Goal: Task Accomplishment & Management: Complete application form

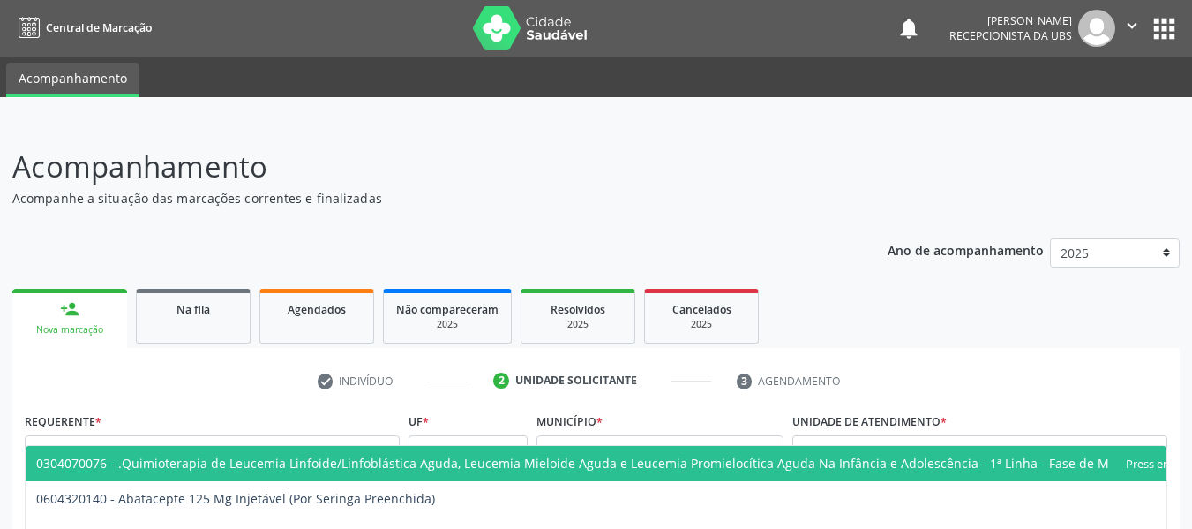
scroll to position [382, 0]
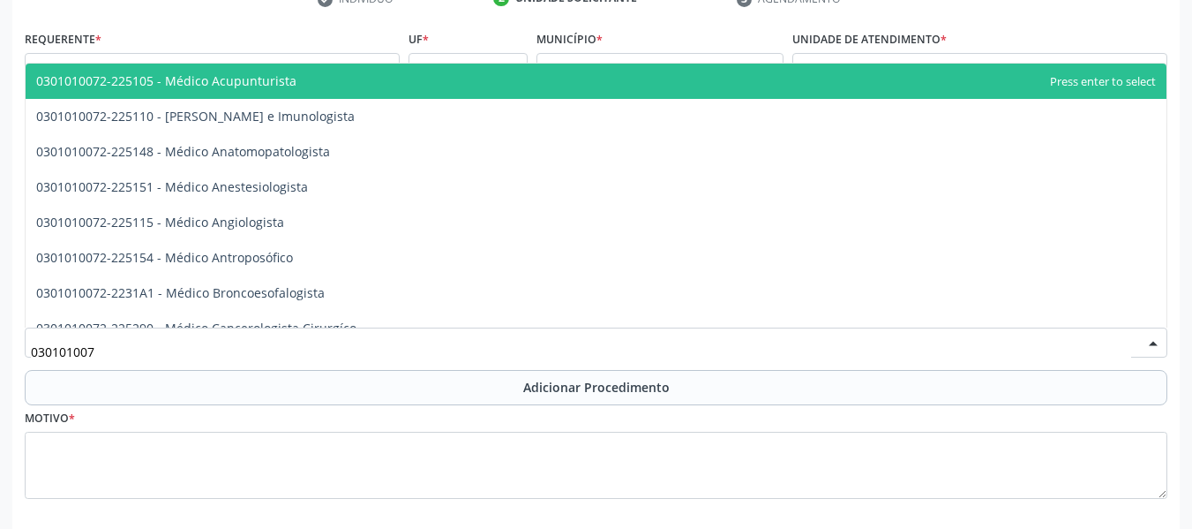
type input "0301010072"
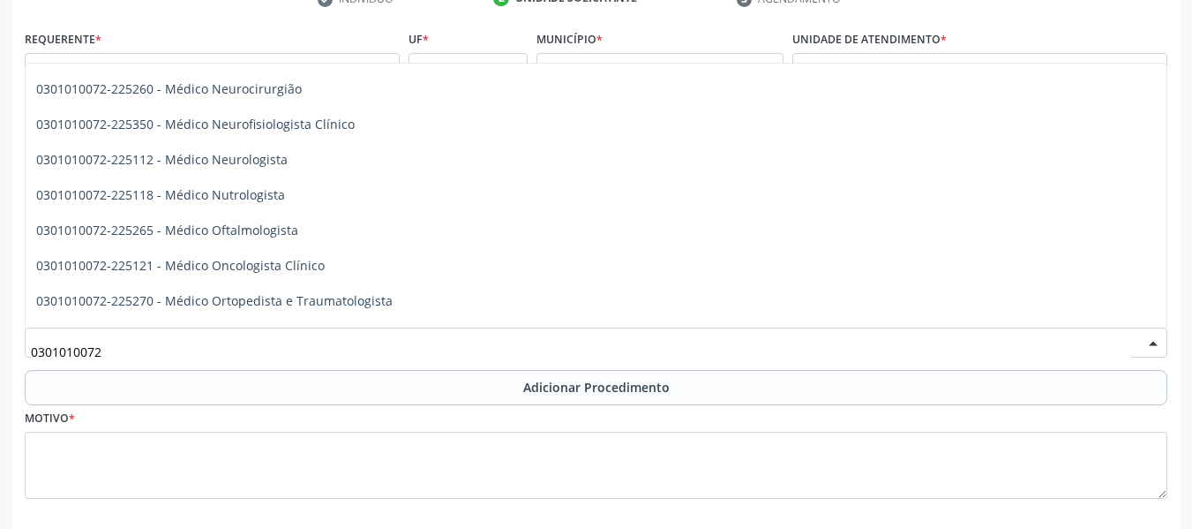
scroll to position [1341, 0]
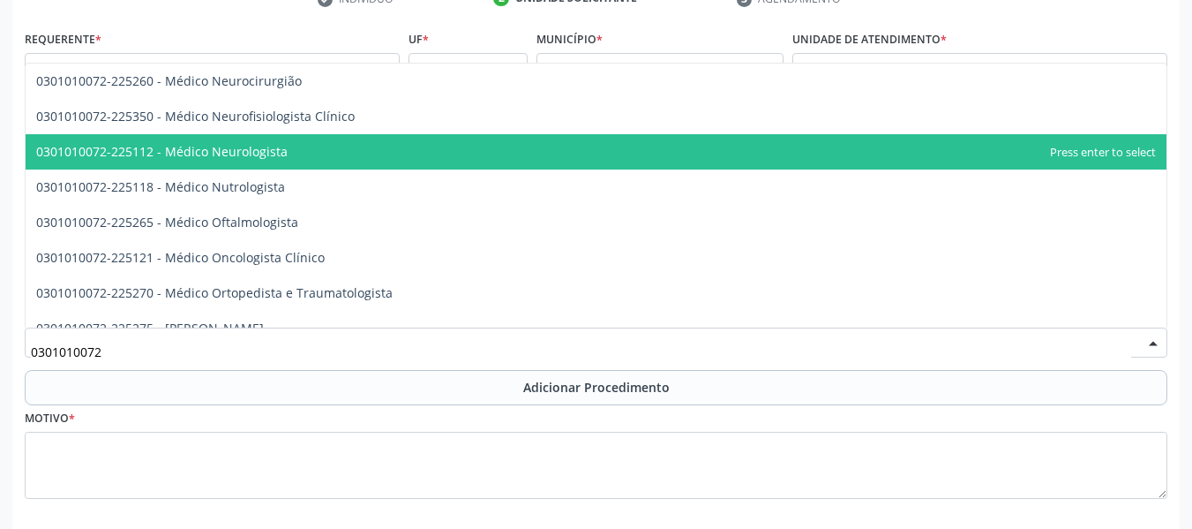
click at [249, 154] on span "0301010072-225112 - Médico Neurologista" at bounding box center [162, 151] width 252 height 17
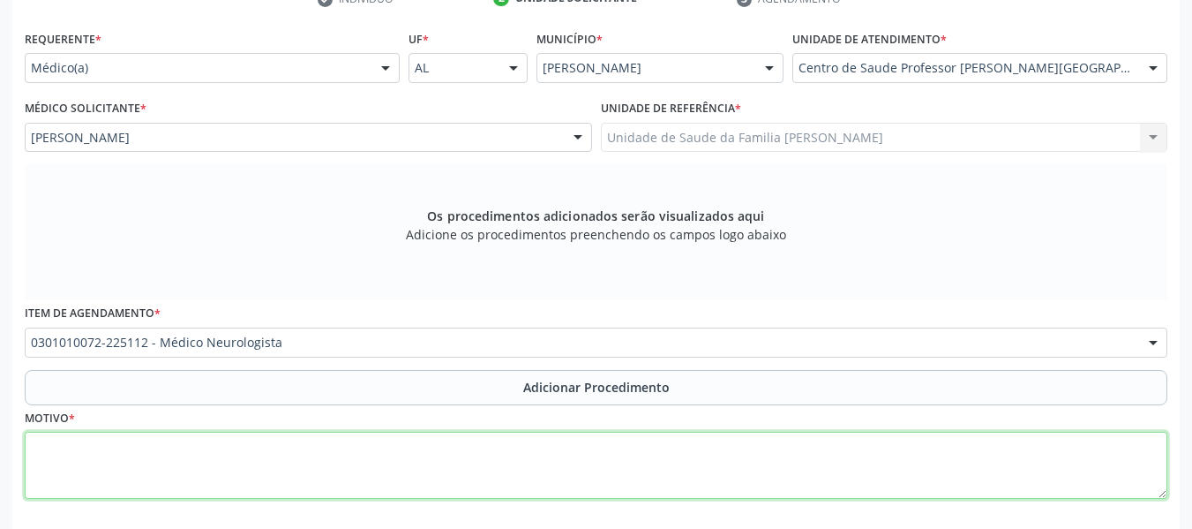
click at [84, 453] on textarea at bounding box center [596, 465] width 1143 height 67
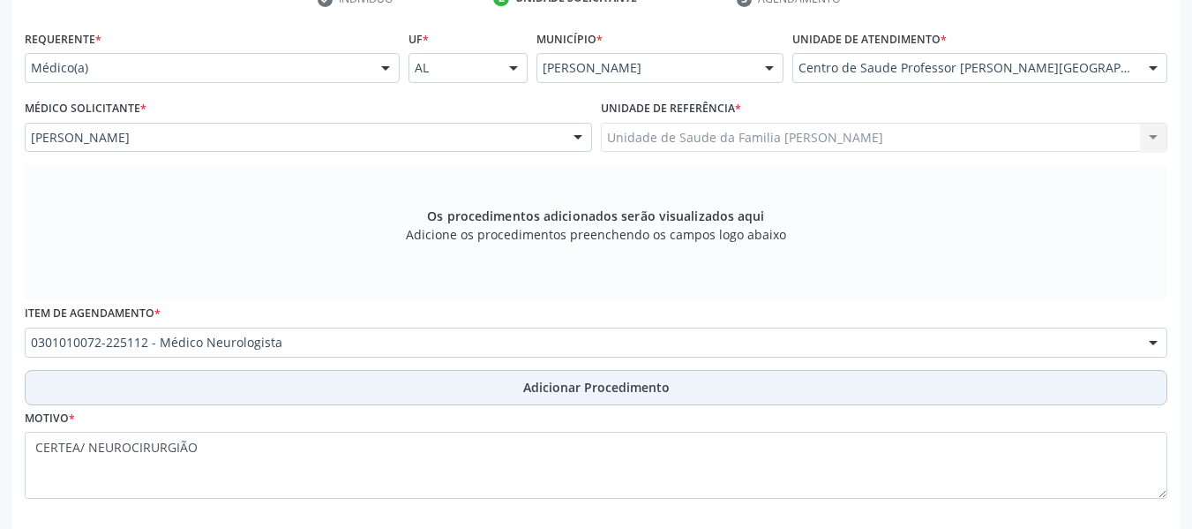
click at [613, 389] on span "Adicionar Procedimento" at bounding box center [596, 387] width 146 height 19
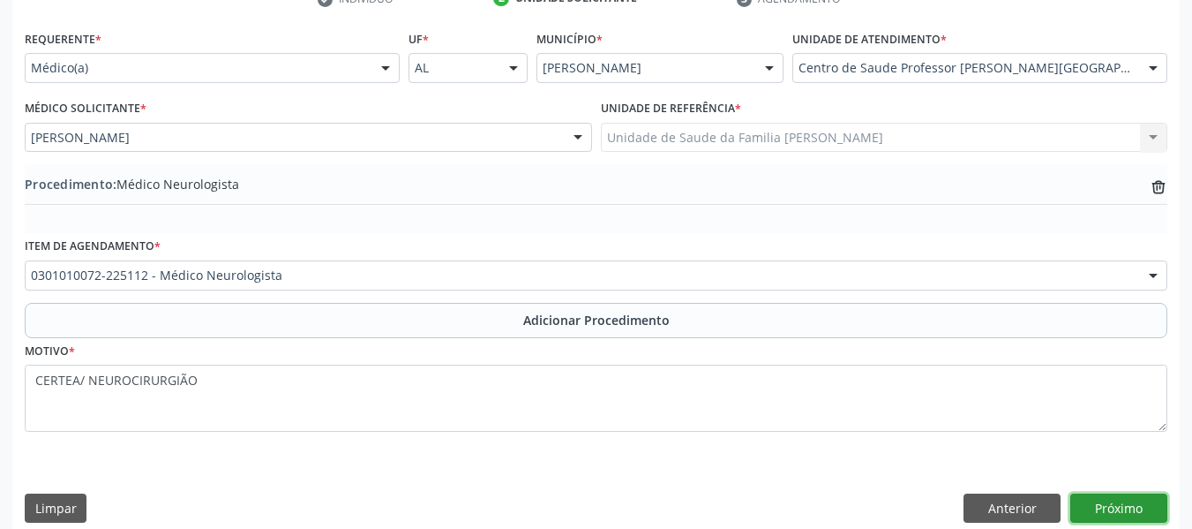
click at [1106, 506] on button "Próximo" at bounding box center [1118, 508] width 97 height 30
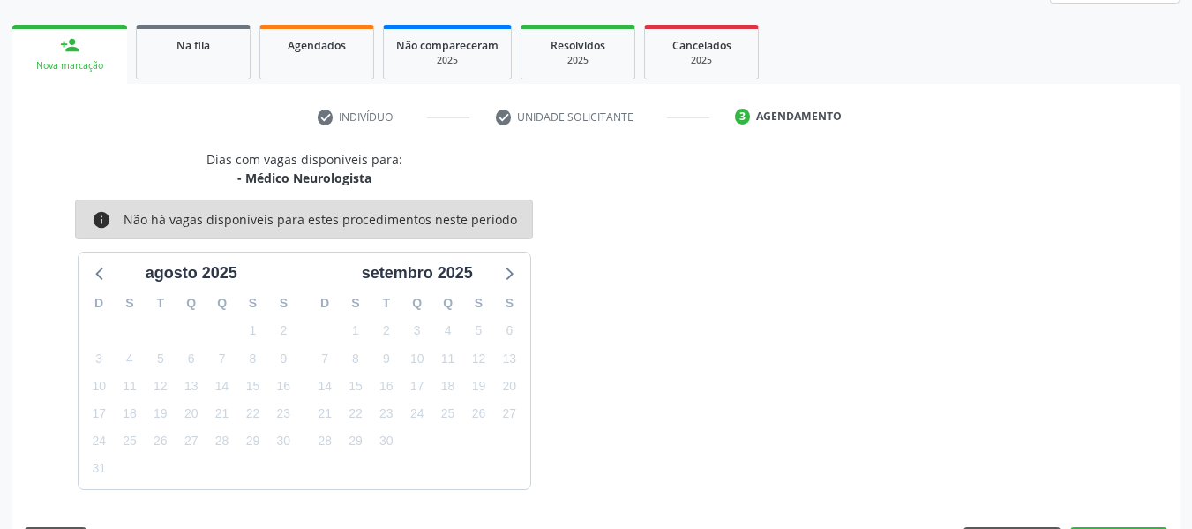
scroll to position [316, 0]
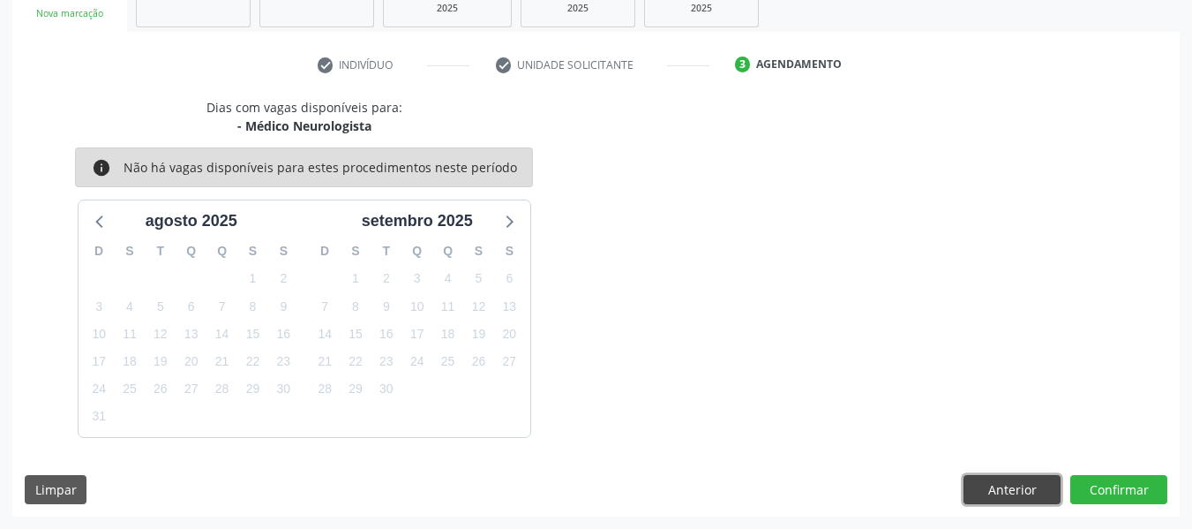
click at [988, 492] on button "Anterior" at bounding box center [1012, 490] width 97 height 30
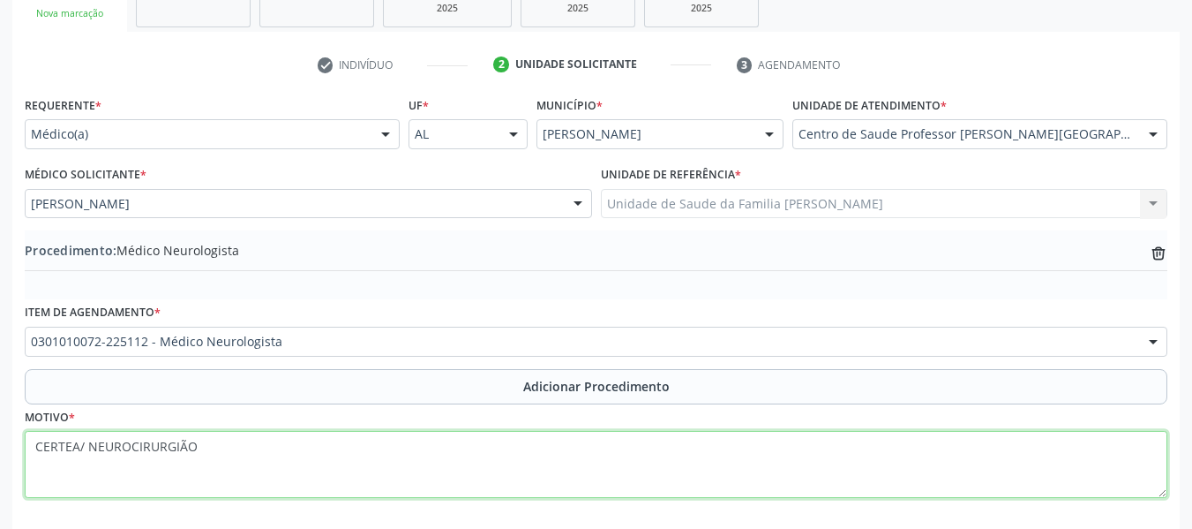
click at [204, 446] on textarea "CERTEA/ NEUROCIRURGIÃO" at bounding box center [596, 464] width 1143 height 67
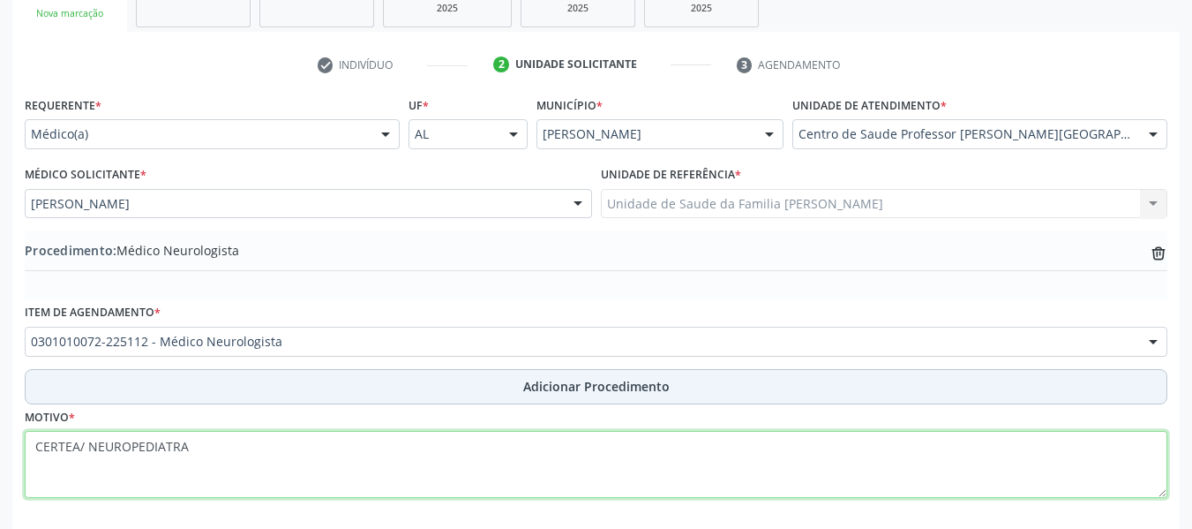
type textarea "CERTEA/ NEUROPEDIATRA"
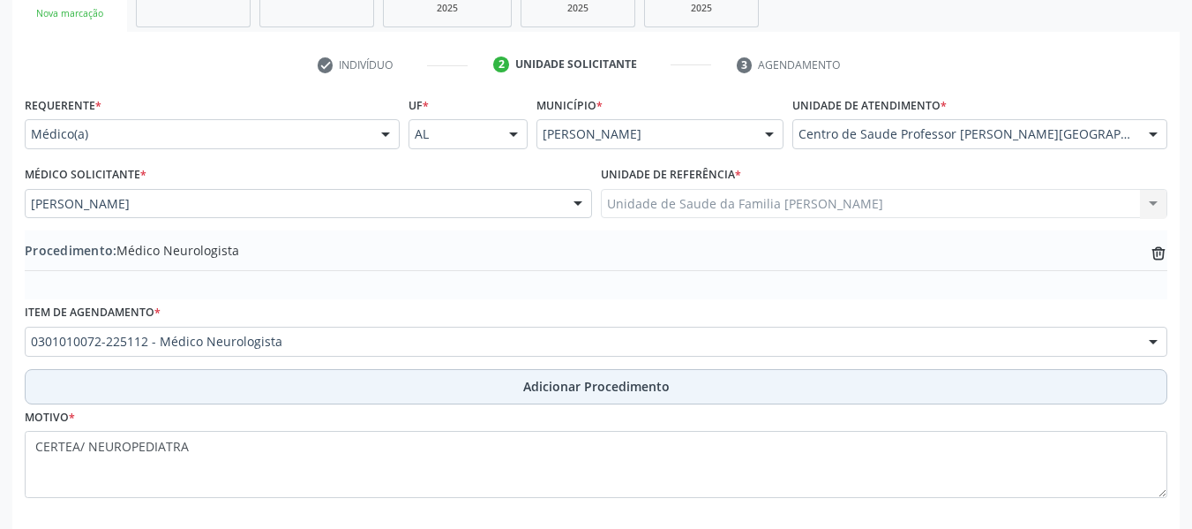
click at [597, 385] on span "Adicionar Procedimento" at bounding box center [596, 386] width 146 height 19
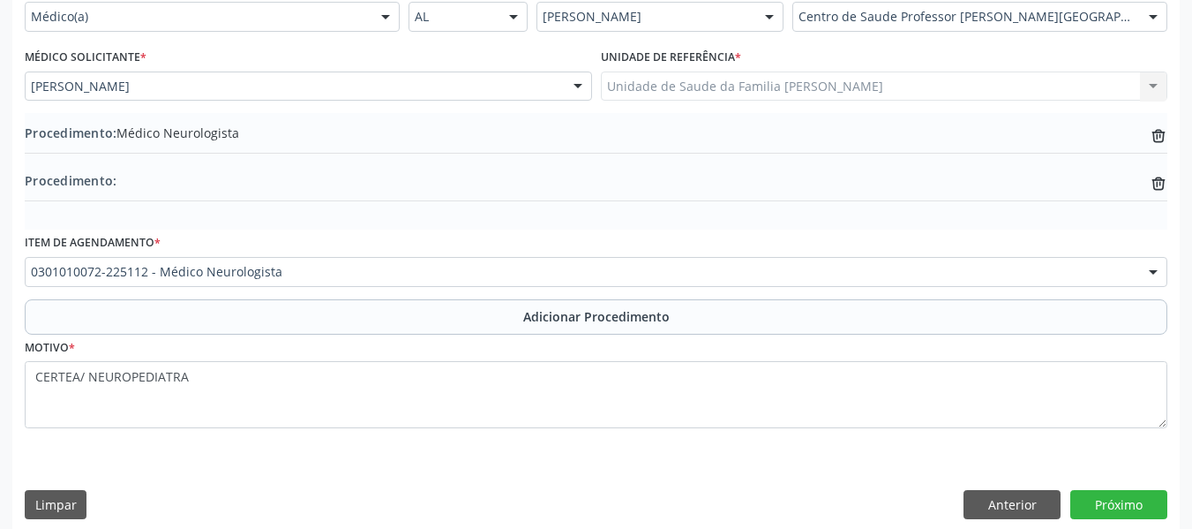
scroll to position [448, 0]
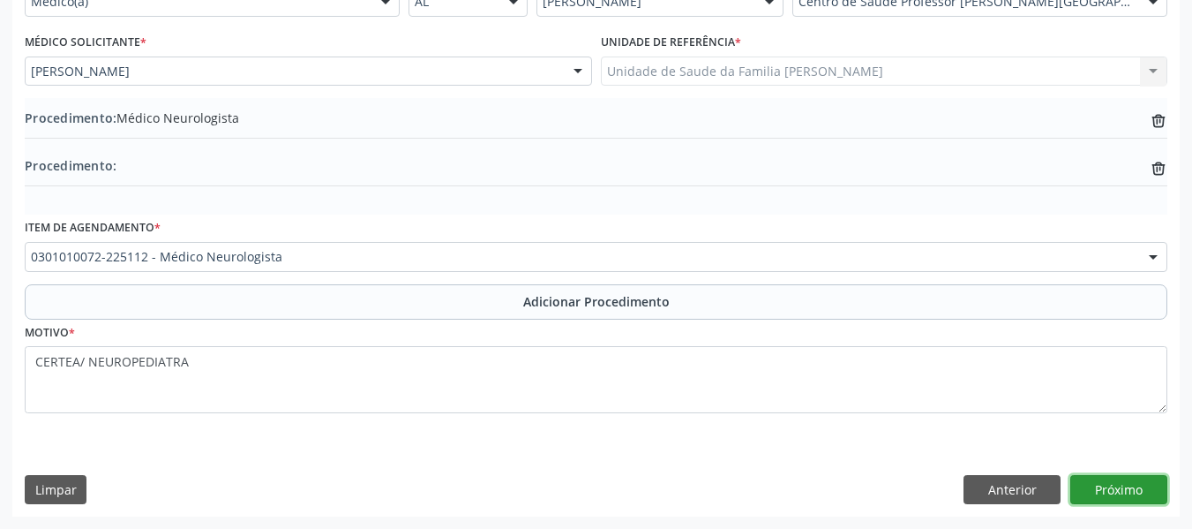
click at [1129, 486] on button "Próximo" at bounding box center [1118, 490] width 97 height 30
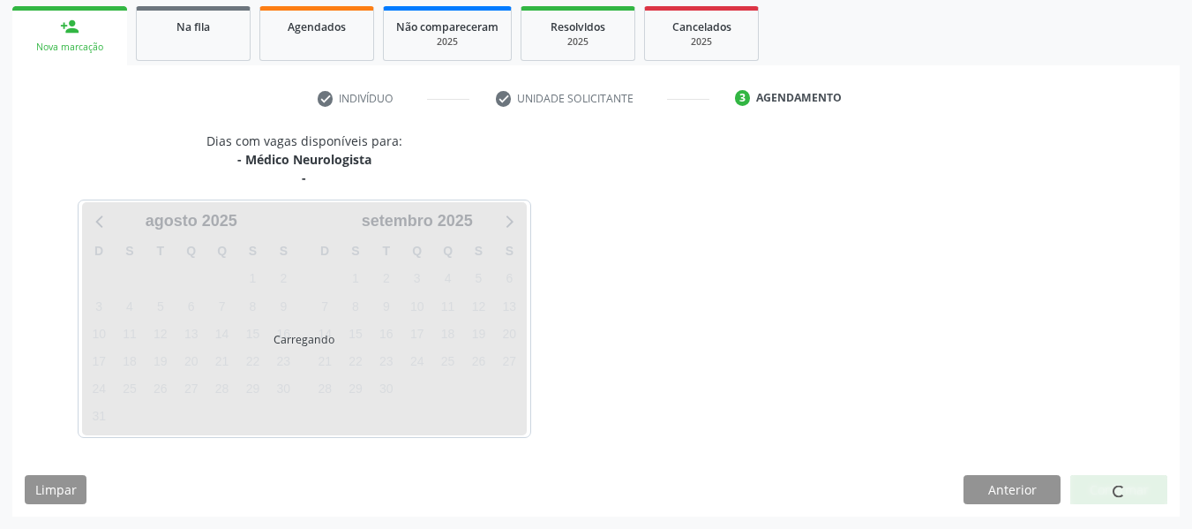
scroll to position [334, 0]
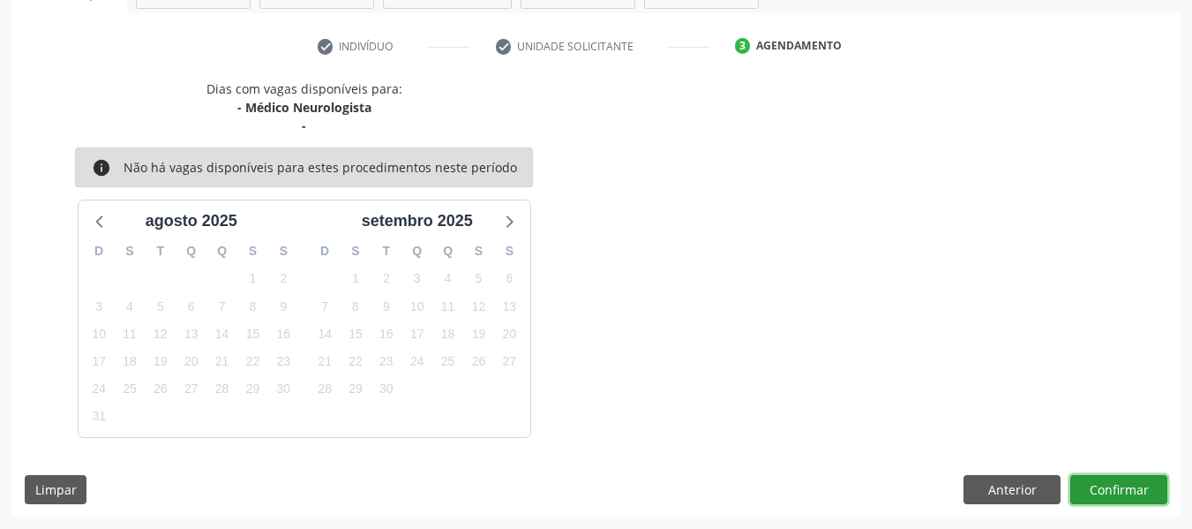
click at [1114, 484] on button "Confirmar" at bounding box center [1118, 490] width 97 height 30
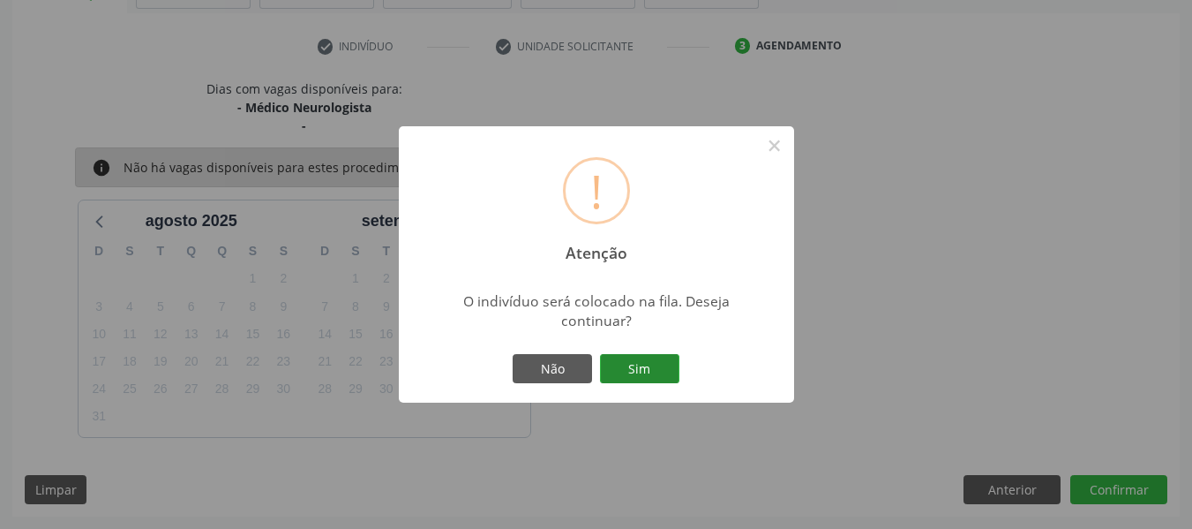
click at [643, 363] on button "Sim" at bounding box center [639, 369] width 79 height 30
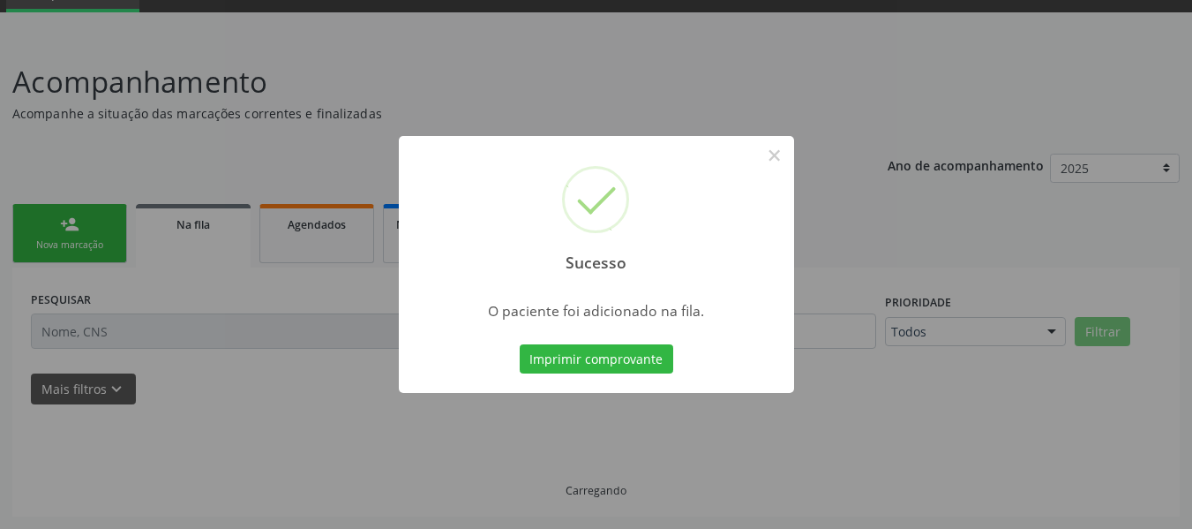
scroll to position [85, 0]
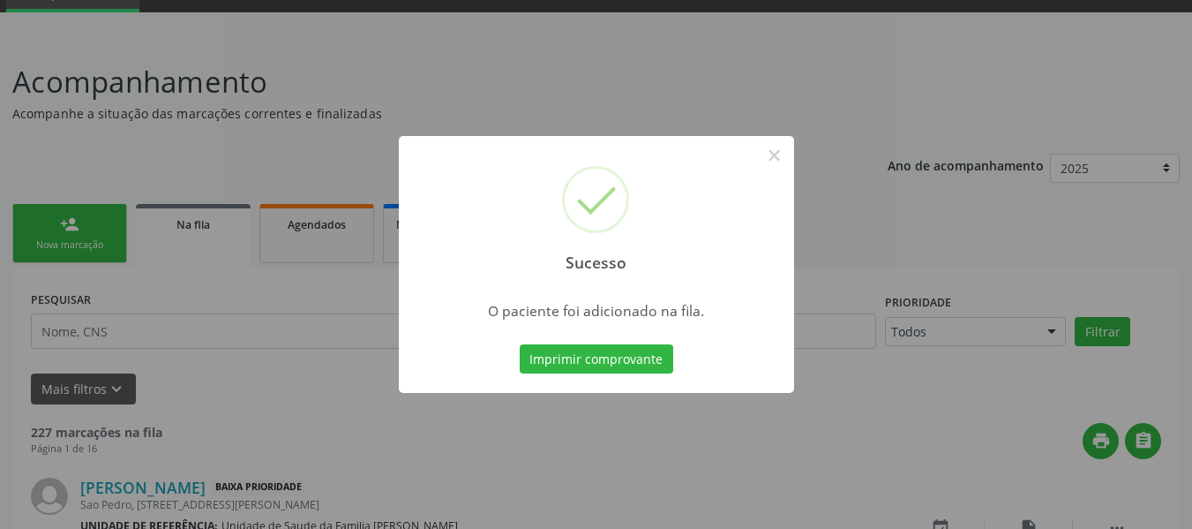
click at [39, 216] on div "Sucesso × O paciente foi adicionado na fila. Imprimir comprovante Cancel" at bounding box center [596, 264] width 1192 height 529
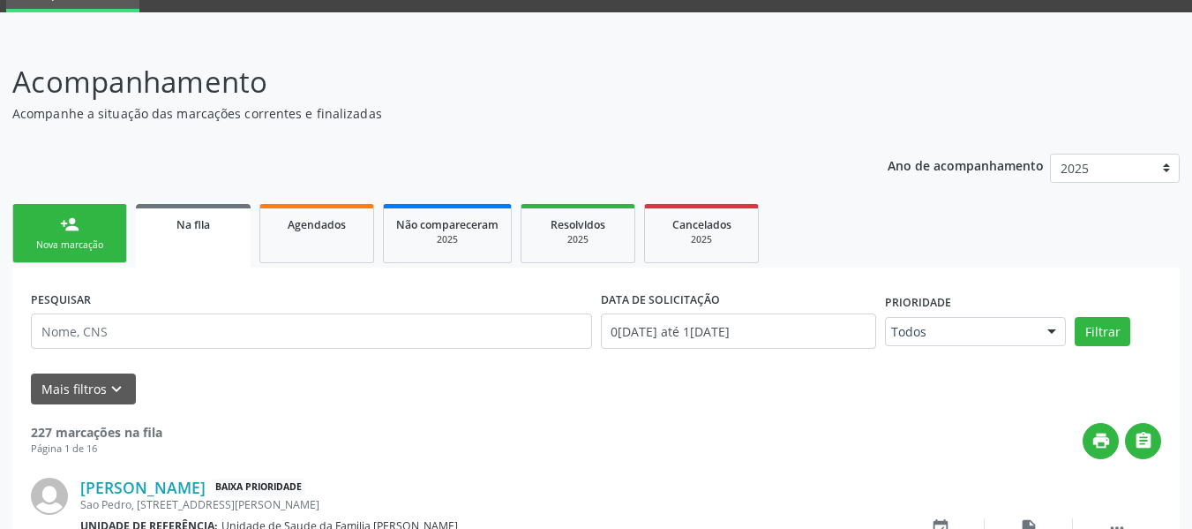
click at [38, 227] on link "person_add Nova marcação" at bounding box center [69, 233] width 115 height 59
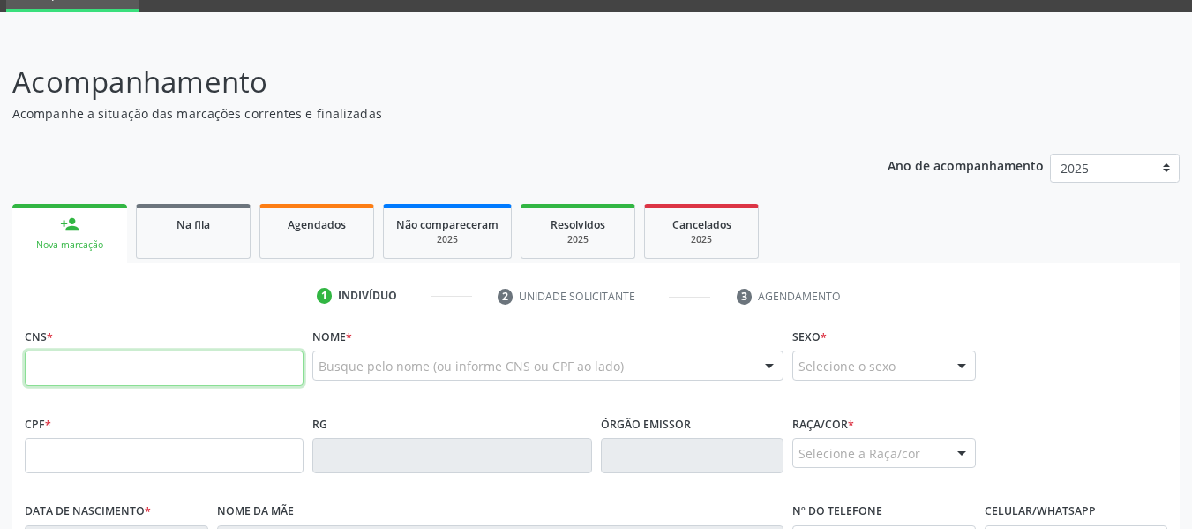
click at [79, 377] on input "text" at bounding box center [164, 367] width 279 height 35
type input "703 6040 4722 0039"
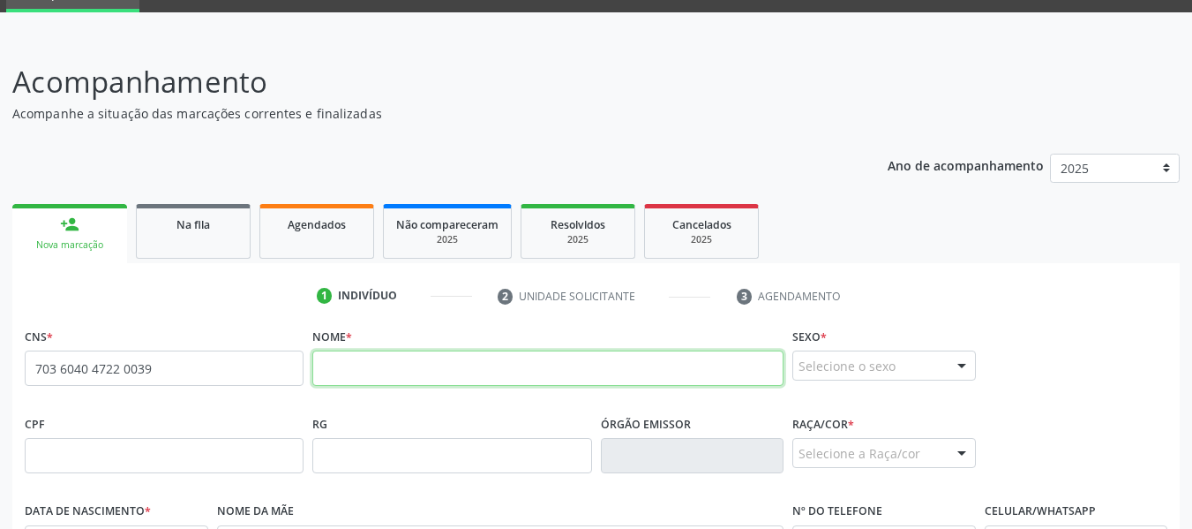
click at [342, 377] on input "text" at bounding box center [547, 367] width 471 height 35
type input "AUDEMIR DE LIMA TERTO"
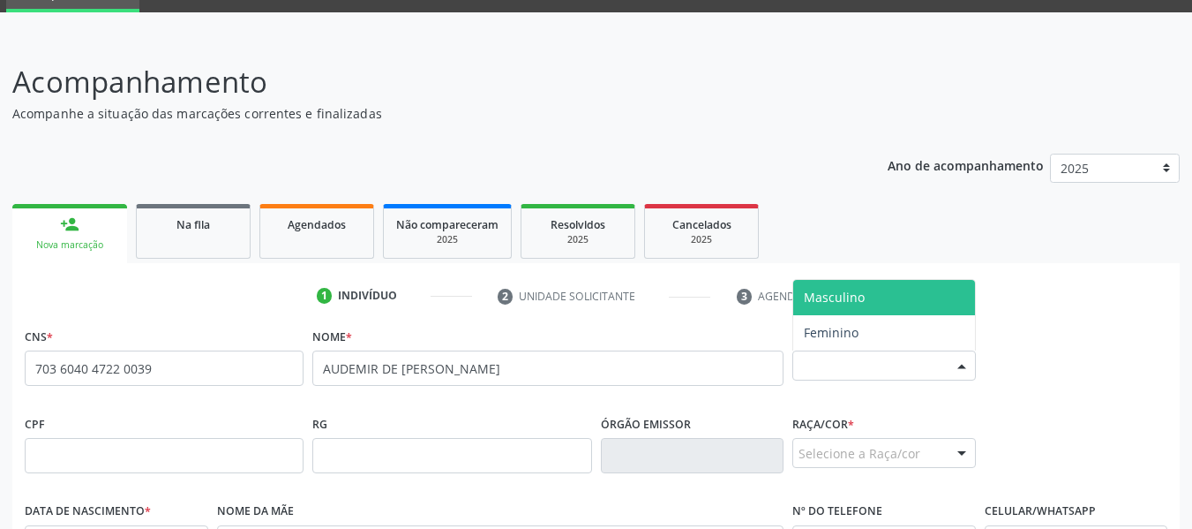
click at [959, 363] on div at bounding box center [962, 366] width 26 height 30
click at [847, 299] on span "Masculino" at bounding box center [834, 297] width 61 height 17
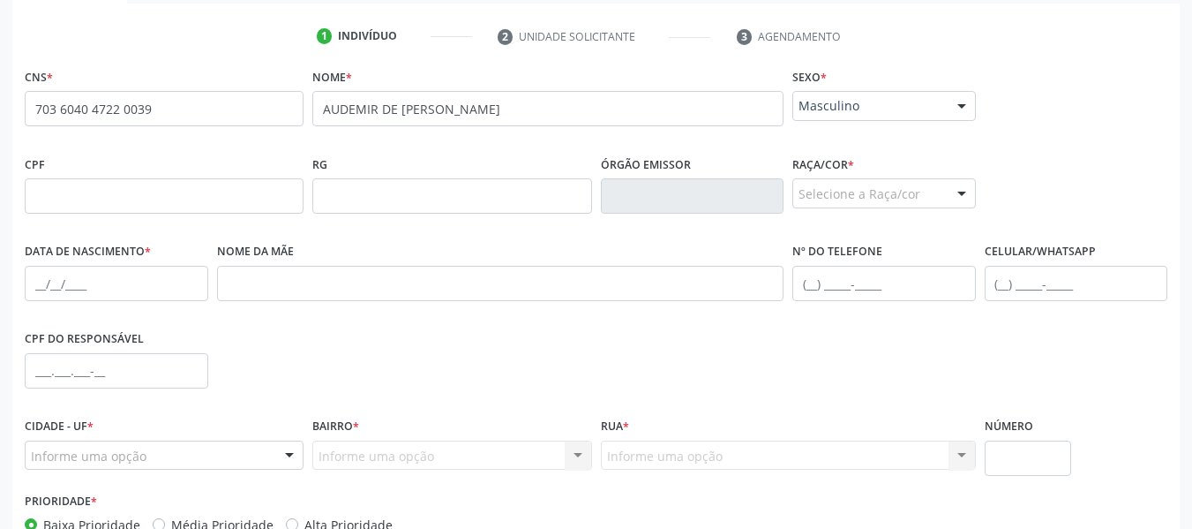
scroll to position [356, 0]
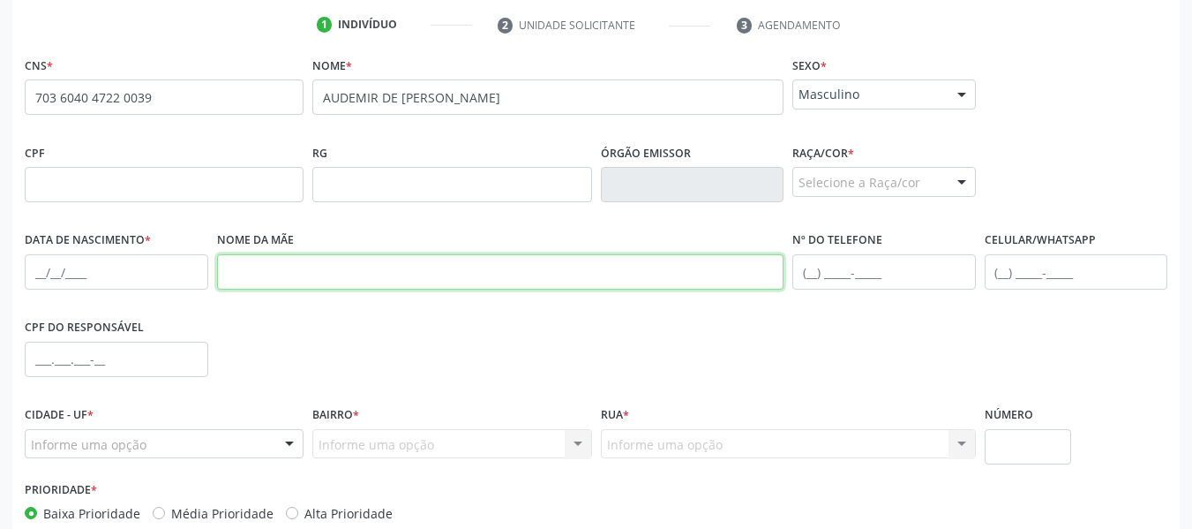
click at [280, 275] on input "text" at bounding box center [500, 271] width 567 height 35
type input "MARIA JOSÉ DE LIMA"
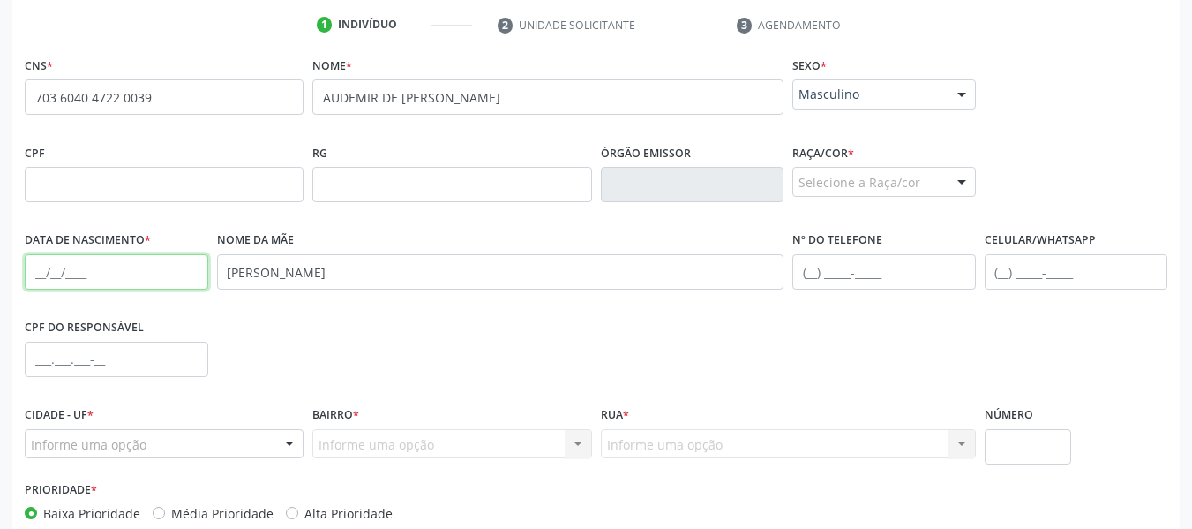
click at [36, 271] on input "text" at bounding box center [117, 271] width 184 height 35
type input "09/10/1977"
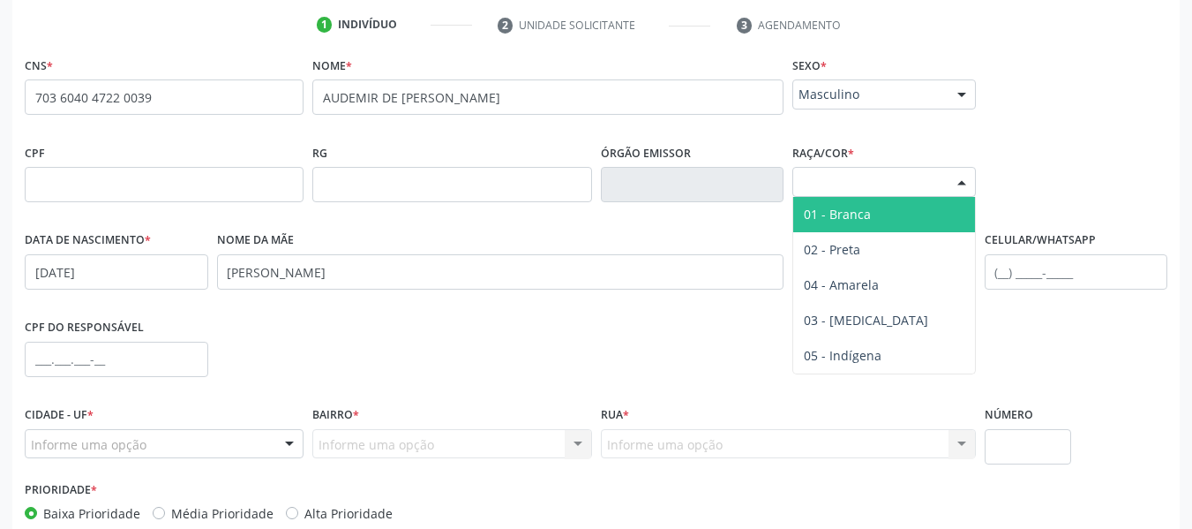
click at [958, 184] on div at bounding box center [962, 183] width 26 height 30
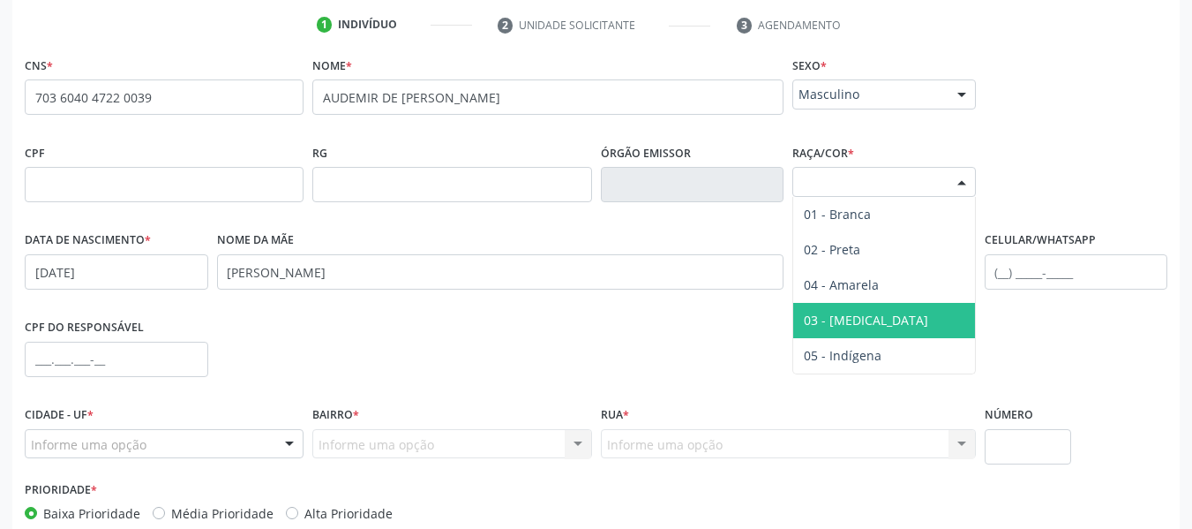
click at [858, 322] on span "03 - [MEDICAL_DATA]" at bounding box center [866, 320] width 124 height 17
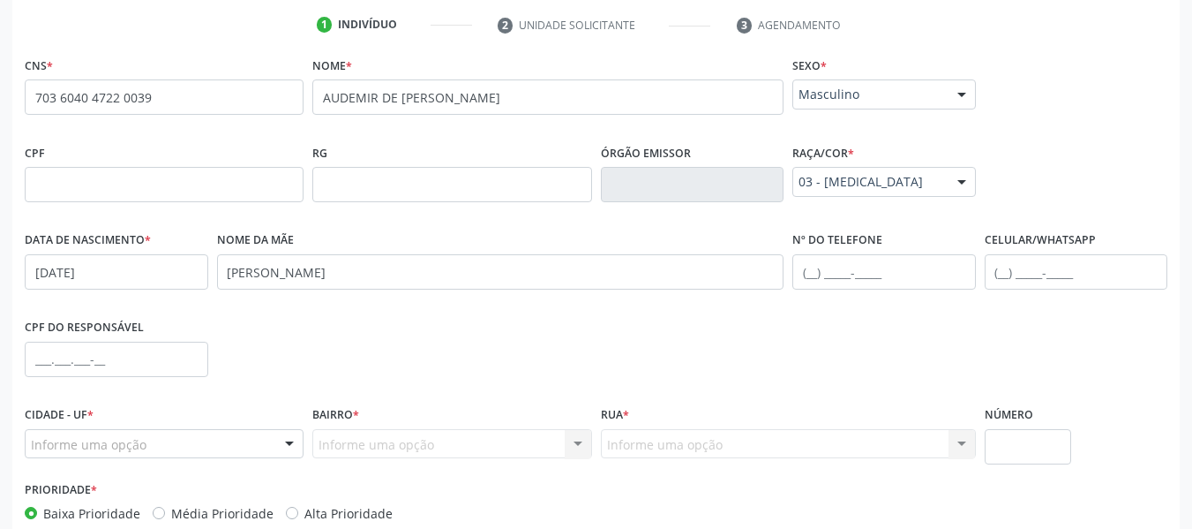
click at [858, 322] on div "CPF do responsável" at bounding box center [596, 357] width 1152 height 87
click at [998, 275] on input "text" at bounding box center [1077, 271] width 184 height 35
type input "(82) 99637-6085"
click at [289, 440] on div at bounding box center [289, 445] width 26 height 30
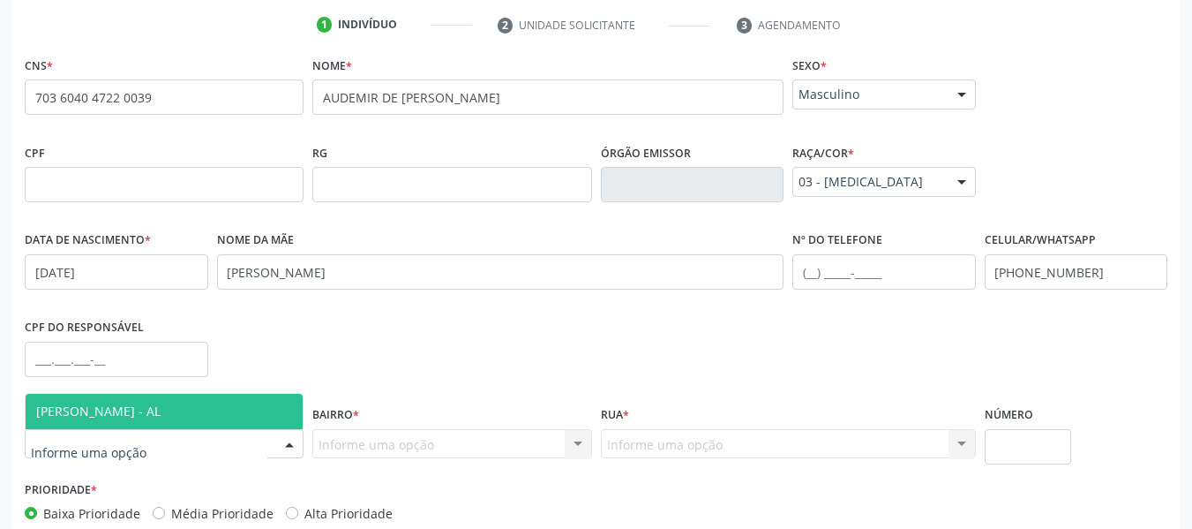
click at [205, 404] on span "[PERSON_NAME] - AL" at bounding box center [164, 411] width 277 height 35
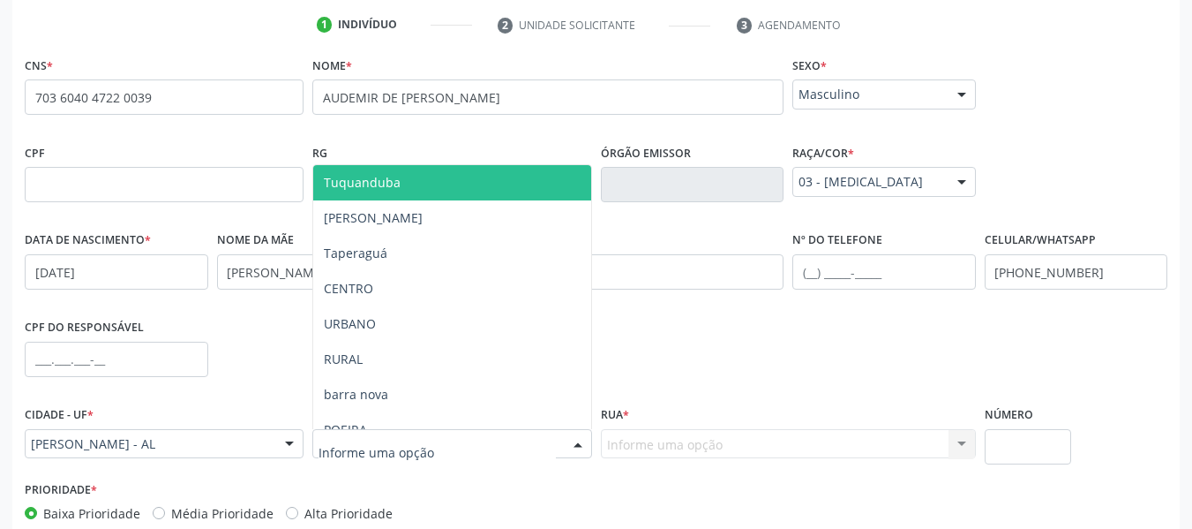
click at [572, 442] on div at bounding box center [578, 445] width 26 height 30
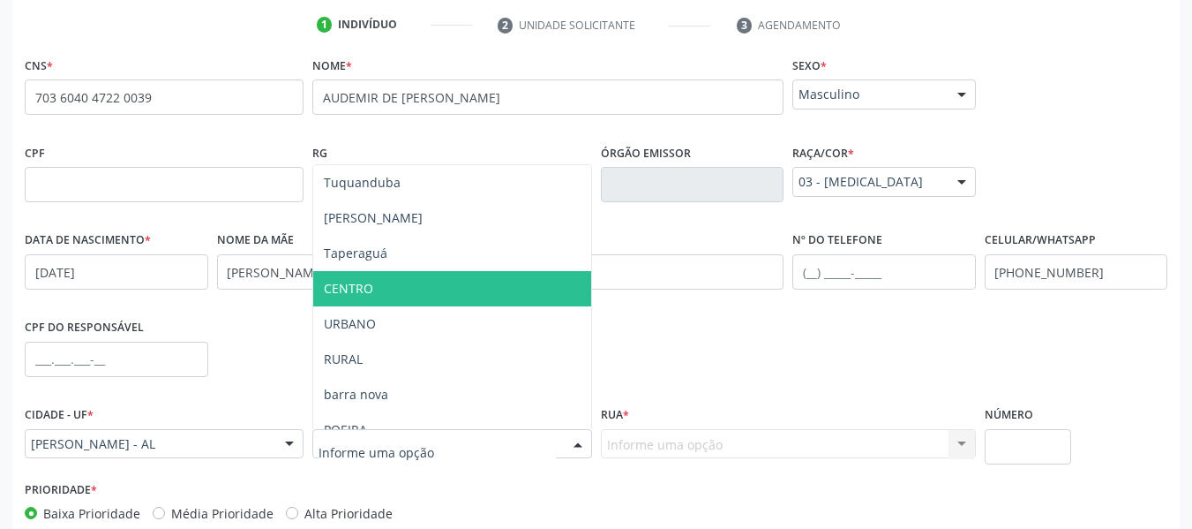
click at [346, 287] on span "CENTRO" at bounding box center [348, 288] width 49 height 17
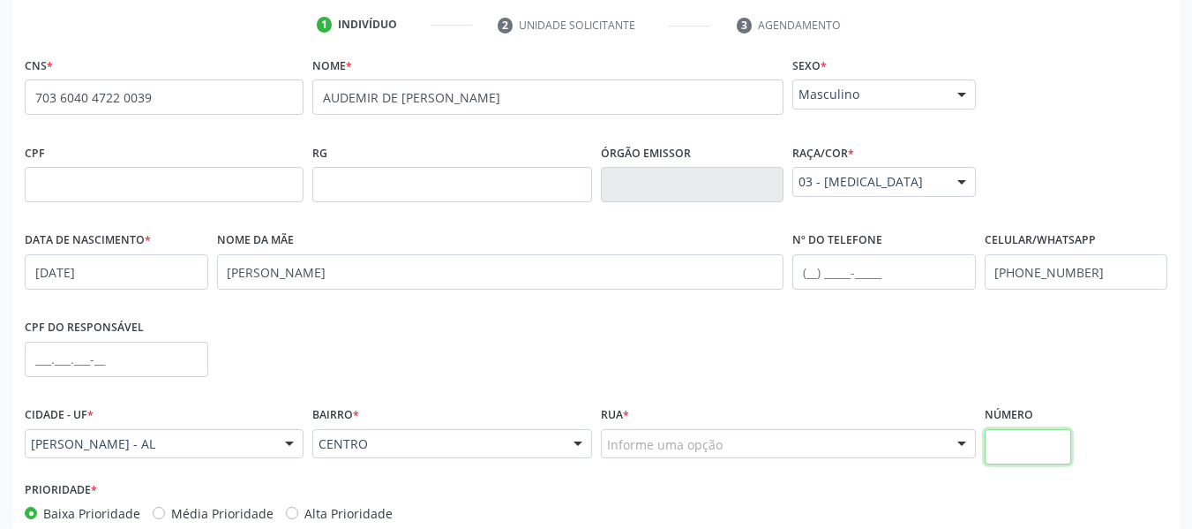
click at [1029, 449] on input "text" at bounding box center [1028, 446] width 87 height 35
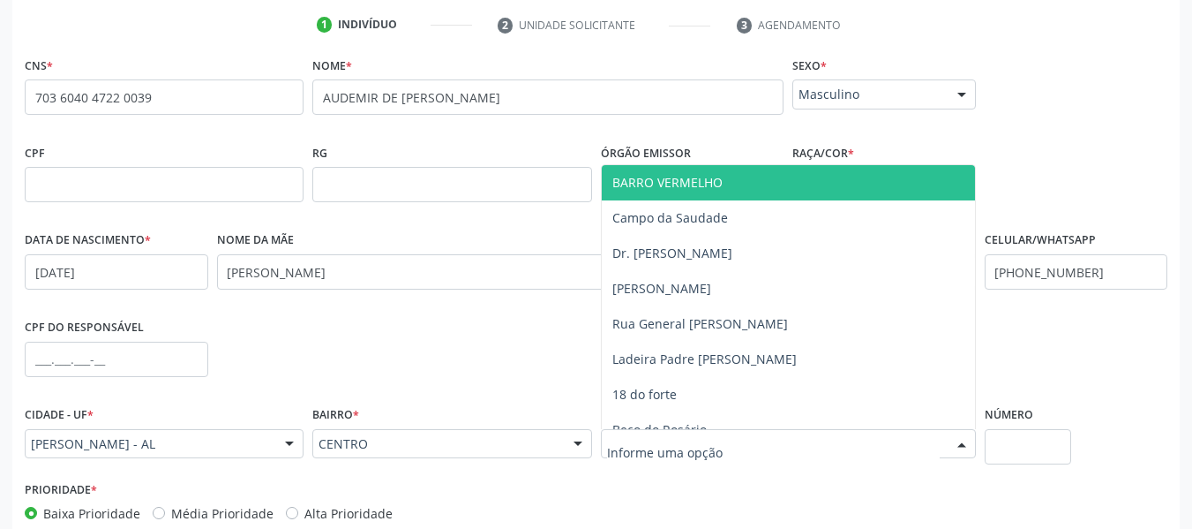
click at [740, 433] on div at bounding box center [788, 444] width 375 height 30
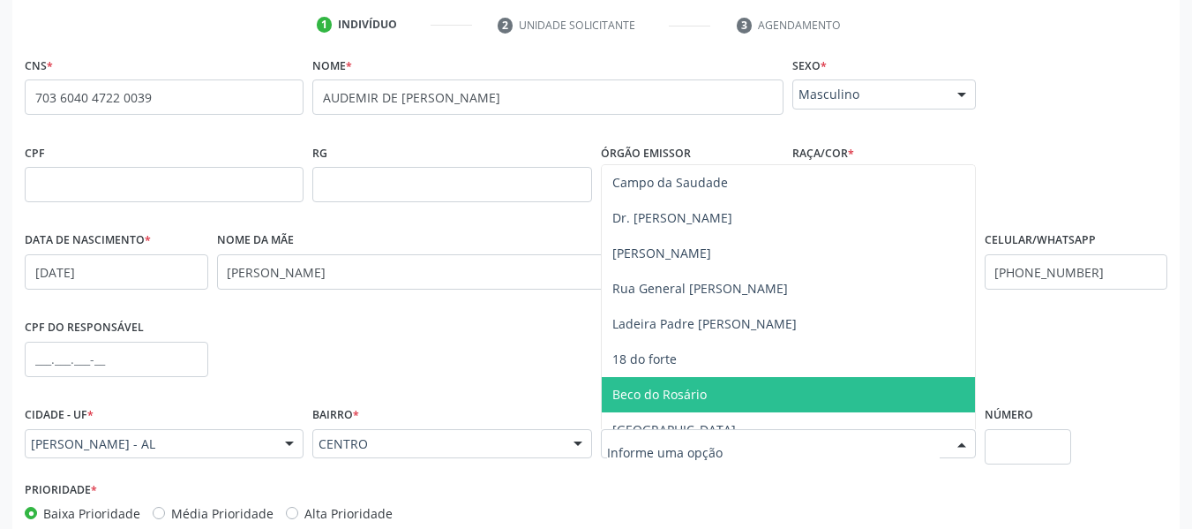
scroll to position [71, 0]
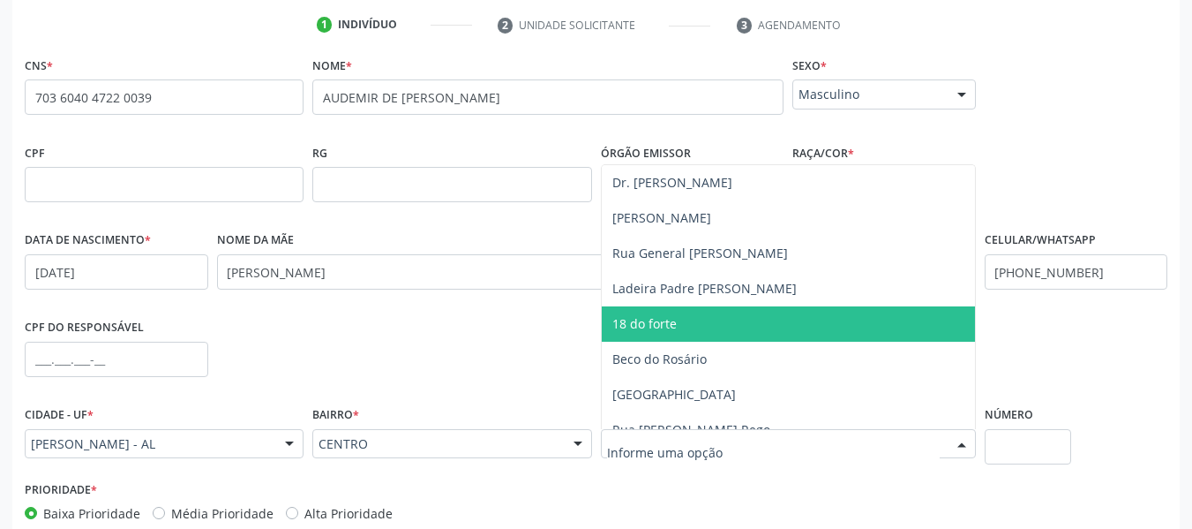
click at [670, 324] on span "18 do forte" at bounding box center [644, 323] width 64 height 17
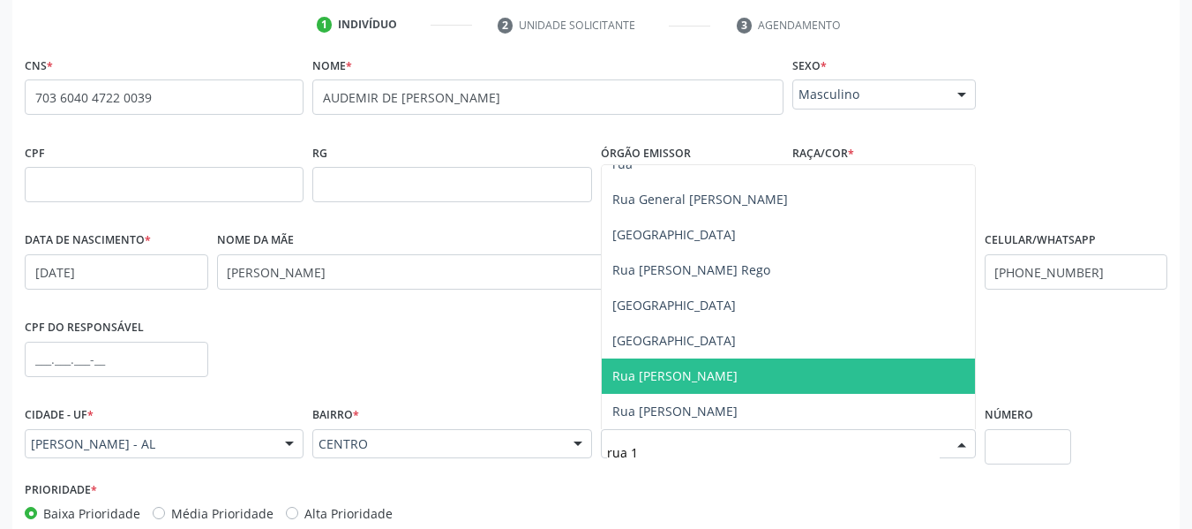
scroll to position [0, 0]
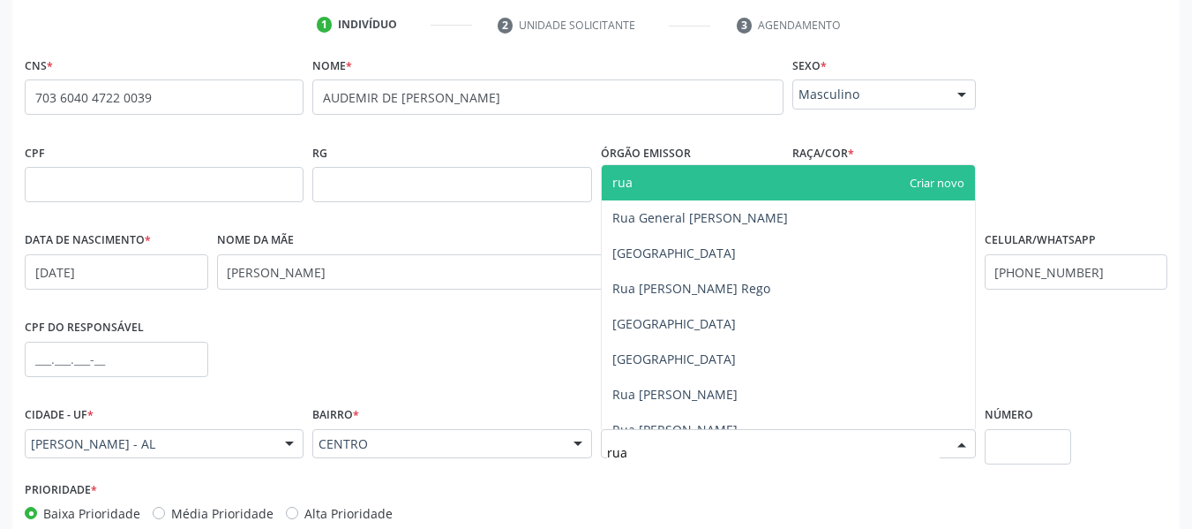
type input "ru"
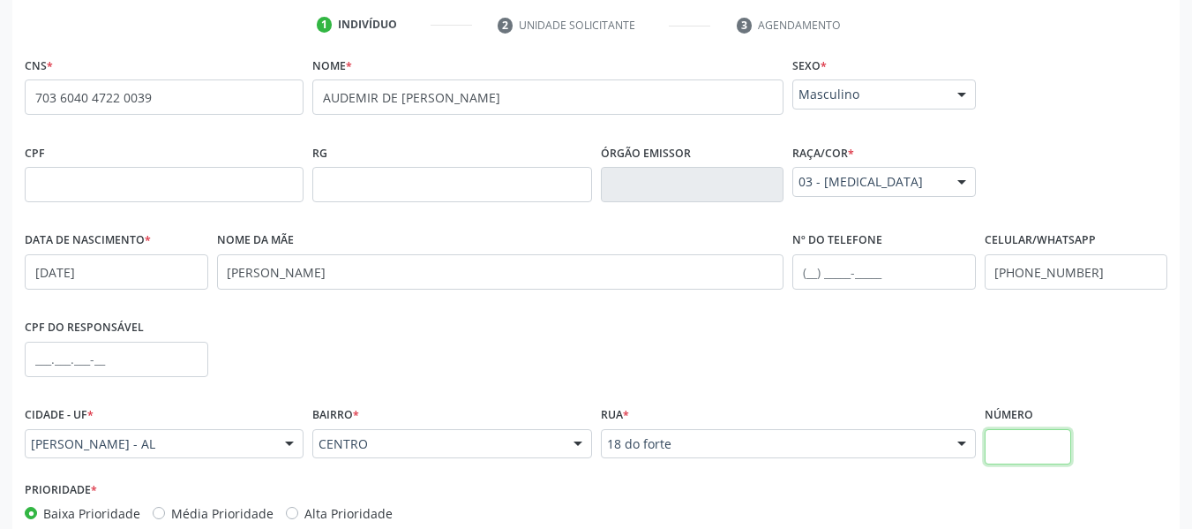
click at [1040, 445] on input "text" at bounding box center [1028, 446] width 87 height 35
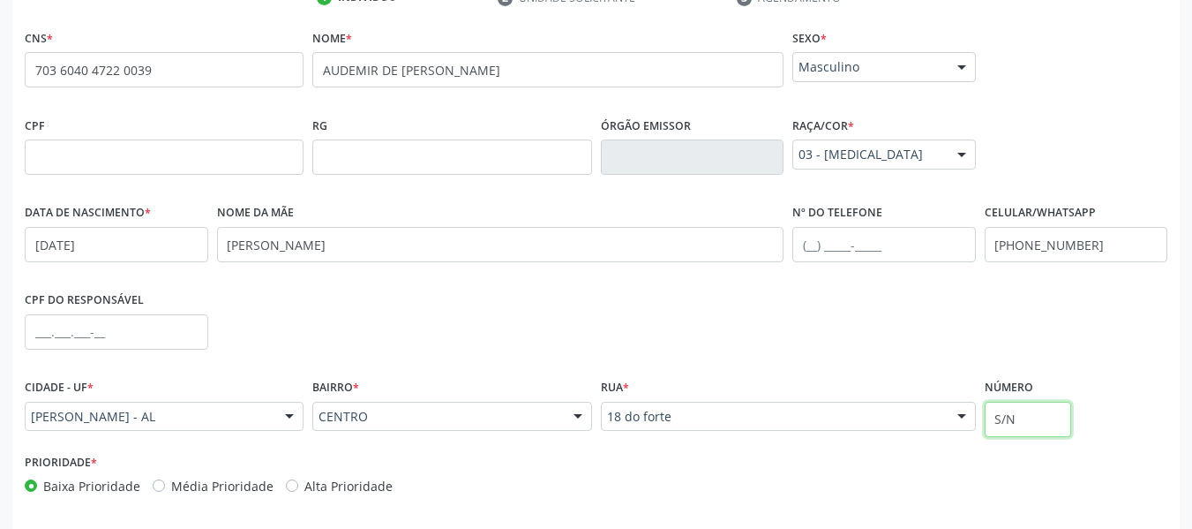
scroll to position [453, 0]
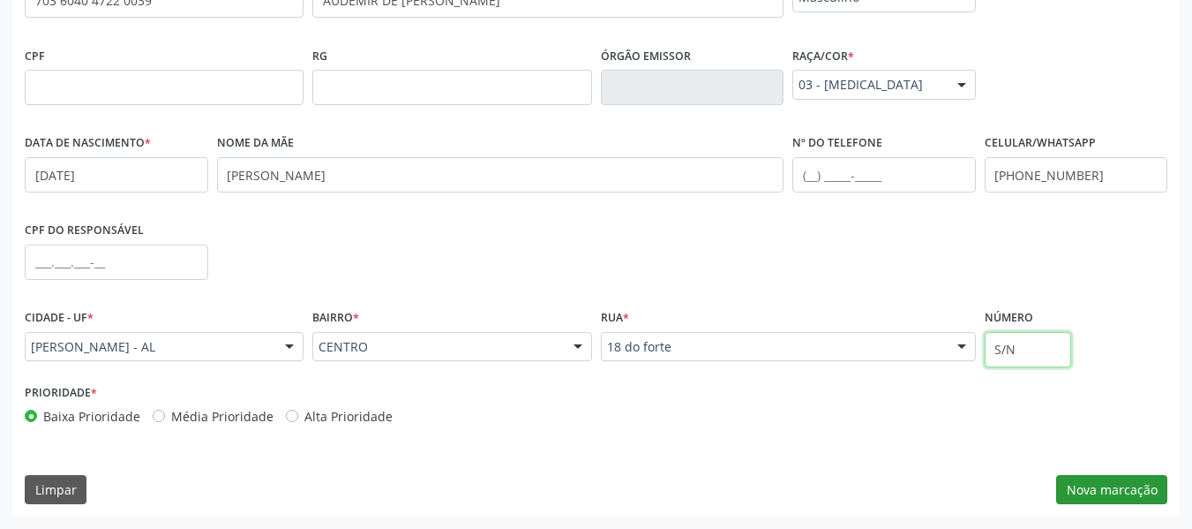
type input "S/N"
click at [1116, 486] on button "Nova marcação" at bounding box center [1111, 490] width 111 height 30
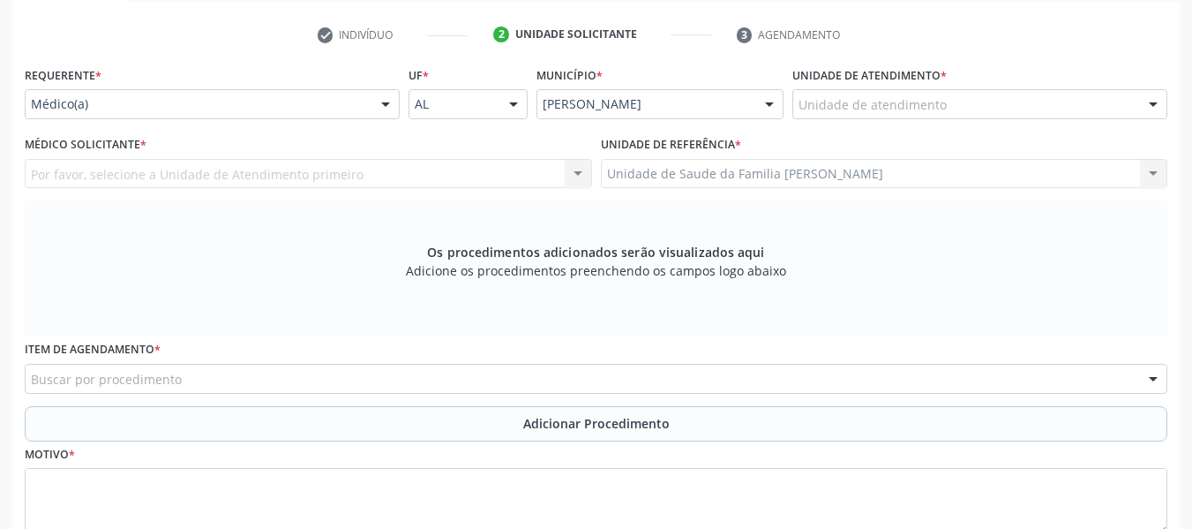
scroll to position [312, 0]
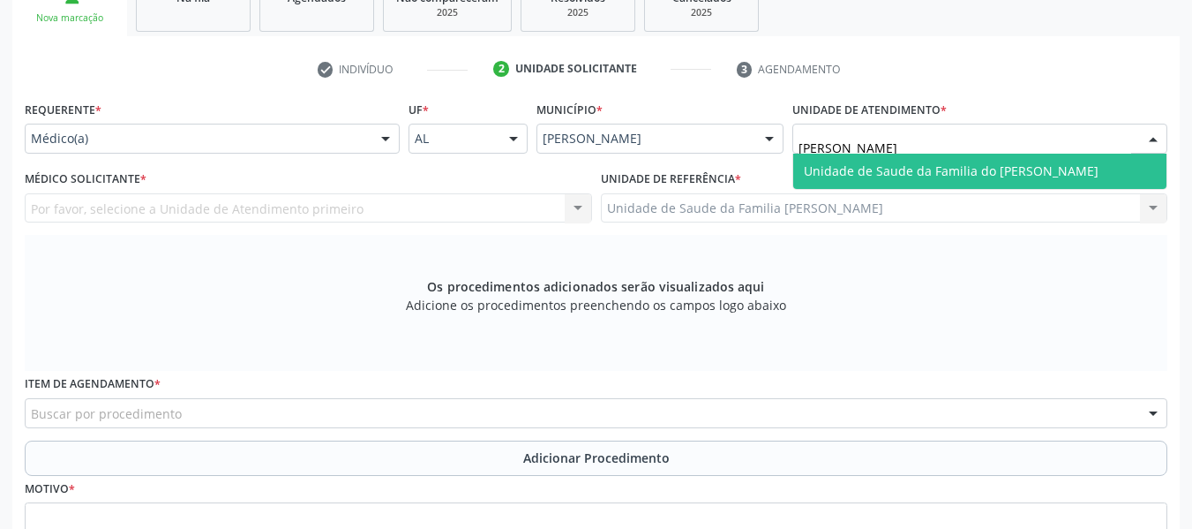
type input "JOSE"
click at [974, 174] on span "Unidade de Saude da Familia do [PERSON_NAME]" at bounding box center [951, 170] width 295 height 17
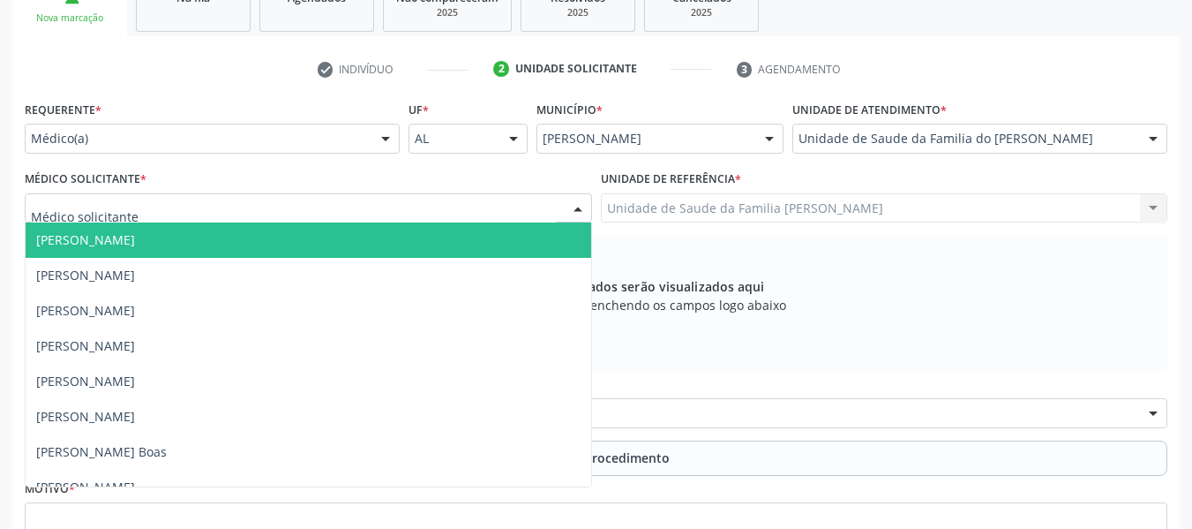
click at [576, 206] on div at bounding box center [578, 209] width 26 height 30
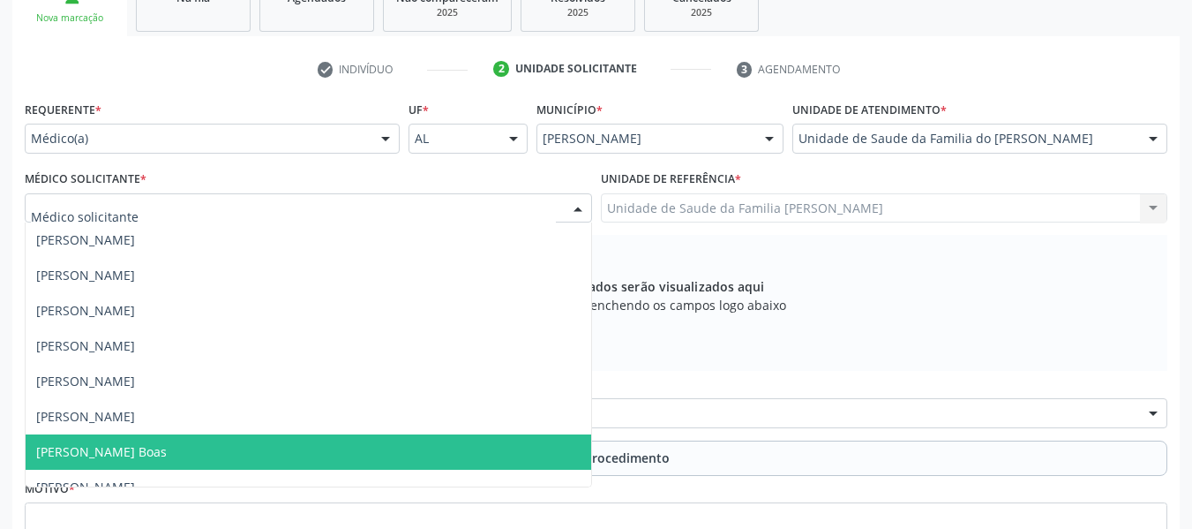
click at [56, 447] on span "Jorge de Souza Villas Boas" at bounding box center [101, 451] width 131 height 17
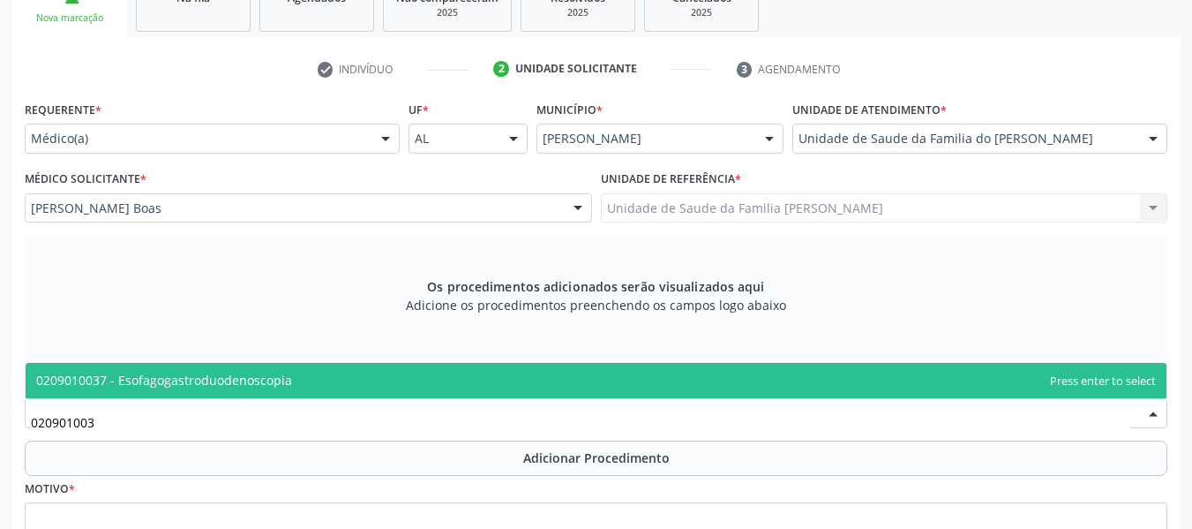
type input "0209010037"
click at [179, 379] on span "0209010037 - Esofagogastroduodenoscopia" at bounding box center [164, 380] width 256 height 17
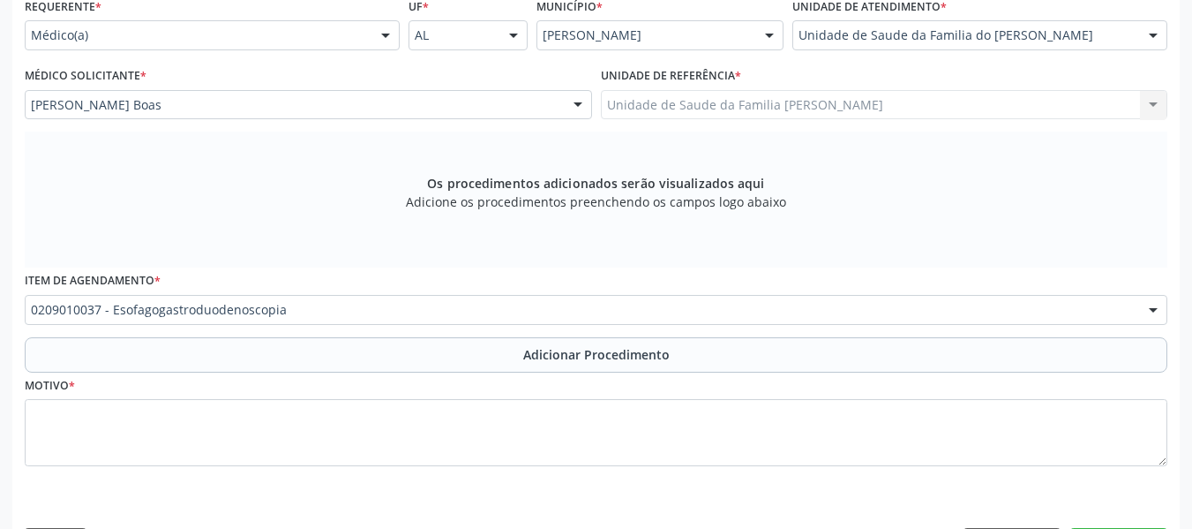
scroll to position [417, 0]
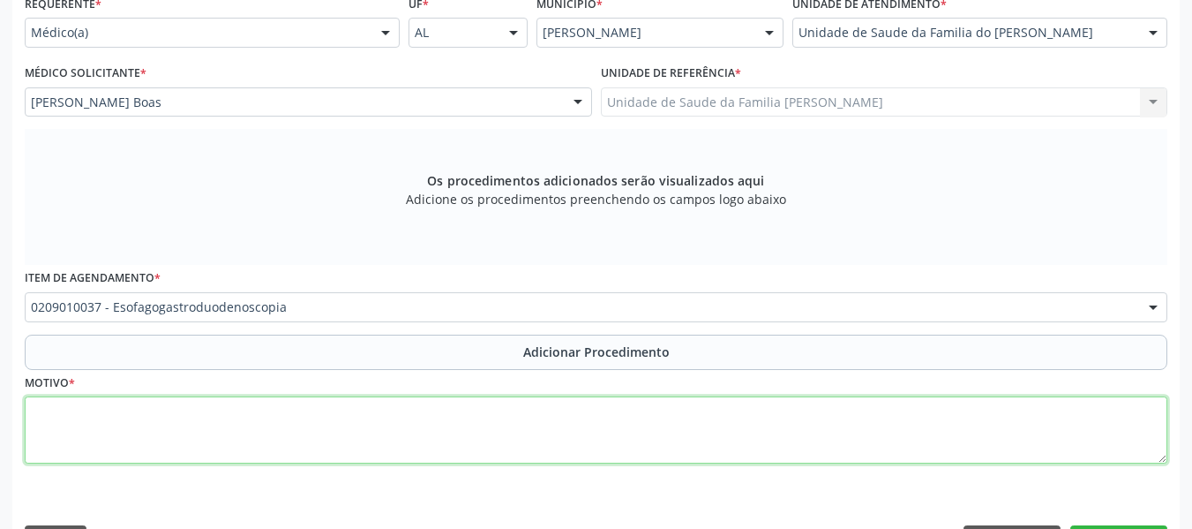
click at [87, 424] on textarea at bounding box center [596, 429] width 1143 height 67
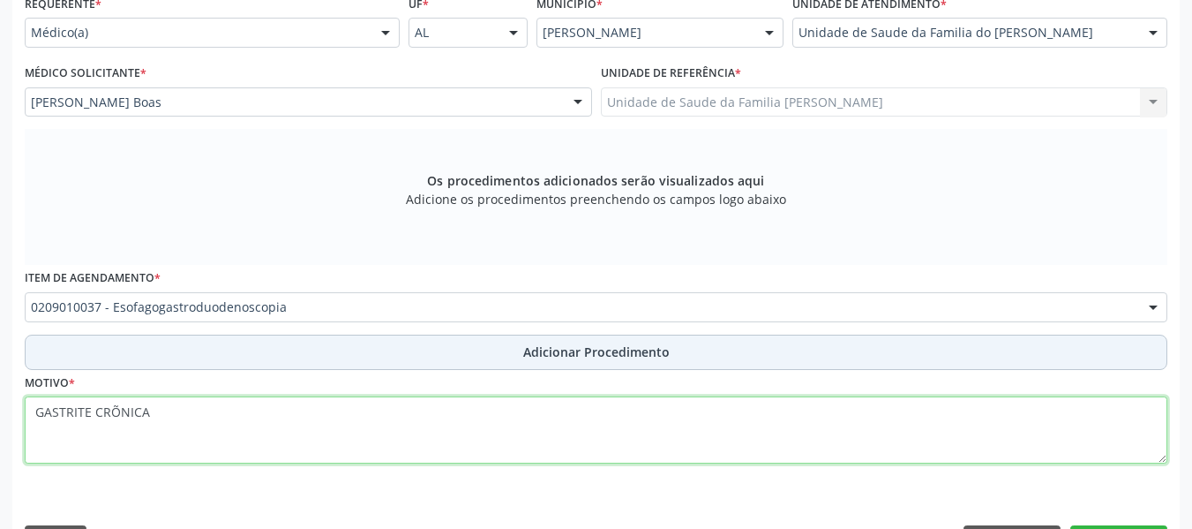
type textarea "GASTRITE CRÕNICA"
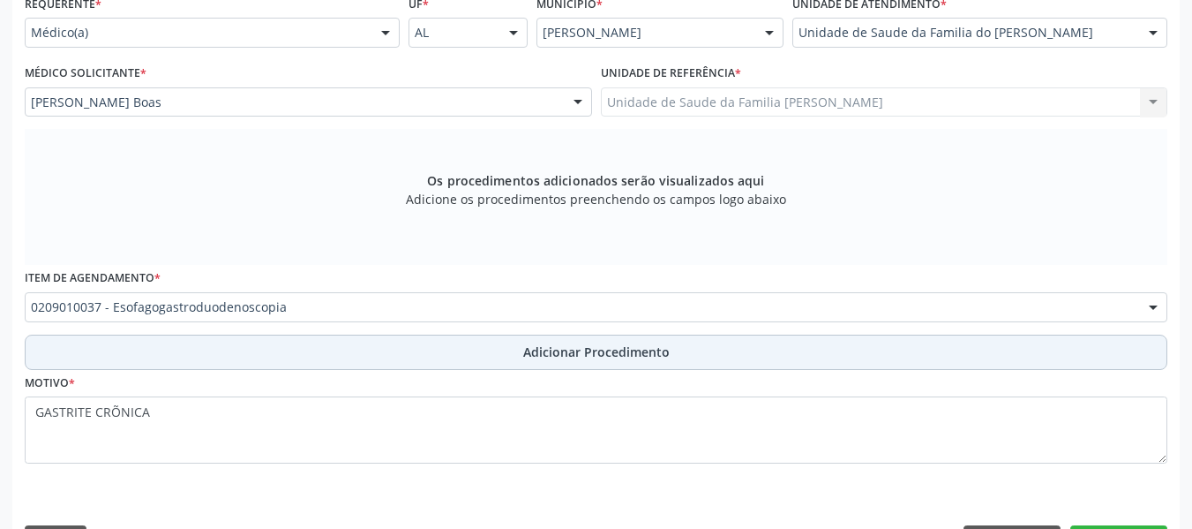
click at [620, 347] on span "Adicionar Procedimento" at bounding box center [596, 351] width 146 height 19
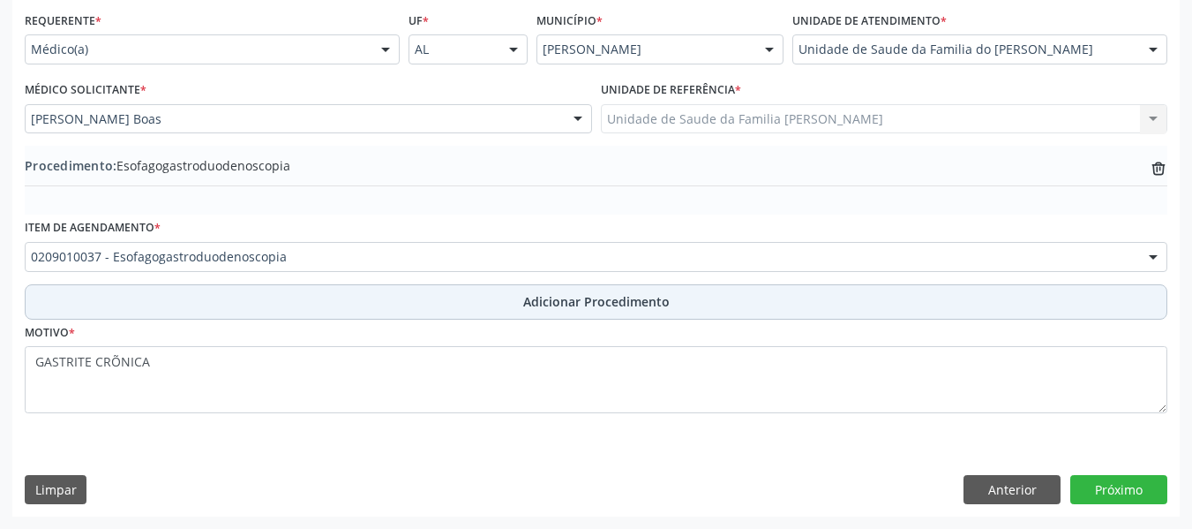
scroll to position [401, 0]
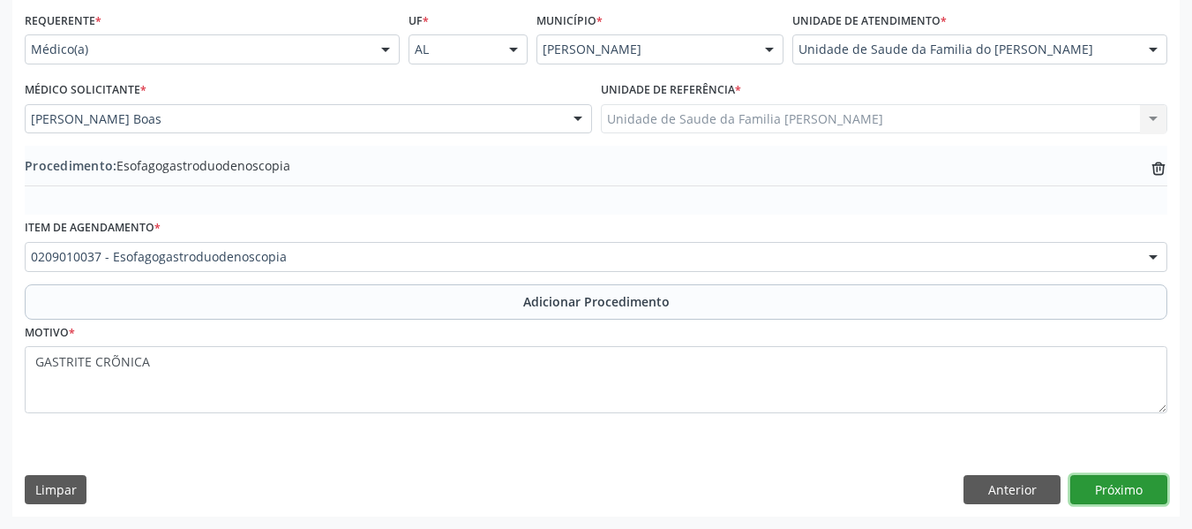
click at [1103, 489] on button "Próximo" at bounding box center [1118, 490] width 97 height 30
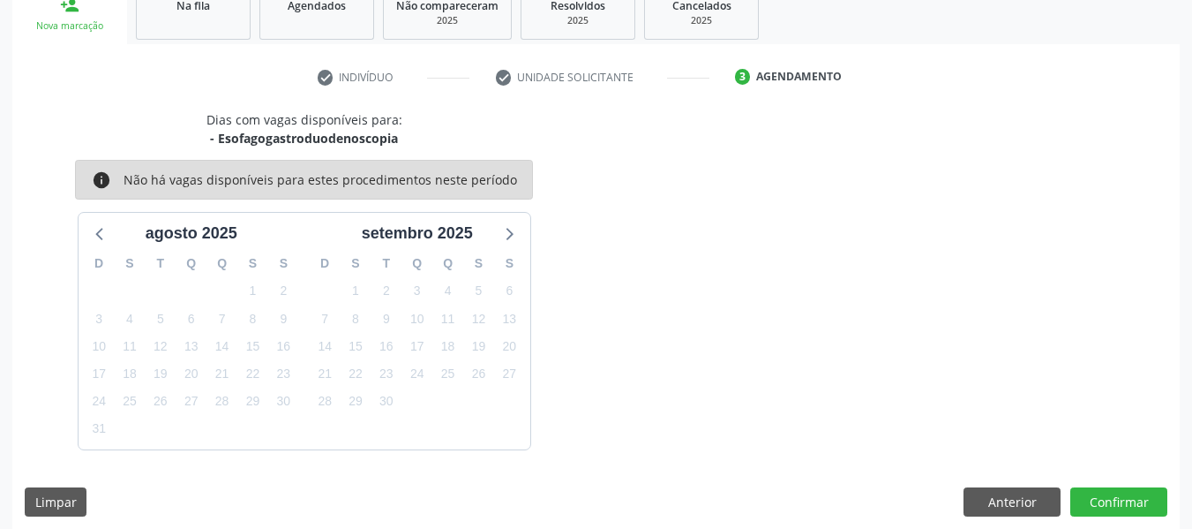
scroll to position [316, 0]
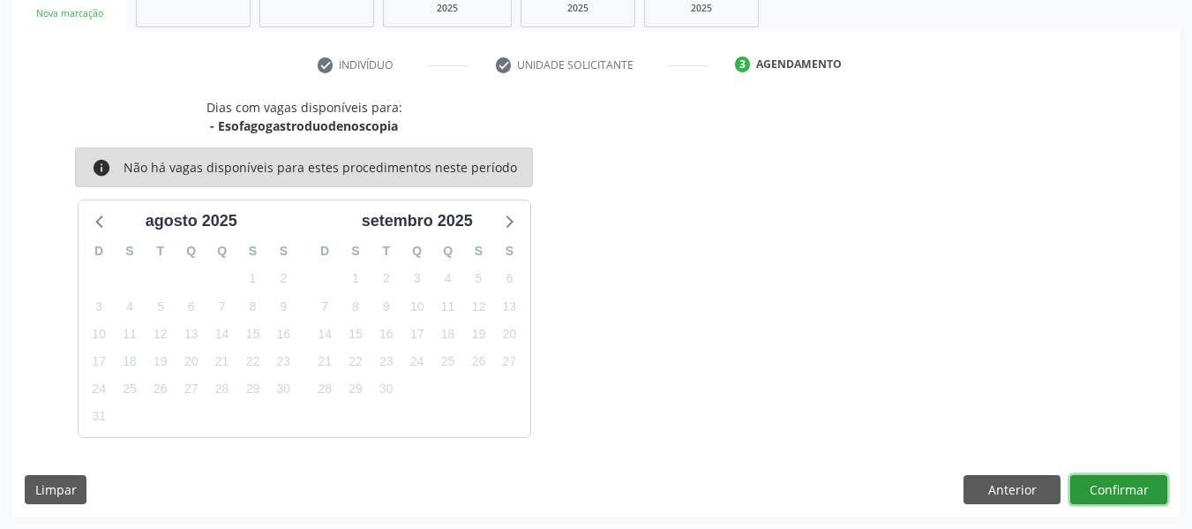
click at [1114, 489] on button "Confirmar" at bounding box center [1118, 490] width 97 height 30
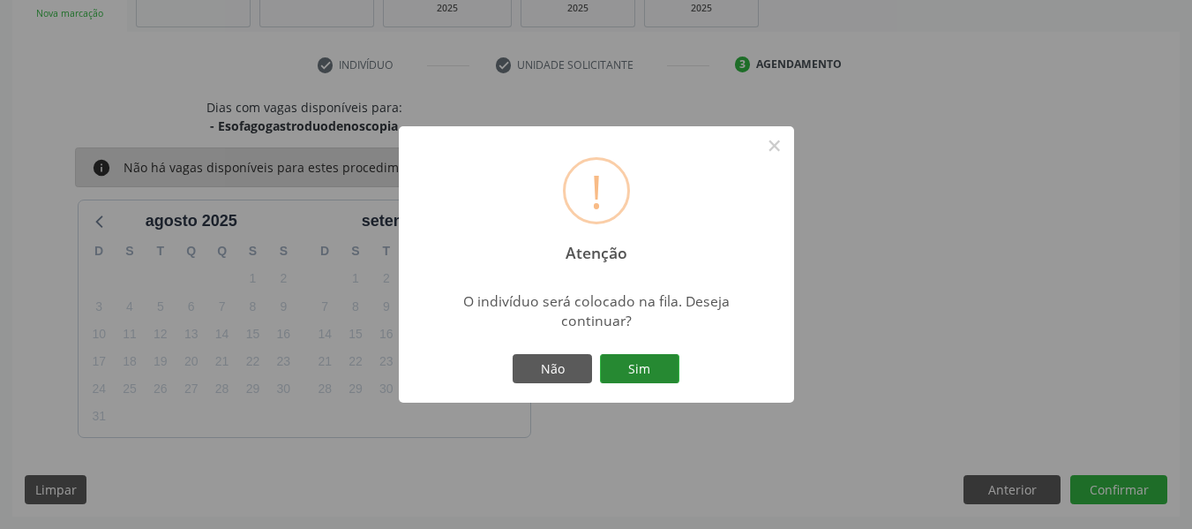
click at [639, 364] on button "Sim" at bounding box center [639, 369] width 79 height 30
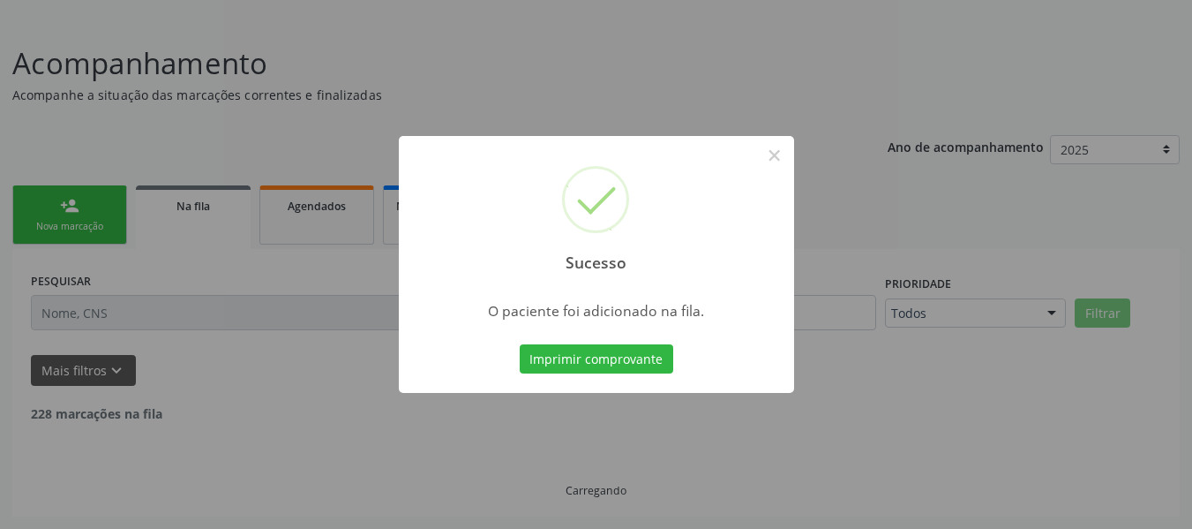
scroll to position [85, 0]
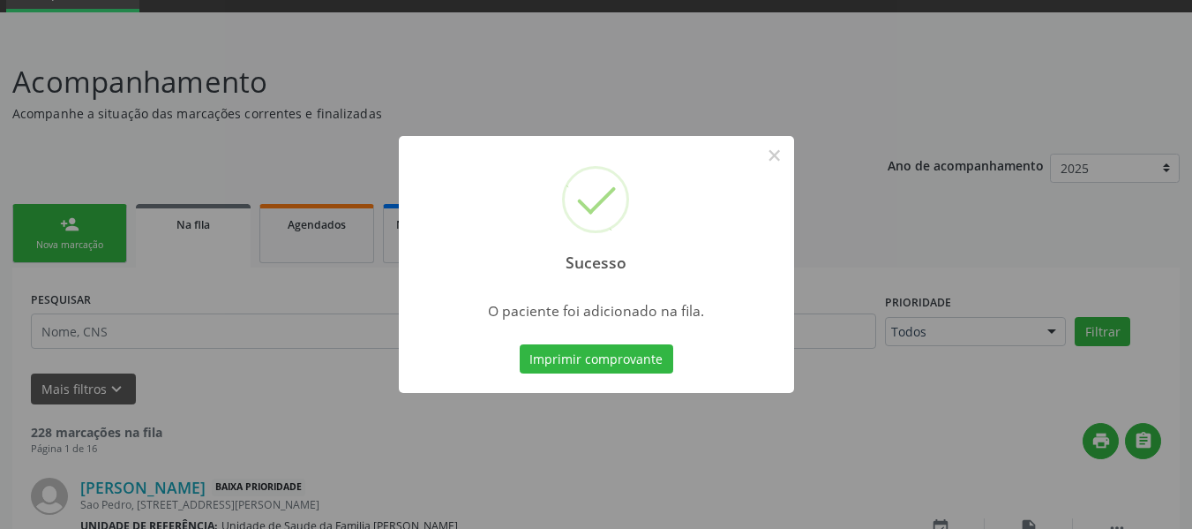
click at [41, 229] on div "Sucesso × O paciente foi adicionado na fila. Imprimir comprovante Cancel" at bounding box center [596, 264] width 1192 height 529
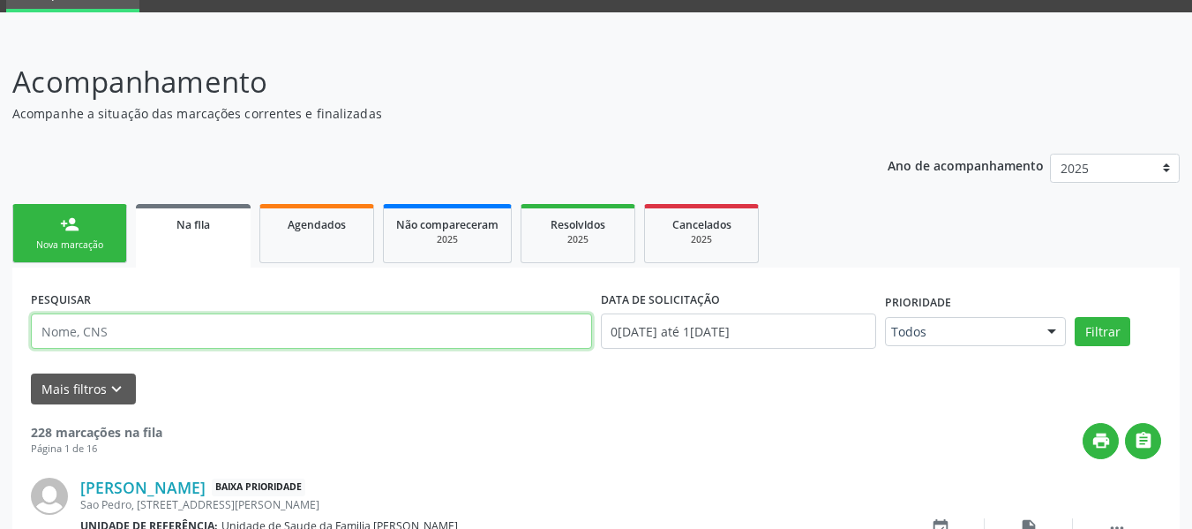
click at [100, 336] on input "text" at bounding box center [311, 330] width 561 height 35
type input "7"
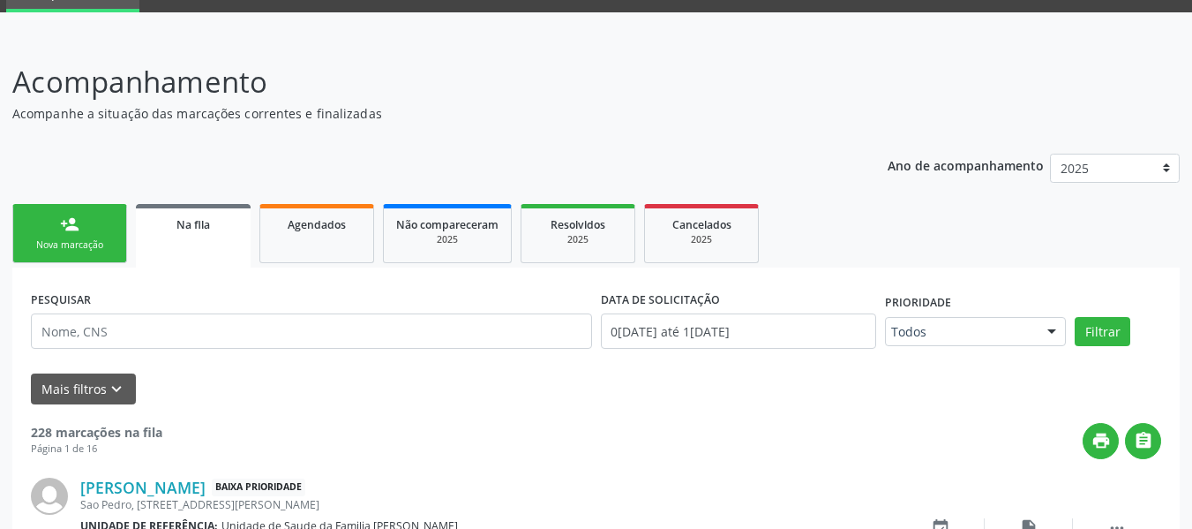
click at [50, 217] on link "person_add Nova marcação" at bounding box center [69, 233] width 115 height 59
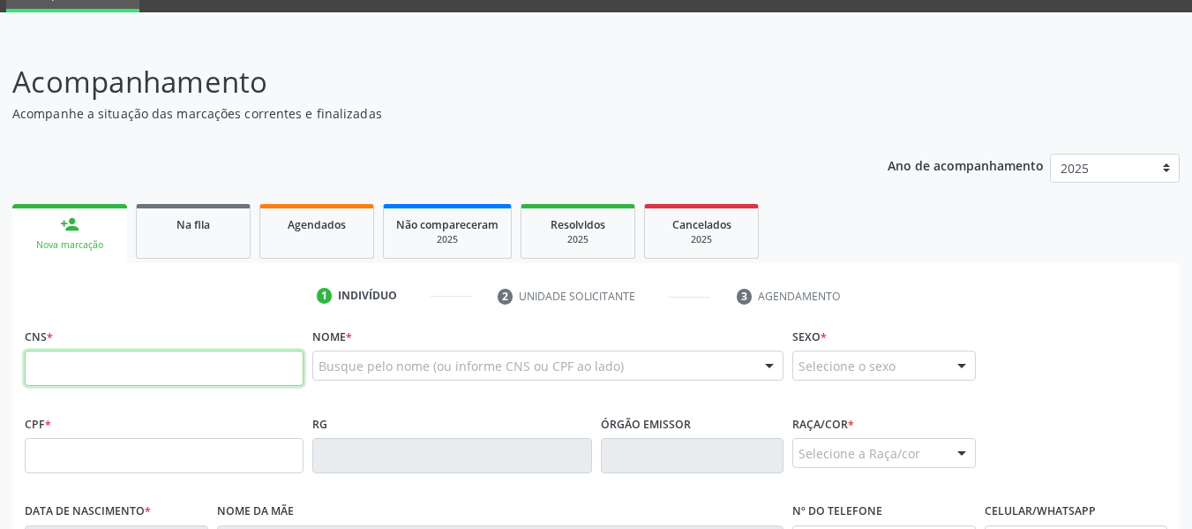
click at [71, 372] on input "text" at bounding box center [164, 367] width 279 height 35
type input "700 6039 0937 8667"
type input "156.515.184-44"
type input "19/06/2018"
type input "Nivania da Paz Freitas"
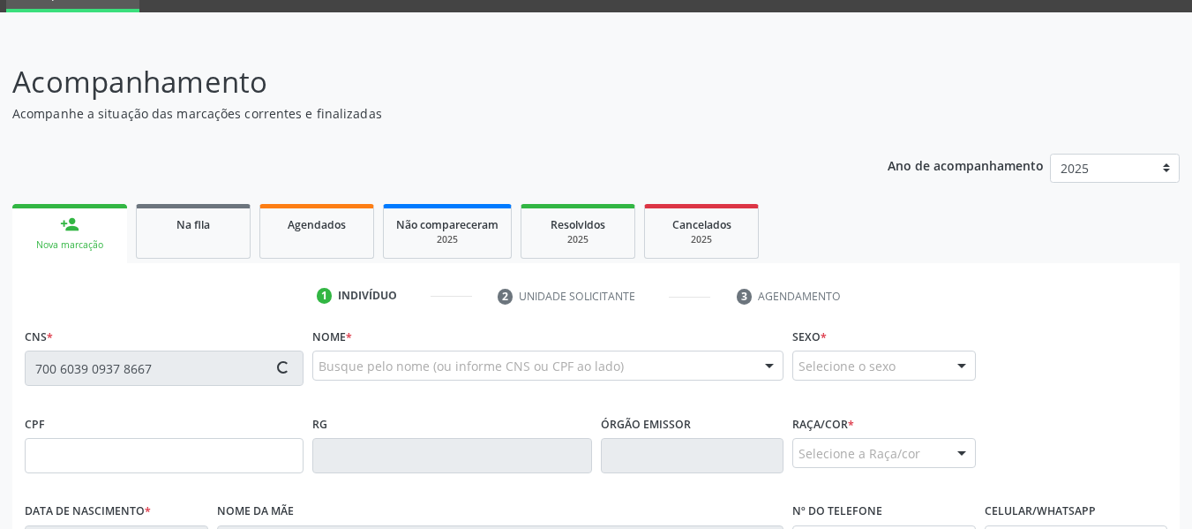
type input "(82) 99329-3697"
type input "S/N"
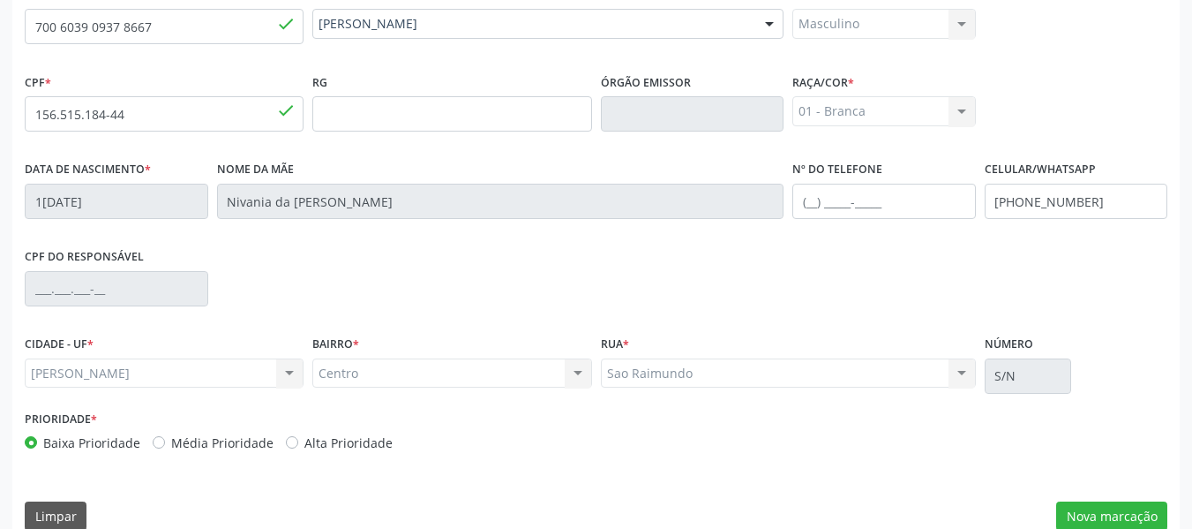
scroll to position [453, 0]
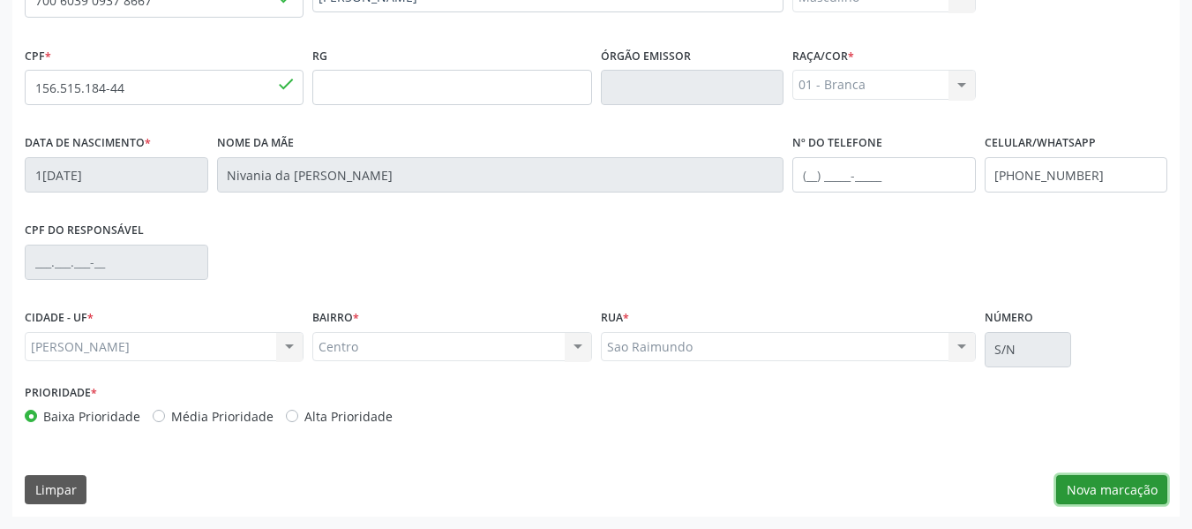
click at [1111, 486] on button "Nova marcação" at bounding box center [1111, 490] width 111 height 30
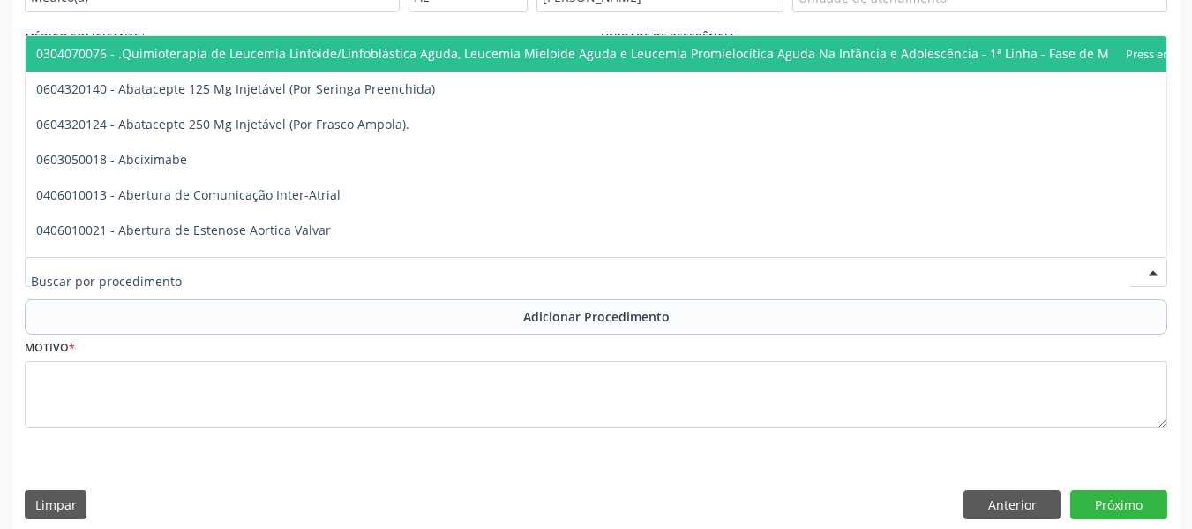
click at [71, 282] on div at bounding box center [596, 272] width 1143 height 30
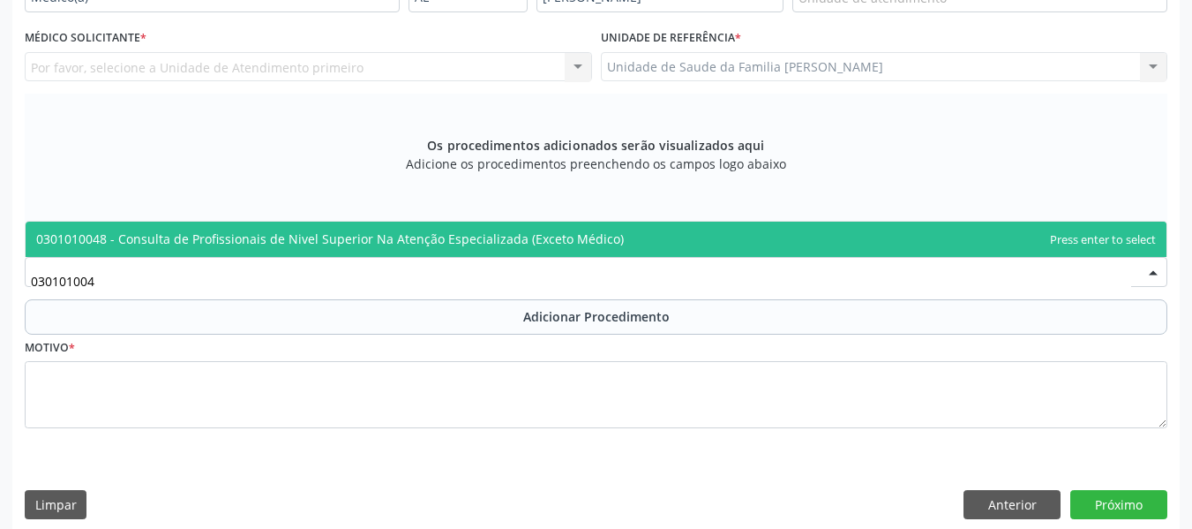
type input "0301010048"
click at [192, 240] on span "0301010048 - Consulta de Profissionais de Nivel Superior Na Atenção Especializa…" at bounding box center [330, 238] width 588 height 17
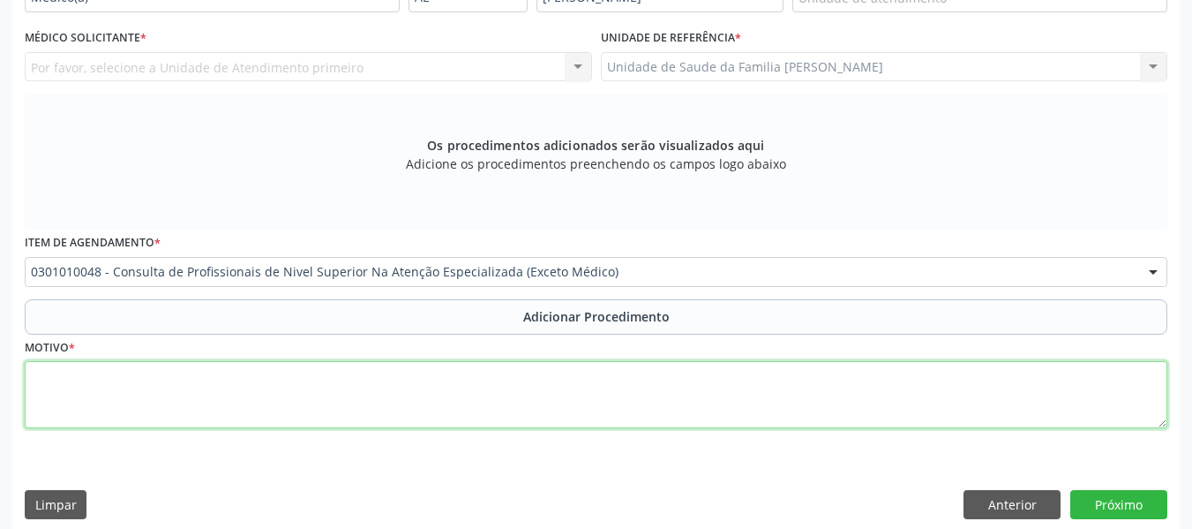
click at [75, 396] on textarea at bounding box center [596, 394] width 1143 height 67
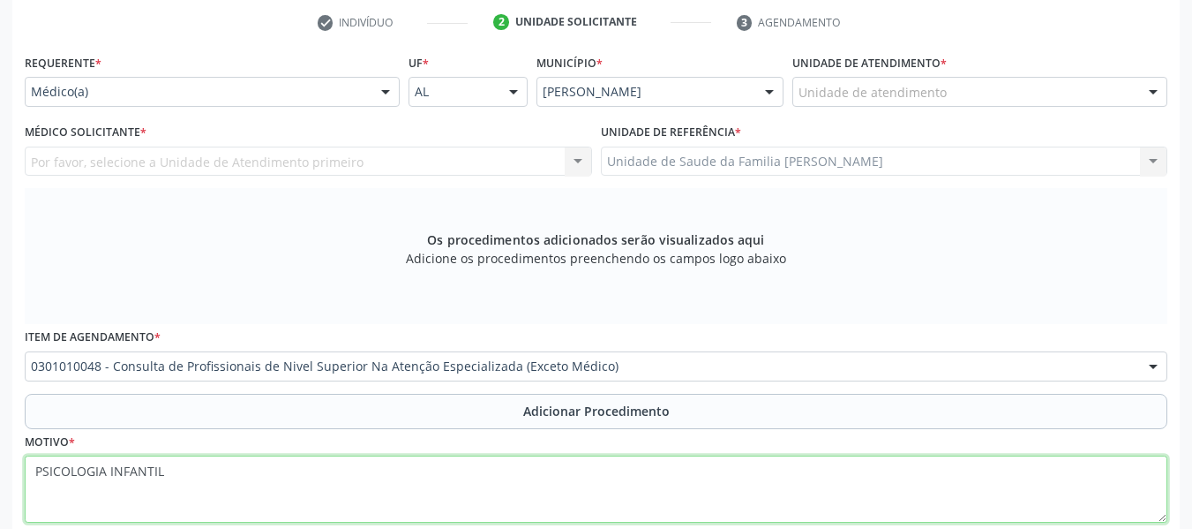
scroll to position [347, 0]
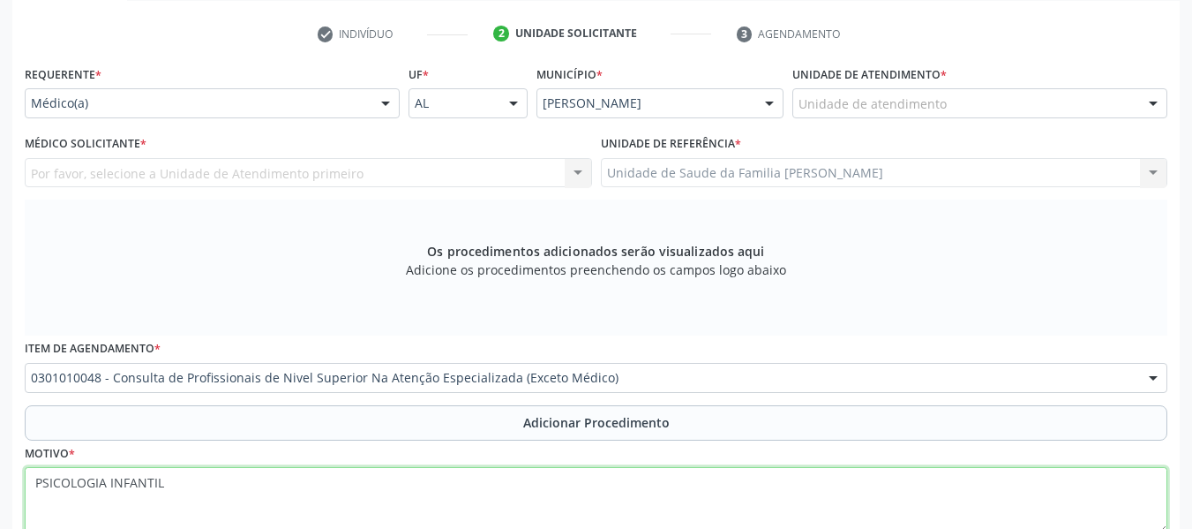
type textarea "PSICOLOGIA INFANTIL"
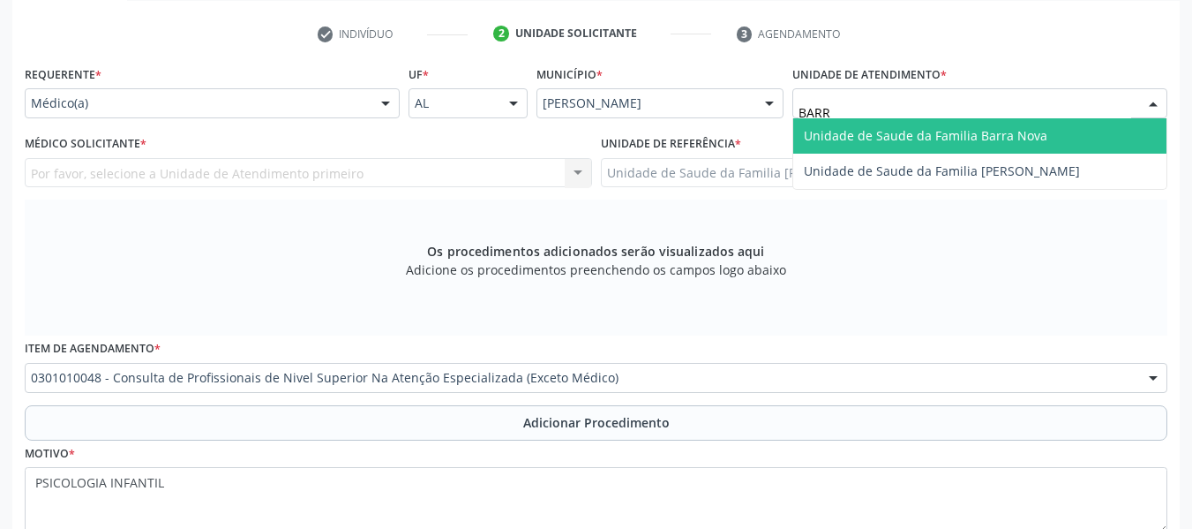
type input "BARRO"
click at [947, 139] on span "Unidade de Saude da Familia [PERSON_NAME]" at bounding box center [942, 135] width 276 height 17
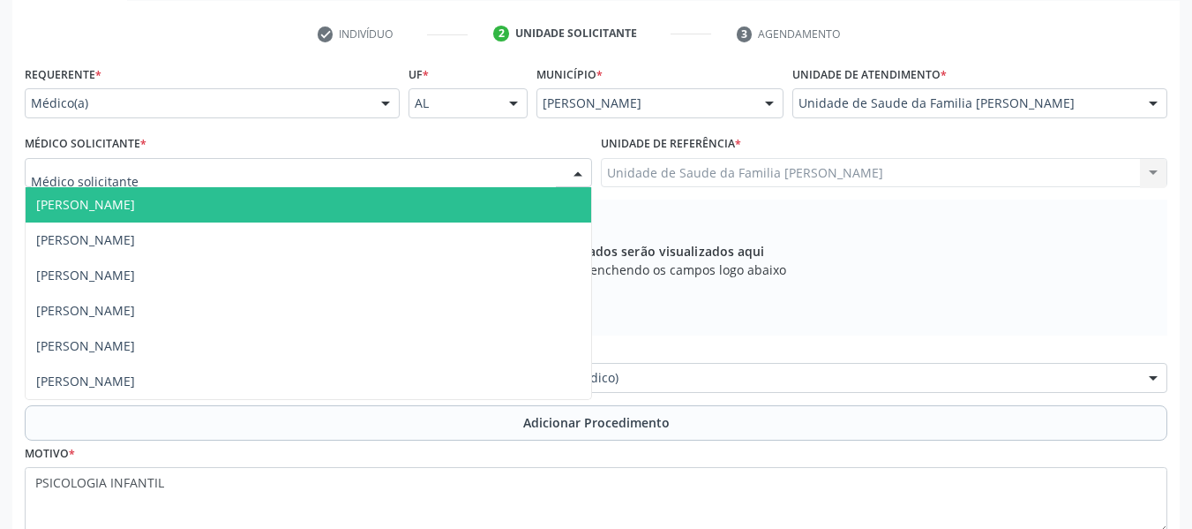
click at [582, 176] on div at bounding box center [578, 174] width 26 height 30
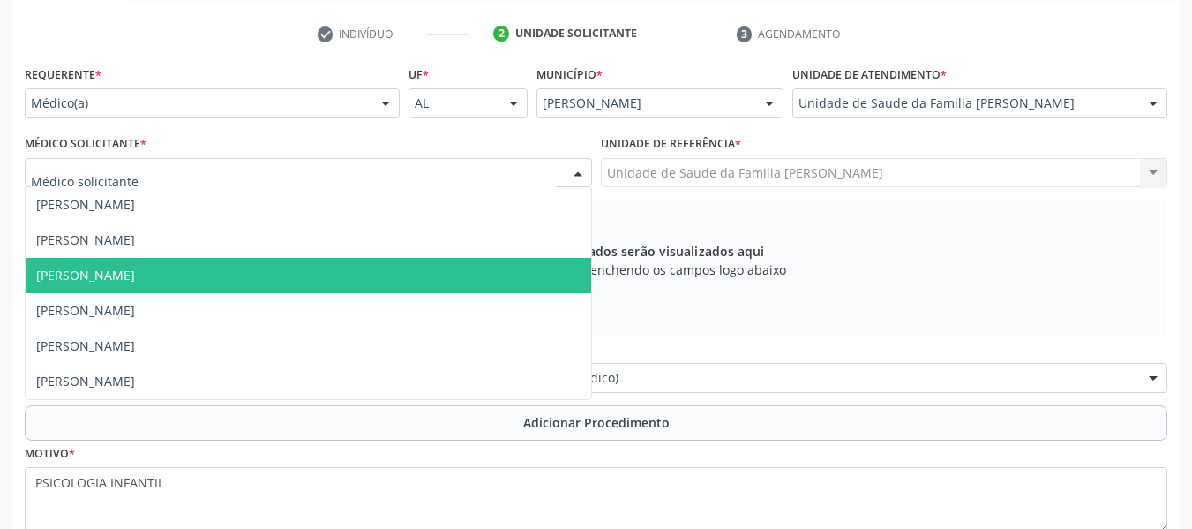
click at [135, 275] on span "[PERSON_NAME]" at bounding box center [85, 275] width 99 height 17
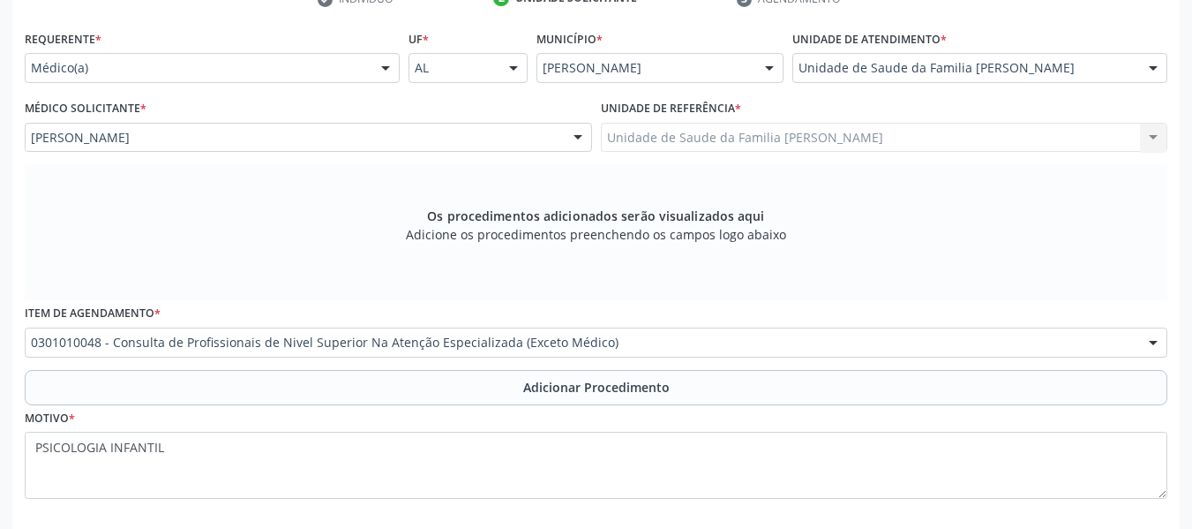
scroll to position [468, 0]
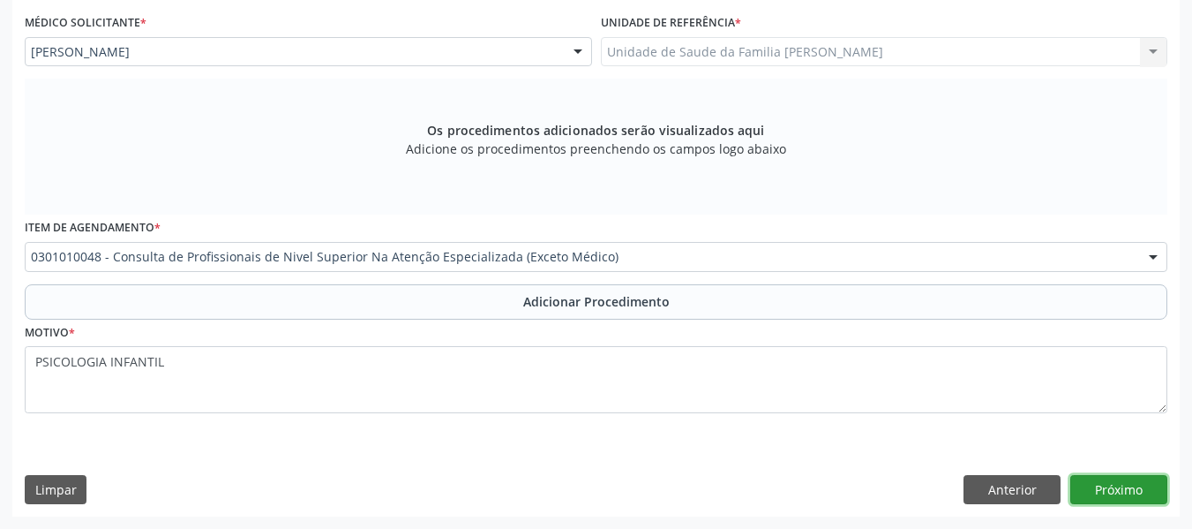
click at [1113, 484] on button "Próximo" at bounding box center [1118, 490] width 97 height 30
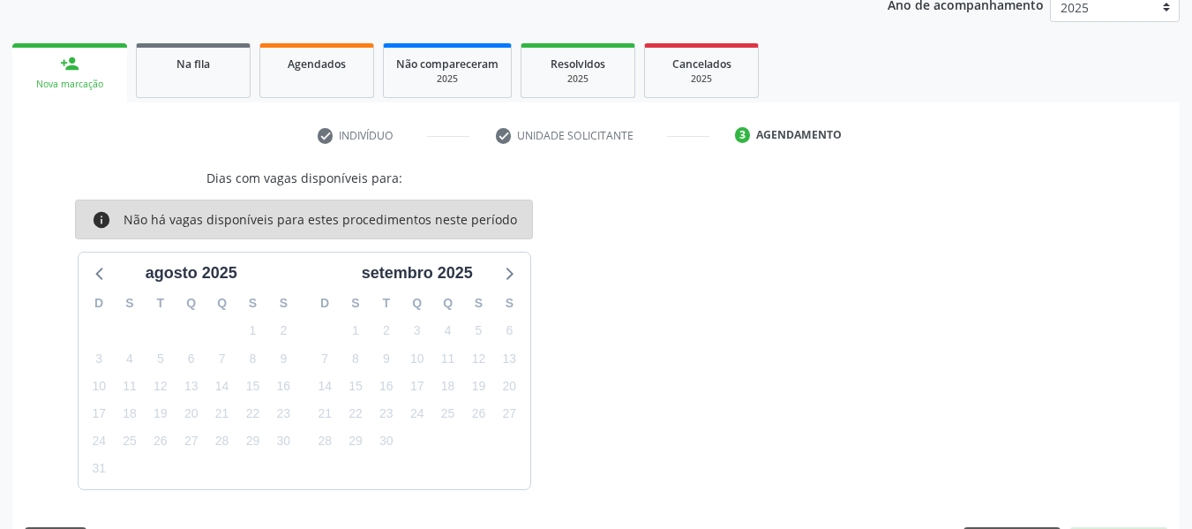
scroll to position [297, 0]
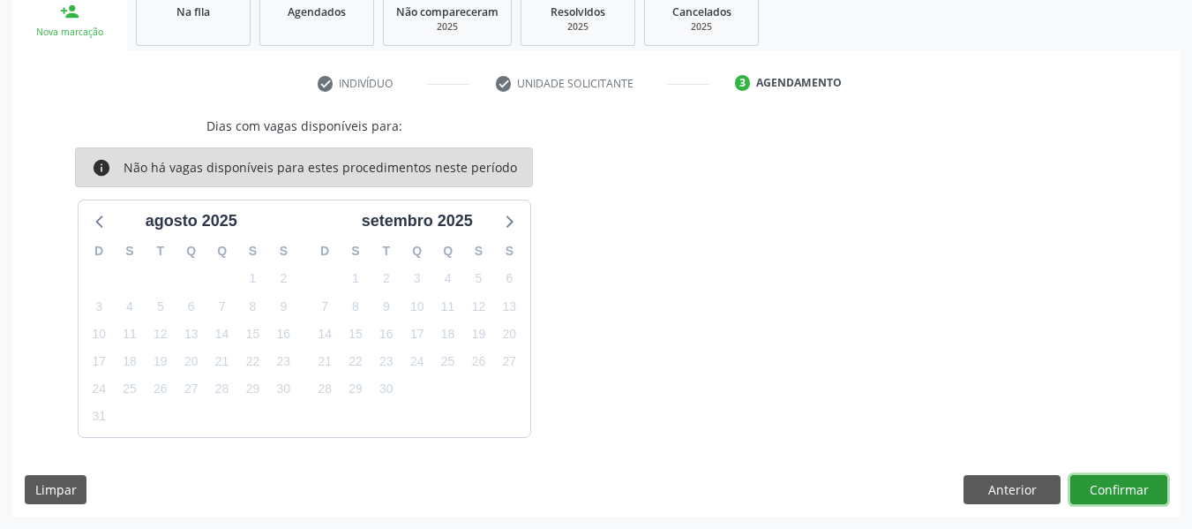
click at [1115, 484] on button "Confirmar" at bounding box center [1118, 490] width 97 height 30
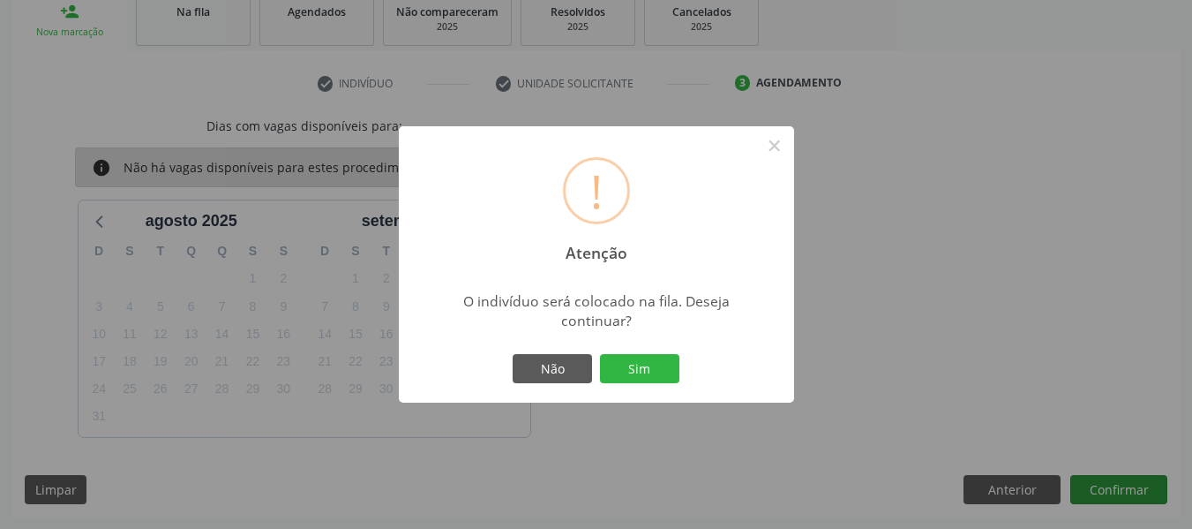
click at [1115, 484] on div "! Atenção × O indivíduo será colocado na fila. Deseja continuar? Não Sim" at bounding box center [596, 264] width 1192 height 529
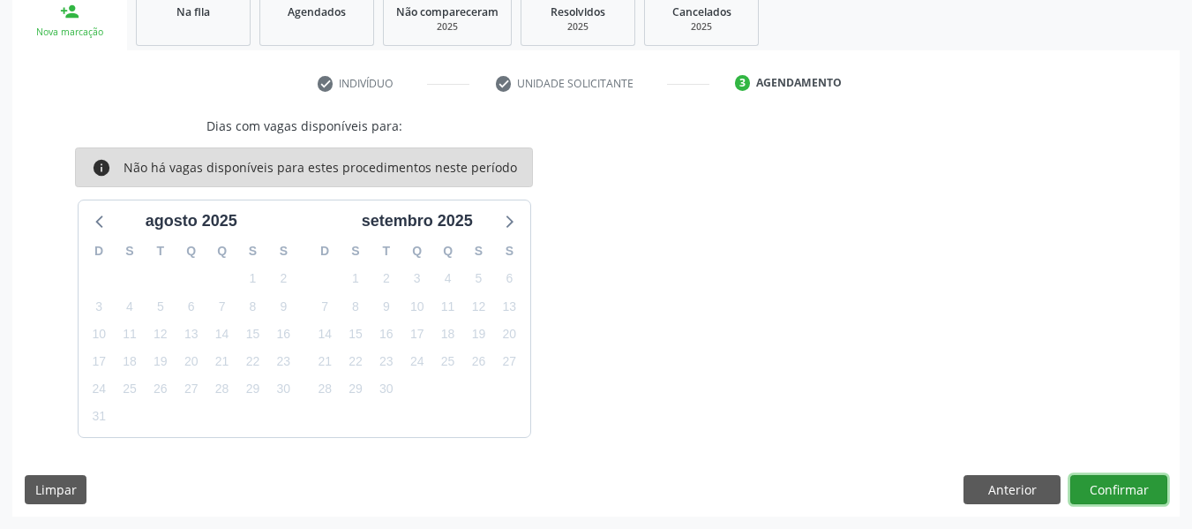
click at [1117, 486] on button "Confirmar" at bounding box center [1118, 490] width 97 height 30
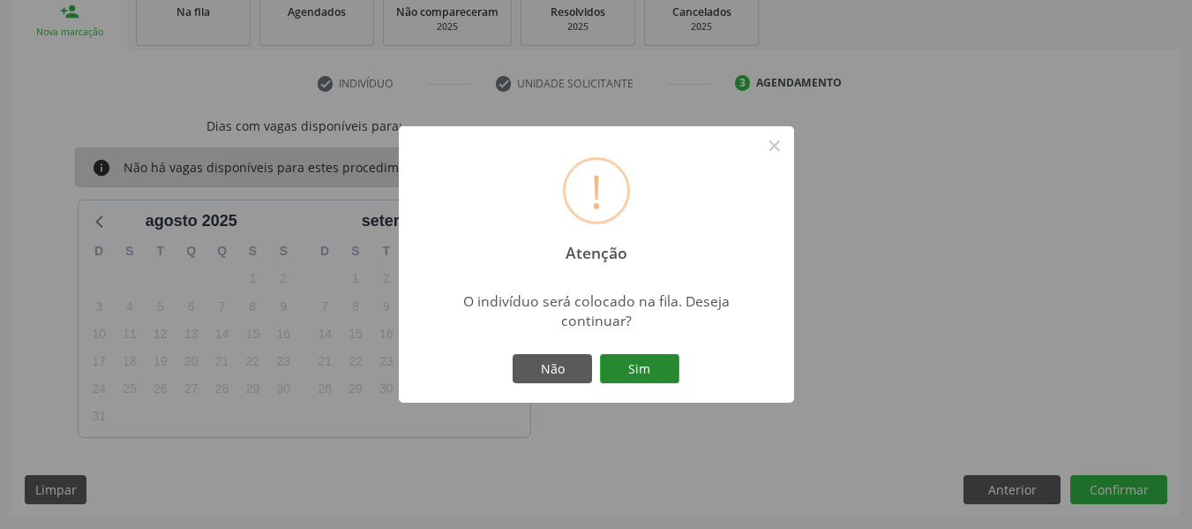
click at [640, 364] on button "Sim" at bounding box center [639, 369] width 79 height 30
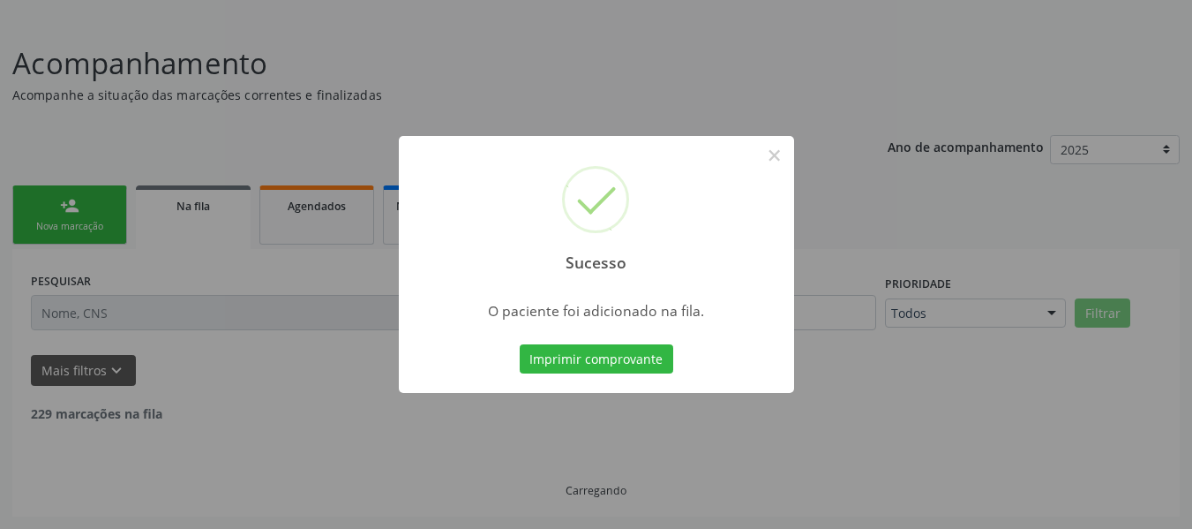
scroll to position [85, 0]
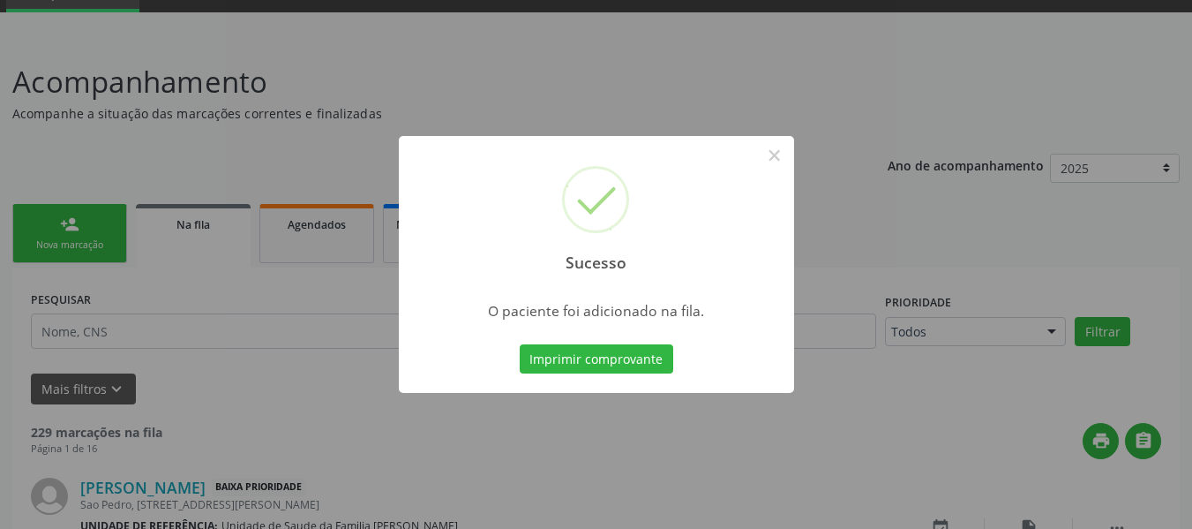
click at [43, 226] on div "Sucesso × O paciente foi adicionado na fila. Imprimir comprovante Cancel" at bounding box center [596, 264] width 1192 height 529
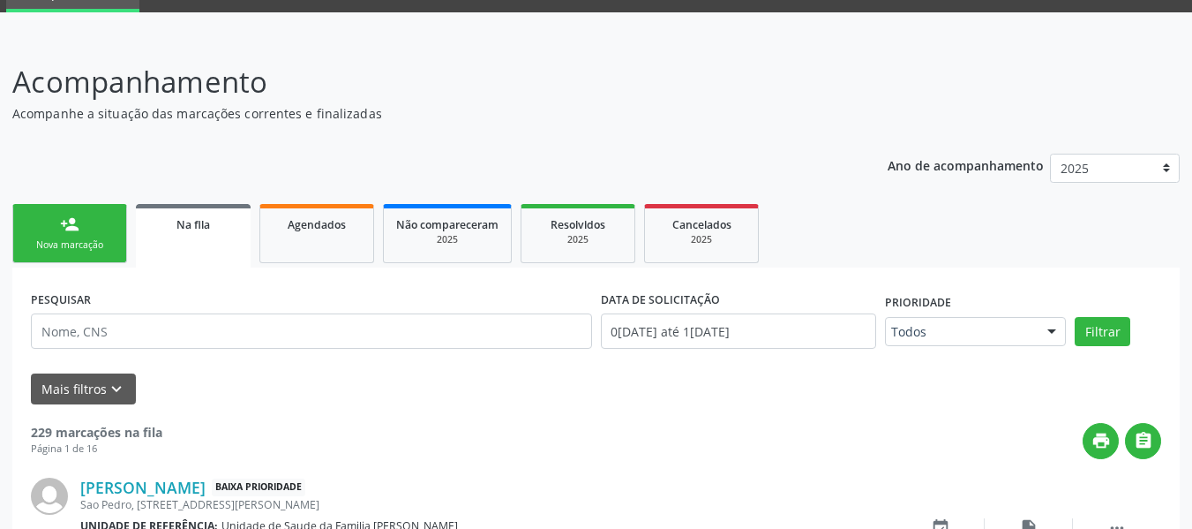
click at [43, 226] on link "person_add Nova marcação" at bounding box center [69, 233] width 115 height 59
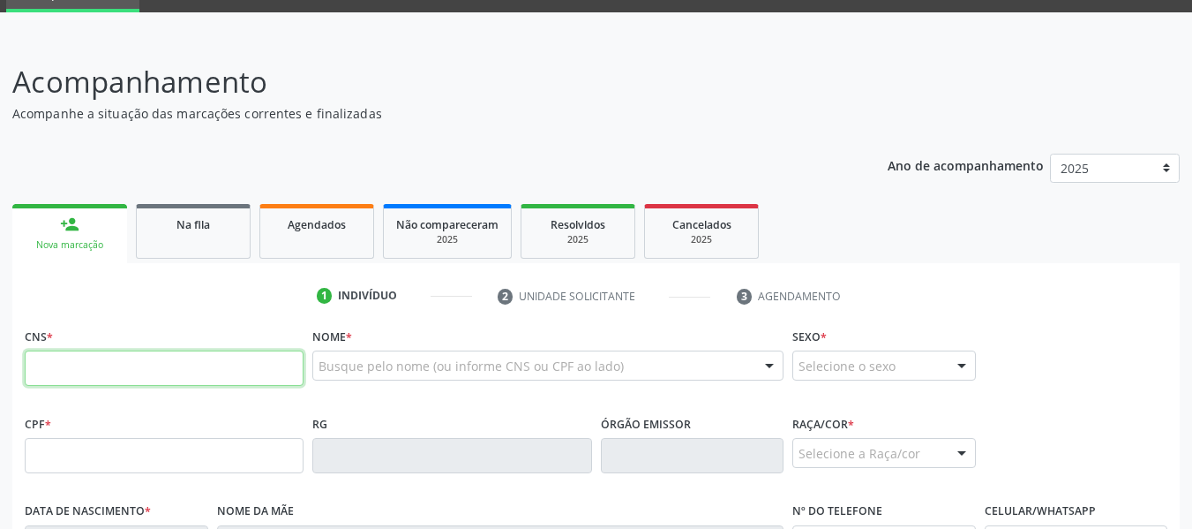
click at [71, 370] on input "text" at bounding box center [164, 367] width 279 height 35
type input "206 3841 4517 0007"
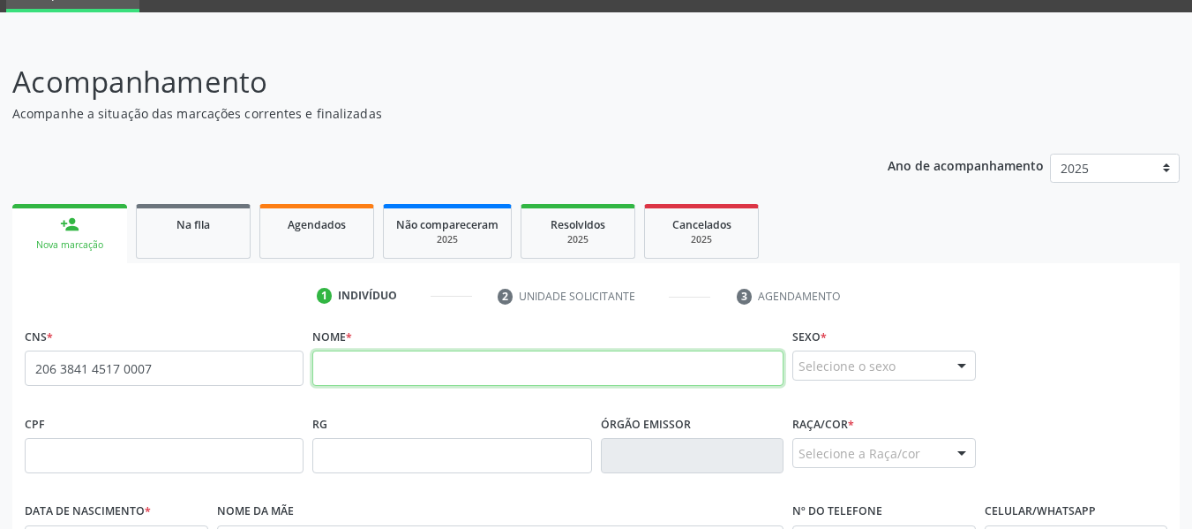
click at [342, 375] on input "text" at bounding box center [547, 367] width 471 height 35
type input "MARIA ROSALY SANTOS LIMA"
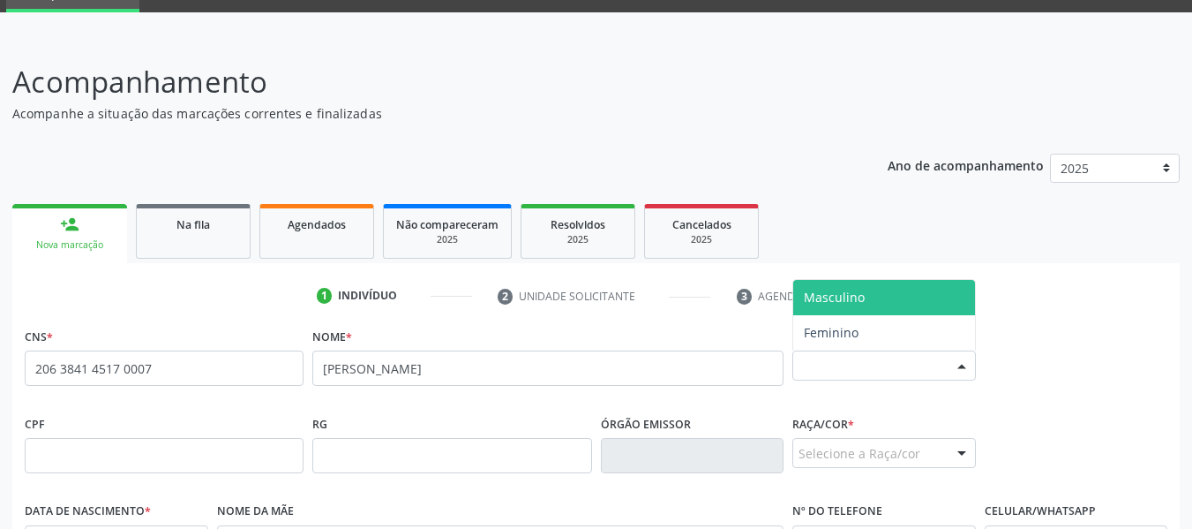
click at [959, 364] on div at bounding box center [962, 366] width 26 height 30
click at [859, 297] on span "Masculino" at bounding box center [834, 297] width 61 height 17
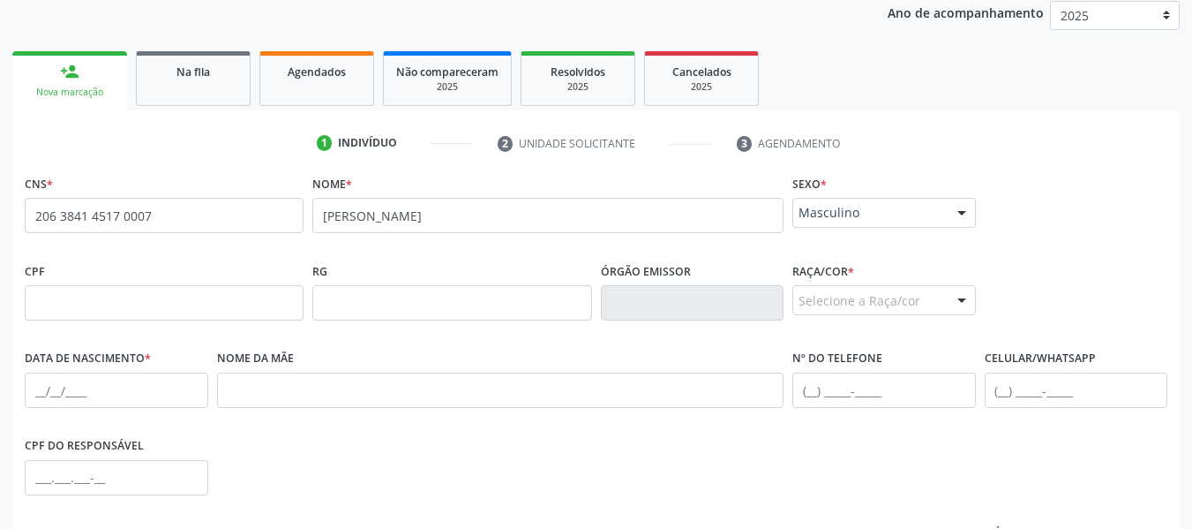
scroll to position [308, 0]
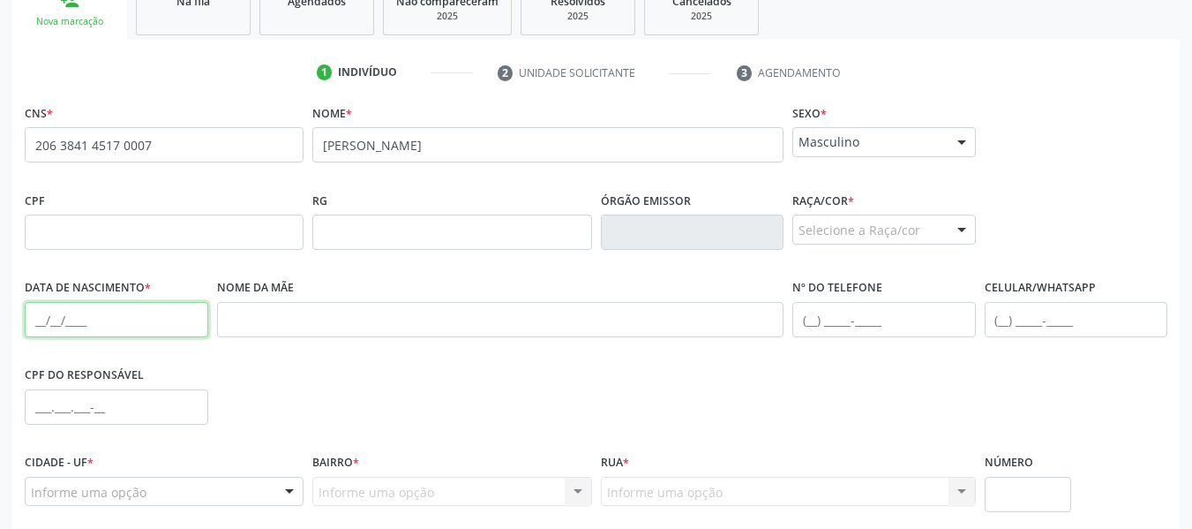
click at [70, 324] on input "text" at bounding box center [117, 319] width 184 height 35
type input "05/12/1976"
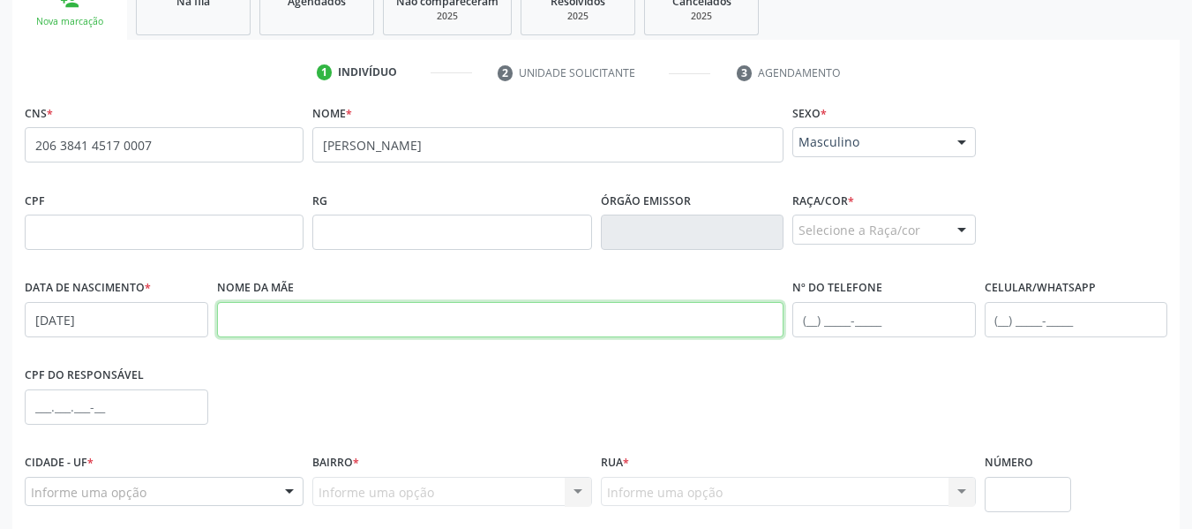
click at [237, 322] on input "text" at bounding box center [500, 319] width 567 height 35
type input "RITA MARIADOS SANTOS"
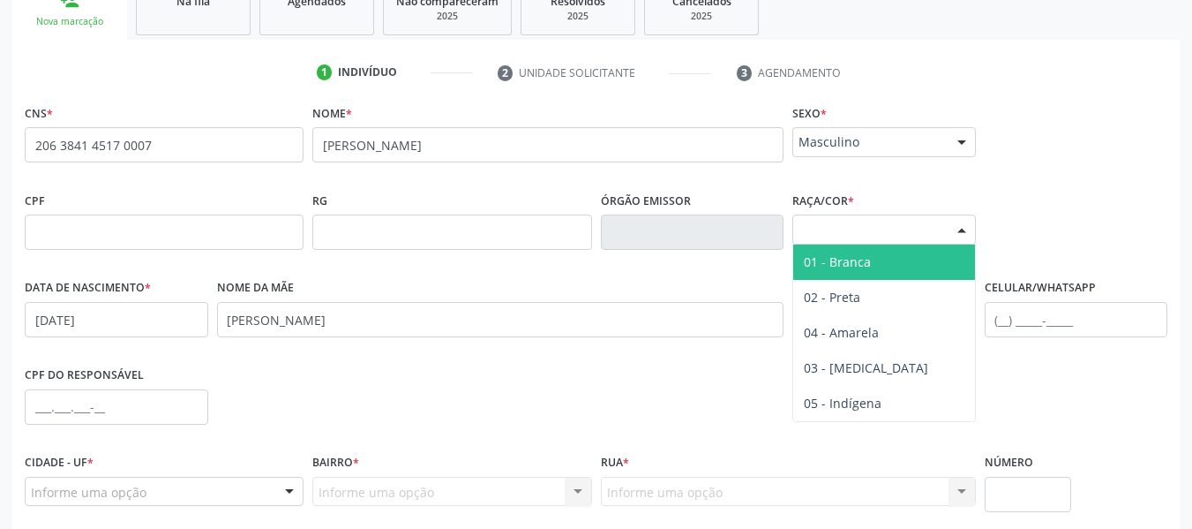
click at [961, 230] on div at bounding box center [962, 230] width 26 height 30
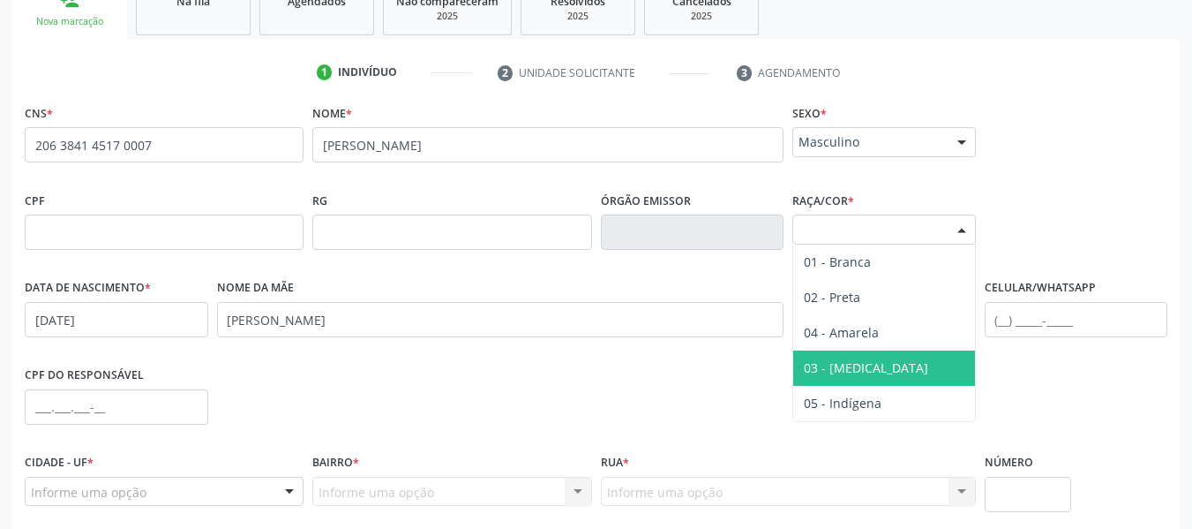
drag, startPoint x: 851, startPoint y: 364, endPoint x: 863, endPoint y: 369, distance: 13.1
click at [863, 369] on span "03 - [MEDICAL_DATA]" at bounding box center [884, 367] width 182 height 35
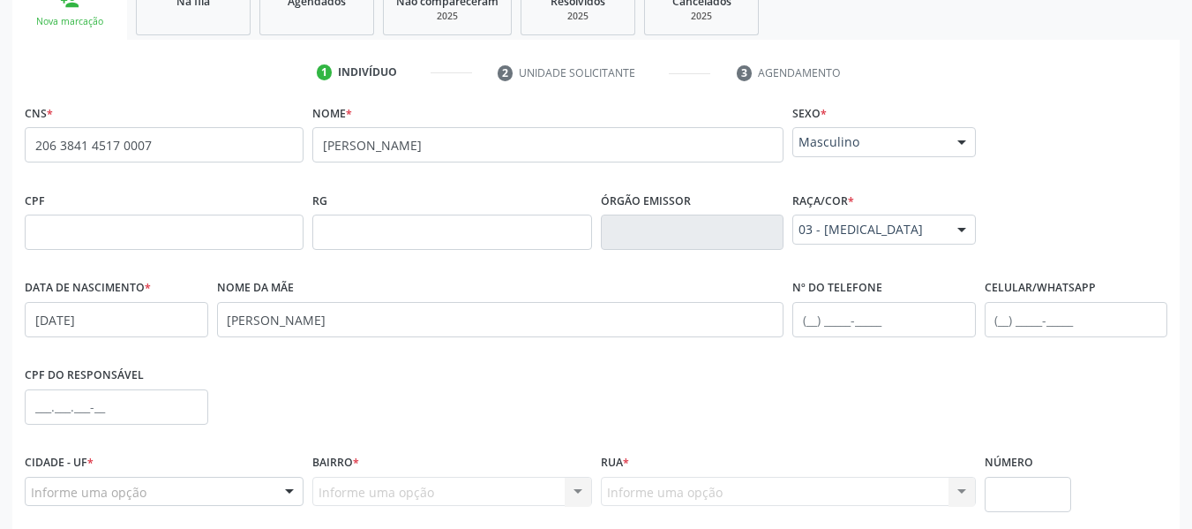
click at [863, 369] on div "CPF do responsável" at bounding box center [596, 405] width 1152 height 87
click at [1010, 320] on input "text" at bounding box center [1077, 319] width 184 height 35
type input "(82) 99614-1320"
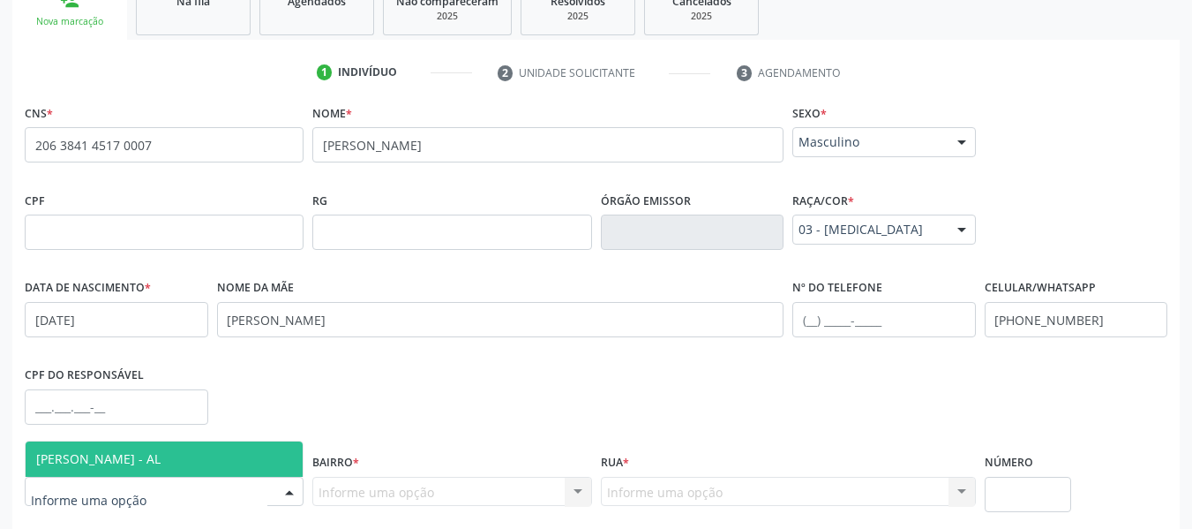
click at [291, 492] on div at bounding box center [289, 492] width 26 height 30
click at [229, 454] on span "[PERSON_NAME] - AL" at bounding box center [164, 458] width 277 height 35
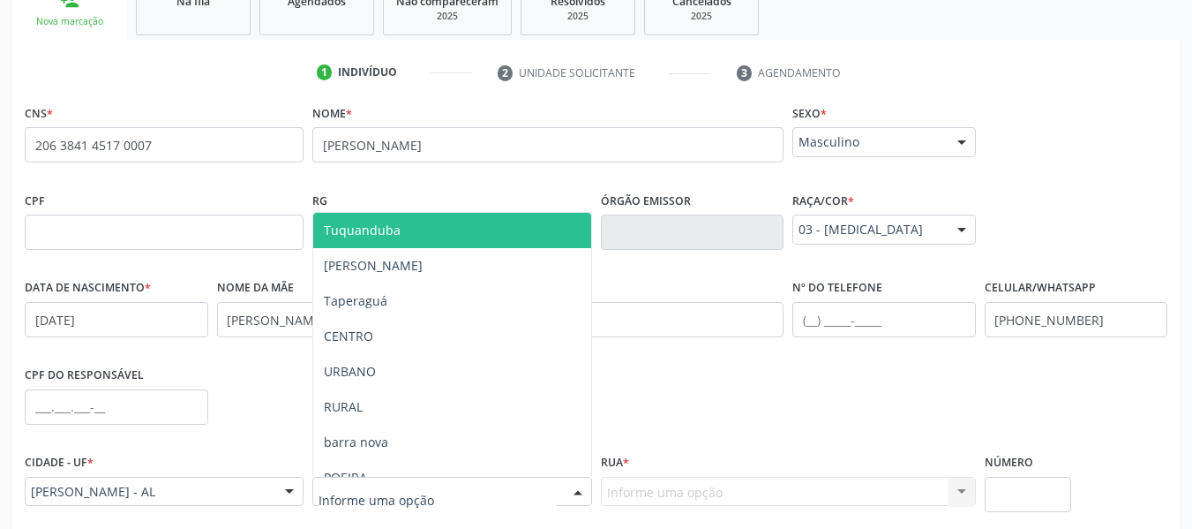
click at [581, 490] on div at bounding box center [578, 492] width 26 height 30
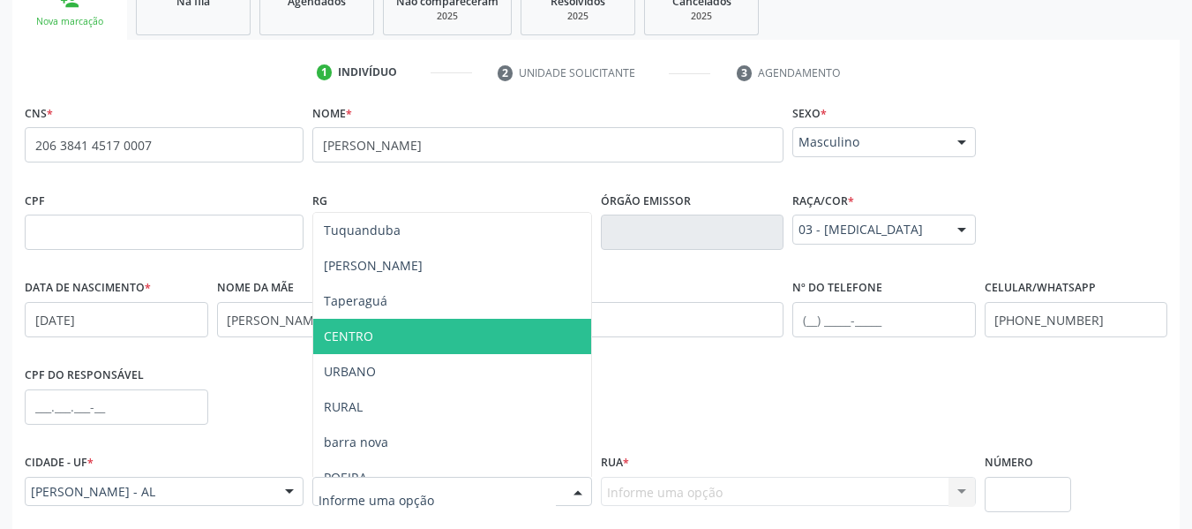
click at [355, 331] on span "CENTRO" at bounding box center [348, 335] width 49 height 17
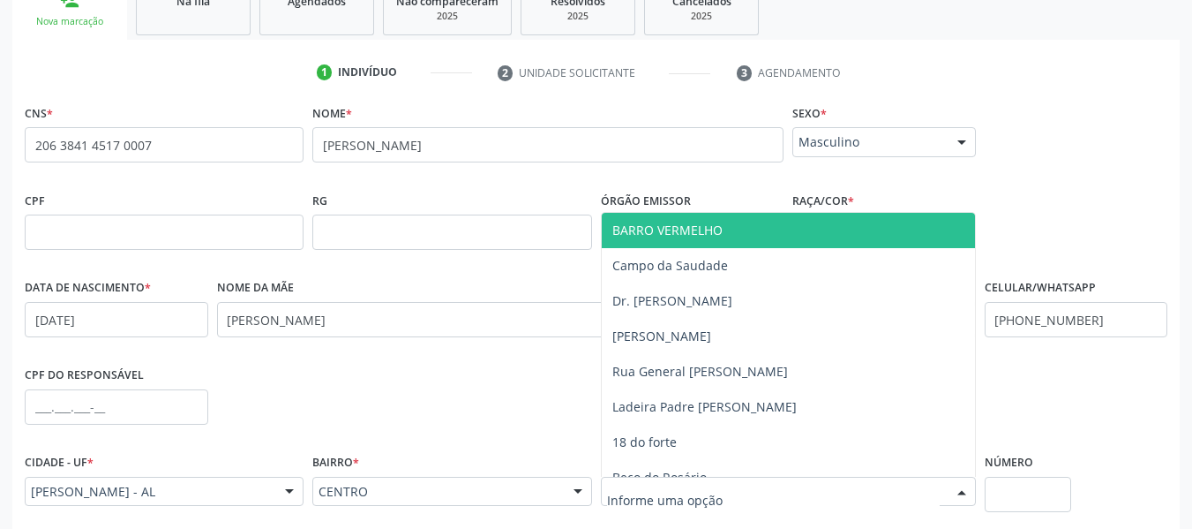
click at [958, 488] on div at bounding box center [962, 492] width 26 height 30
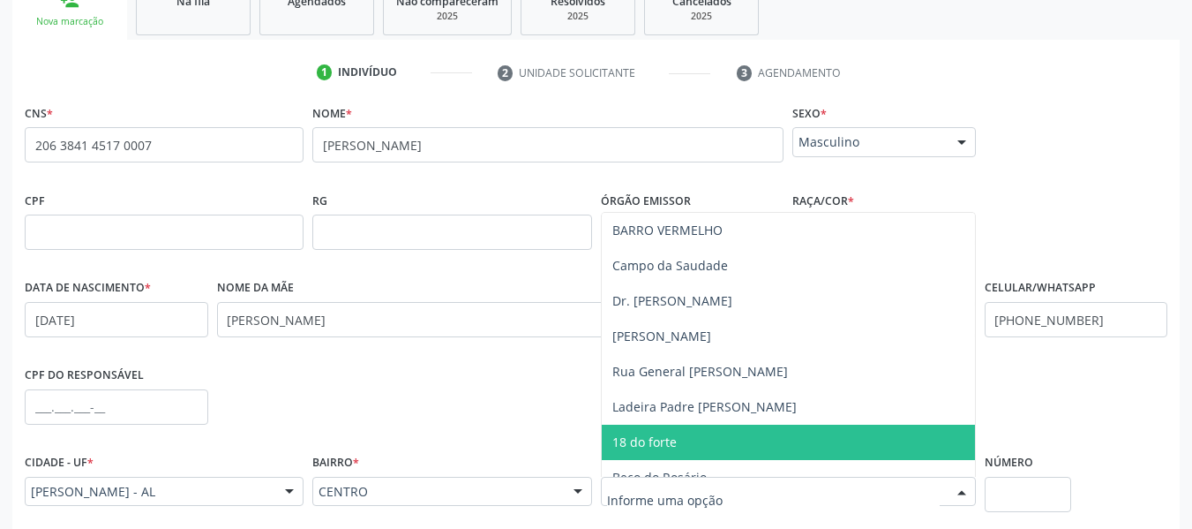
click at [707, 441] on span "18 do forte" at bounding box center [788, 441] width 373 height 35
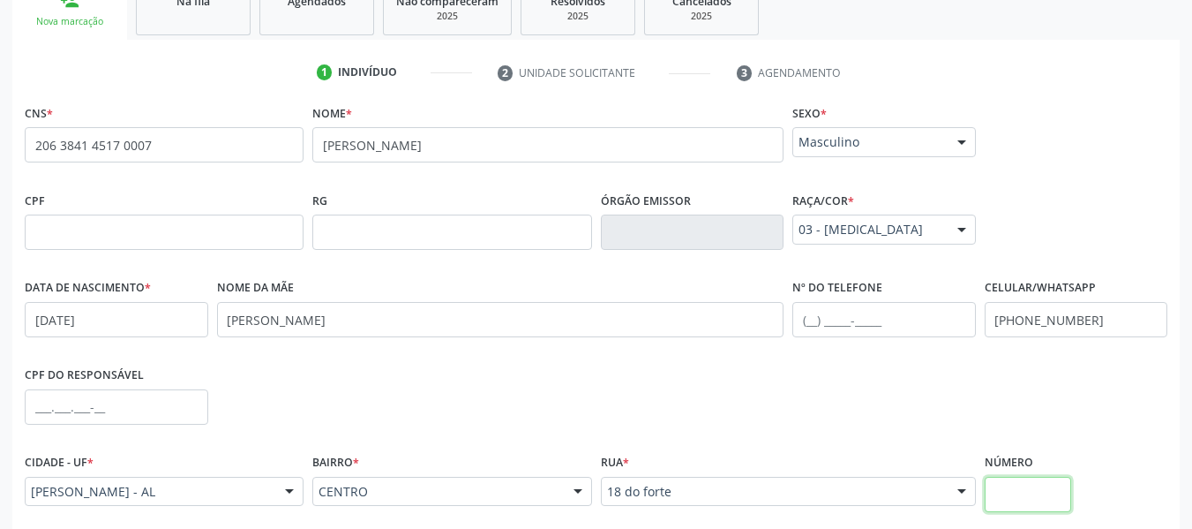
click at [1018, 494] on input "text" at bounding box center [1028, 494] width 87 height 35
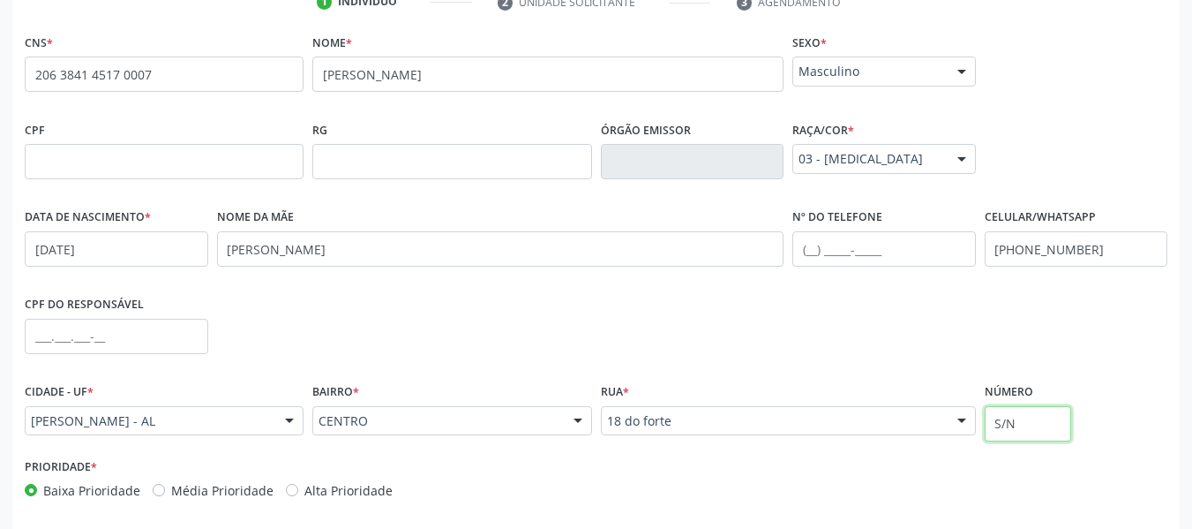
scroll to position [453, 0]
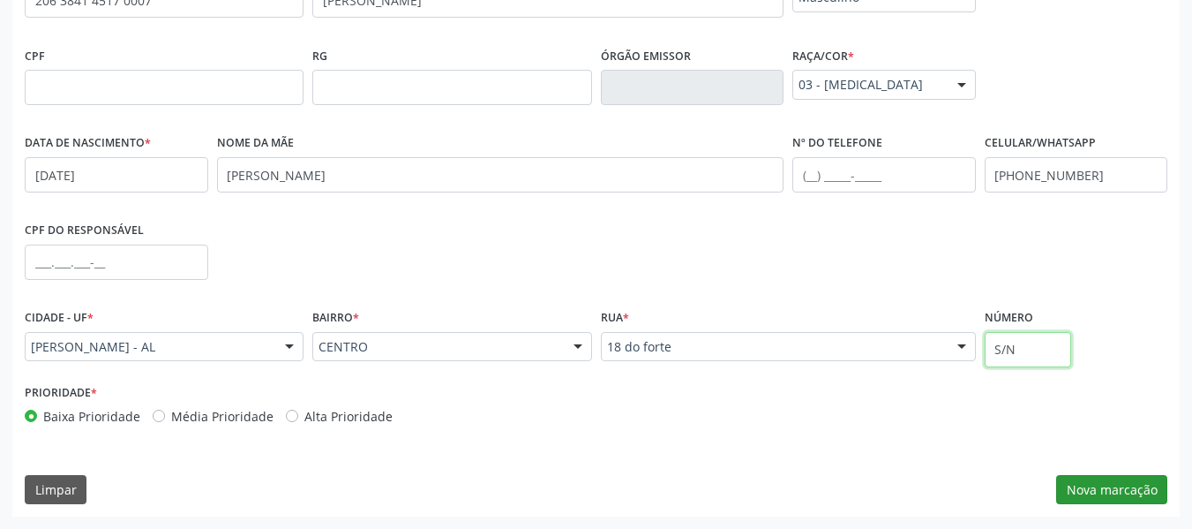
type input "S/N"
click at [1096, 488] on button "Nova marcação" at bounding box center [1111, 490] width 111 height 30
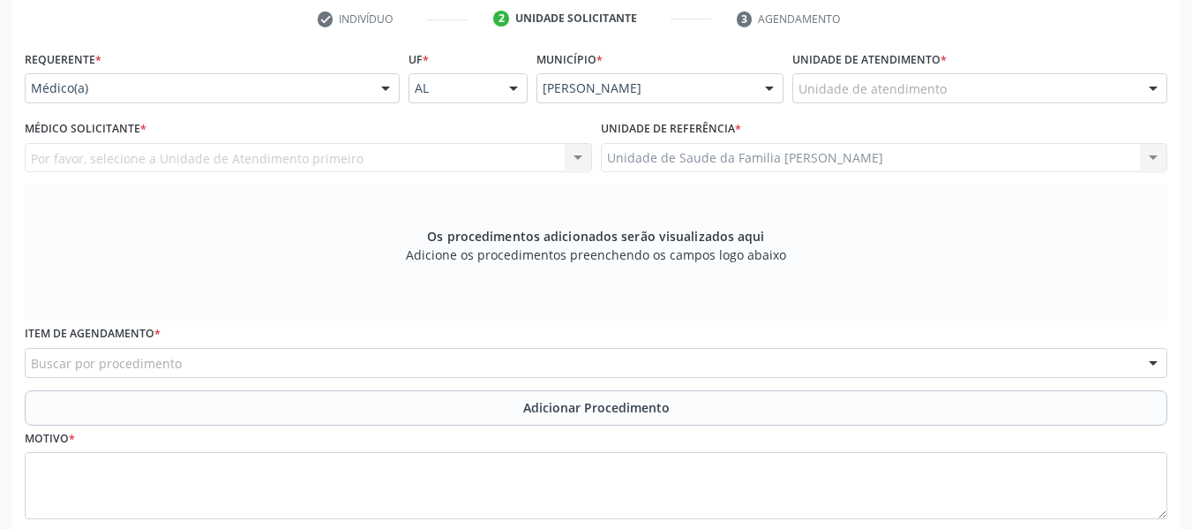
scroll to position [347, 0]
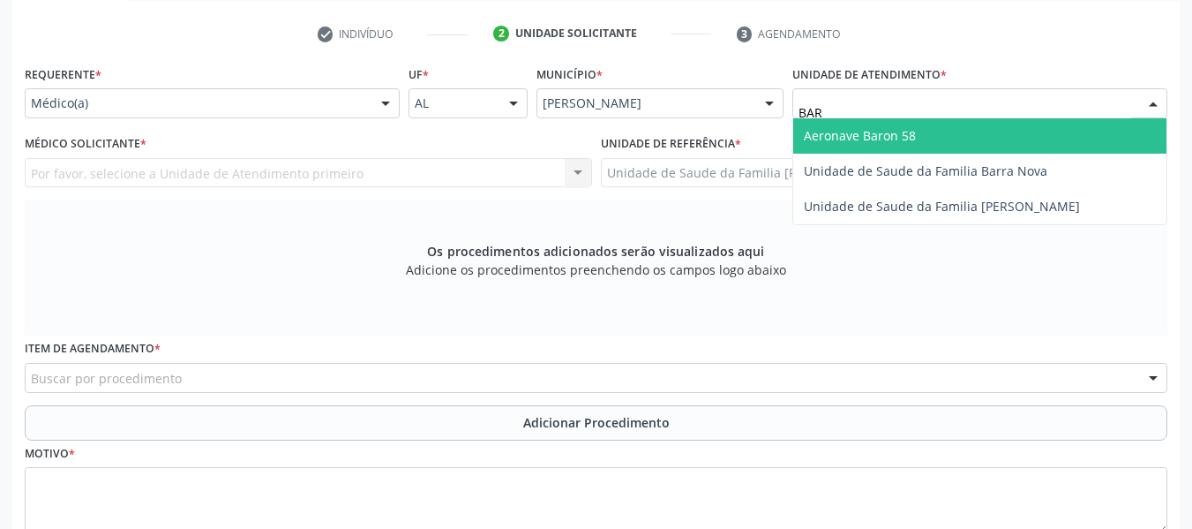
type input "BARR"
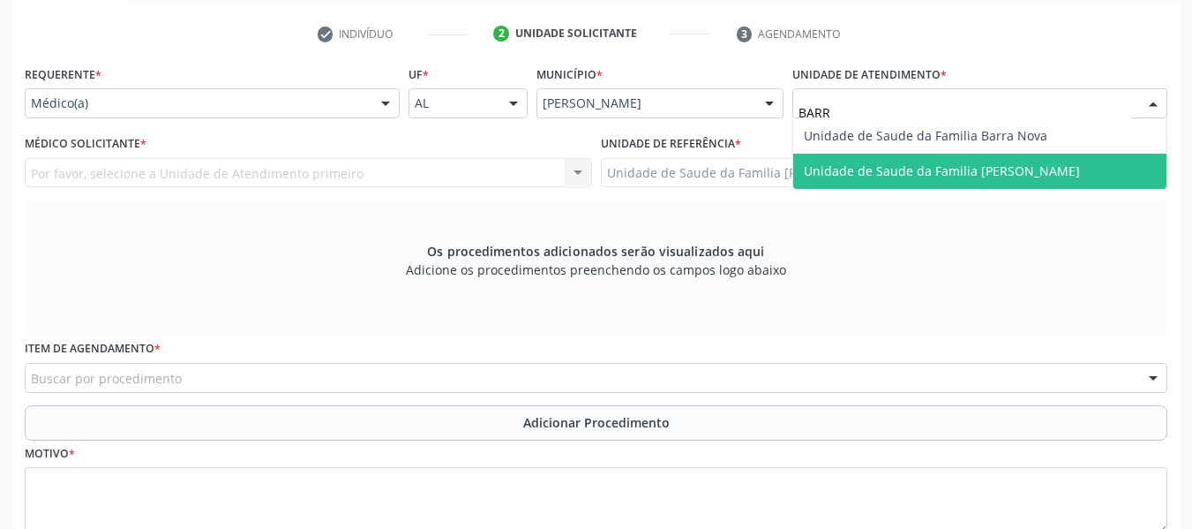
click at [862, 162] on span "Unidade de Saude da Familia [PERSON_NAME]" at bounding box center [942, 170] width 276 height 17
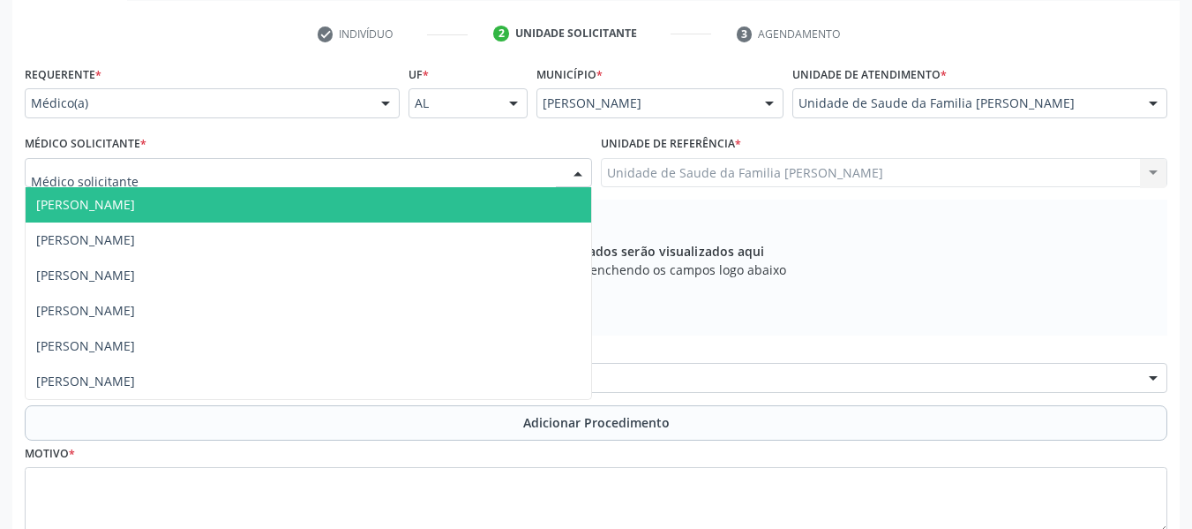
click at [576, 173] on div at bounding box center [578, 174] width 26 height 30
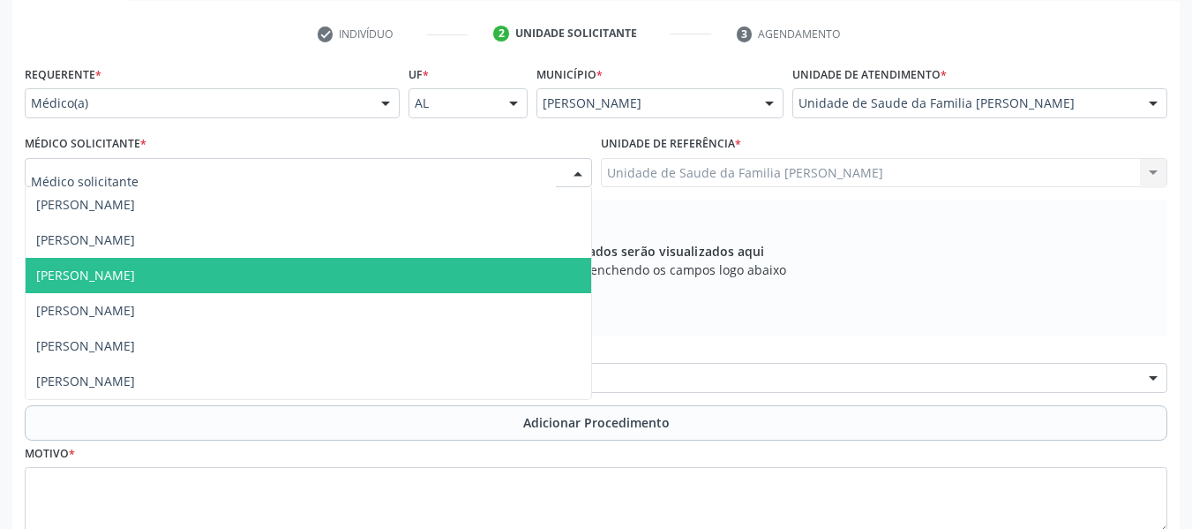
click at [135, 279] on span "[PERSON_NAME]" at bounding box center [85, 275] width 99 height 17
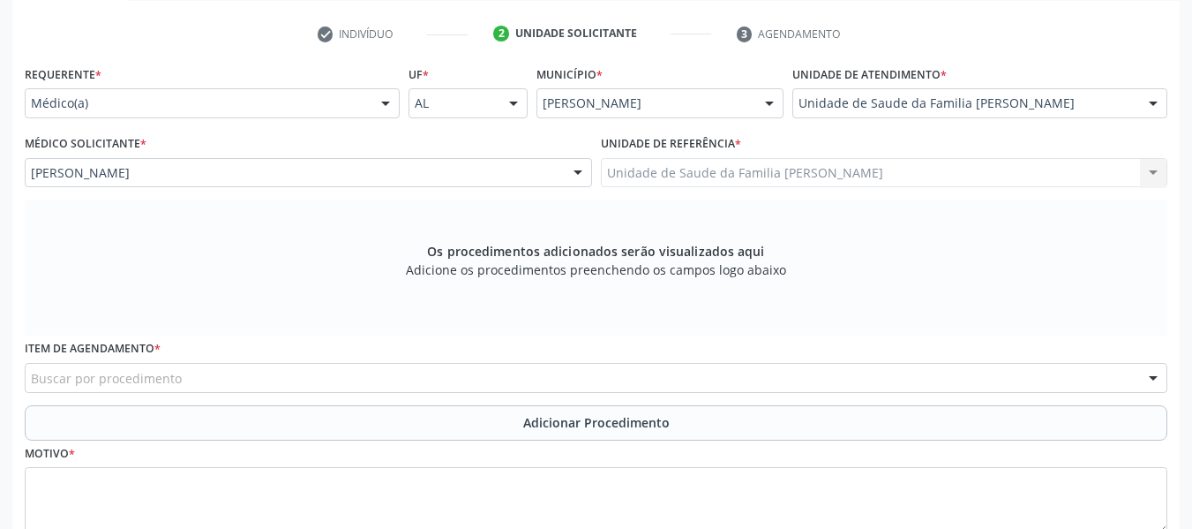
click at [96, 362] on label "Item de agendamento *" at bounding box center [93, 348] width 136 height 27
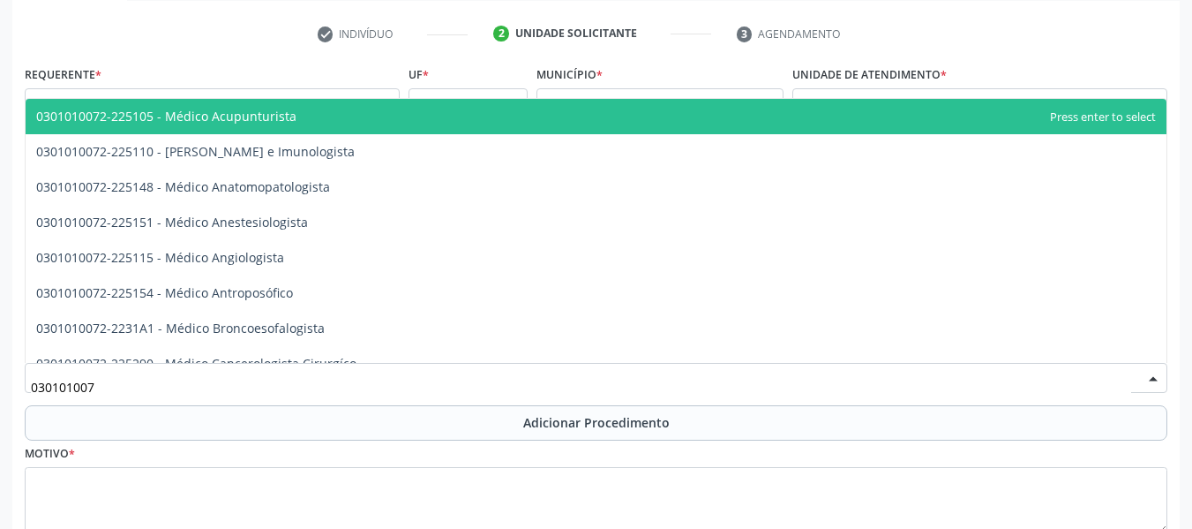
type input "0301010072"
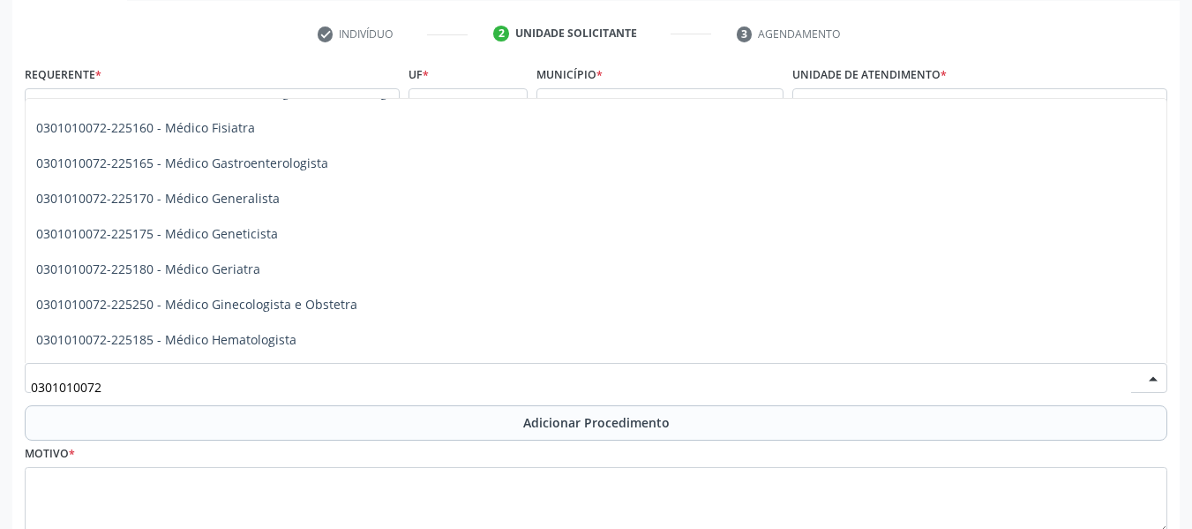
scroll to position [871, 0]
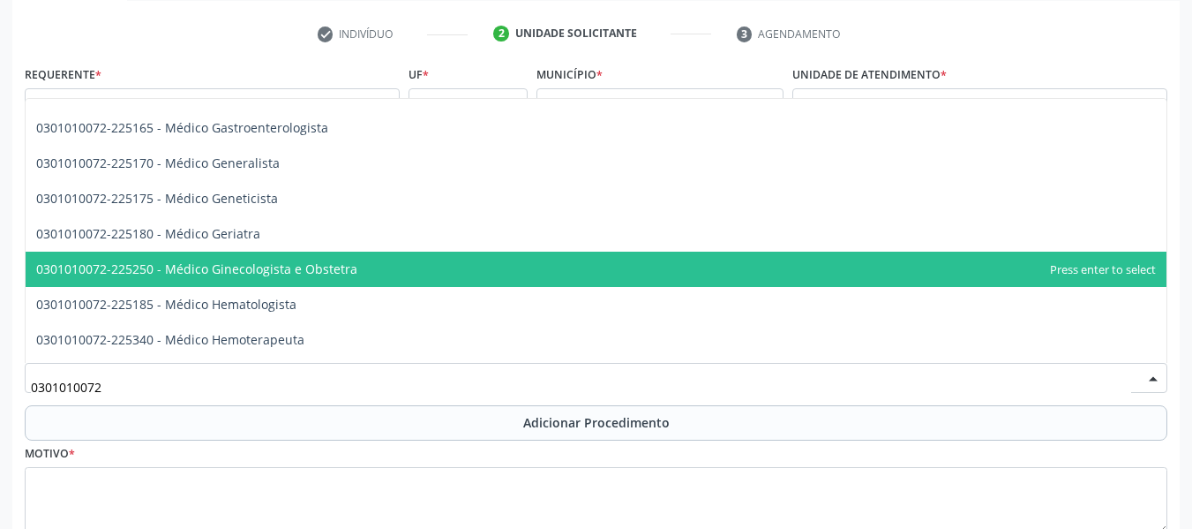
click at [255, 267] on span "0301010072-225250 - Médico Ginecologista e Obstetra" at bounding box center [196, 268] width 321 height 17
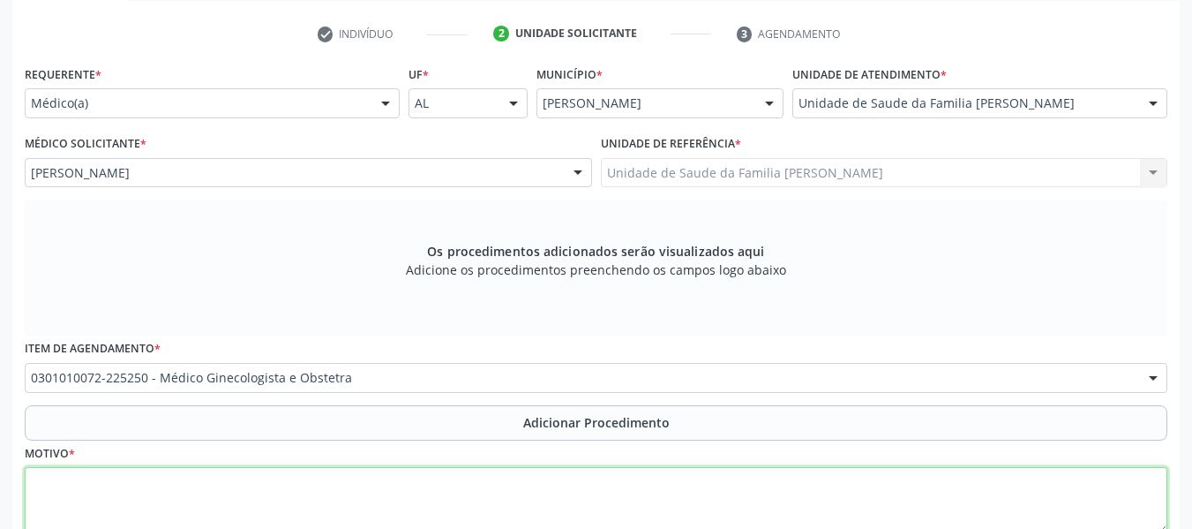
click at [127, 499] on textarea at bounding box center [596, 500] width 1143 height 67
click at [97, 483] on textarea "AVALIÇAÕ" at bounding box center [596, 500] width 1143 height 67
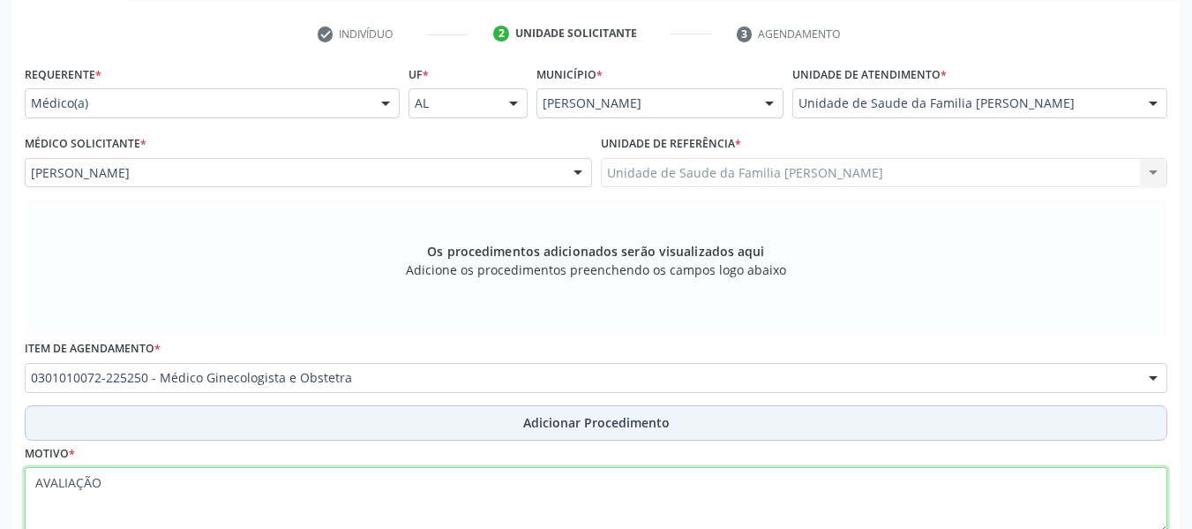
type textarea "AVALIAÇÃO"
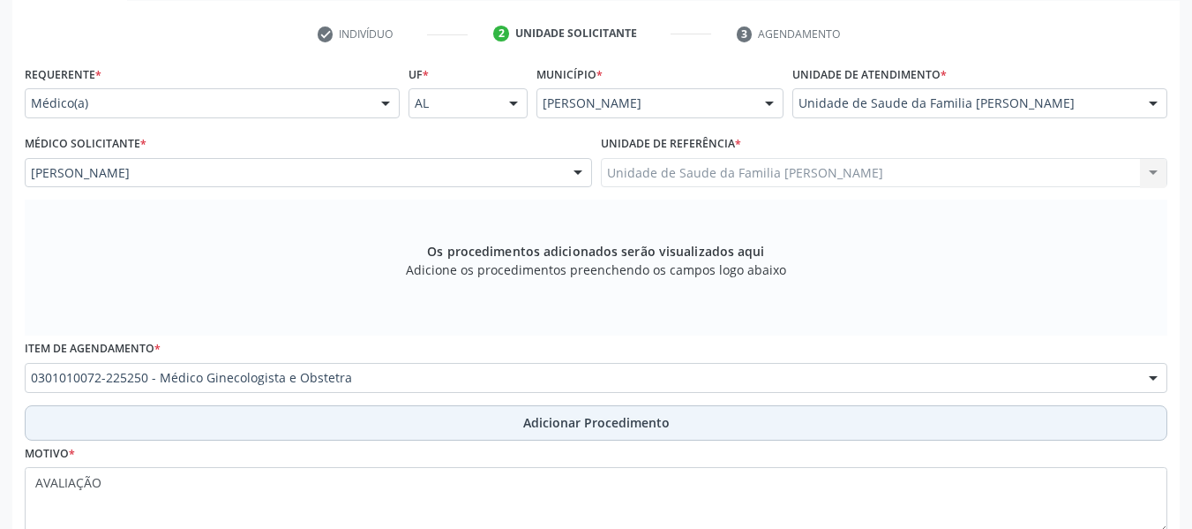
click at [561, 420] on span "Adicionar Procedimento" at bounding box center [596, 422] width 146 height 19
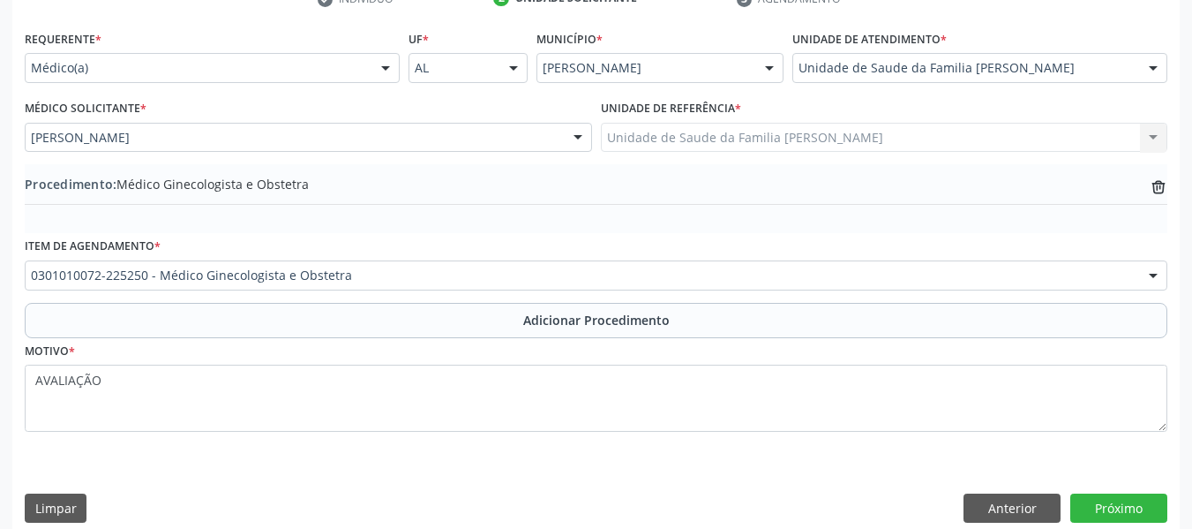
scroll to position [401, 0]
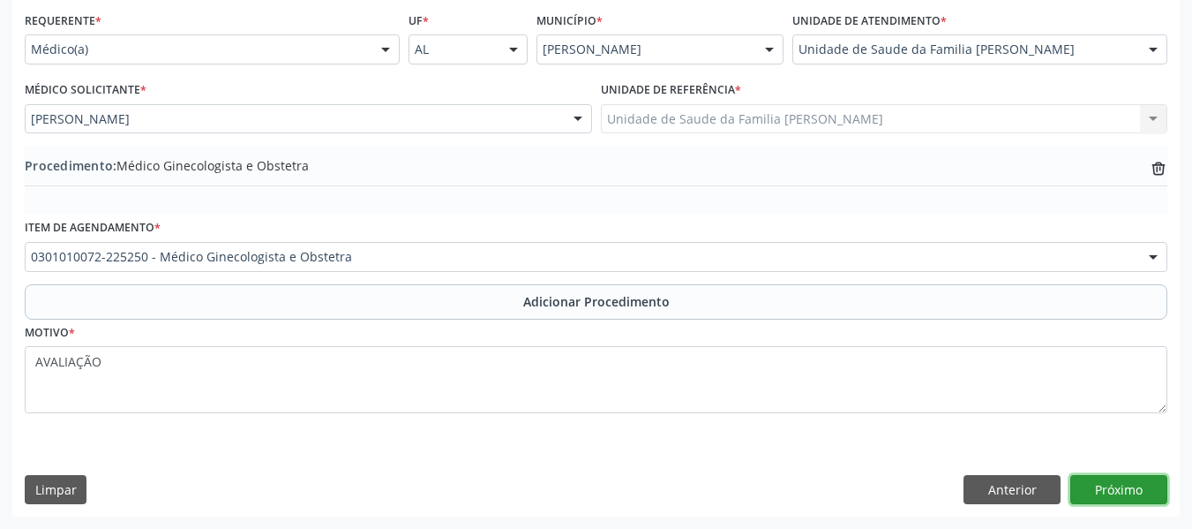
click at [1133, 486] on button "Próximo" at bounding box center [1118, 490] width 97 height 30
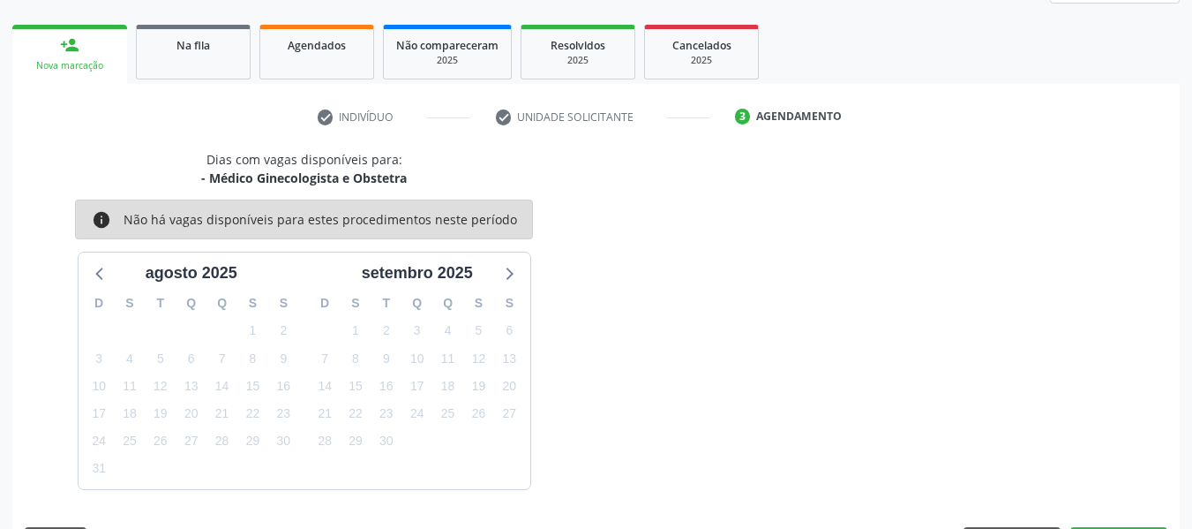
scroll to position [316, 0]
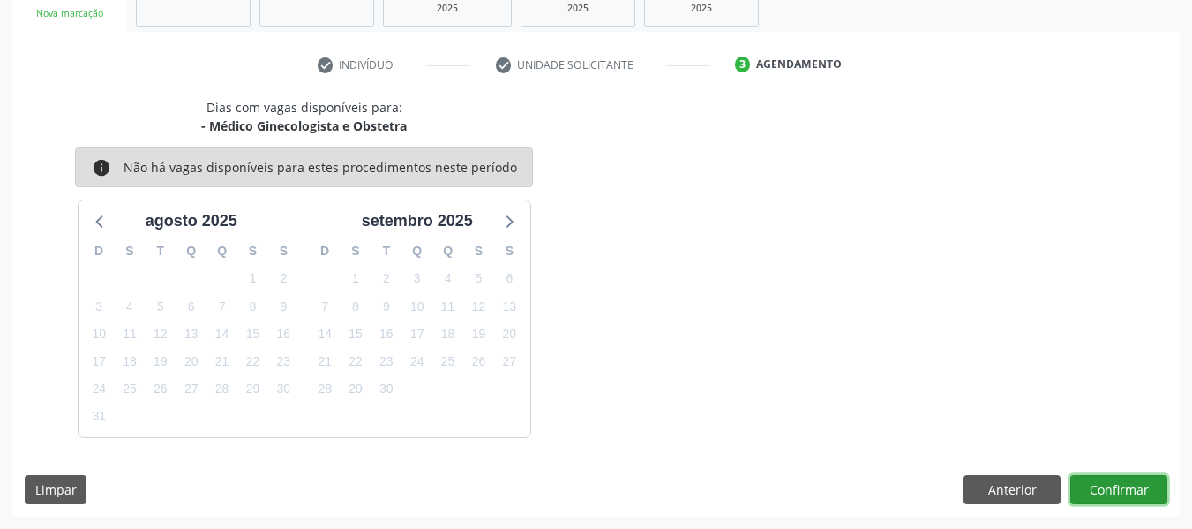
click at [1133, 485] on button "Confirmar" at bounding box center [1118, 490] width 97 height 30
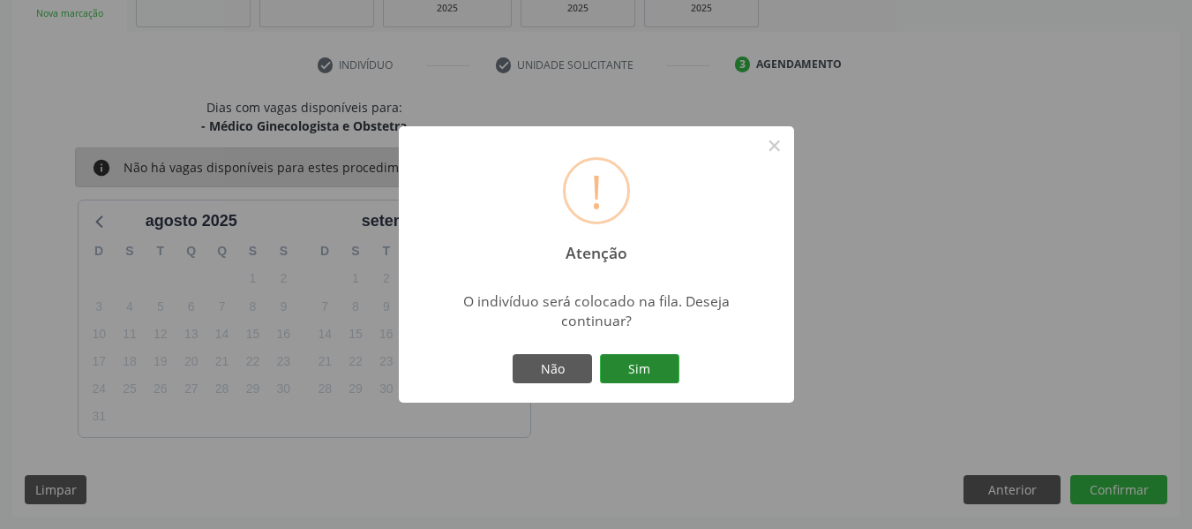
click at [629, 369] on button "Sim" at bounding box center [639, 369] width 79 height 30
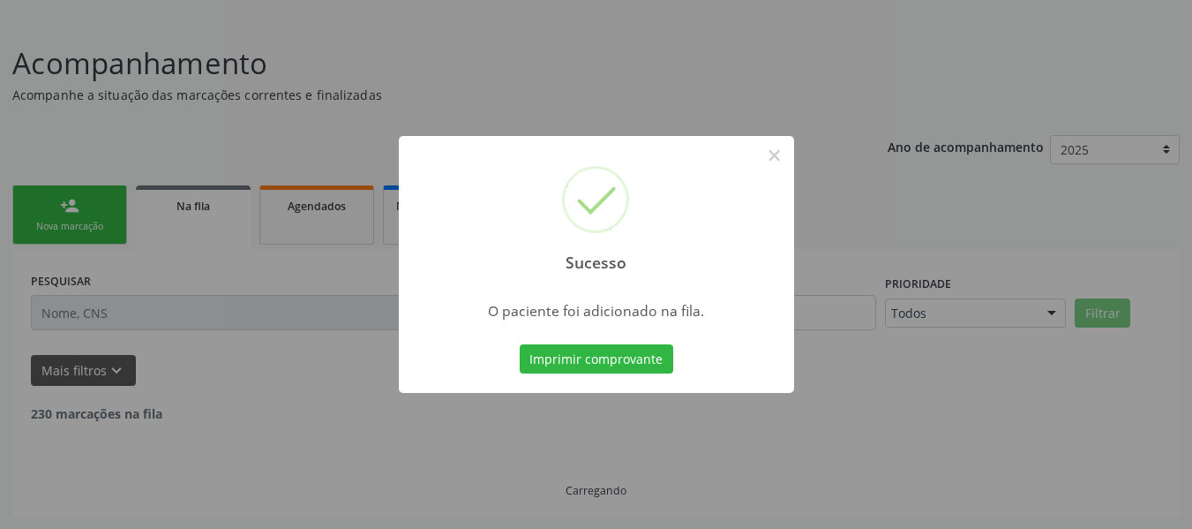
scroll to position [85, 0]
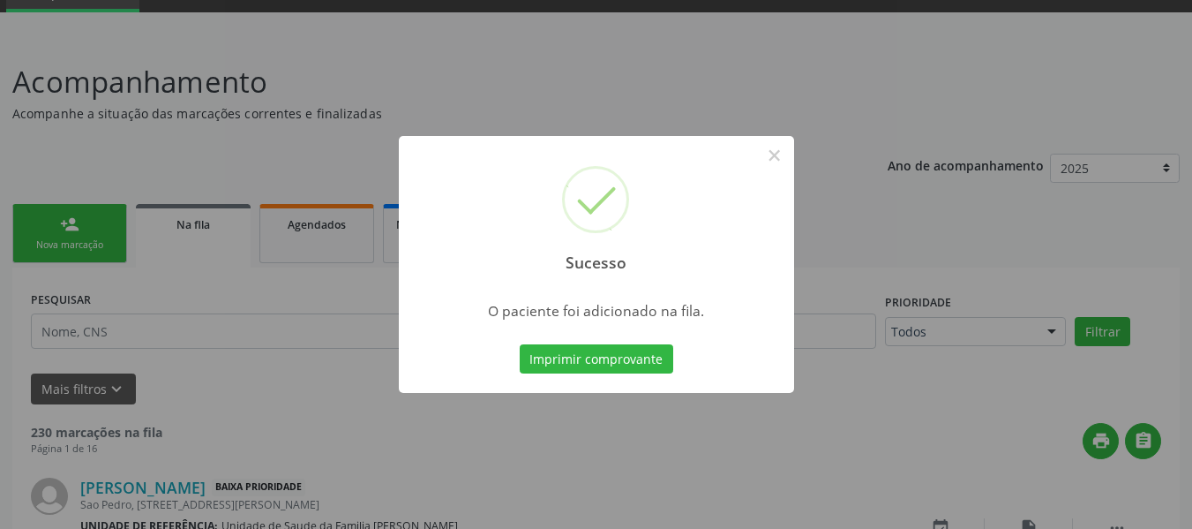
click at [26, 213] on div "Sucesso × O paciente foi adicionado na fila. Imprimir comprovante Cancel" at bounding box center [596, 264] width 1192 height 529
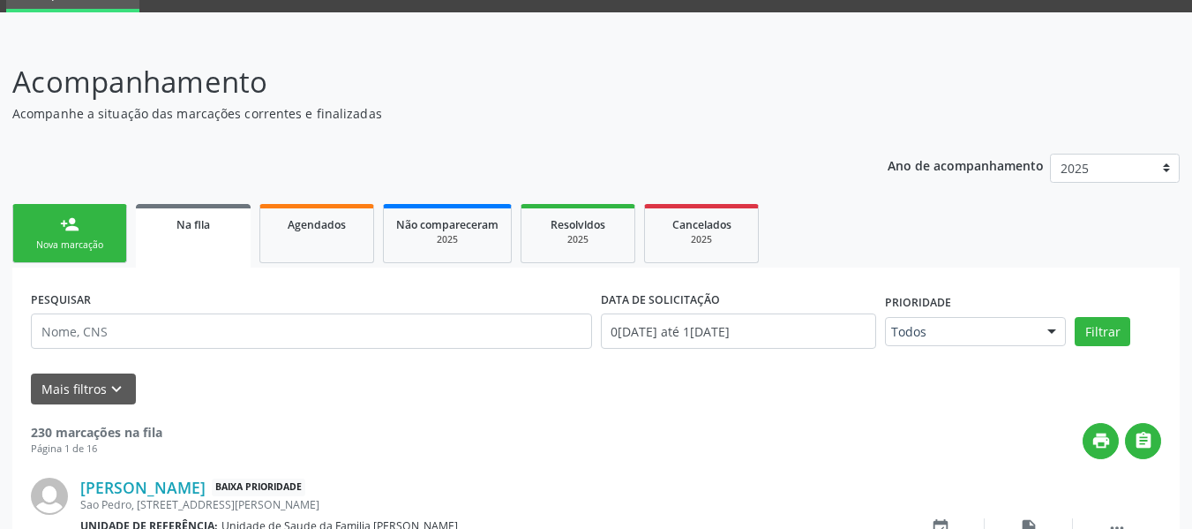
click at [67, 219] on div "person_add" at bounding box center [69, 223] width 19 height 19
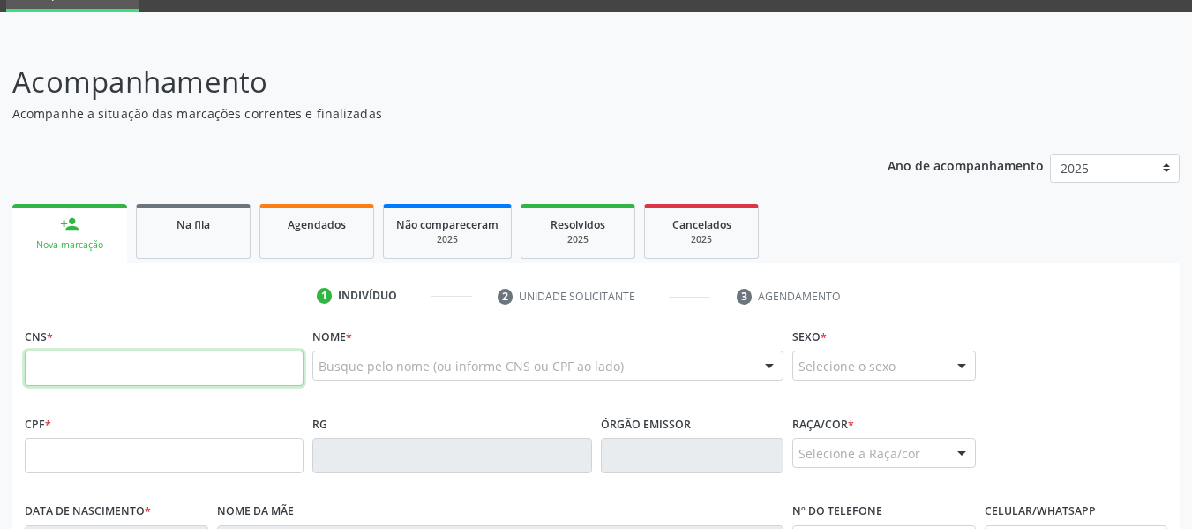
click at [53, 366] on input "text" at bounding box center [164, 367] width 279 height 35
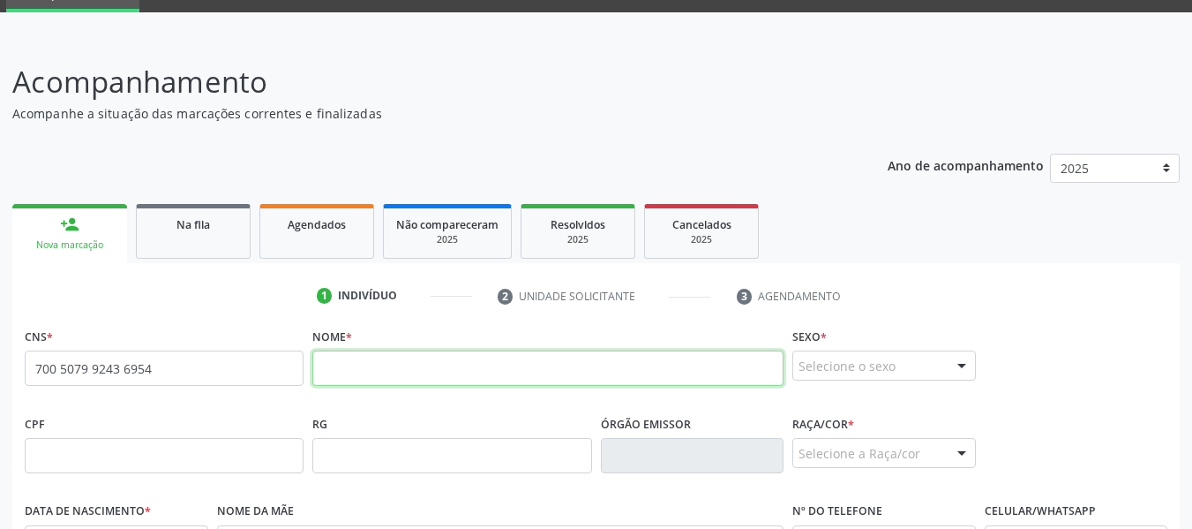
click at [335, 357] on input "text" at bounding box center [547, 367] width 471 height 35
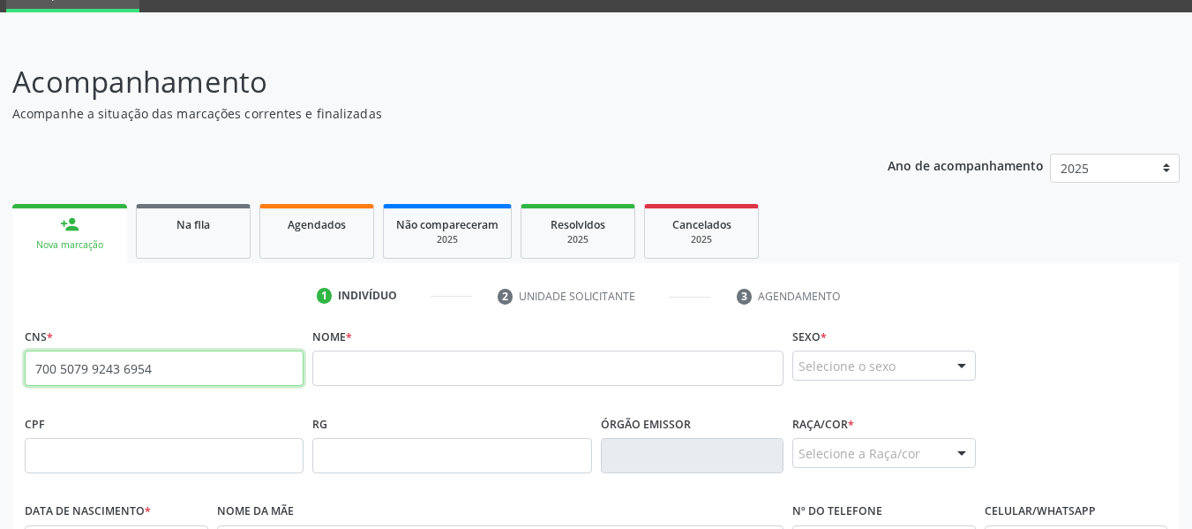
click at [172, 371] on input "700 5079 9243 6954" at bounding box center [164, 367] width 279 height 35
type input "7"
type input "706 4046 8797 3884"
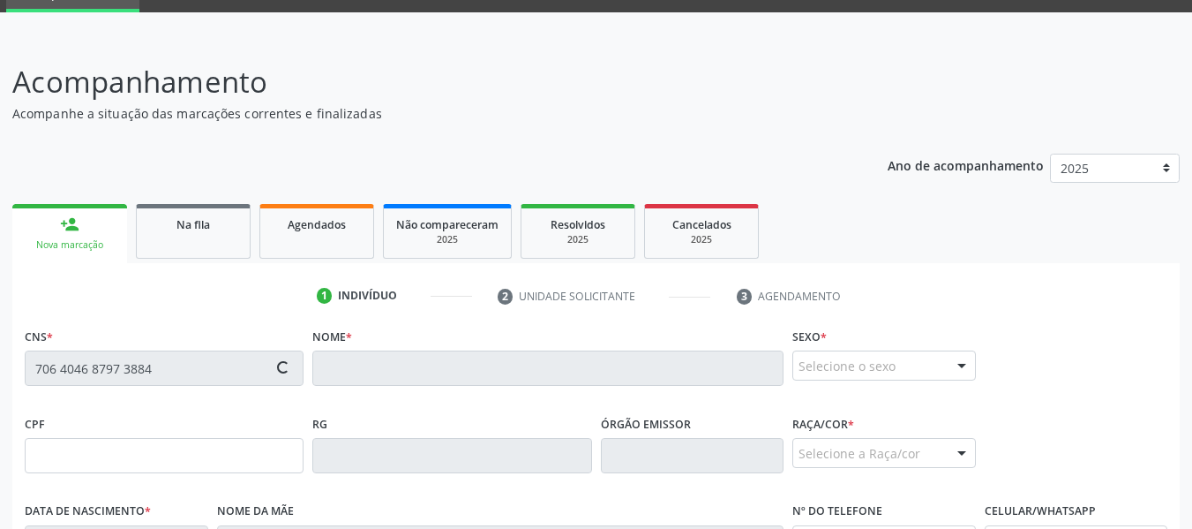
type input "25/12/1972"
type input "Iraci Maria de Mendonça"
type input "(82) 98819-2091"
type input "249"
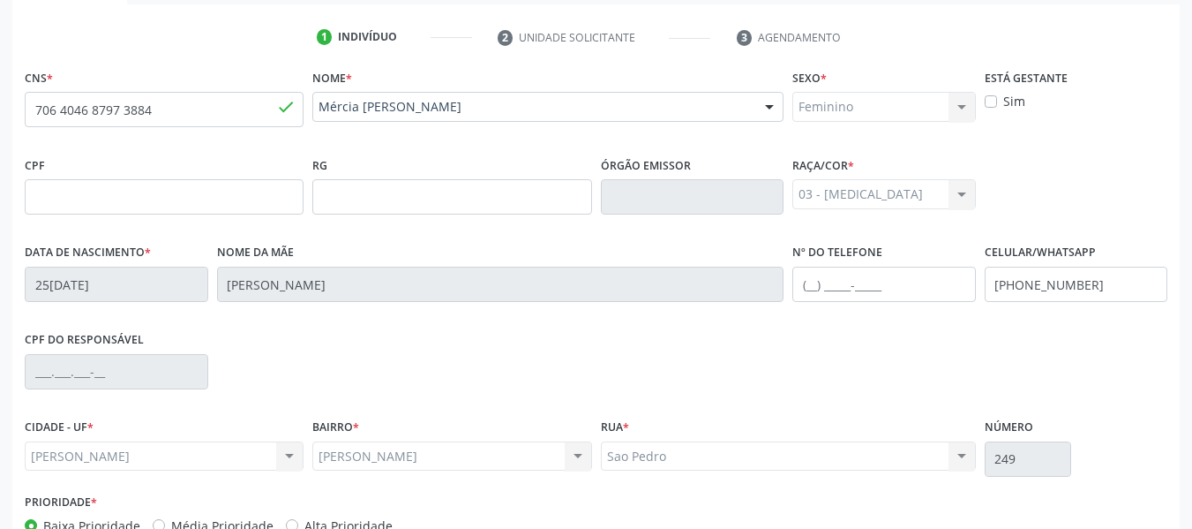
scroll to position [453, 0]
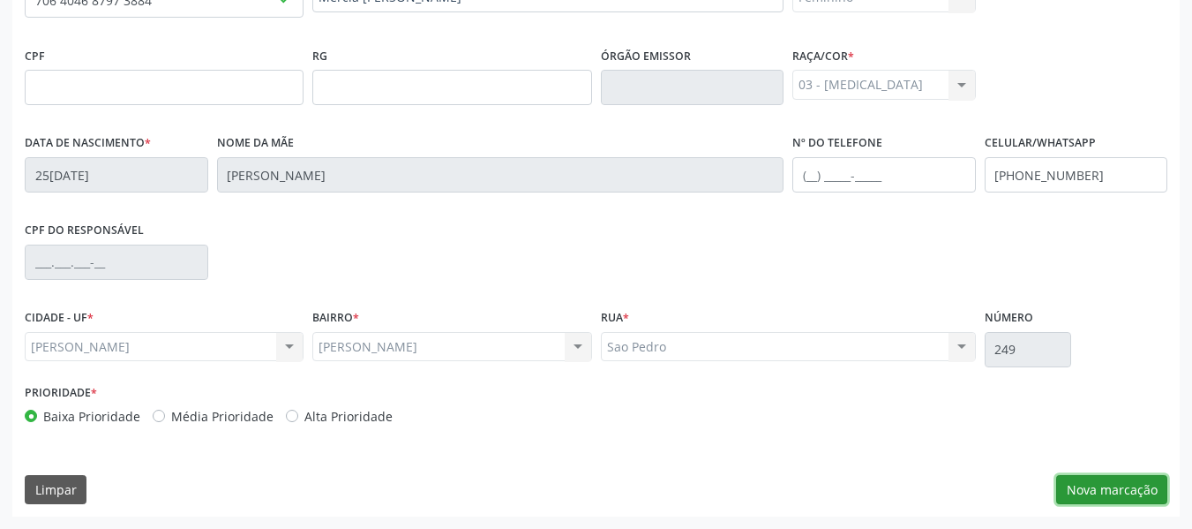
click at [1095, 489] on button "Nova marcação" at bounding box center [1111, 490] width 111 height 30
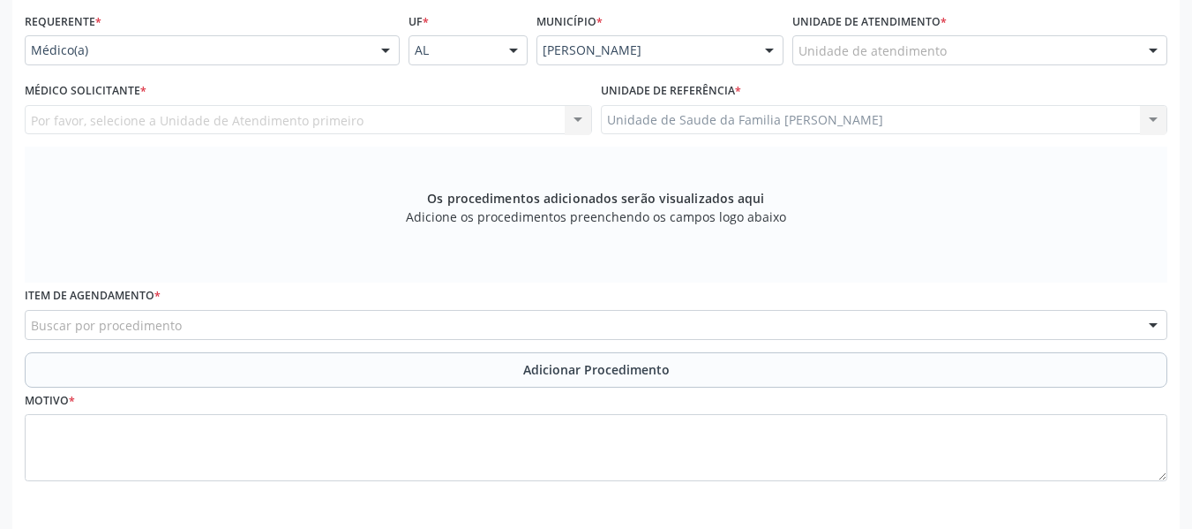
scroll to position [382, 0]
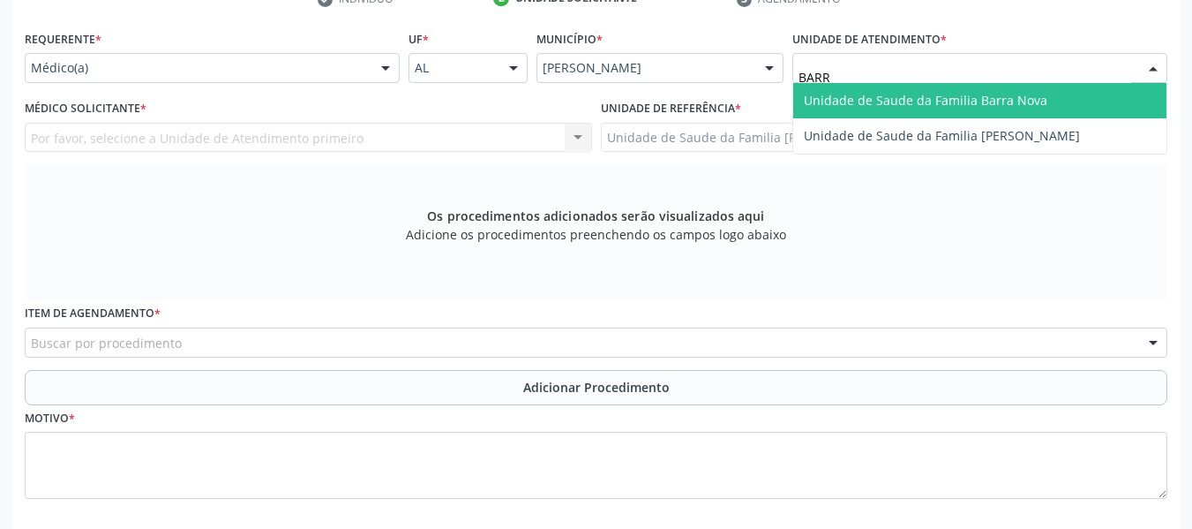
type input "BARRO"
click at [896, 95] on span "Unidade de Saude da Familia [PERSON_NAME]" at bounding box center [942, 100] width 276 height 17
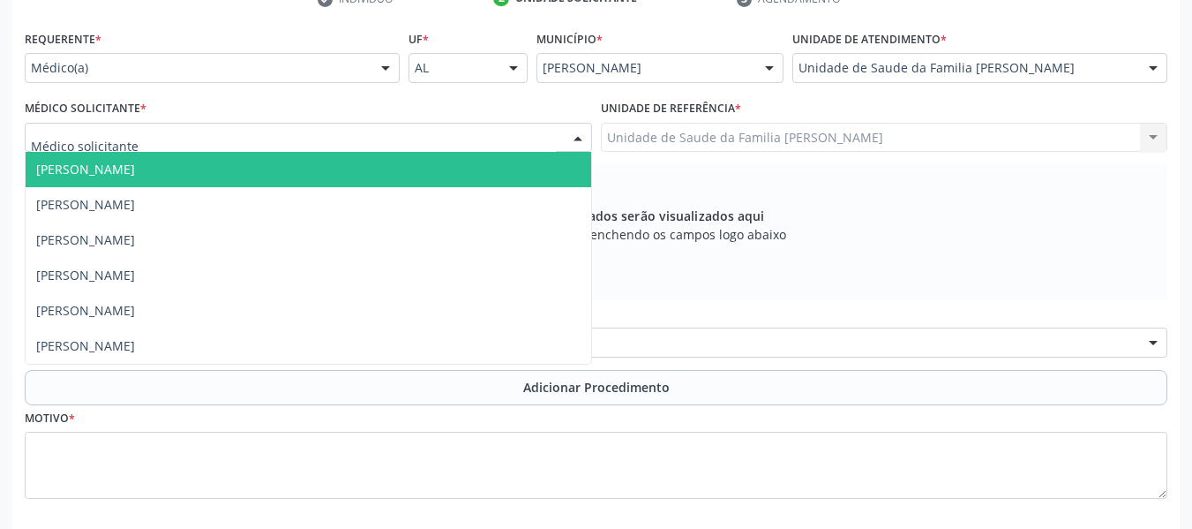
click at [572, 136] on div at bounding box center [578, 139] width 26 height 30
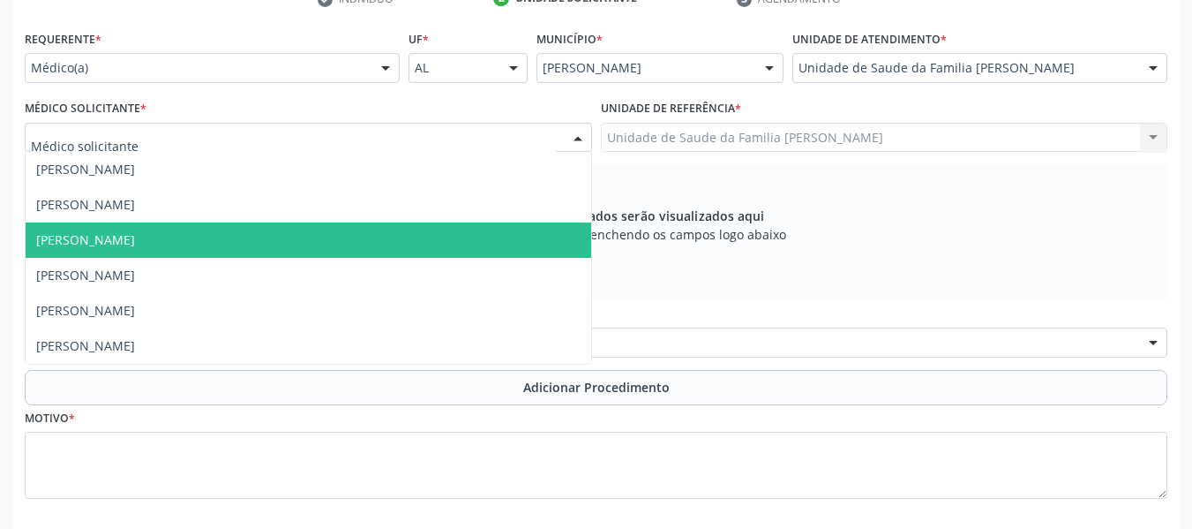
click at [105, 240] on span "[PERSON_NAME]" at bounding box center [85, 239] width 99 height 17
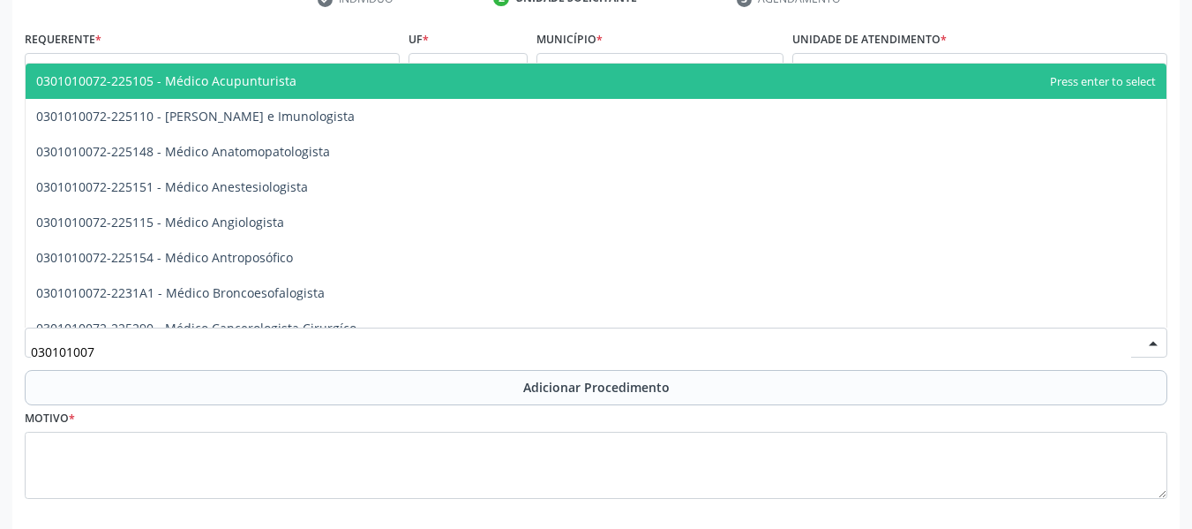
type input "0301010072"
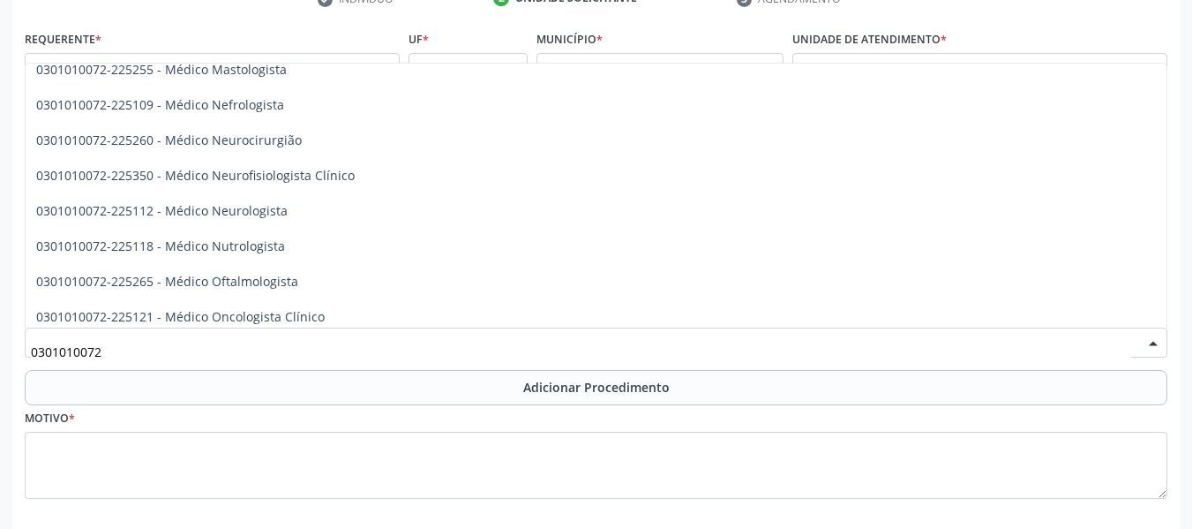
scroll to position [1247, 0]
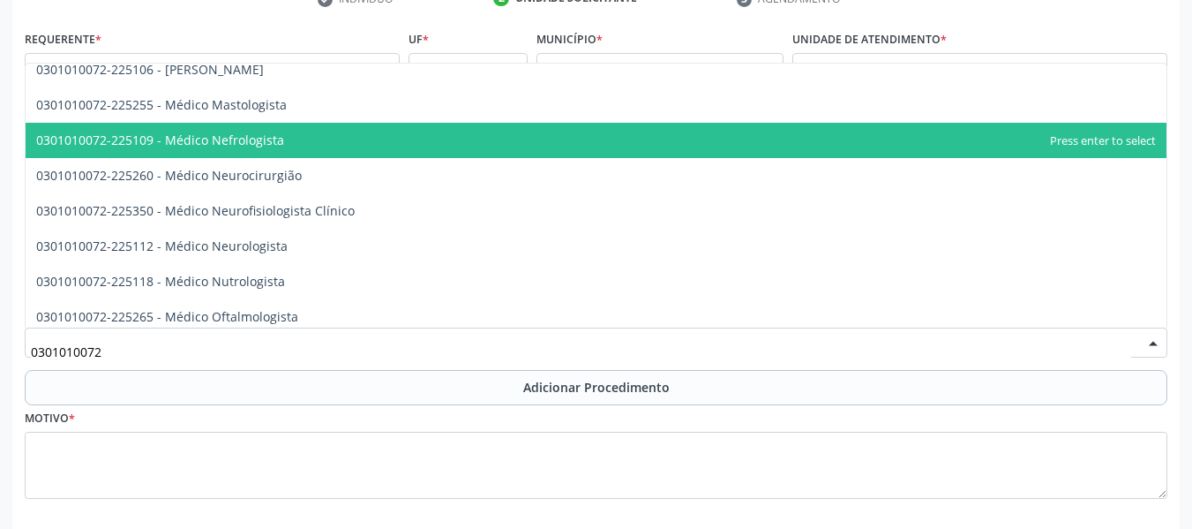
click at [254, 136] on span "0301010072-225109 - Médico Nefrologista" at bounding box center [160, 139] width 248 height 17
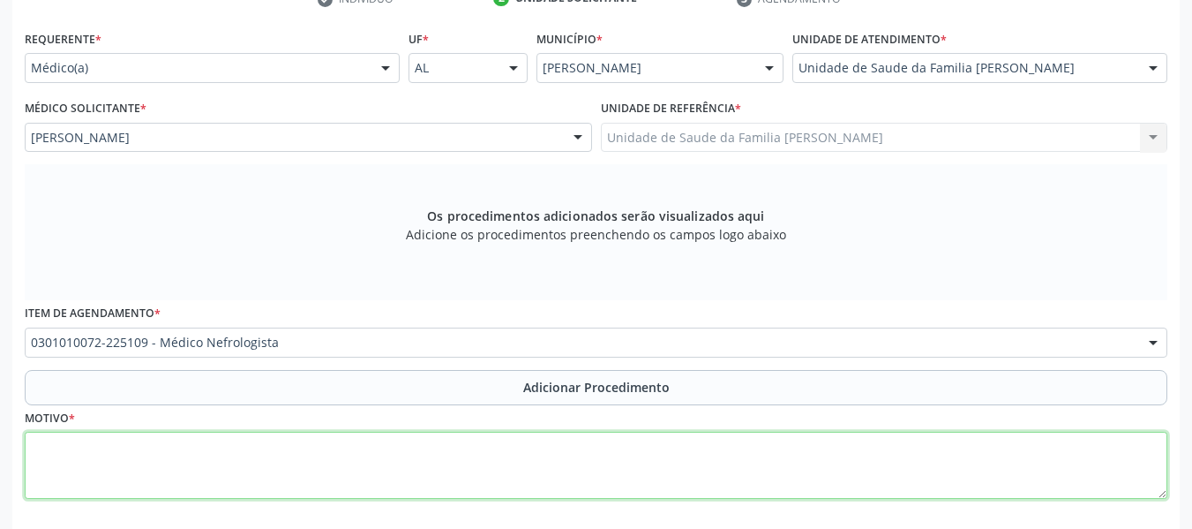
click at [77, 474] on textarea at bounding box center [596, 465] width 1143 height 67
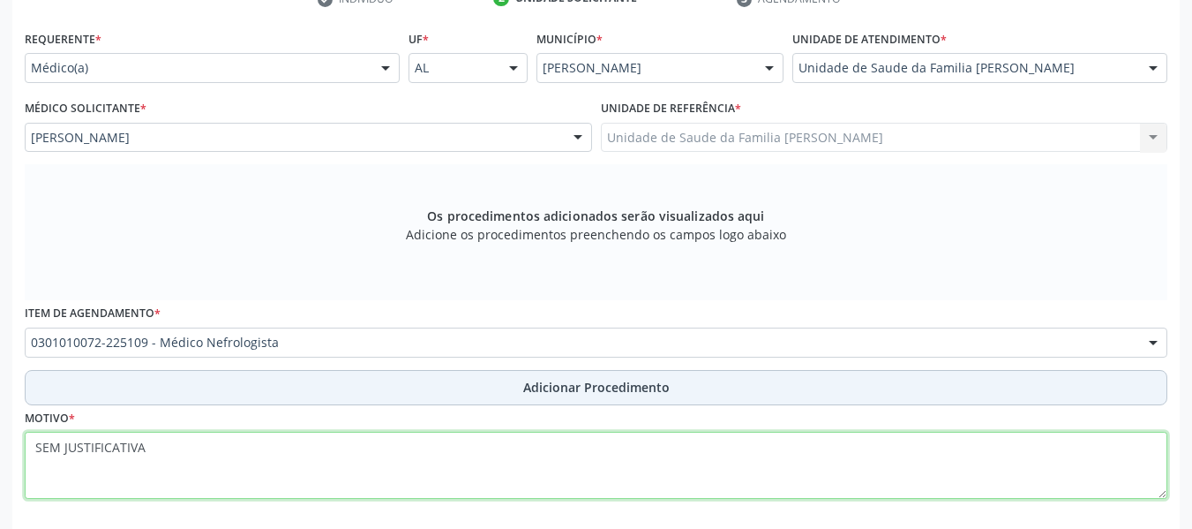
type textarea "SEM JUSTIFICATIVA"
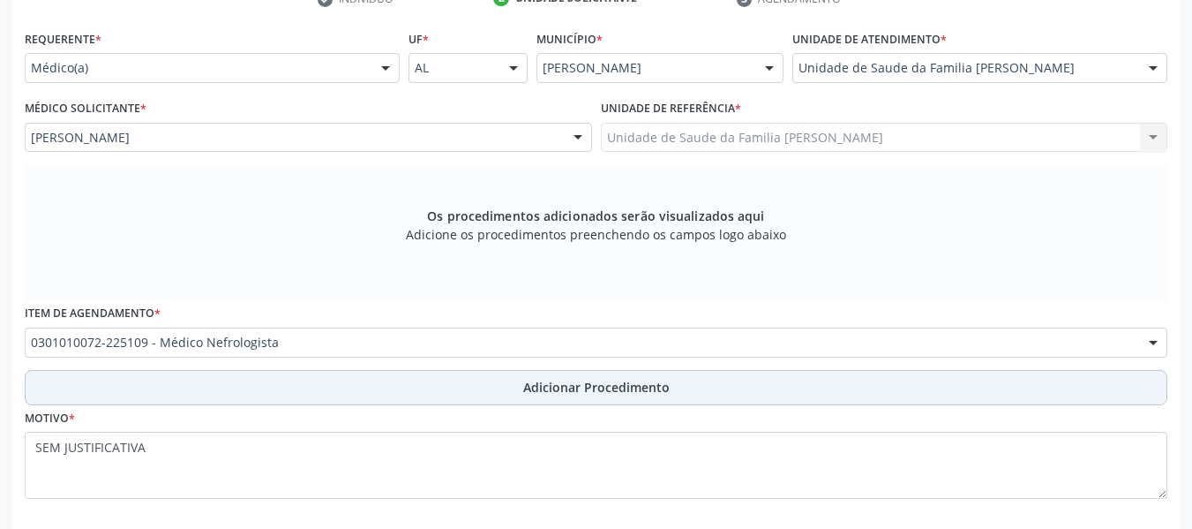
click at [597, 391] on span "Adicionar Procedimento" at bounding box center [596, 387] width 146 height 19
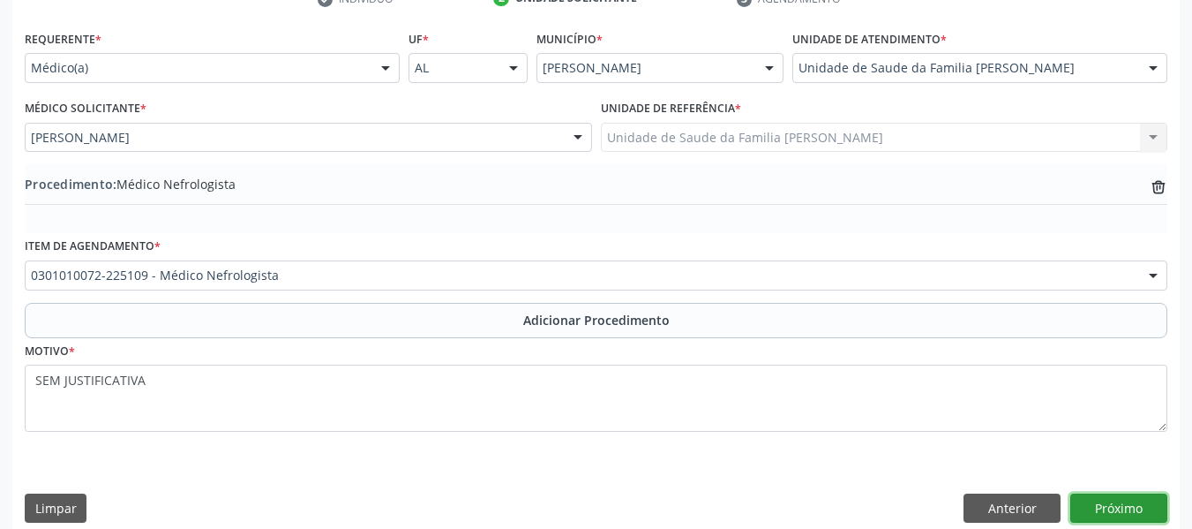
click at [1133, 504] on button "Próximo" at bounding box center [1118, 508] width 97 height 30
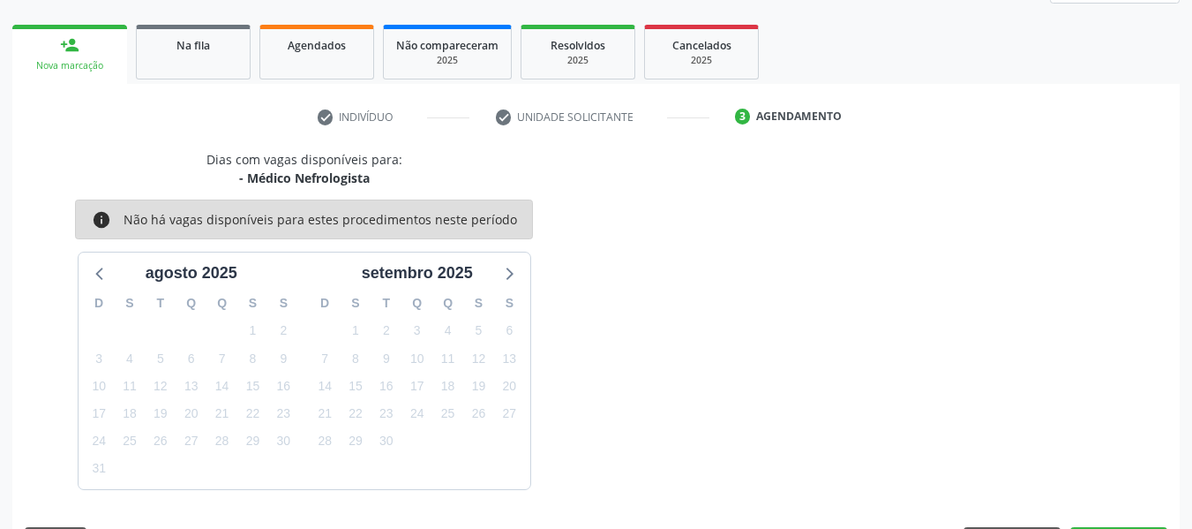
scroll to position [316, 0]
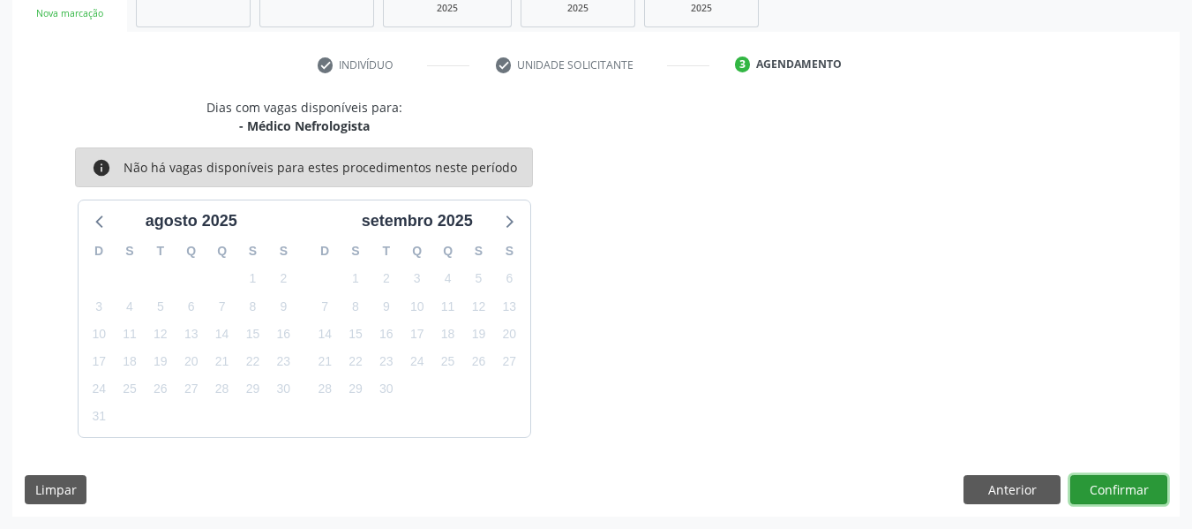
click at [1123, 490] on button "Confirmar" at bounding box center [1118, 490] width 97 height 30
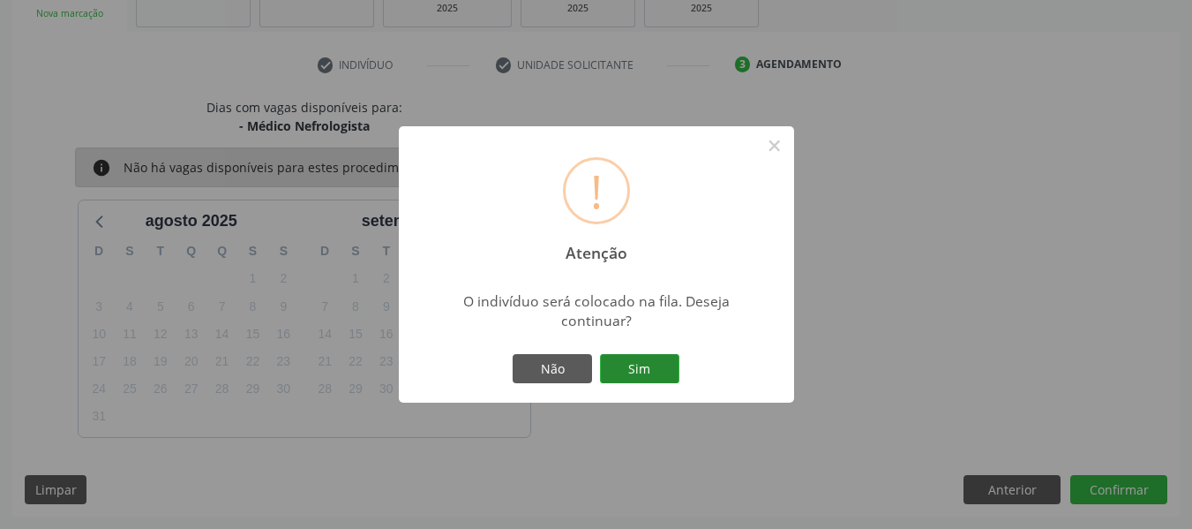
click at [634, 363] on button "Sim" at bounding box center [639, 369] width 79 height 30
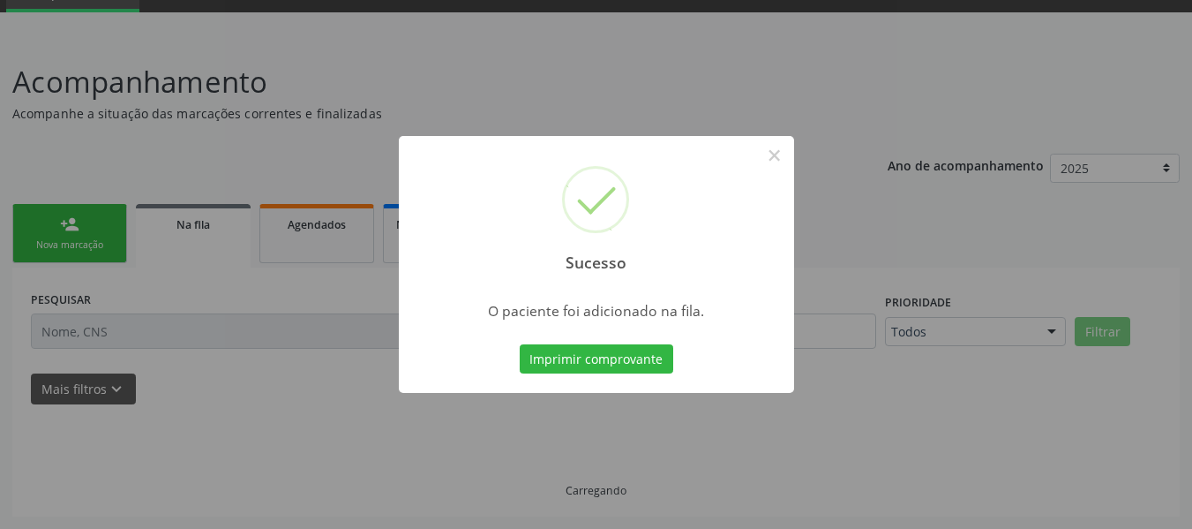
scroll to position [85, 0]
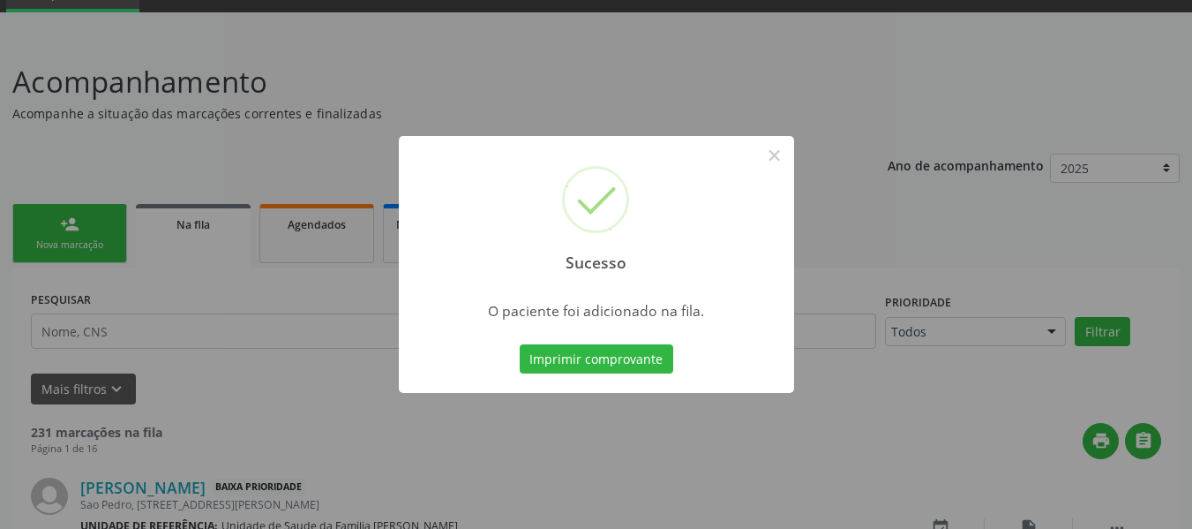
click at [58, 214] on div "Sucesso × O paciente foi adicionado na fila. Imprimir comprovante Cancel" at bounding box center [596, 264] width 1192 height 529
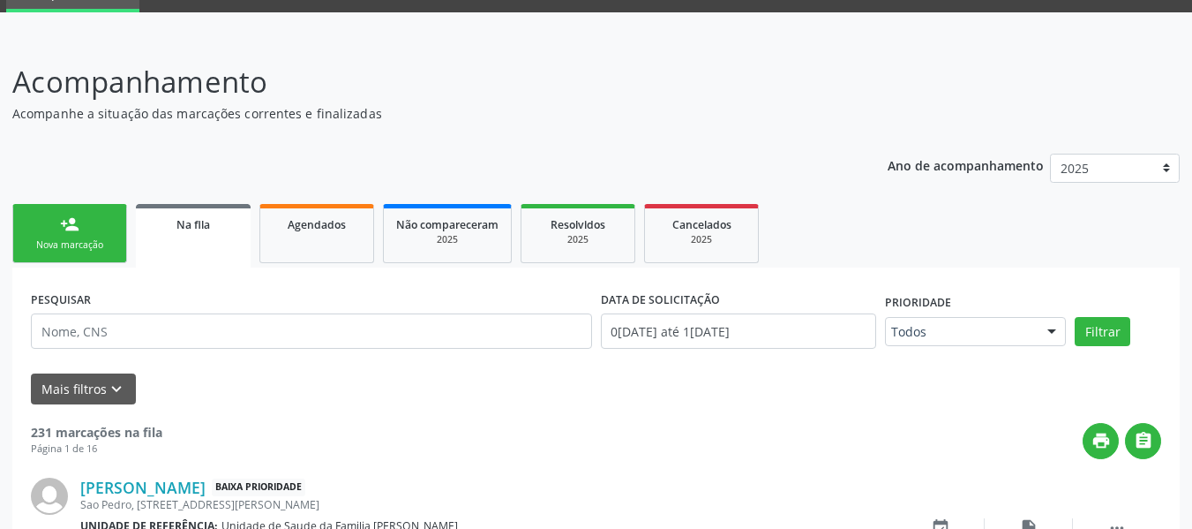
click at [35, 220] on link "person_add Nova marcação" at bounding box center [69, 233] width 115 height 59
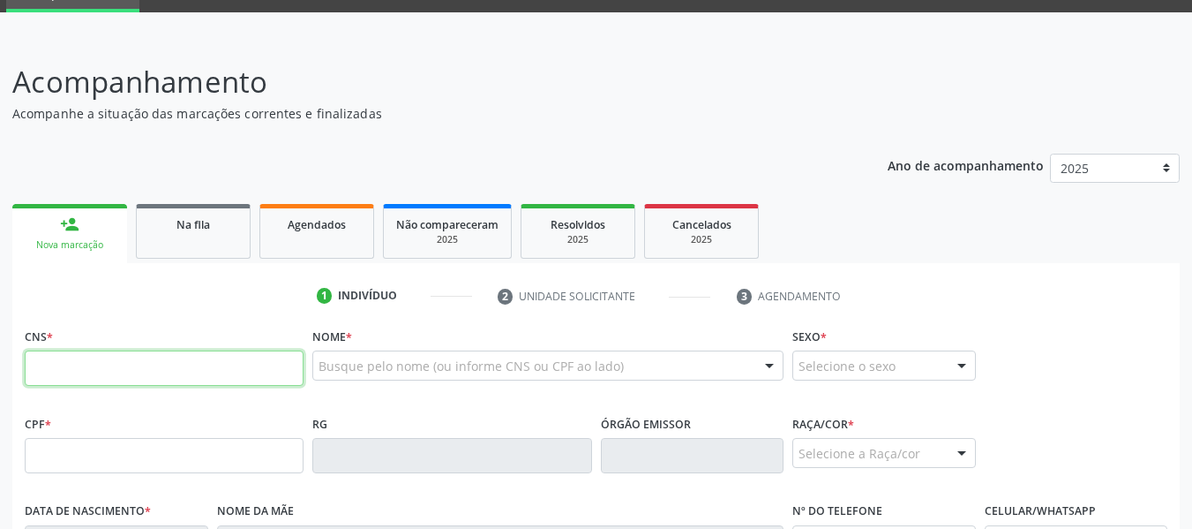
click at [45, 368] on input "text" at bounding box center [164, 367] width 279 height 35
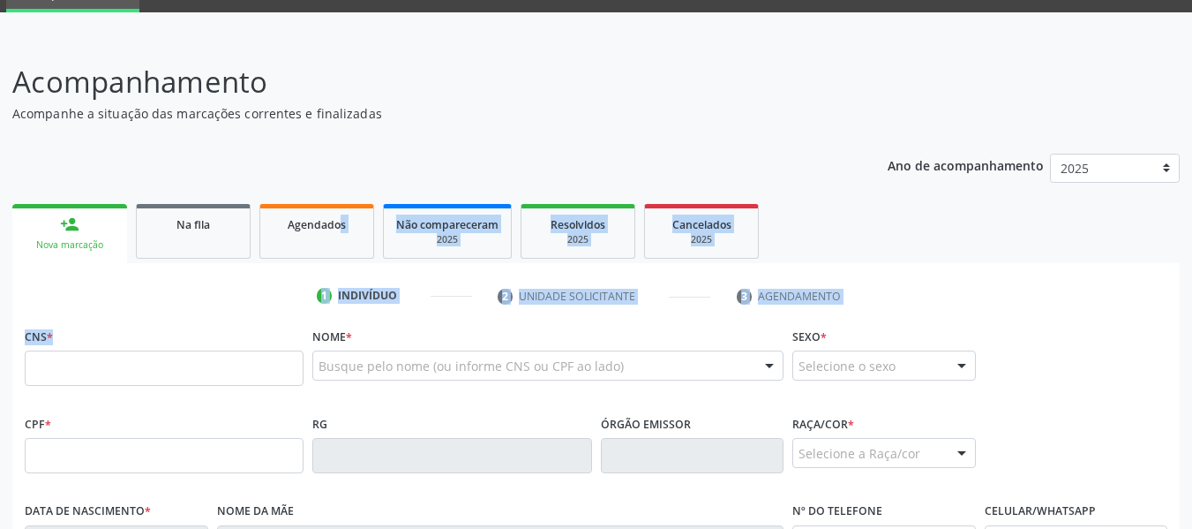
drag, startPoint x: 342, startPoint y: 147, endPoint x: 51, endPoint y: 383, distance: 373.9
click at [51, 383] on div "Ano de acompanhamento 2025 person_add Nova marcação Na fila Agendados Não compa…" at bounding box center [596, 513] width 1168 height 744
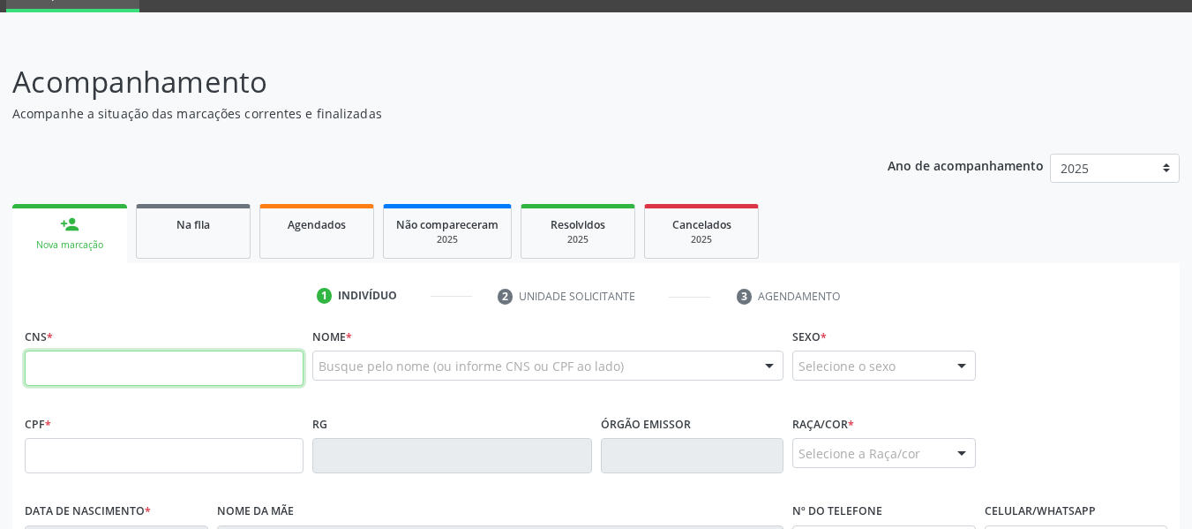
click at [51, 383] on input "text" at bounding box center [164, 367] width 279 height 35
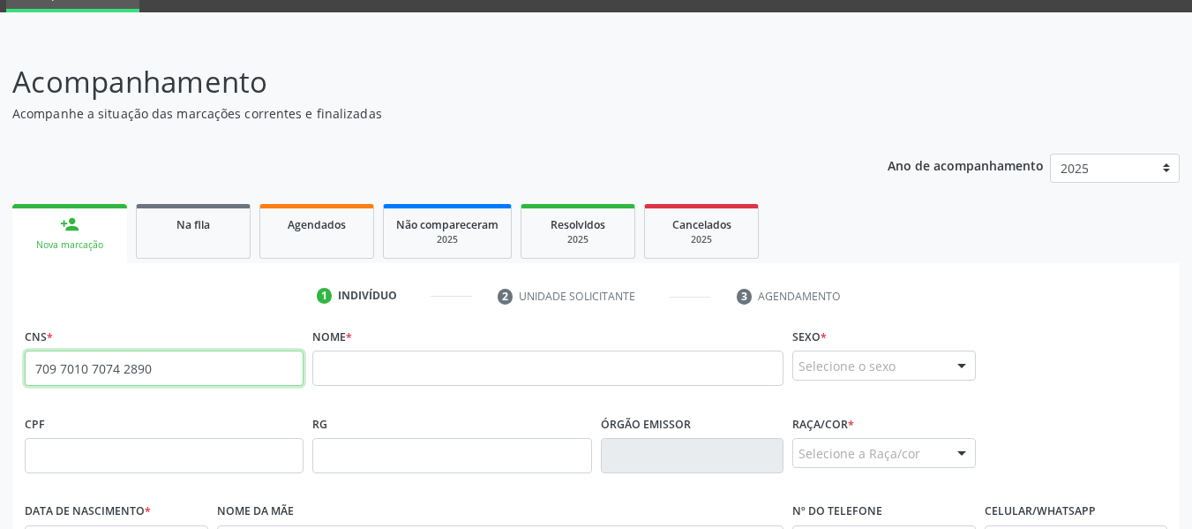
click at [189, 368] on input "709 7010 7074 2890" at bounding box center [164, 367] width 279 height 35
type input "7"
type input "703 6010 4555 1736"
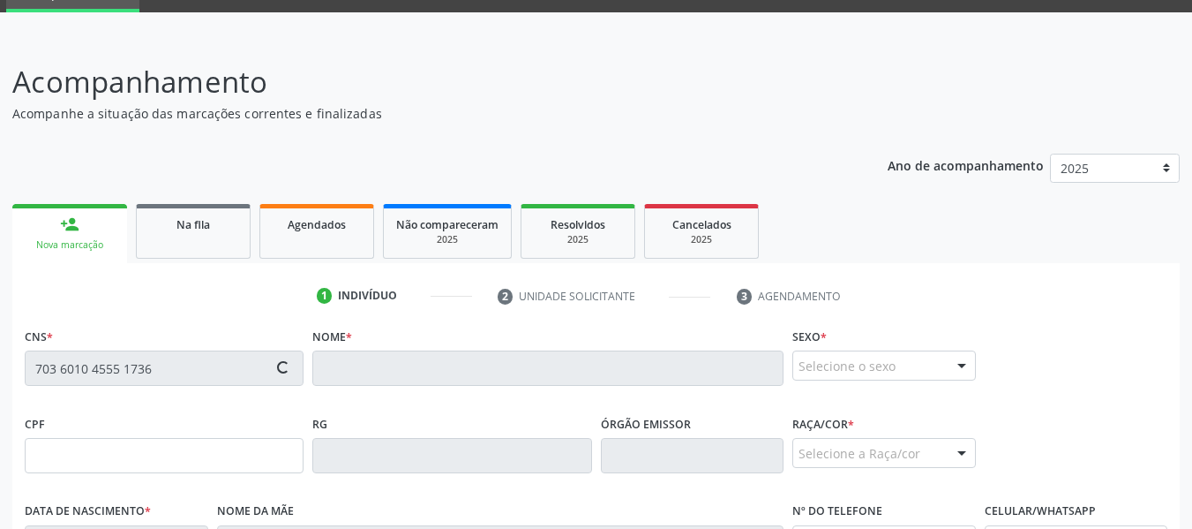
type input "169.025.584-69"
type input "04/10/2017"
type input "ThaÍs VitÓria dos Santos Silva"
type input "(82) 9915-9324"
type input "1005"
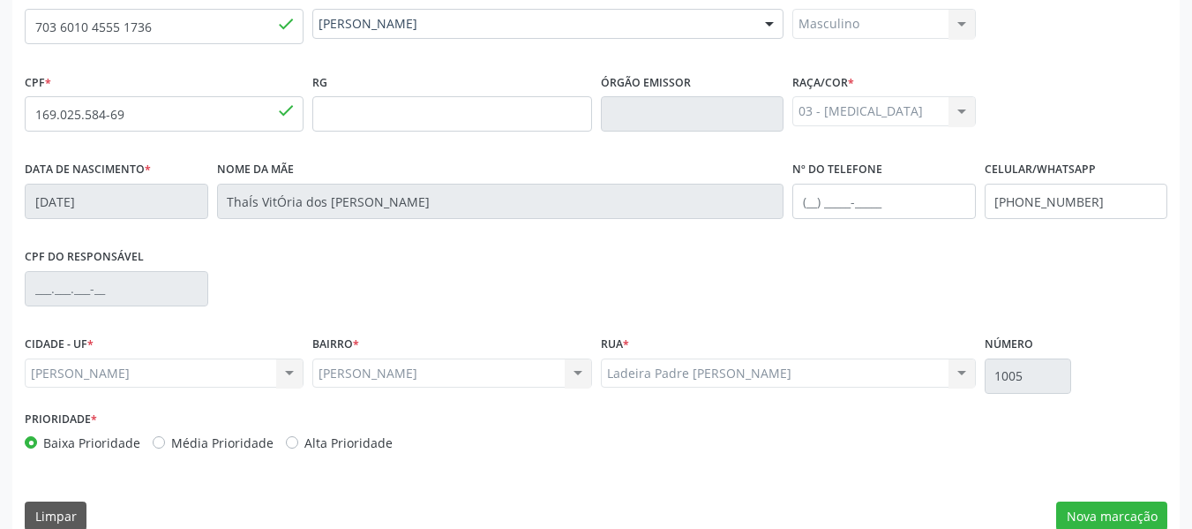
scroll to position [449, 0]
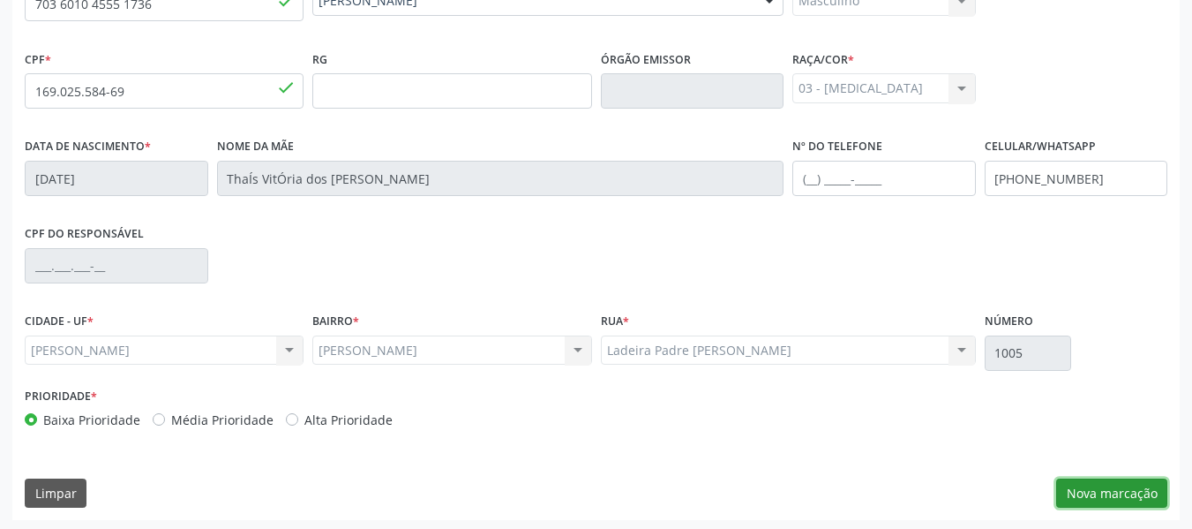
click at [1098, 495] on button "Nova marcação" at bounding box center [1111, 493] width 111 height 30
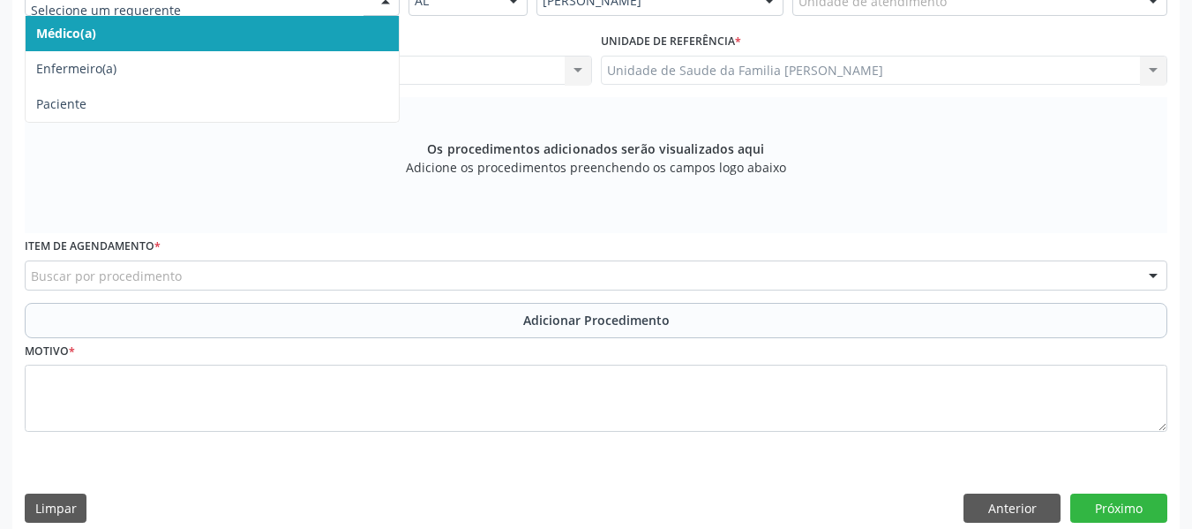
scroll to position [441, 0]
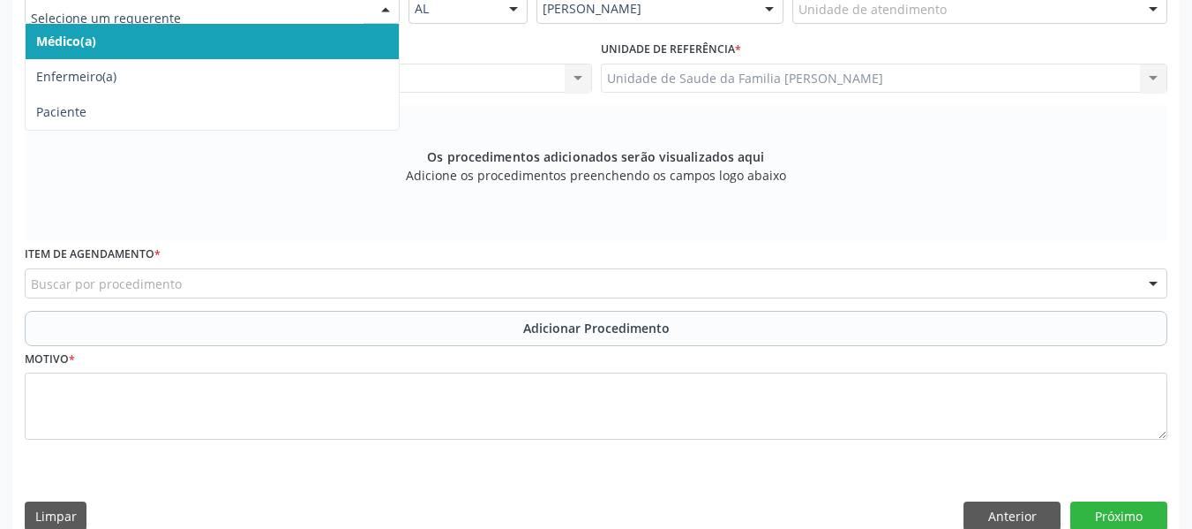
click at [387, 1] on div at bounding box center [385, 10] width 26 height 30
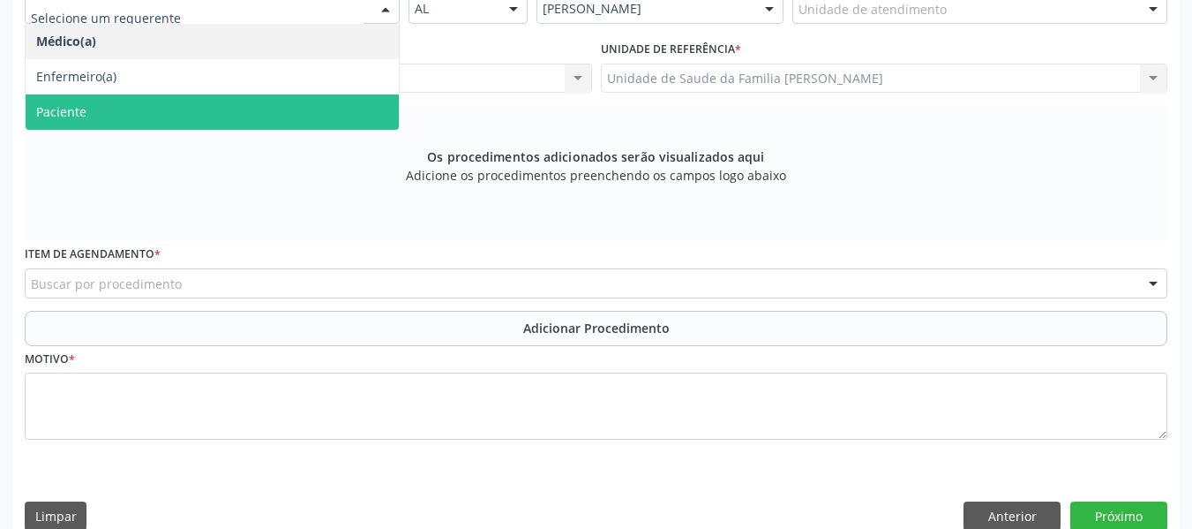
click at [115, 103] on span "Paciente" at bounding box center [212, 111] width 373 height 35
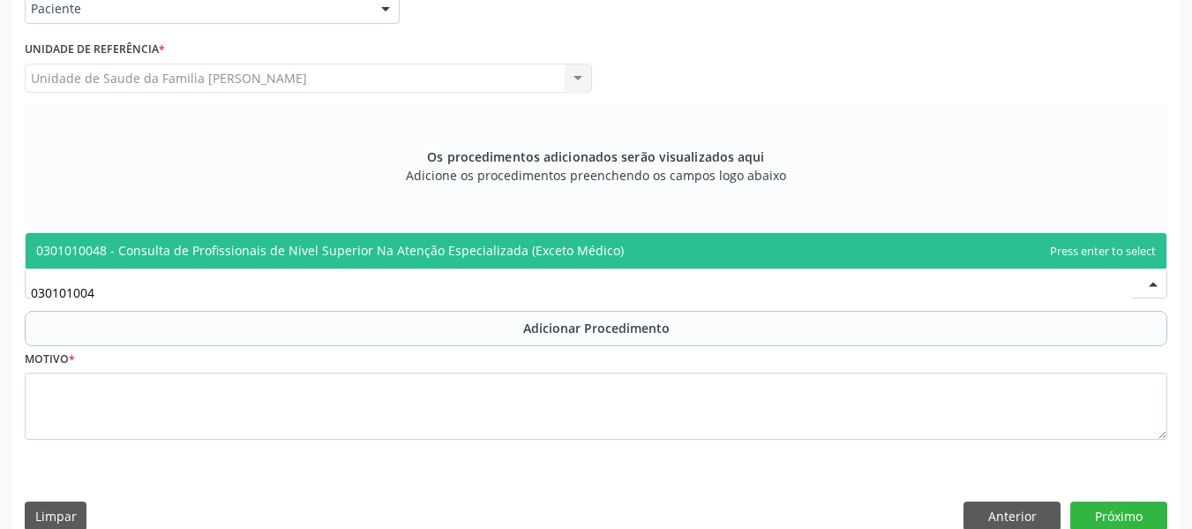
type input "0301010048"
click at [181, 247] on span "0301010048 - Consulta de Profissionais de Nivel Superior Na Atenção Especializa…" at bounding box center [330, 250] width 588 height 17
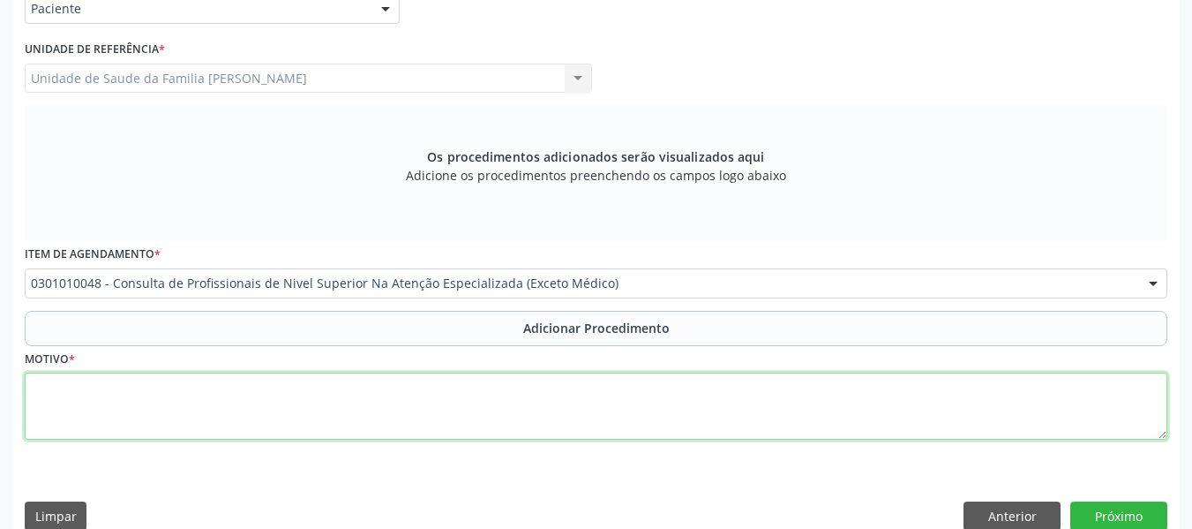
click at [66, 394] on textarea at bounding box center [596, 405] width 1143 height 67
type textarea "PSICOTERAPIA/ CERTEA"
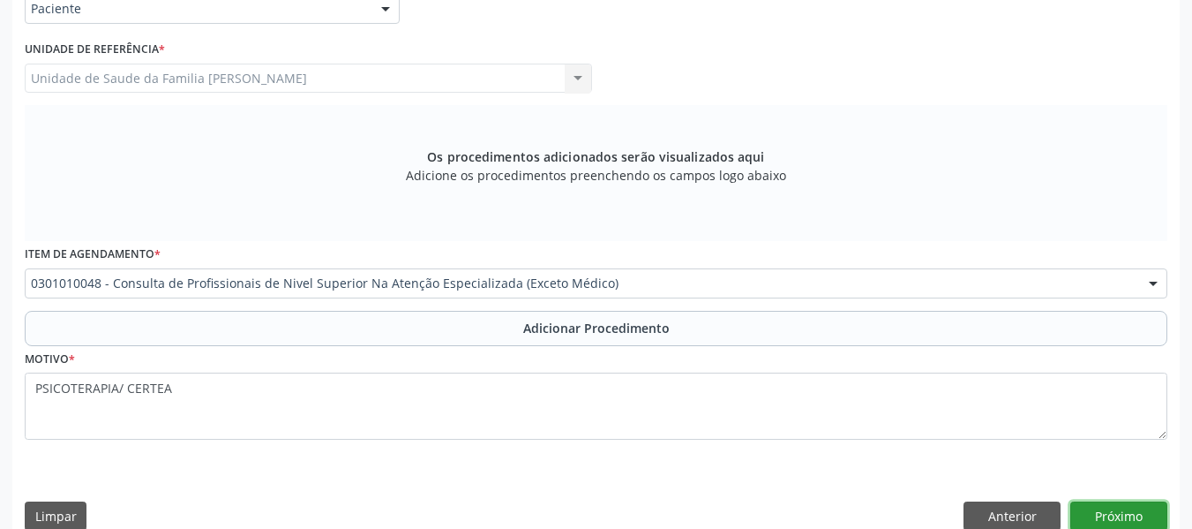
click at [1102, 511] on button "Próximo" at bounding box center [1118, 516] width 97 height 30
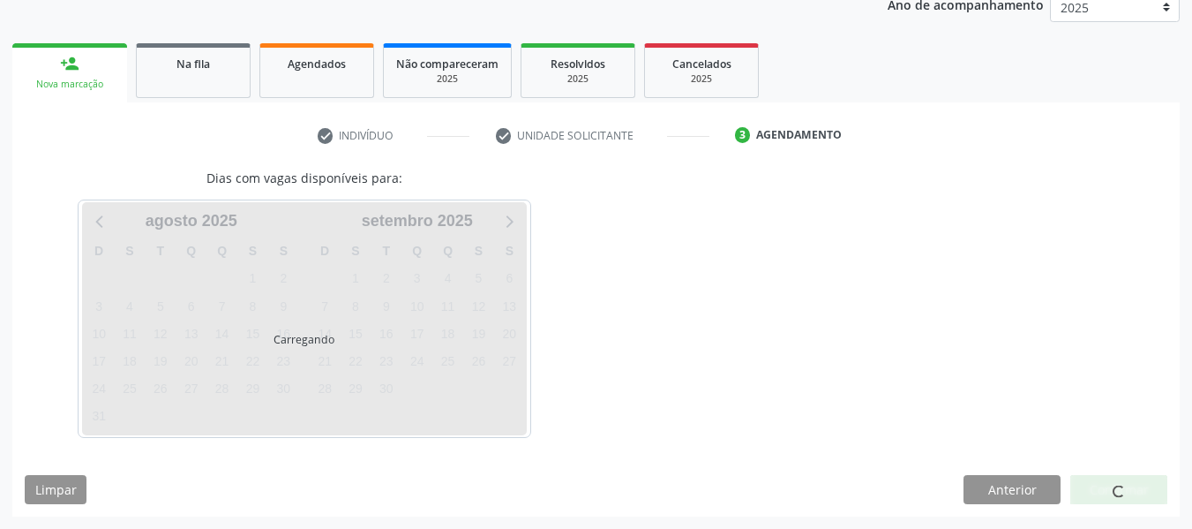
scroll to position [297, 0]
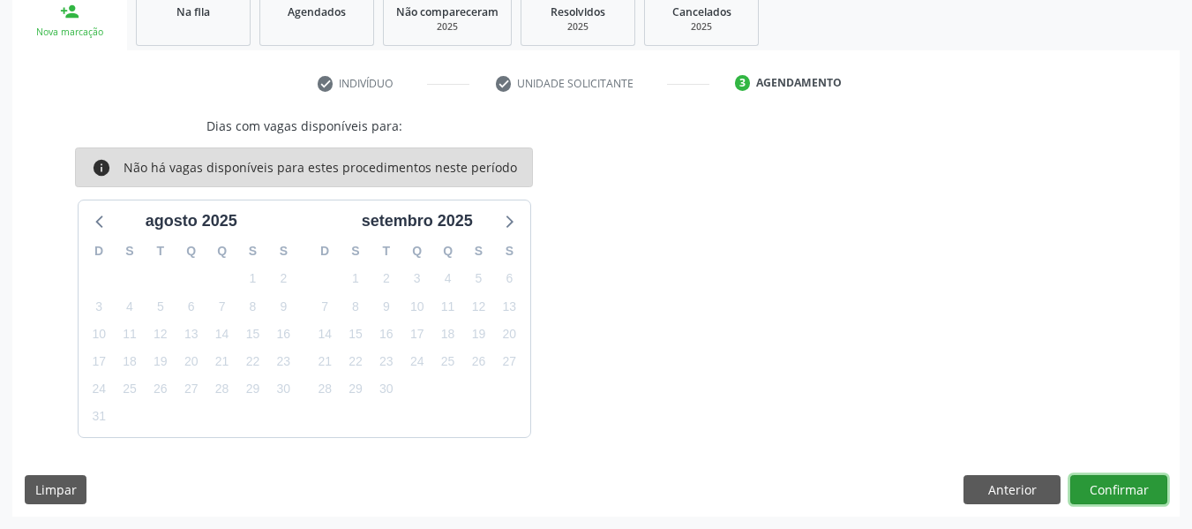
click at [1112, 487] on button "Confirmar" at bounding box center [1118, 490] width 97 height 30
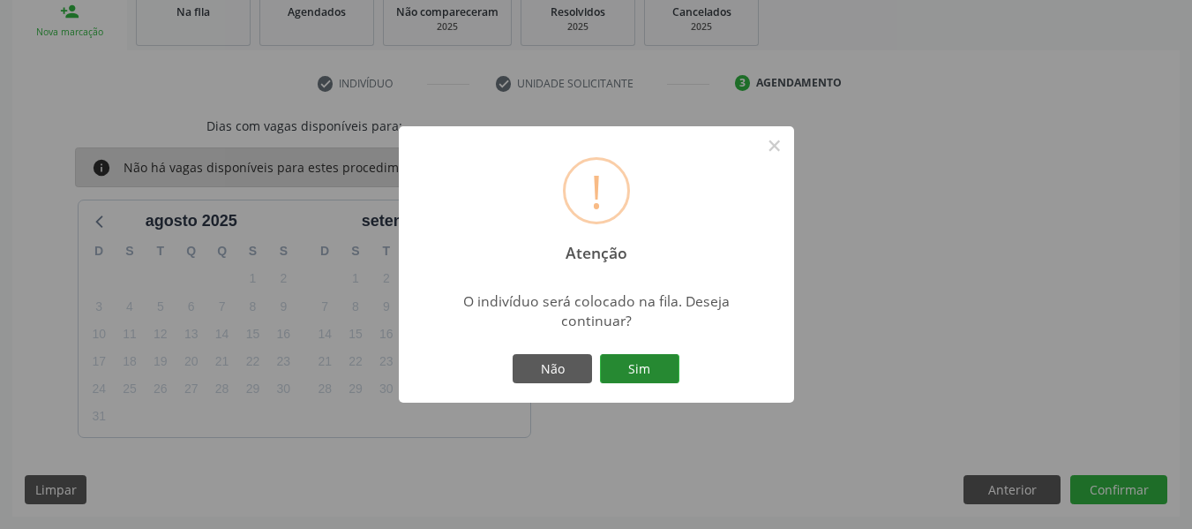
click at [640, 368] on button "Sim" at bounding box center [639, 369] width 79 height 30
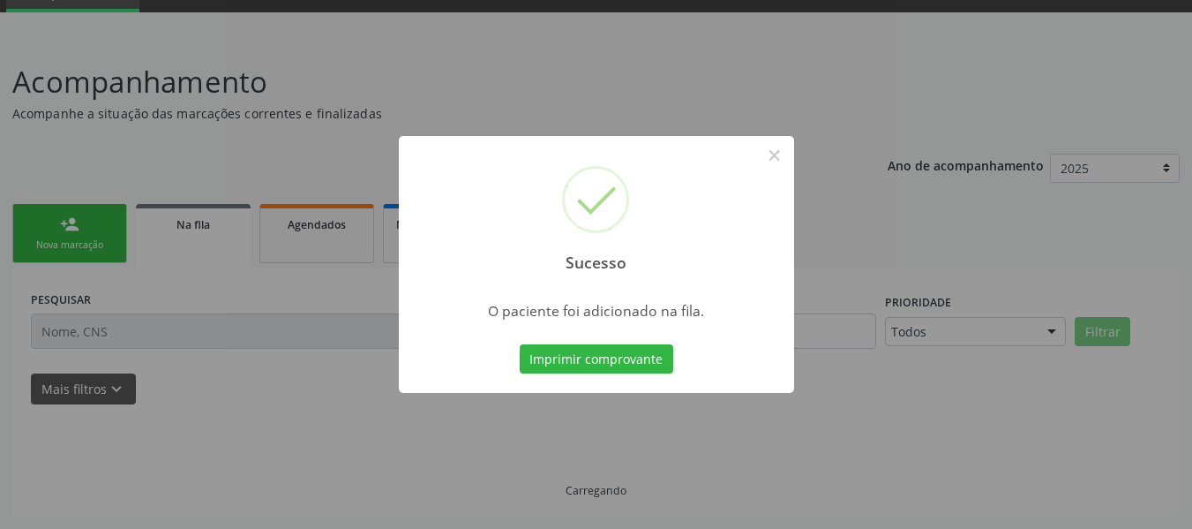
scroll to position [85, 0]
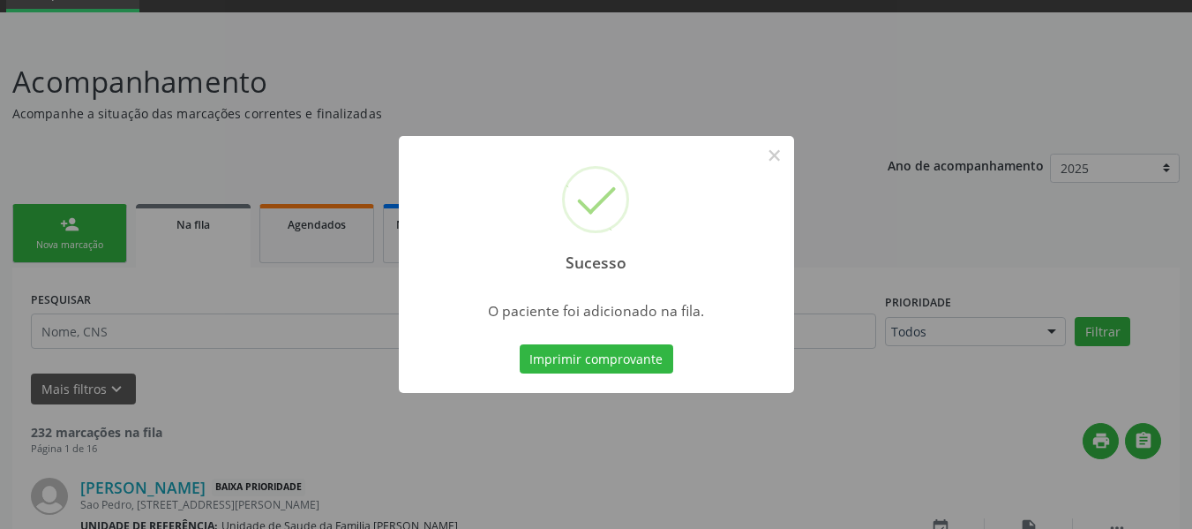
click at [46, 221] on div "Sucesso × O paciente foi adicionado na fila. Imprimir comprovante Cancel" at bounding box center [596, 264] width 1192 height 529
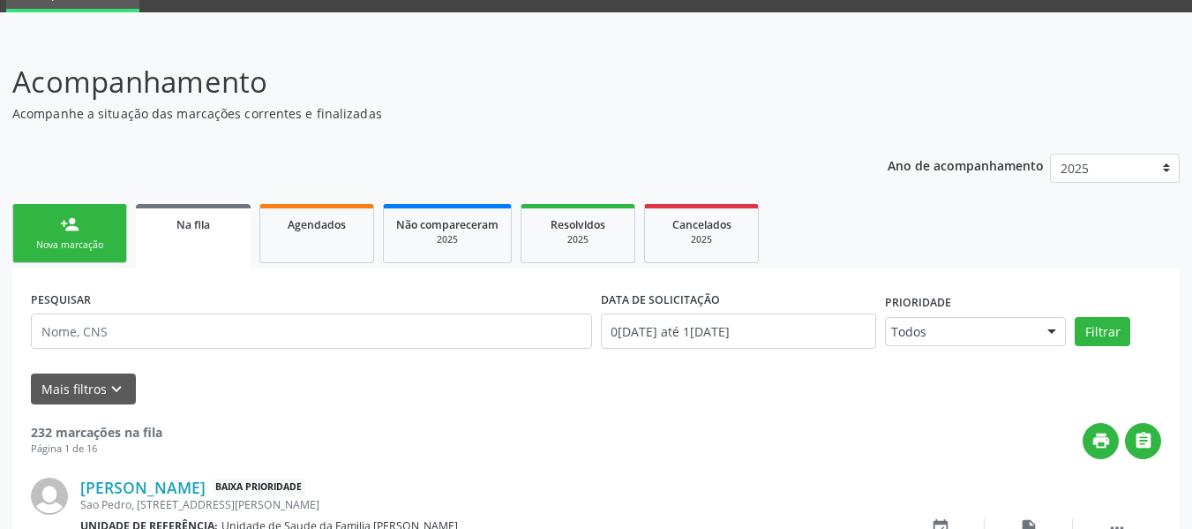
click at [31, 227] on link "person_add Nova marcação" at bounding box center [69, 233] width 115 height 59
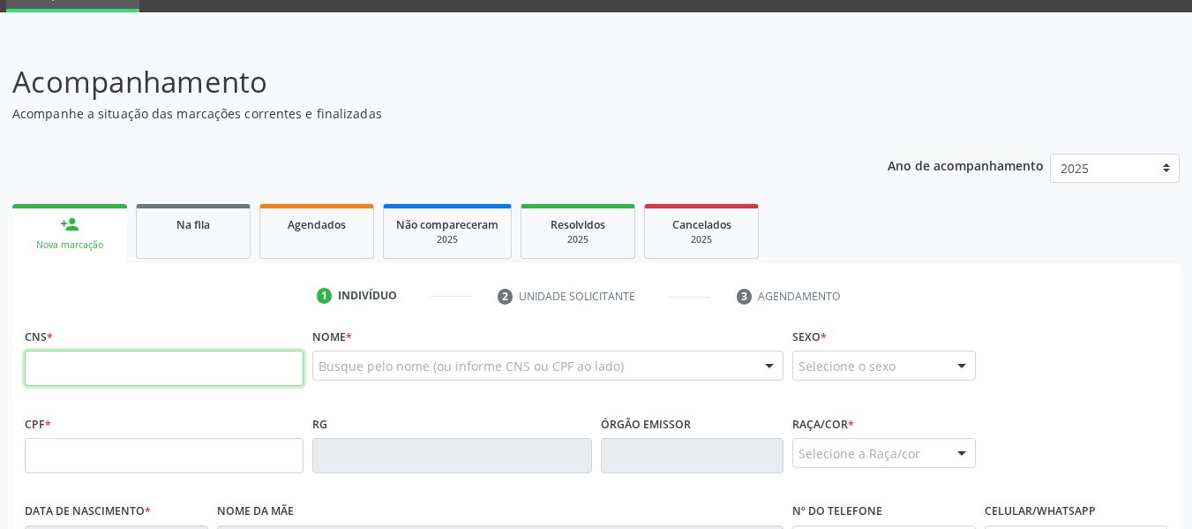
click at [41, 372] on input "text" at bounding box center [164, 367] width 279 height 35
type input "700 0049 0253 3701"
type input "163.009.024-71"
type input "08/04/2016"
type input "NatÁlia Milena da ConceiÇÃo"
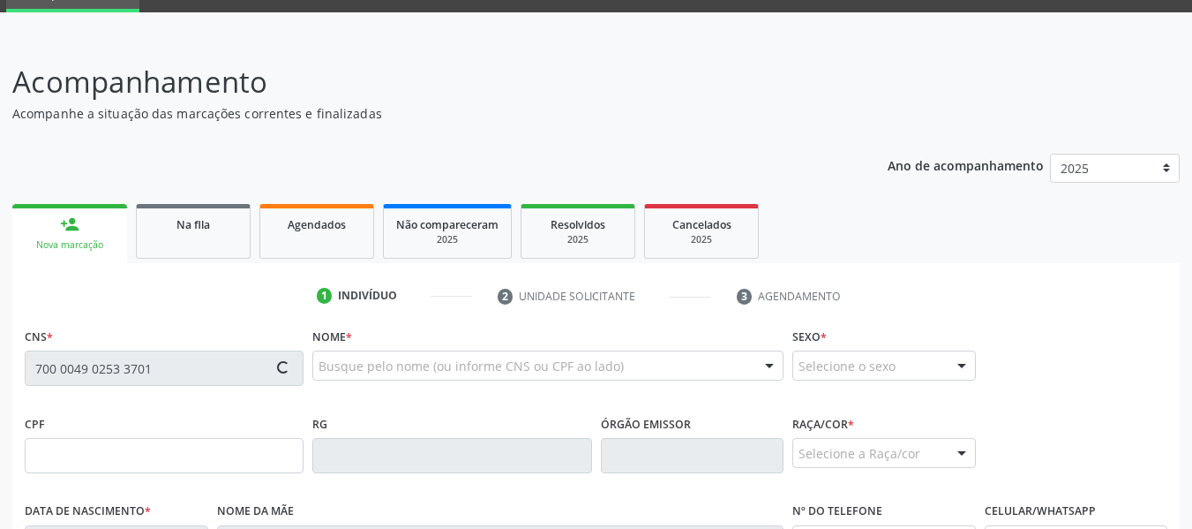
type input "(82) 99620-0609"
type input "S/N"
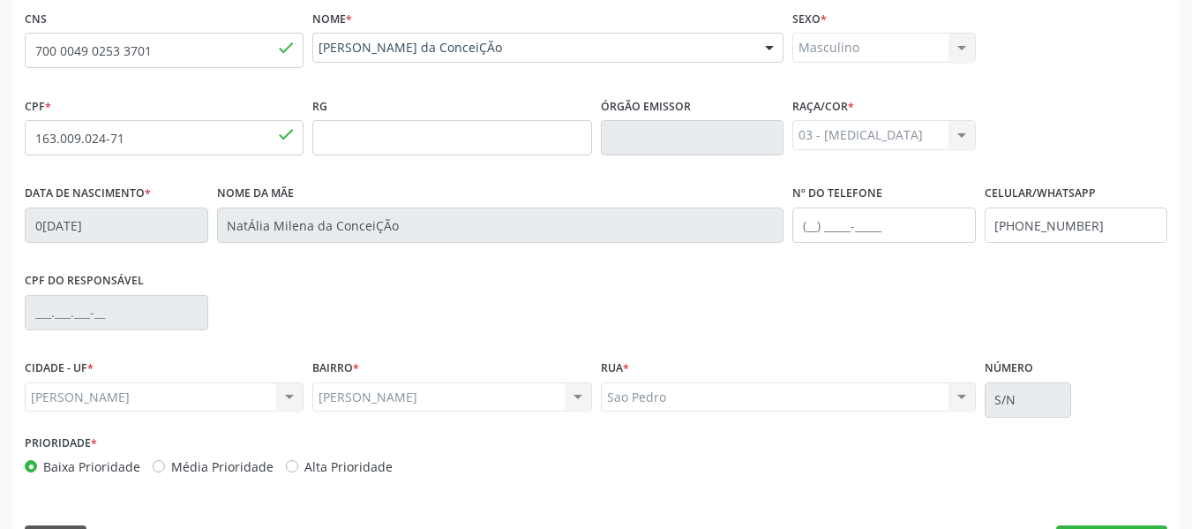
scroll to position [438, 0]
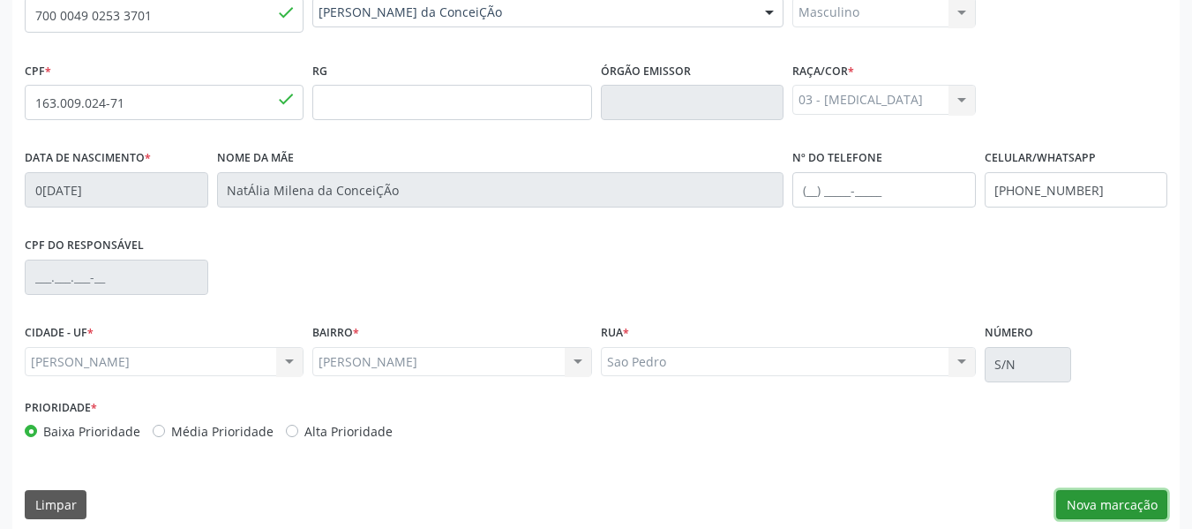
click at [1100, 508] on button "Nova marcação" at bounding box center [1111, 505] width 111 height 30
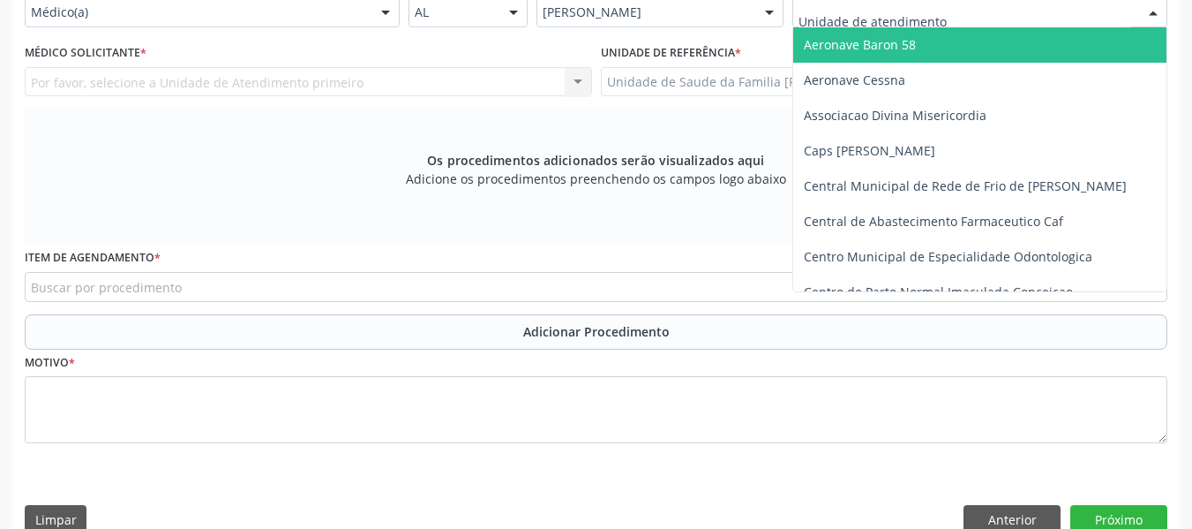
click at [1161, 18] on div at bounding box center [1153, 13] width 26 height 30
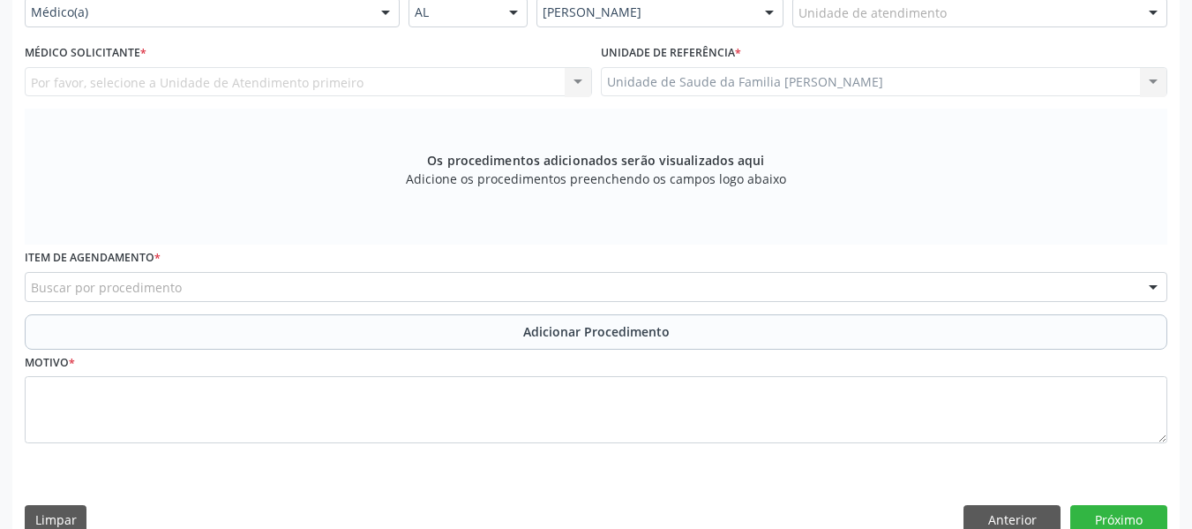
click at [1161, 18] on div at bounding box center [1153, 13] width 26 height 30
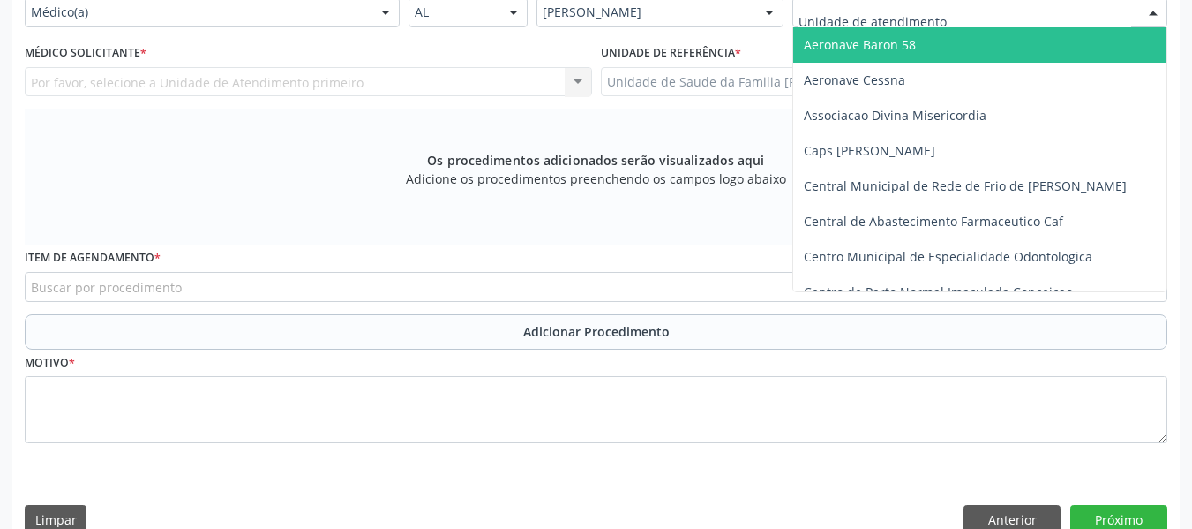
click at [1161, 18] on div at bounding box center [1153, 13] width 26 height 30
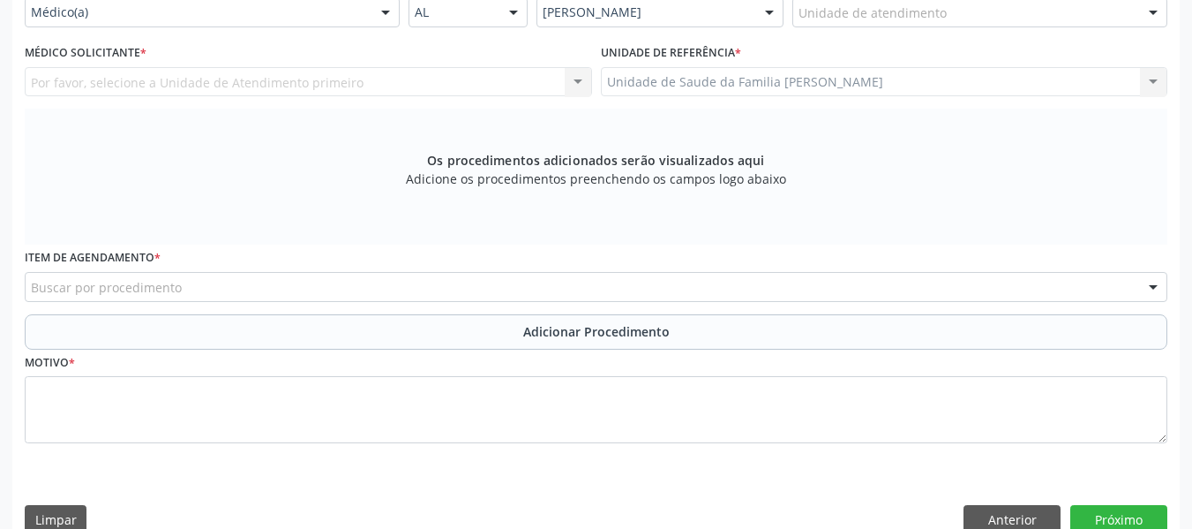
click at [1161, 18] on div at bounding box center [1153, 13] width 26 height 30
click at [1152, 13] on div at bounding box center [1153, 13] width 26 height 30
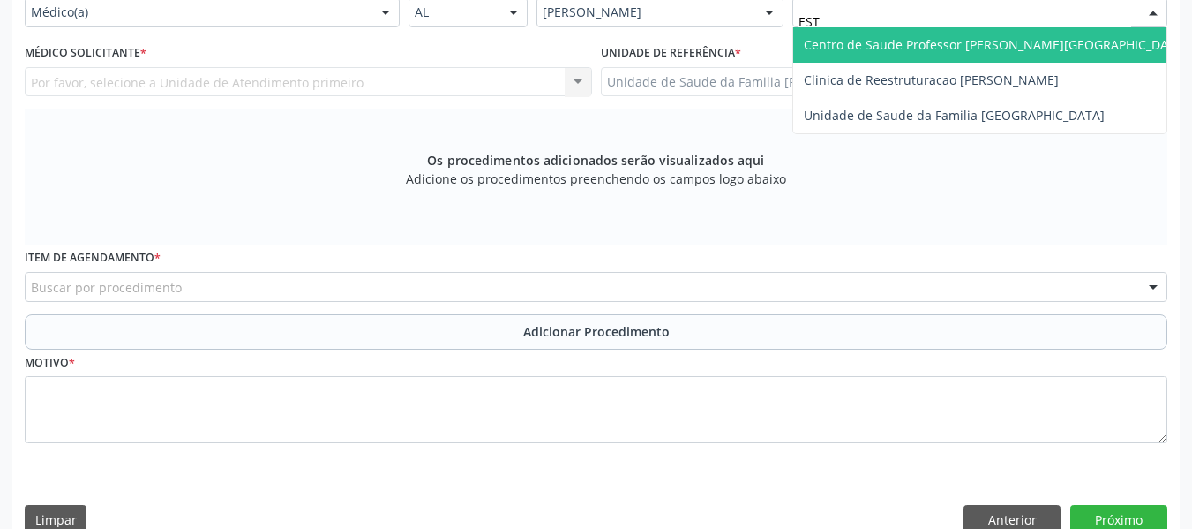
type input "ESTA"
click at [1013, 50] on span "Centro de Saude Professor [PERSON_NAME][GEOGRAPHIC_DATA]" at bounding box center [996, 44] width 384 height 17
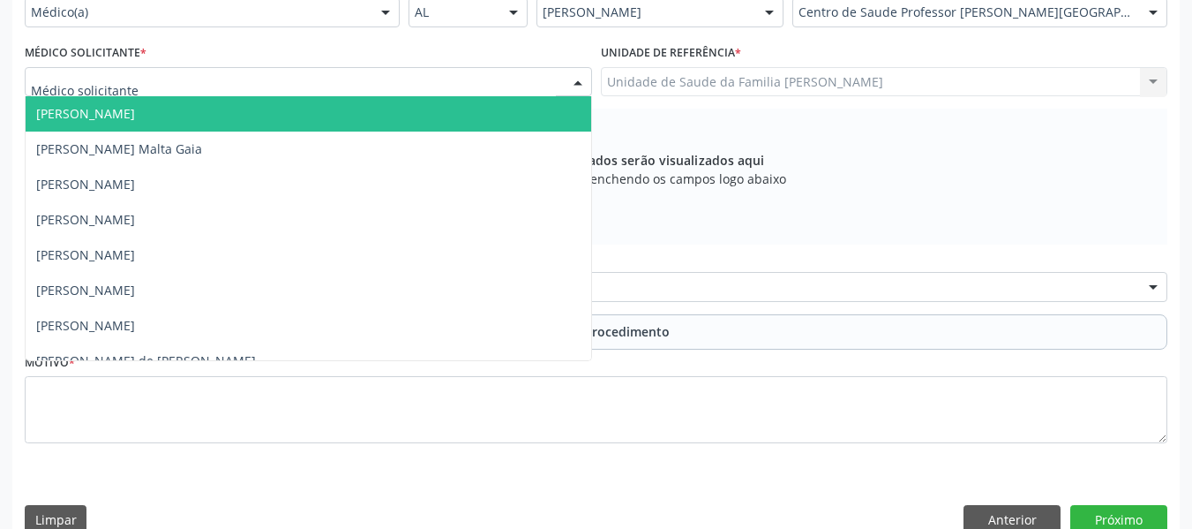
click at [575, 79] on div at bounding box center [578, 83] width 26 height 30
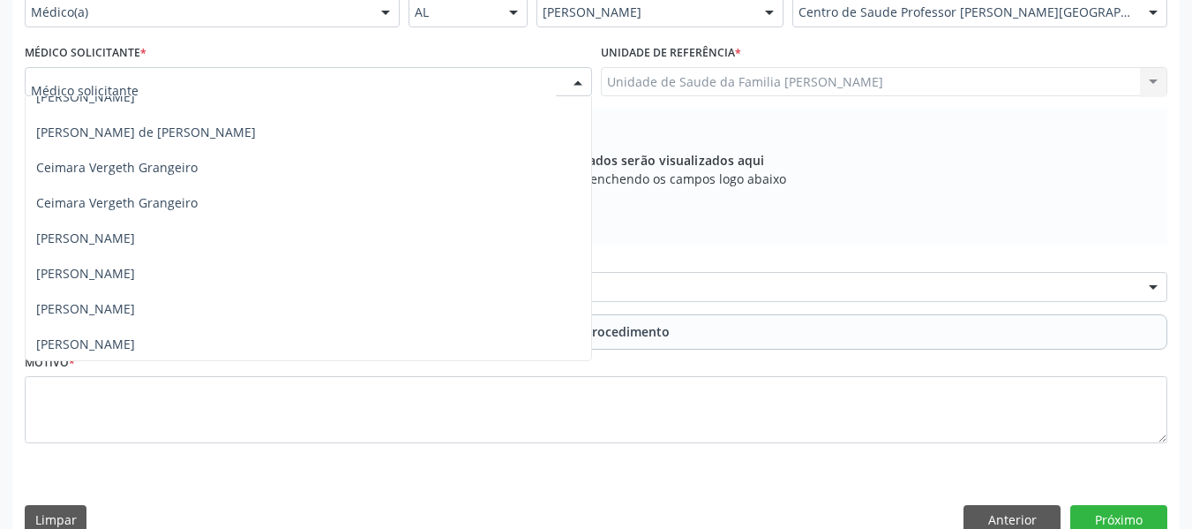
scroll to position [236, 0]
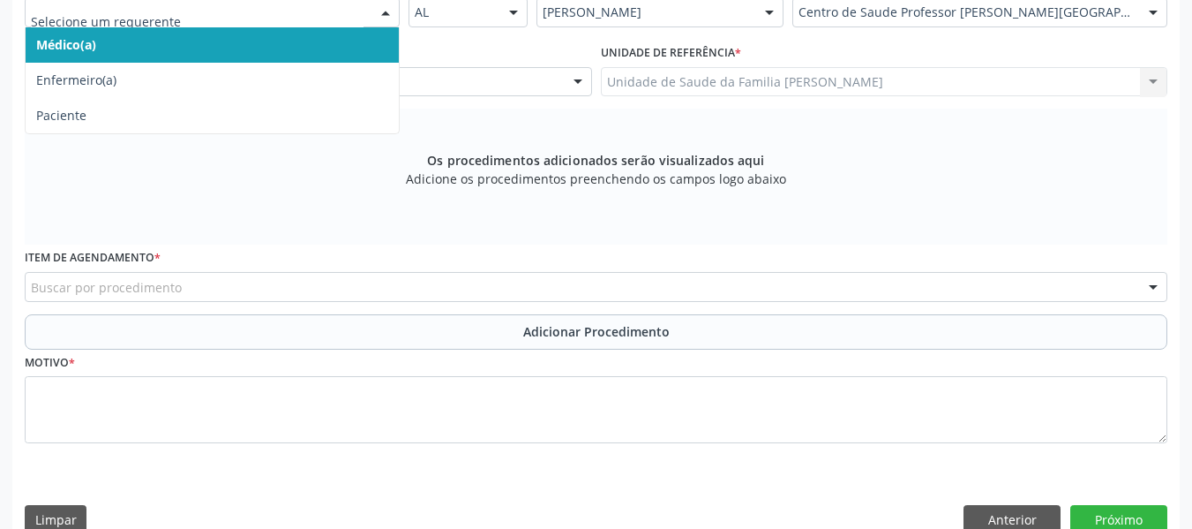
click at [387, 12] on div at bounding box center [385, 13] width 26 height 30
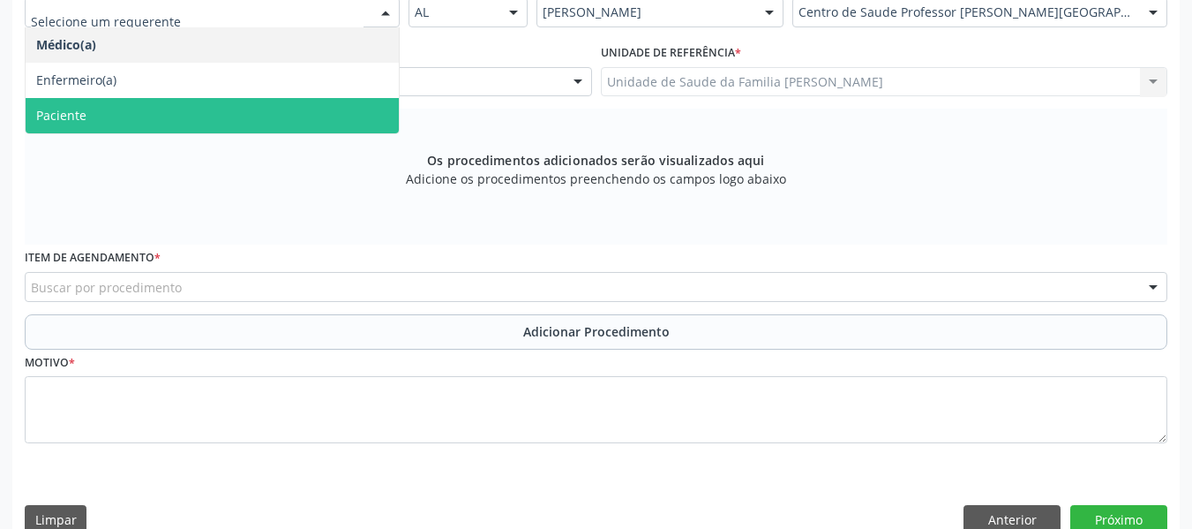
click at [80, 118] on span "Paciente" at bounding box center [61, 115] width 50 height 17
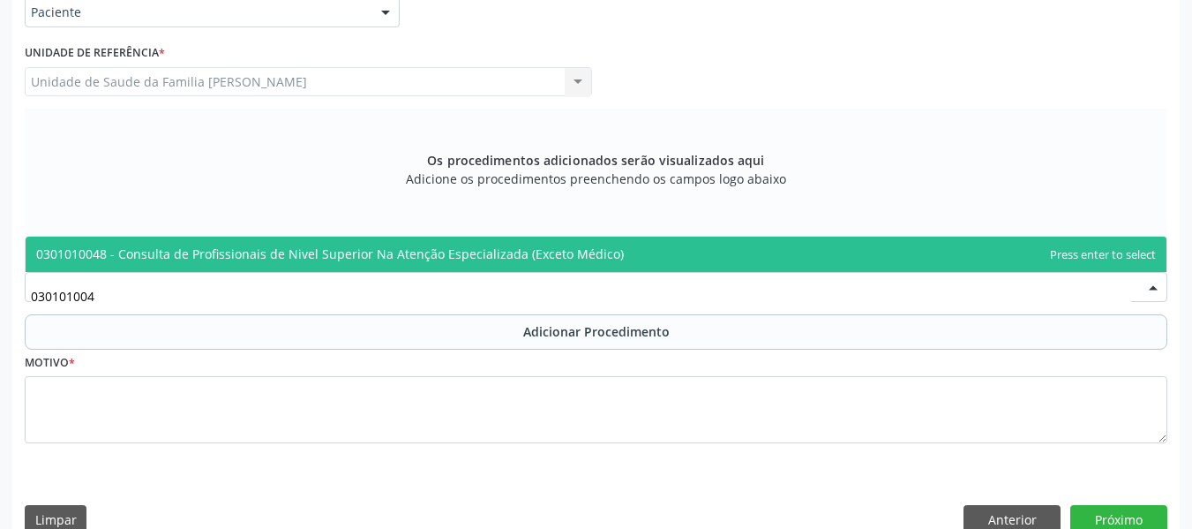
type input "0301010048"
click at [135, 249] on span "0301010048 - Consulta de Profissionais de Nivel Superior Na Atenção Especializa…" at bounding box center [330, 253] width 588 height 17
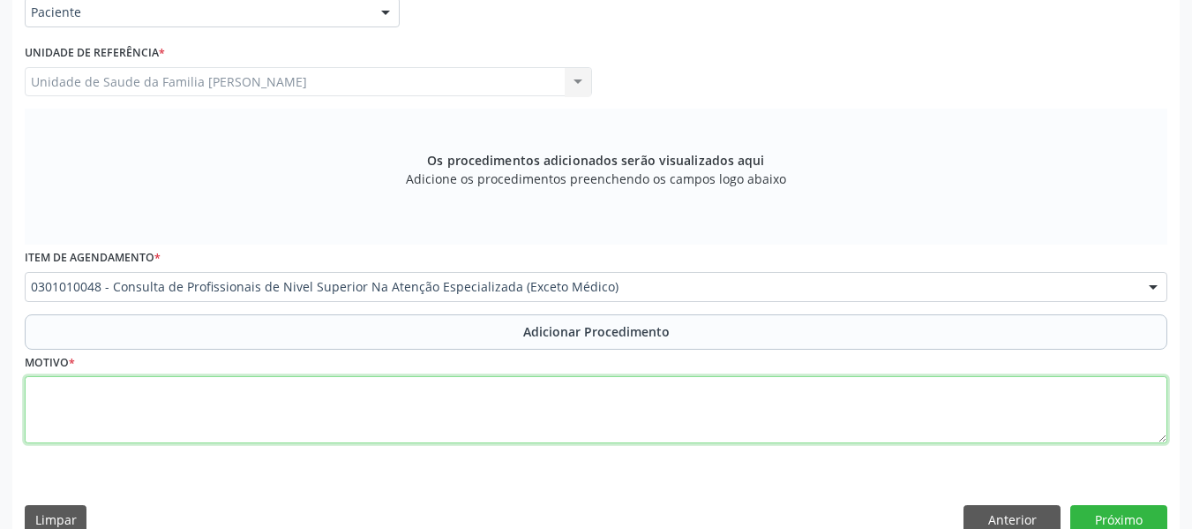
click at [90, 414] on textarea at bounding box center [596, 409] width 1143 height 67
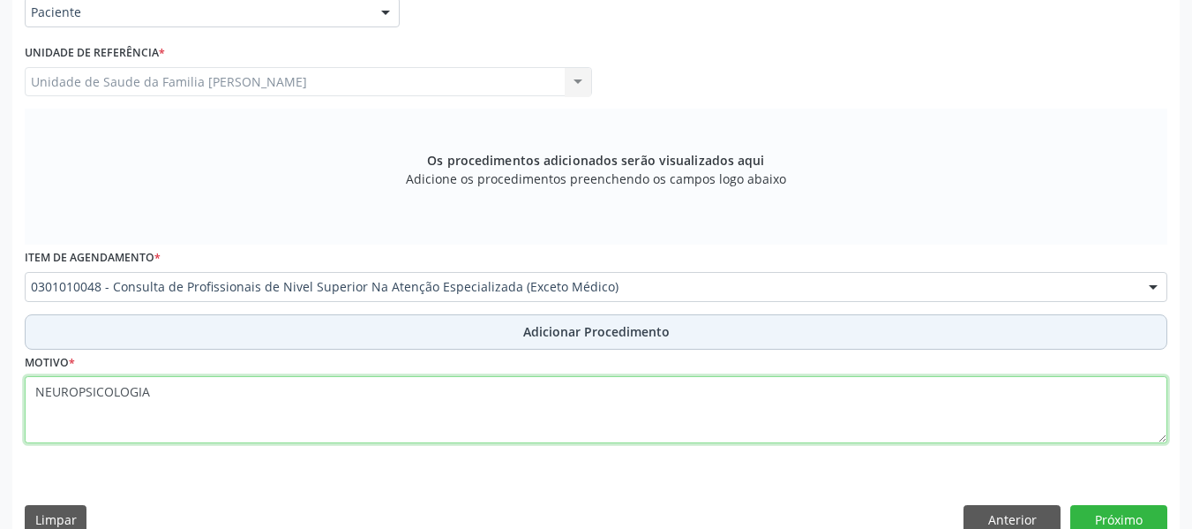
type textarea "NEUROPSICOLOGIA"
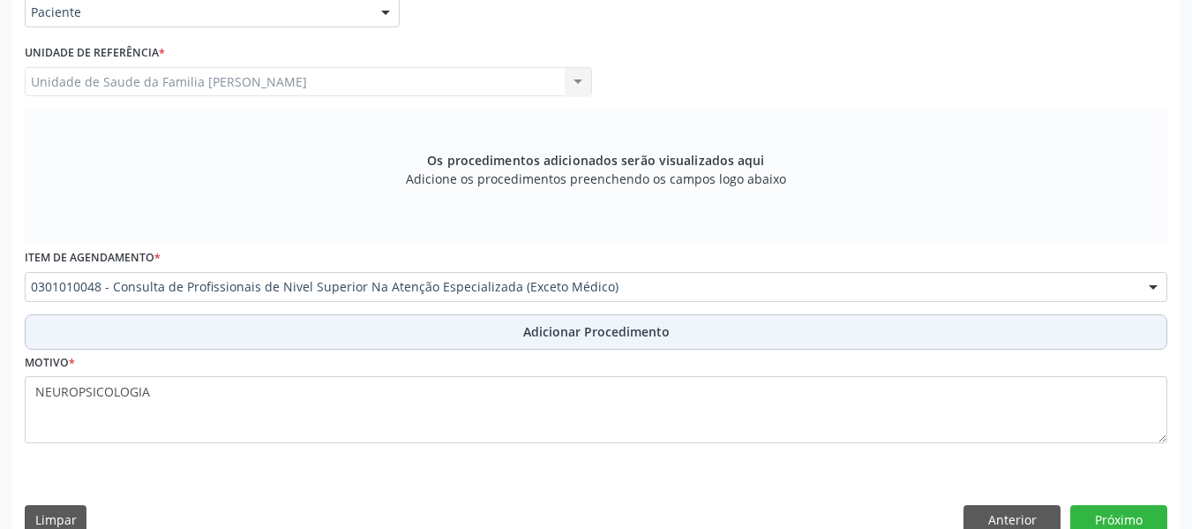
click at [564, 337] on span "Adicionar Procedimento" at bounding box center [596, 331] width 146 height 19
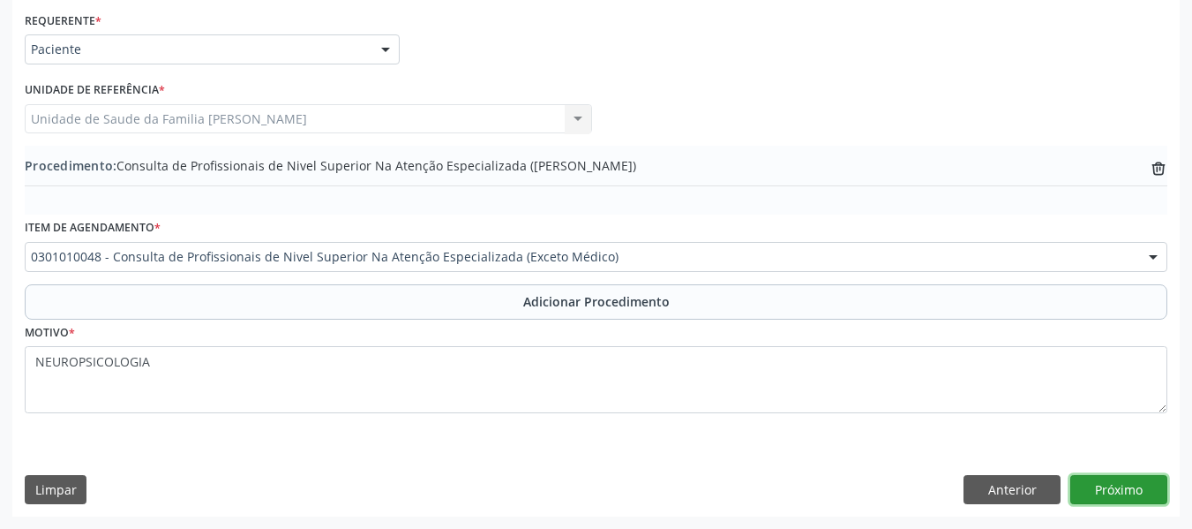
click at [1115, 484] on button "Próximo" at bounding box center [1118, 490] width 97 height 30
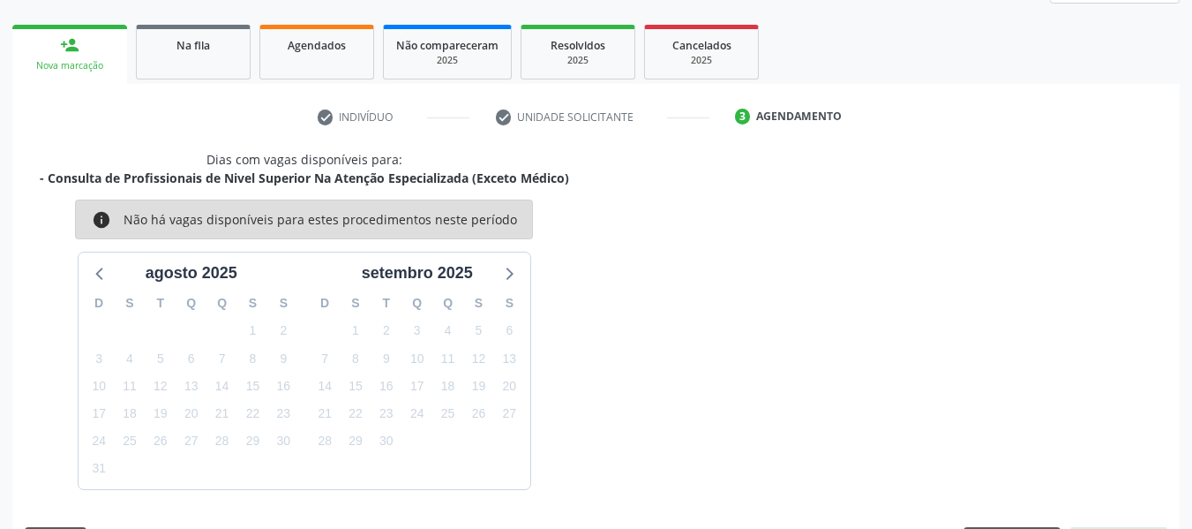
scroll to position [316, 0]
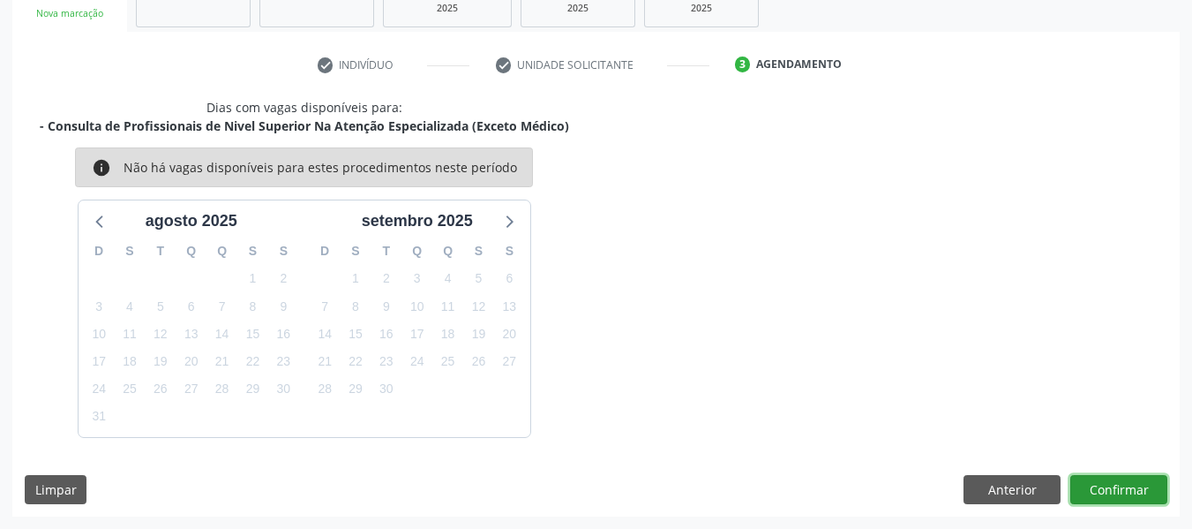
click at [1120, 483] on button "Confirmar" at bounding box center [1118, 490] width 97 height 30
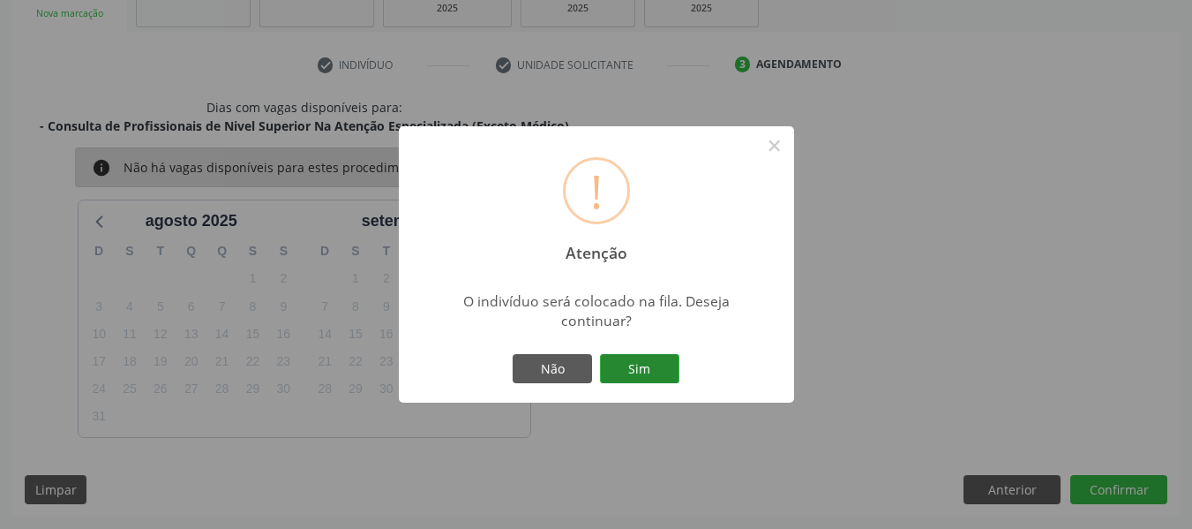
click at [643, 369] on button "Sim" at bounding box center [639, 369] width 79 height 30
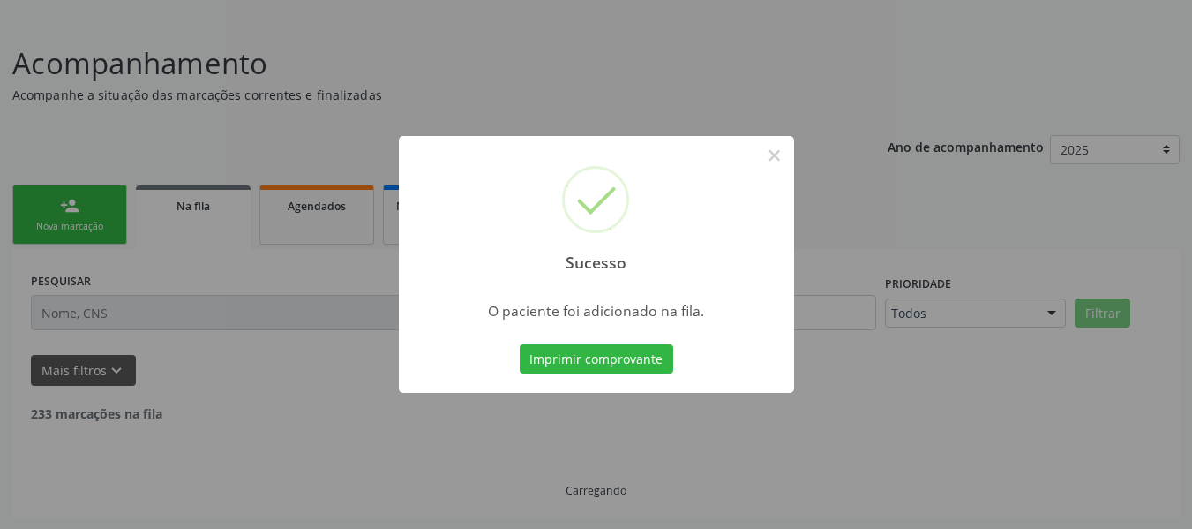
scroll to position [85, 0]
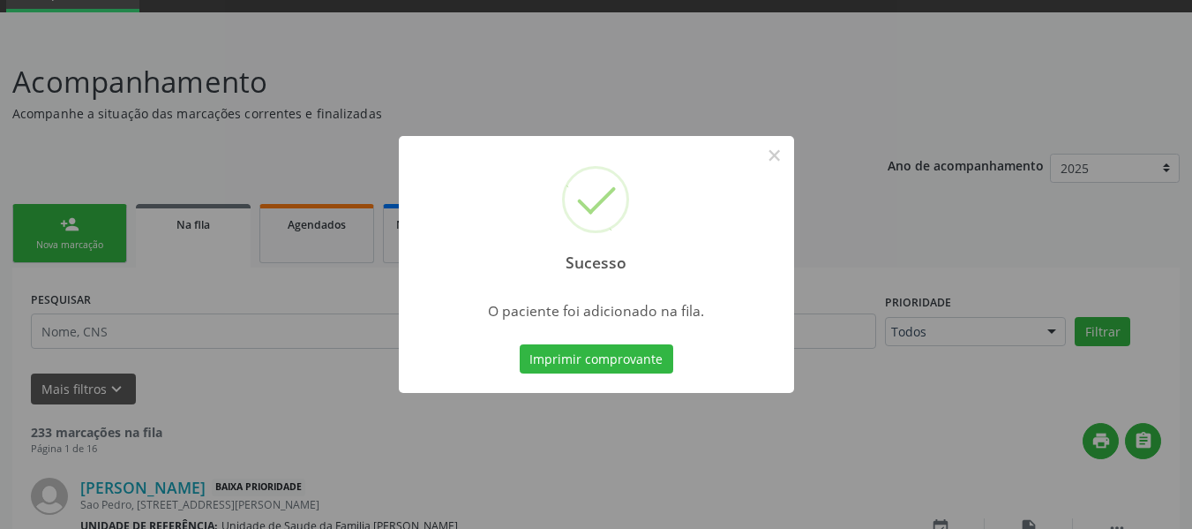
click at [34, 209] on div "Sucesso × O paciente foi adicionado na fila. Imprimir comprovante Cancel" at bounding box center [596, 264] width 1192 height 529
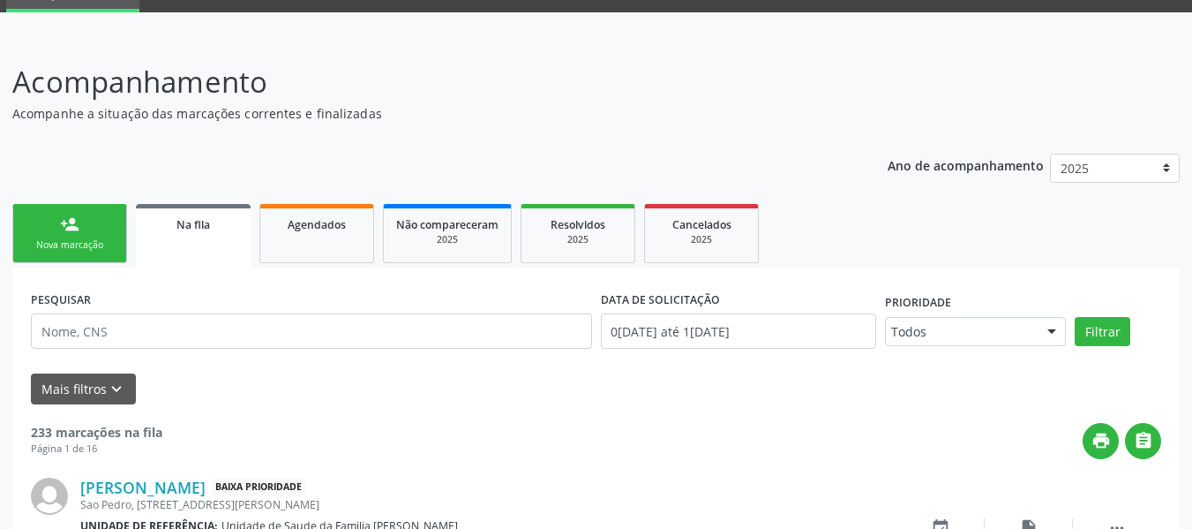
click at [41, 216] on link "person_add Nova marcação" at bounding box center [69, 233] width 115 height 59
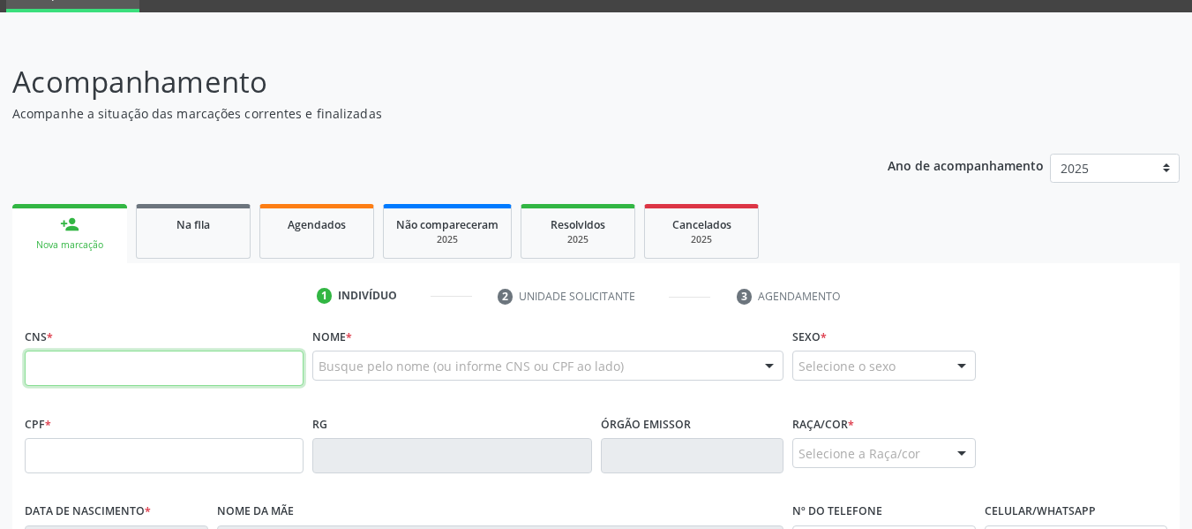
click at [56, 366] on input "text" at bounding box center [164, 367] width 279 height 35
type input "702 1087 1135 6693"
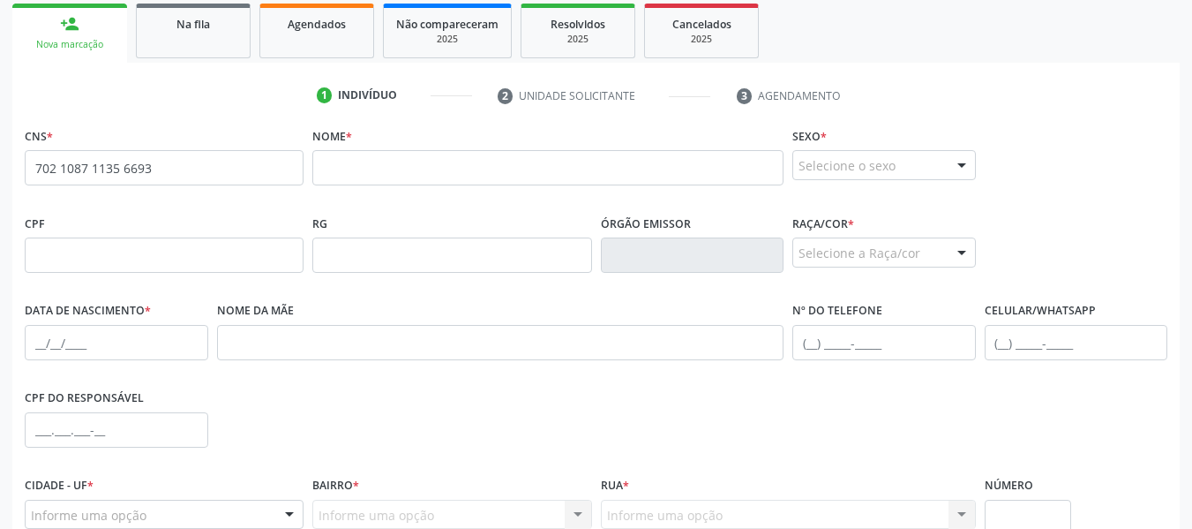
scroll to position [297, 0]
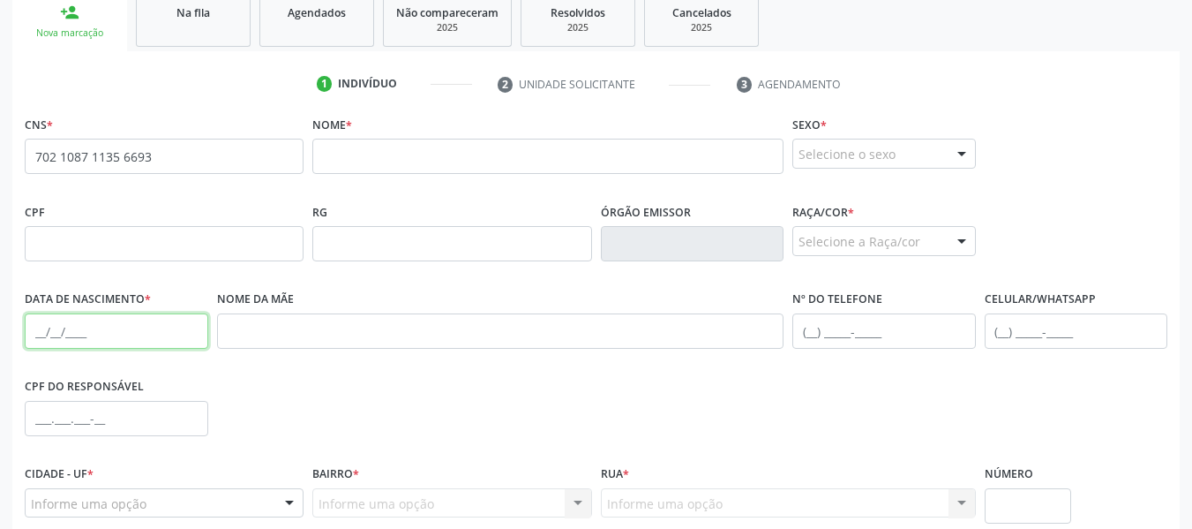
click at [41, 333] on input "text" at bounding box center [117, 330] width 184 height 35
type input "28/09/2007"
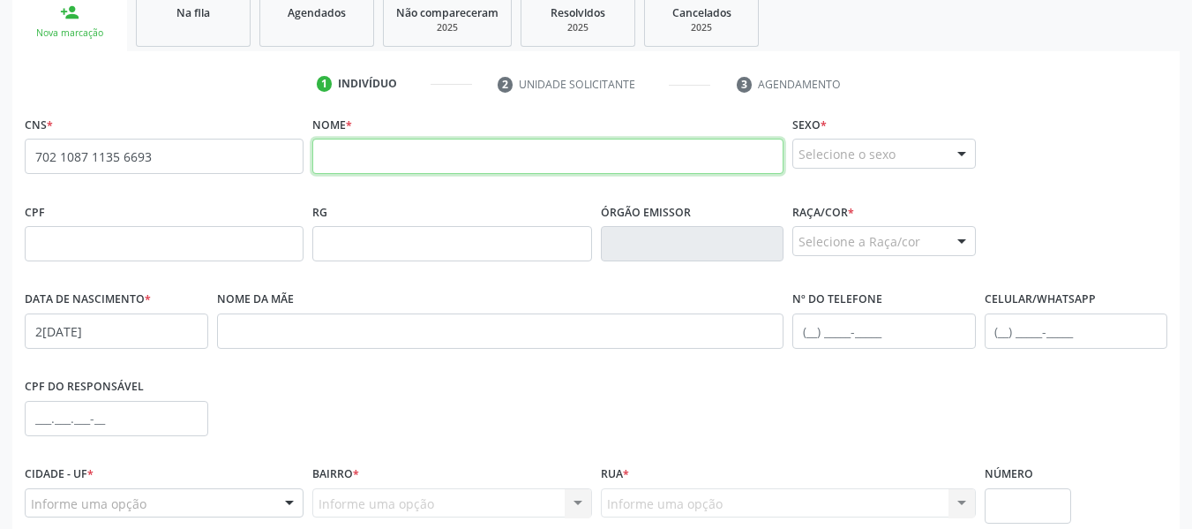
click at [335, 147] on input "text" at bounding box center [547, 156] width 471 height 35
type input "TAIS LAYANE DOS SANTOS BISPO"
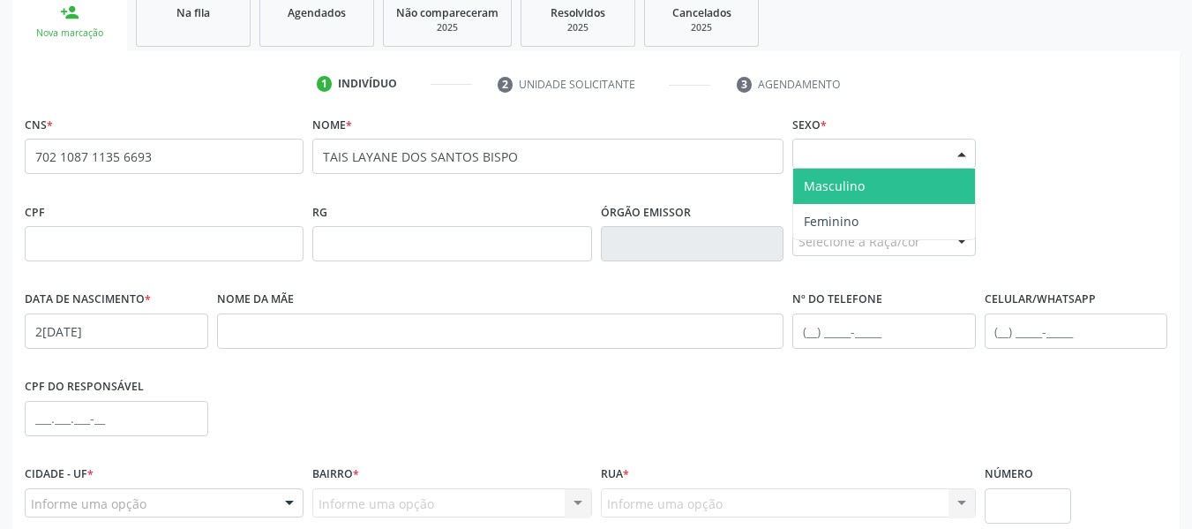
click at [963, 151] on div at bounding box center [962, 154] width 26 height 30
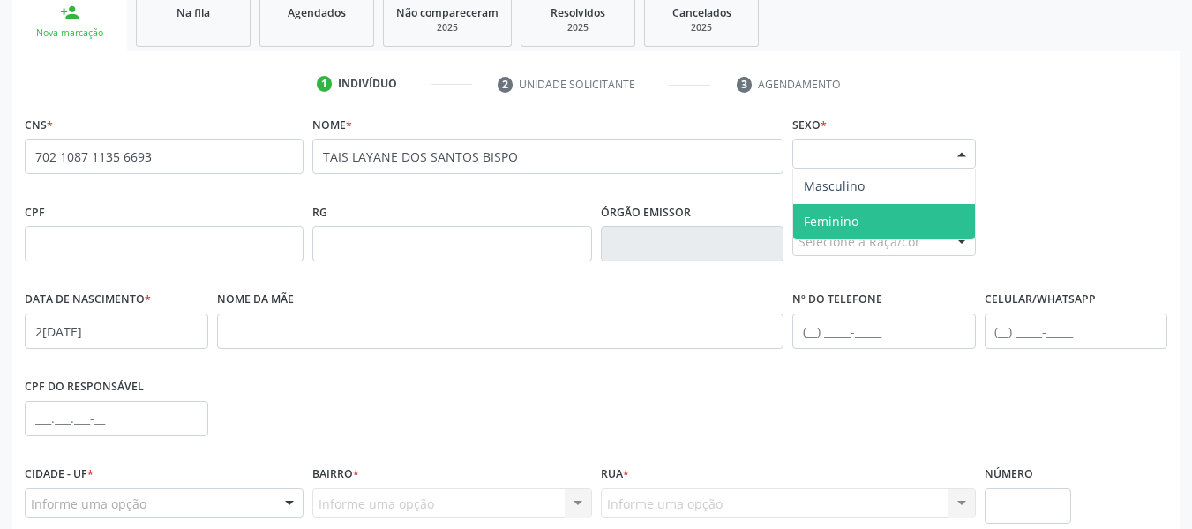
click at [841, 219] on span "Feminino" at bounding box center [831, 221] width 55 height 17
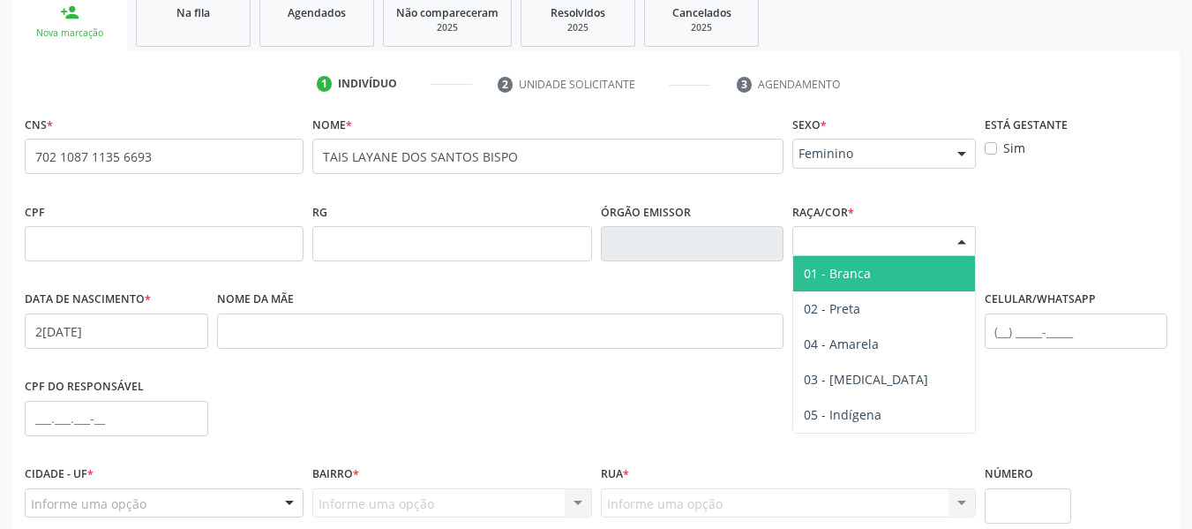
click at [959, 237] on div at bounding box center [962, 242] width 26 height 30
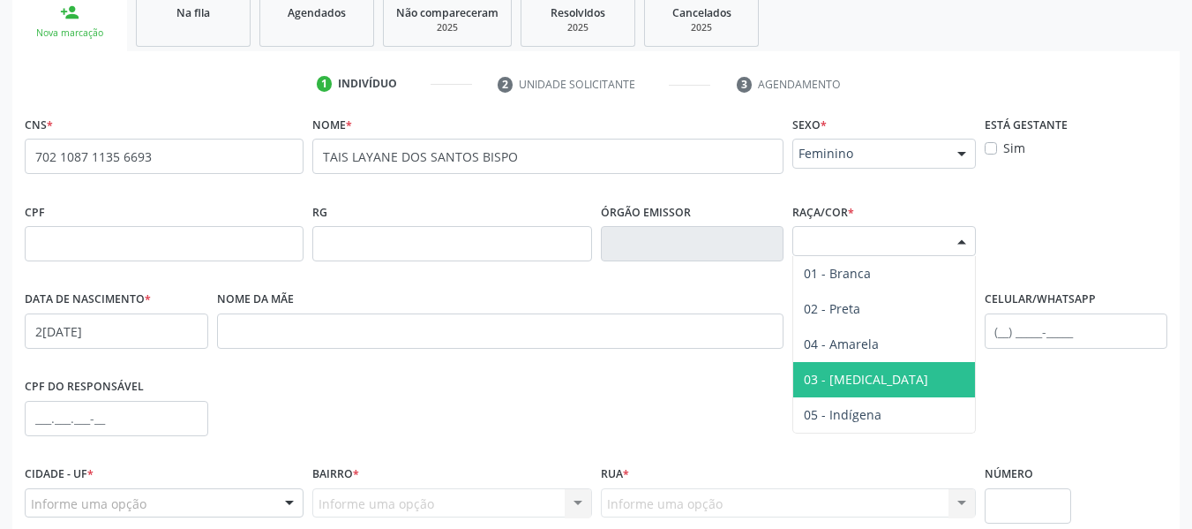
click at [840, 381] on span "03 - [MEDICAL_DATA]" at bounding box center [866, 379] width 124 height 17
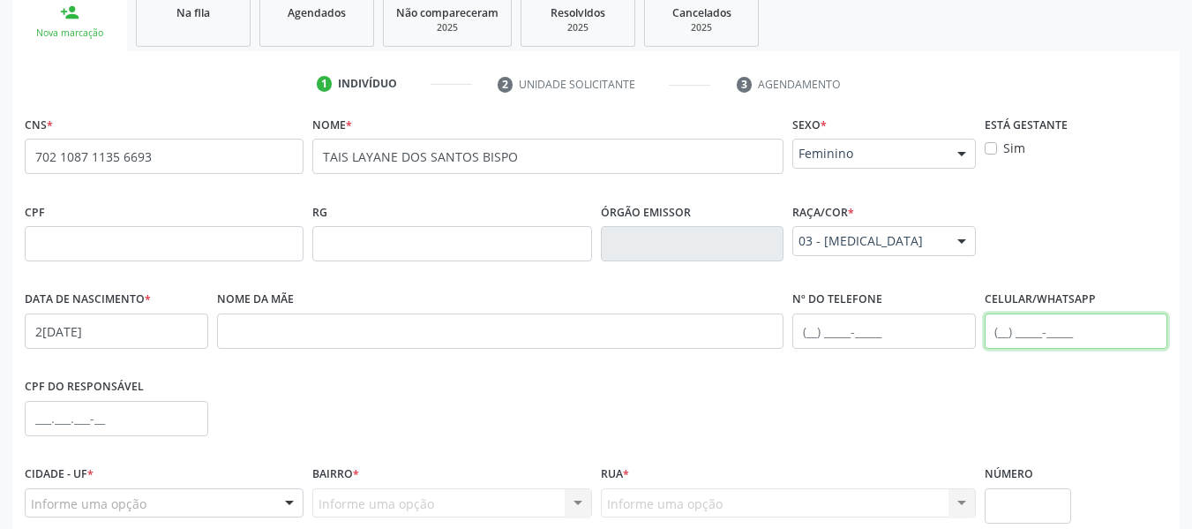
click at [996, 329] on input "text" at bounding box center [1077, 330] width 184 height 35
type input "(82) 98891-4785"
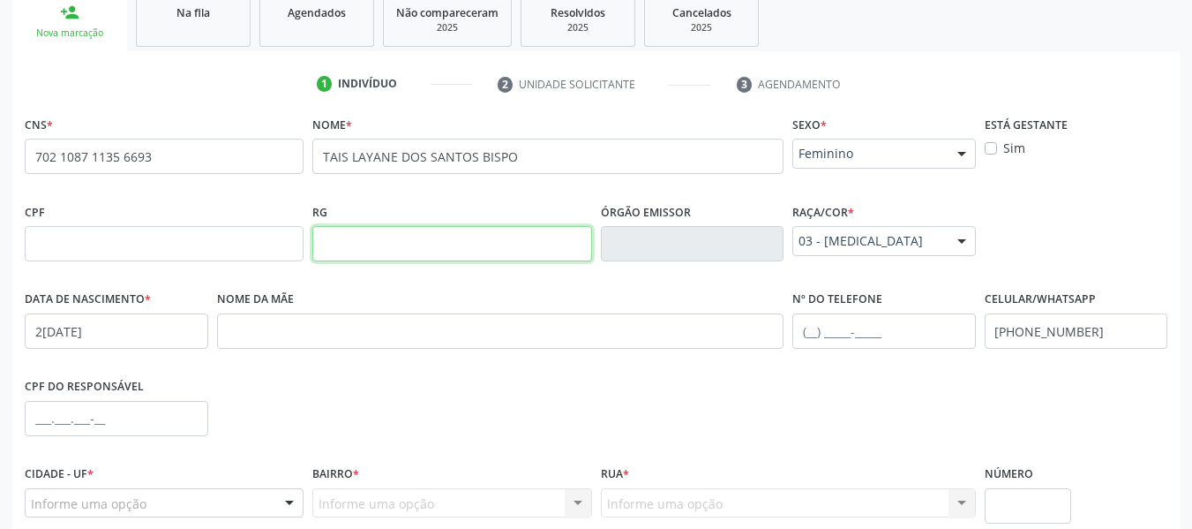
drag, startPoint x: 351, startPoint y: 244, endPoint x: 292, endPoint y: 338, distance: 110.7
click at [292, 338] on div "CNS * 702 1087 1135 6693 none Nome * TAIS LAYANE DOS SANTOS BISPO Sexo * Femini…" at bounding box center [596, 352] width 1143 height 482
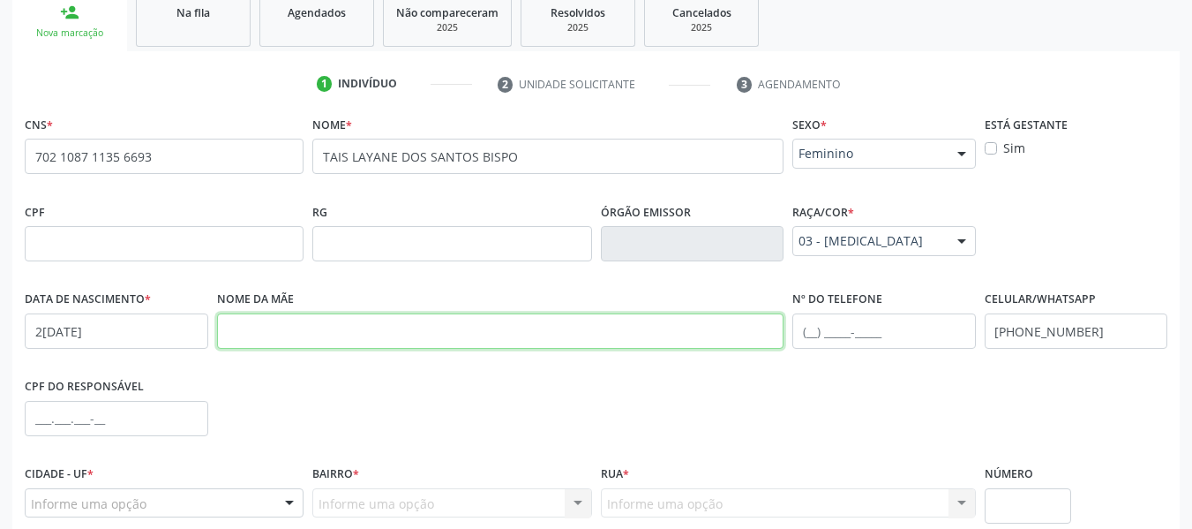
click at [292, 338] on input "text" at bounding box center [500, 330] width 567 height 35
type input "MARIA ELISIANE DOS SANTOS BISPO"
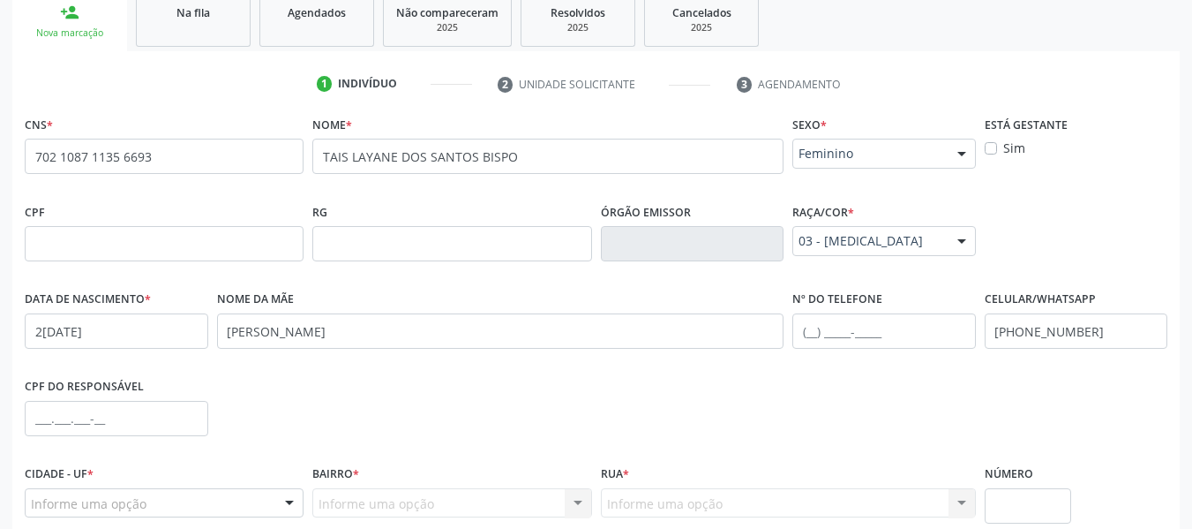
scroll to position [297, 0]
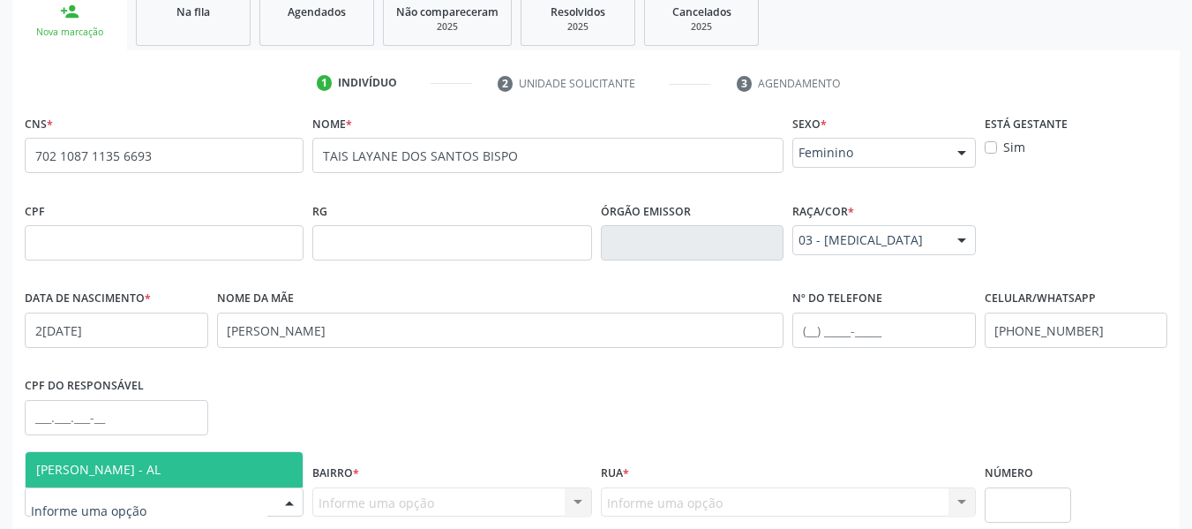
click at [289, 503] on div at bounding box center [289, 503] width 26 height 30
click at [179, 466] on span "[PERSON_NAME] - AL" at bounding box center [164, 469] width 277 height 35
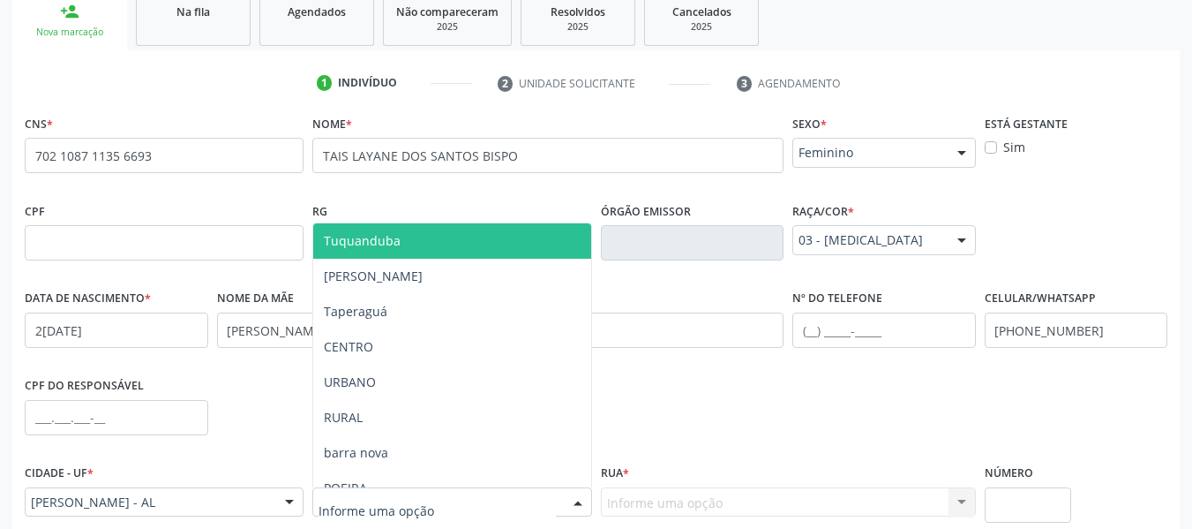
click at [580, 504] on div at bounding box center [578, 503] width 26 height 30
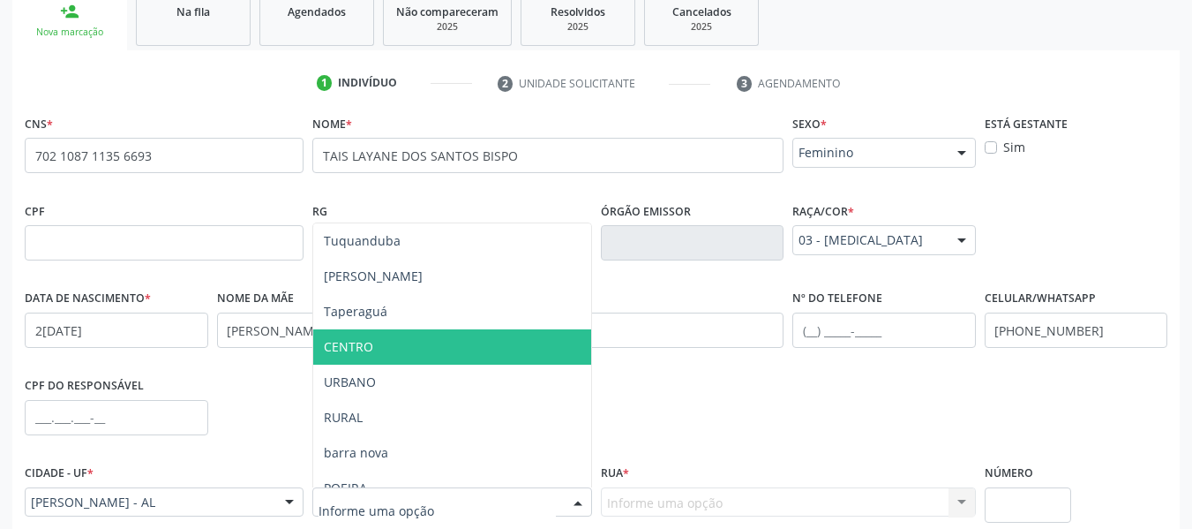
click at [355, 344] on span "CENTRO" at bounding box center [348, 346] width 49 height 17
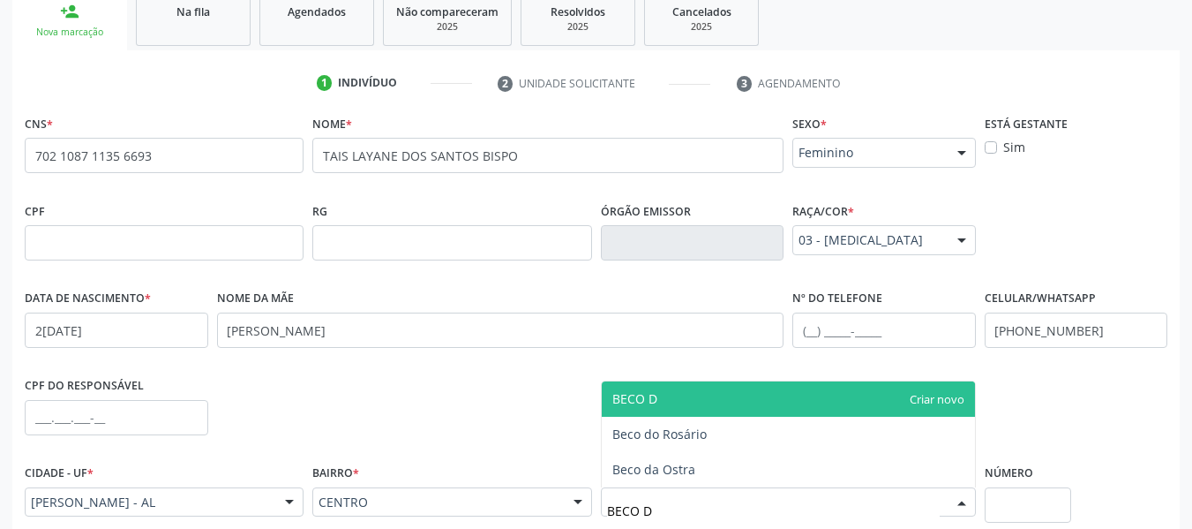
type input "BECO DO"
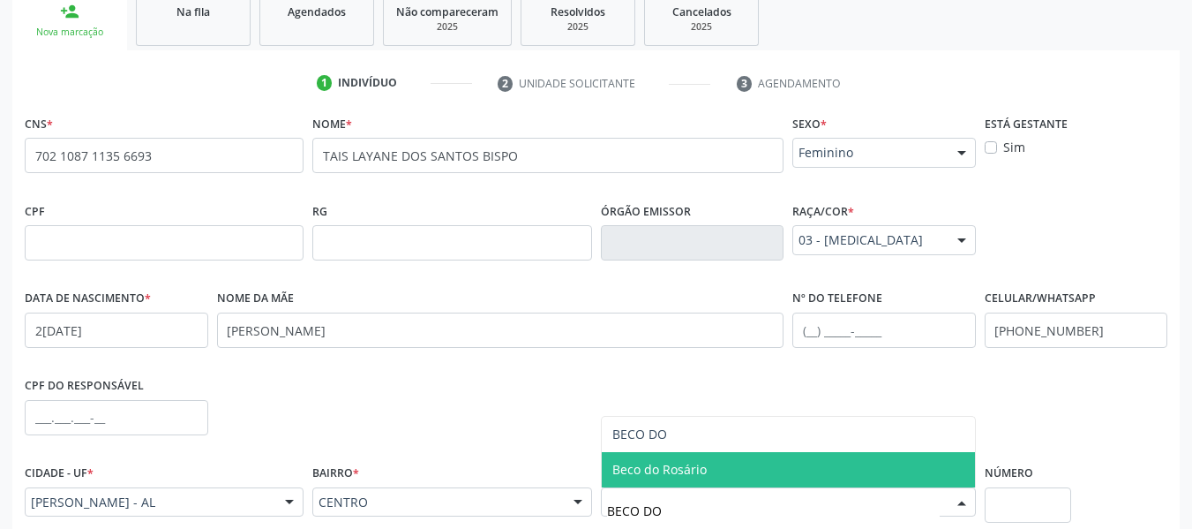
click at [677, 473] on span "Beco do Rosário" at bounding box center [659, 469] width 94 height 17
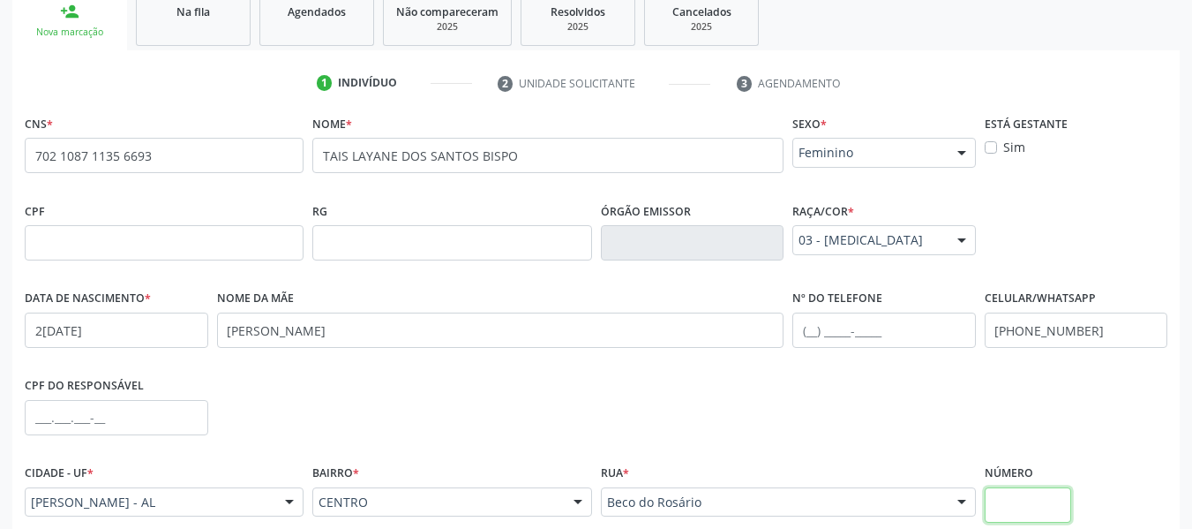
click at [1016, 503] on input "text" at bounding box center [1028, 504] width 87 height 35
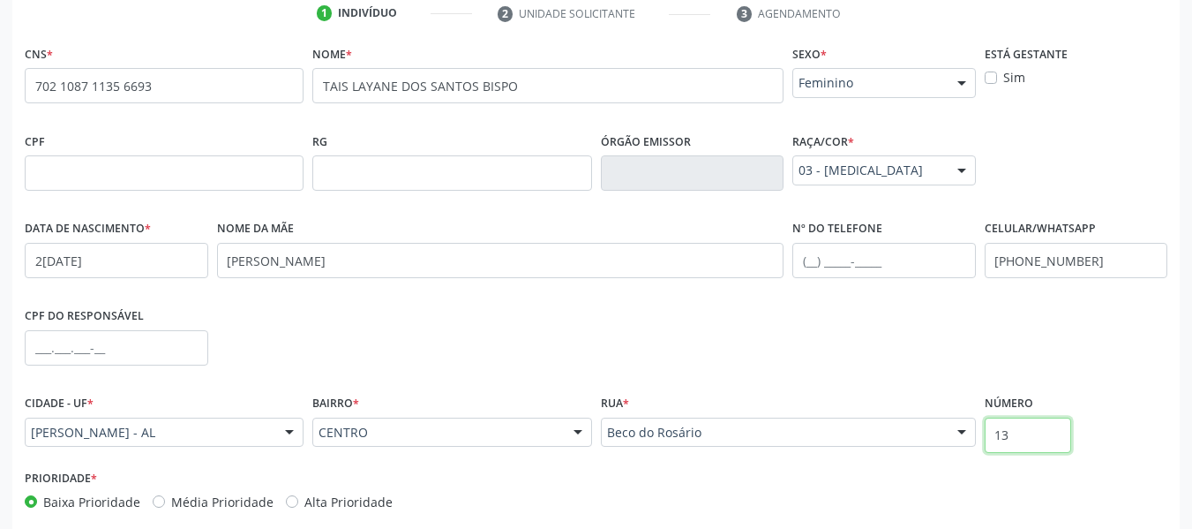
scroll to position [453, 0]
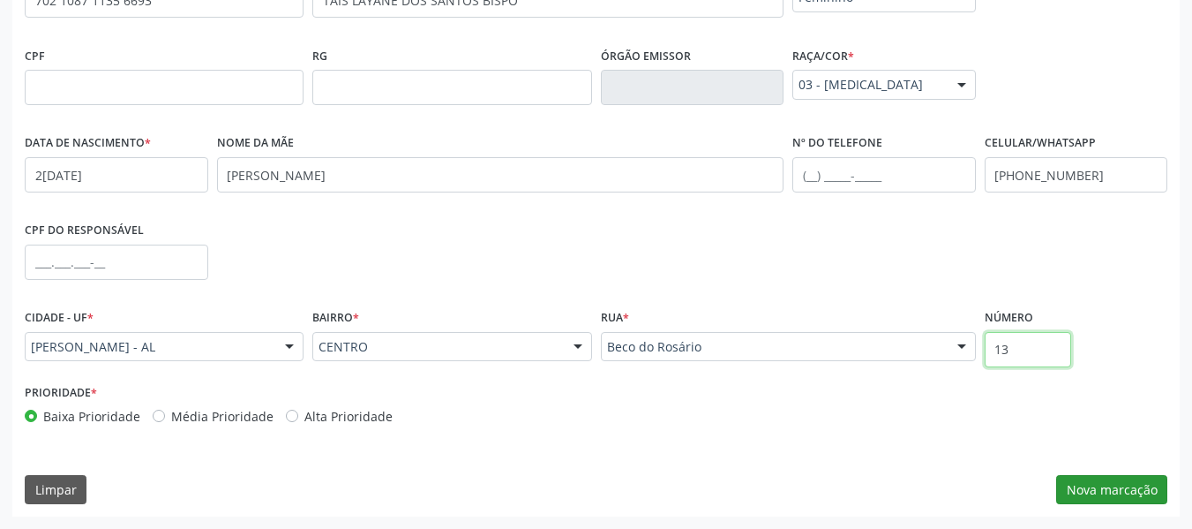
type input "13"
click at [1100, 489] on button "Nova marcação" at bounding box center [1111, 490] width 111 height 30
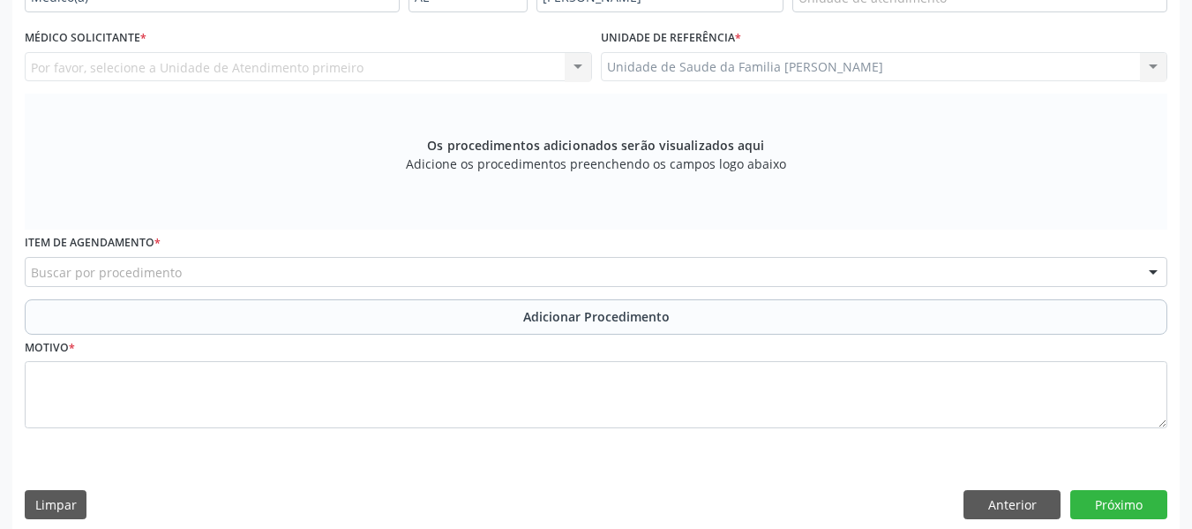
scroll to position [417, 0]
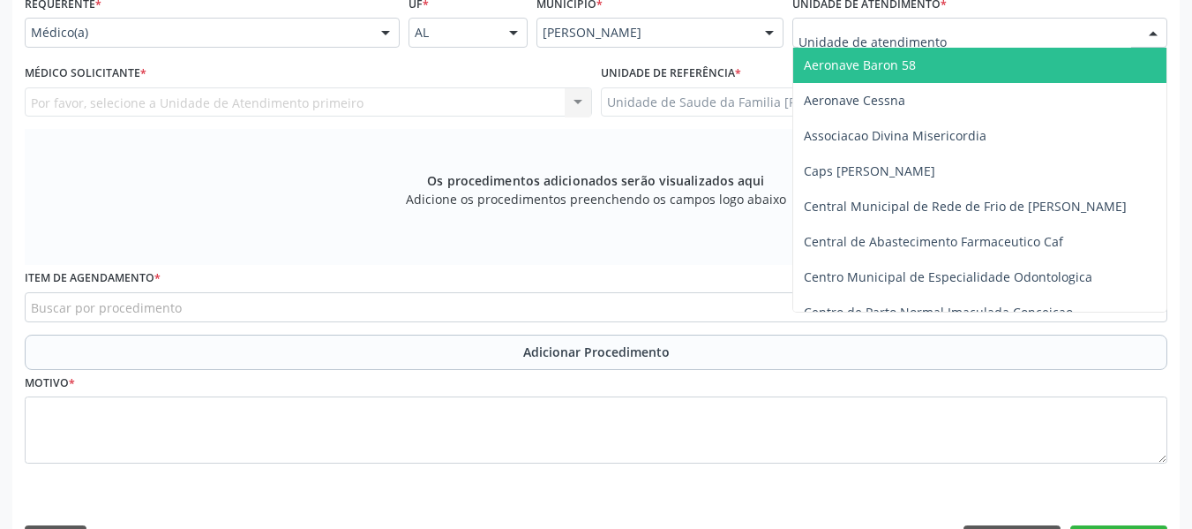
click at [966, 32] on div at bounding box center [979, 33] width 375 height 30
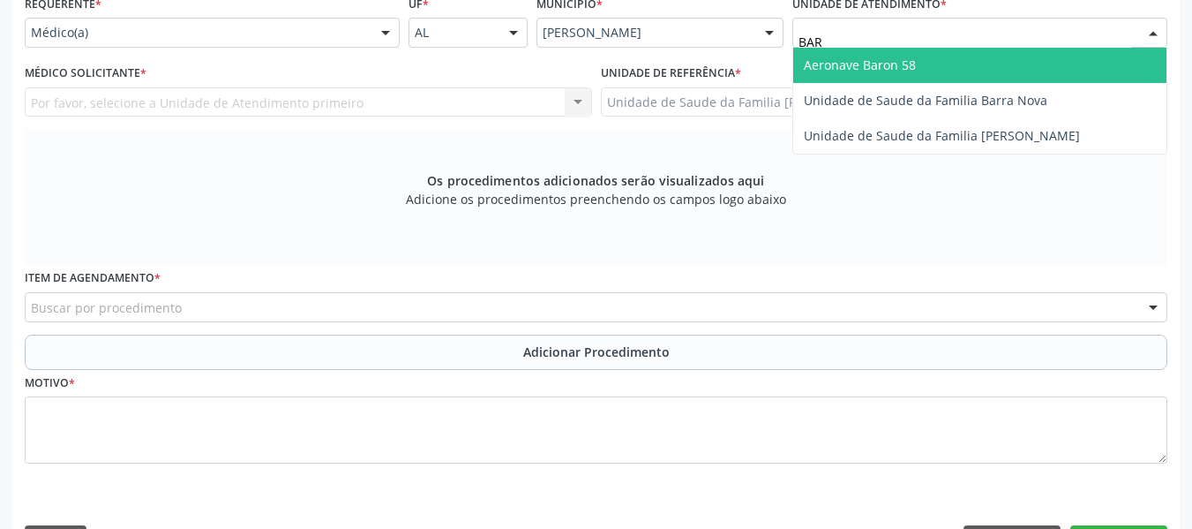
type input "BARR"
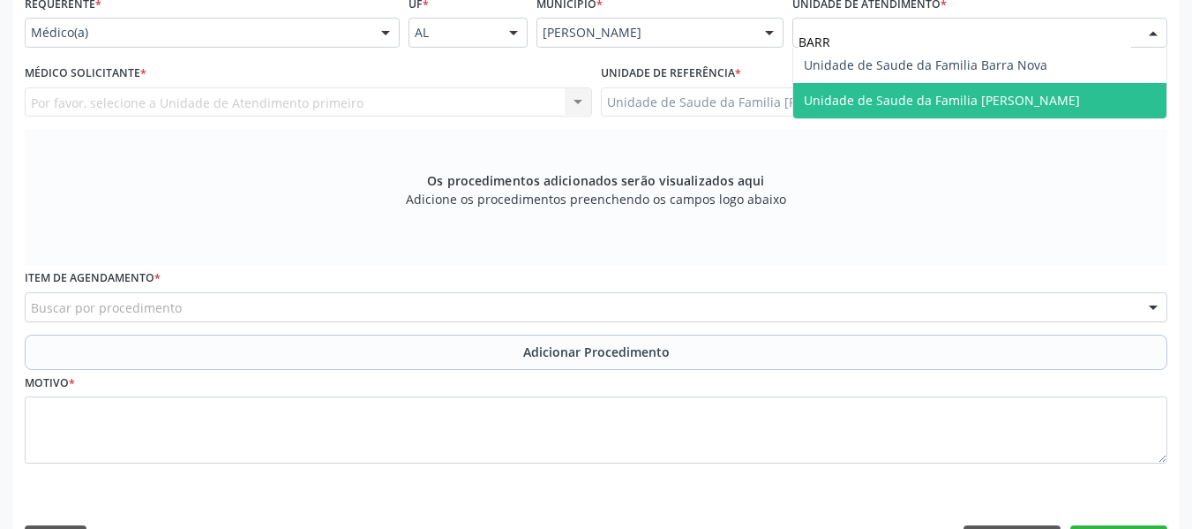
click at [933, 100] on span "Unidade de Saude da Familia [PERSON_NAME]" at bounding box center [942, 100] width 276 height 17
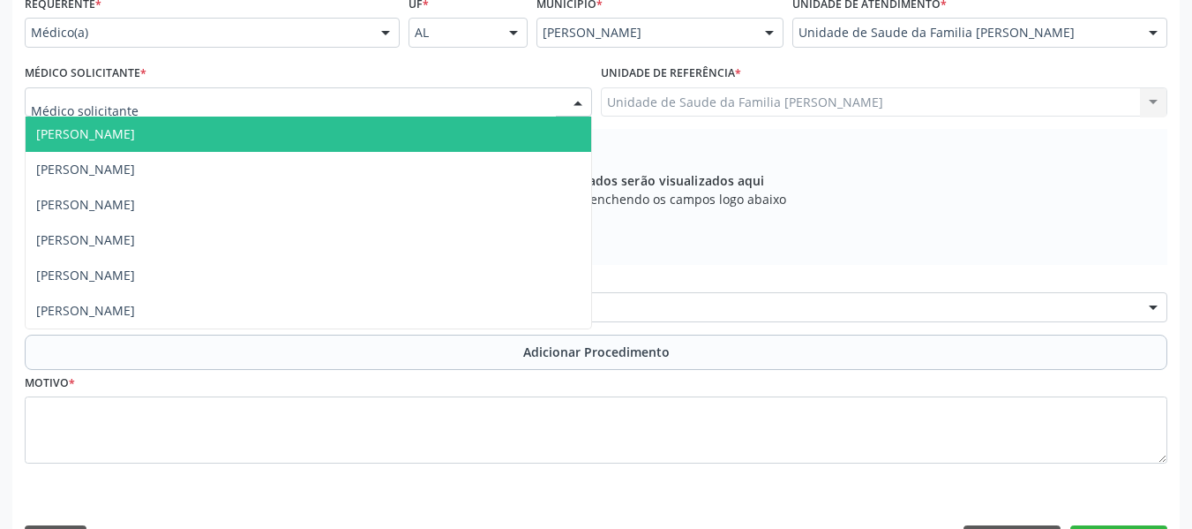
click at [580, 103] on div at bounding box center [578, 103] width 26 height 30
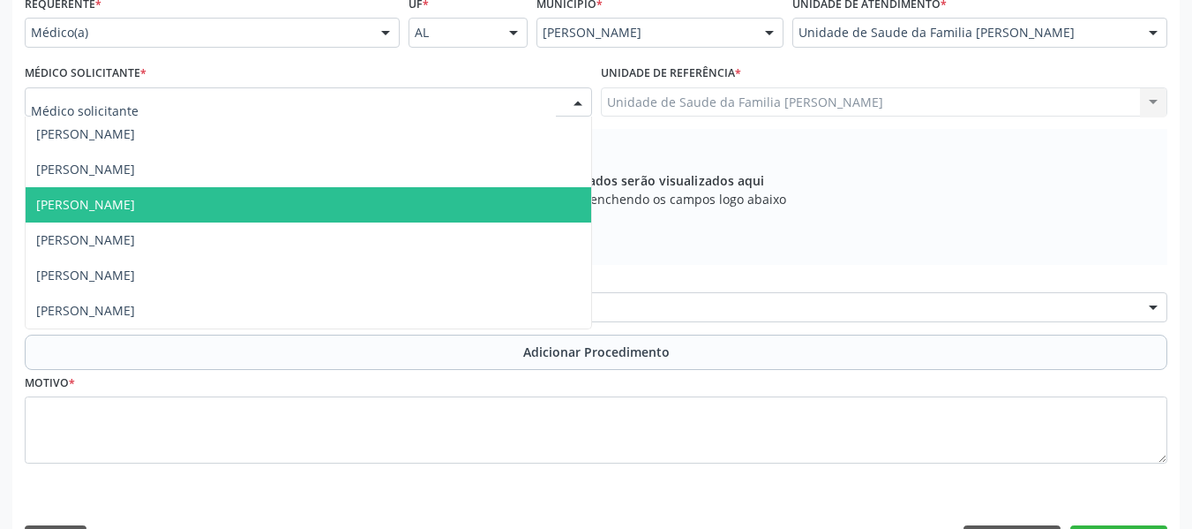
click at [135, 205] on span "[PERSON_NAME]" at bounding box center [85, 204] width 99 height 17
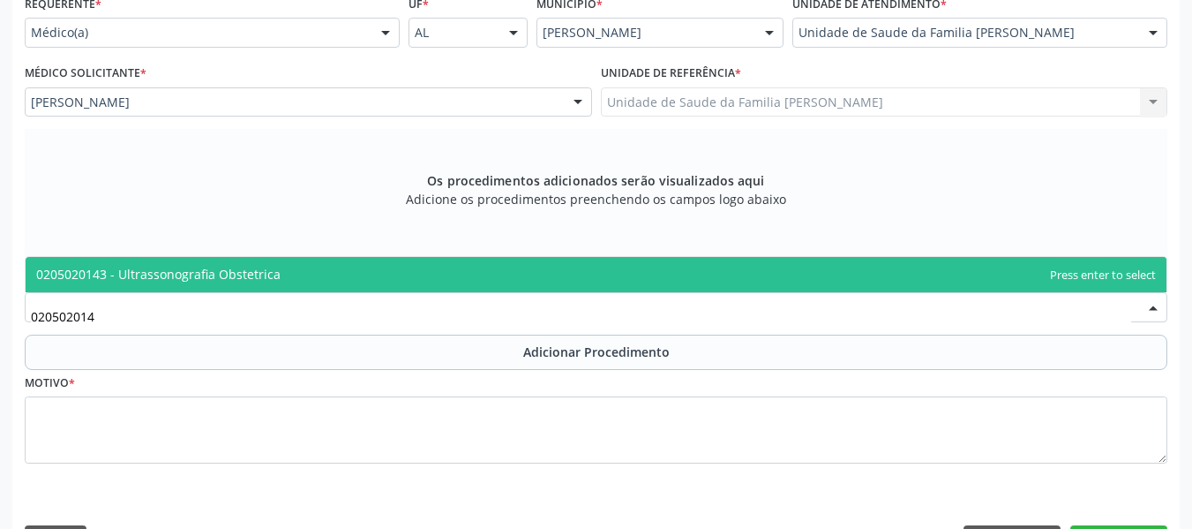
type input "0205020143"
drag, startPoint x: 168, startPoint y: 267, endPoint x: 138, endPoint y: 272, distance: 30.5
click at [138, 272] on span "0205020143 - Ultrassonografia Obstetrica" at bounding box center [158, 274] width 244 height 17
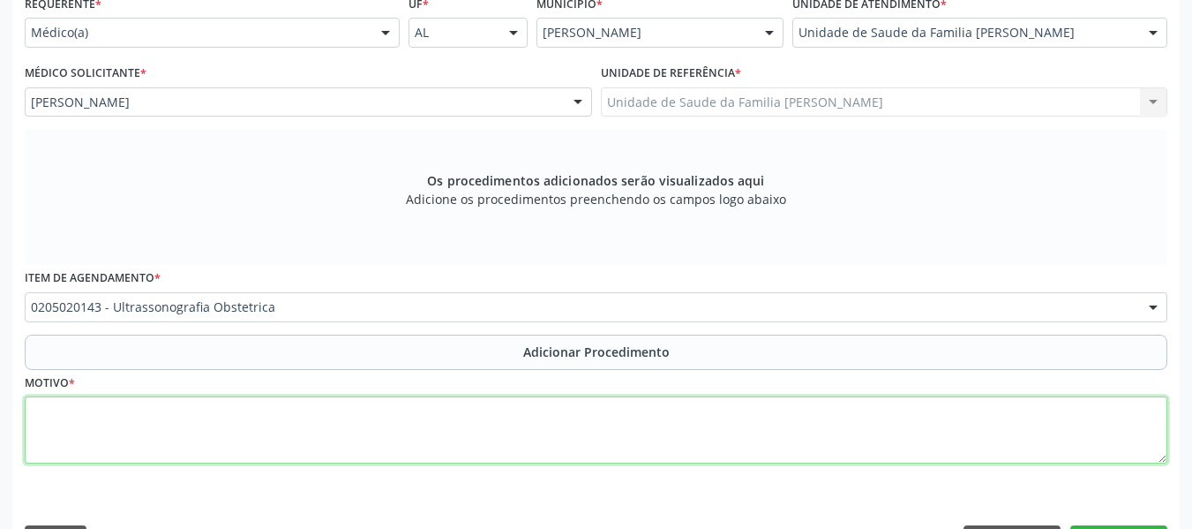
click at [72, 424] on textarea at bounding box center [596, 429] width 1143 height 67
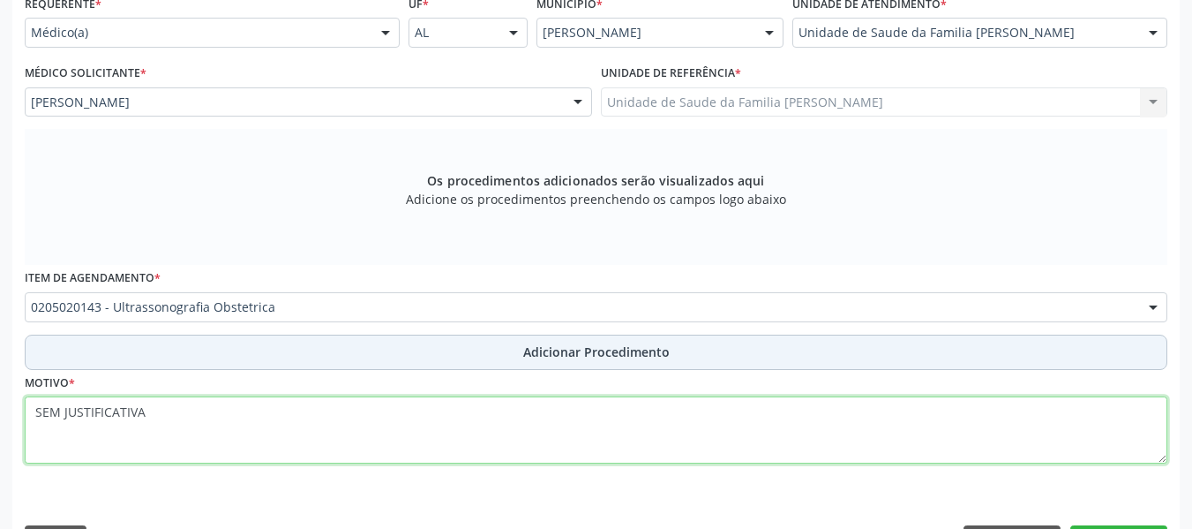
type textarea "SEM JUSTIFICATIVA"
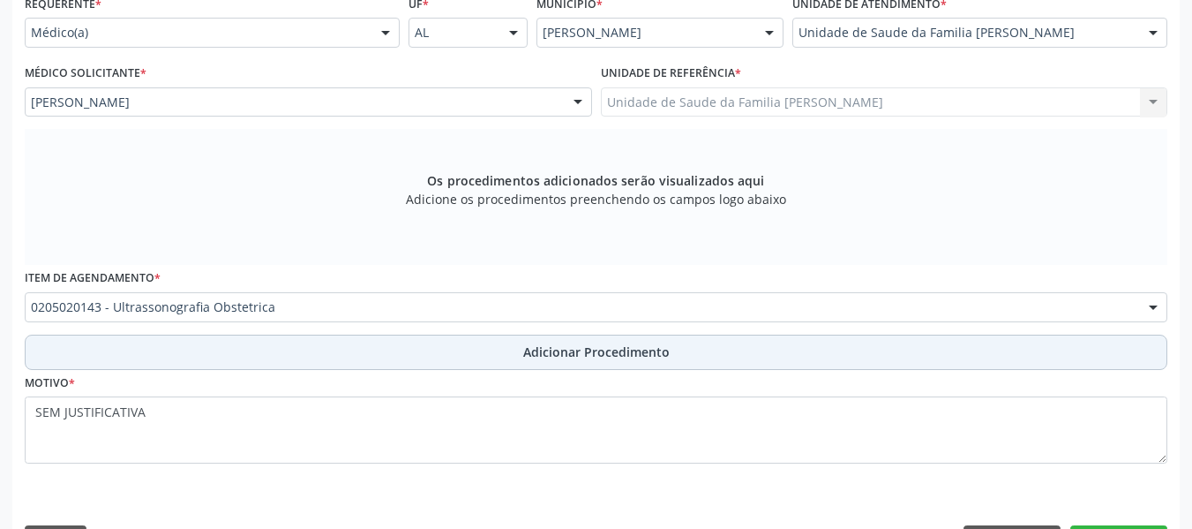
click at [554, 347] on span "Adicionar Procedimento" at bounding box center [596, 351] width 146 height 19
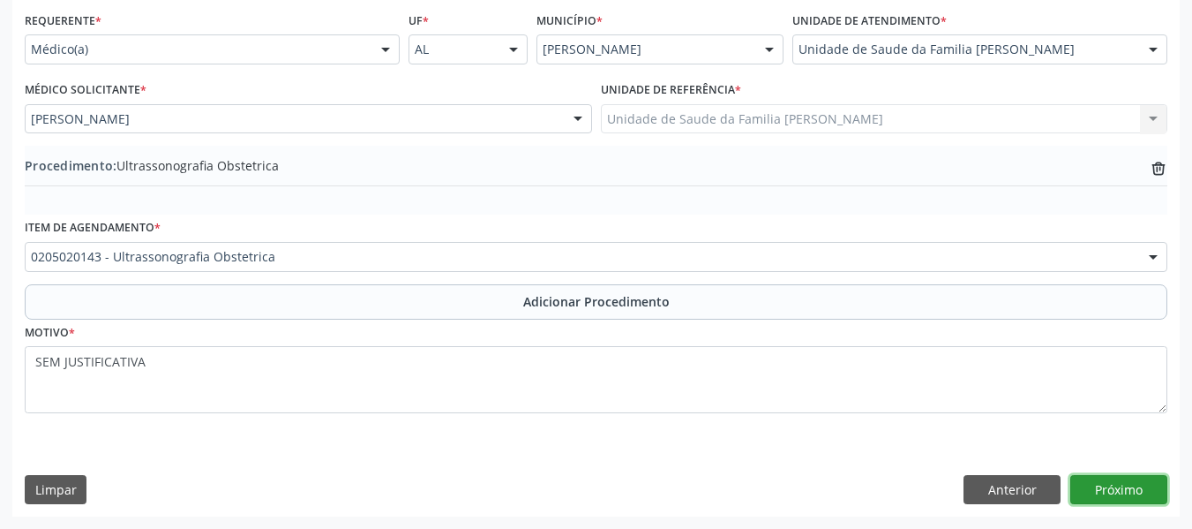
click at [1124, 491] on button "Próximo" at bounding box center [1118, 490] width 97 height 30
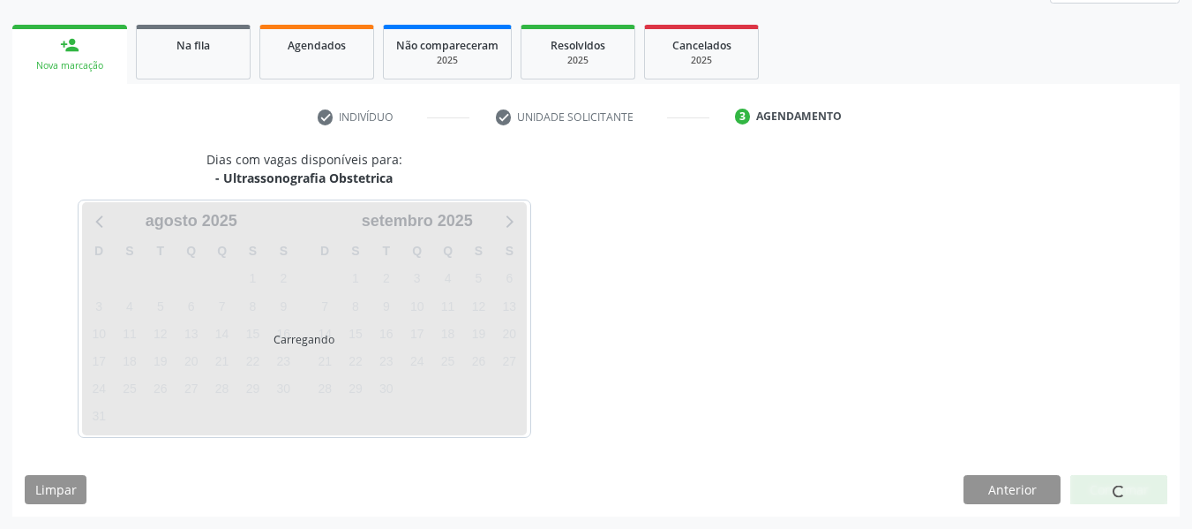
scroll to position [316, 0]
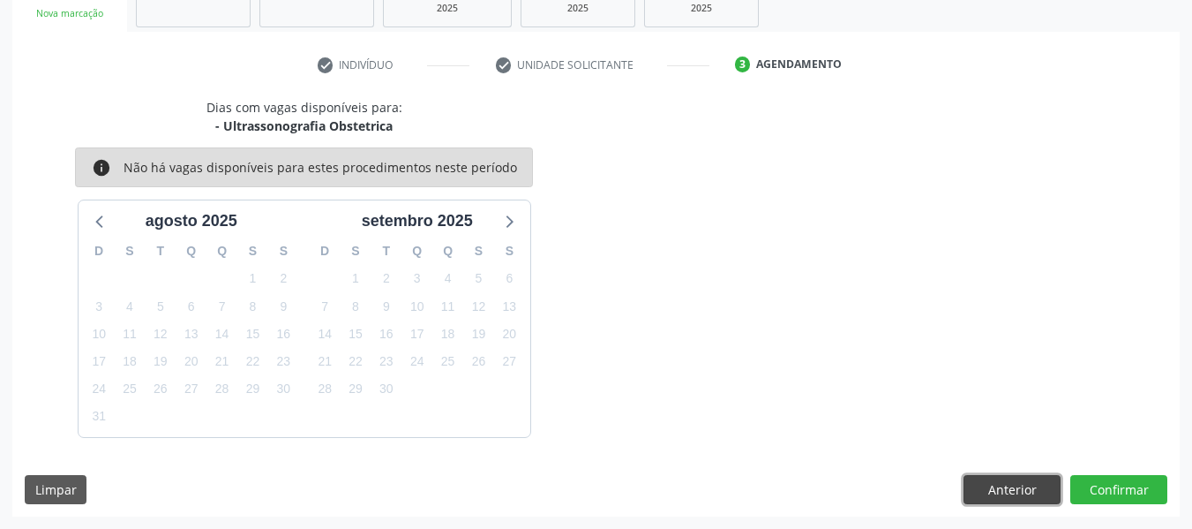
click at [1014, 489] on button "Anterior" at bounding box center [1012, 490] width 97 height 30
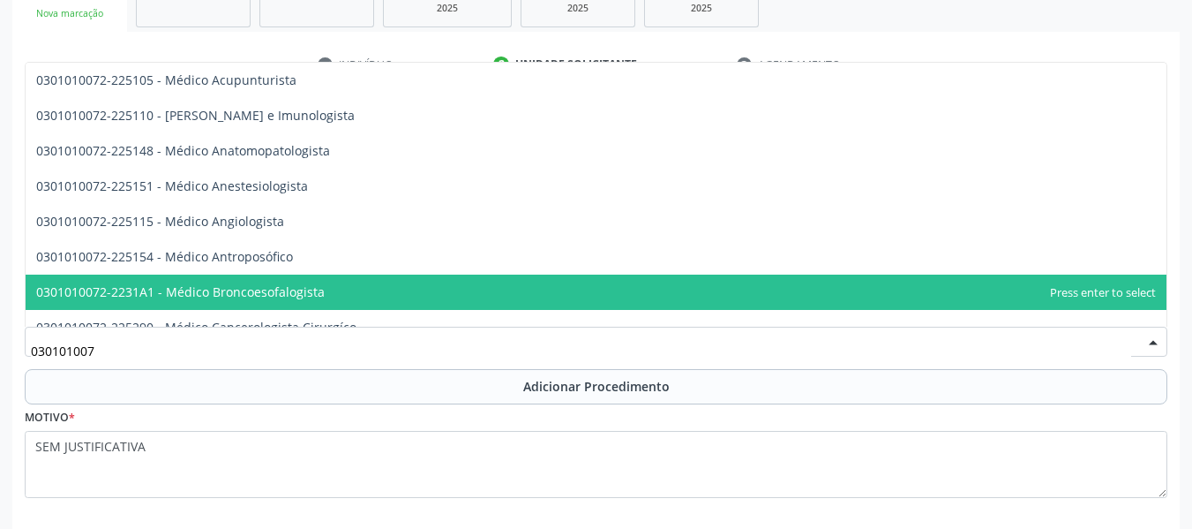
type input "0301010072"
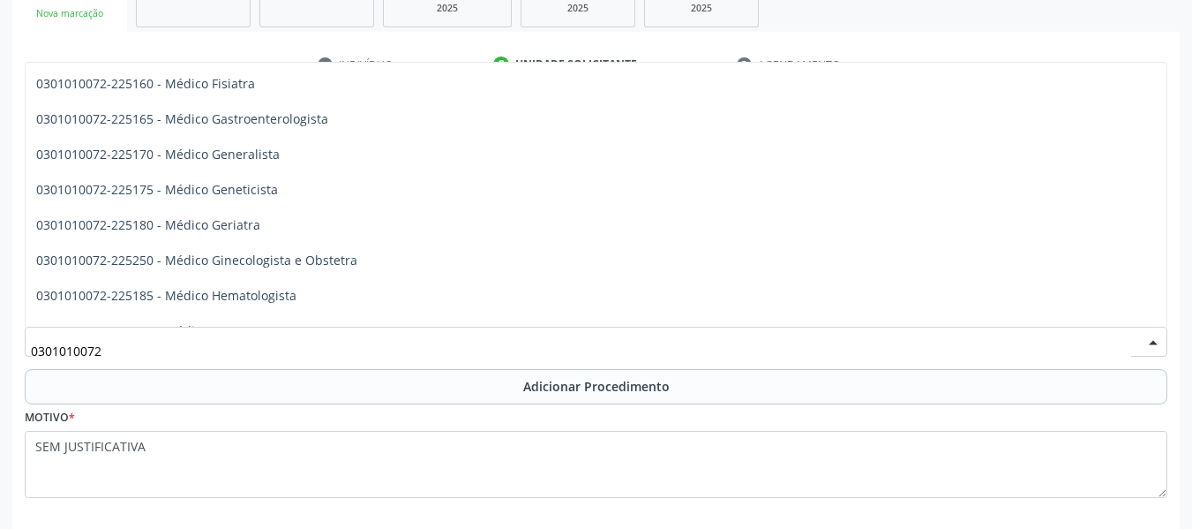
scroll to position [859, 0]
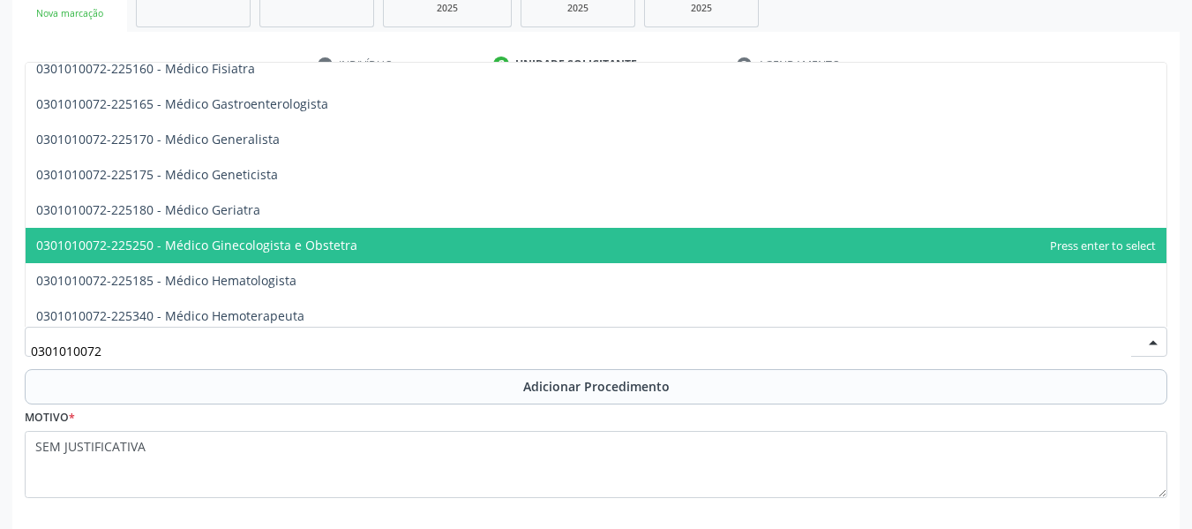
click at [316, 241] on span "0301010072-225250 - Médico Ginecologista e Obstetra" at bounding box center [196, 245] width 321 height 17
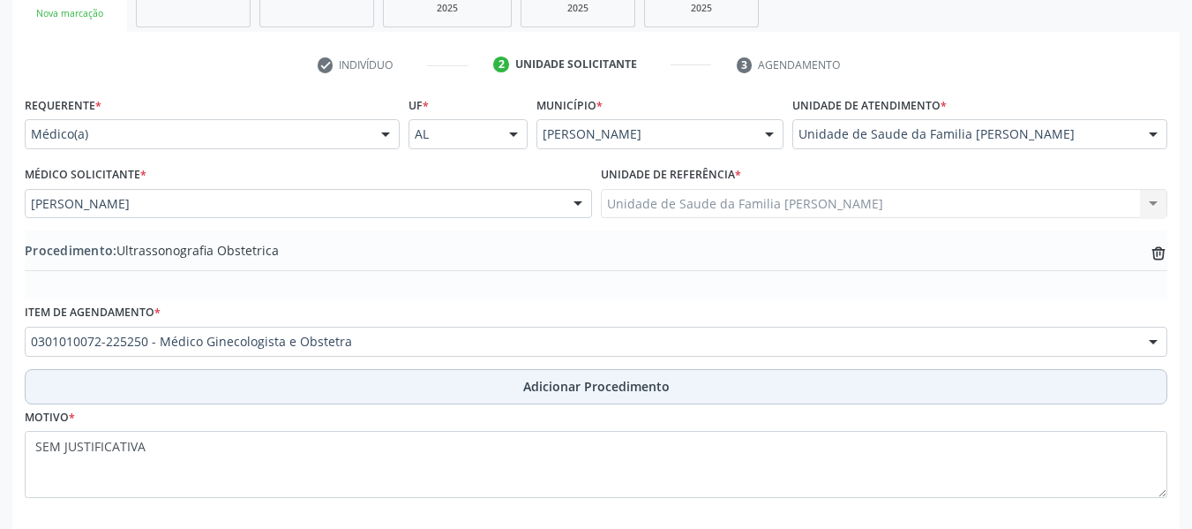
click at [574, 388] on span "Adicionar Procedimento" at bounding box center [596, 386] width 146 height 19
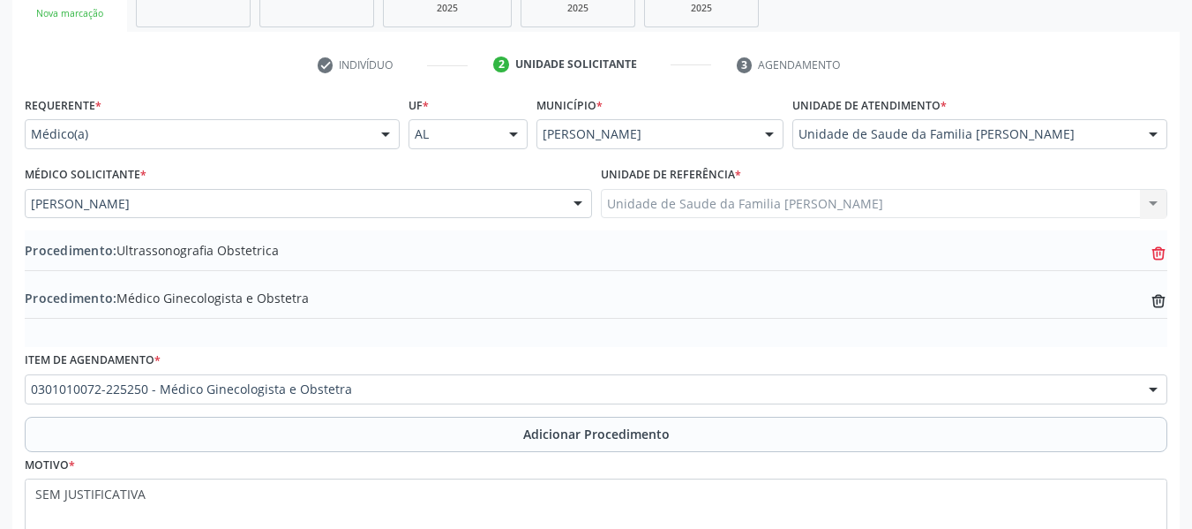
click at [1156, 251] on icon "trash-outline icon" at bounding box center [1159, 253] width 18 height 18
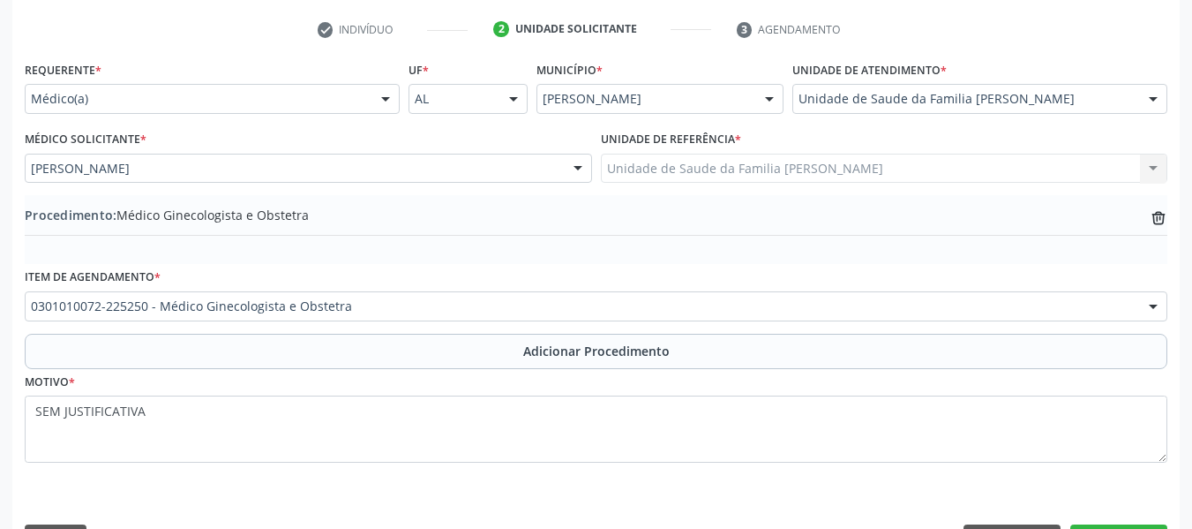
scroll to position [401, 0]
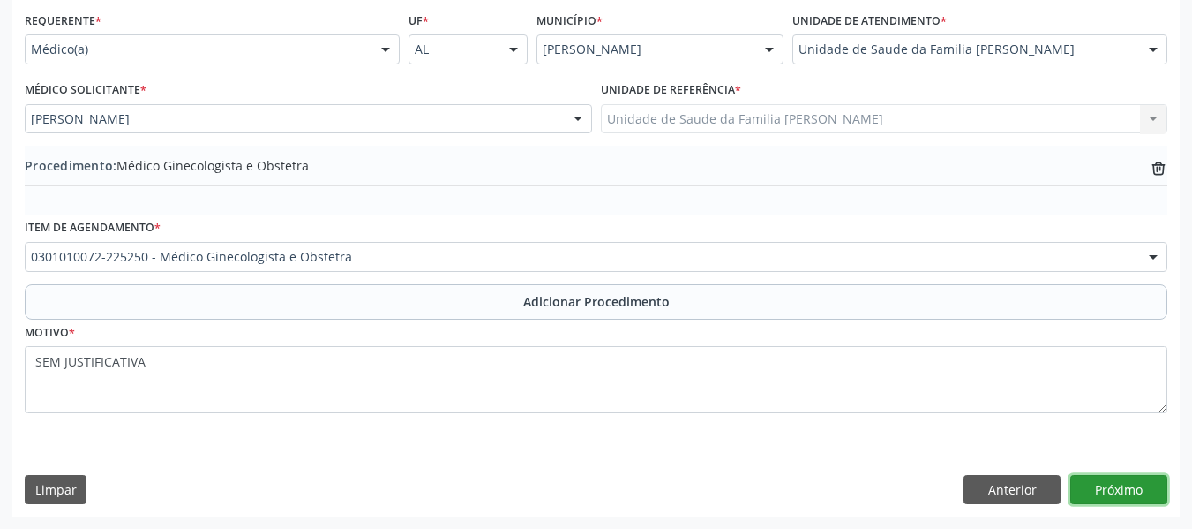
click at [1113, 486] on button "Próximo" at bounding box center [1118, 490] width 97 height 30
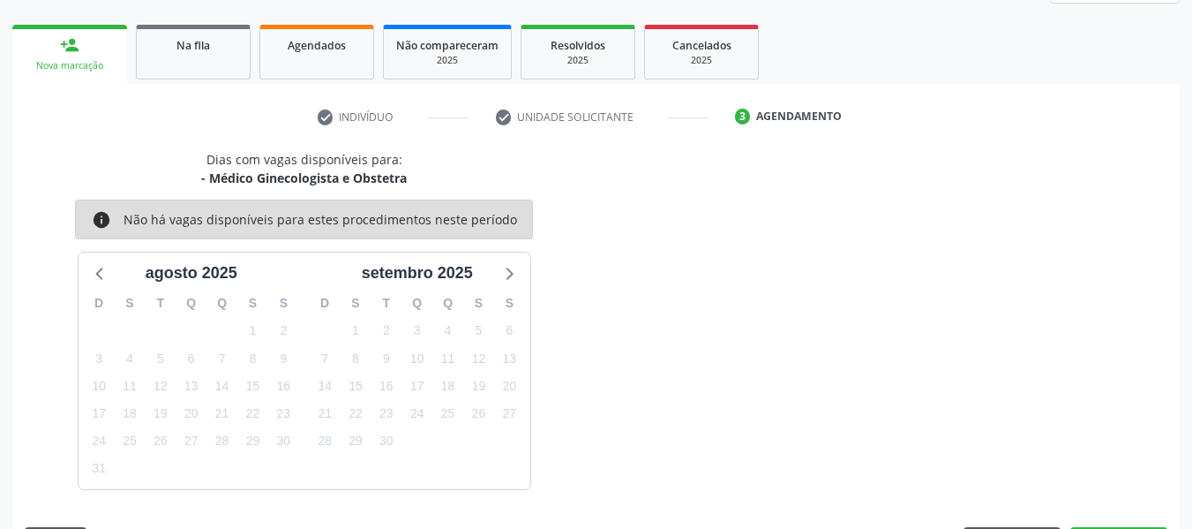
scroll to position [316, 0]
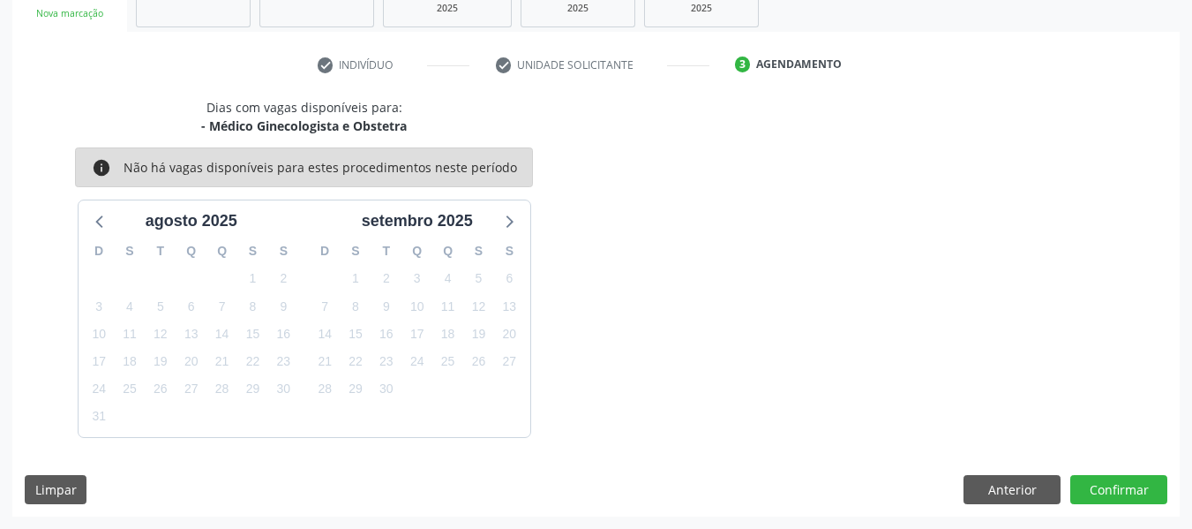
drag, startPoint x: 1123, startPoint y: 493, endPoint x: 656, endPoint y: 313, distance: 500.4
click at [656, 313] on div "Dias com vagas disponíveis para: - Médico Ginecologista e Obstetra info Não há …" at bounding box center [596, 267] width 1168 height 339
click at [1124, 483] on button "Confirmar" at bounding box center [1118, 490] width 97 height 30
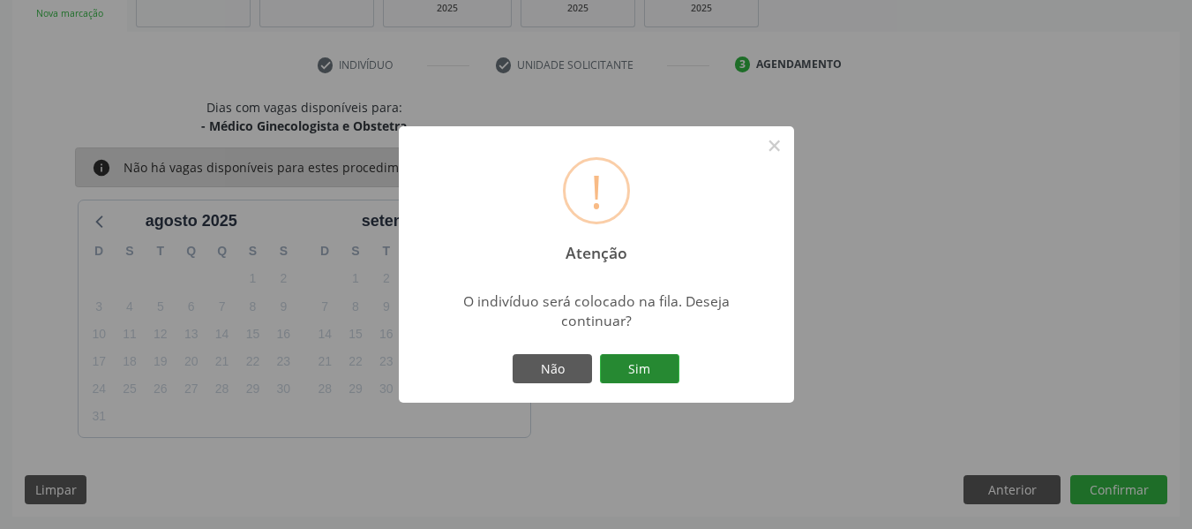
click at [650, 362] on button "Sim" at bounding box center [639, 369] width 79 height 30
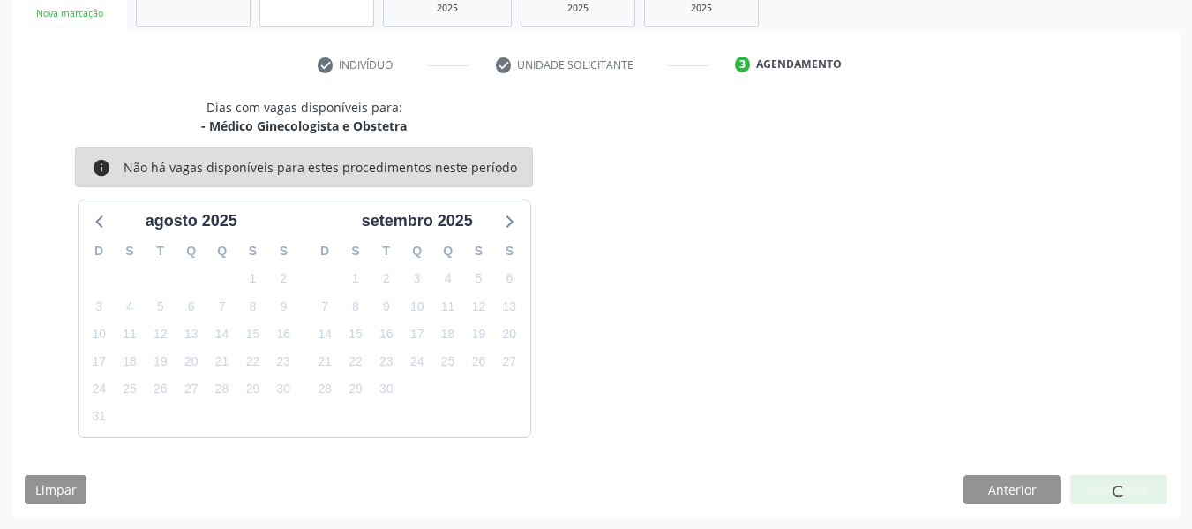
scroll to position [85, 0]
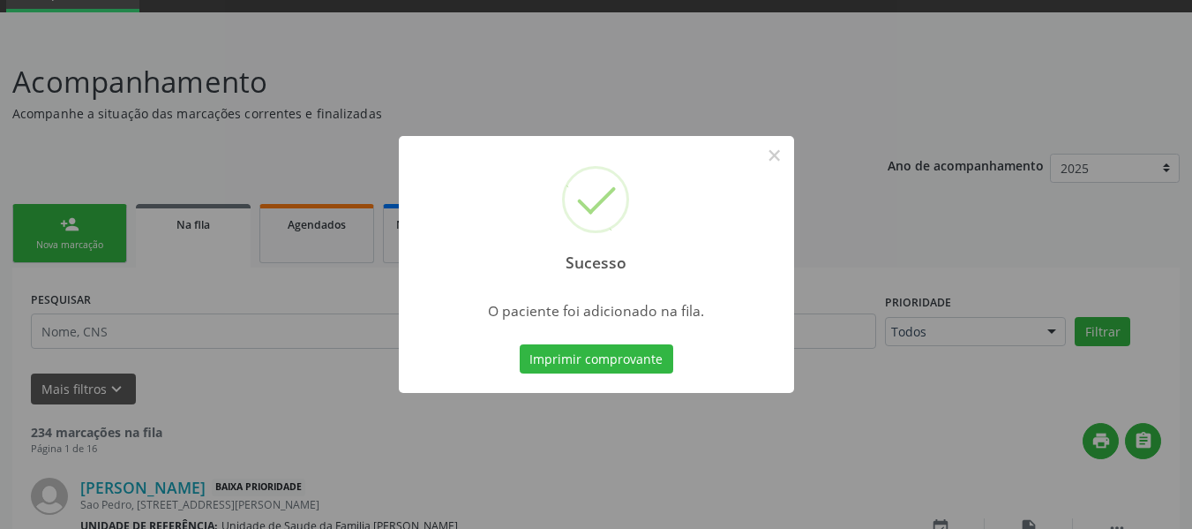
click at [38, 216] on div "Sucesso × O paciente foi adicionado na fila. Imprimir comprovante Cancel" at bounding box center [596, 264] width 1192 height 529
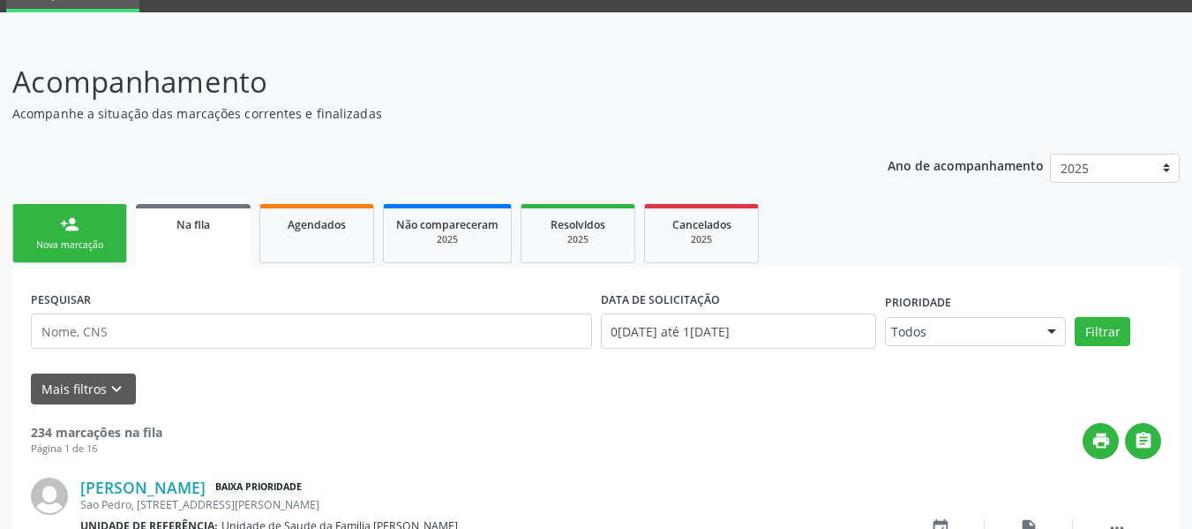
click at [38, 216] on link "person_add Nova marcação" at bounding box center [69, 233] width 115 height 59
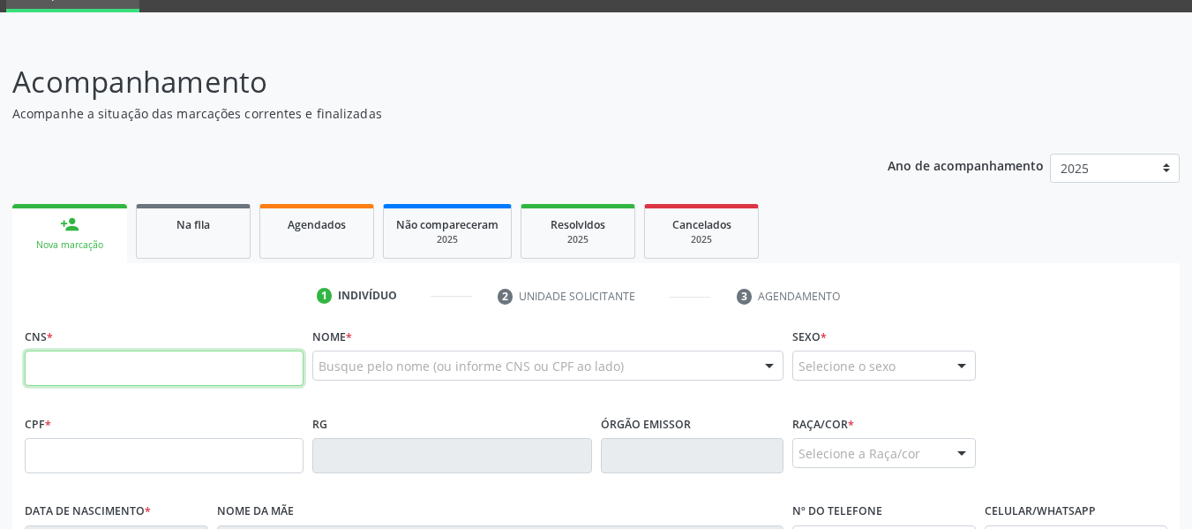
click at [54, 377] on input "text" at bounding box center [164, 367] width 279 height 35
type input "700 0097 9102 9002"
type input "148.349.754-28"
type input "10/05/2009"
type input "Cristiane Maria da Silva"
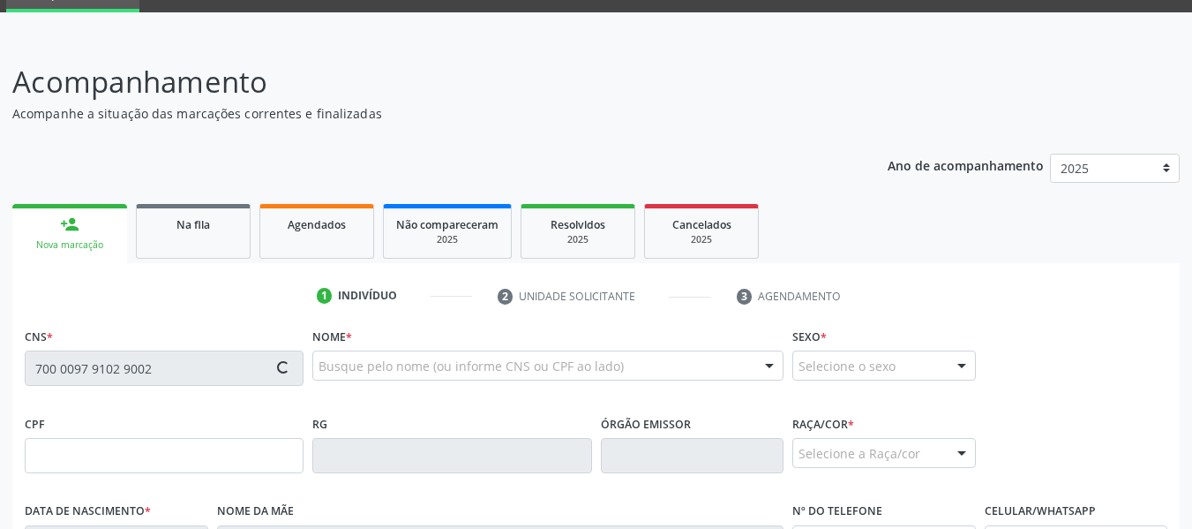
type input "(82) 98772-4038"
type input "S/N"
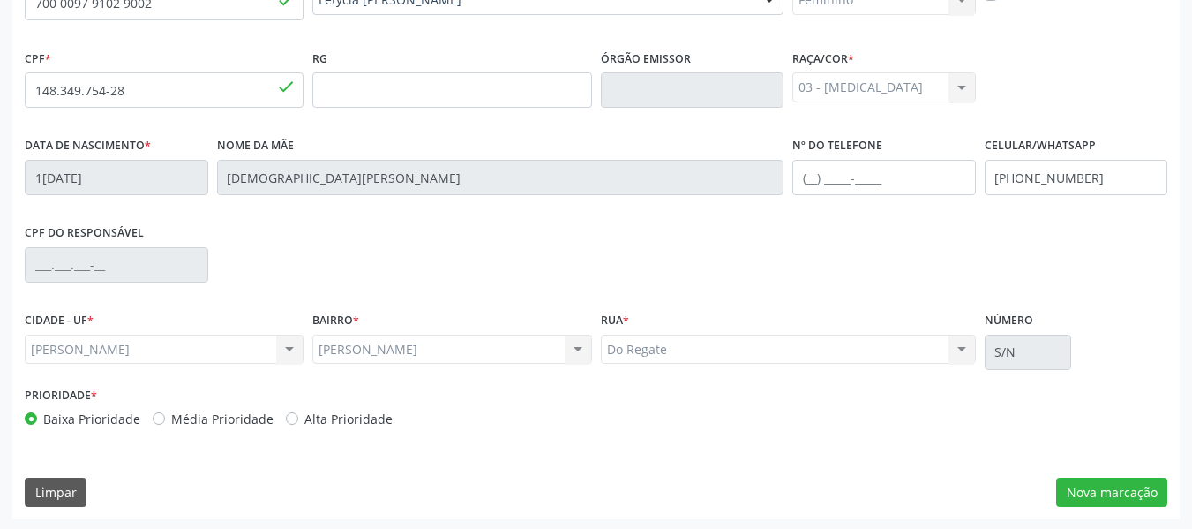
scroll to position [453, 0]
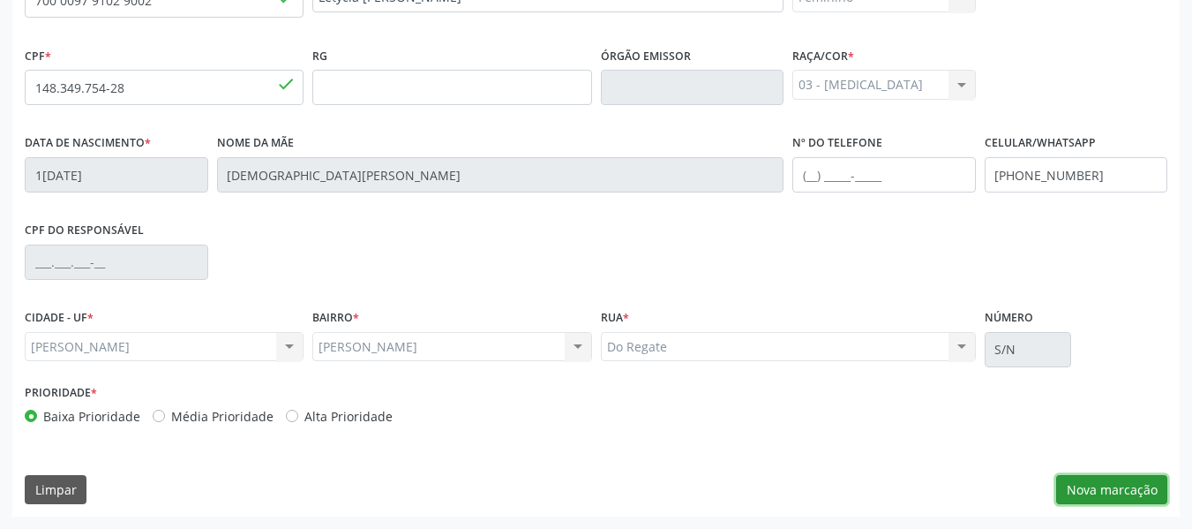
click at [1096, 494] on button "Nova marcação" at bounding box center [1111, 490] width 111 height 30
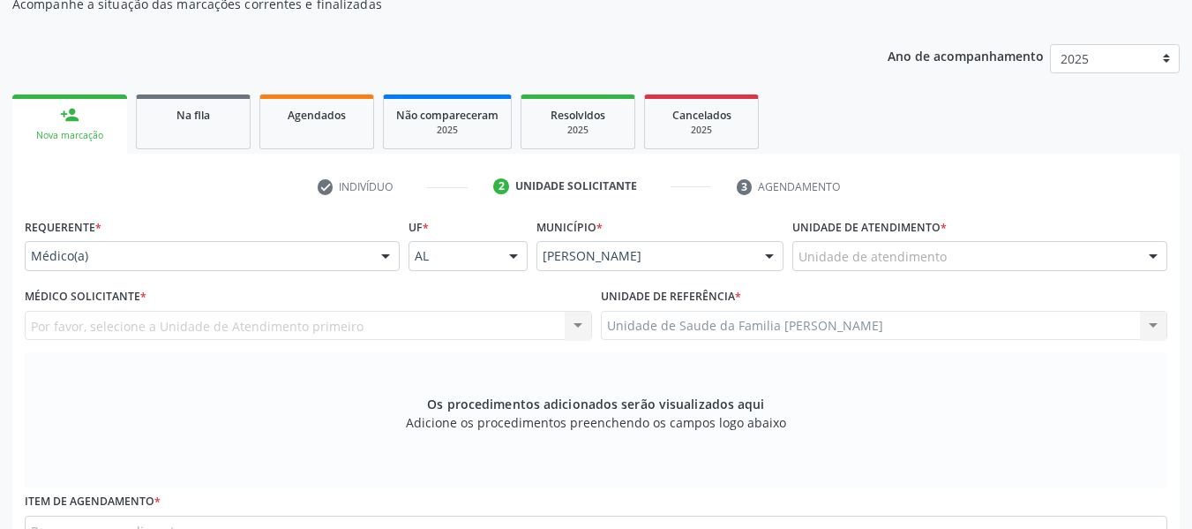
scroll to position [183, 0]
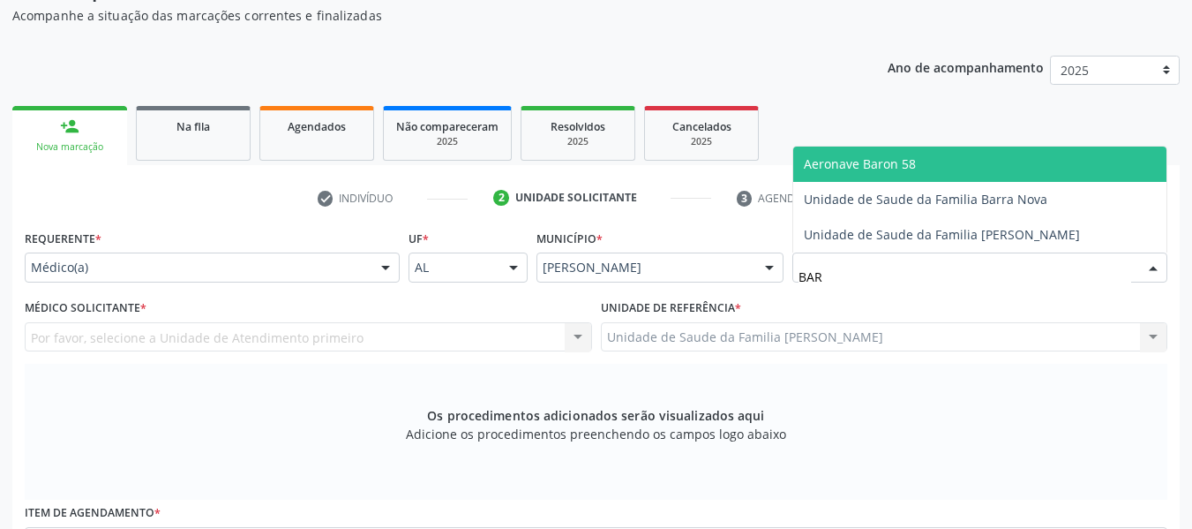
type input "BARR"
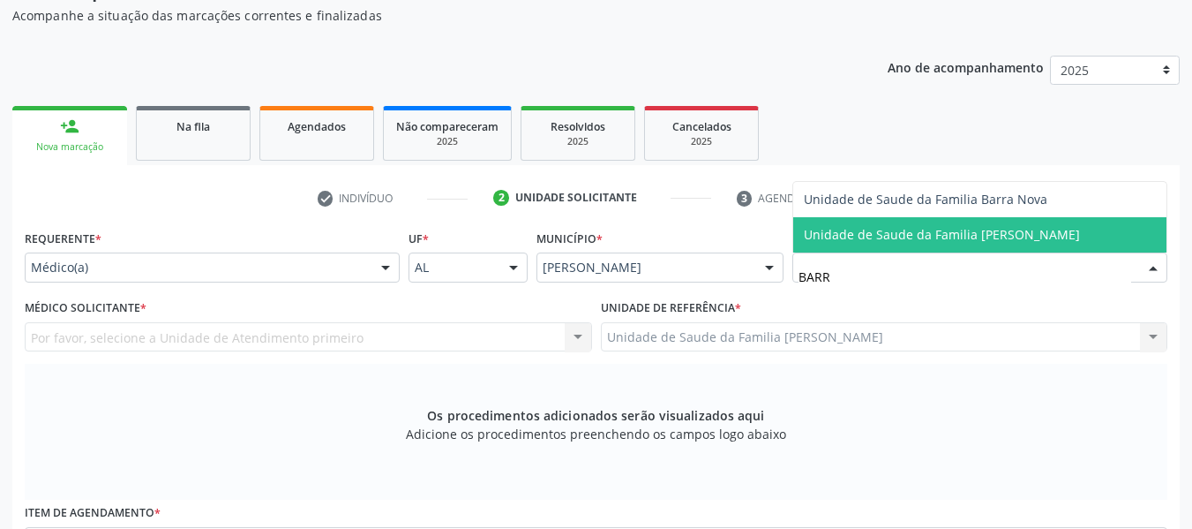
click at [838, 236] on span "Unidade de Saude da Familia [PERSON_NAME]" at bounding box center [942, 234] width 276 height 17
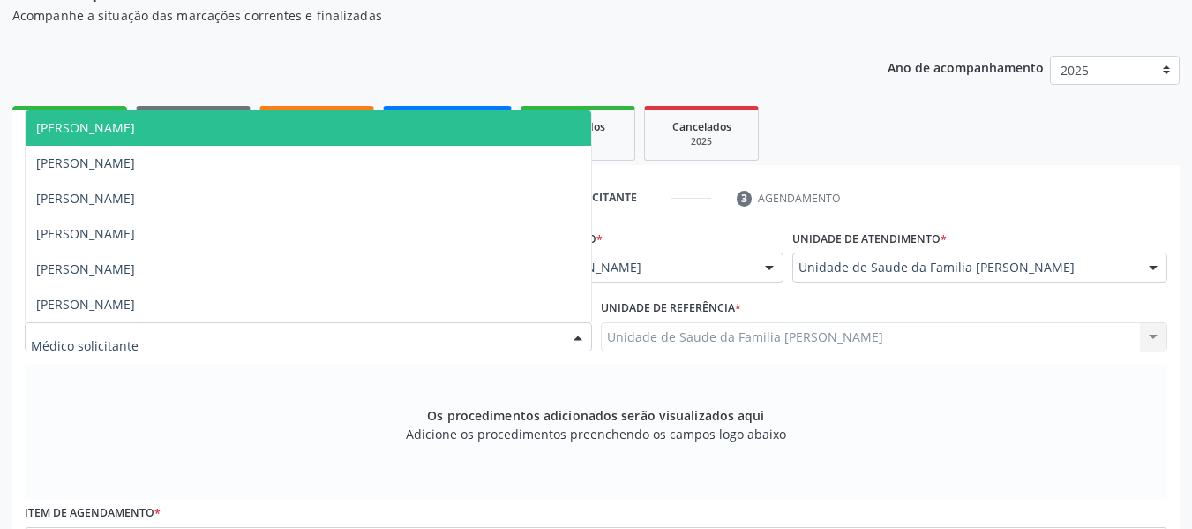
click at [576, 327] on div at bounding box center [578, 338] width 26 height 30
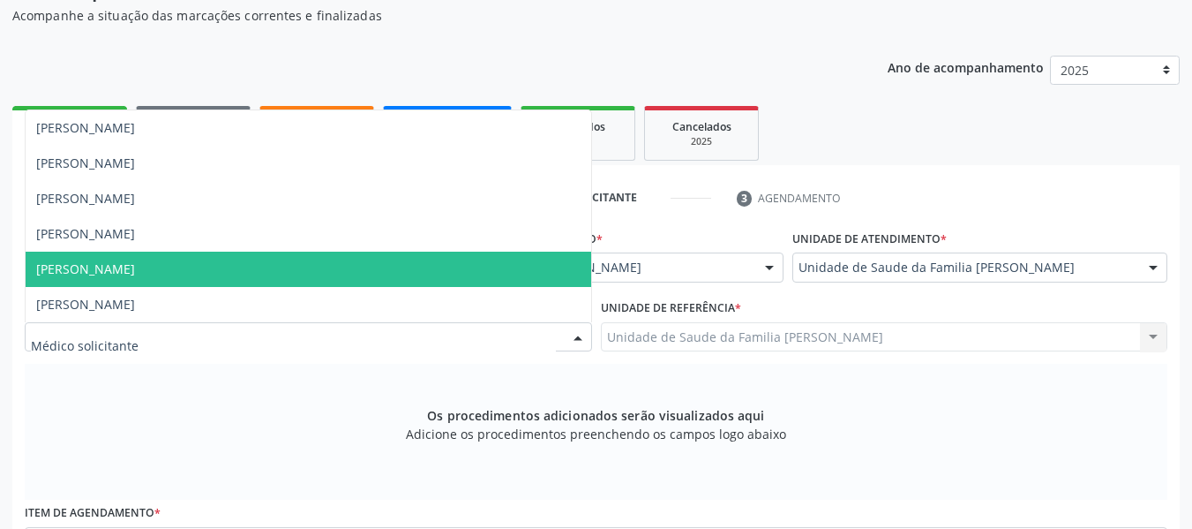
click at [66, 267] on span "[PERSON_NAME]" at bounding box center [85, 268] width 99 height 17
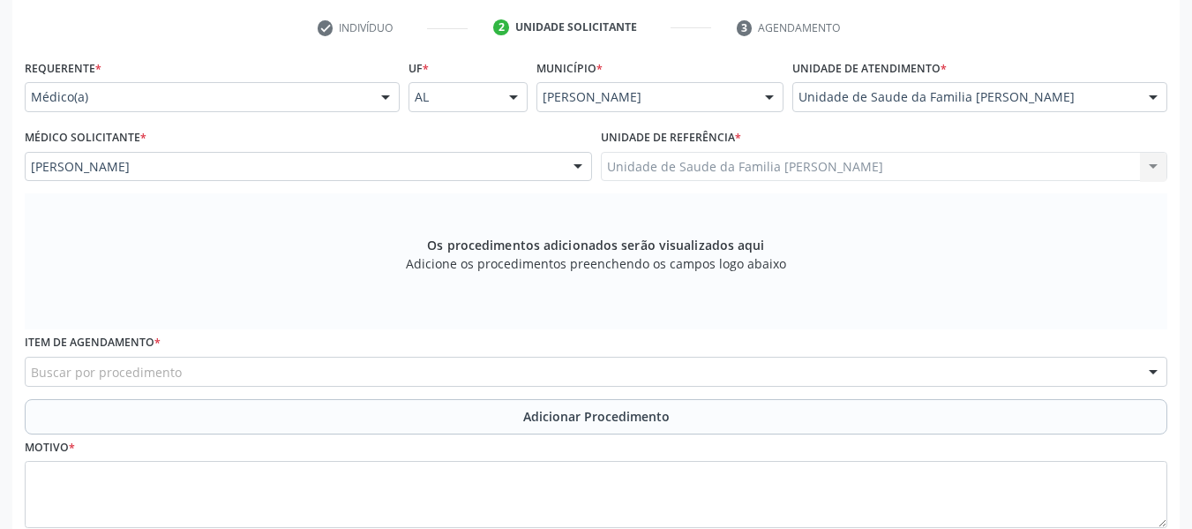
scroll to position [359, 0]
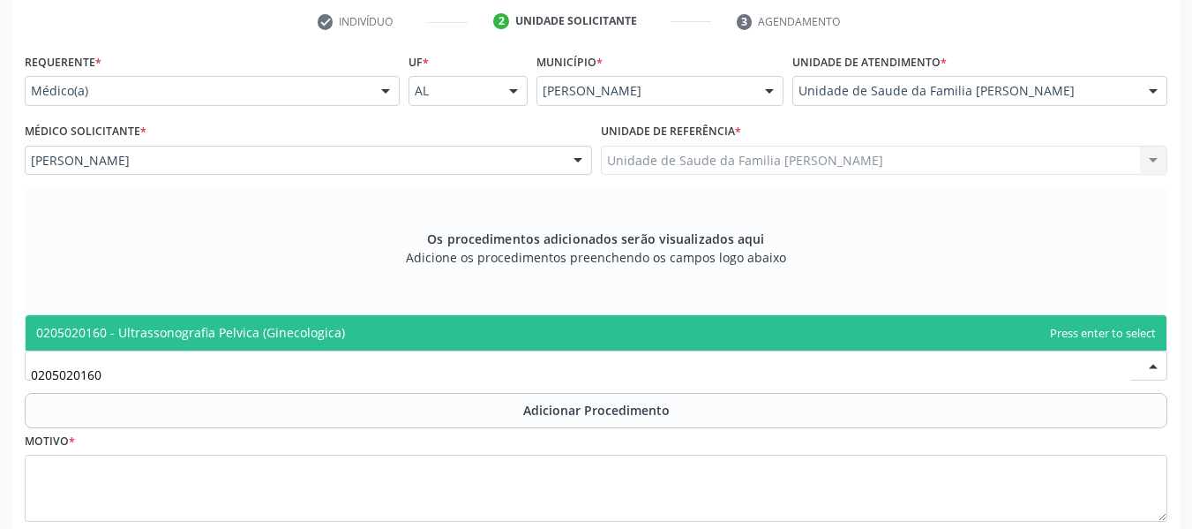
click at [146, 330] on span "0205020160 - Ultrassonografia Pelvica (Ginecologica)" at bounding box center [190, 332] width 309 height 17
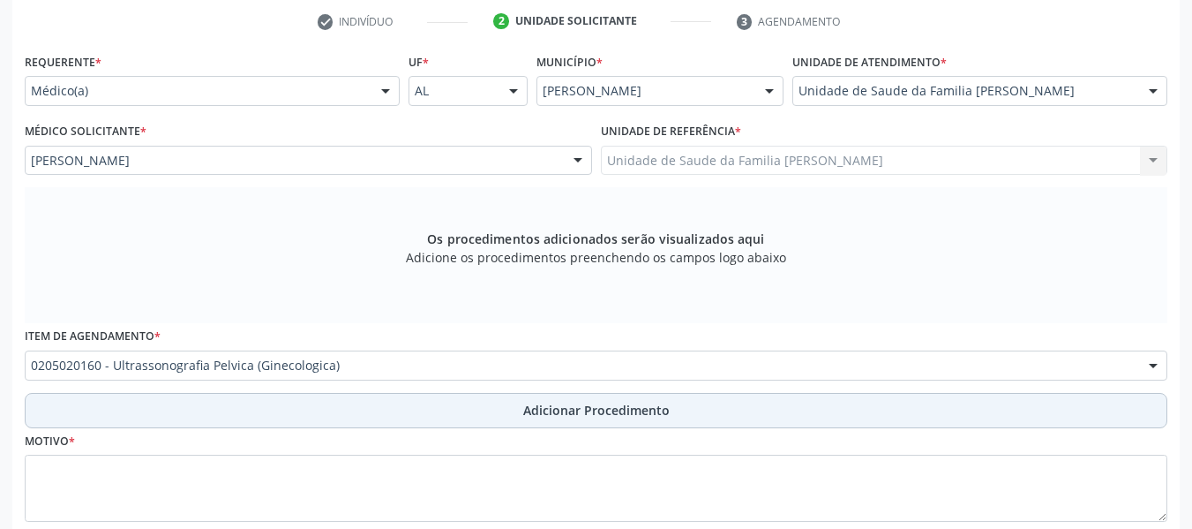
click at [605, 411] on span "Adicionar Procedimento" at bounding box center [596, 410] width 146 height 19
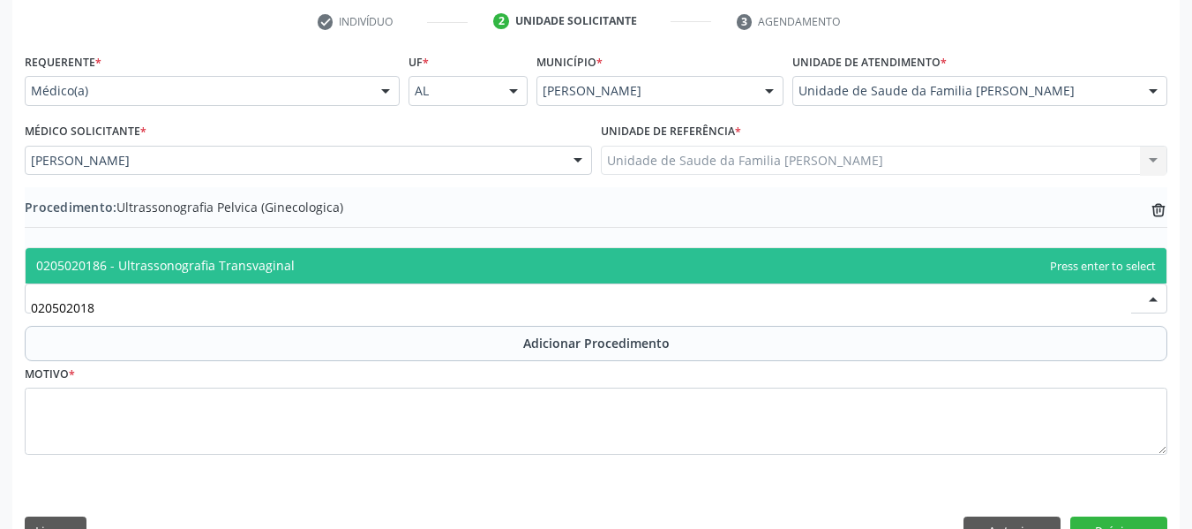
type input "0205020186"
click at [83, 267] on span "0205020186 - Ultrassonografia Transvaginal" at bounding box center [165, 265] width 259 height 17
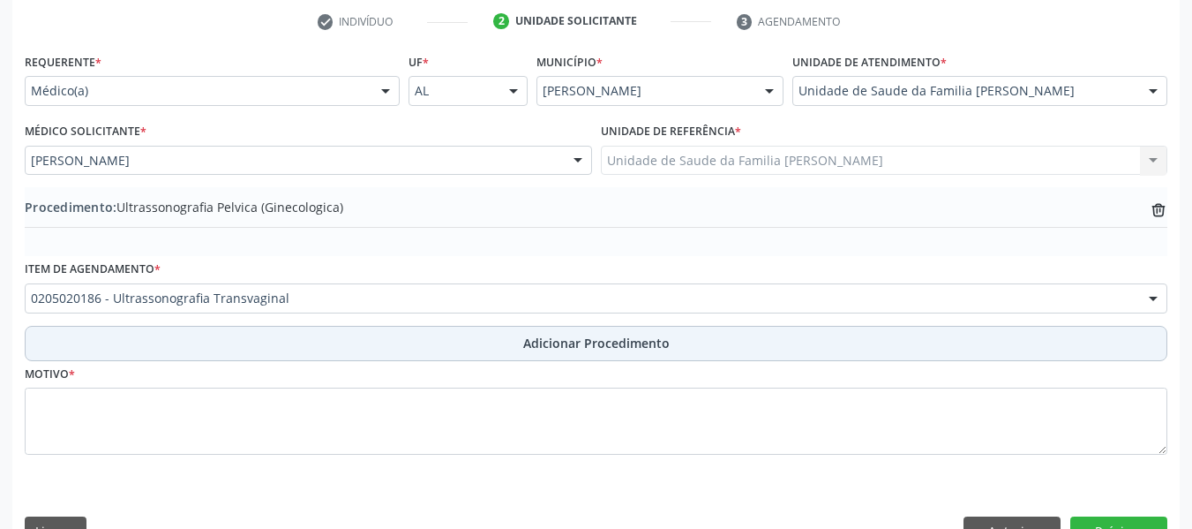
click at [579, 340] on span "Adicionar Procedimento" at bounding box center [596, 343] width 146 height 19
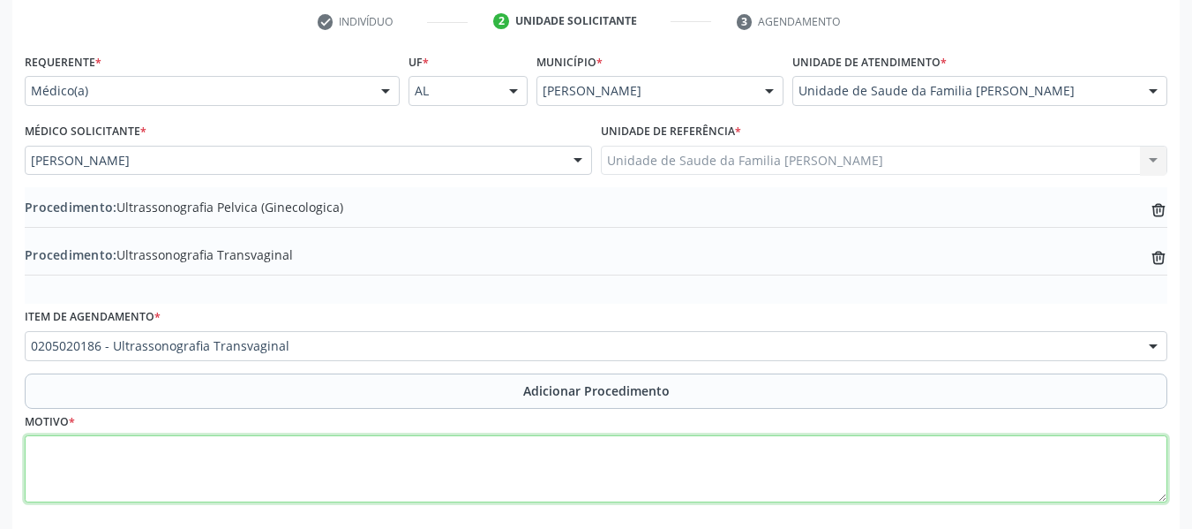
click at [77, 463] on textarea at bounding box center [596, 468] width 1143 height 67
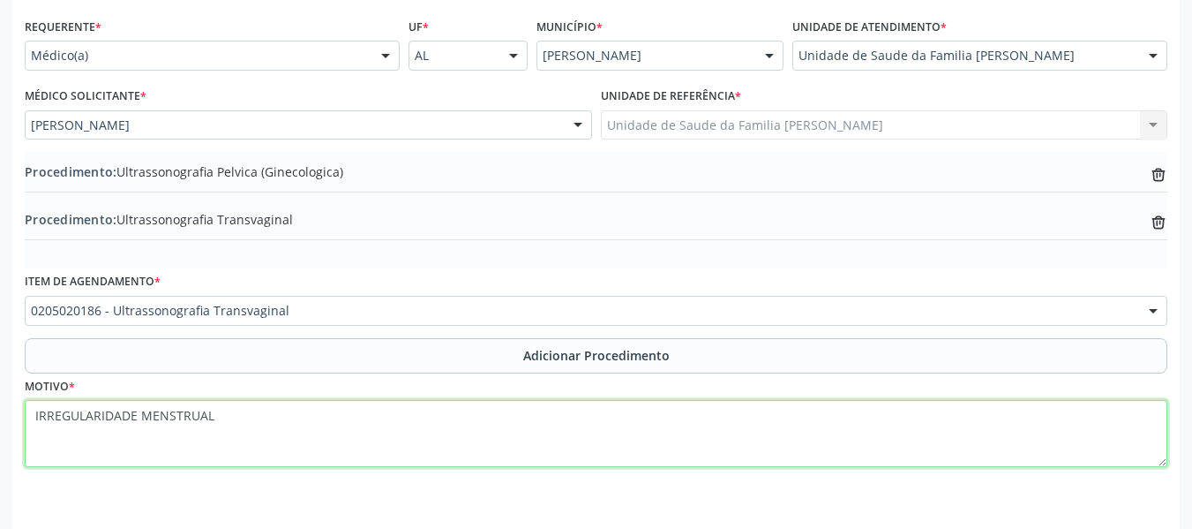
scroll to position [448, 0]
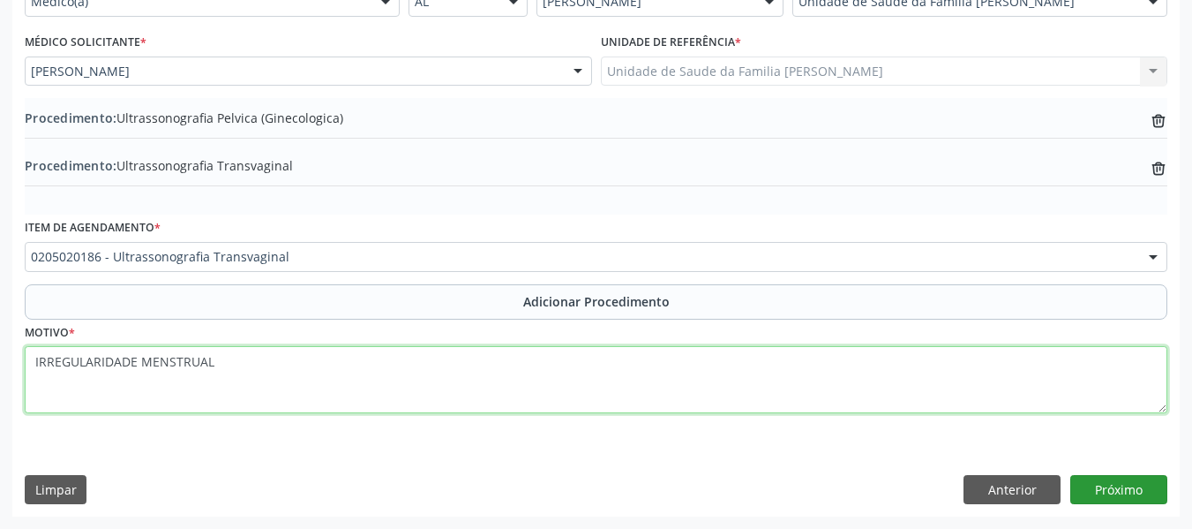
type textarea "IRREGULARIDADE MENSTRUAL"
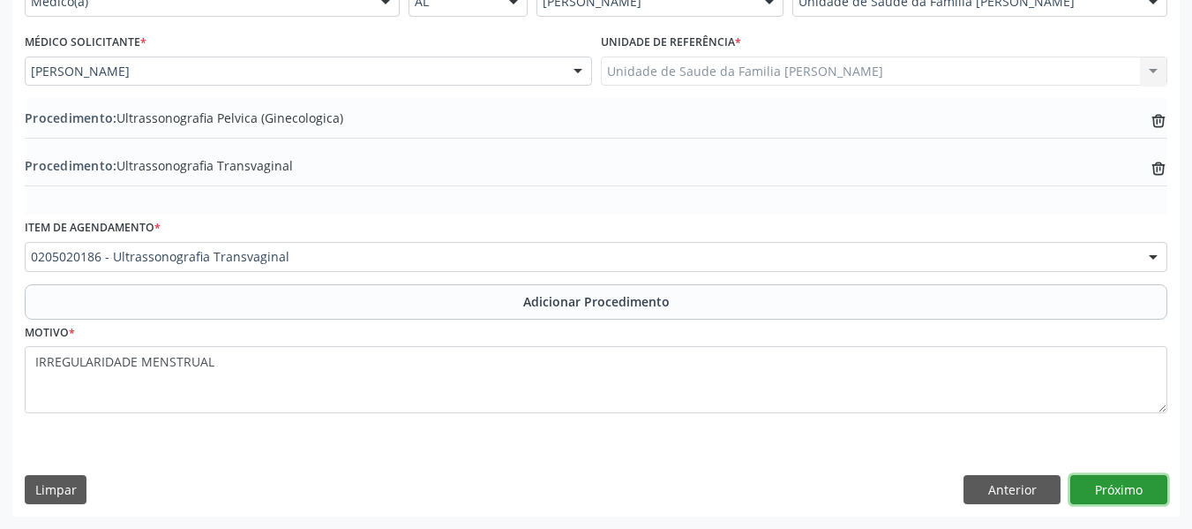
click at [1113, 485] on button "Próximo" at bounding box center [1118, 490] width 97 height 30
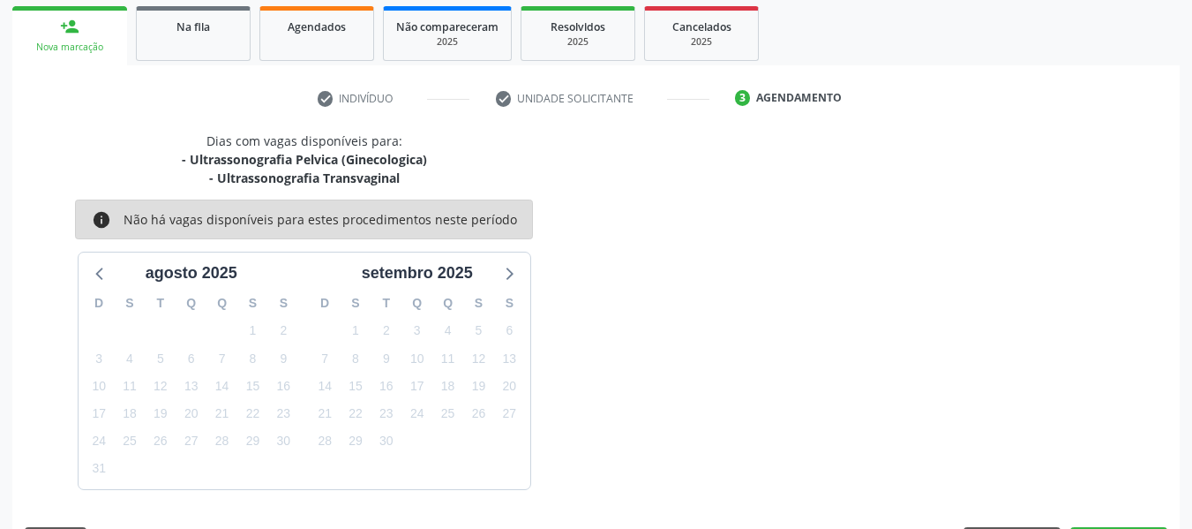
scroll to position [334, 0]
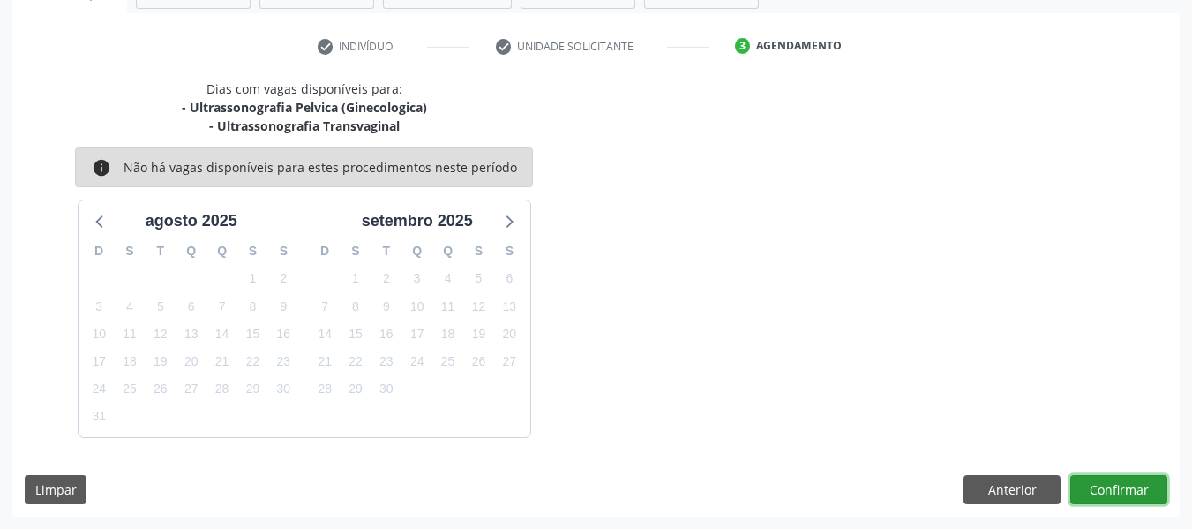
click at [1122, 490] on button "Confirmar" at bounding box center [1118, 490] width 97 height 30
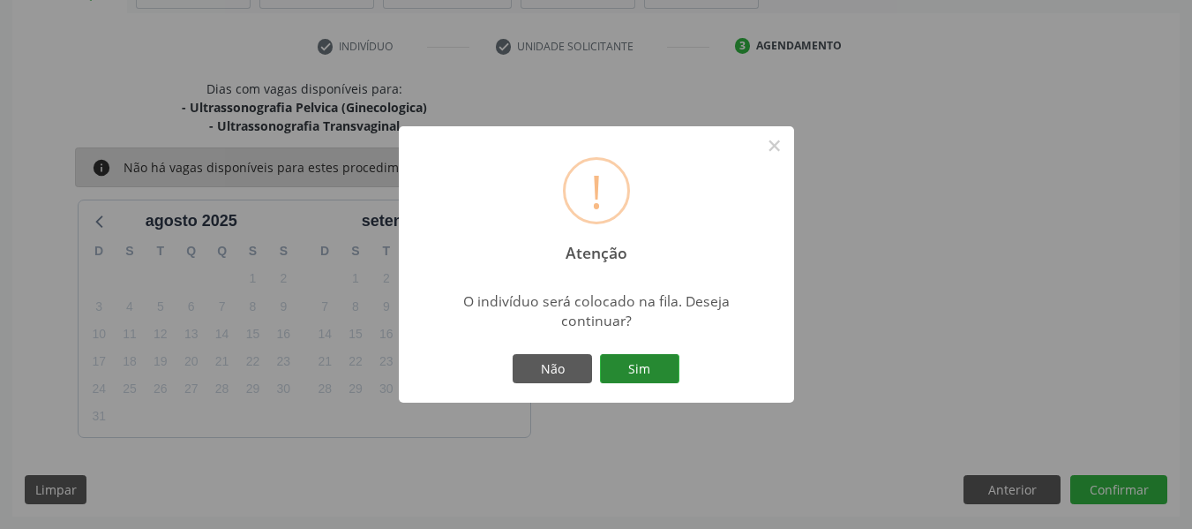
click at [649, 365] on button "Sim" at bounding box center [639, 369] width 79 height 30
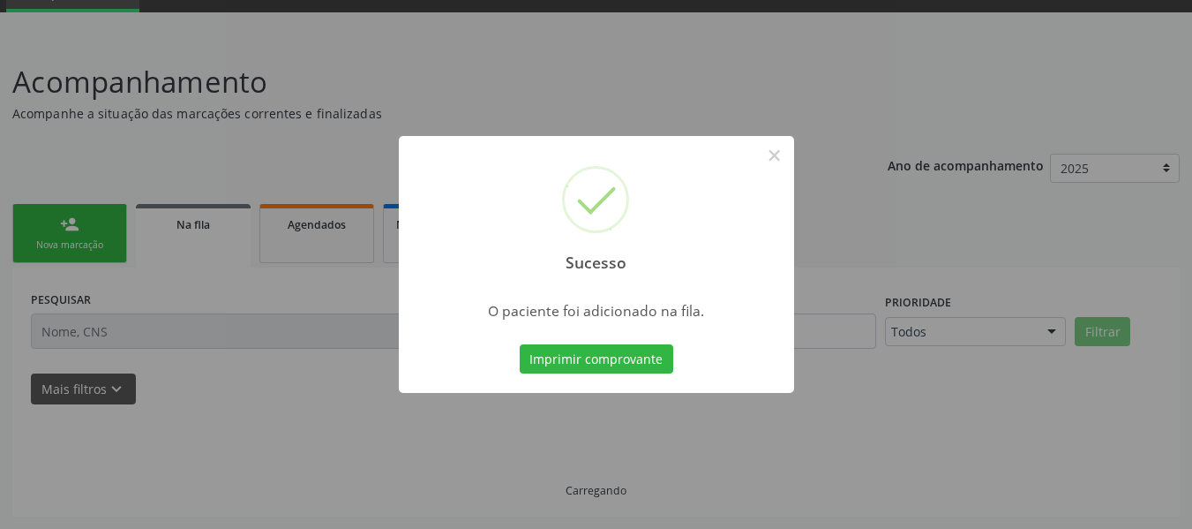
scroll to position [85, 0]
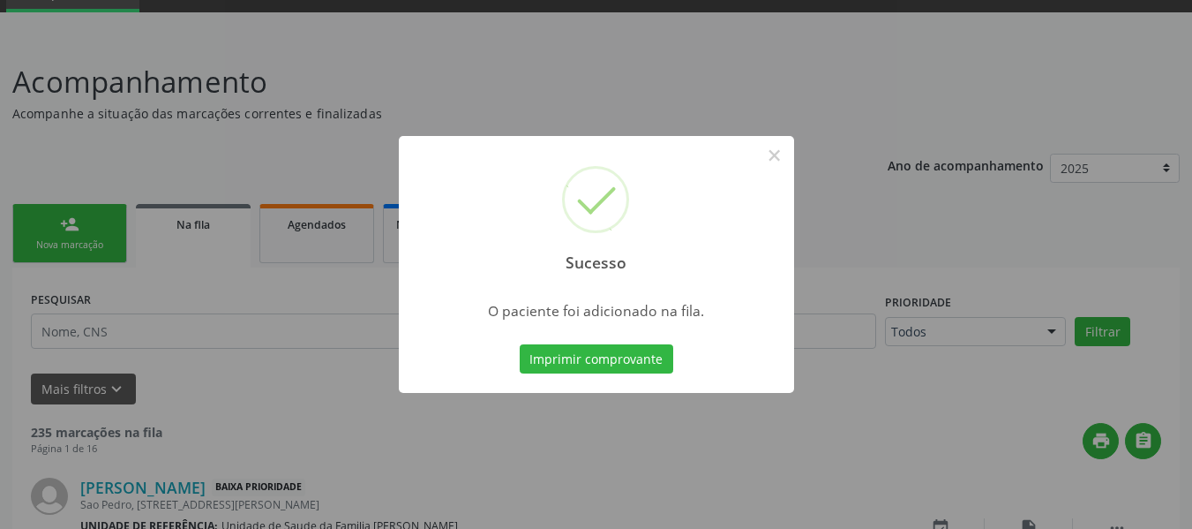
click at [26, 215] on div "Sucesso × O paciente foi adicionado na fila. Imprimir comprovante Cancel" at bounding box center [596, 264] width 1192 height 529
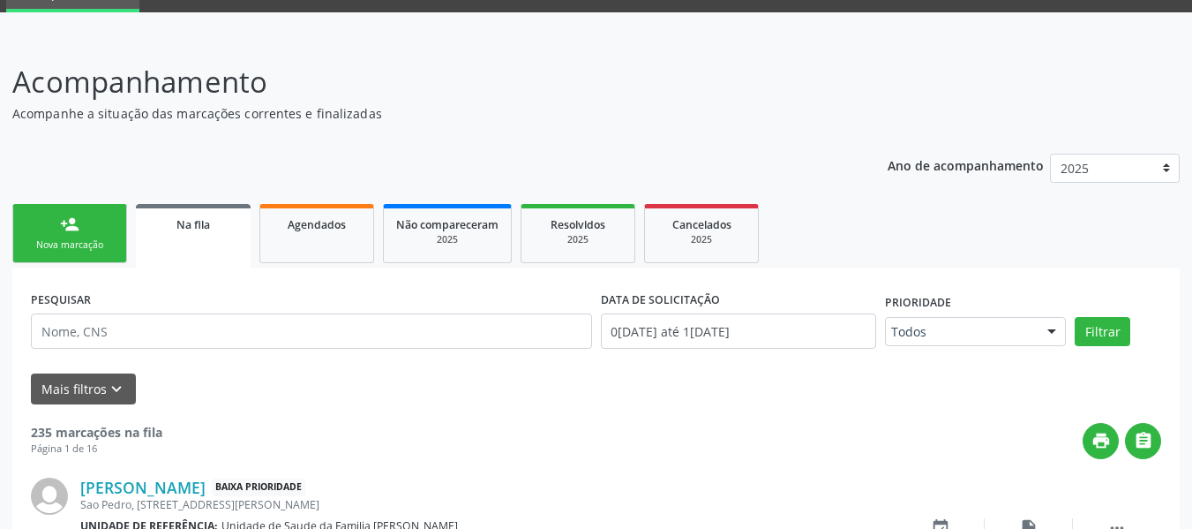
click at [60, 215] on div "person_add" at bounding box center [69, 223] width 19 height 19
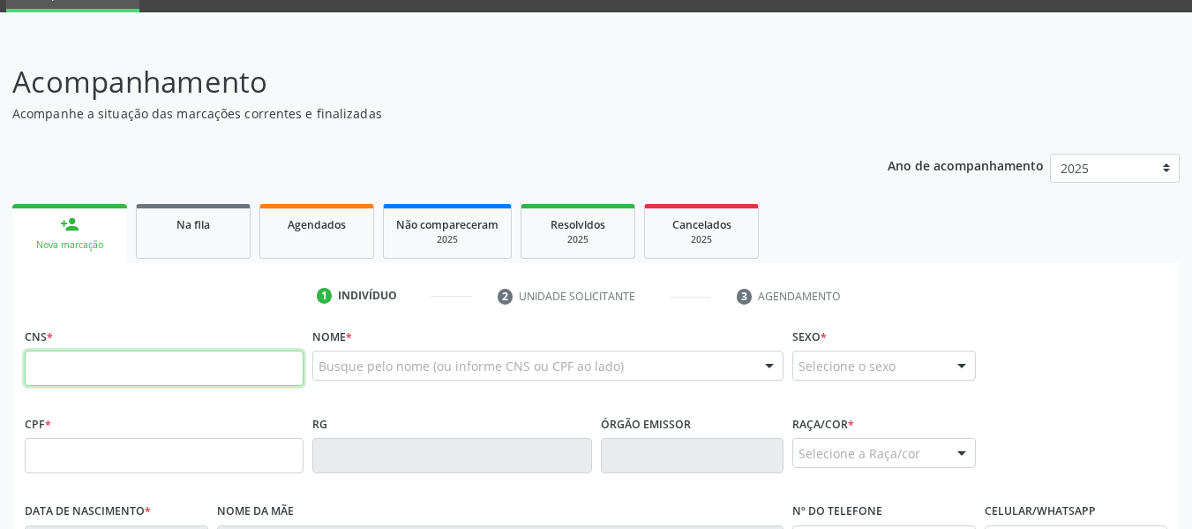
click at [63, 365] on input "text" at bounding box center [164, 367] width 279 height 35
type input "700 0097 9102 9002"
type input "148.349.754-28"
type input "10/05/2009"
type input "Cristiane Maria da Silva"
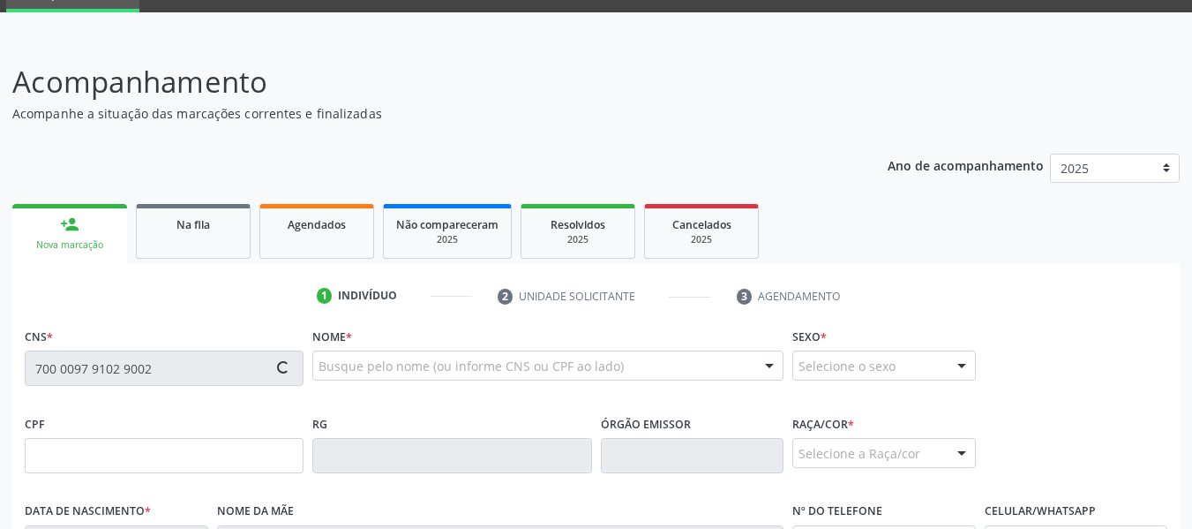
type input "(82) 98772-4038"
type input "S/N"
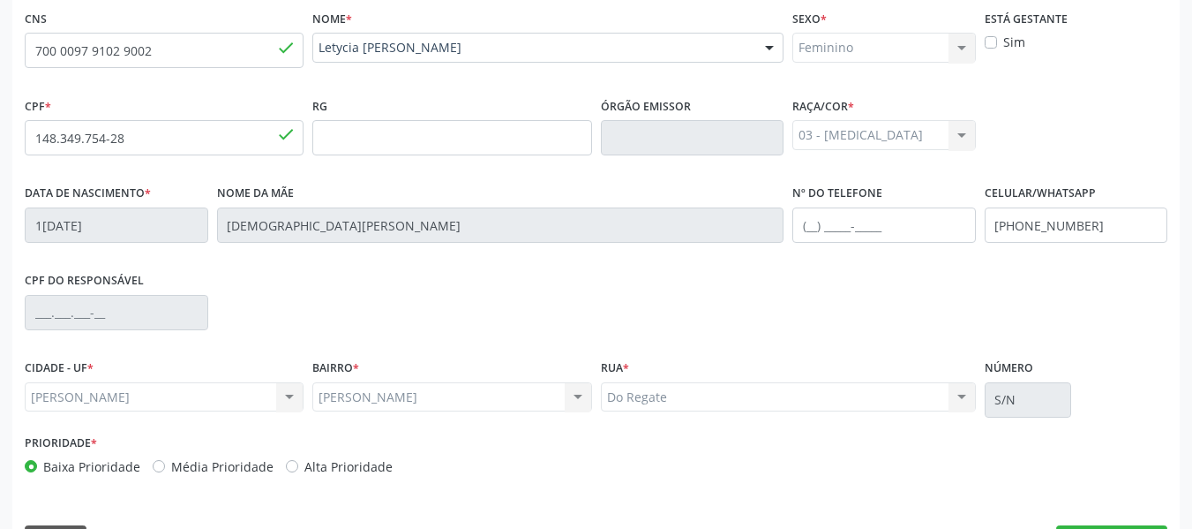
scroll to position [453, 0]
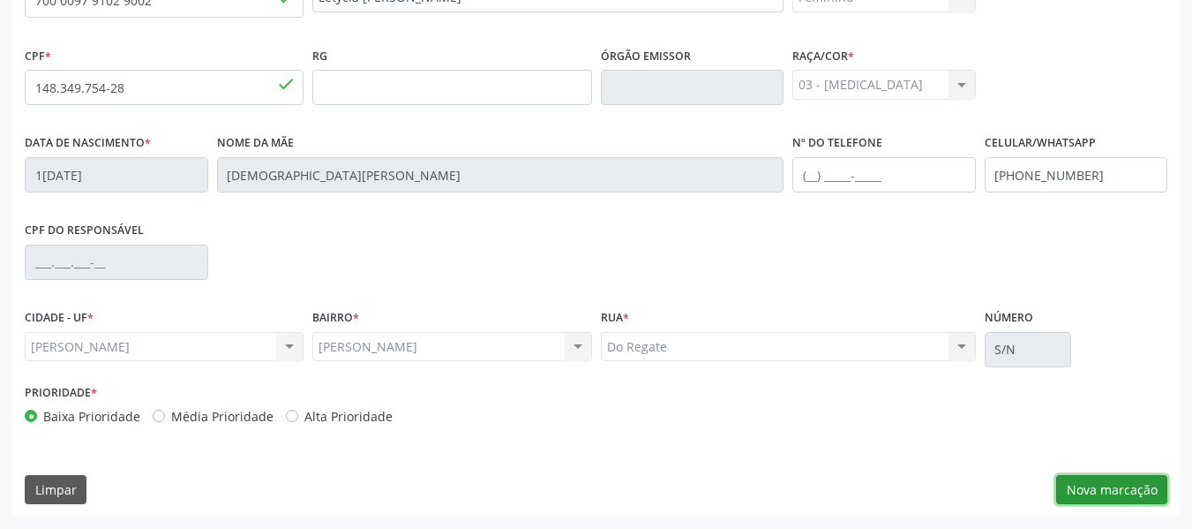
click at [1115, 490] on button "Nova marcação" at bounding box center [1111, 490] width 111 height 30
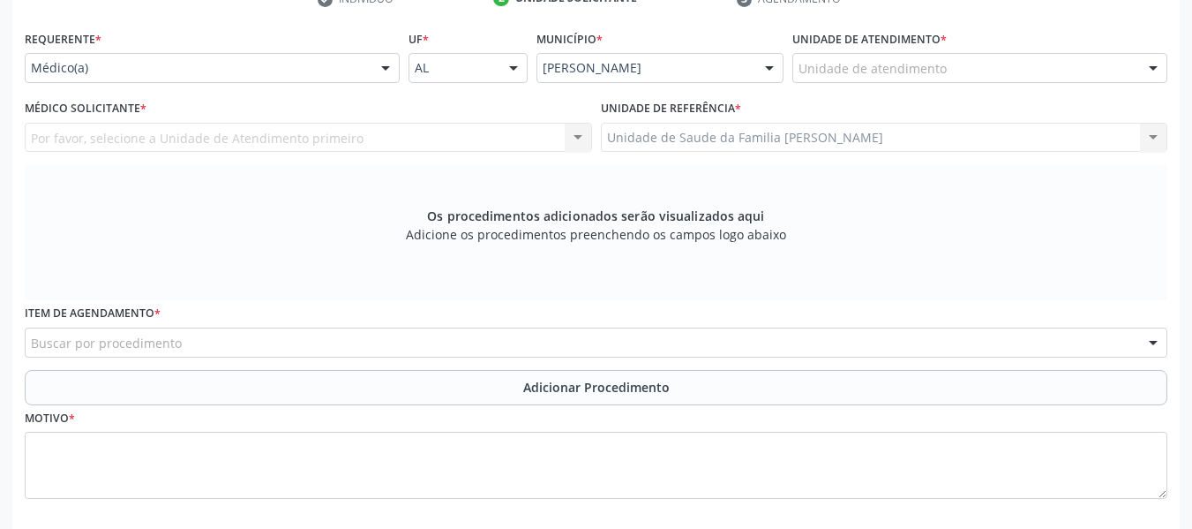
scroll to position [347, 0]
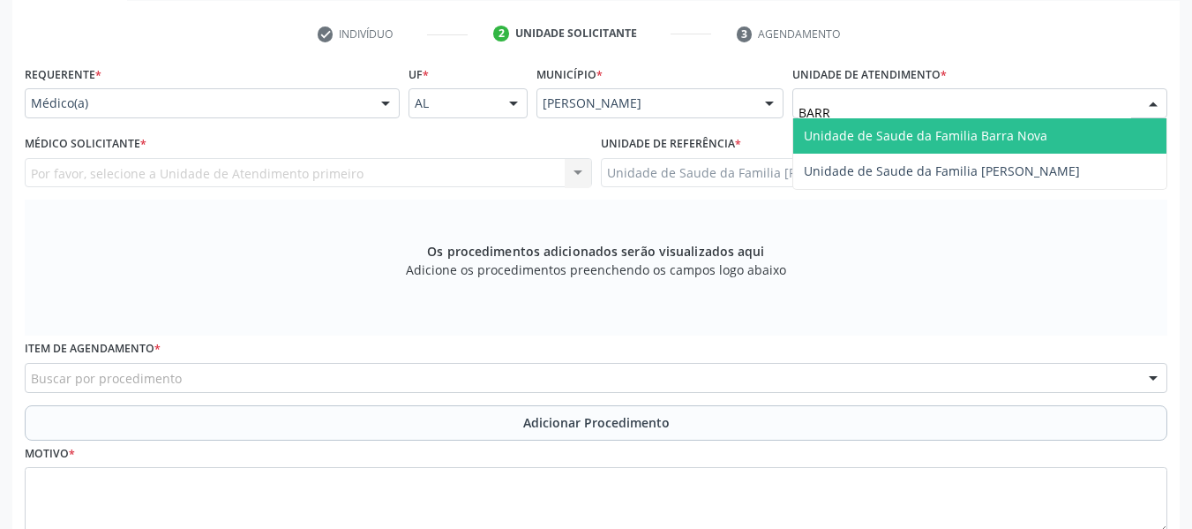
type input "BARRO"
click at [866, 132] on span "Unidade de Saude da Familia [PERSON_NAME]" at bounding box center [942, 135] width 276 height 17
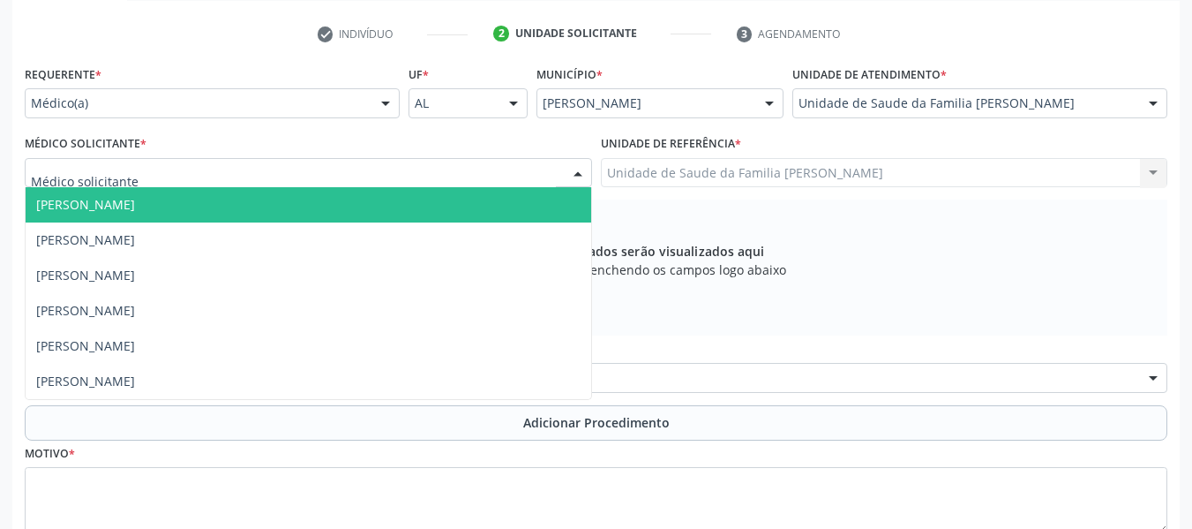
click at [576, 177] on div at bounding box center [578, 174] width 26 height 30
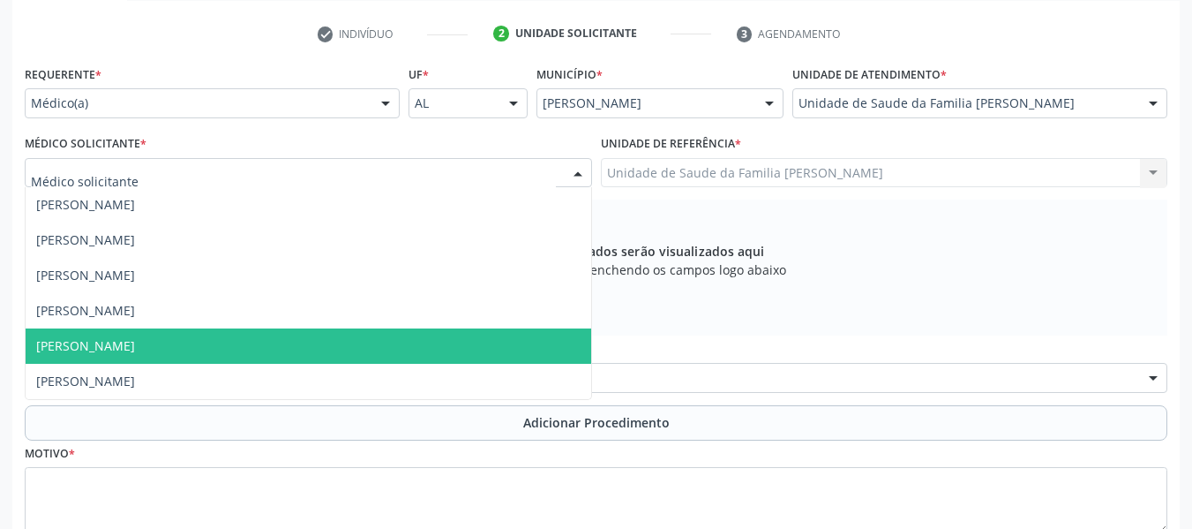
click at [134, 345] on span "[PERSON_NAME]" at bounding box center [85, 345] width 99 height 17
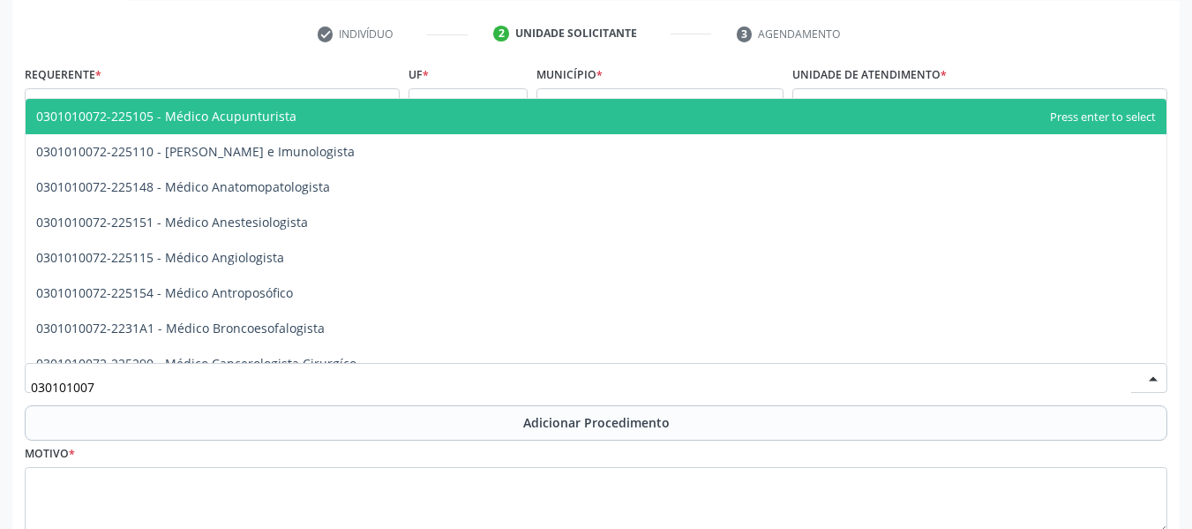
type input "0301010072"
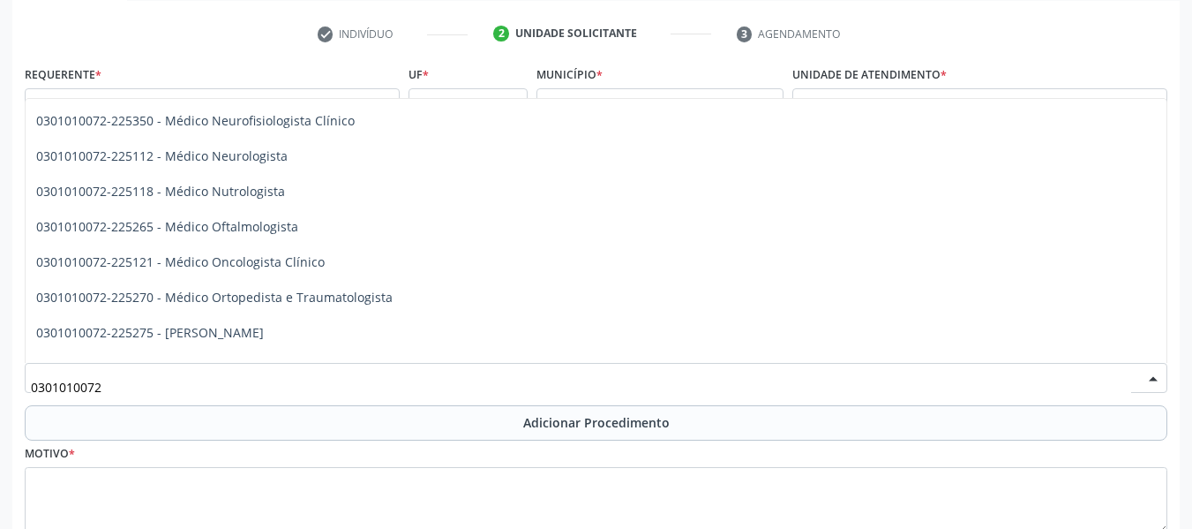
scroll to position [1377, 0]
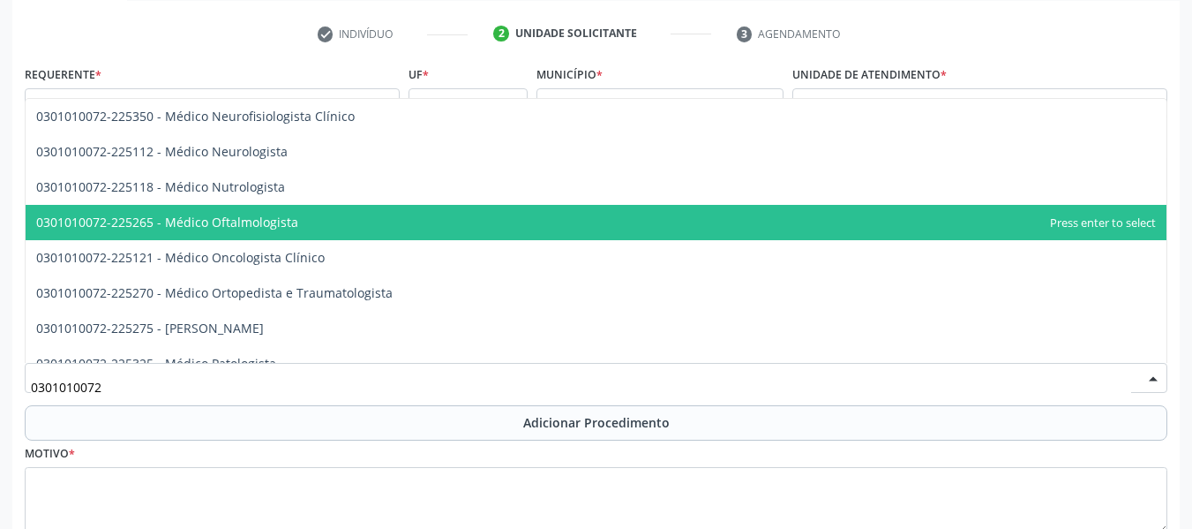
click at [297, 218] on span "0301010072-225265 - Médico Oftalmologista" at bounding box center [596, 222] width 1141 height 35
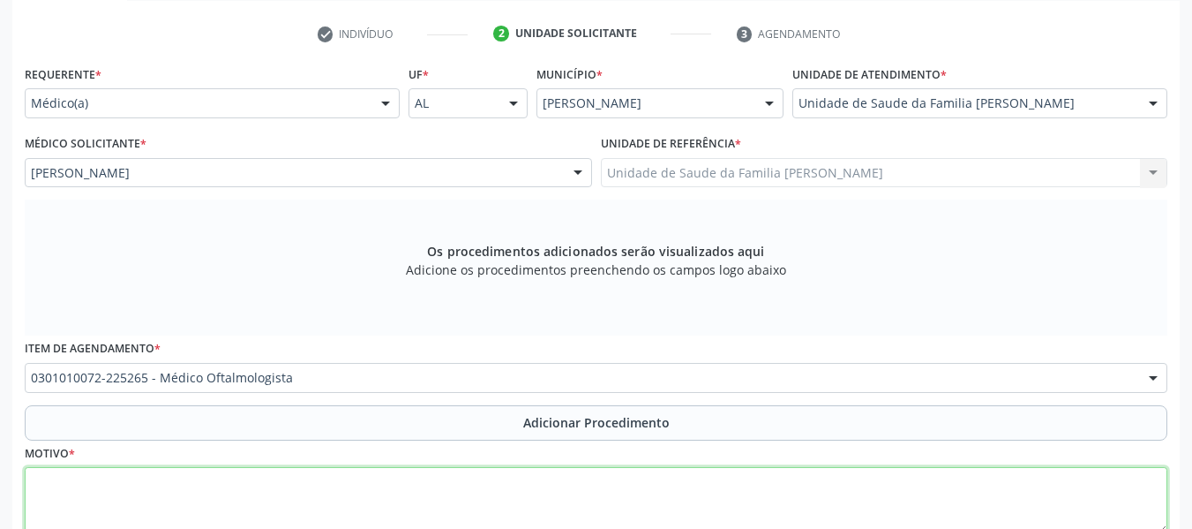
click at [104, 503] on textarea at bounding box center [596, 500] width 1143 height 67
type textarea "d"
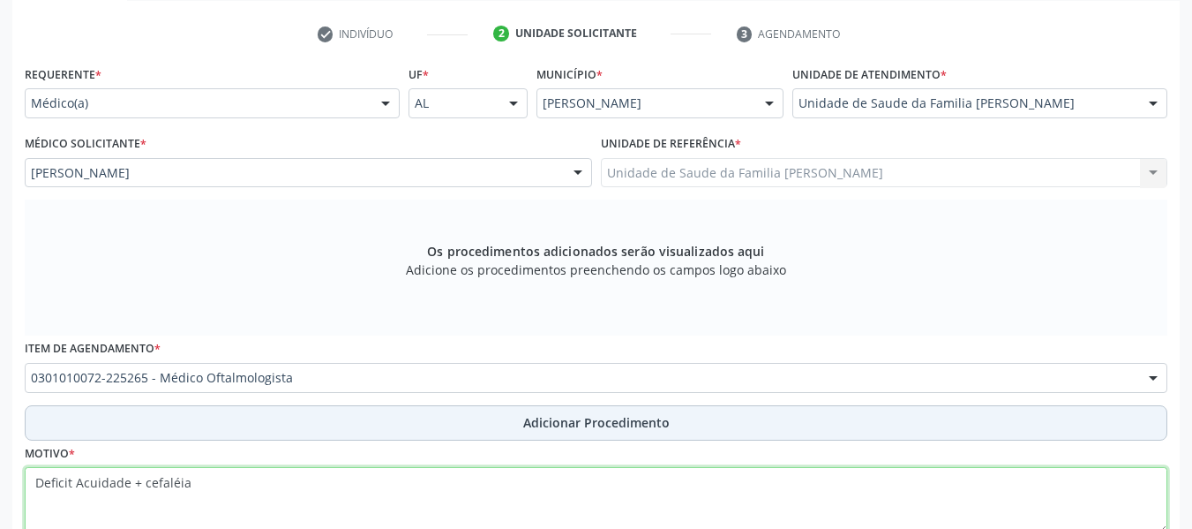
type textarea "Deficit Acuidade + cefaléia"
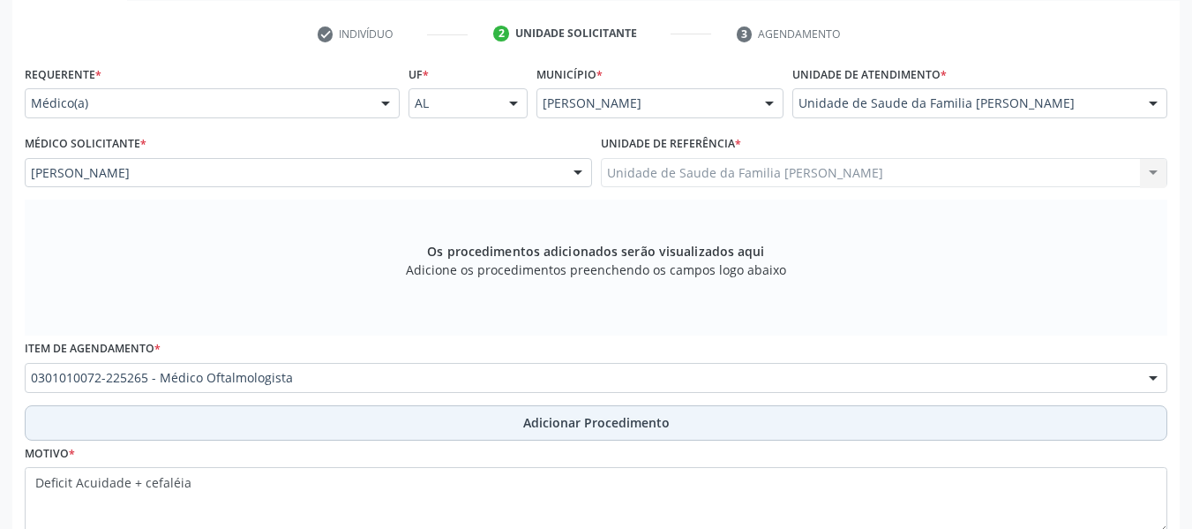
click at [614, 420] on span "Adicionar Procedimento" at bounding box center [596, 422] width 146 height 19
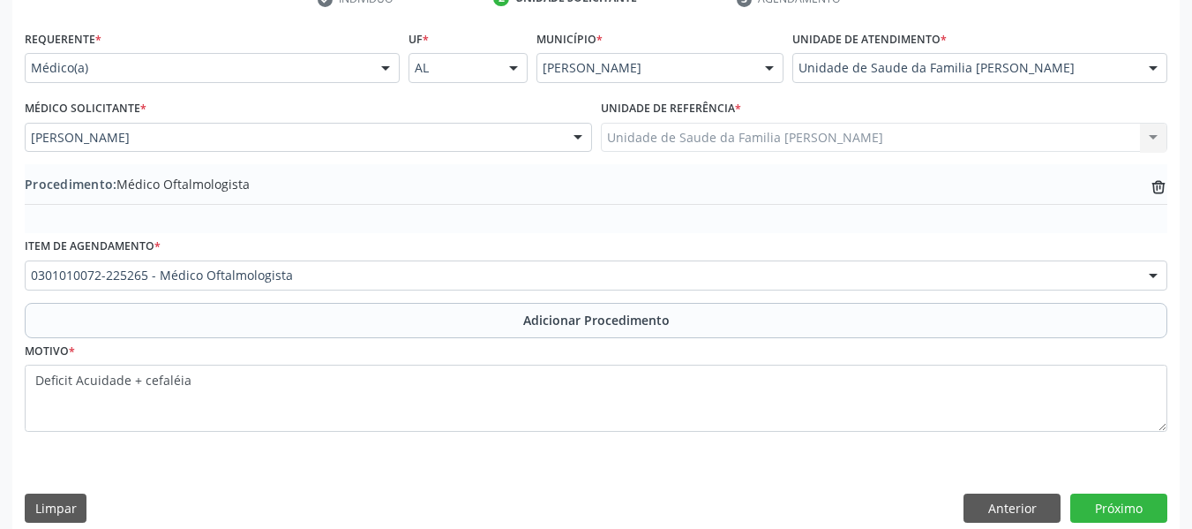
scroll to position [401, 0]
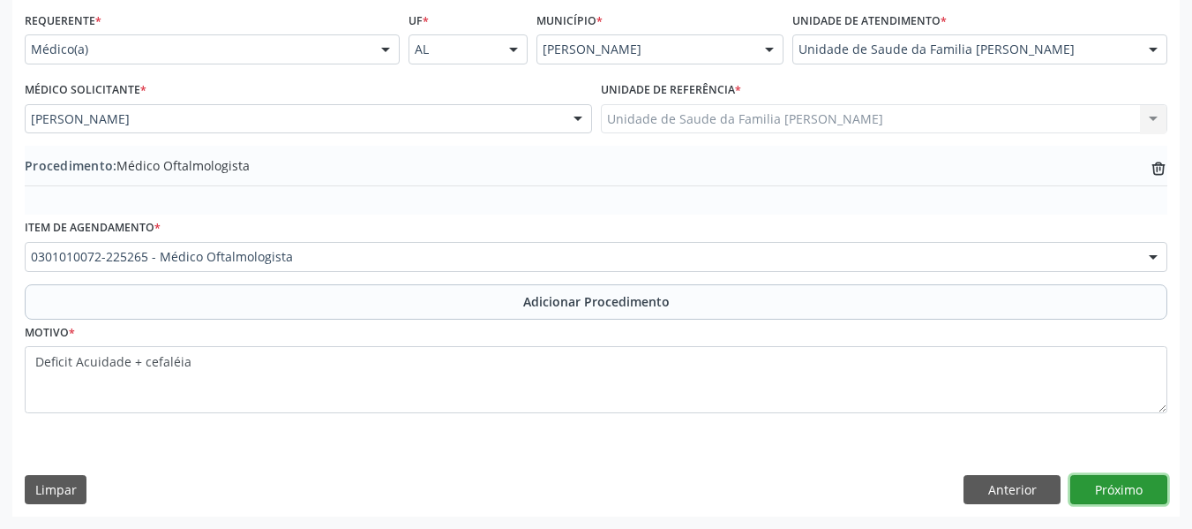
click at [1125, 492] on button "Próximo" at bounding box center [1118, 490] width 97 height 30
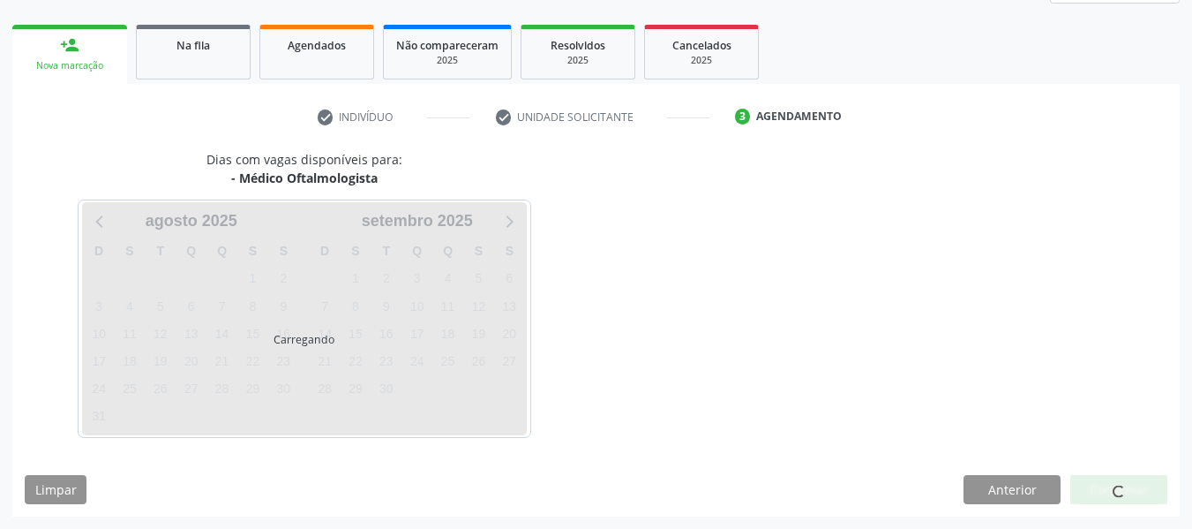
scroll to position [316, 0]
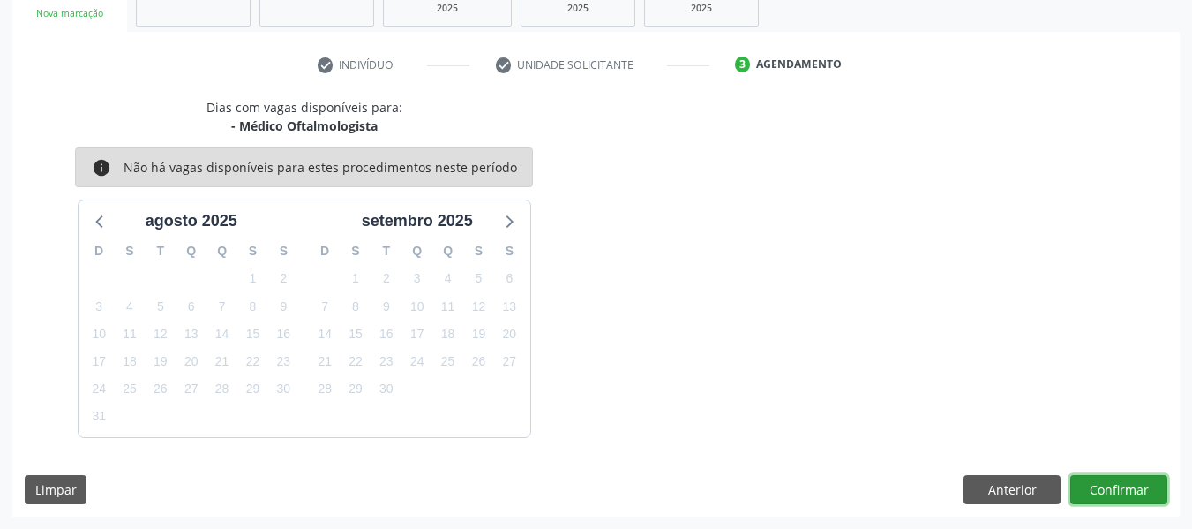
click at [1118, 487] on button "Confirmar" at bounding box center [1118, 490] width 97 height 30
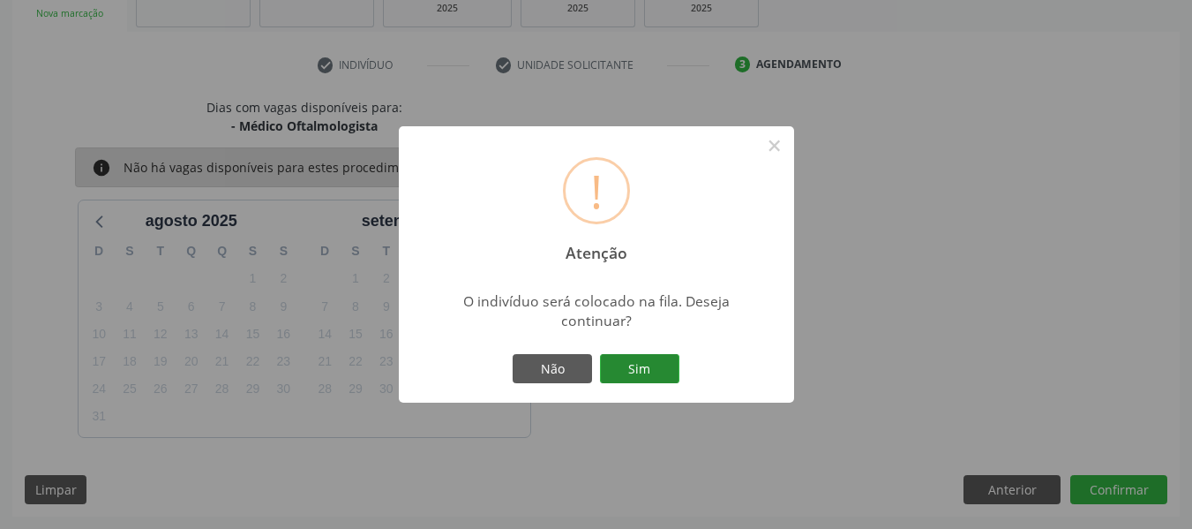
click at [636, 366] on button "Sim" at bounding box center [639, 369] width 79 height 30
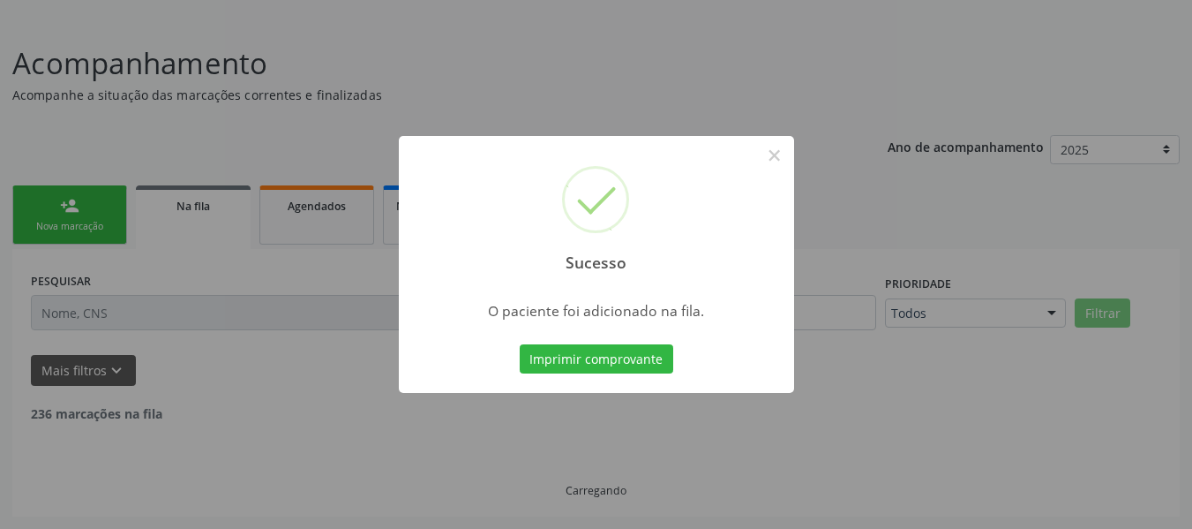
scroll to position [85, 0]
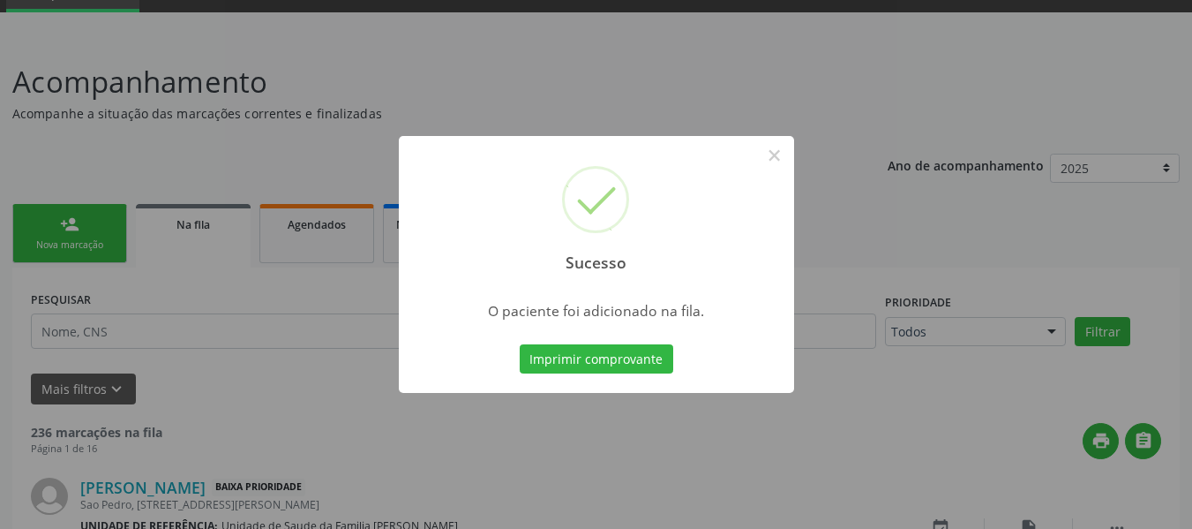
click at [51, 221] on div "Sucesso × O paciente foi adicionado na fila. Imprimir comprovante Cancel" at bounding box center [596, 264] width 1192 height 529
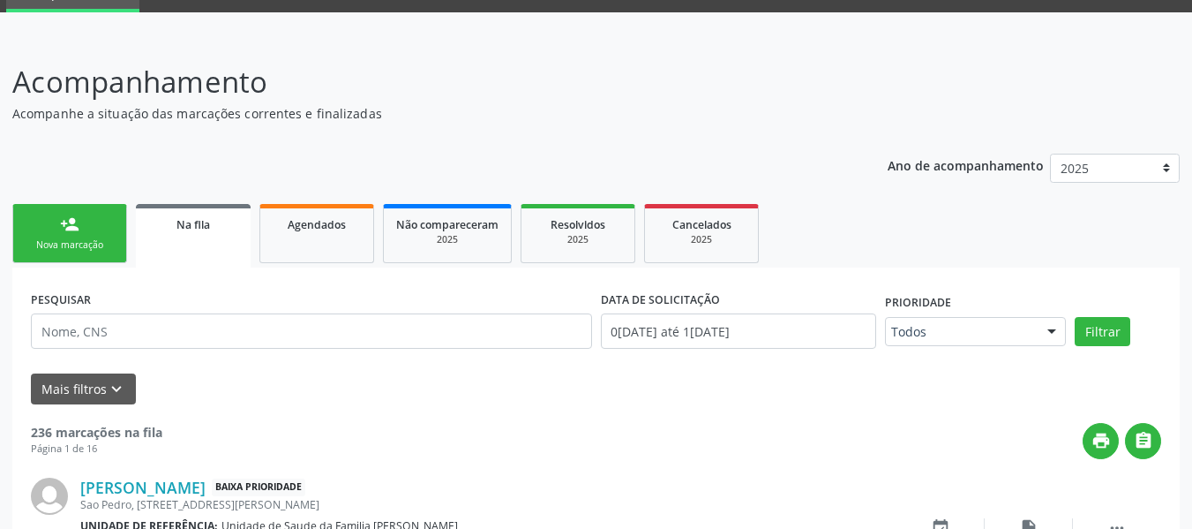
click at [51, 221] on link "person_add Nova marcação" at bounding box center [69, 233] width 115 height 59
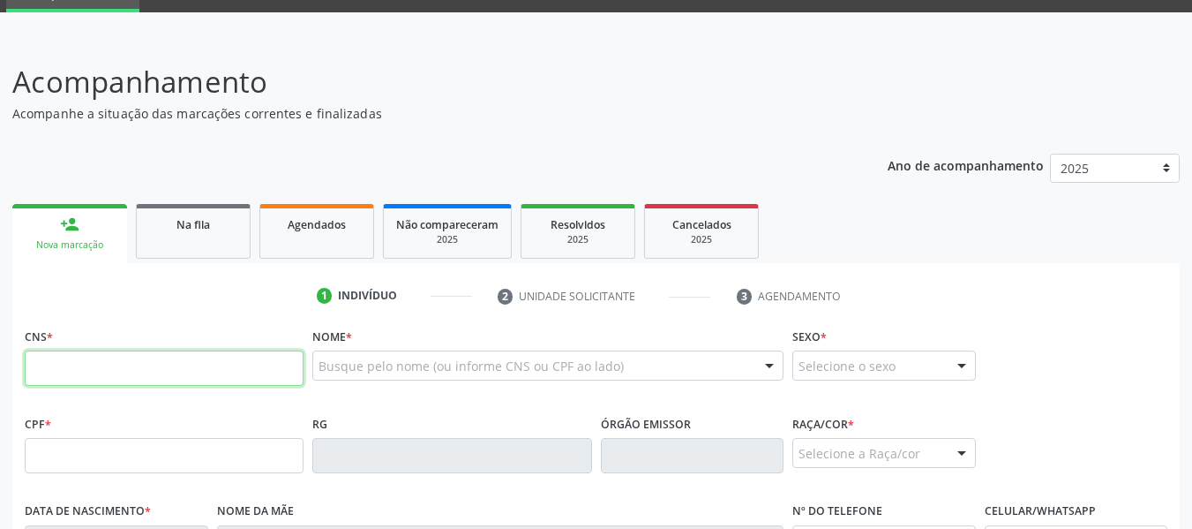
click at [91, 357] on input "text" at bounding box center [164, 367] width 279 height 35
type input "700 0083 0343 9302"
type input "105.039.804-12"
type input "03/03/1990"
type input "Maria Cicera da Silva"
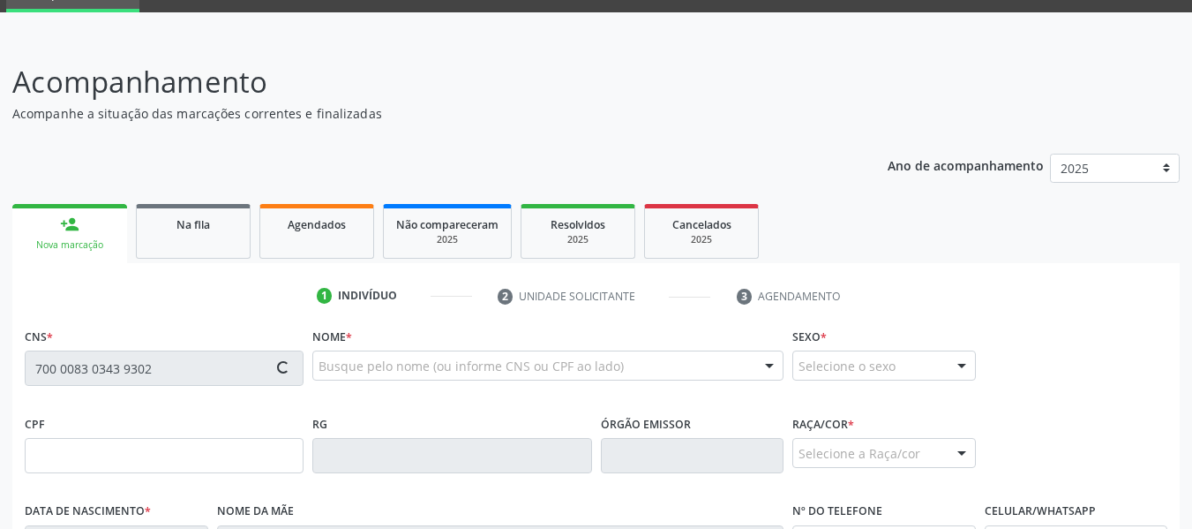
type input "(82) 99346-7267"
type input "S/N"
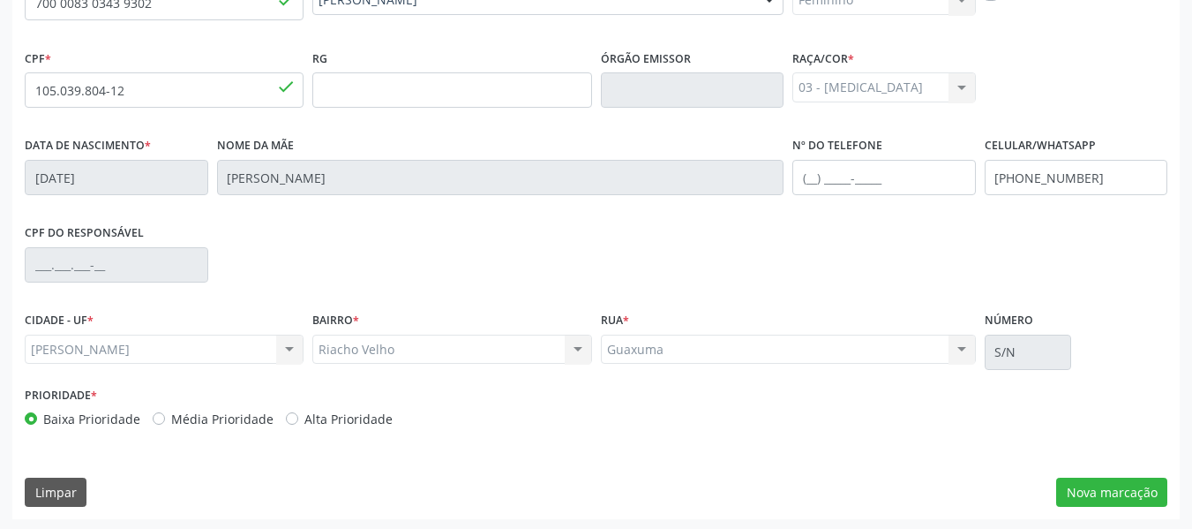
scroll to position [453, 0]
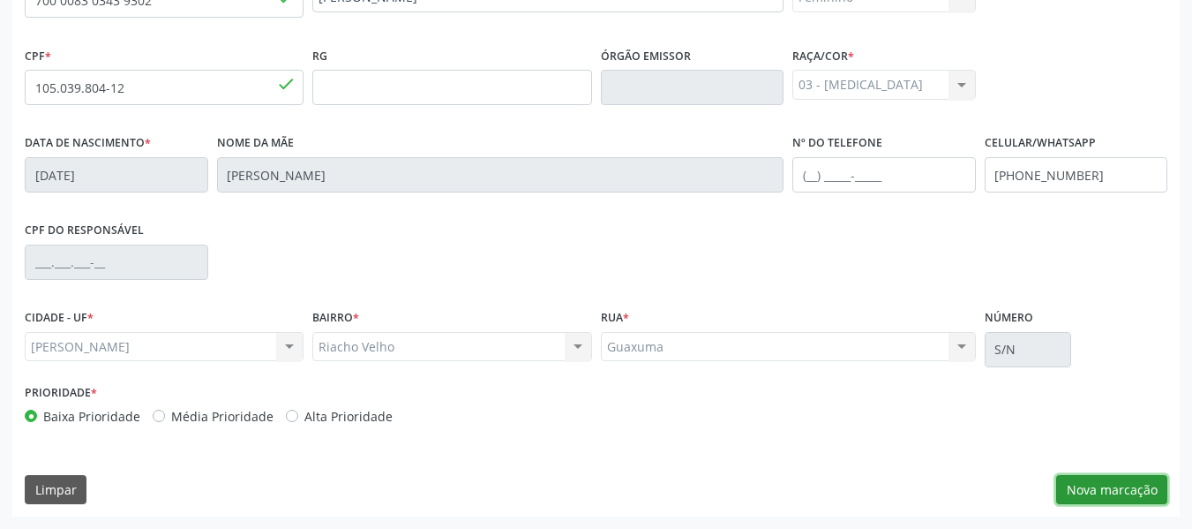
click at [1106, 487] on button "Nova marcação" at bounding box center [1111, 490] width 111 height 30
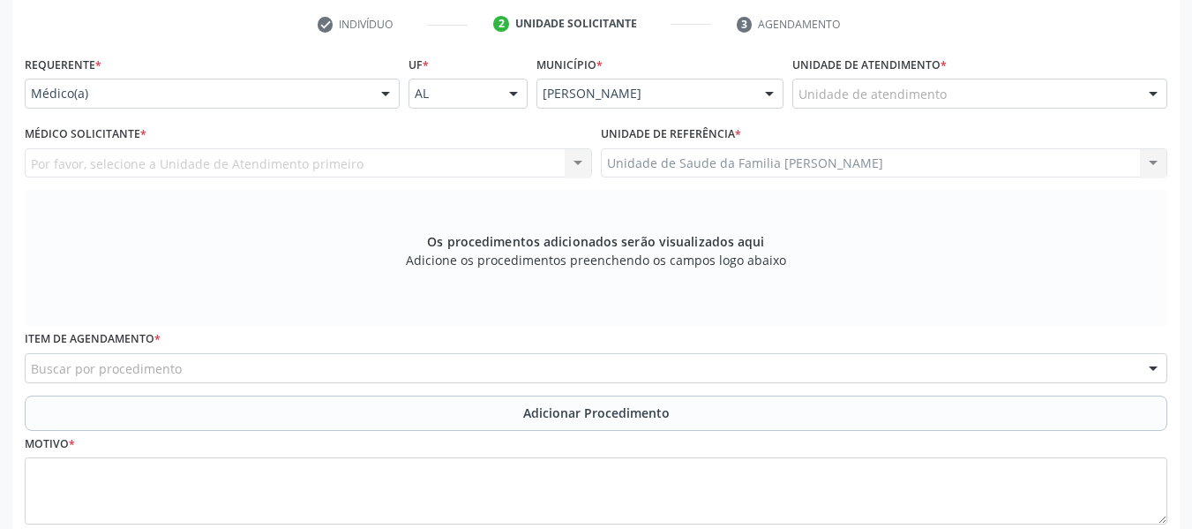
scroll to position [347, 0]
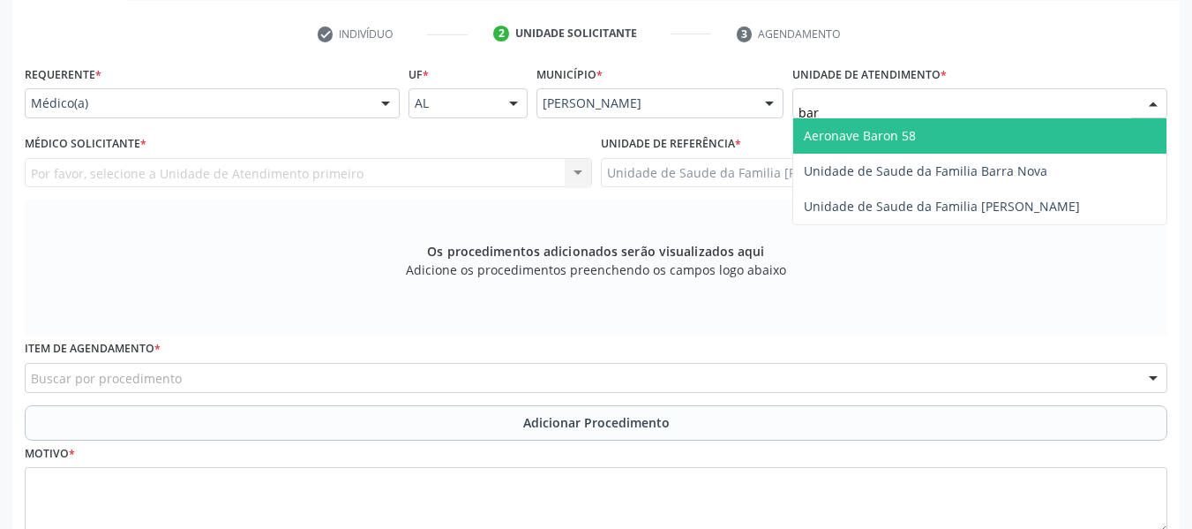
type input "barr"
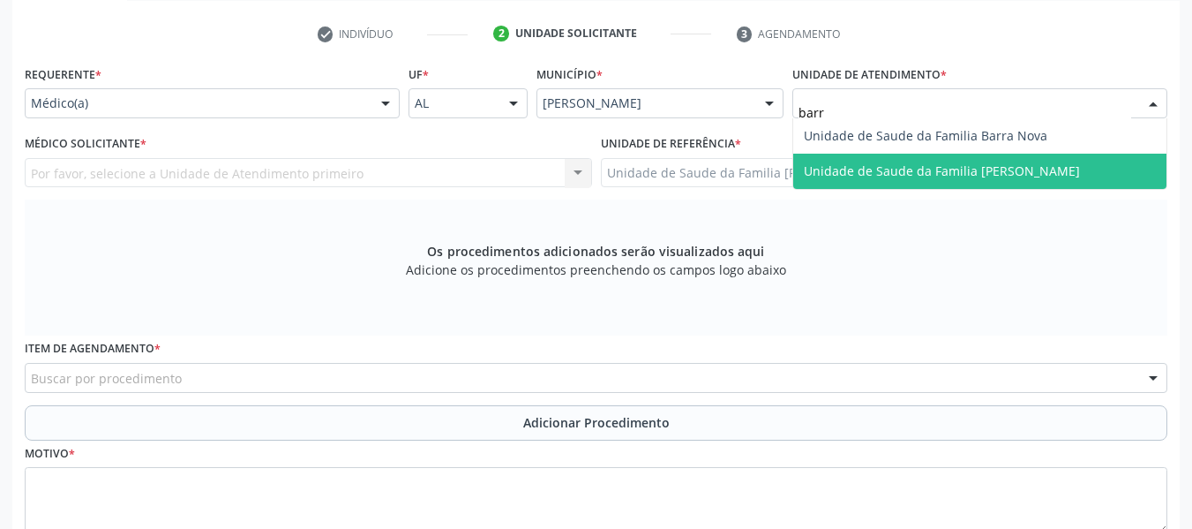
click at [893, 170] on span "Unidade de Saude da Familia [PERSON_NAME]" at bounding box center [942, 170] width 276 height 17
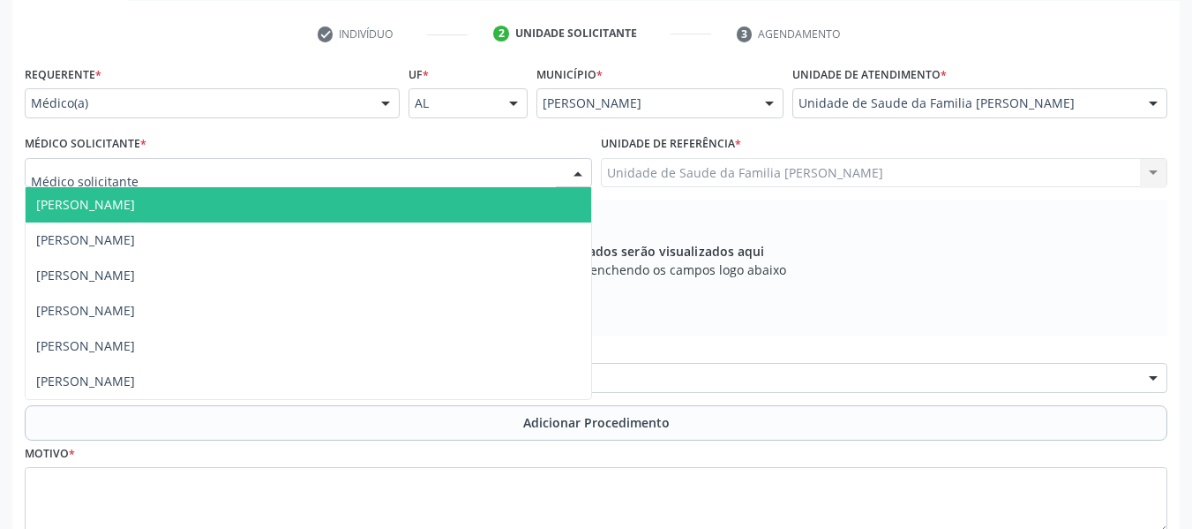
click at [576, 177] on div at bounding box center [578, 174] width 26 height 30
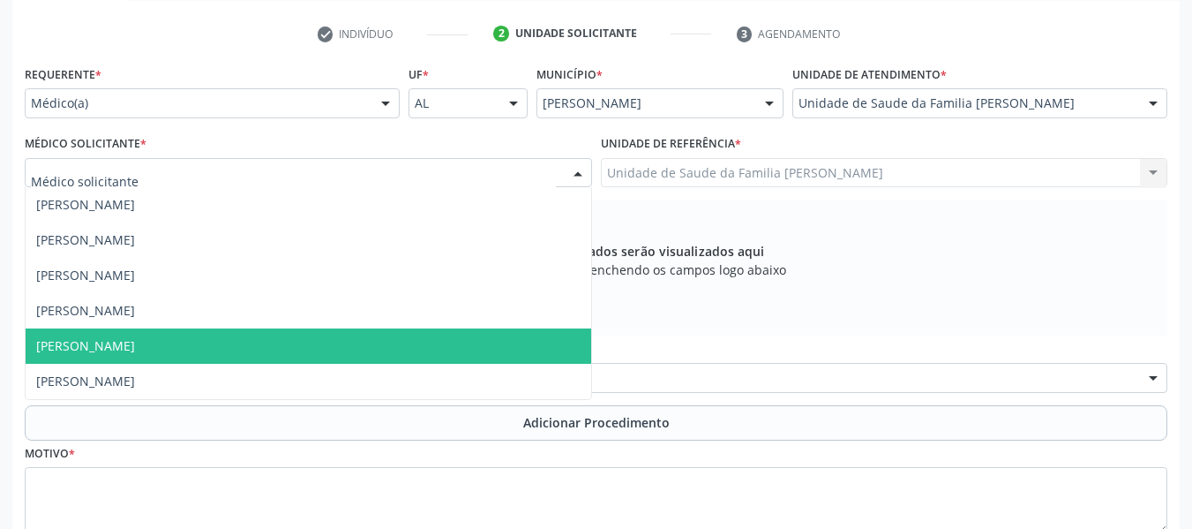
click at [135, 337] on span "[PERSON_NAME]" at bounding box center [85, 345] width 99 height 17
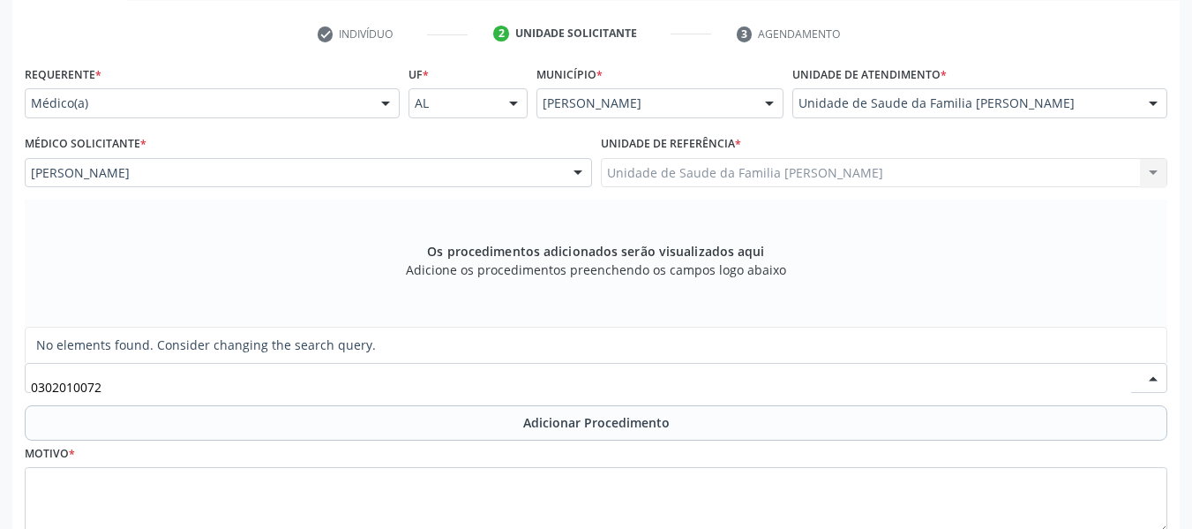
click at [59, 383] on input "0302010072" at bounding box center [581, 386] width 1100 height 35
type input "0301010072"
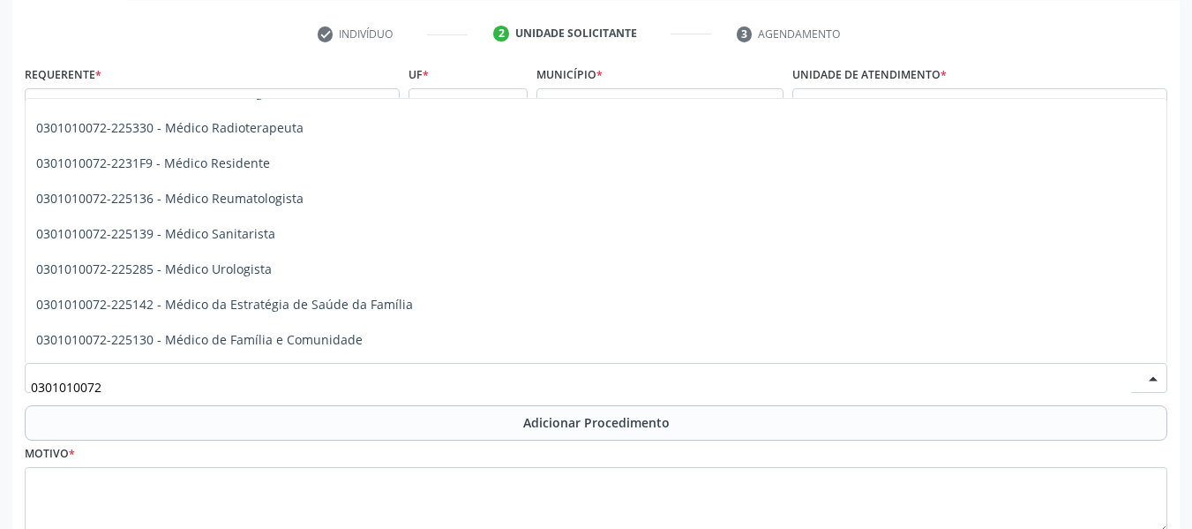
scroll to position [1895, 0]
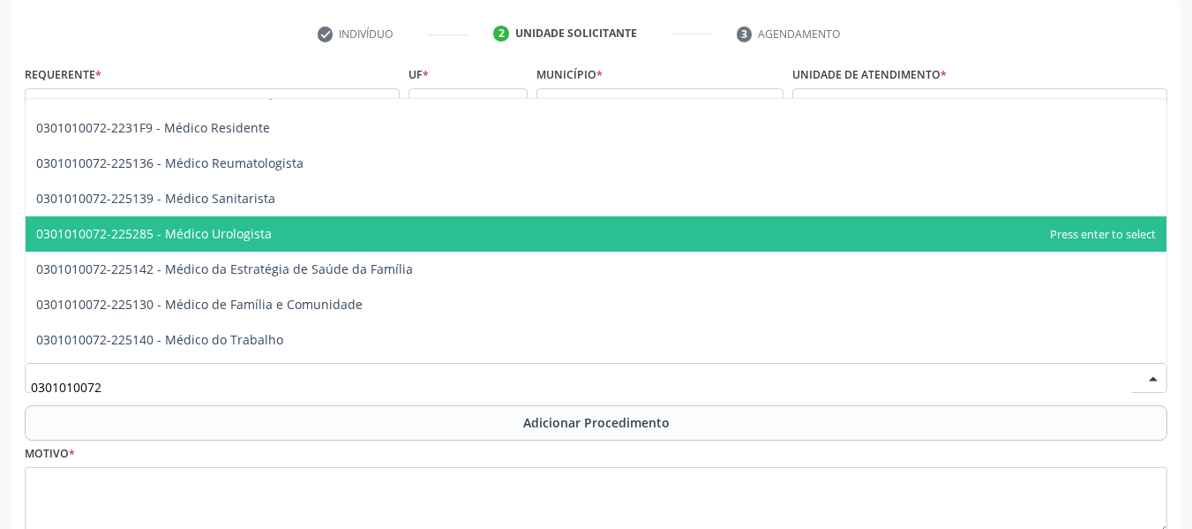
click at [257, 236] on span "0301010072-225285 - Médico Urologista" at bounding box center [154, 233] width 236 height 17
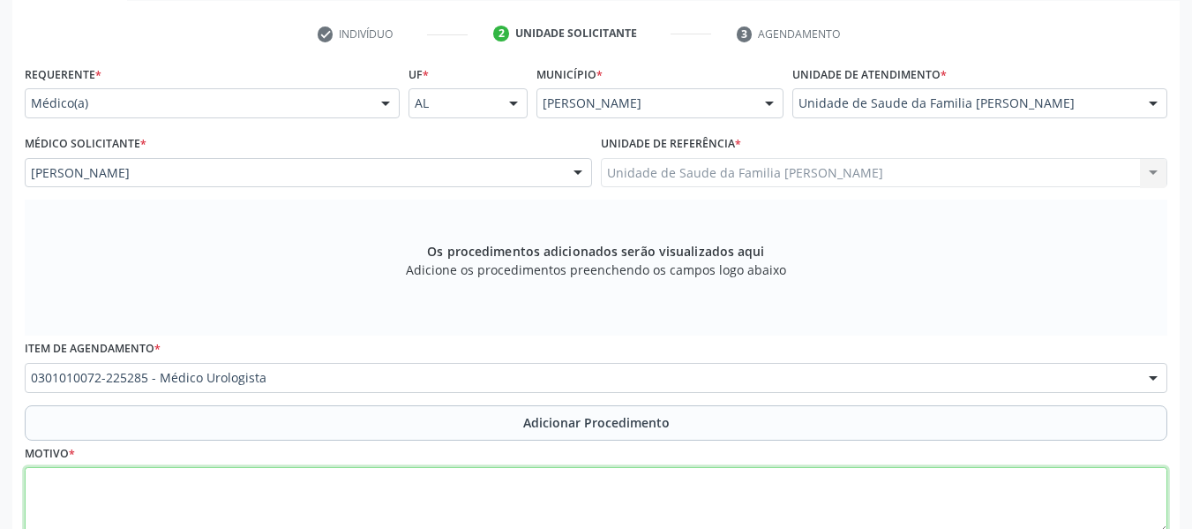
click at [112, 493] on textarea at bounding box center [596, 500] width 1143 height 67
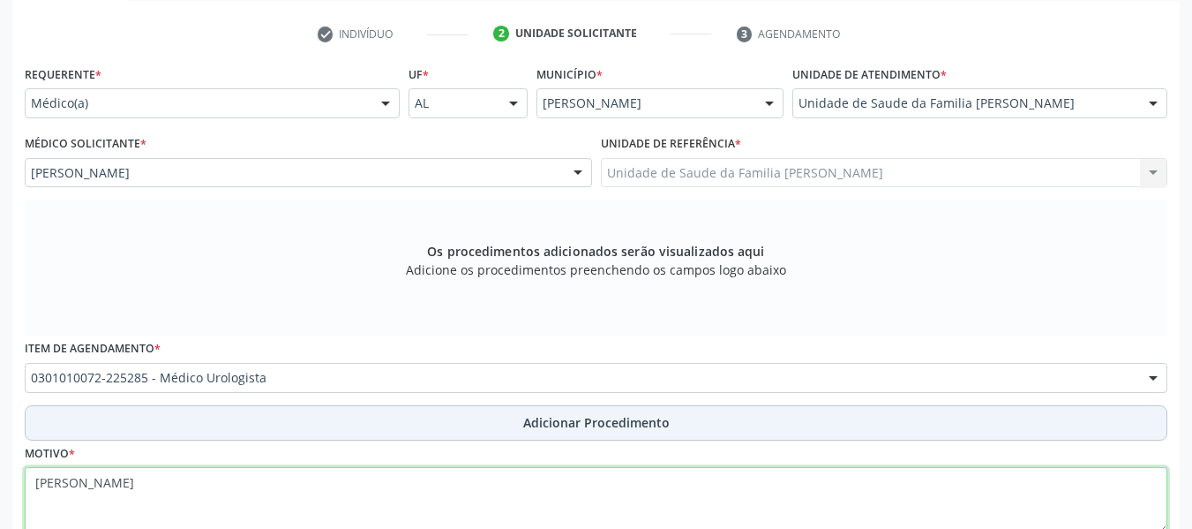
type textarea "Cálculo Renal"
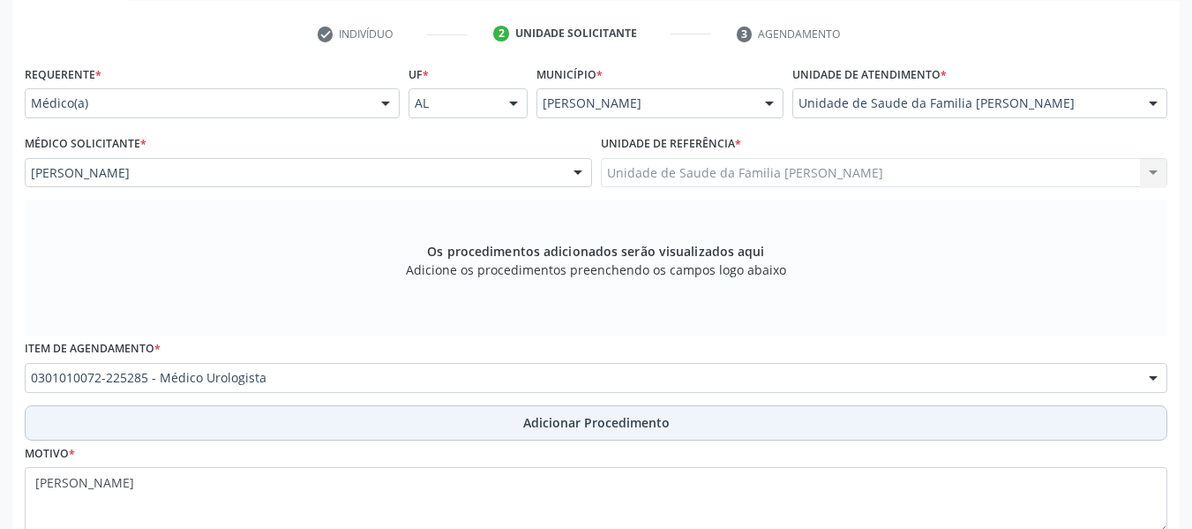
click at [580, 426] on span "Adicionar Procedimento" at bounding box center [596, 422] width 146 height 19
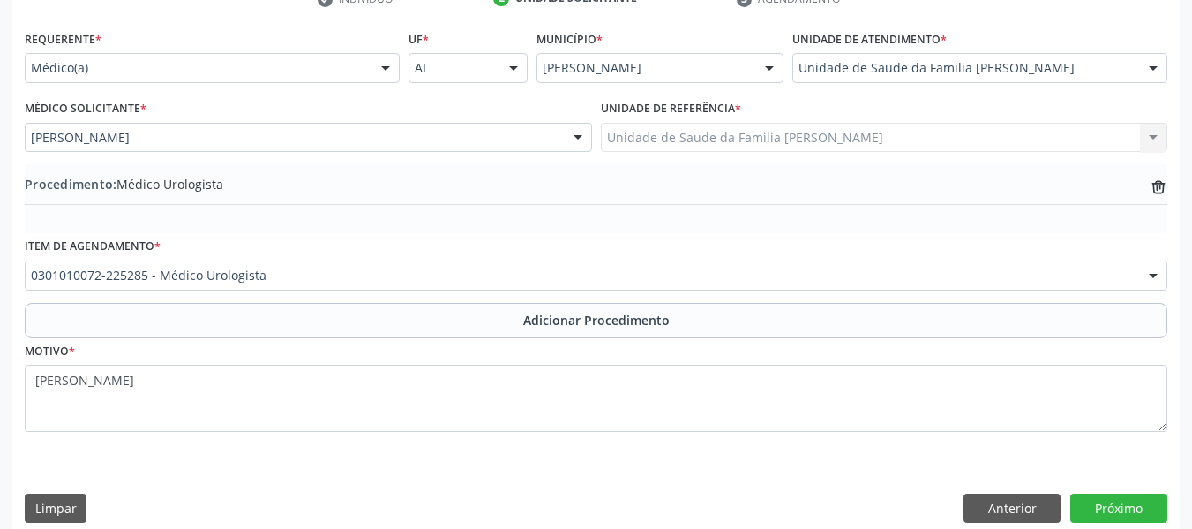
scroll to position [401, 0]
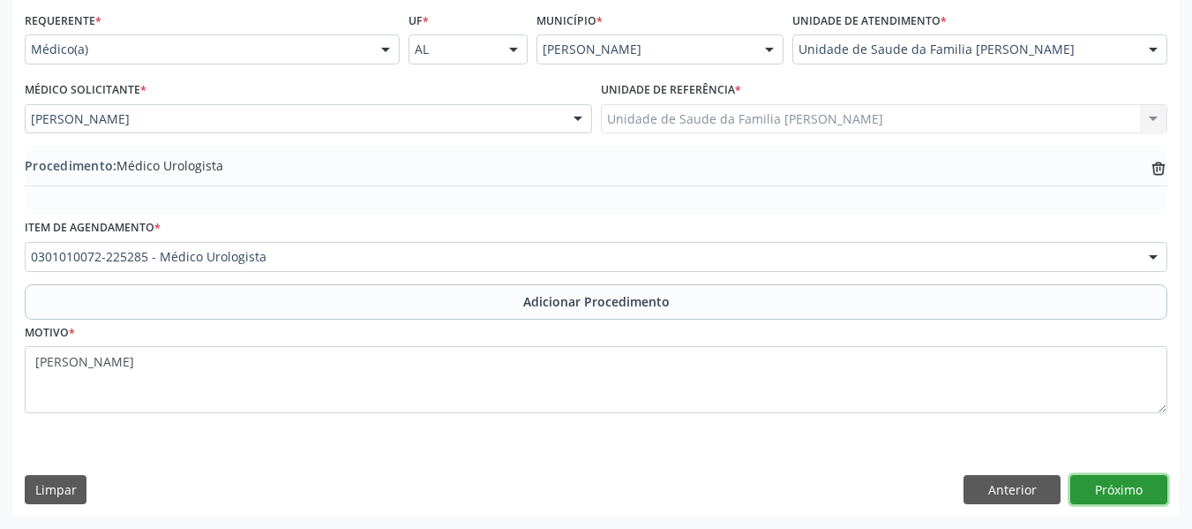
click at [1103, 488] on button "Próximo" at bounding box center [1118, 490] width 97 height 30
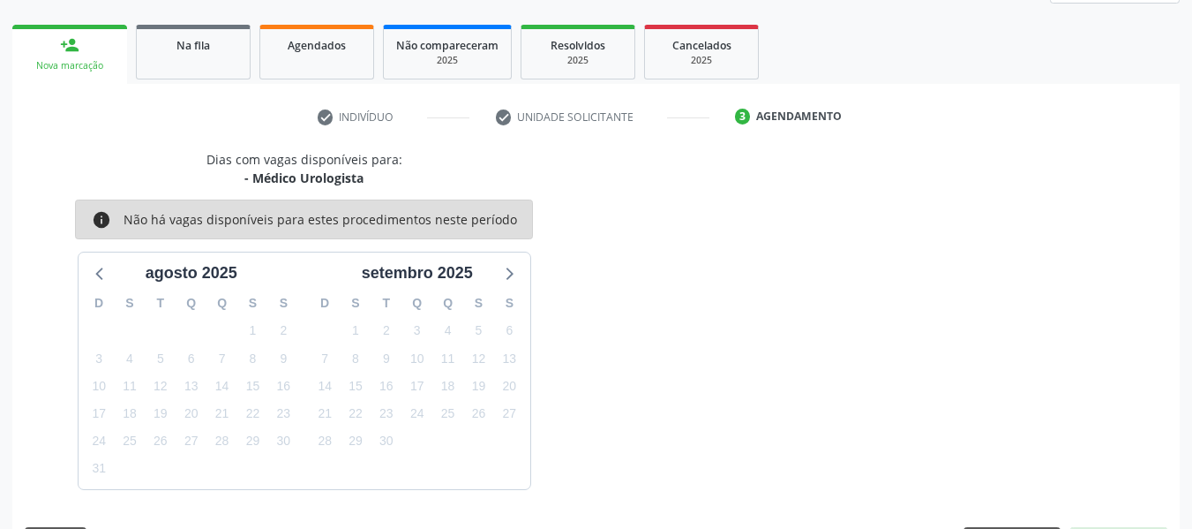
scroll to position [316, 0]
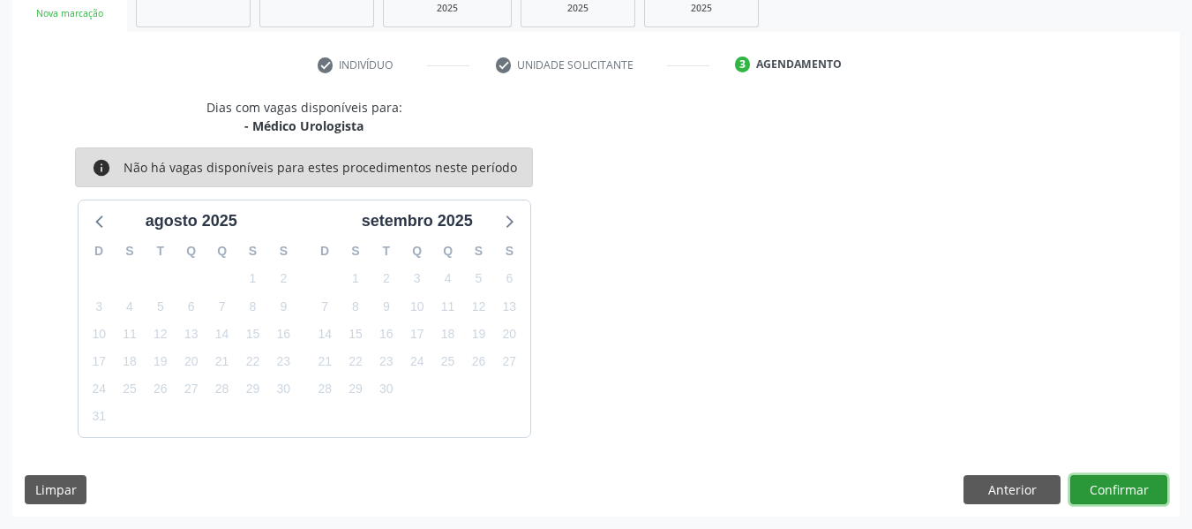
click at [1113, 480] on button "Confirmar" at bounding box center [1118, 490] width 97 height 30
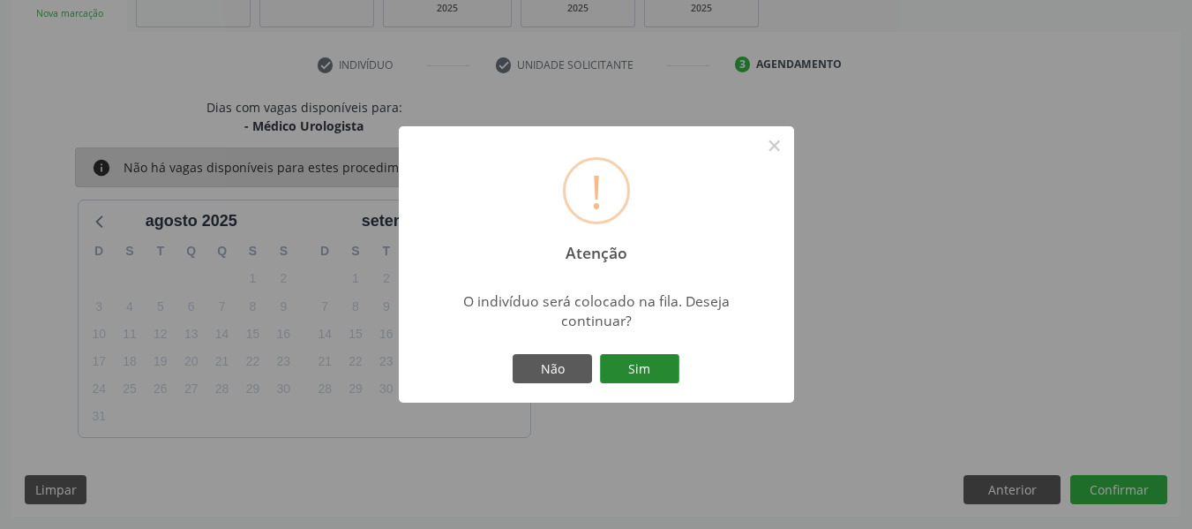
click at [638, 367] on button "Sim" at bounding box center [639, 369] width 79 height 30
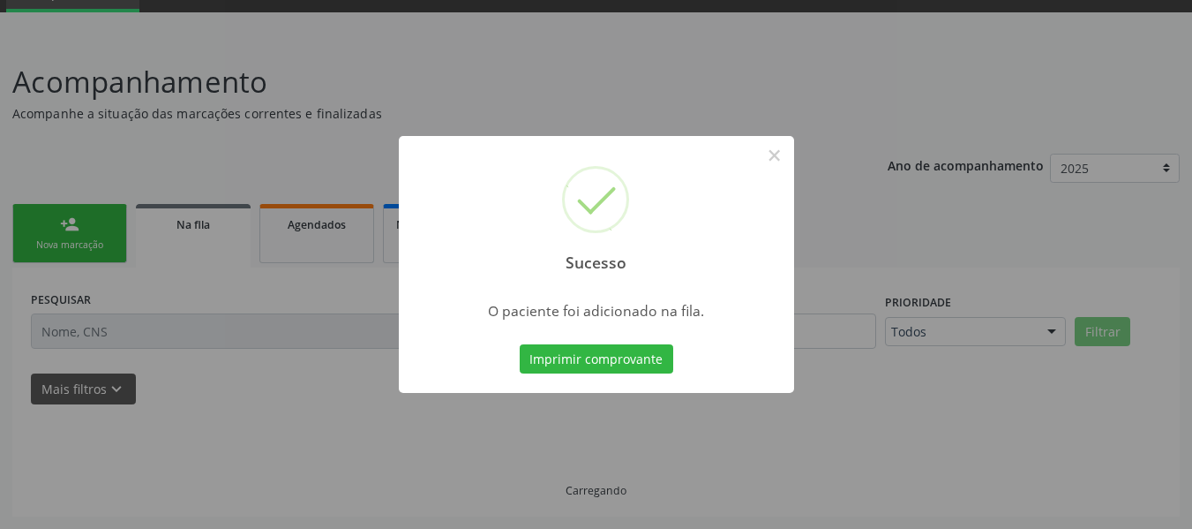
scroll to position [85, 0]
click at [1170, 242] on div "Sucesso × O paciente foi adicionado na fila. Imprimir comprovante Cancel" at bounding box center [596, 264] width 1192 height 529
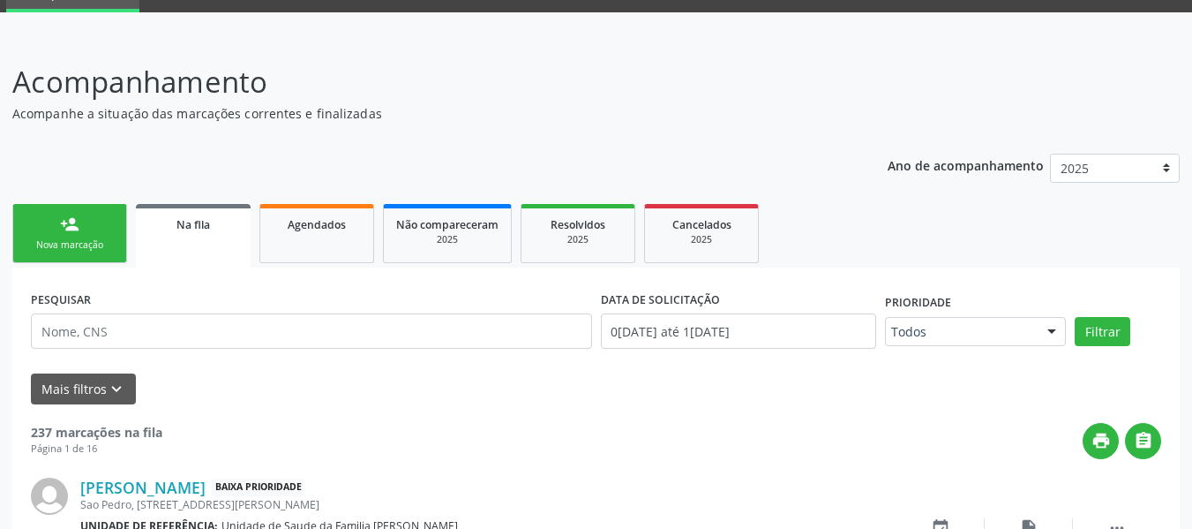
click at [56, 224] on link "person_add Nova marcação" at bounding box center [69, 233] width 115 height 59
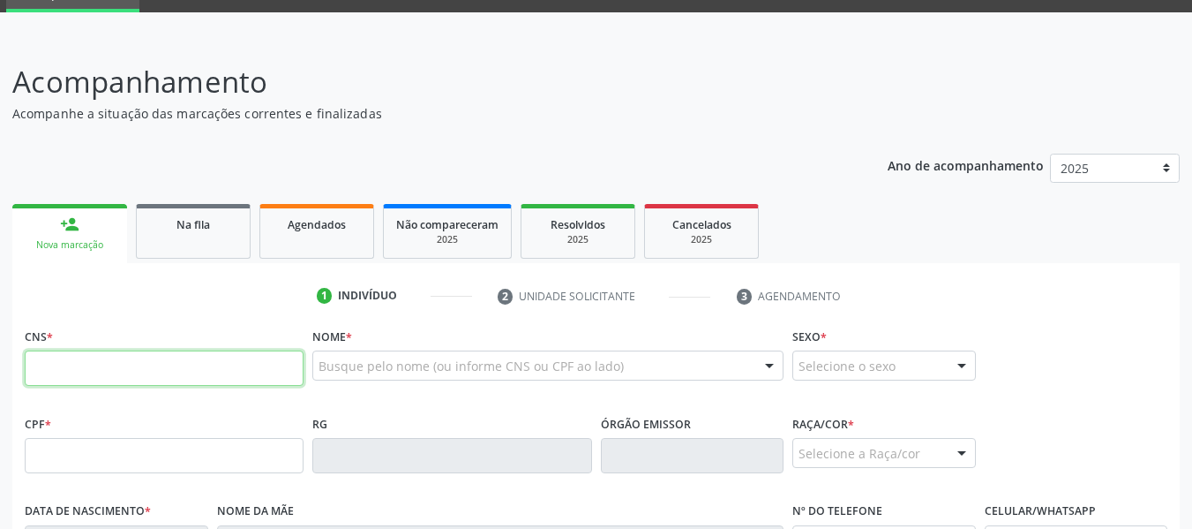
click at [72, 369] on input "text" at bounding box center [164, 367] width 279 height 35
type input "702 5087 6071 8540"
type input "019.578.154-69"
type input "07/06/1975"
type input "Maria JosÉ dos Santos"
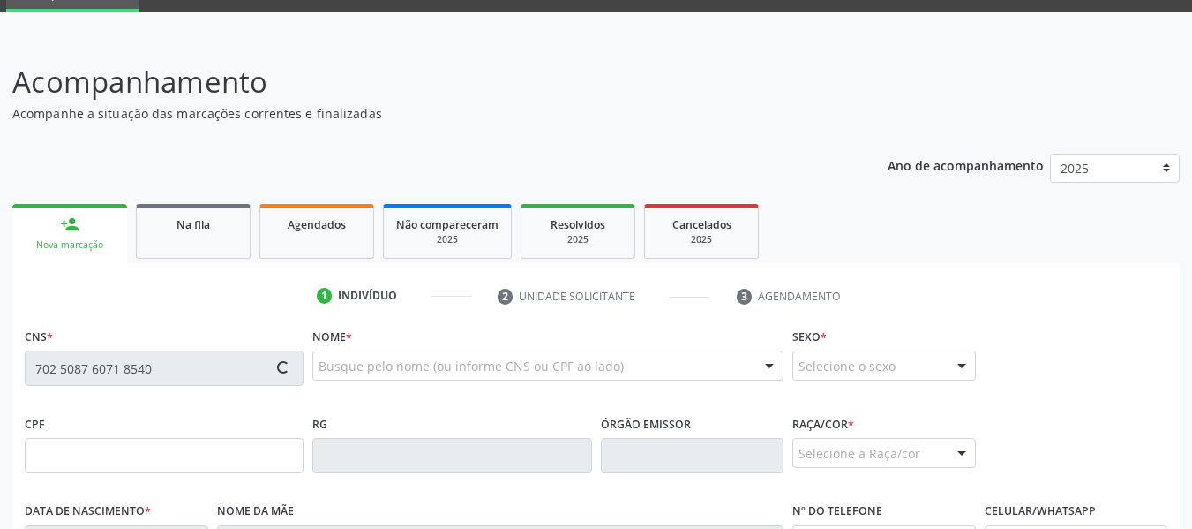
type input "(82) 98862-1198"
type input "S/N"
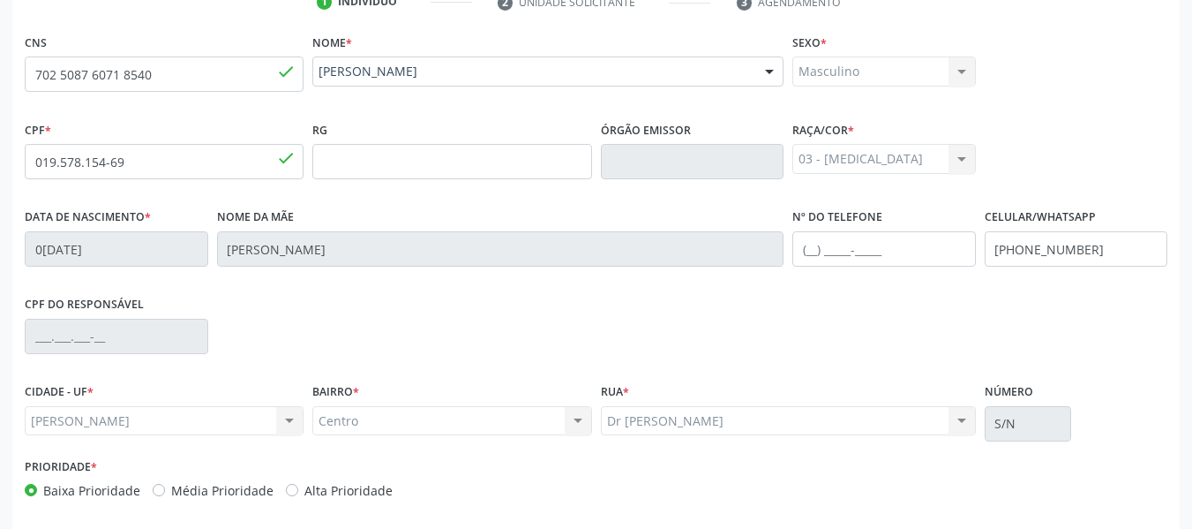
scroll to position [453, 0]
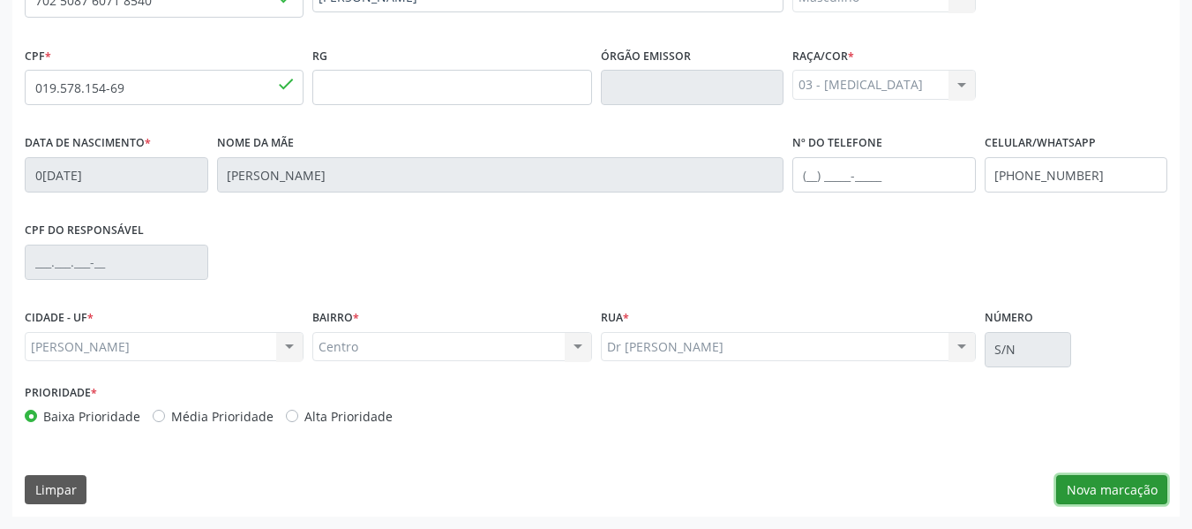
click at [1121, 491] on button "Nova marcação" at bounding box center [1111, 490] width 111 height 30
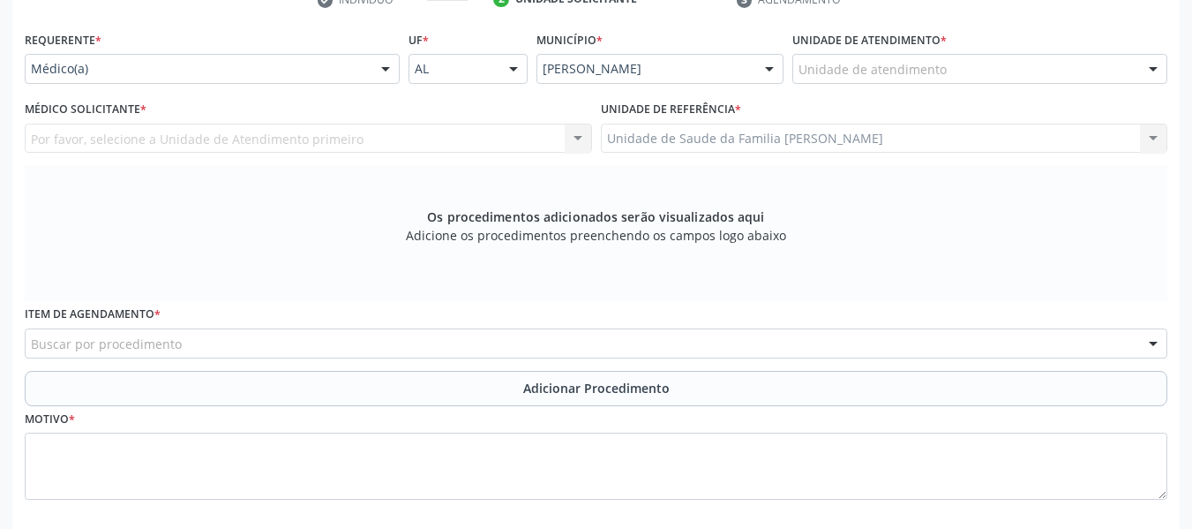
scroll to position [347, 0]
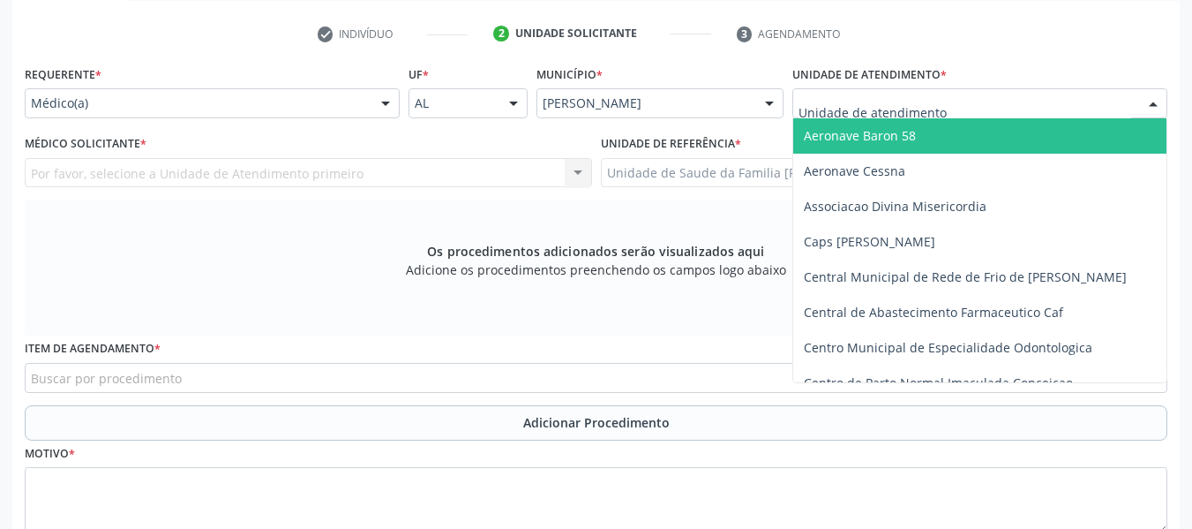
click at [1156, 102] on div at bounding box center [1153, 104] width 26 height 30
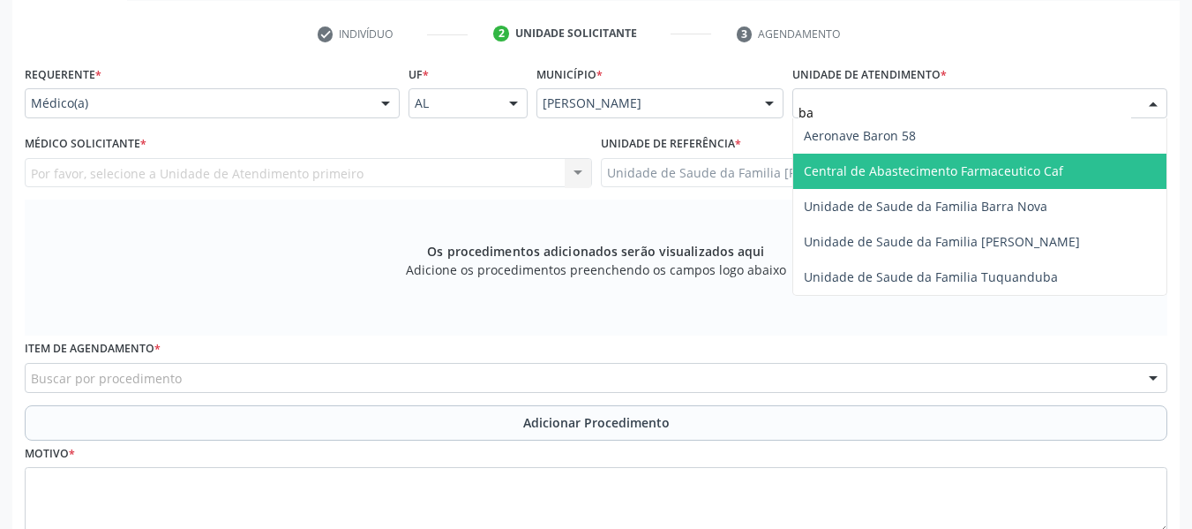
type input "bar"
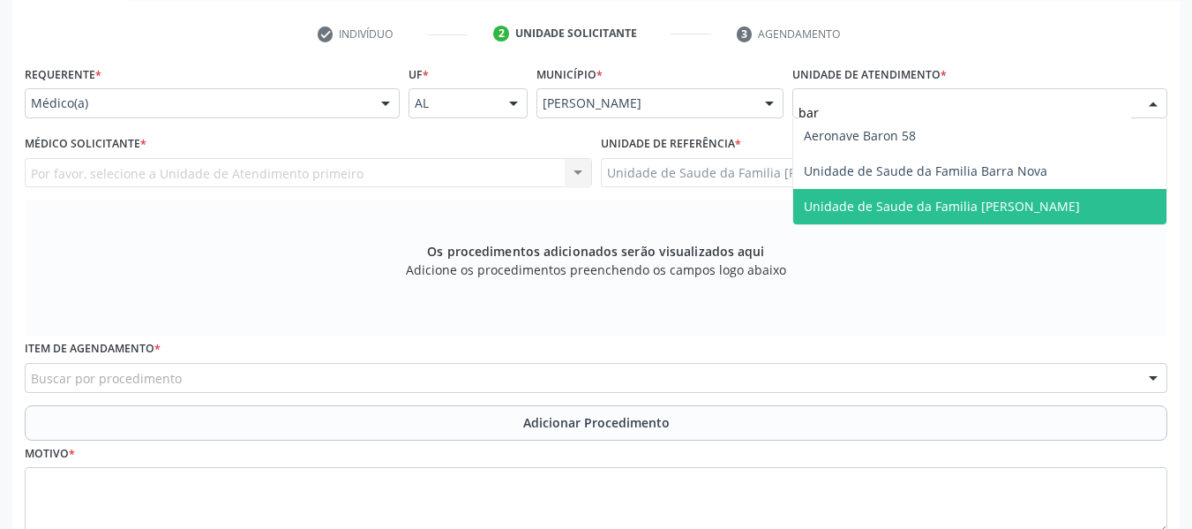
click at [937, 204] on span "Unidade de Saude da Familia [PERSON_NAME]" at bounding box center [942, 206] width 276 height 17
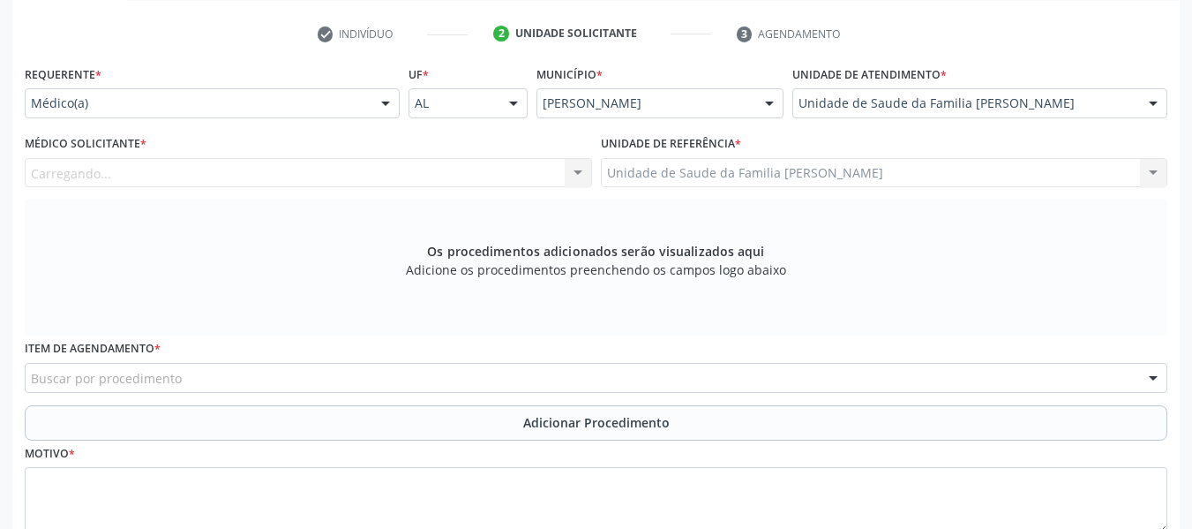
click at [583, 172] on div "Carregando... Nenhum resultado encontrado para: " " Não há nenhuma opção para s…" at bounding box center [308, 173] width 567 height 30
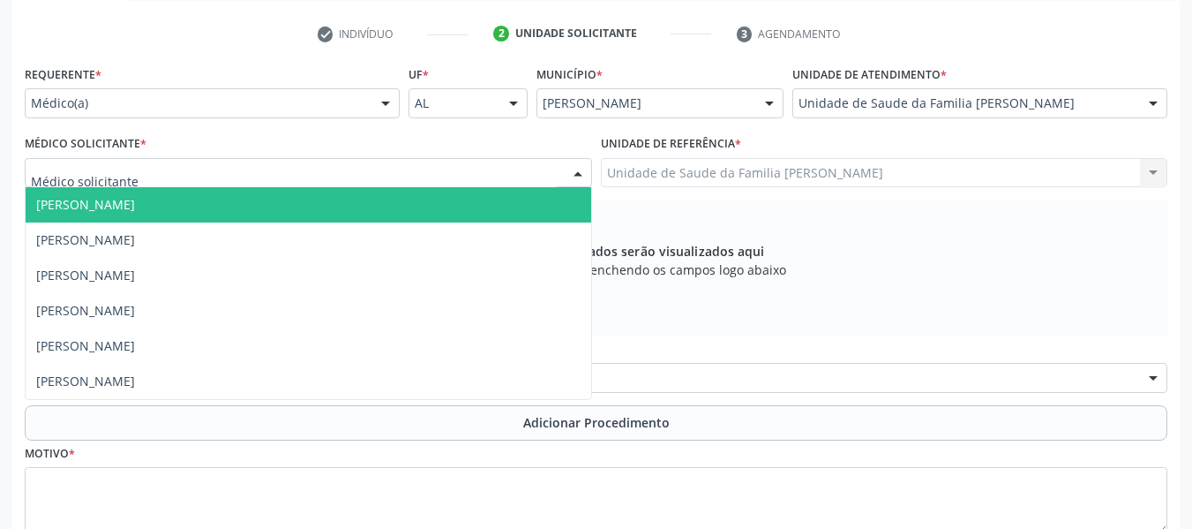
click at [579, 168] on div at bounding box center [578, 174] width 26 height 30
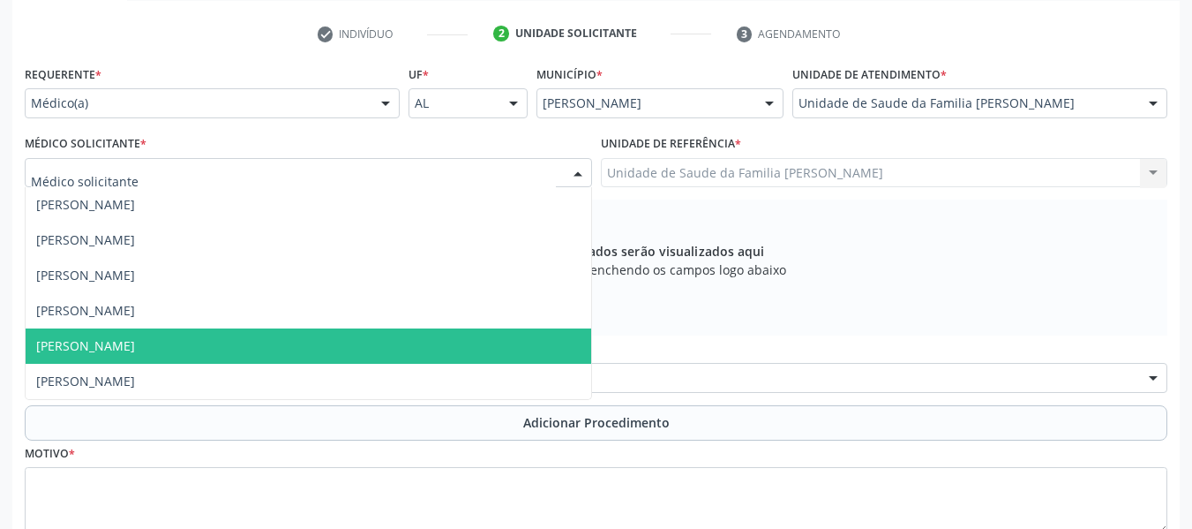
click at [109, 340] on span "[PERSON_NAME]" at bounding box center [85, 345] width 99 height 17
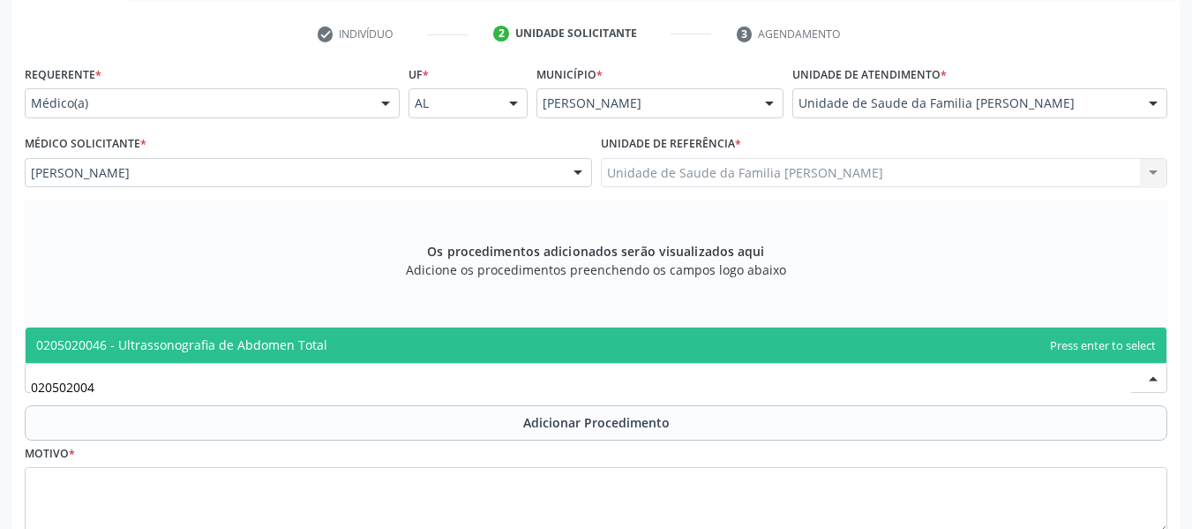
type input "0205020046"
click at [193, 349] on span "0205020046 - Ultrassonografia de Abdomen Total" at bounding box center [181, 344] width 291 height 17
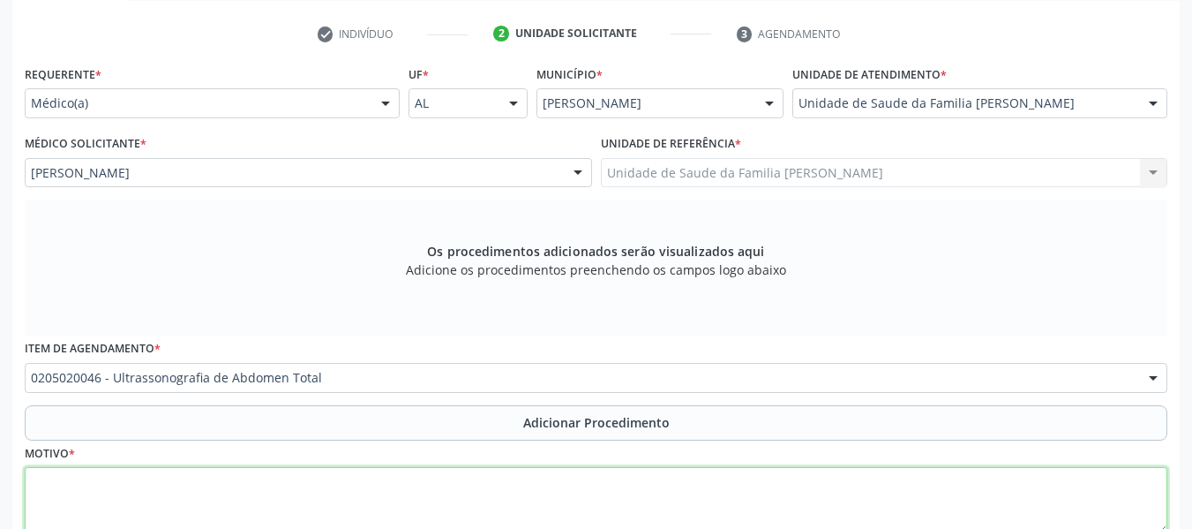
click at [90, 515] on textarea at bounding box center [596, 500] width 1143 height 67
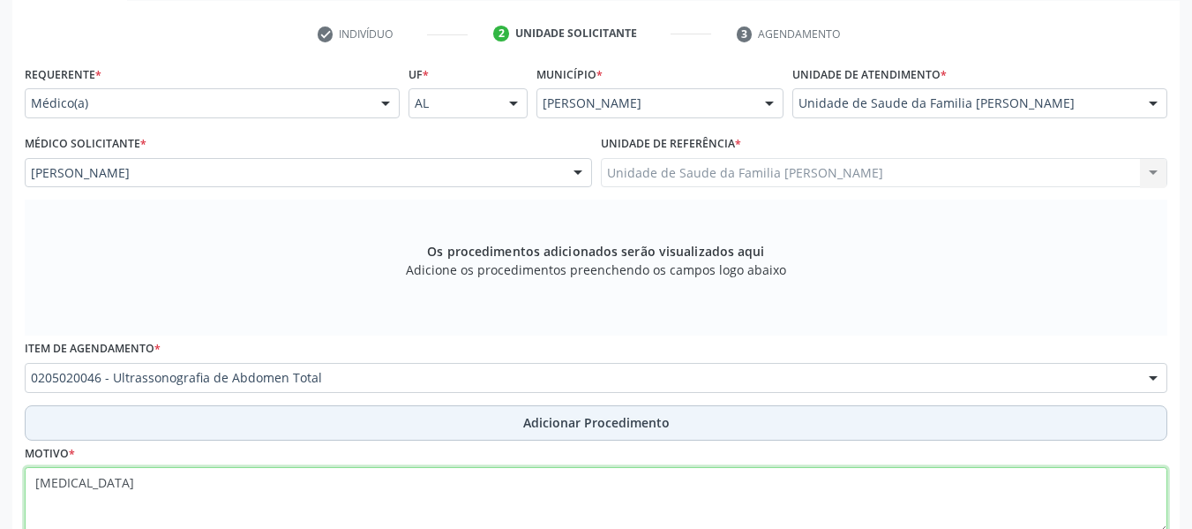
type textarea "leucopenia"
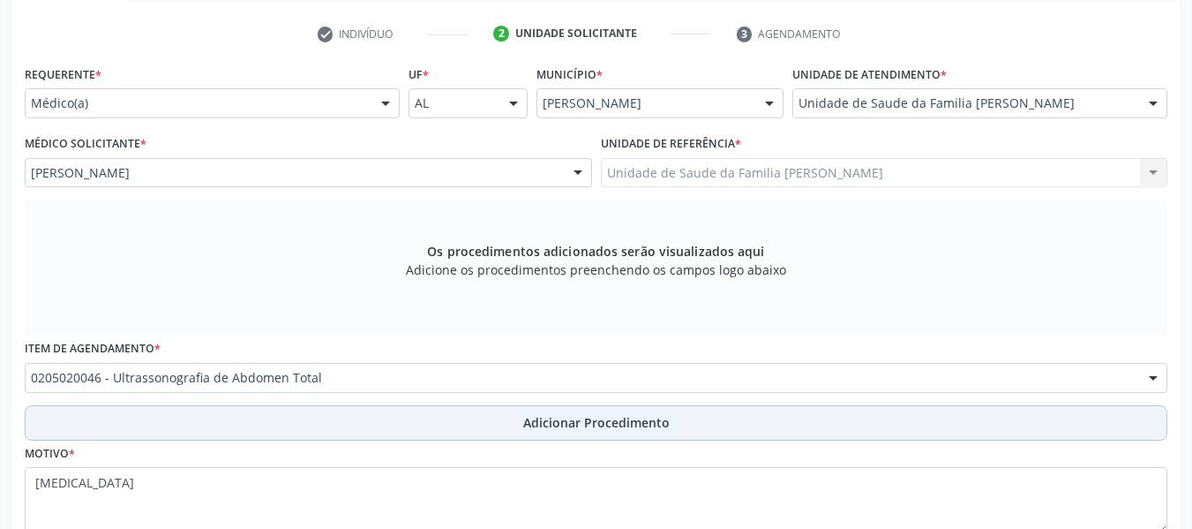
click at [605, 424] on span "Adicionar Procedimento" at bounding box center [596, 422] width 146 height 19
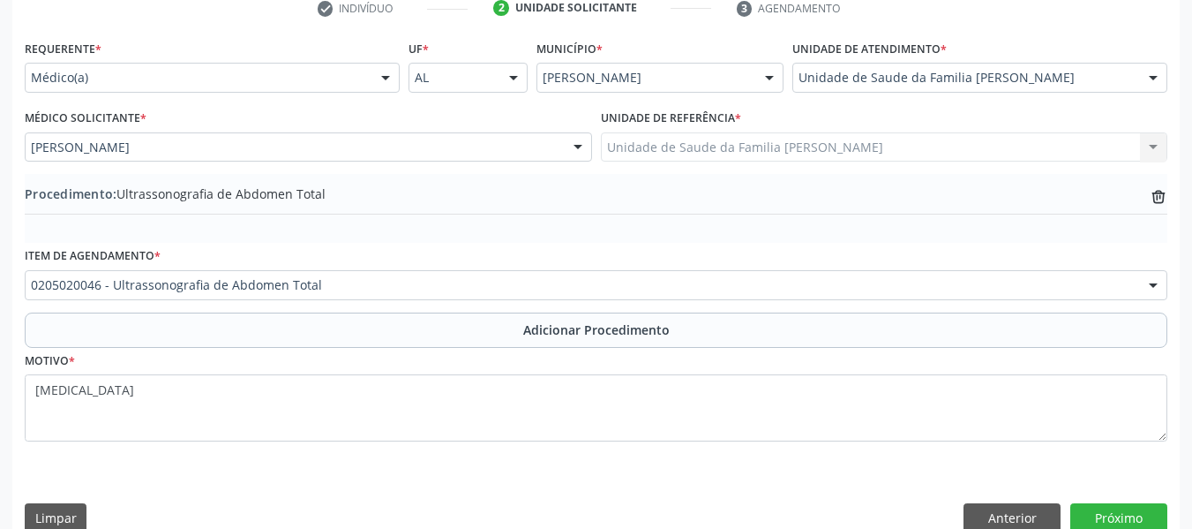
scroll to position [401, 0]
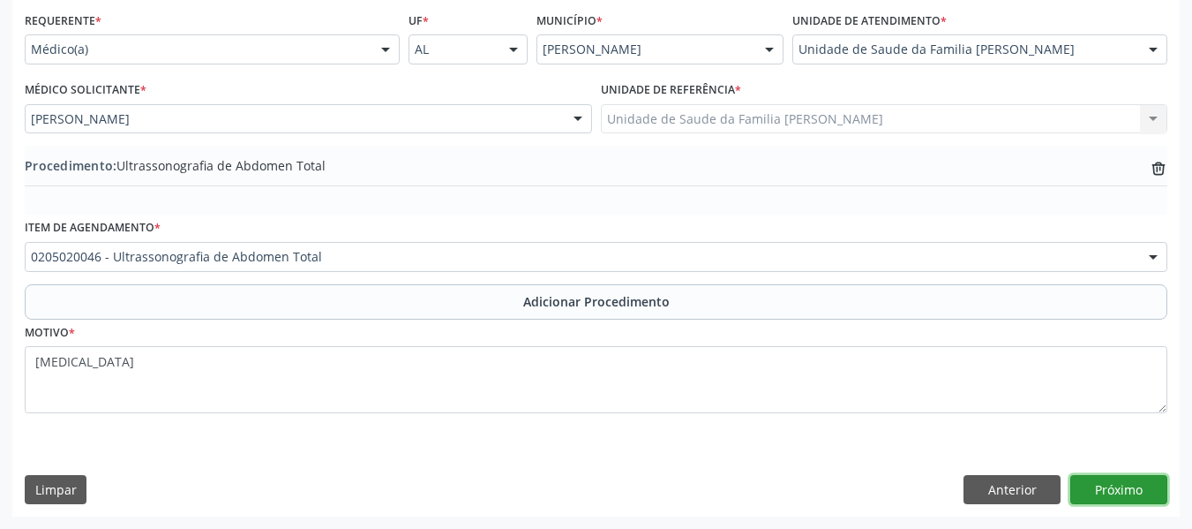
click at [1123, 496] on button "Próximo" at bounding box center [1118, 490] width 97 height 30
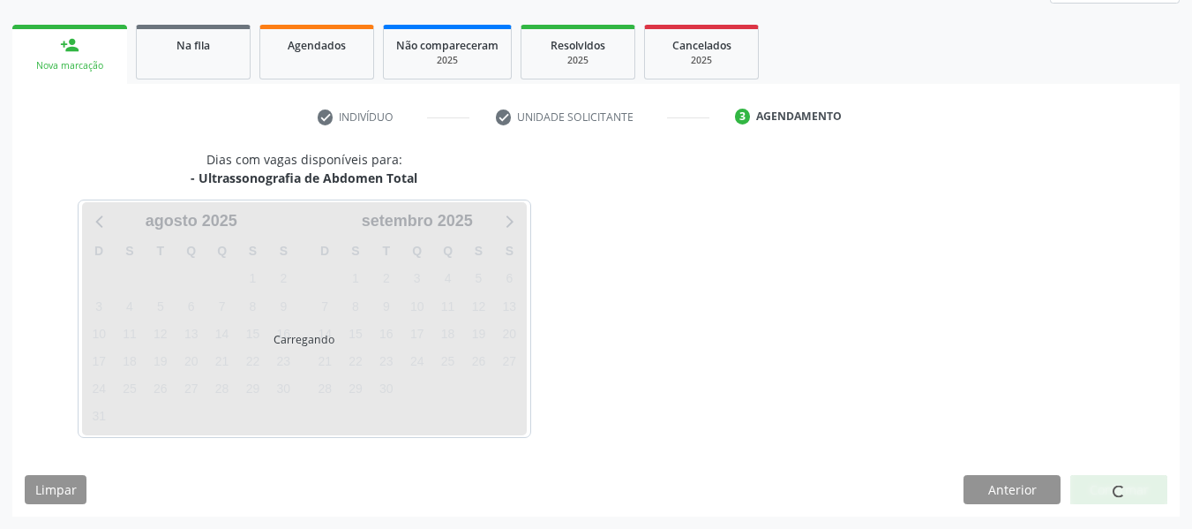
scroll to position [316, 0]
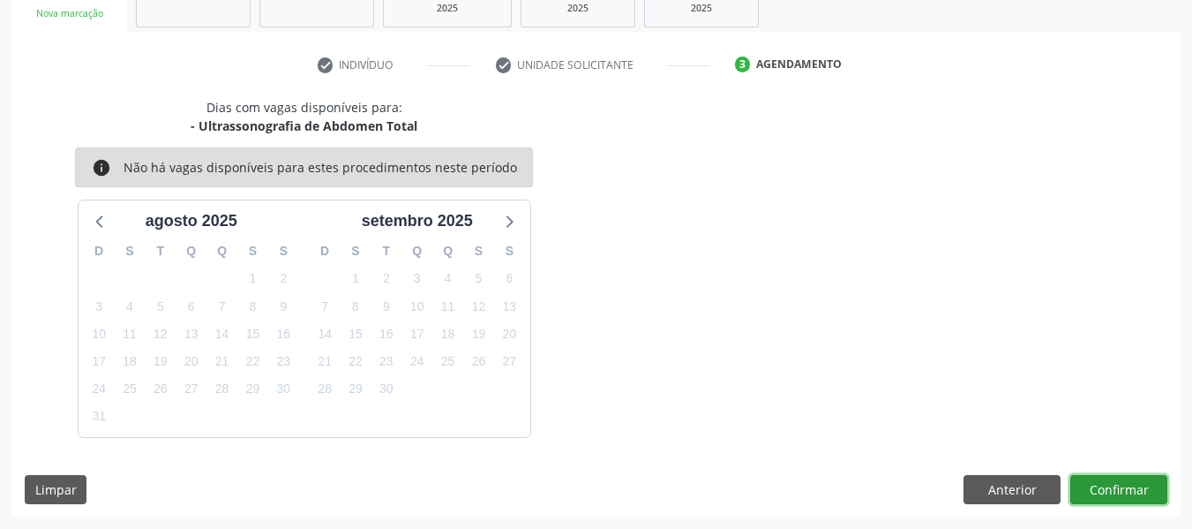
click at [1115, 488] on button "Confirmar" at bounding box center [1118, 490] width 97 height 30
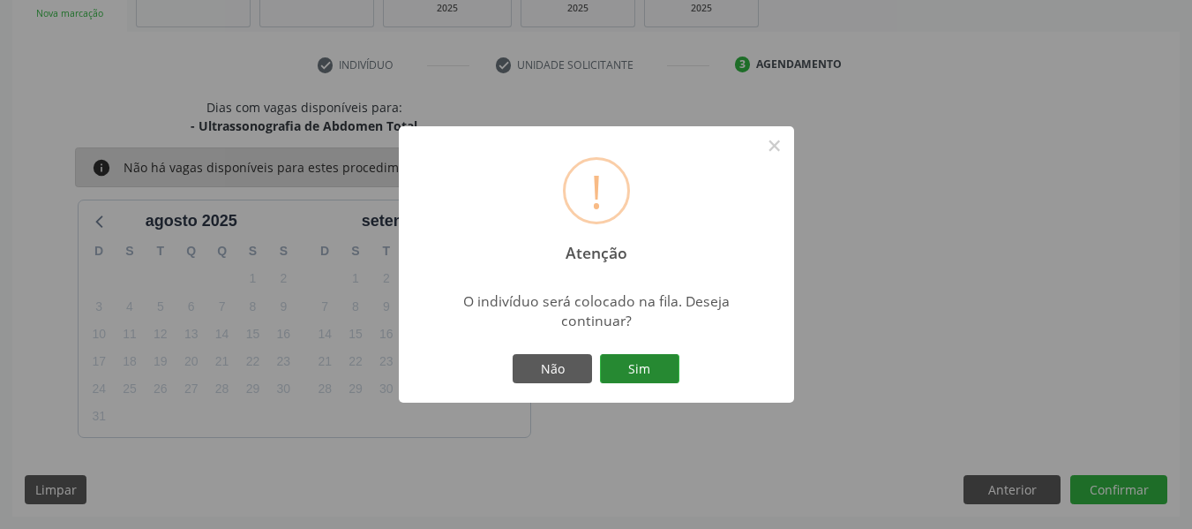
click at [640, 358] on button "Sim" at bounding box center [639, 369] width 79 height 30
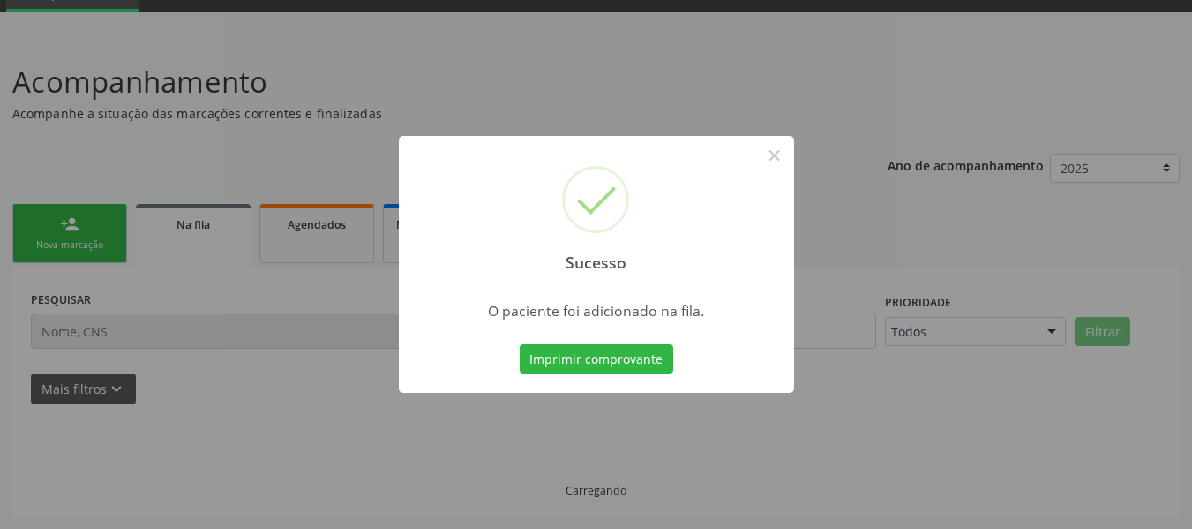
scroll to position [85, 0]
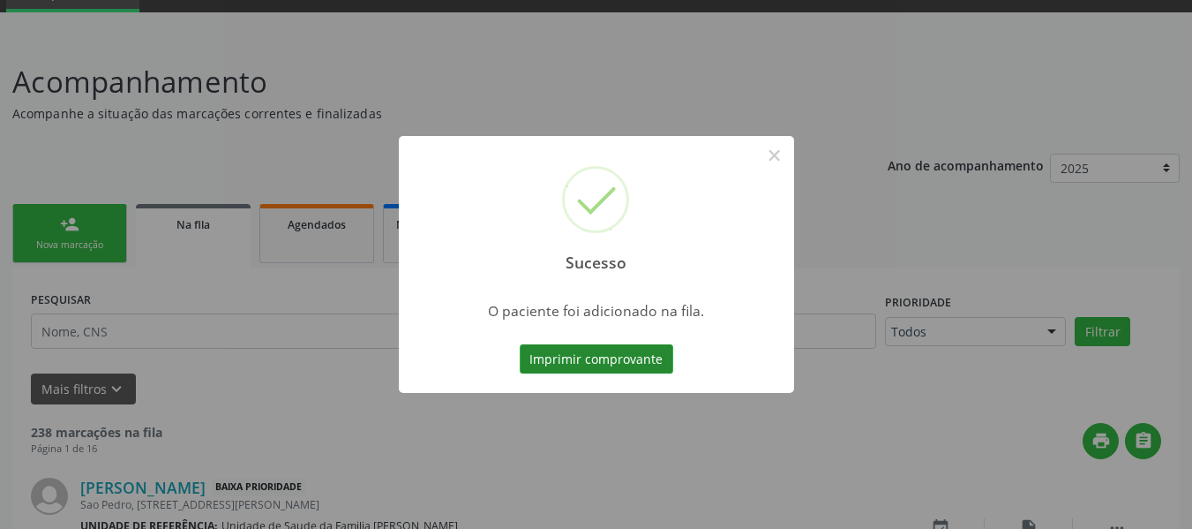
click at [600, 365] on button "Imprimir comprovante" at bounding box center [597, 359] width 154 height 30
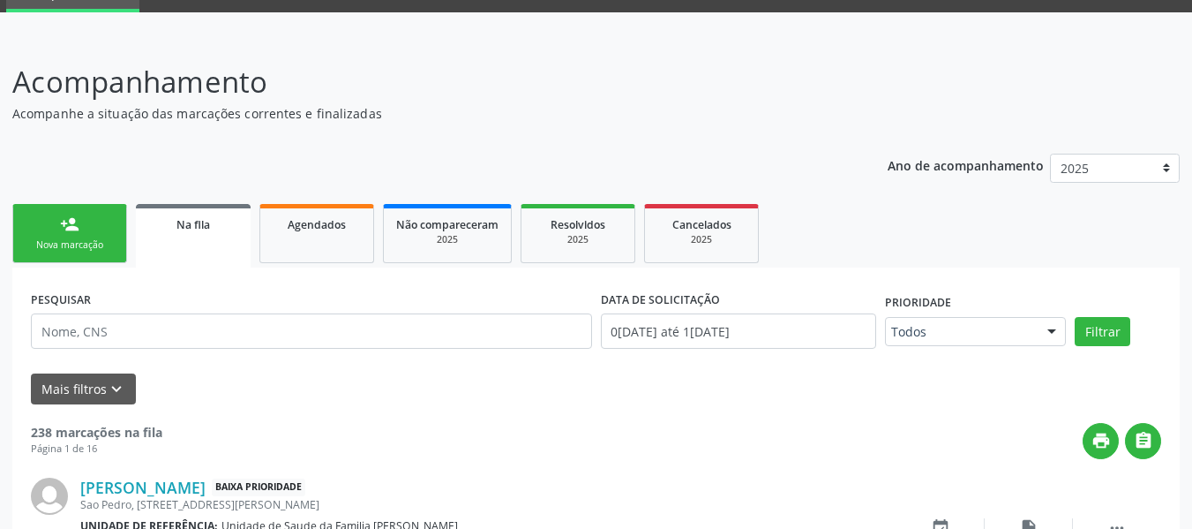
click at [51, 214] on link "person_add Nova marcação" at bounding box center [69, 233] width 115 height 59
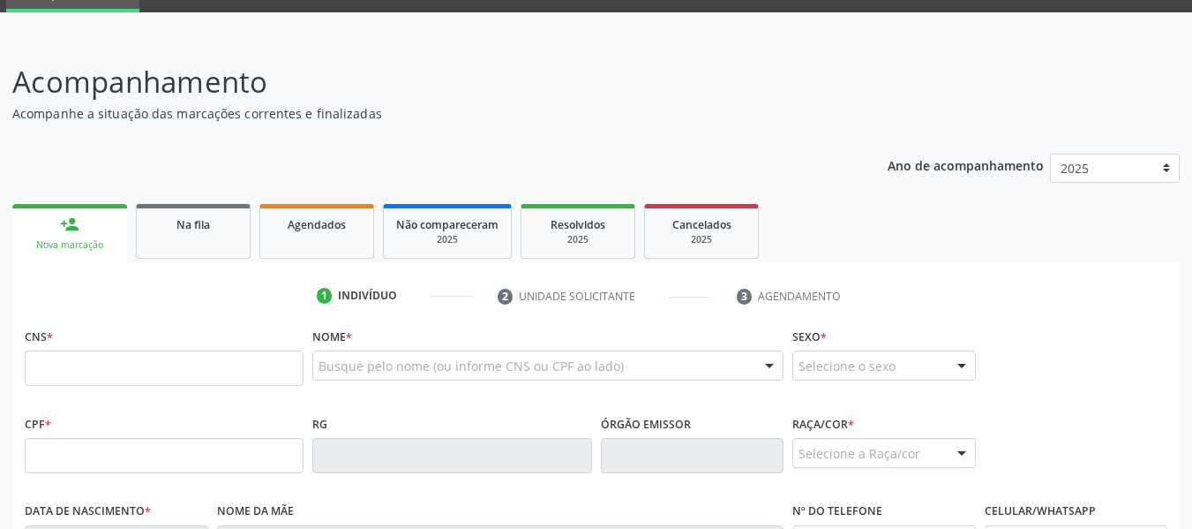
click at [65, 369] on input "text" at bounding box center [164, 367] width 279 height 35
click at [60, 374] on input "text" at bounding box center [164, 367] width 279 height 35
click at [64, 369] on input "text" at bounding box center [164, 367] width 279 height 35
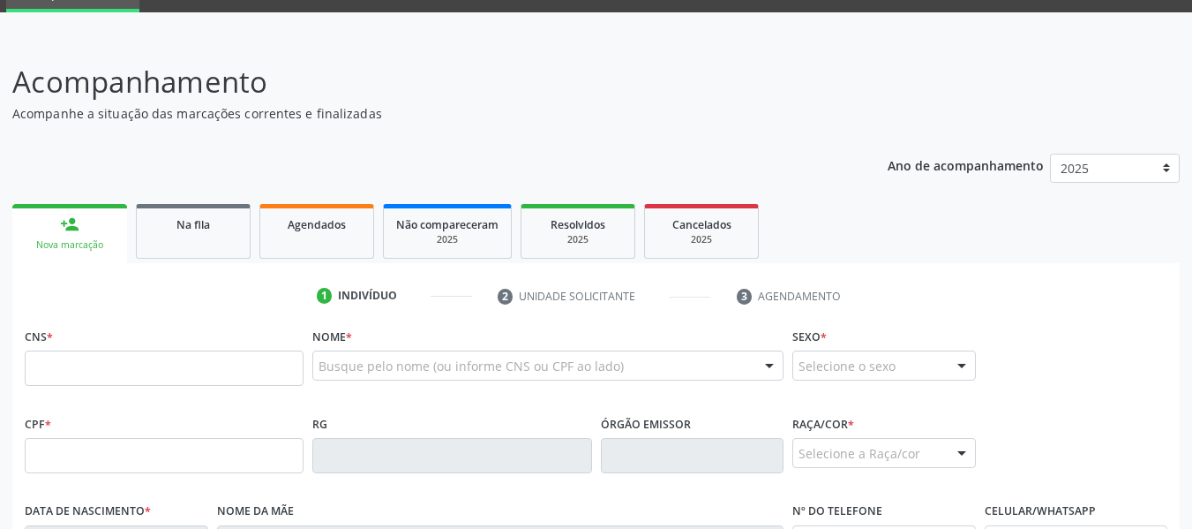
drag, startPoint x: 64, startPoint y: 369, endPoint x: 502, endPoint y: 98, distance: 515.5
click at [502, 98] on p "Acompanhamento" at bounding box center [420, 82] width 817 height 44
click at [100, 373] on input "text" at bounding box center [164, 367] width 279 height 35
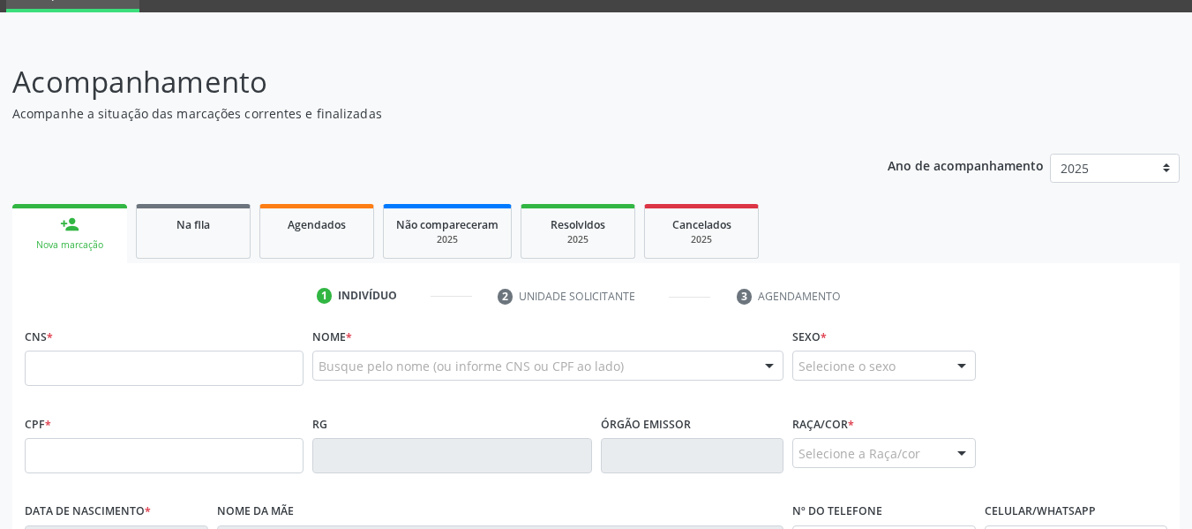
click at [105, 376] on input "text" at bounding box center [164, 367] width 279 height 35
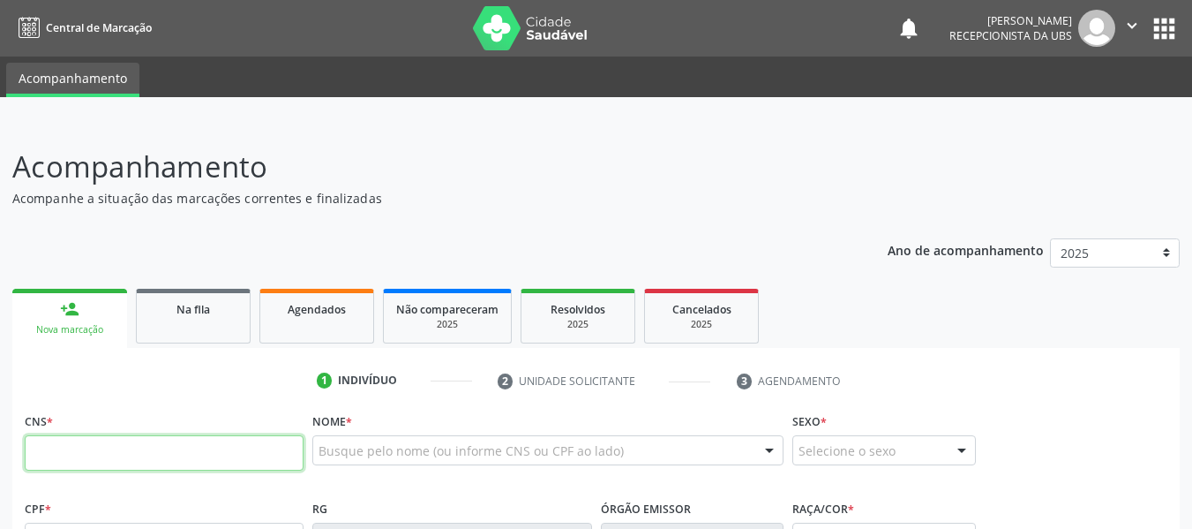
click at [52, 445] on input "text" at bounding box center [164, 452] width 279 height 35
type input "702 5087 6071 8540"
type input "019.578.154-69"
type input "0[DATE]"
type input "Maria José dos Santos"
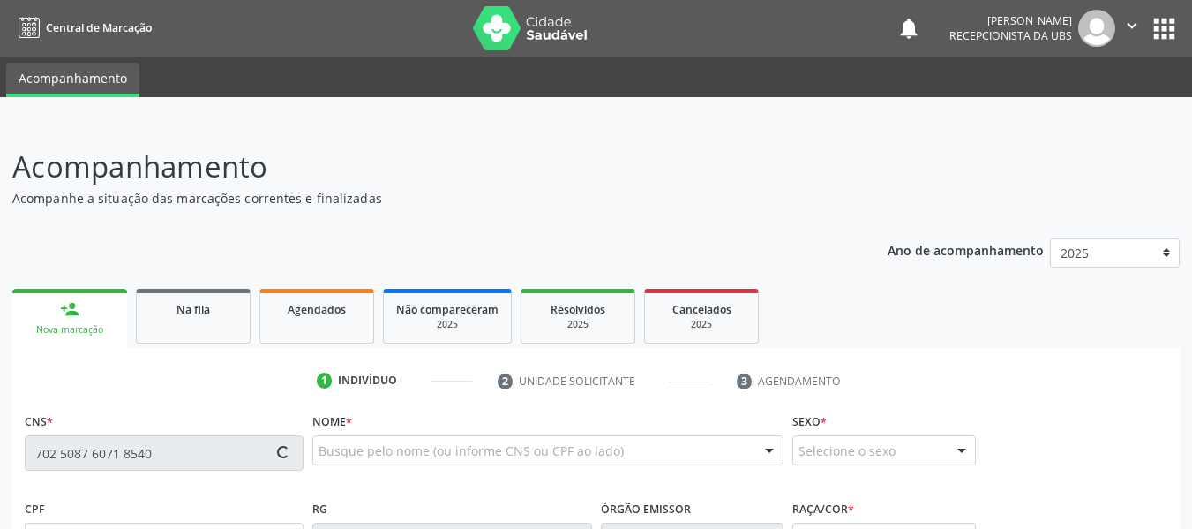
type input "[PHONE_NUMBER]"
type input "S/N"
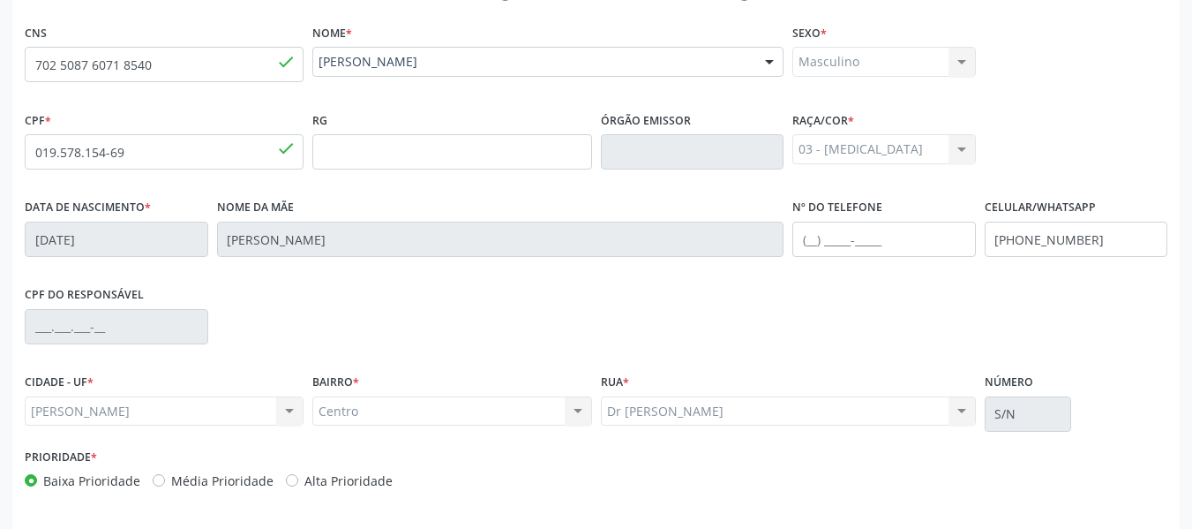
scroll to position [453, 0]
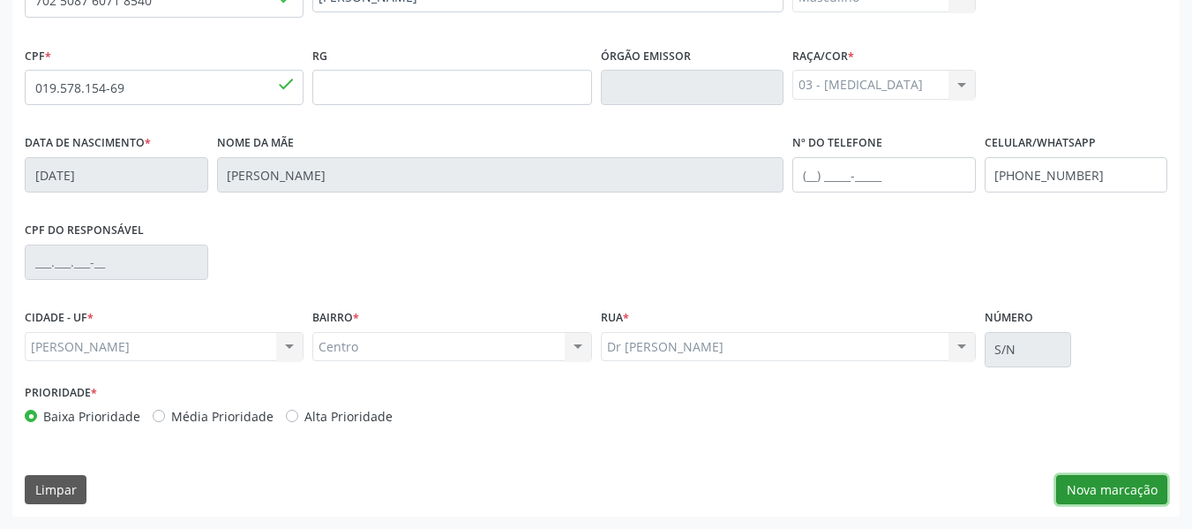
click at [1103, 492] on button "Nova marcação" at bounding box center [1111, 490] width 111 height 30
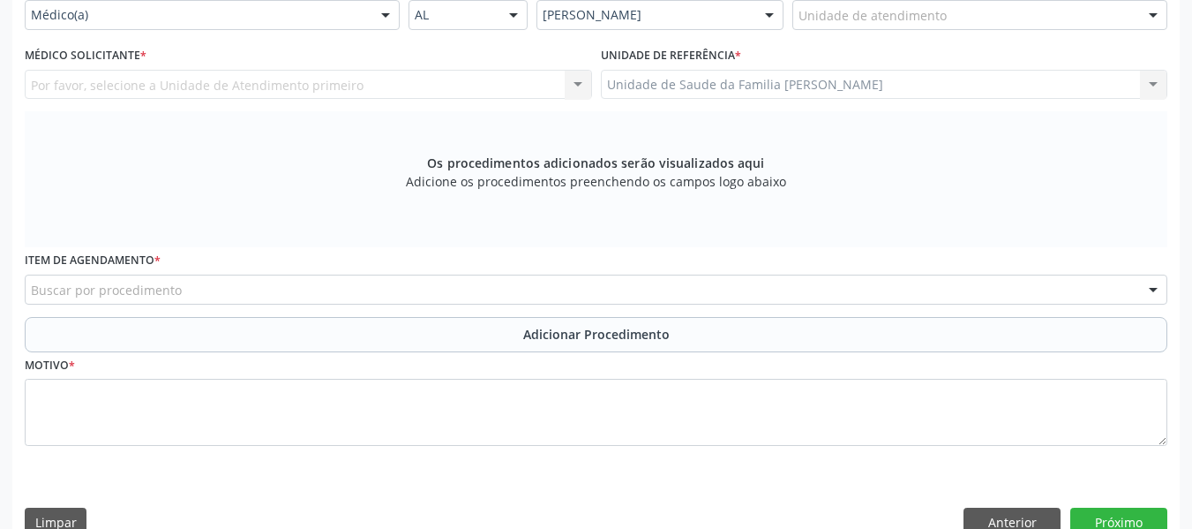
scroll to position [417, 0]
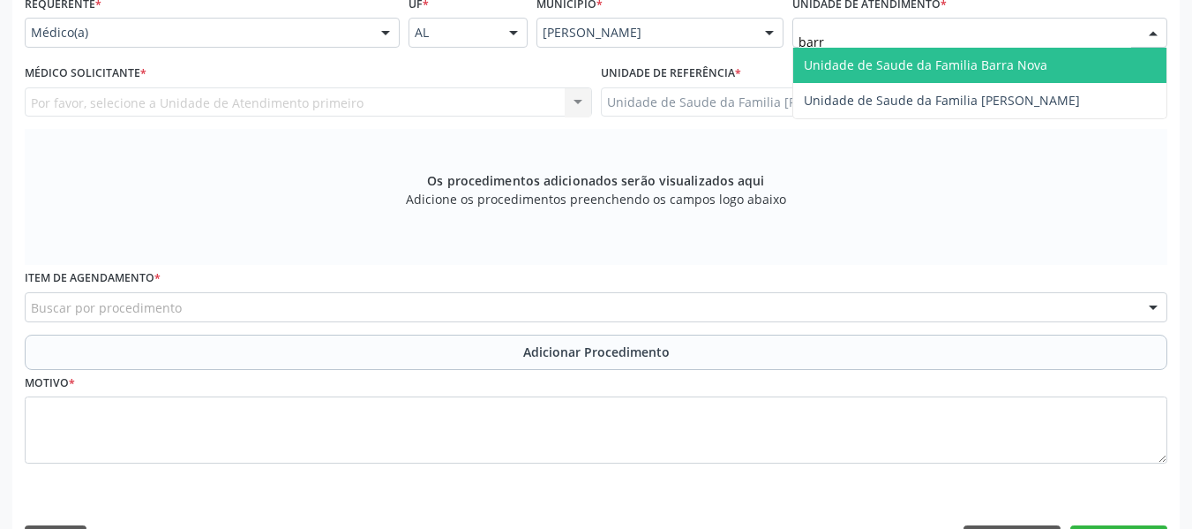
type input "barro"
click at [878, 67] on span "Unidade de Saude da Familia [PERSON_NAME]" at bounding box center [942, 64] width 276 height 17
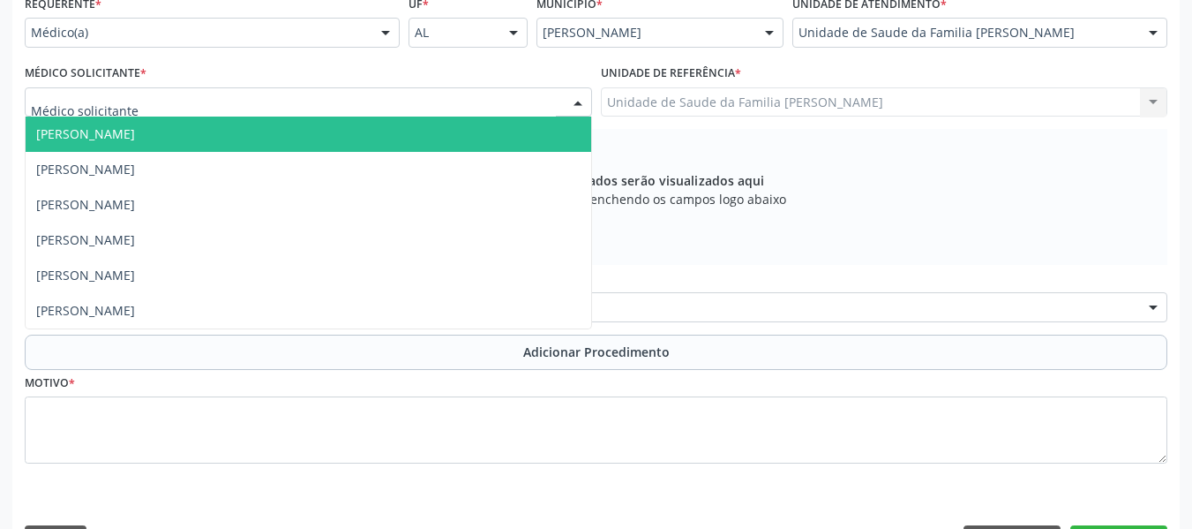
click at [577, 94] on div at bounding box center [578, 103] width 26 height 30
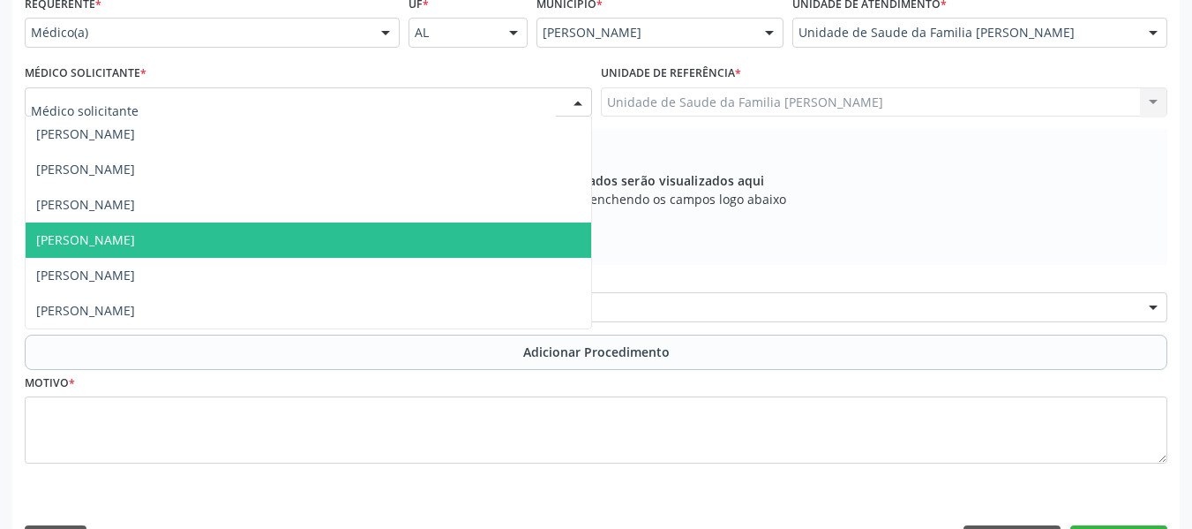
click at [74, 237] on span "[PERSON_NAME]" at bounding box center [85, 239] width 99 height 17
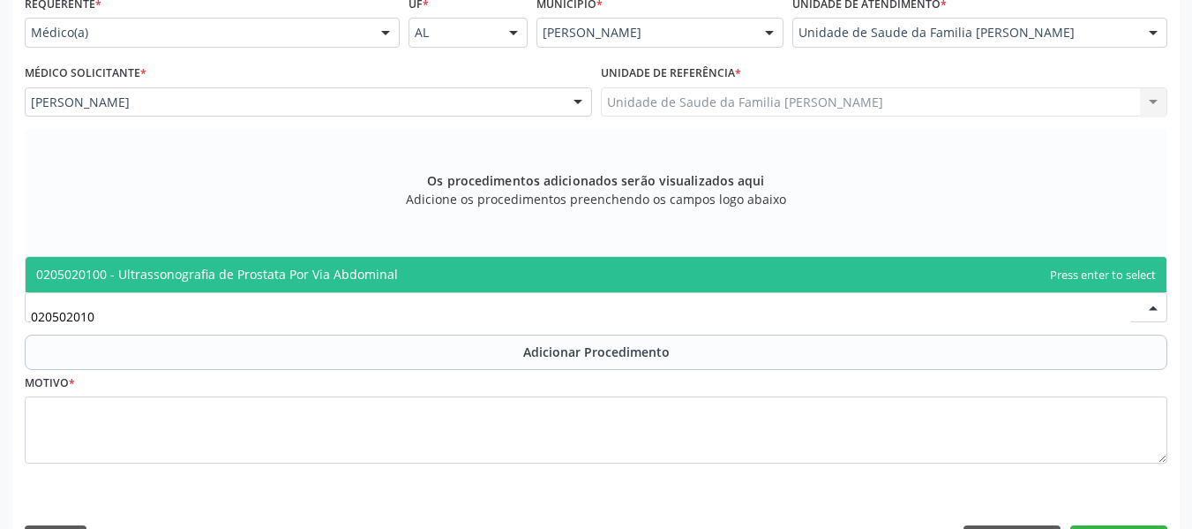
type input "0205020100"
click at [240, 267] on span "0205020100 - Ultrassonografia de Prostata Por Via Abdominal" at bounding box center [217, 274] width 362 height 17
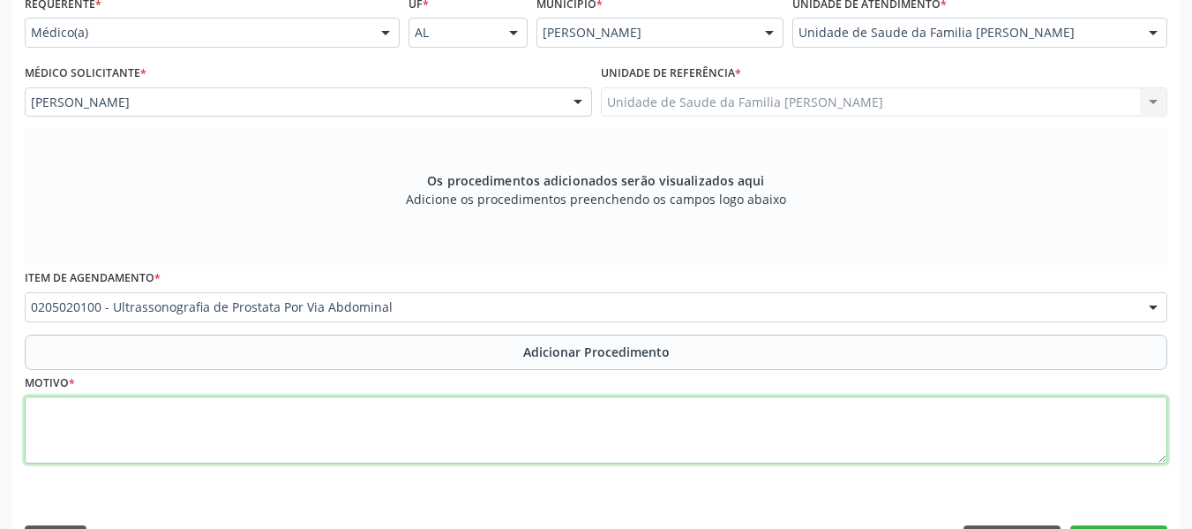
click at [71, 422] on textarea at bounding box center [596, 429] width 1143 height 67
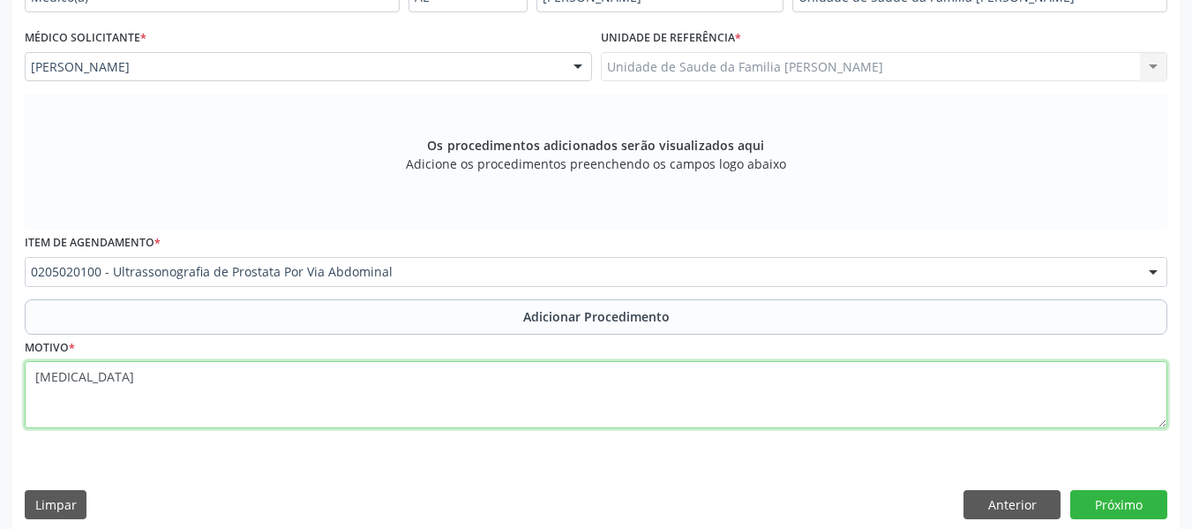
scroll to position [468, 0]
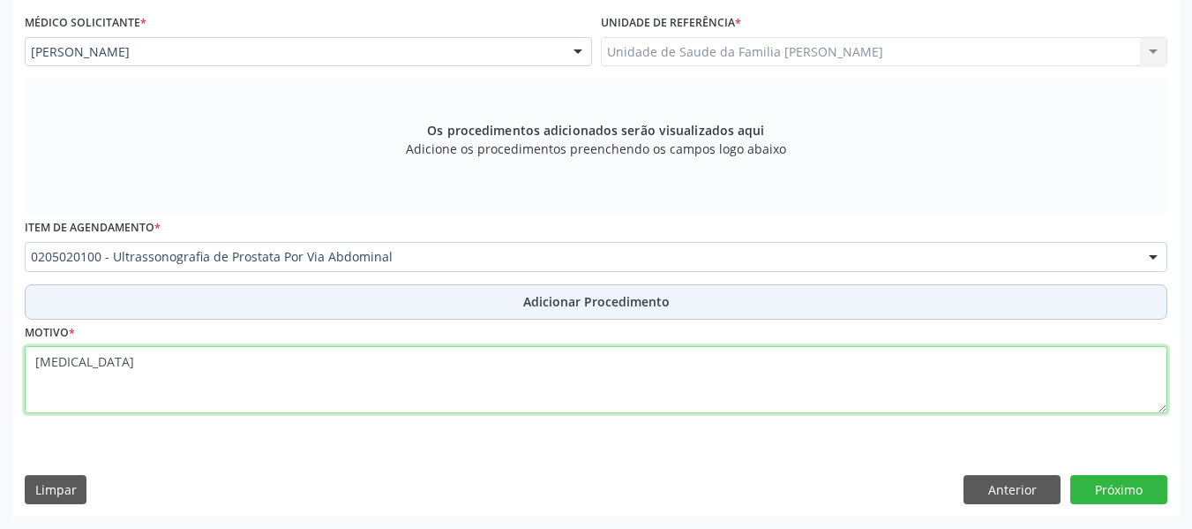
type textarea "Leucopenia"
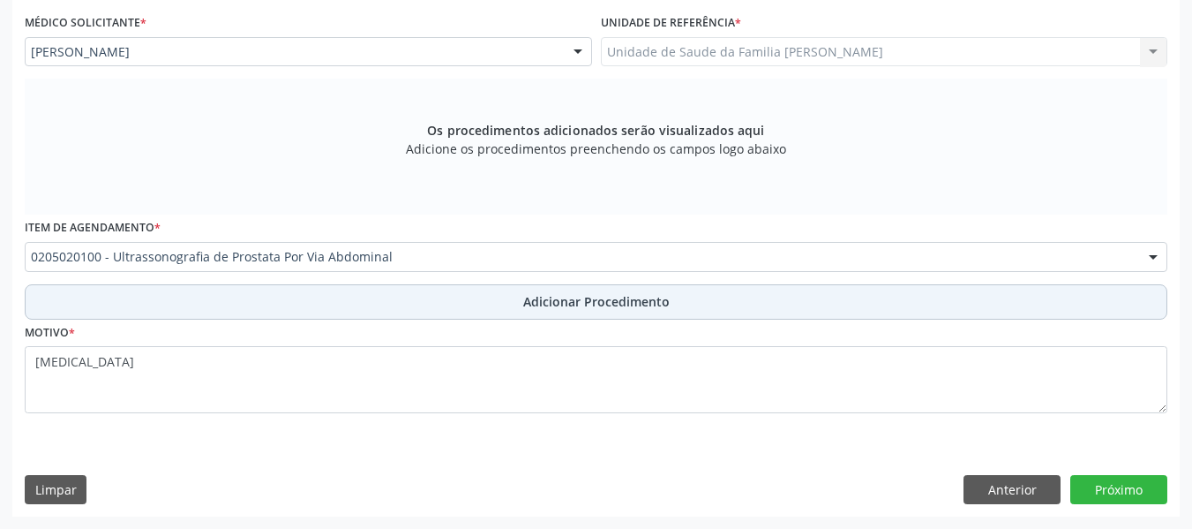
click at [561, 298] on span "Adicionar Procedimento" at bounding box center [596, 301] width 146 height 19
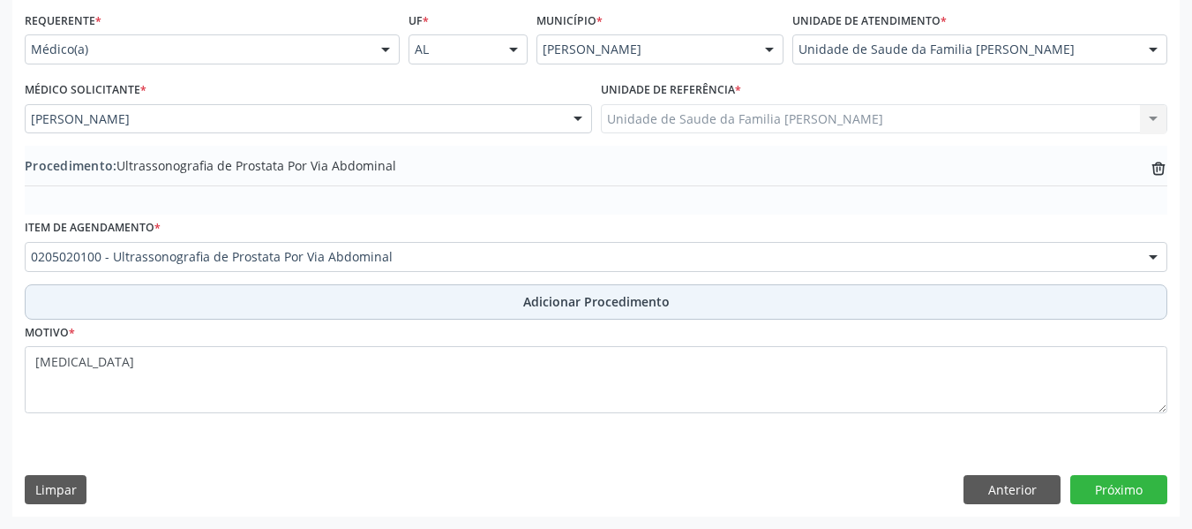
scroll to position [401, 0]
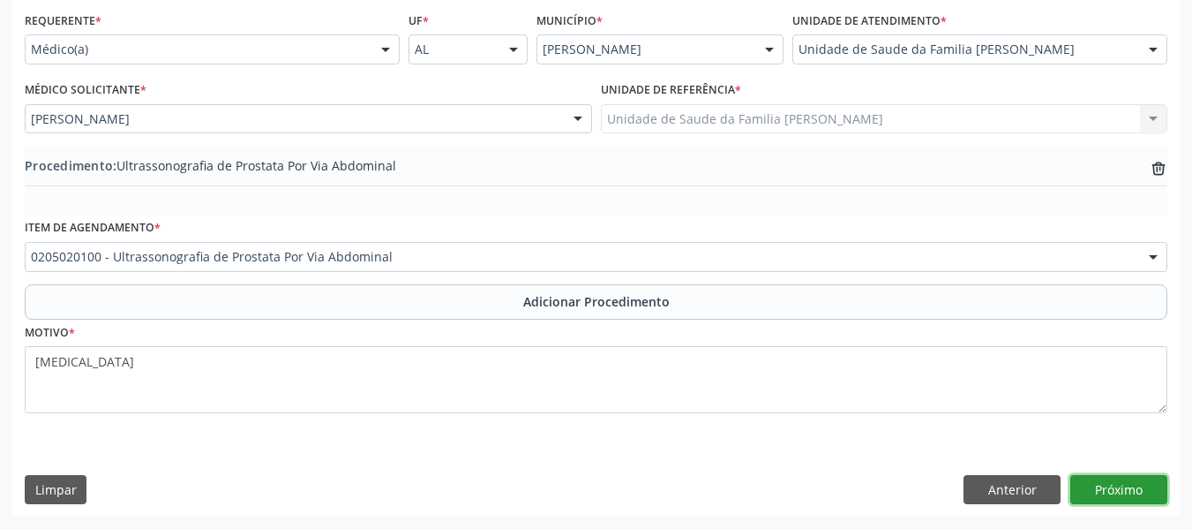
click at [1118, 486] on button "Próximo" at bounding box center [1118, 490] width 97 height 30
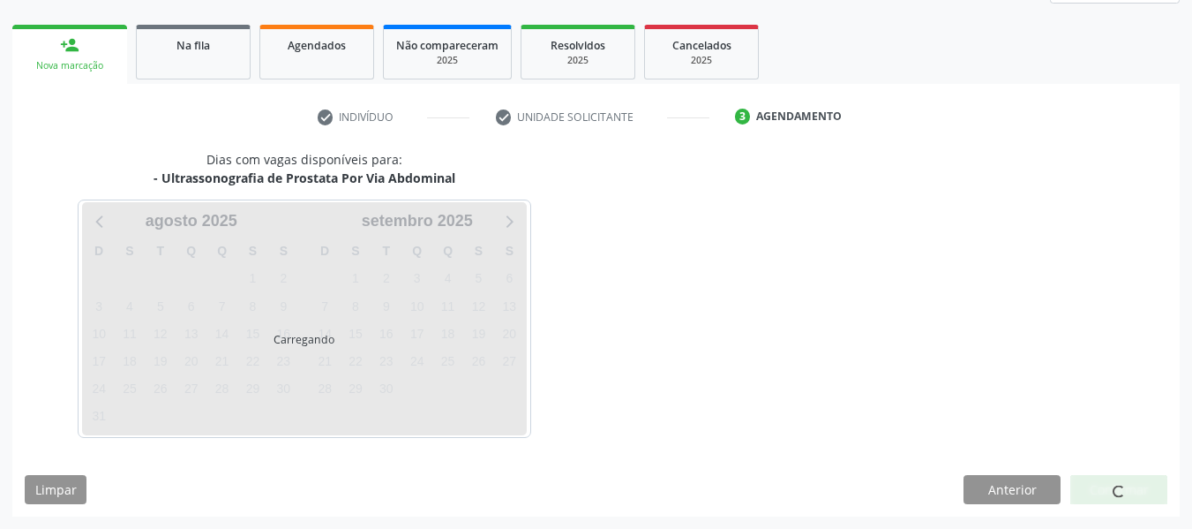
scroll to position [316, 0]
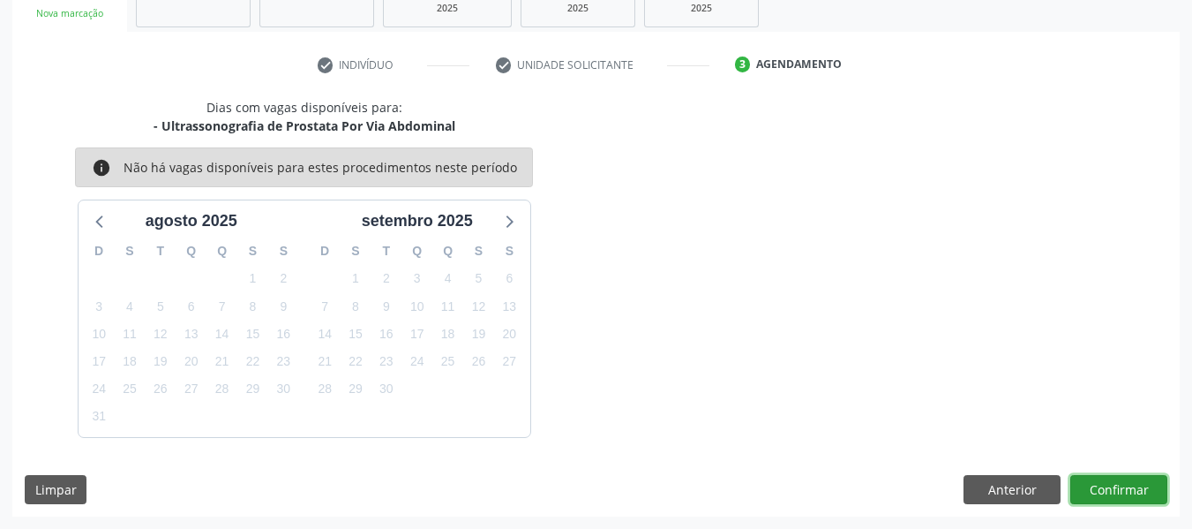
click at [1115, 491] on button "Confirmar" at bounding box center [1118, 490] width 97 height 30
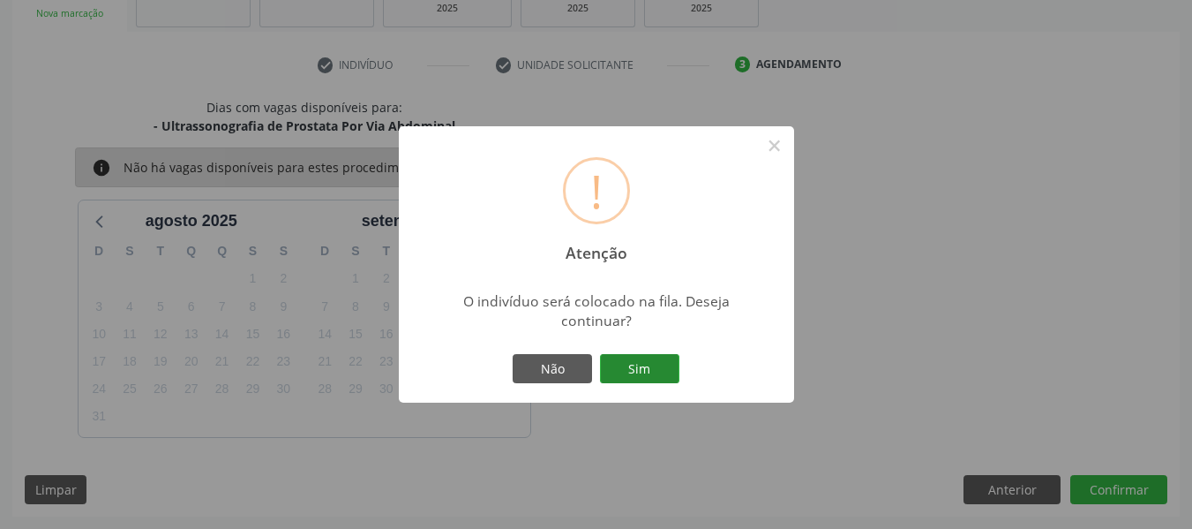
click at [641, 364] on button "Sim" at bounding box center [639, 369] width 79 height 30
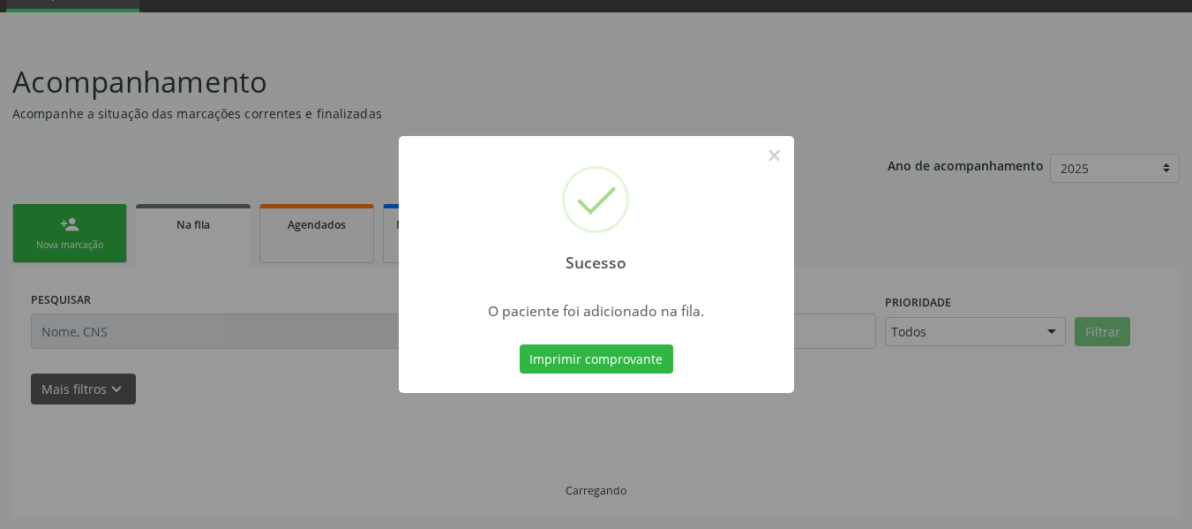
scroll to position [85, 0]
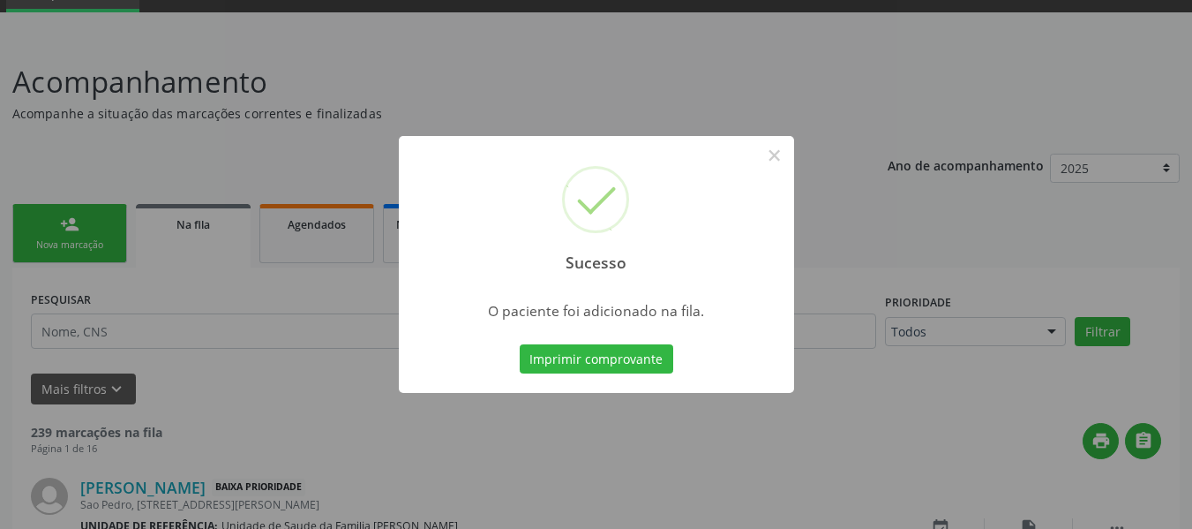
click at [42, 215] on div "Sucesso × O paciente foi adicionado na fila. Imprimir comprovante Cancel" at bounding box center [596, 264] width 1192 height 529
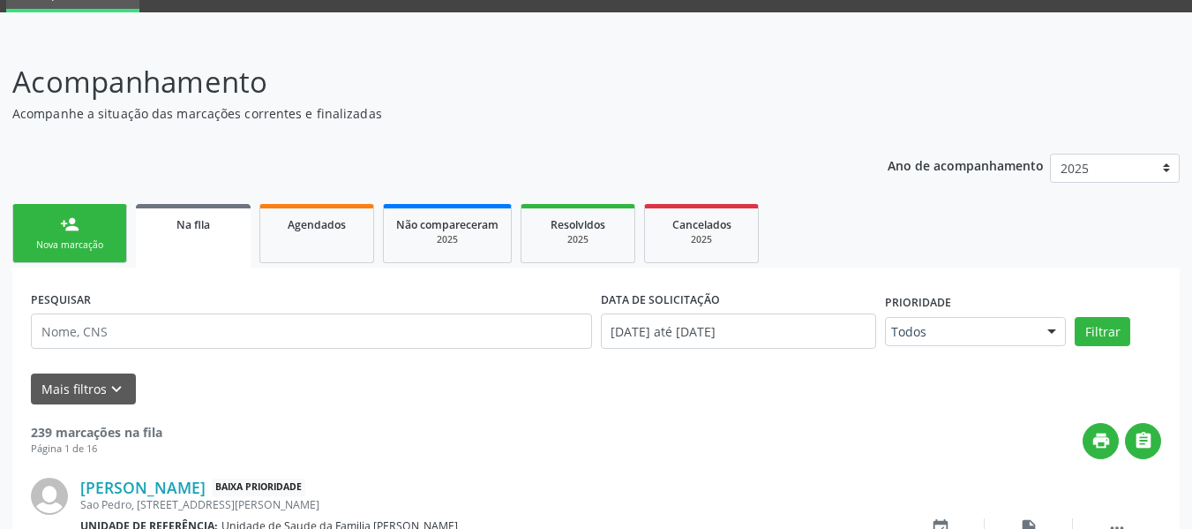
click at [43, 225] on link "person_add Nova marcação" at bounding box center [69, 233] width 115 height 59
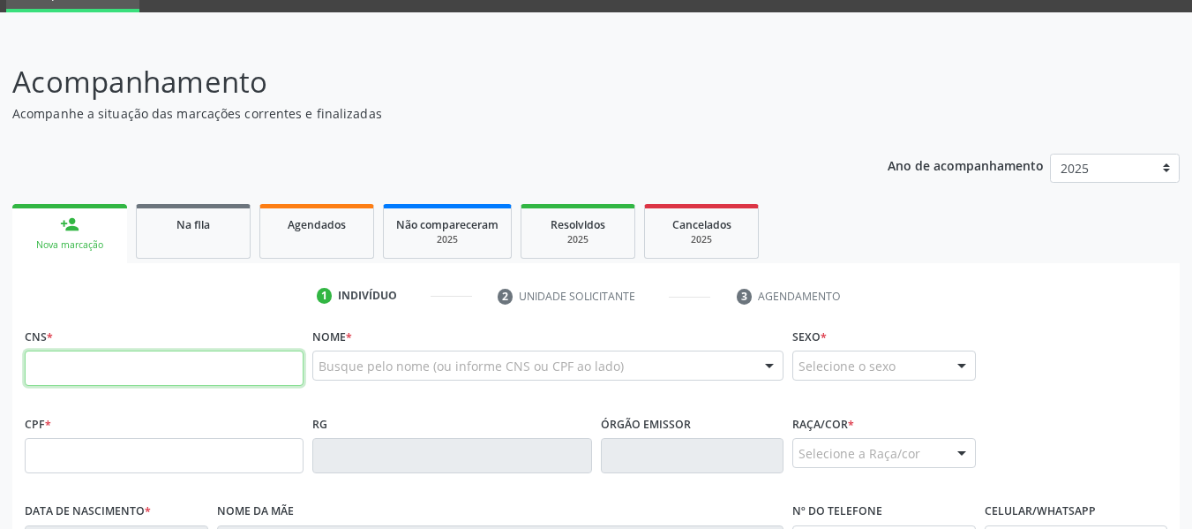
click at [54, 369] on input "text" at bounding box center [164, 367] width 279 height 35
type input "702 3011 4173 6312"
type input "147.613.544-45"
type input "03/05/2005"
type input "Flavia Maria Batista de Lima"
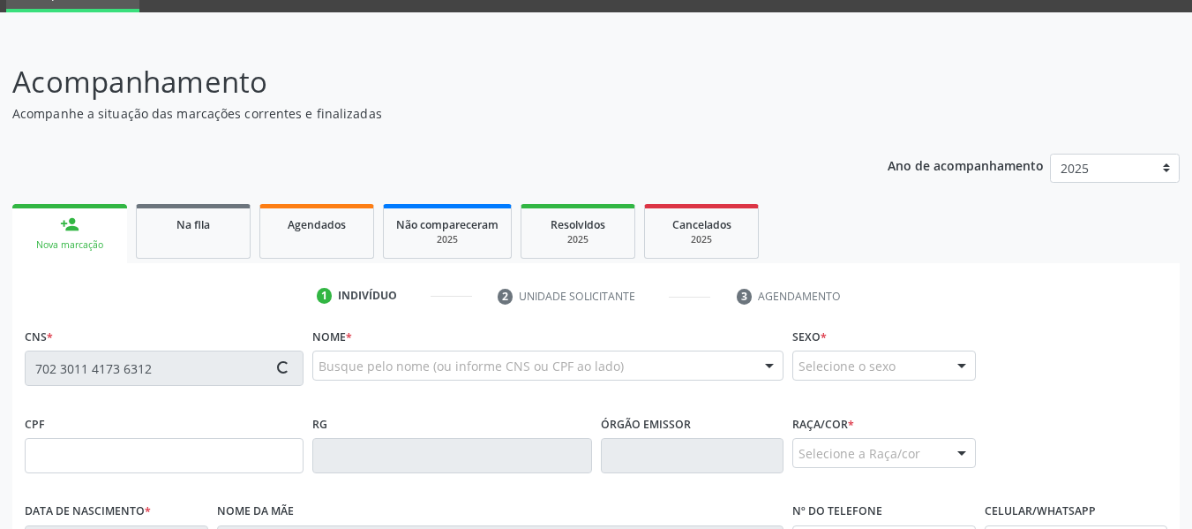
type input "(82) 99151-4792"
type input "361"
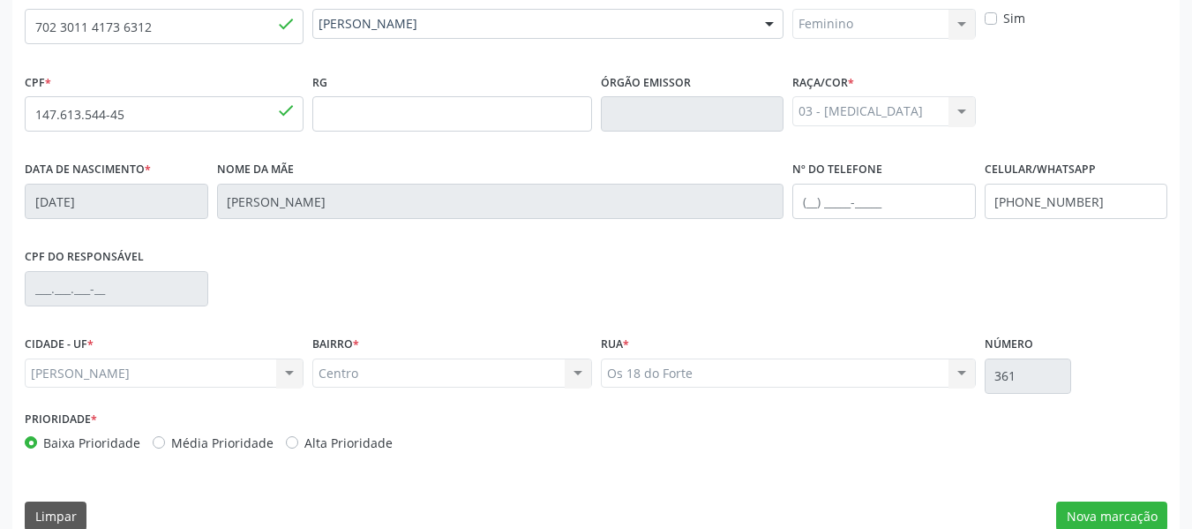
scroll to position [453, 0]
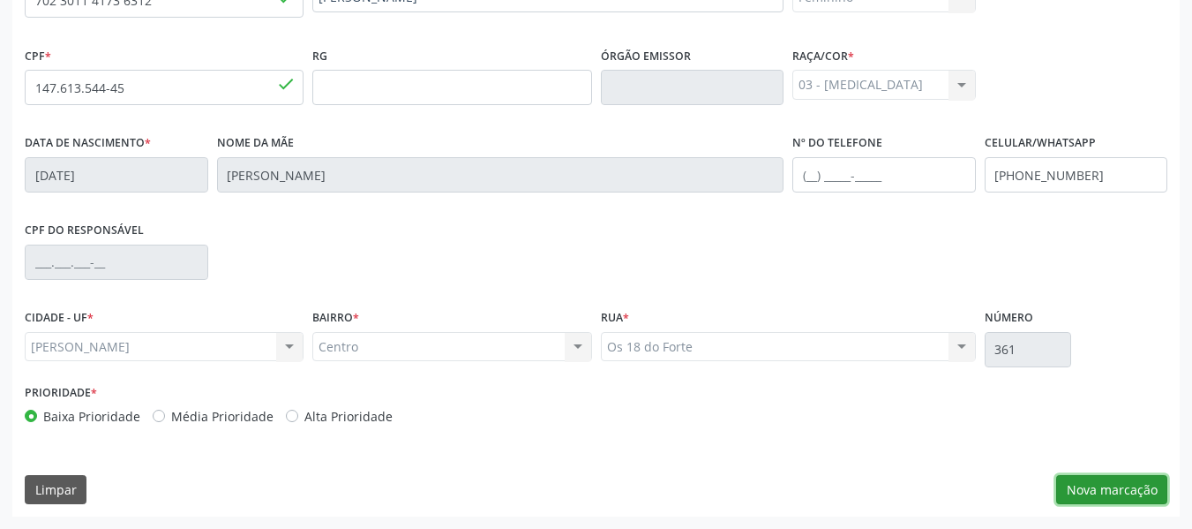
click at [1080, 486] on button "Nova marcação" at bounding box center [1111, 490] width 111 height 30
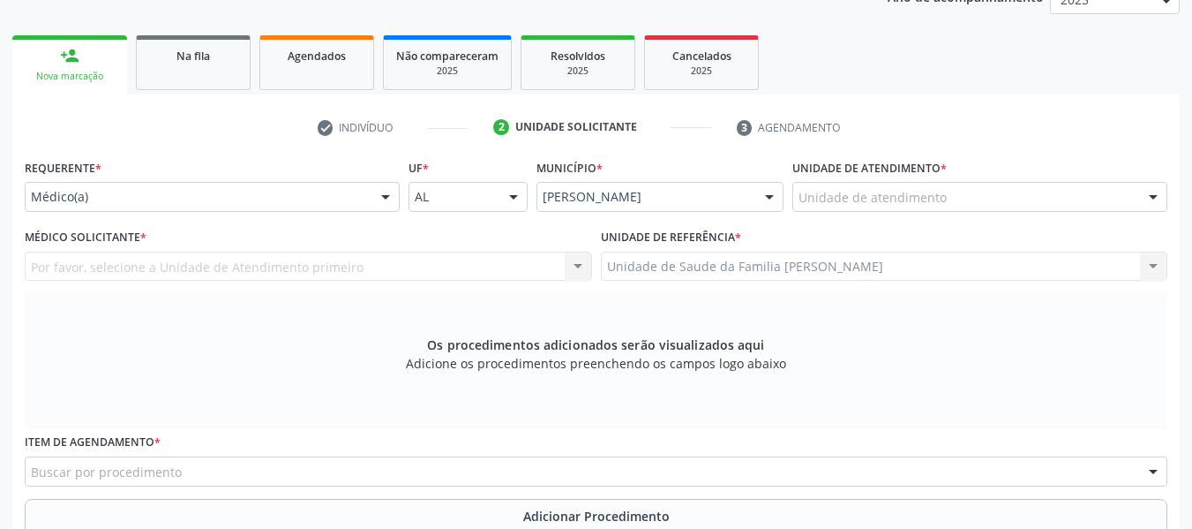
scroll to position [171, 0]
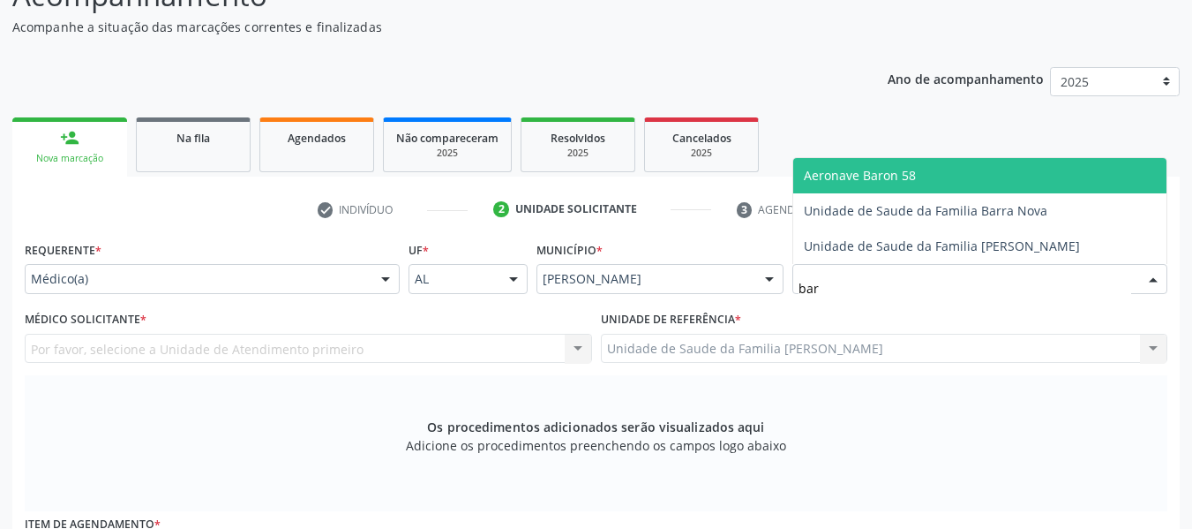
type input "barr"
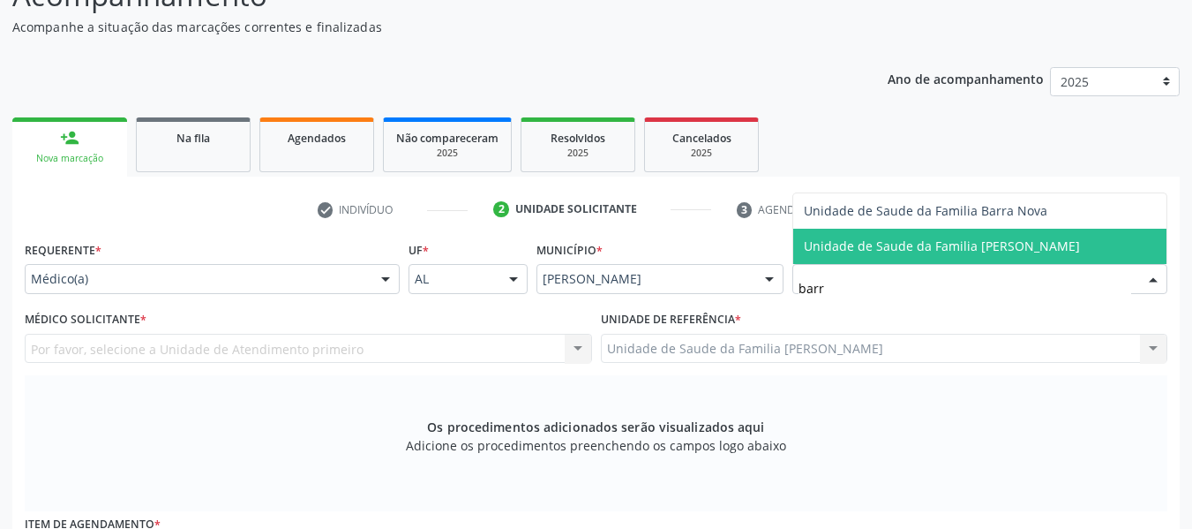
click at [866, 239] on span "Unidade de Saude da Familia [PERSON_NAME]" at bounding box center [942, 245] width 276 height 17
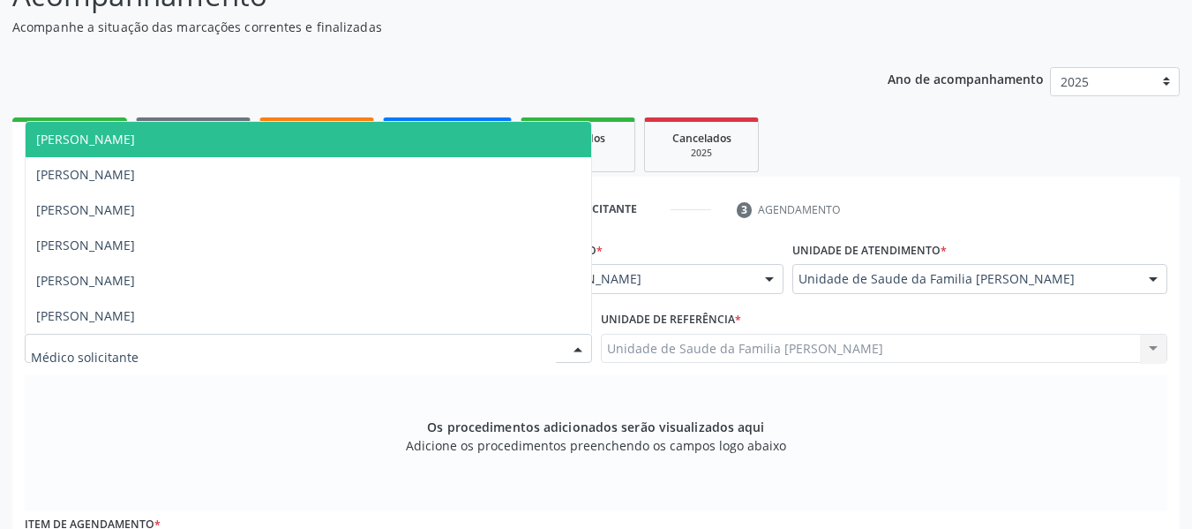
click at [581, 343] on div at bounding box center [578, 349] width 26 height 30
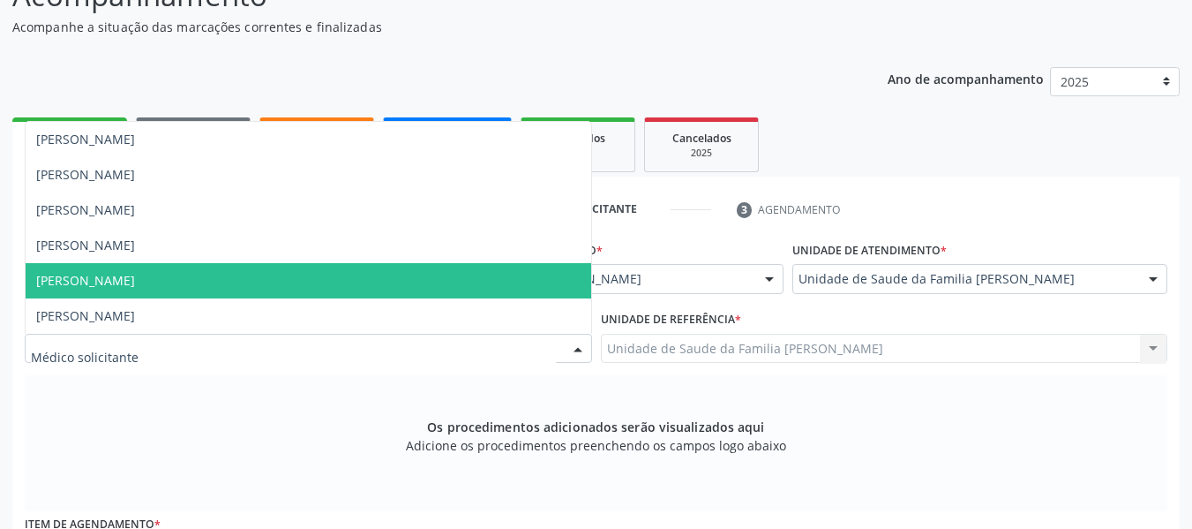
click at [135, 284] on span "[PERSON_NAME]" at bounding box center [85, 280] width 99 height 17
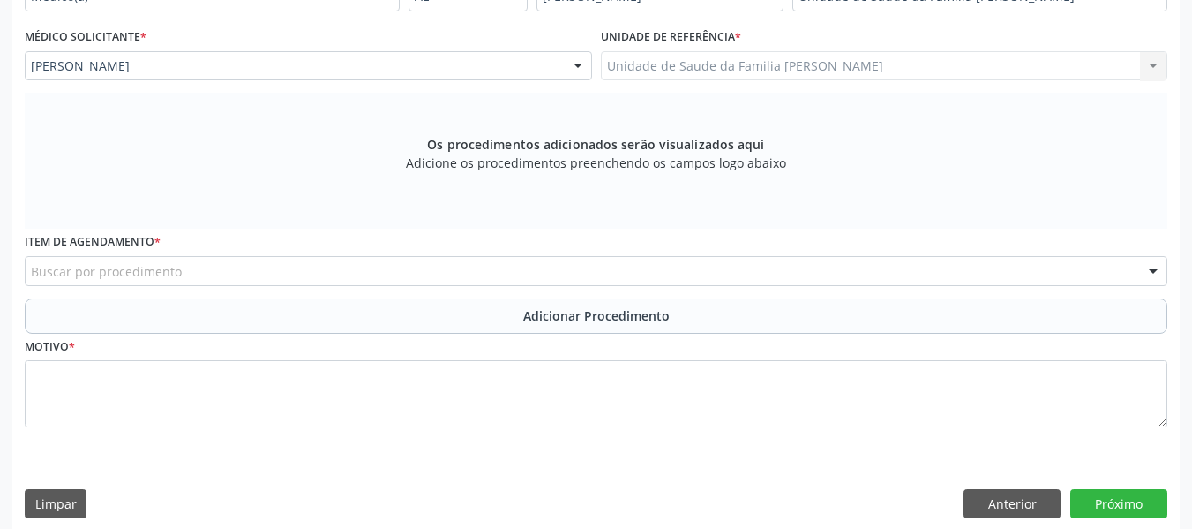
scroll to position [468, 0]
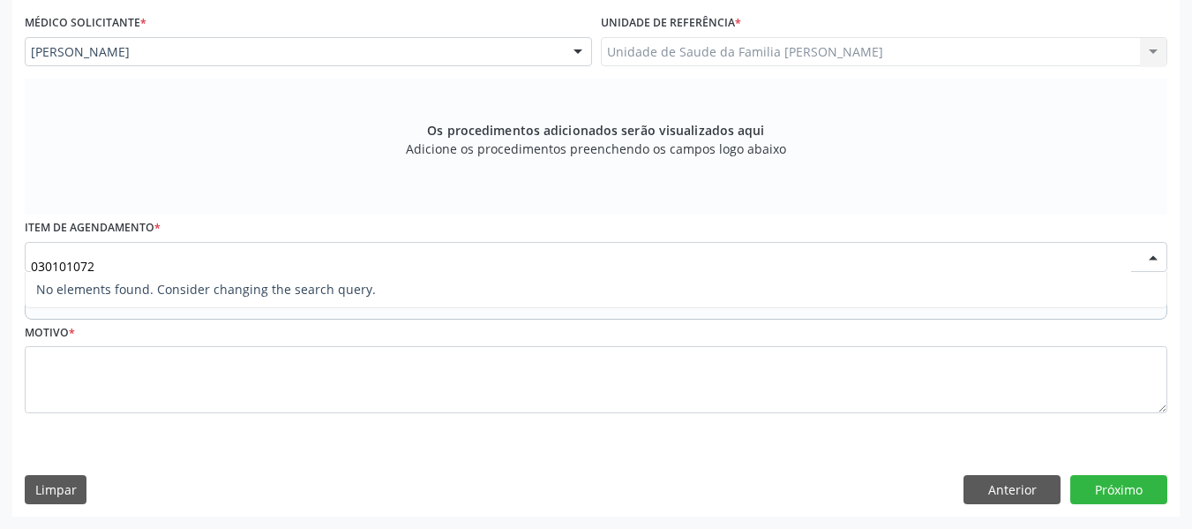
click at [79, 263] on input "030101072" at bounding box center [581, 265] width 1100 height 35
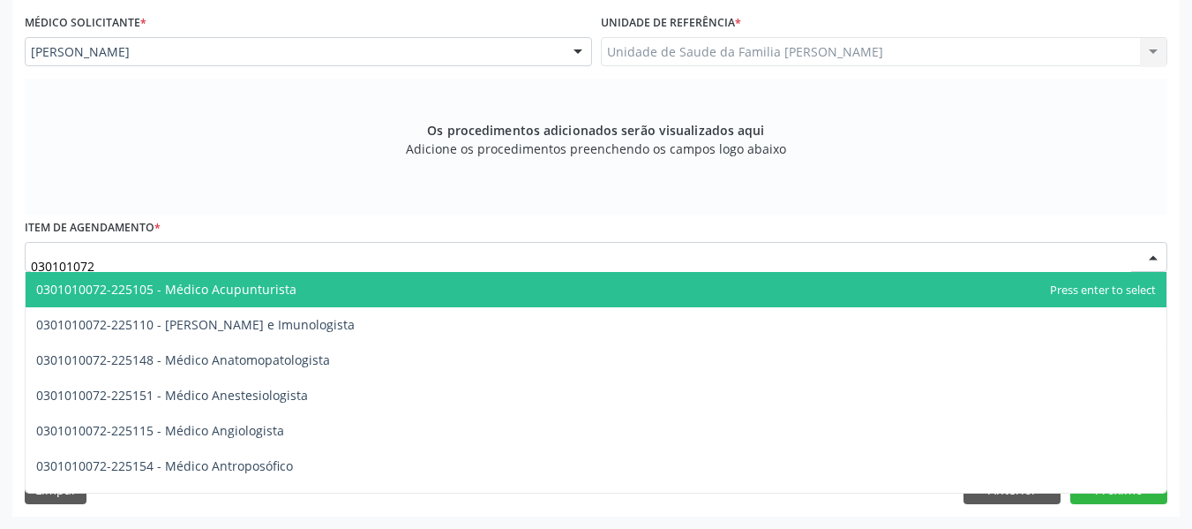
type input "0301010072"
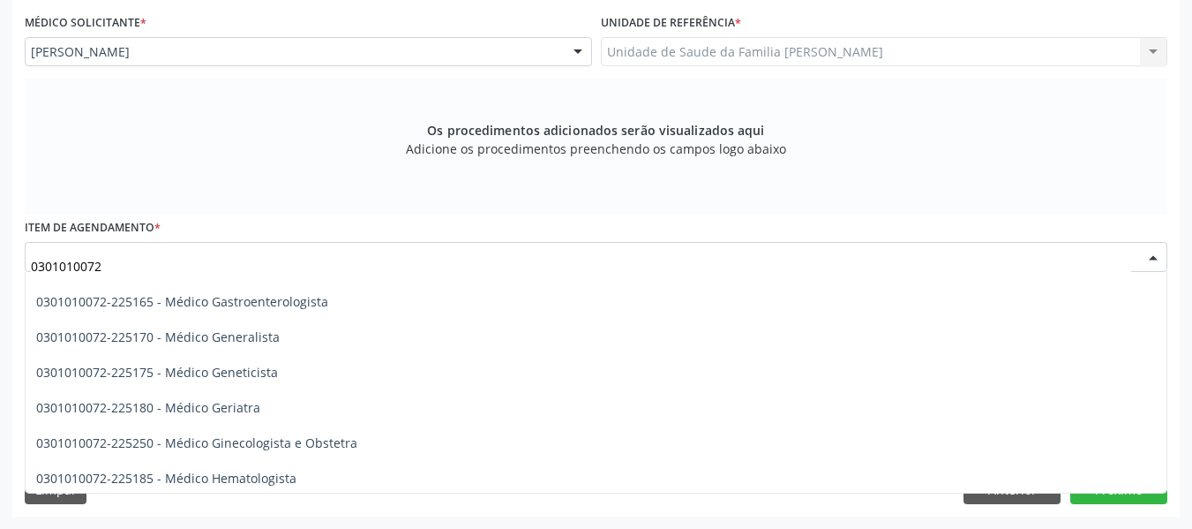
scroll to position [883, 0]
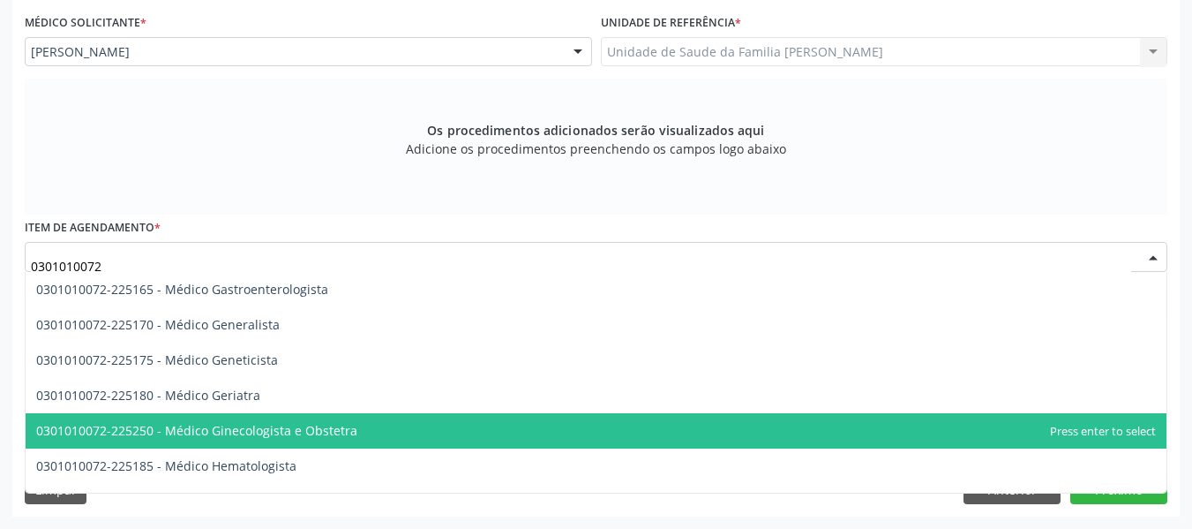
click at [432, 429] on span "0301010072-225250 - Médico Ginecologista e Obstetra" at bounding box center [596, 430] width 1141 height 35
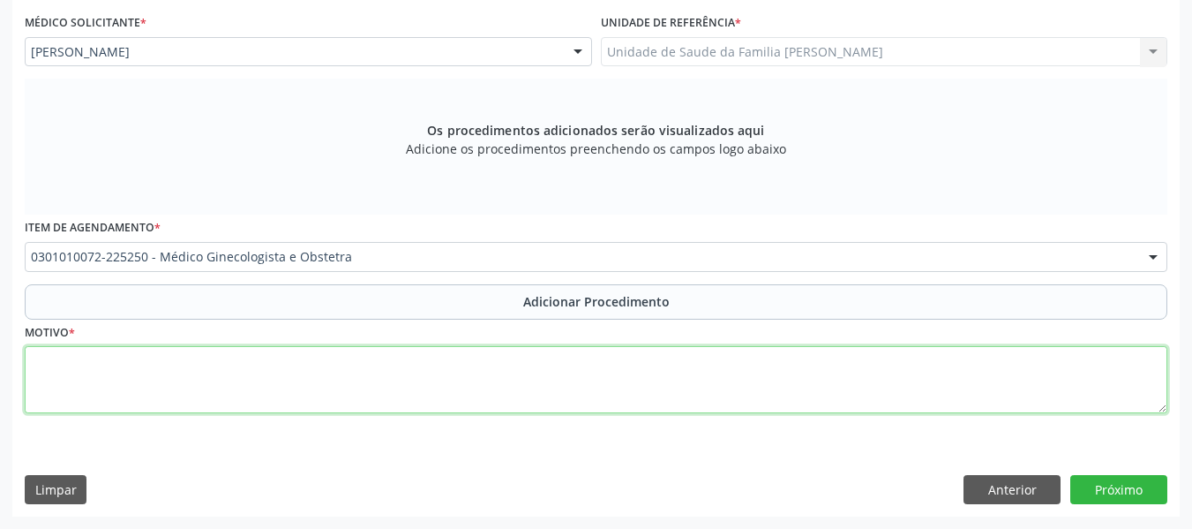
click at [91, 371] on textarea at bounding box center [596, 379] width 1143 height 67
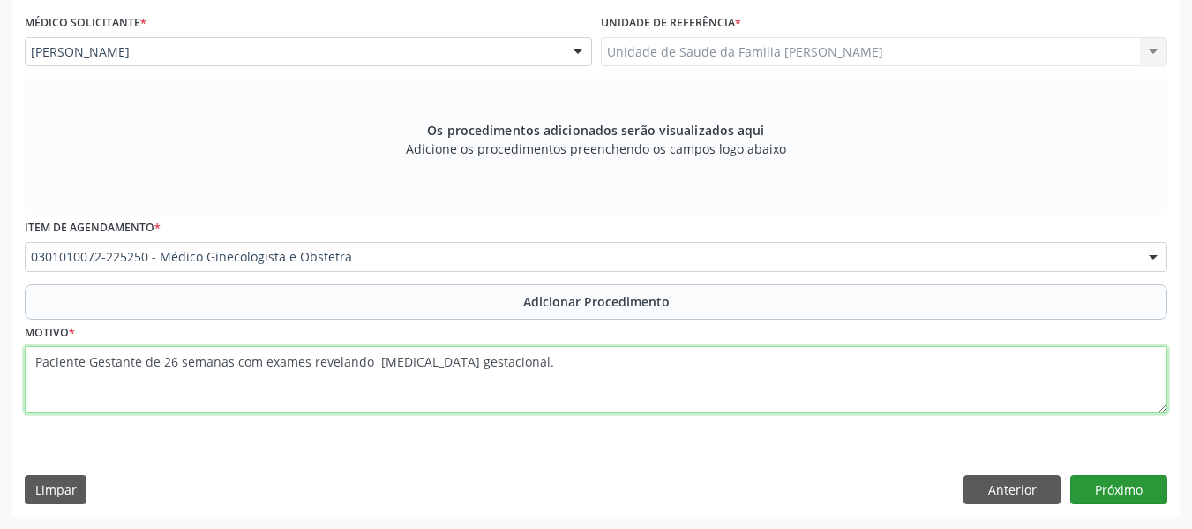
type textarea "Paciente Gestante de 26 semanas com exames revelando Diabetes gestacional."
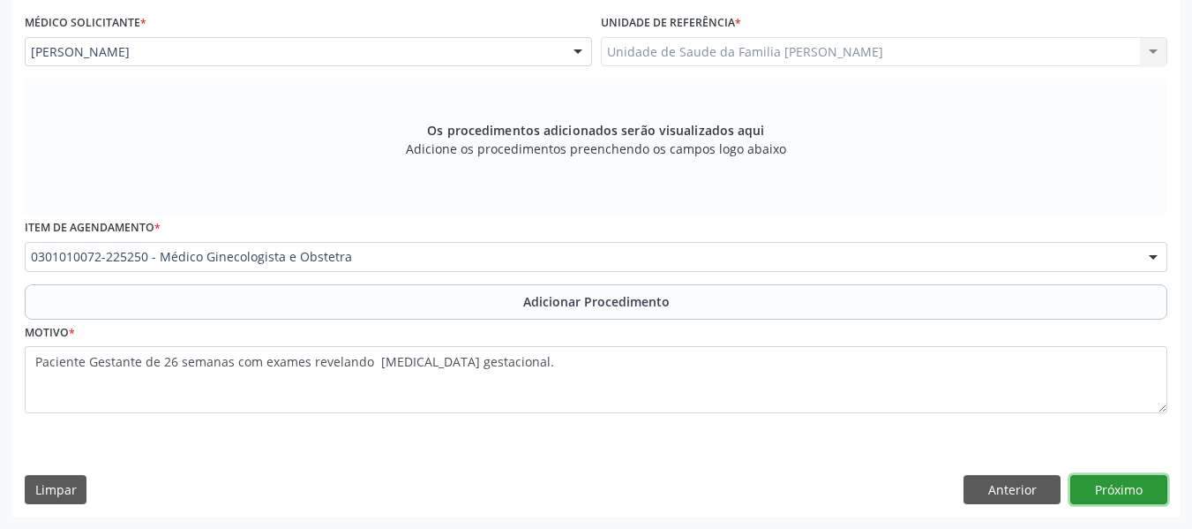
click at [1118, 489] on button "Próximo" at bounding box center [1118, 490] width 97 height 30
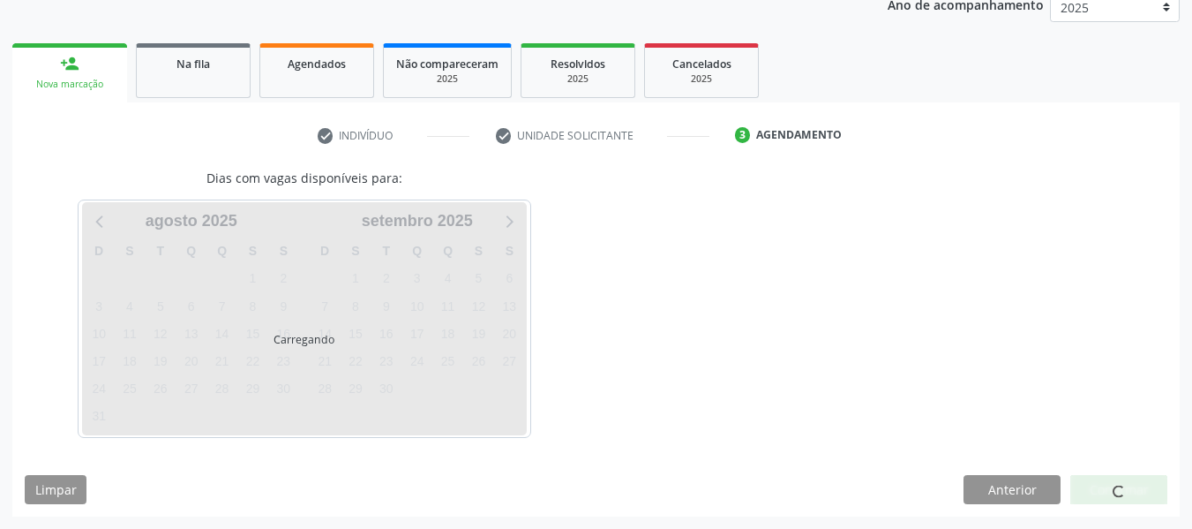
scroll to position [297, 0]
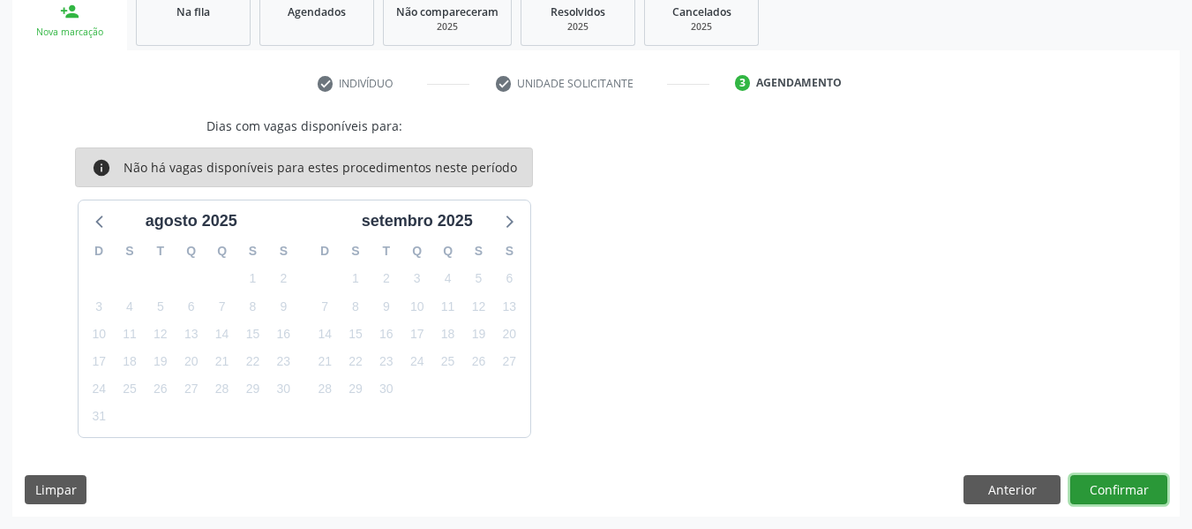
click at [1118, 489] on button "Confirmar" at bounding box center [1118, 490] width 97 height 30
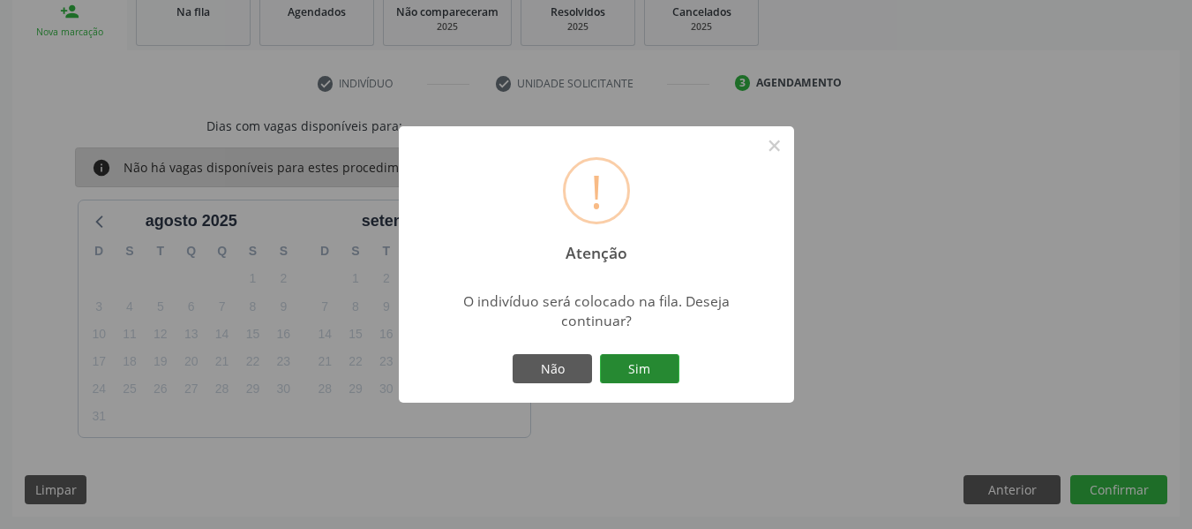
click at [642, 365] on button "Sim" at bounding box center [639, 369] width 79 height 30
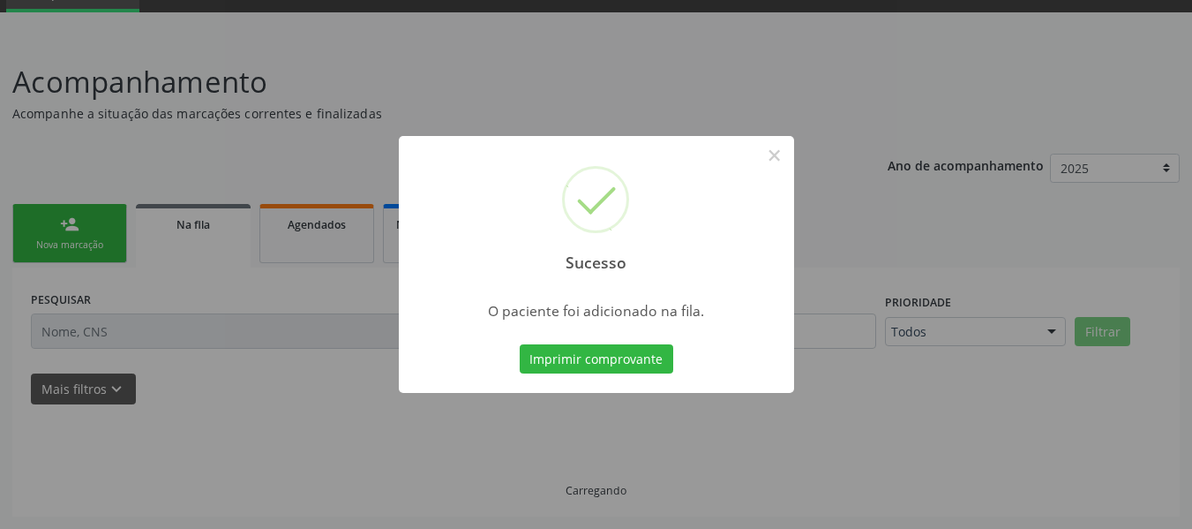
scroll to position [85, 0]
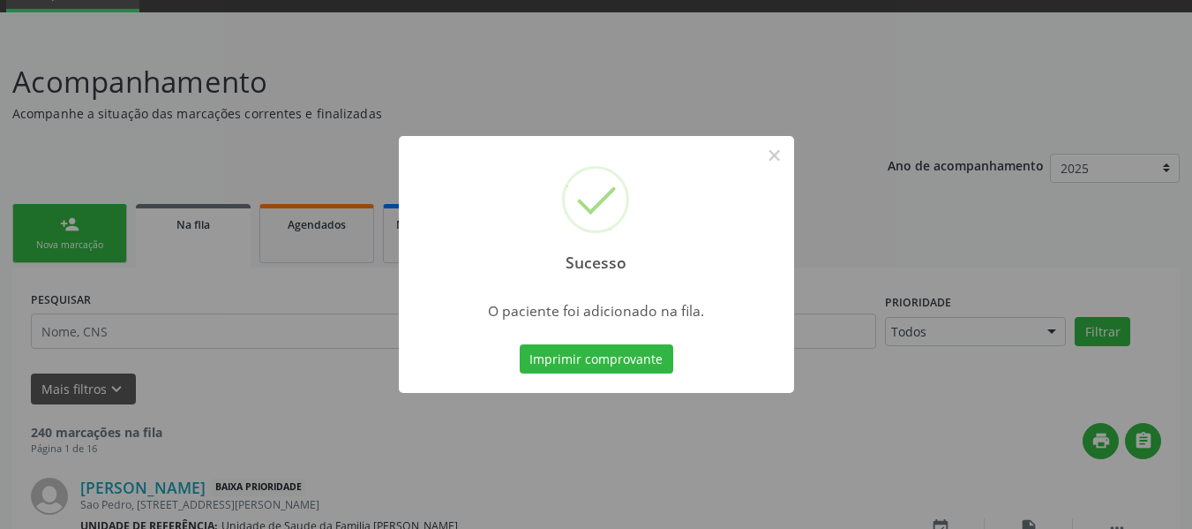
click at [642, 365] on button "Imprimir comprovante" at bounding box center [597, 359] width 154 height 30
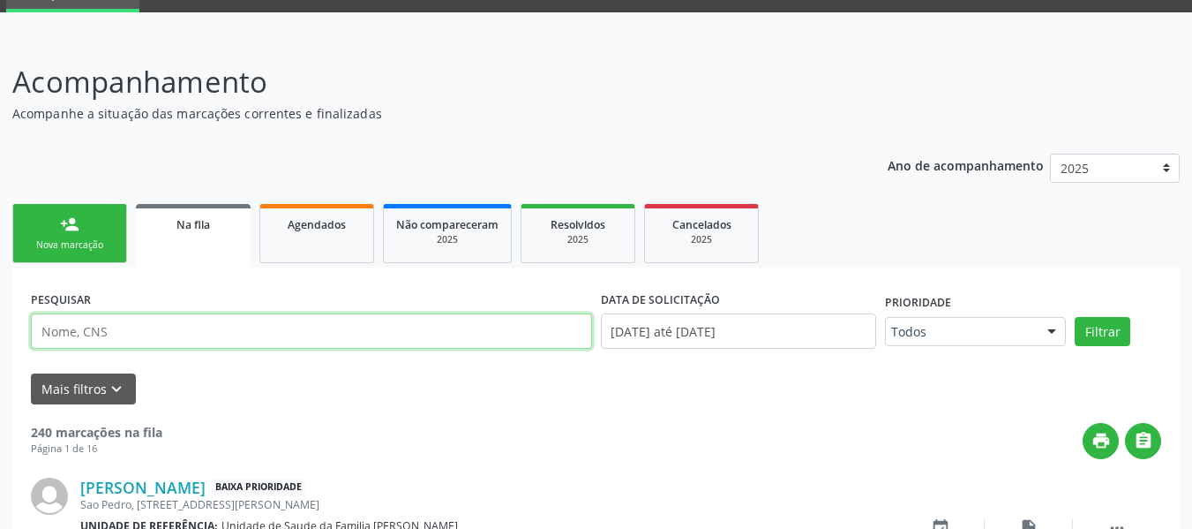
click at [67, 334] on input "text" at bounding box center [311, 330] width 561 height 35
type input "7"
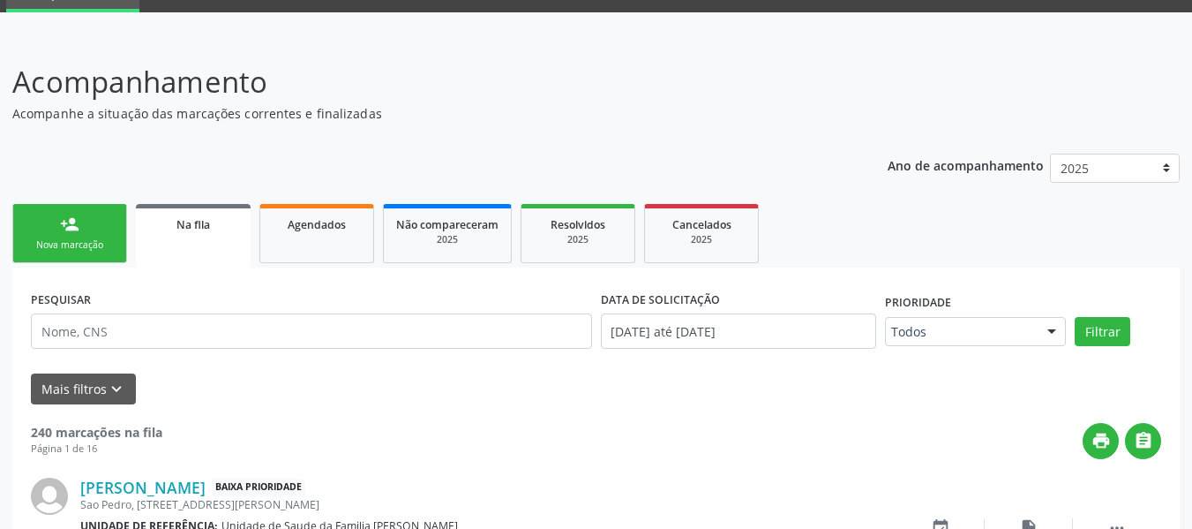
click at [56, 213] on link "person_add Nova marcação" at bounding box center [69, 233] width 115 height 59
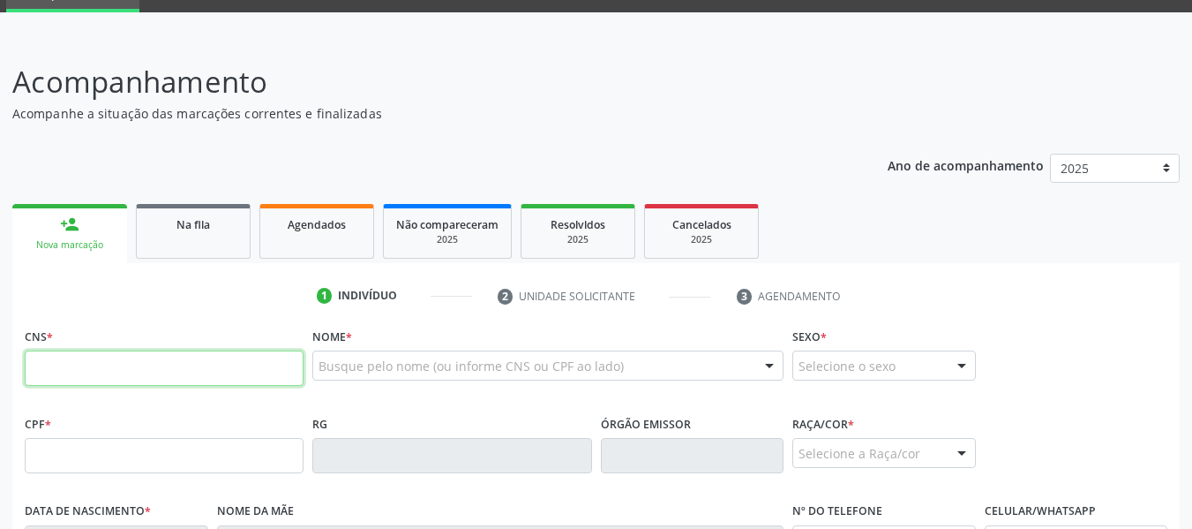
click at [64, 364] on input "text" at bounding box center [164, 367] width 279 height 35
type input "702 3021 3551 1615"
type input "169.497.874-56"
type input "21/12/2016"
type input "Michelle Rayanne Lima Reis Santos"
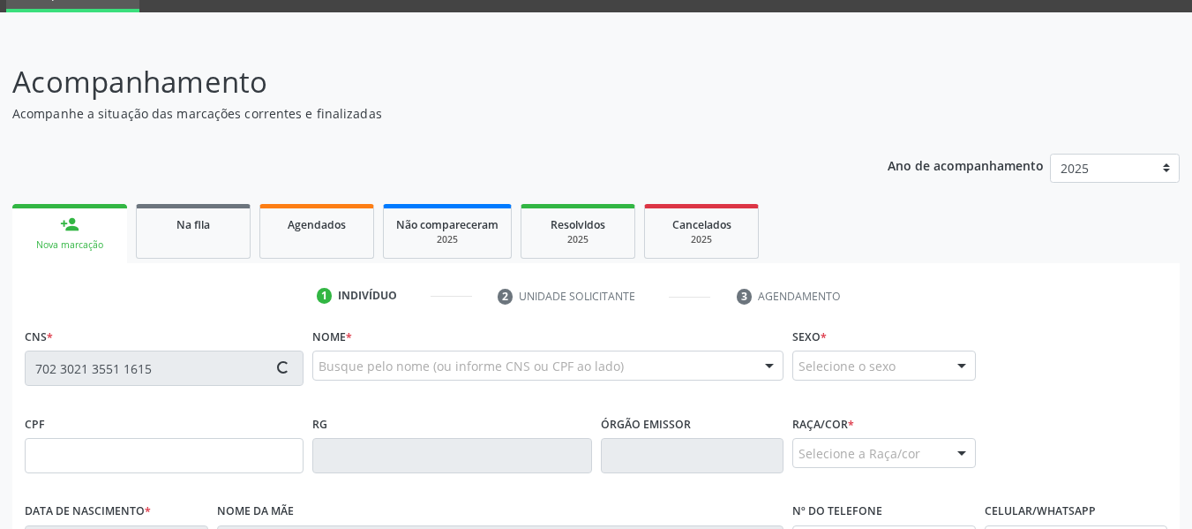
type input "(82) 99999-9999"
type input "141"
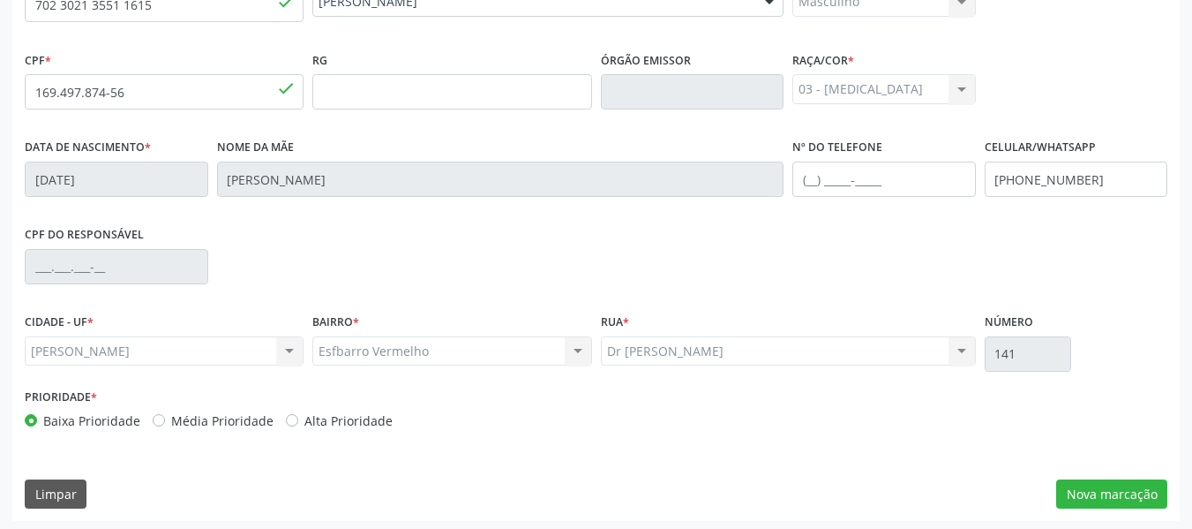
scroll to position [453, 0]
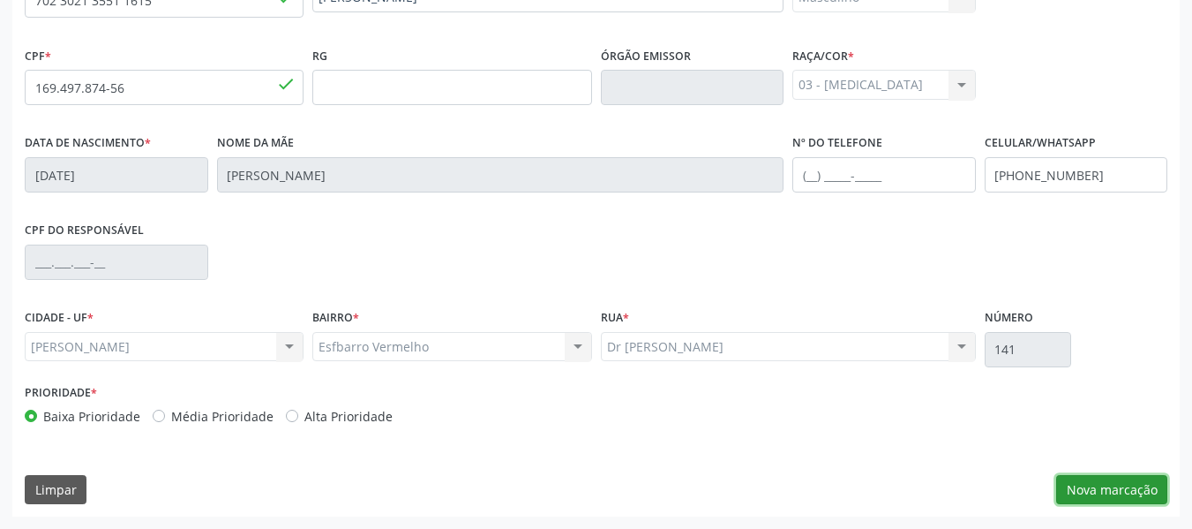
click at [1121, 492] on button "Nova marcação" at bounding box center [1111, 490] width 111 height 30
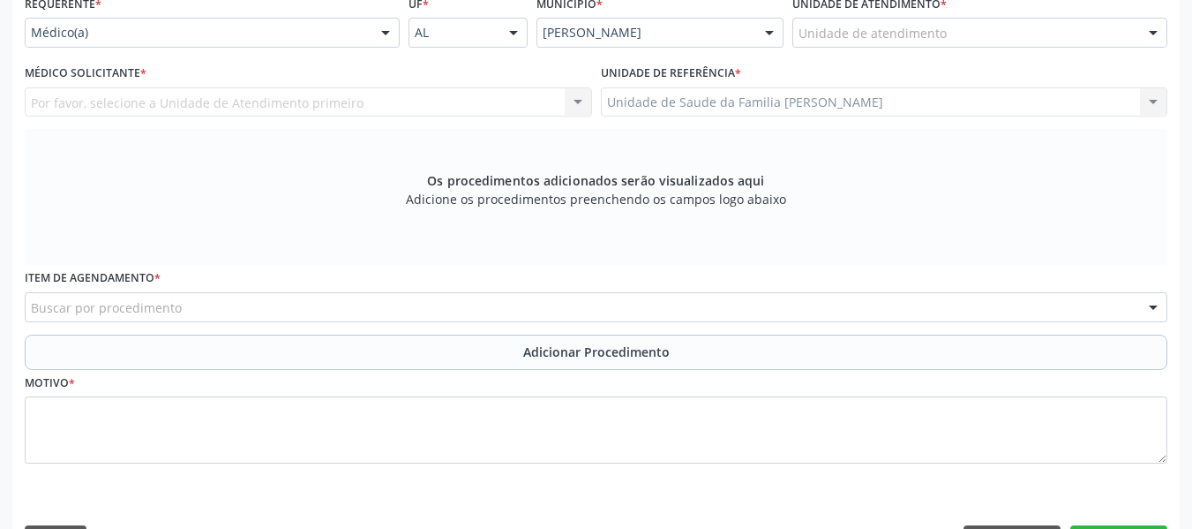
scroll to position [382, 0]
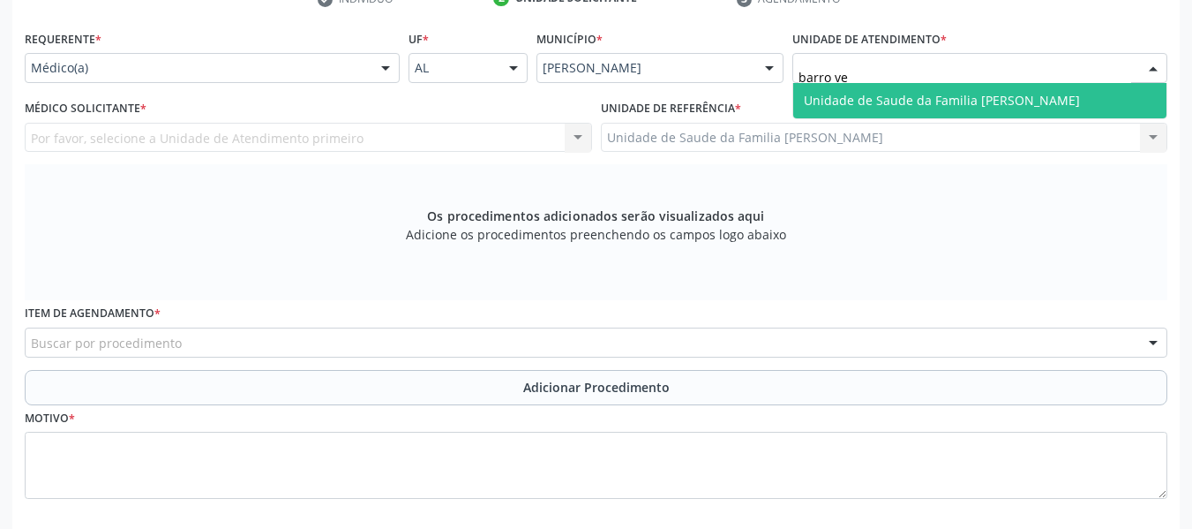
type input "barro ver"
click at [947, 89] on span "Unidade de Saude da Familia [PERSON_NAME]" at bounding box center [979, 100] width 373 height 35
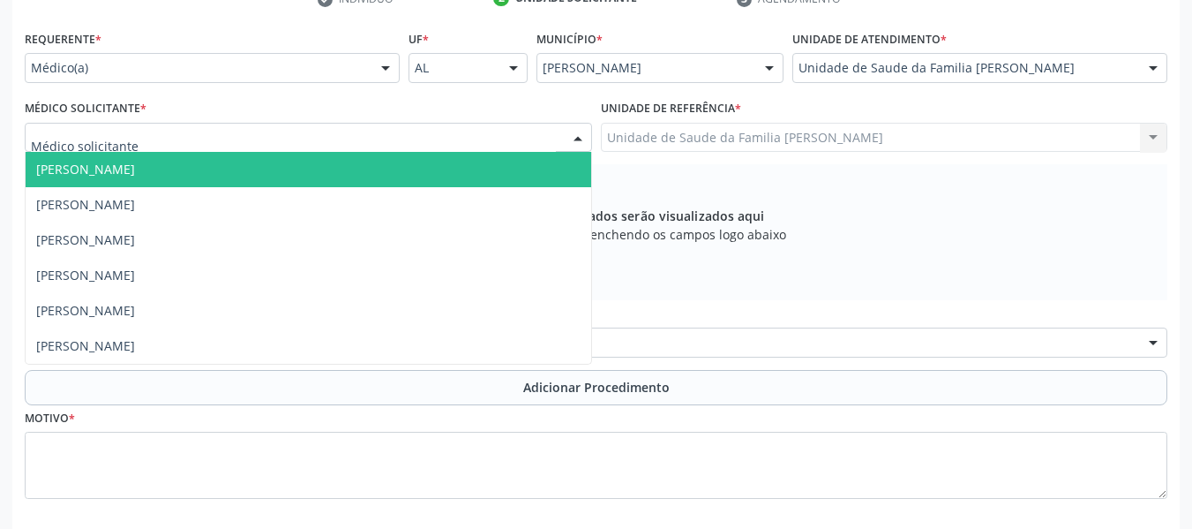
click at [577, 139] on div at bounding box center [578, 139] width 26 height 30
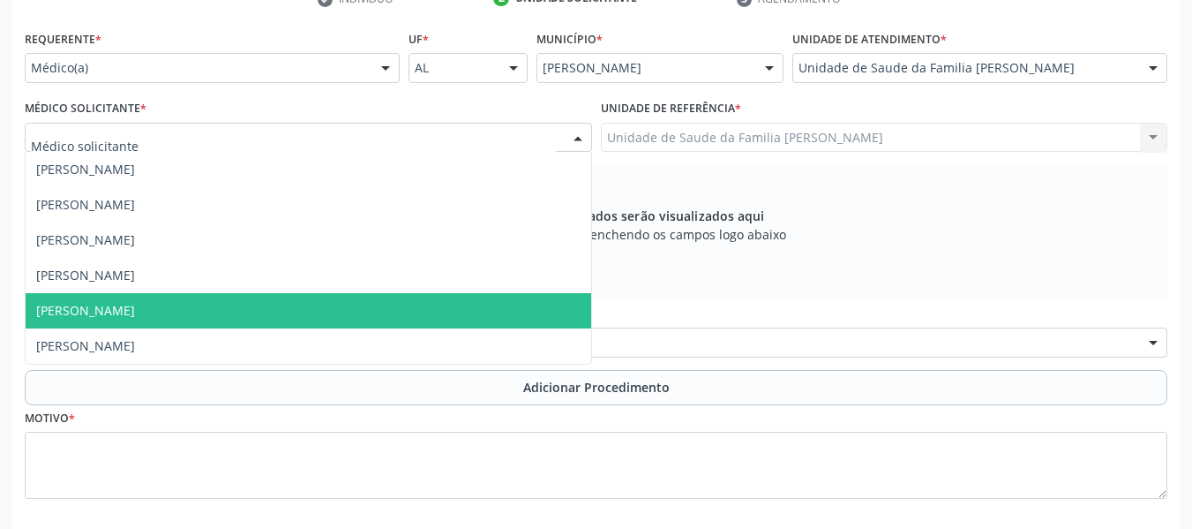
click at [192, 309] on span "[PERSON_NAME]" at bounding box center [309, 310] width 566 height 35
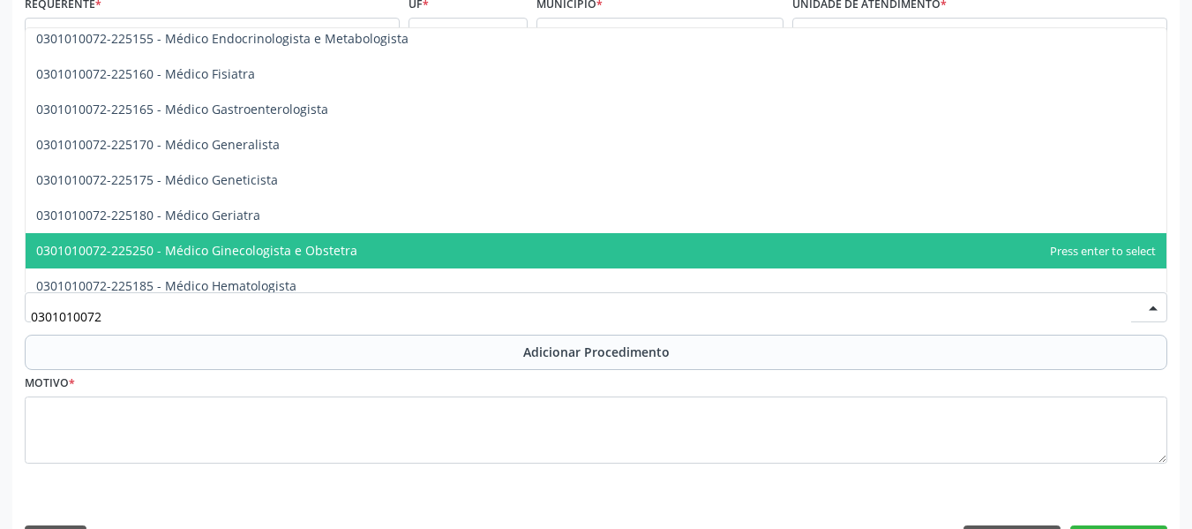
scroll to position [468, 0]
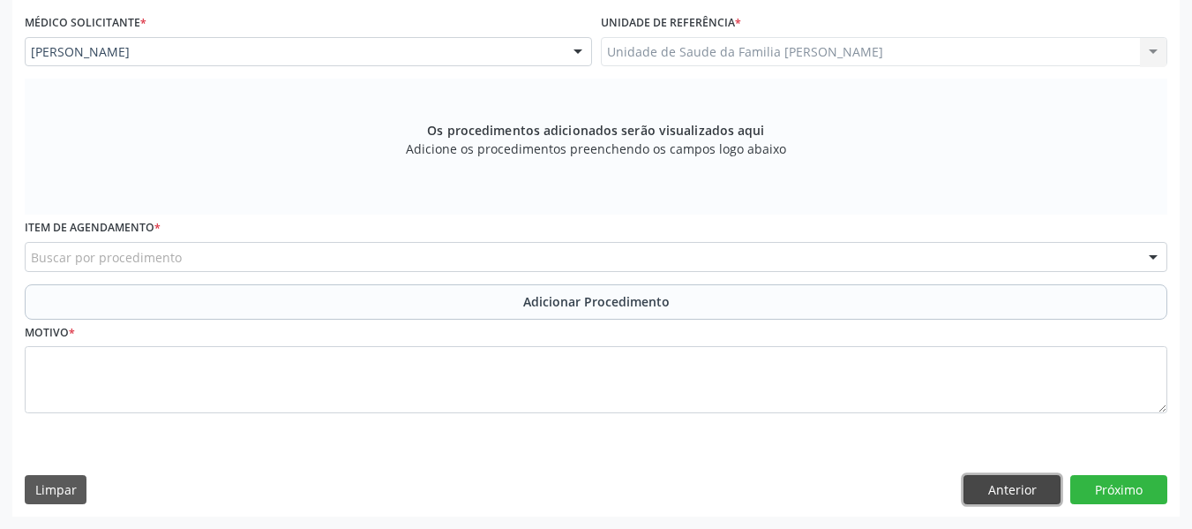
click at [1007, 492] on button "Anterior" at bounding box center [1012, 490] width 97 height 30
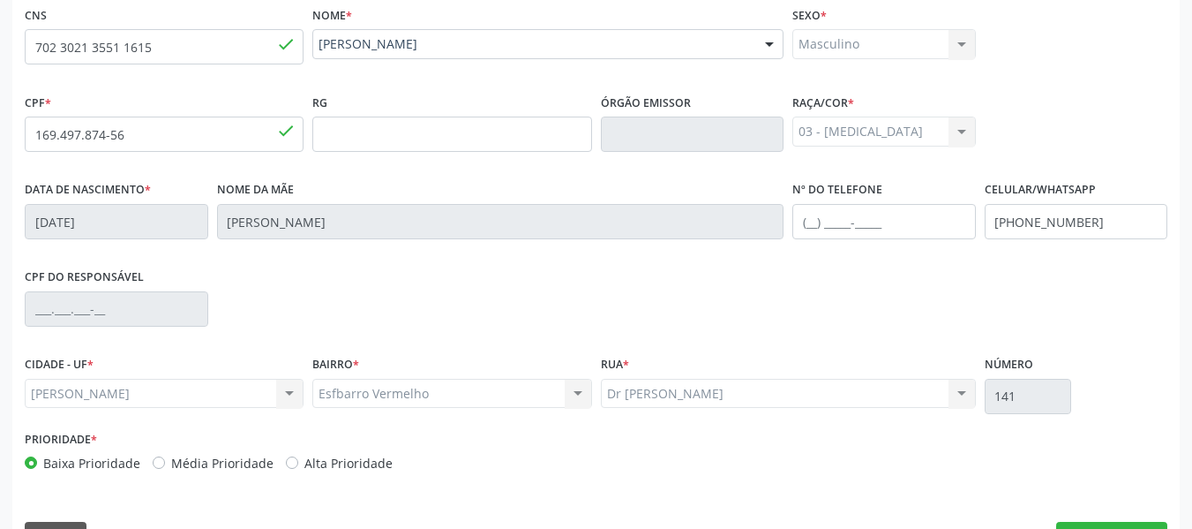
scroll to position [453, 0]
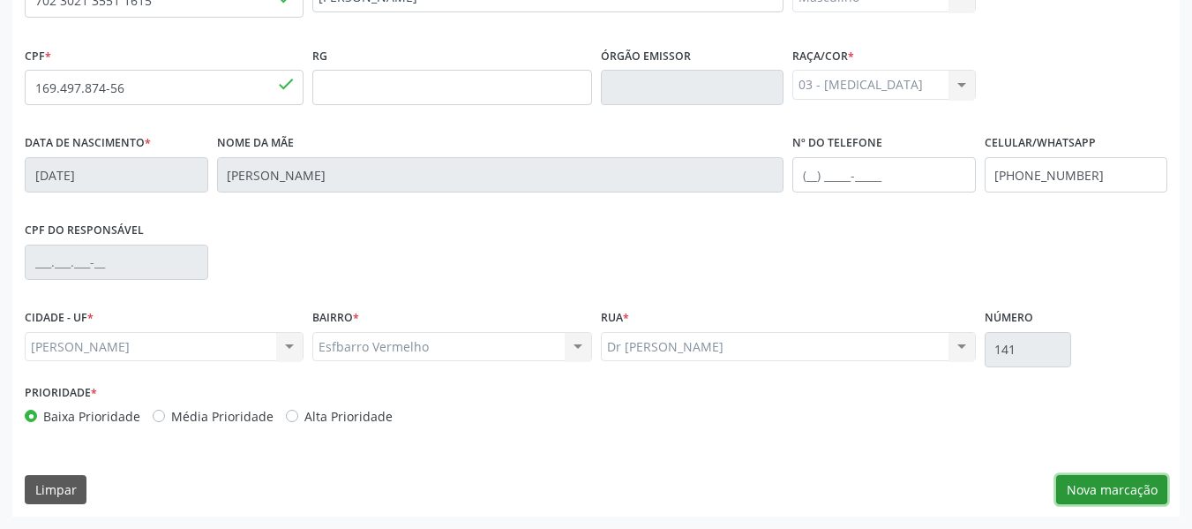
click at [1108, 488] on button "Nova marcação" at bounding box center [1111, 490] width 111 height 30
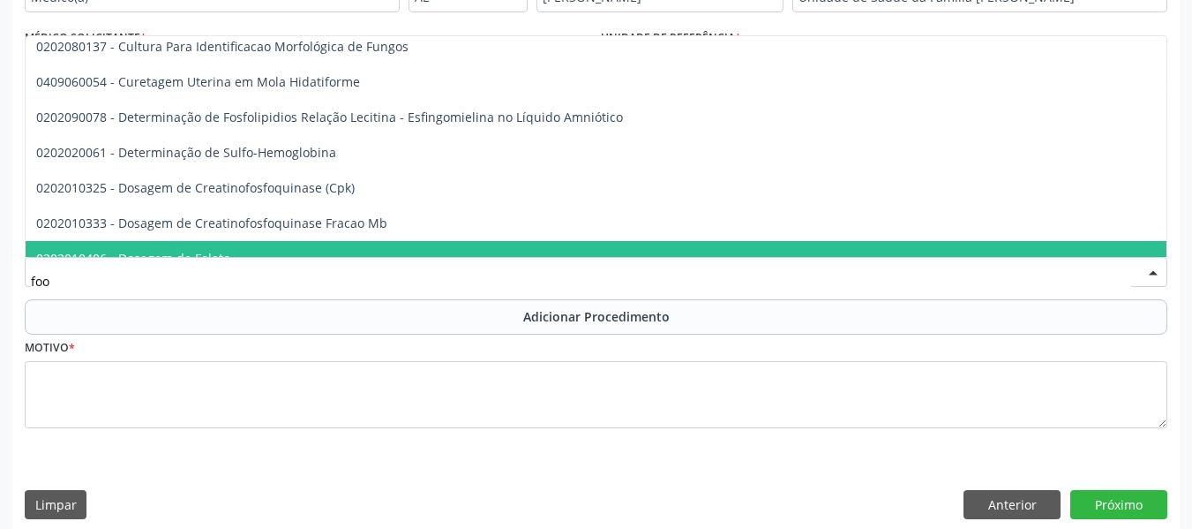
scroll to position [0, 0]
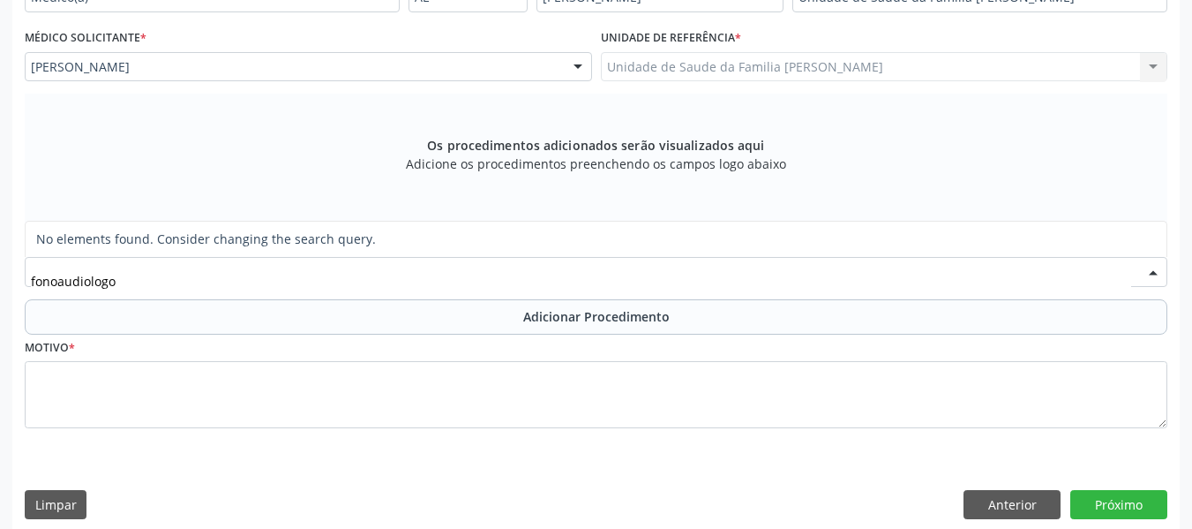
click at [130, 280] on input "fonoaudiologo" at bounding box center [581, 280] width 1100 height 35
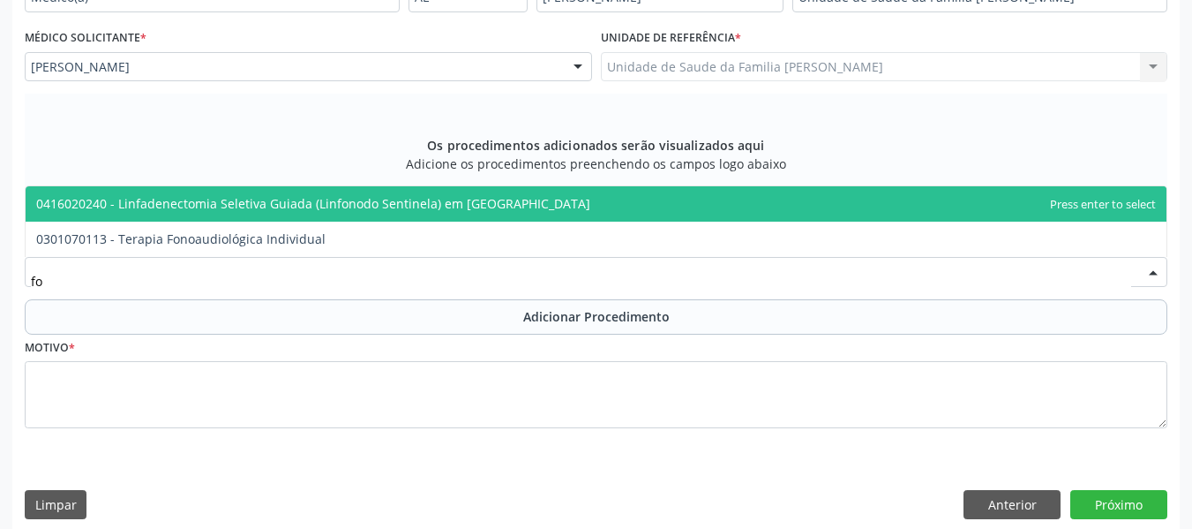
type input "f"
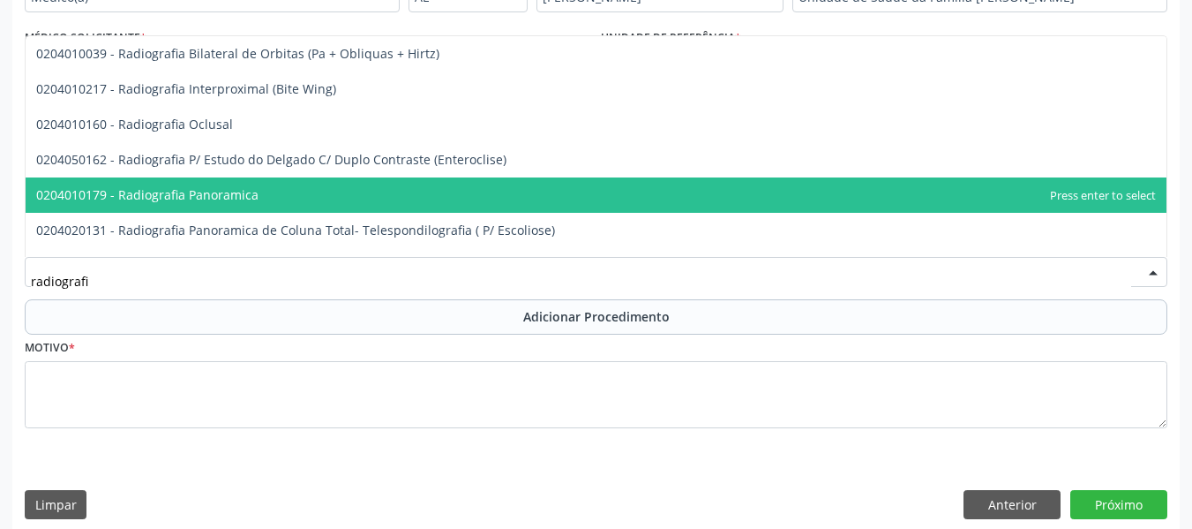
type input "radiografia"
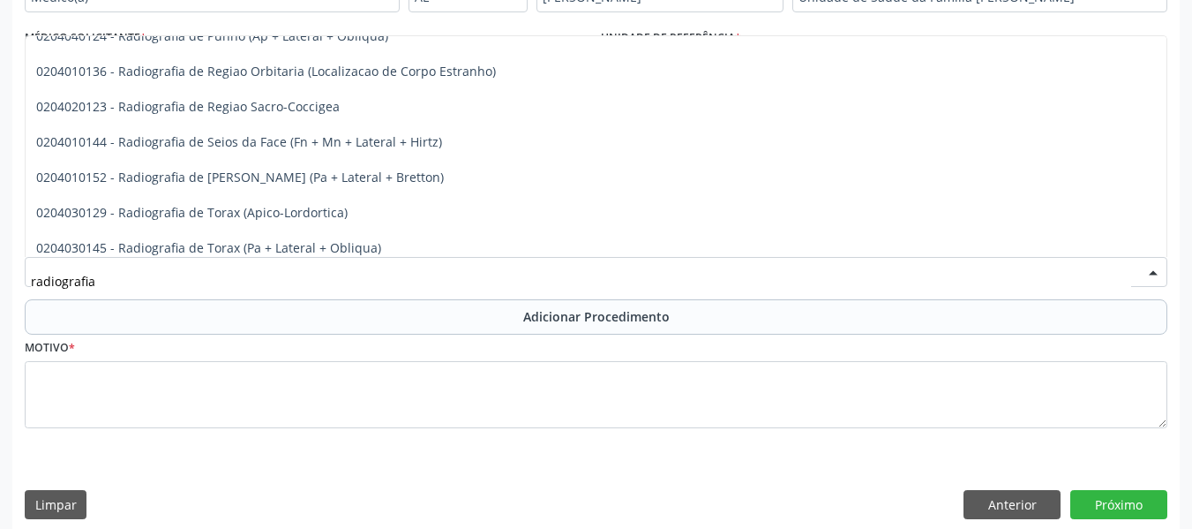
scroll to position [2142, 0]
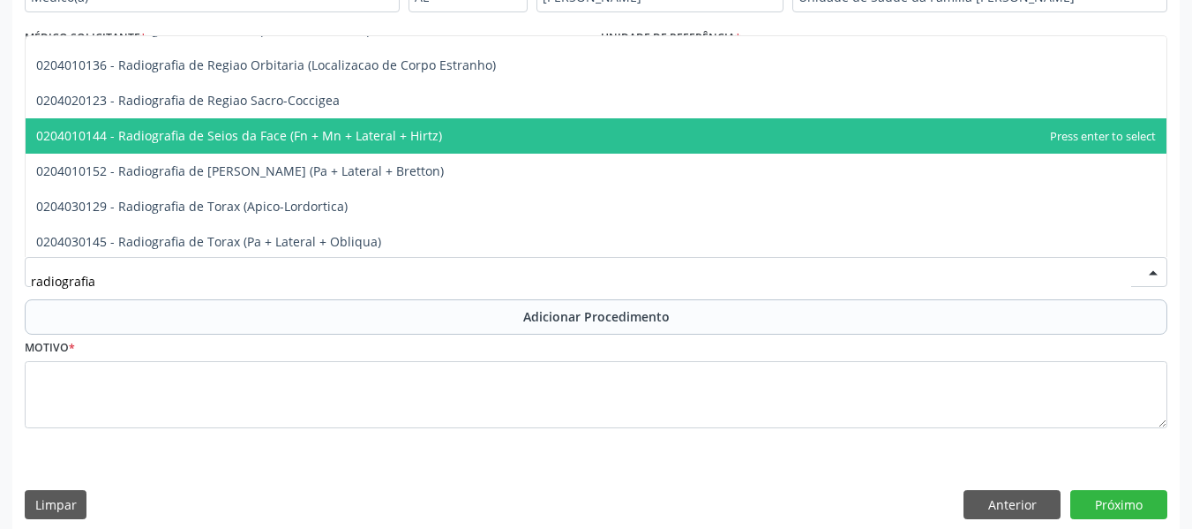
click at [264, 138] on span "0204010144 - Radiografia de Seios da Face (Fn + Mn + Lateral + Hirtz)" at bounding box center [239, 135] width 406 height 17
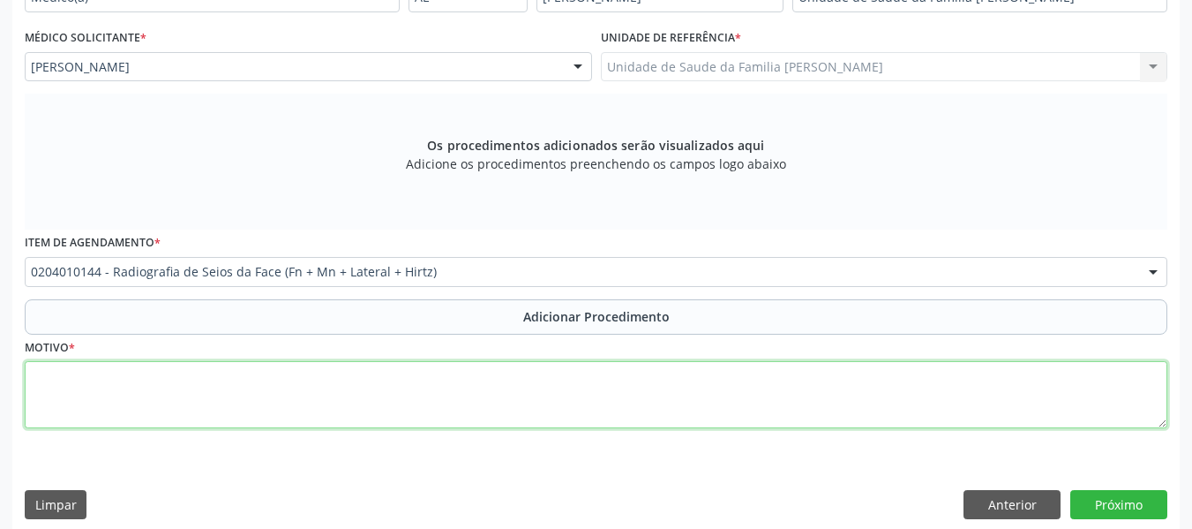
click at [65, 394] on textarea at bounding box center [596, 394] width 1143 height 67
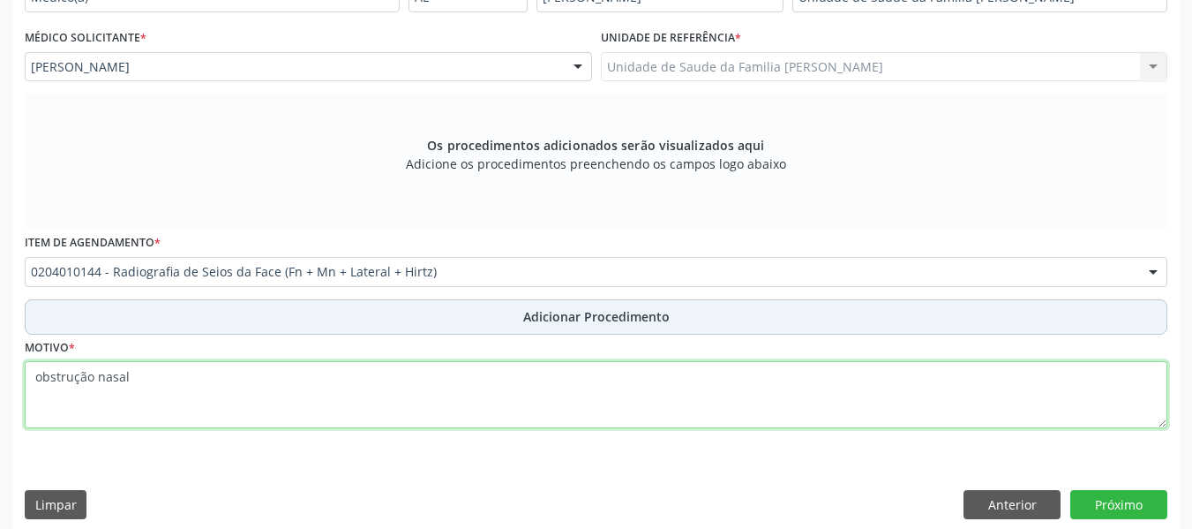
type textarea "obstrução nasal"
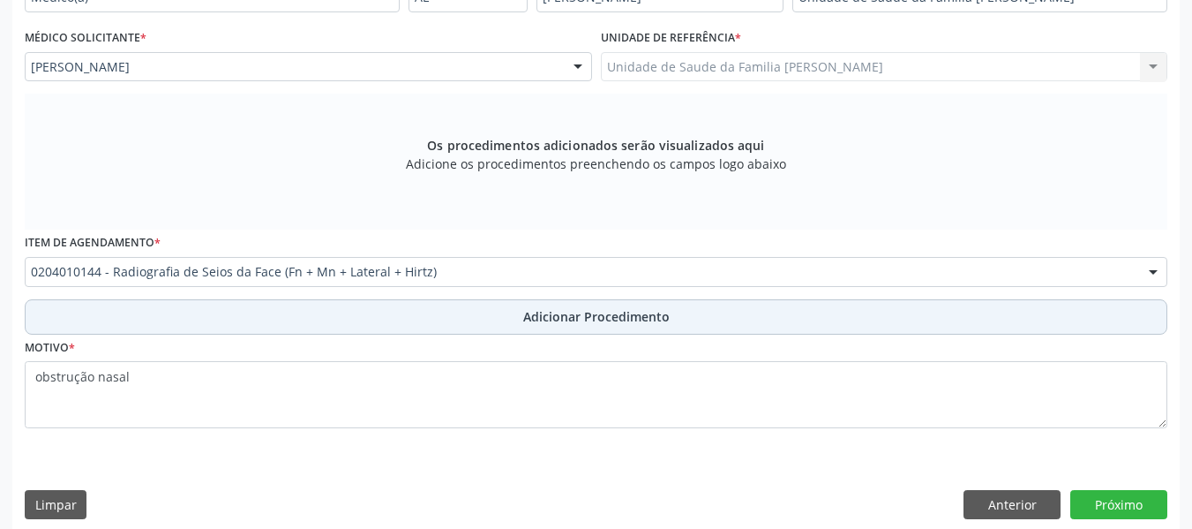
click at [584, 315] on span "Adicionar Procedimento" at bounding box center [596, 316] width 146 height 19
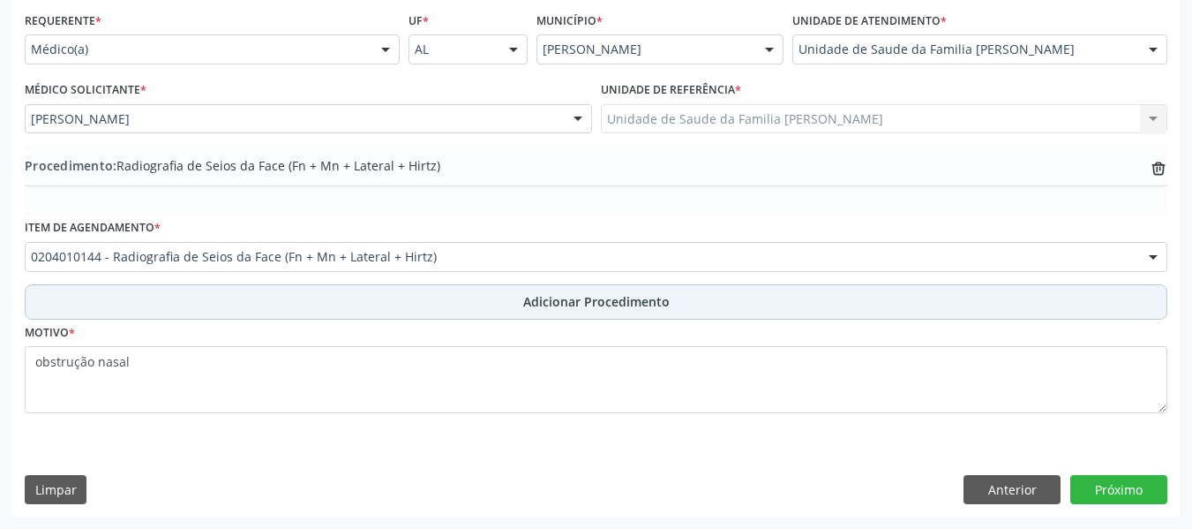
scroll to position [401, 0]
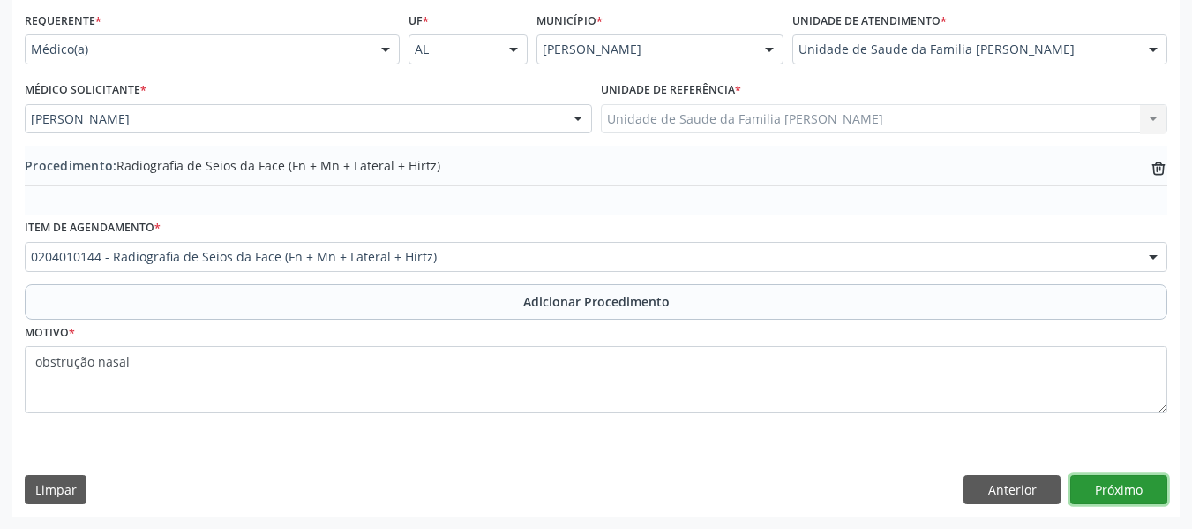
click at [1118, 489] on button "Próximo" at bounding box center [1118, 490] width 97 height 30
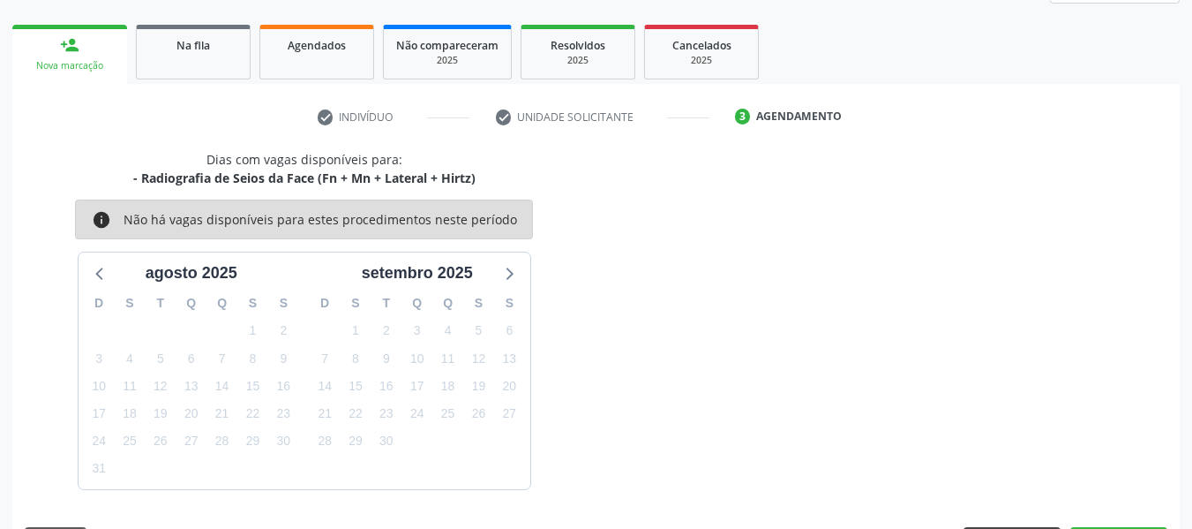
scroll to position [316, 0]
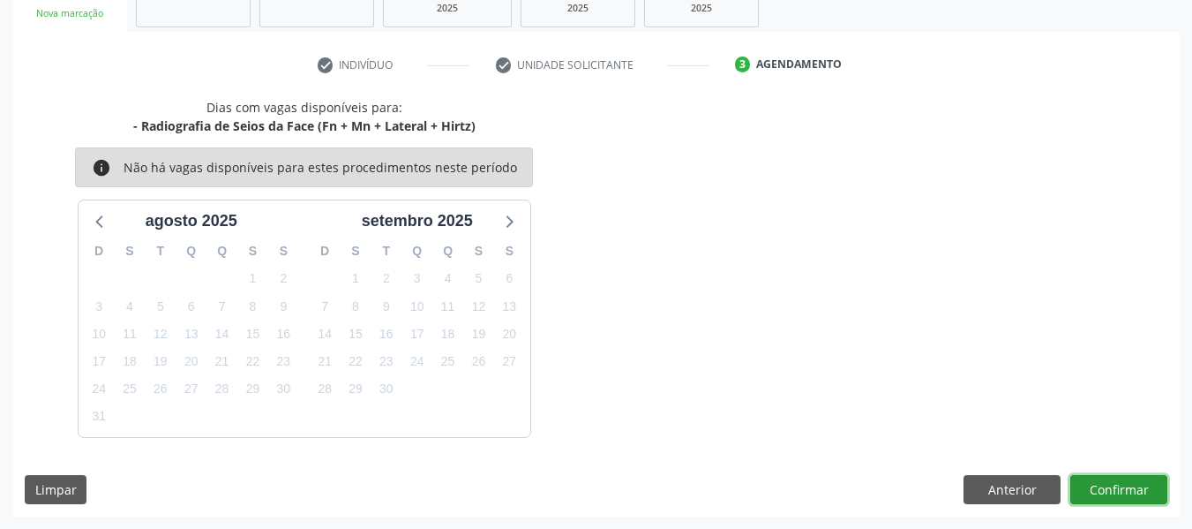
click at [1122, 489] on button "Confirmar" at bounding box center [1118, 490] width 97 height 30
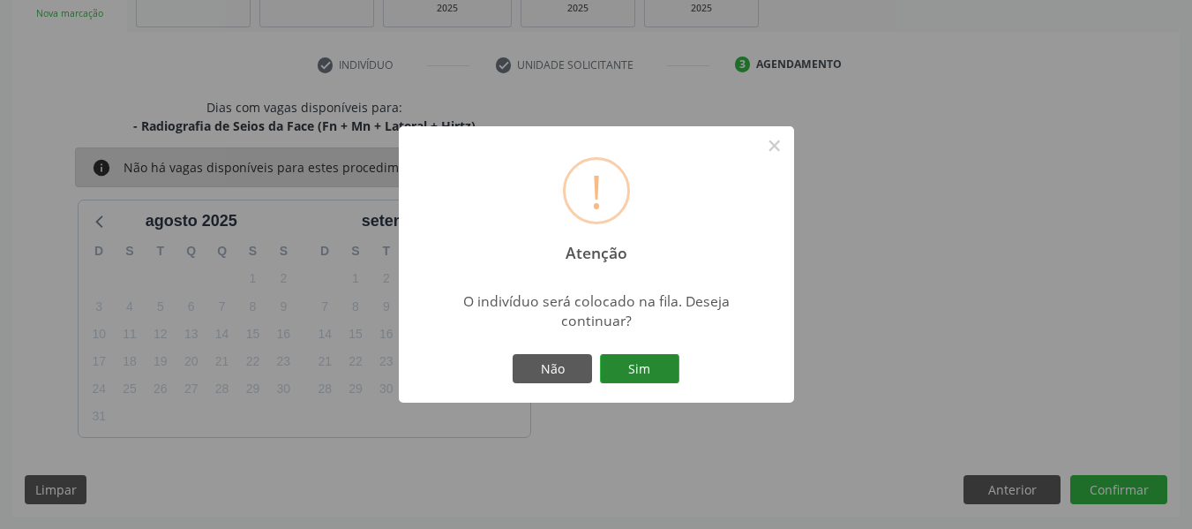
click at [636, 363] on button "Sim" at bounding box center [639, 369] width 79 height 30
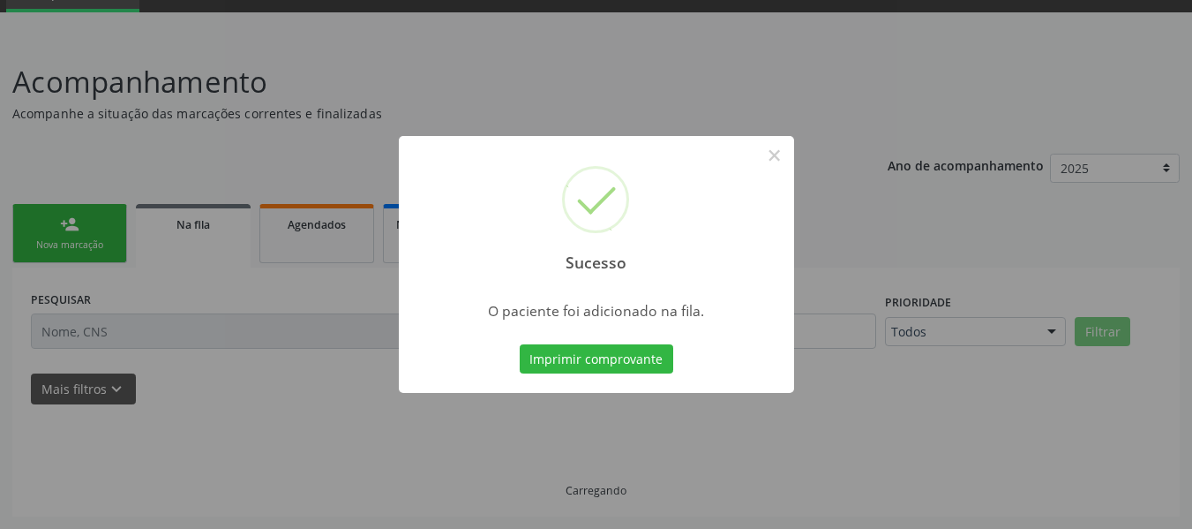
scroll to position [85, 0]
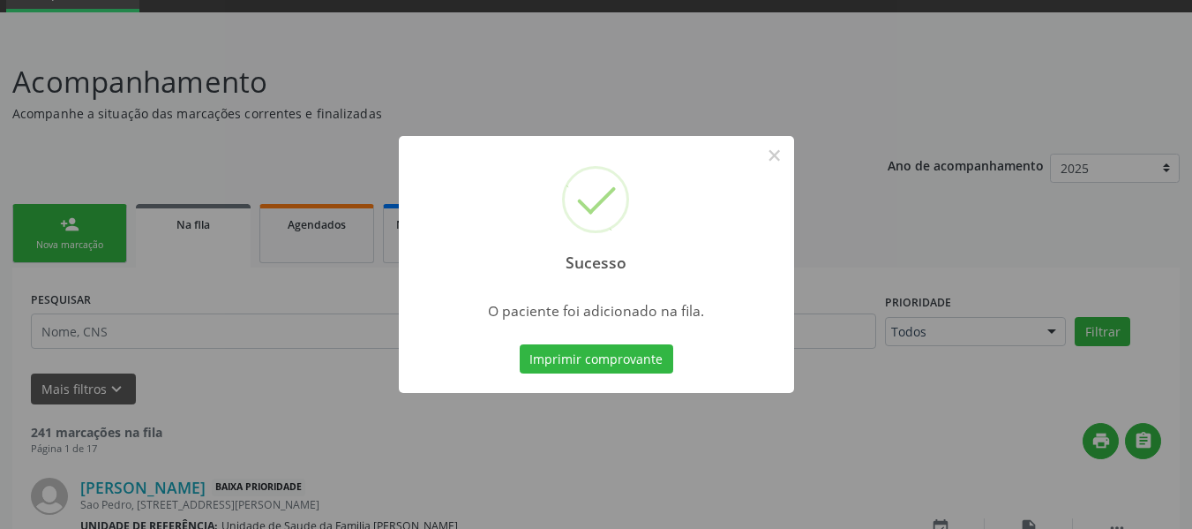
click at [27, 214] on div "Sucesso × O paciente foi adicionado na fila. Imprimir comprovante Cancel" at bounding box center [596, 264] width 1192 height 529
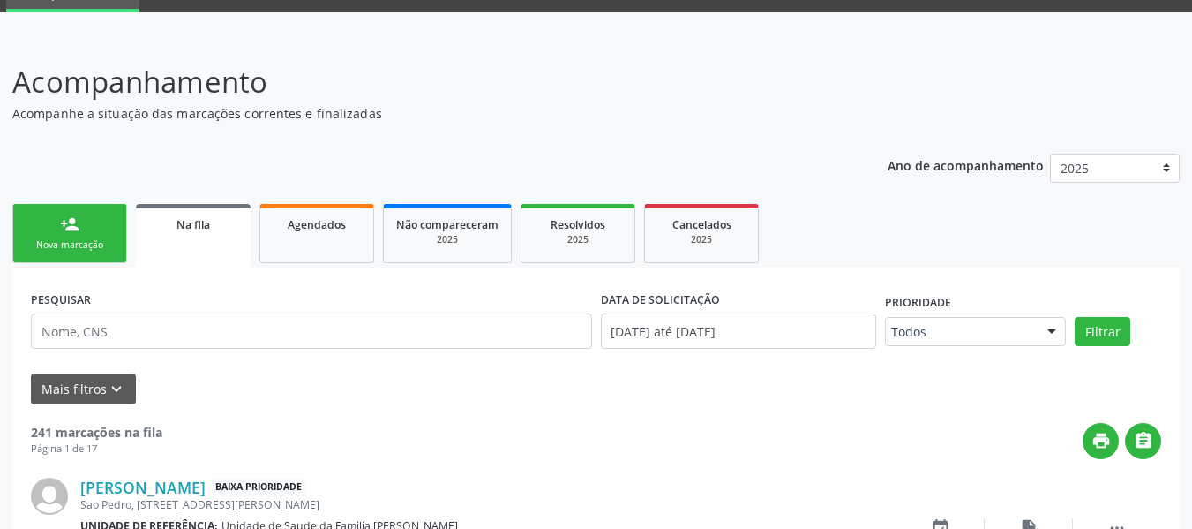
click at [52, 218] on link "person_add Nova marcação" at bounding box center [69, 233] width 115 height 59
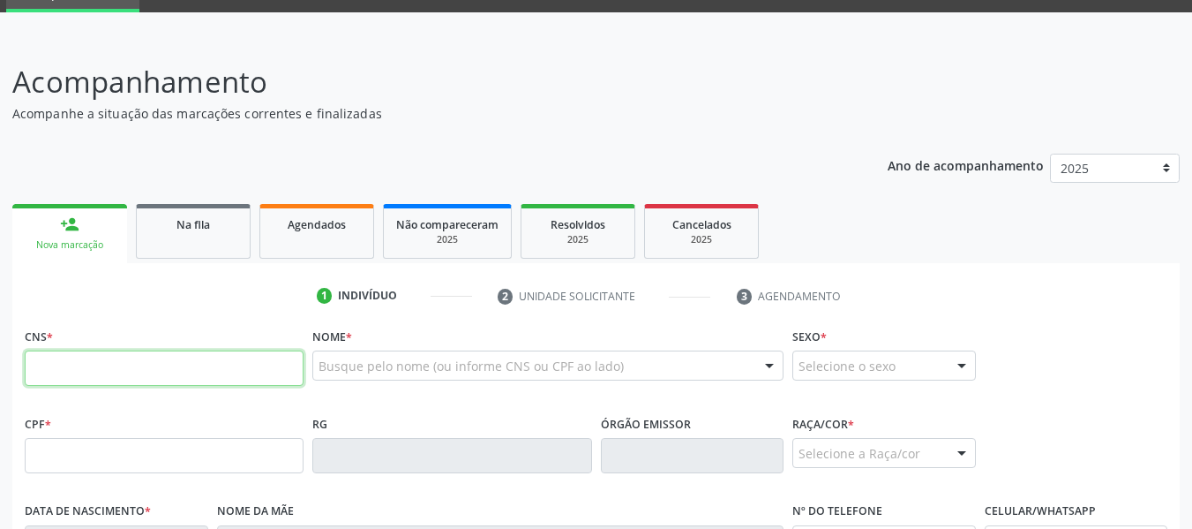
click at [66, 376] on input "text" at bounding box center [164, 367] width 279 height 35
type input "702 3021 3551 1615"
type input "169.497.874-56"
type input "21/12/2016"
type input "Michelle Rayanne Lima Reis Santos"
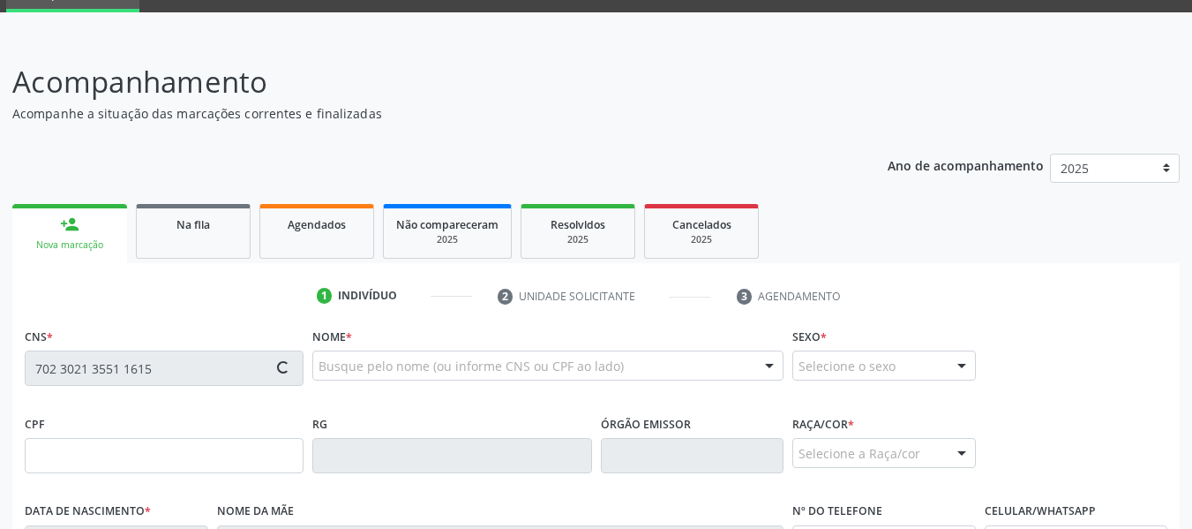
type input "(82) 99999-9999"
type input "141"
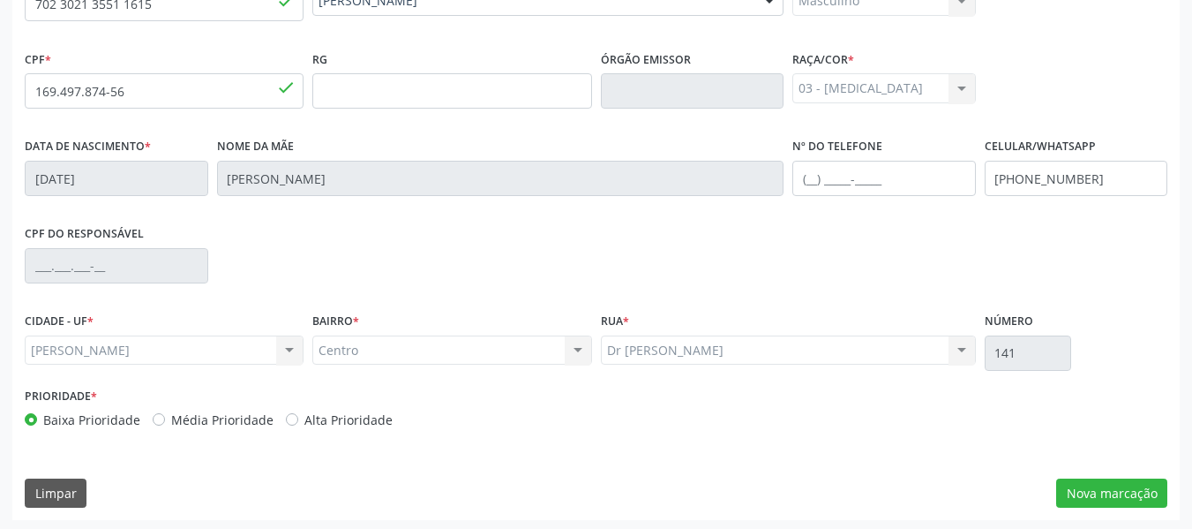
scroll to position [453, 0]
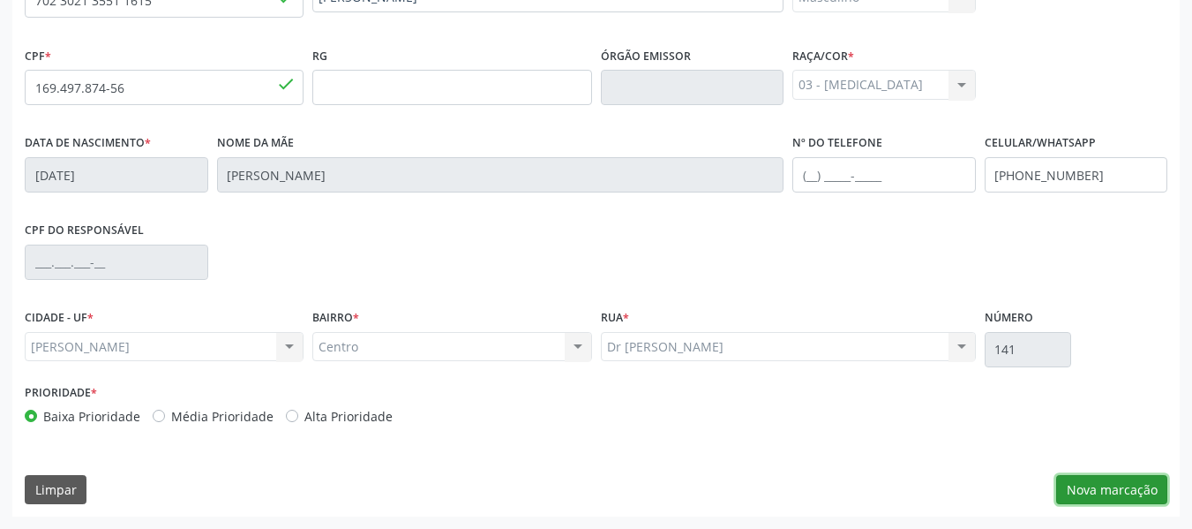
click at [1107, 487] on button "Nova marcação" at bounding box center [1111, 490] width 111 height 30
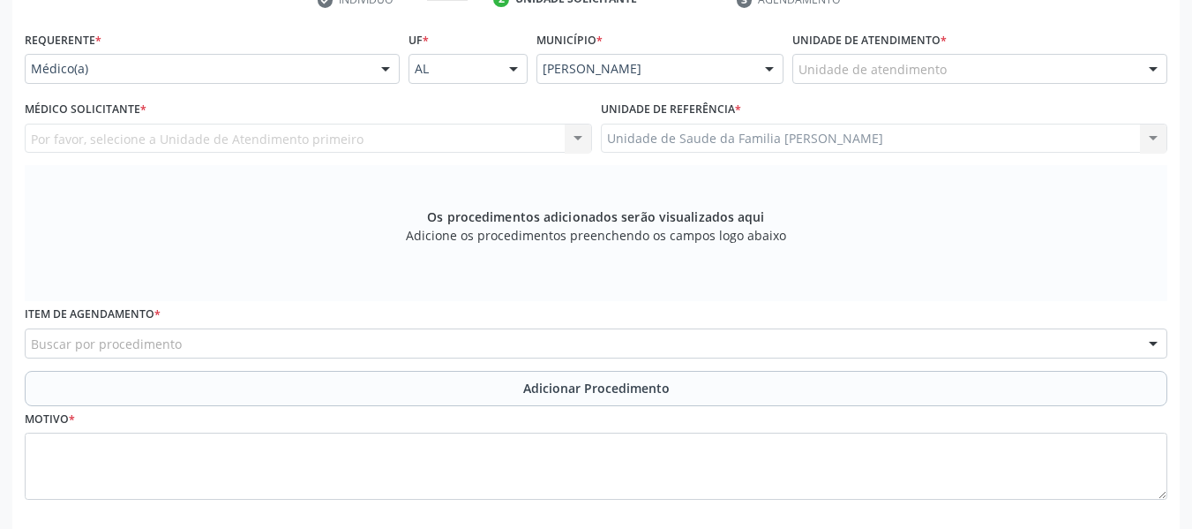
scroll to position [347, 0]
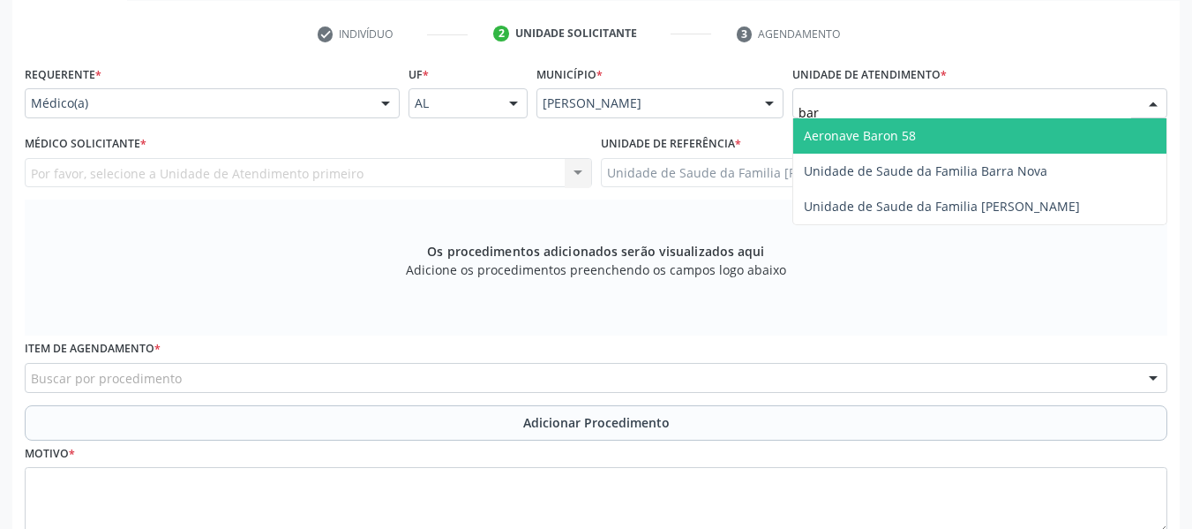
type input "barr"
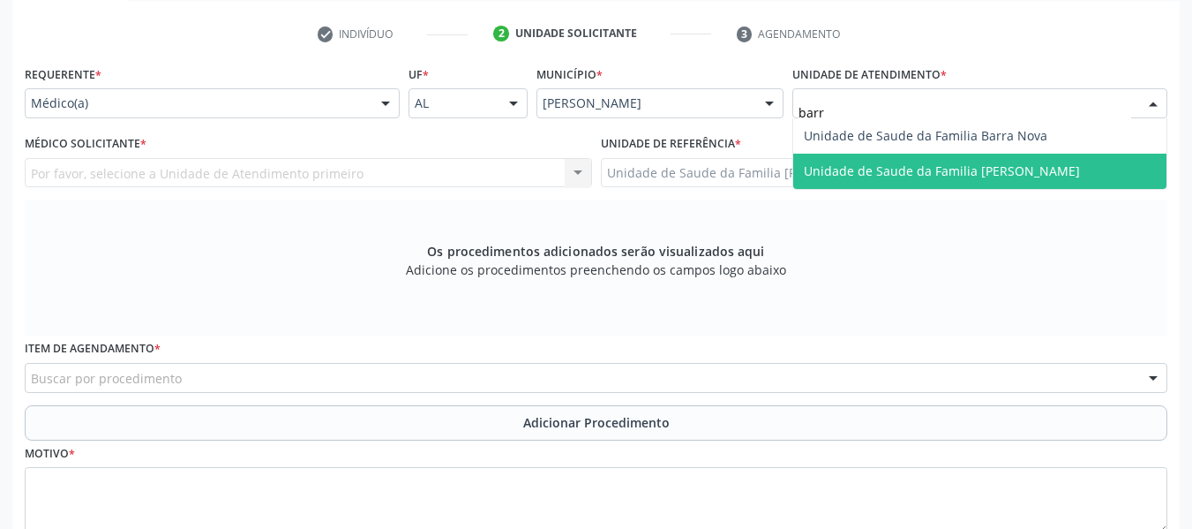
click at [913, 168] on span "Unidade de Saude da Familia [PERSON_NAME]" at bounding box center [942, 170] width 276 height 17
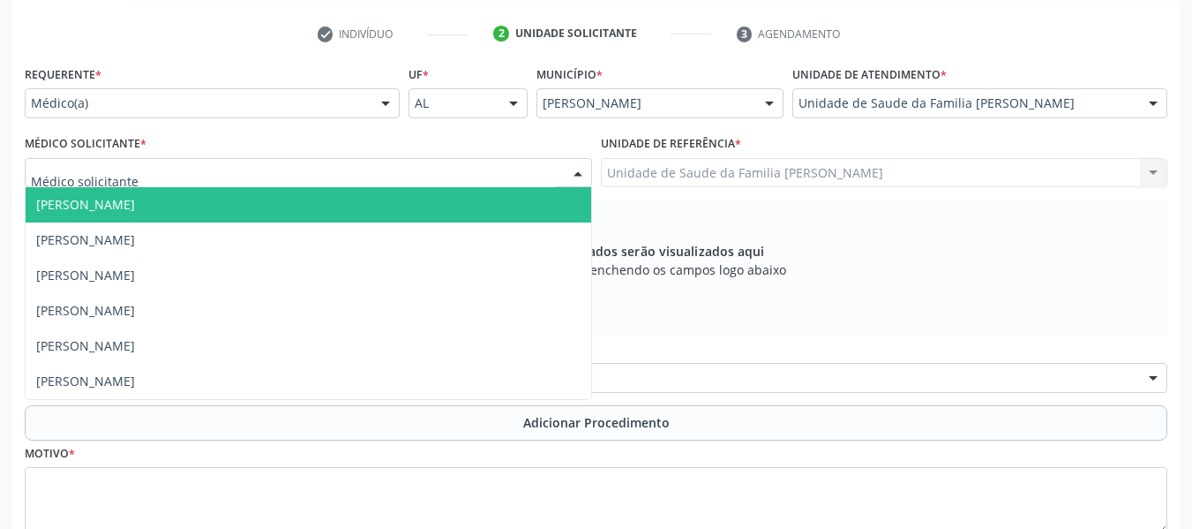
click at [578, 177] on div at bounding box center [578, 174] width 26 height 30
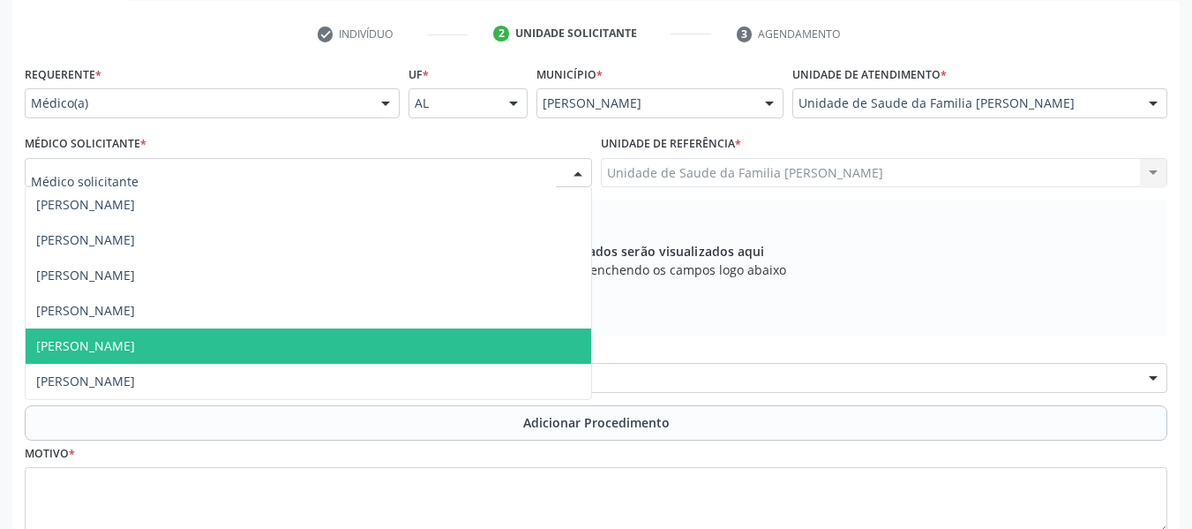
click at [114, 346] on span "[PERSON_NAME]" at bounding box center [85, 345] width 99 height 17
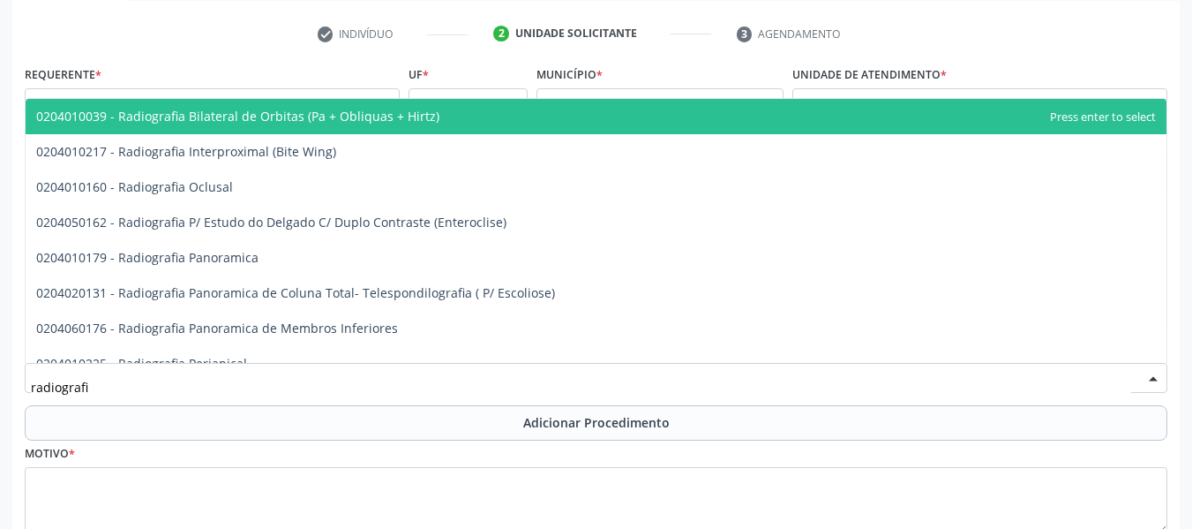
type input "radiografia"
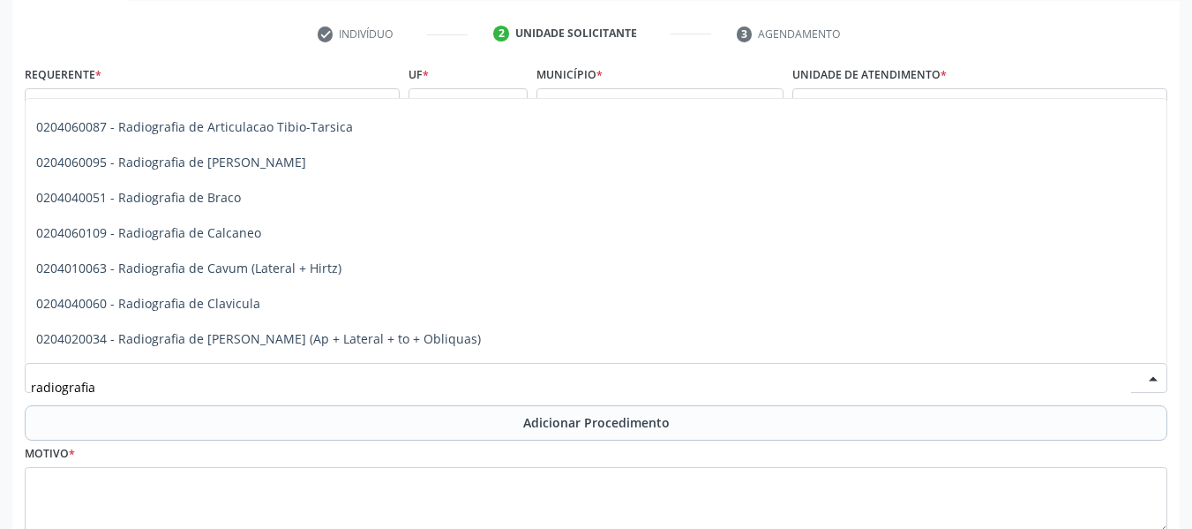
scroll to position [695, 0]
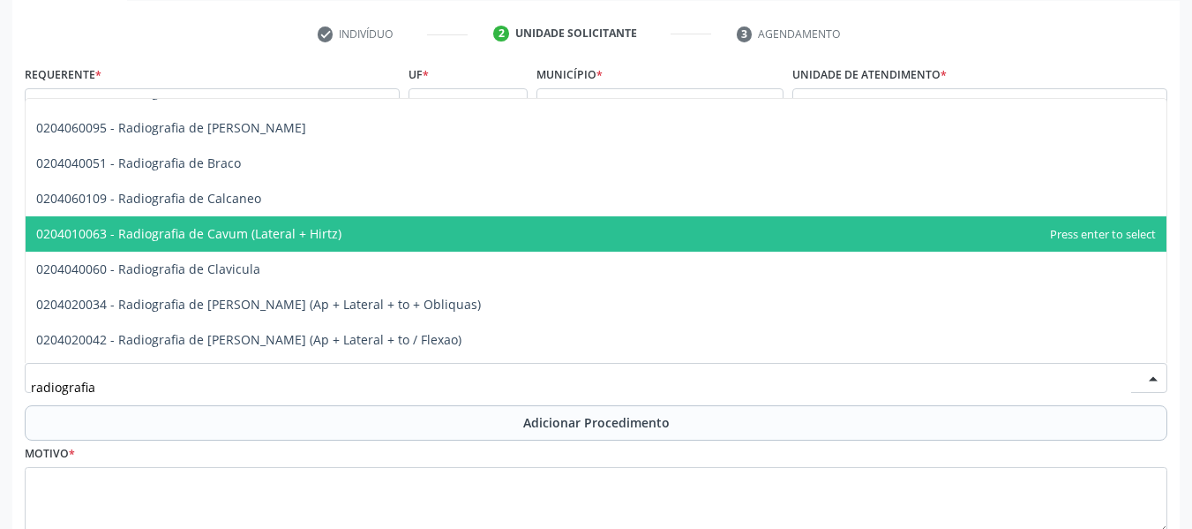
click at [265, 231] on span "0204010063 - Radiografia de Cavum (Lateral + Hirtz)" at bounding box center [188, 233] width 305 height 17
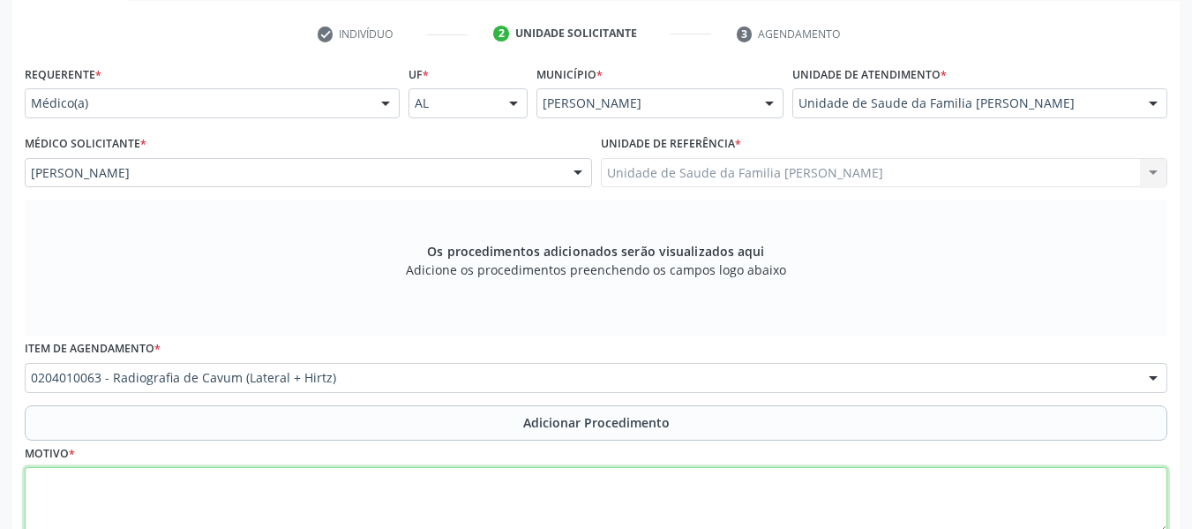
click at [83, 500] on textarea at bounding box center [596, 500] width 1143 height 67
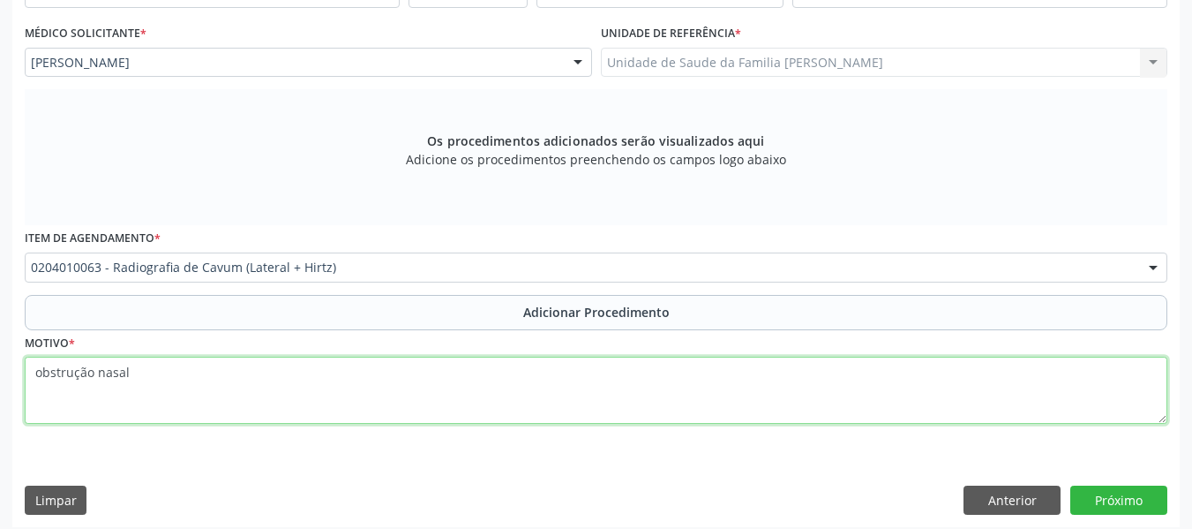
scroll to position [468, 0]
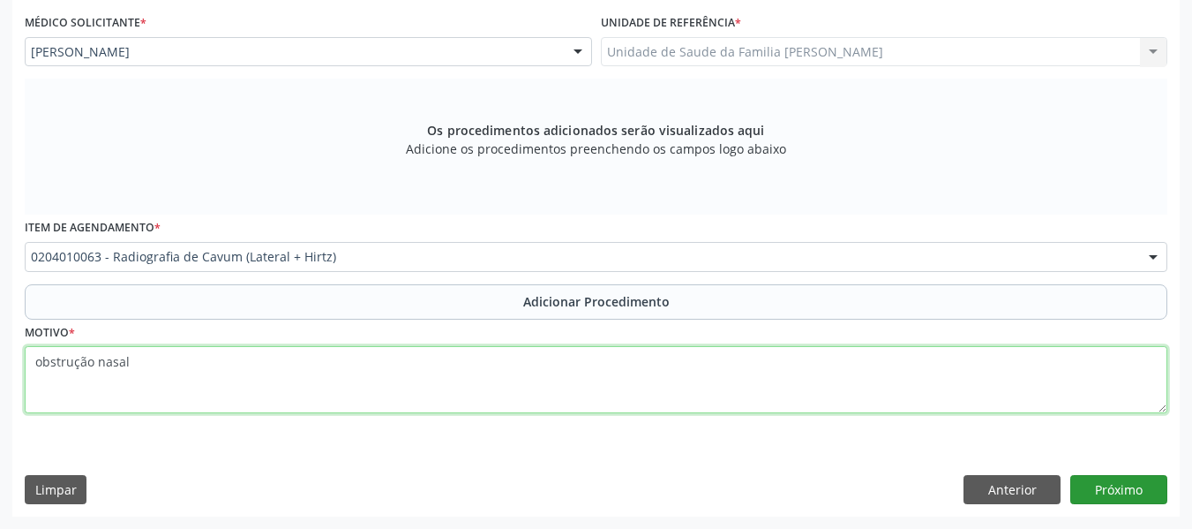
type textarea "obstrução nasal"
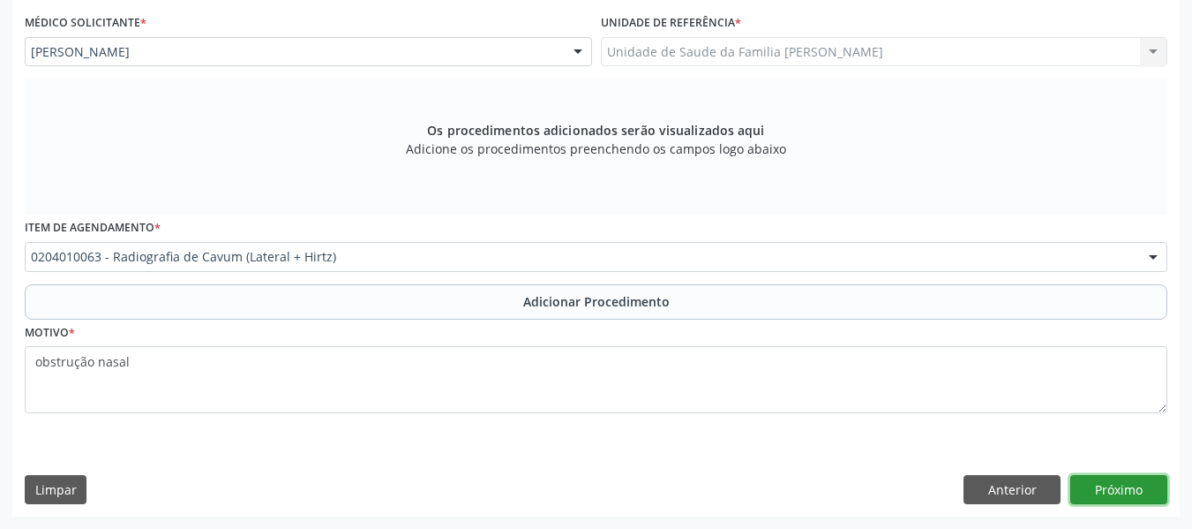
click at [1132, 482] on button "Próximo" at bounding box center [1118, 490] width 97 height 30
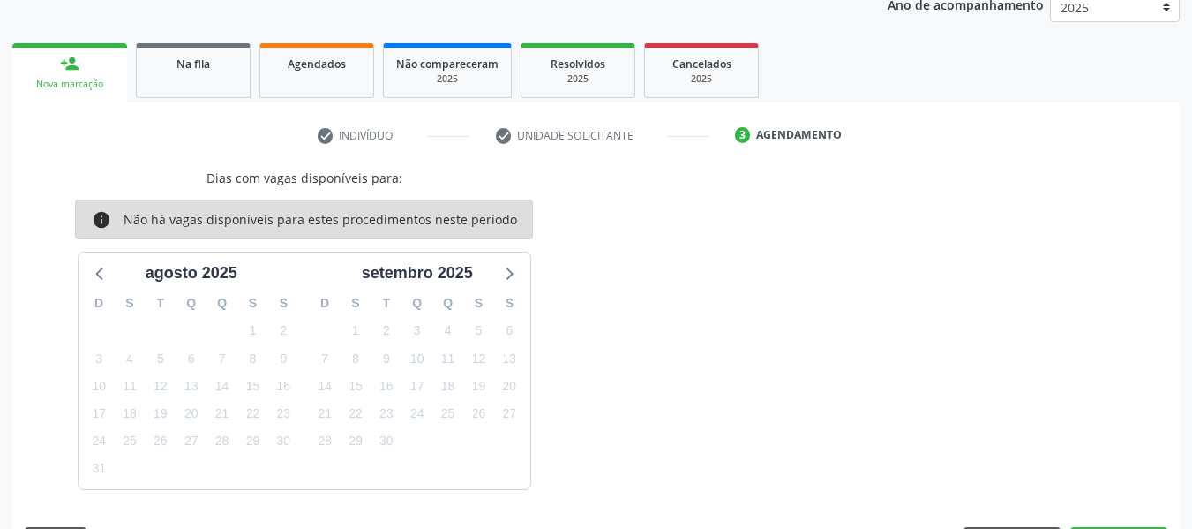
scroll to position [297, 0]
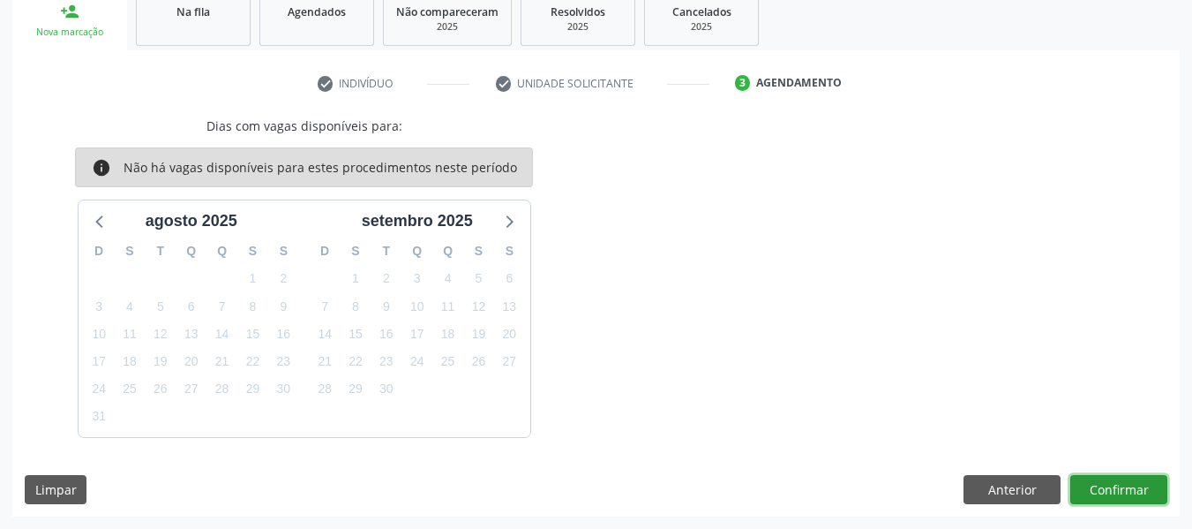
drag, startPoint x: 1104, startPoint y: 484, endPoint x: 1130, endPoint y: 484, distance: 26.5
click at [1130, 484] on button "Confirmar" at bounding box center [1118, 490] width 97 height 30
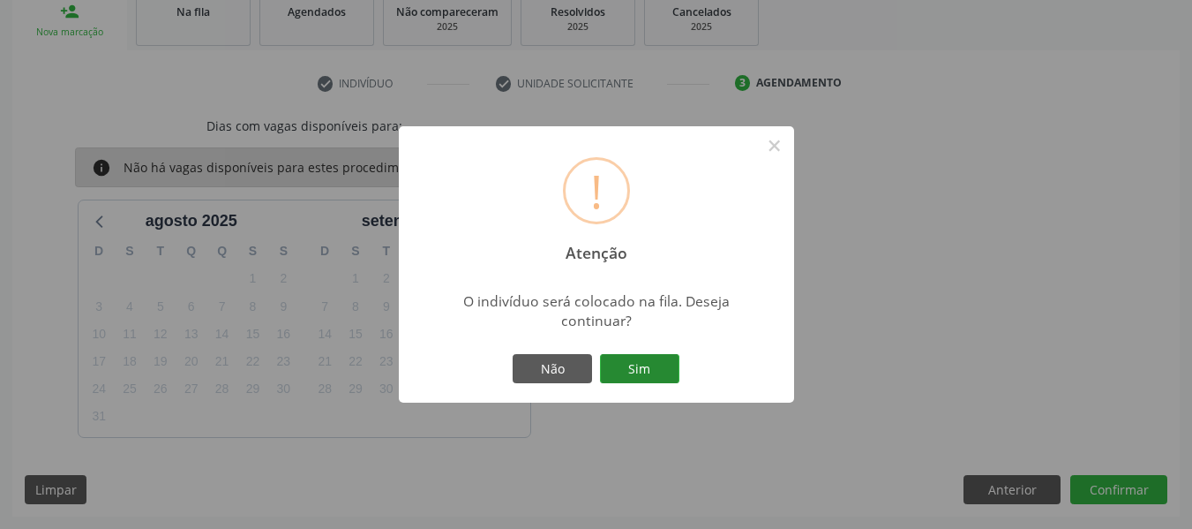
click at [635, 364] on button "Sim" at bounding box center [639, 369] width 79 height 30
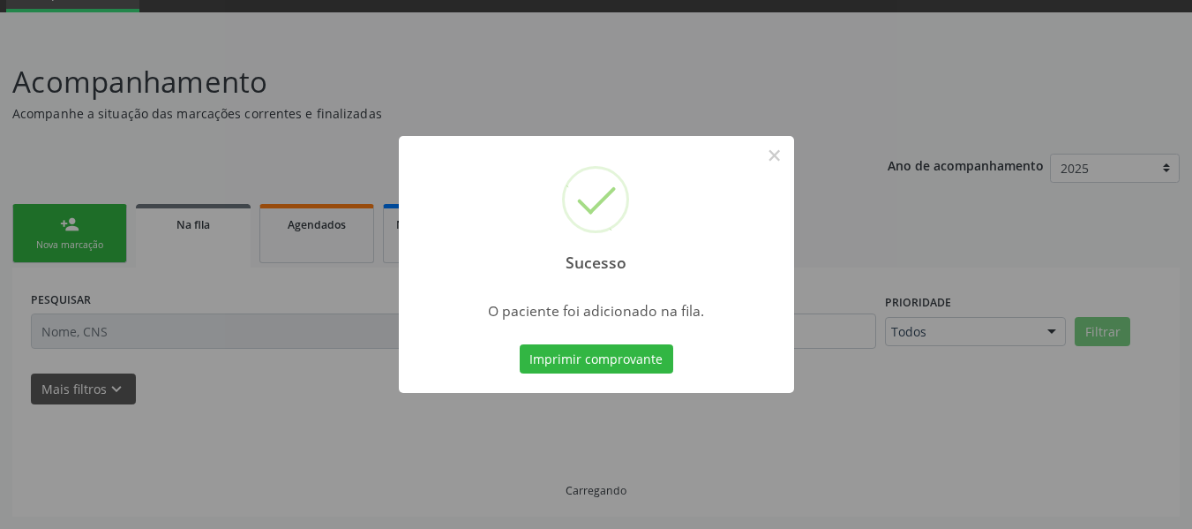
scroll to position [85, 0]
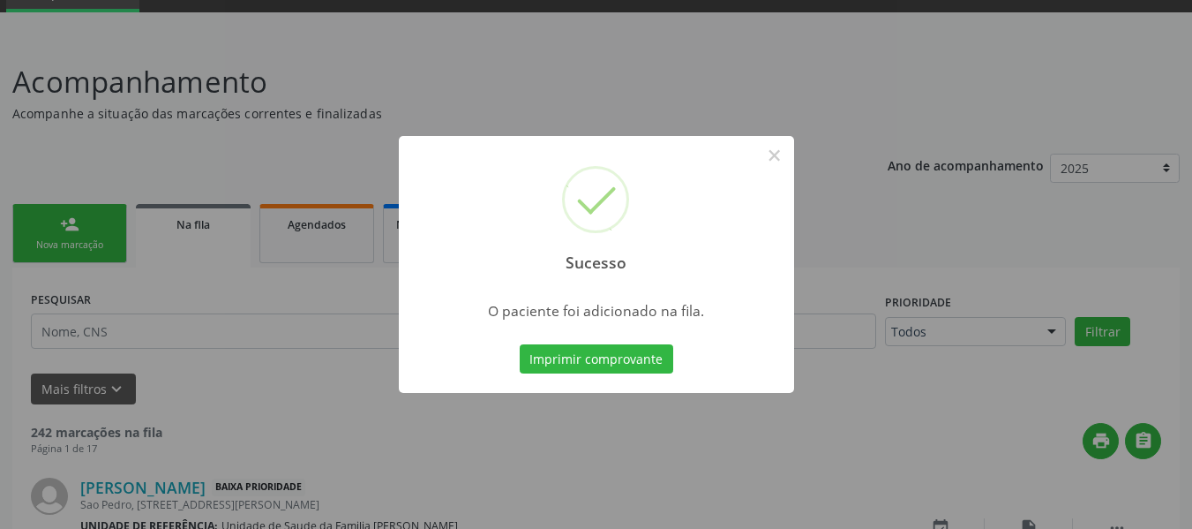
click at [41, 214] on div "Sucesso × O paciente foi adicionado na fila. Imprimir comprovante Cancel" at bounding box center [596, 264] width 1192 height 529
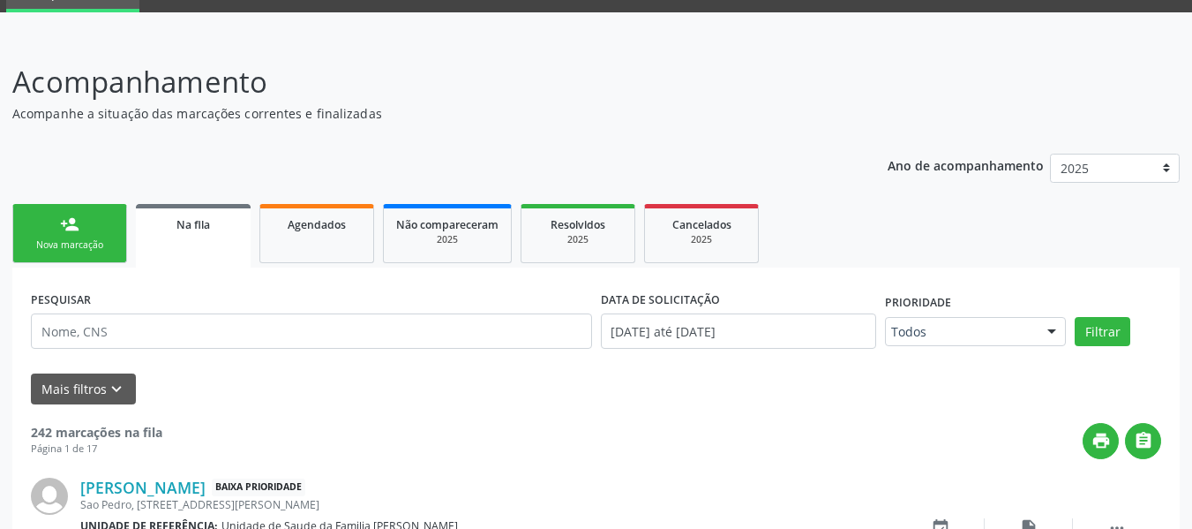
click at [41, 214] on link "person_add Nova marcação" at bounding box center [69, 233] width 115 height 59
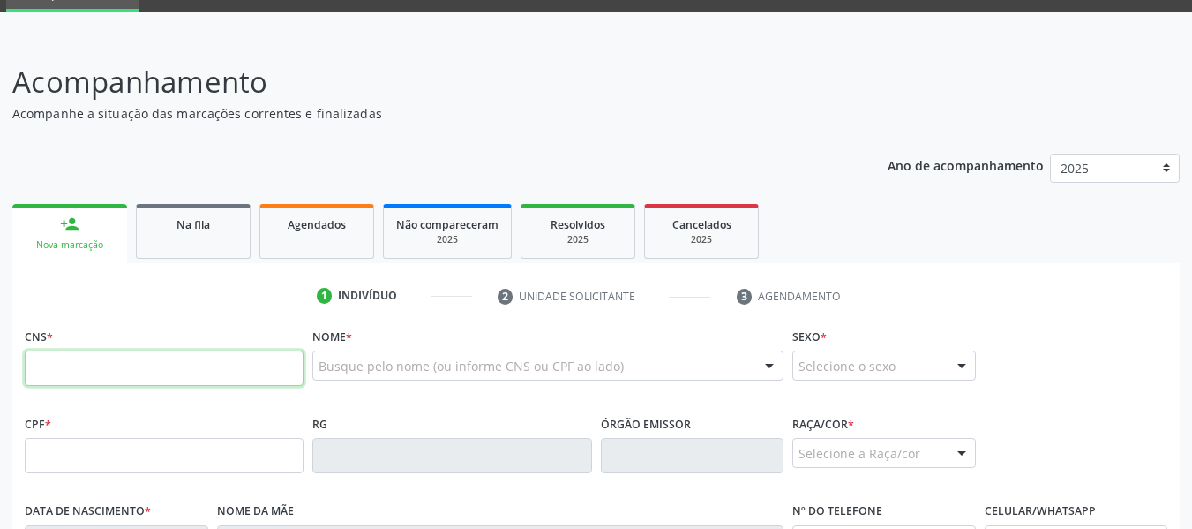
click at [95, 374] on input "text" at bounding box center [164, 367] width 279 height 35
type input "702 3021 3551 1615"
type input "169.497.874-56"
type input "21/12/2016"
type input "Michelle Rayanne Lima Reis Santos"
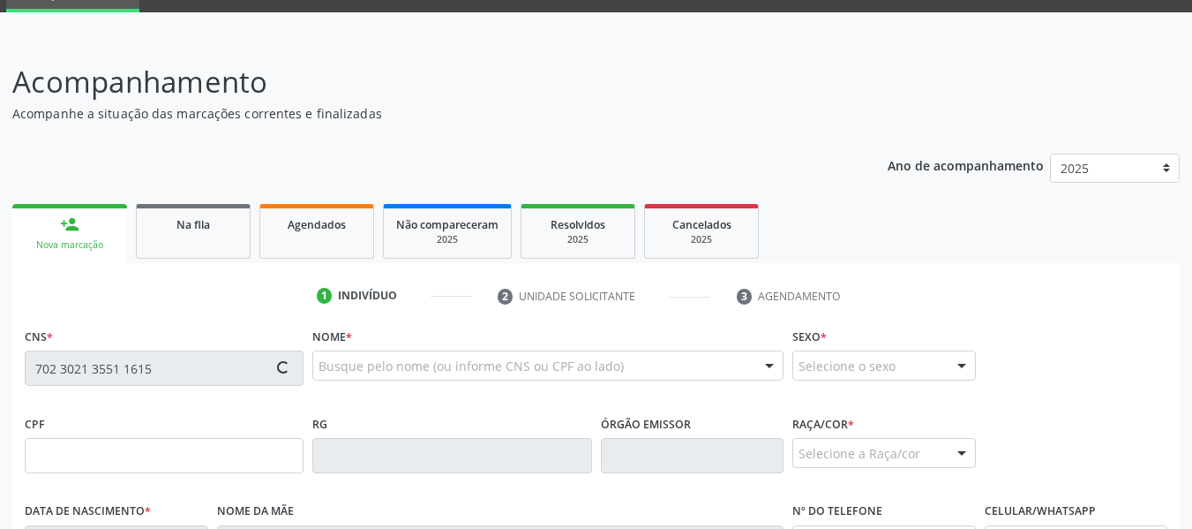
type input "(82) 99999-9999"
type input "141"
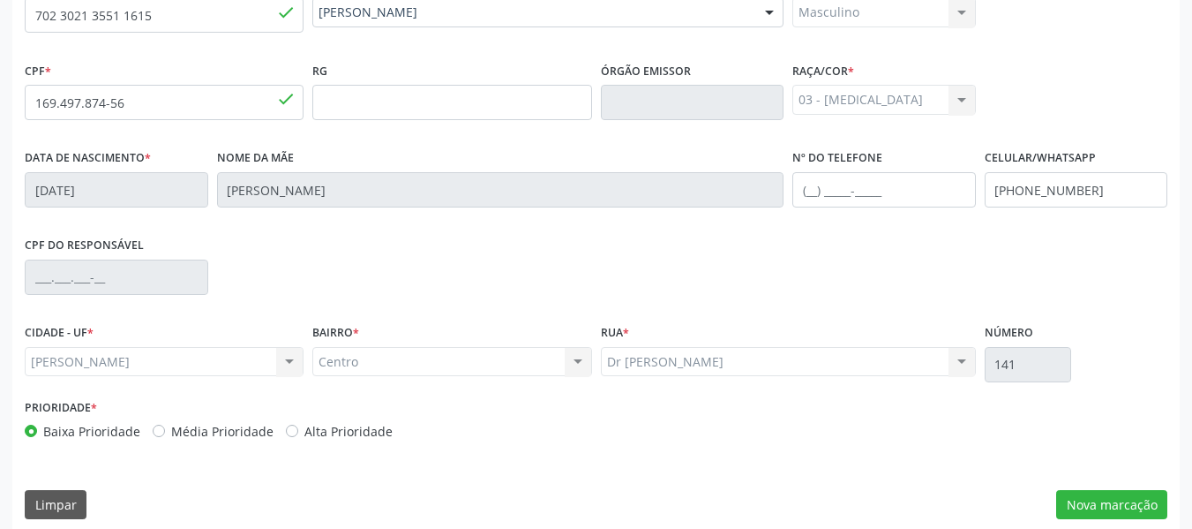
scroll to position [453, 0]
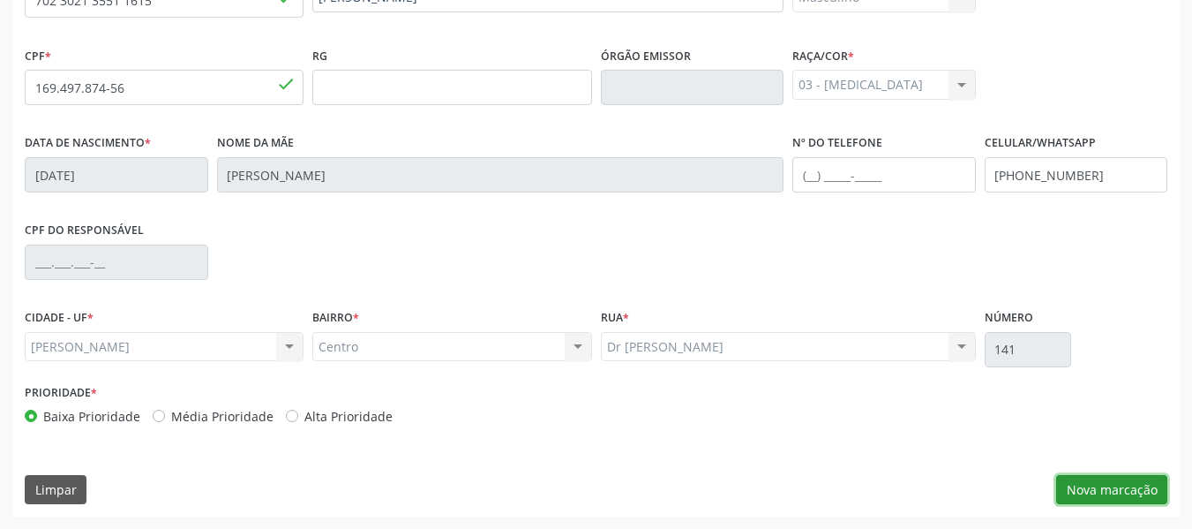
click at [1140, 486] on button "Nova marcação" at bounding box center [1111, 490] width 111 height 30
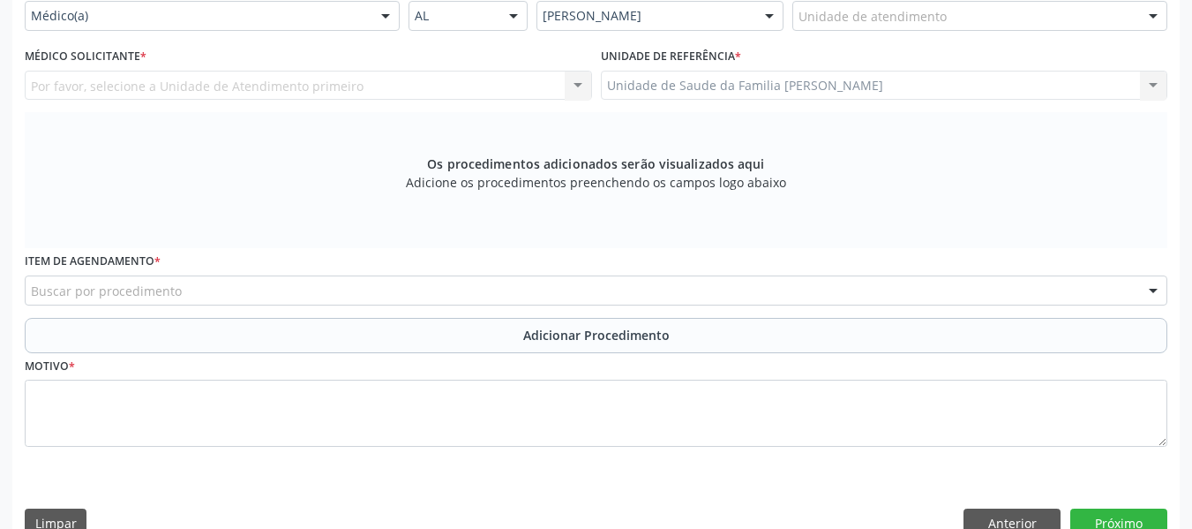
scroll to position [417, 0]
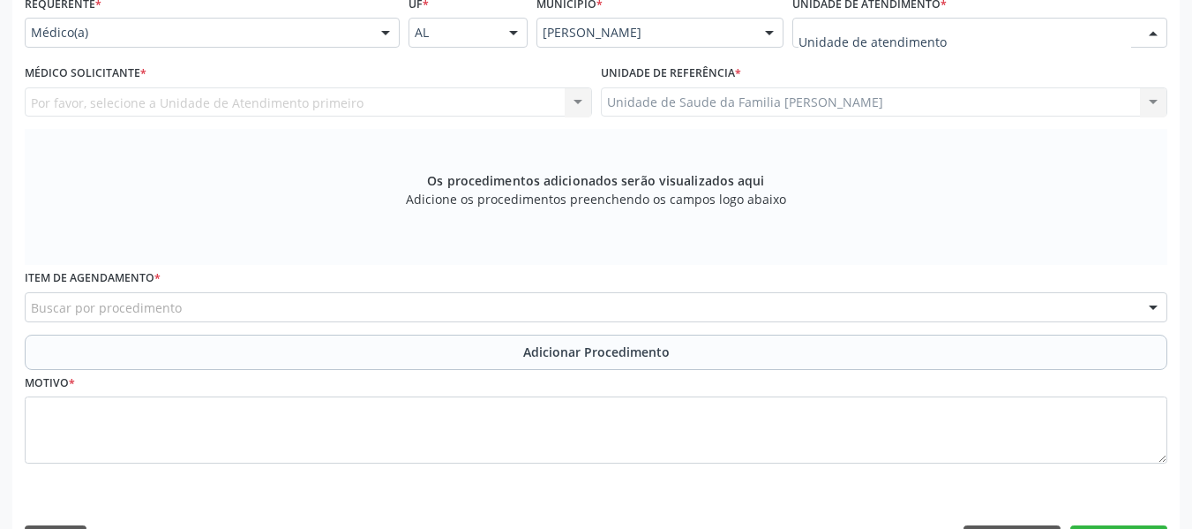
click at [953, 31] on div at bounding box center [979, 33] width 375 height 30
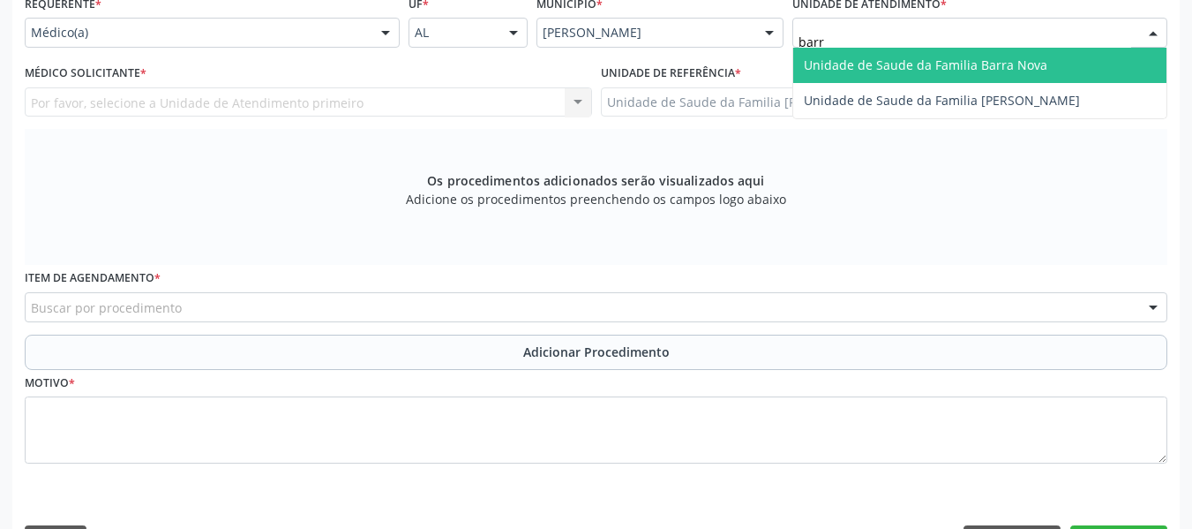
type input "barro"
click at [940, 63] on span "Unidade de Saude da Familia [PERSON_NAME]" at bounding box center [942, 64] width 276 height 17
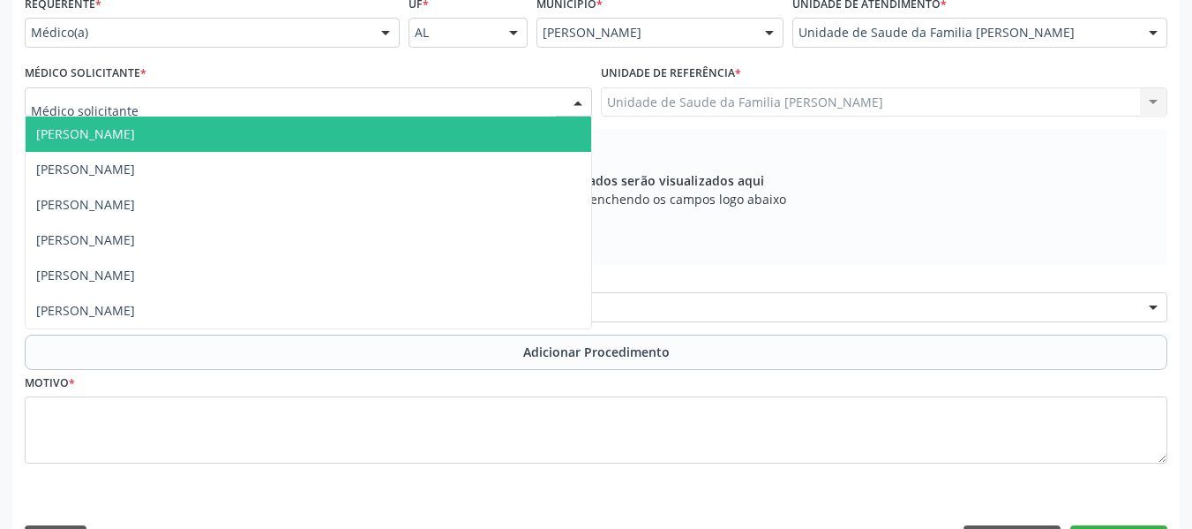
click at [580, 94] on div at bounding box center [578, 103] width 26 height 30
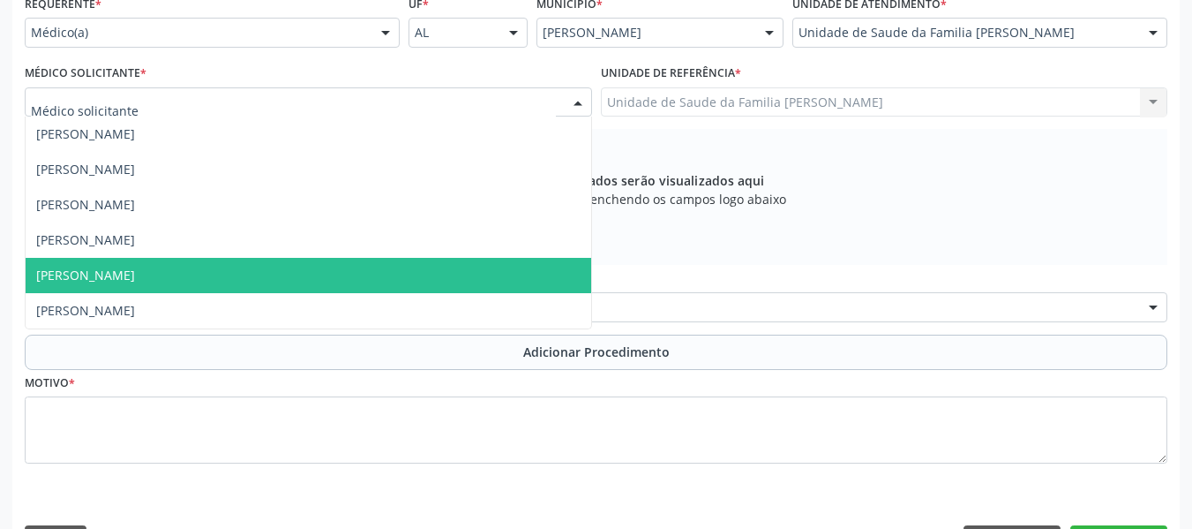
click at [66, 273] on span "[PERSON_NAME]" at bounding box center [85, 275] width 99 height 17
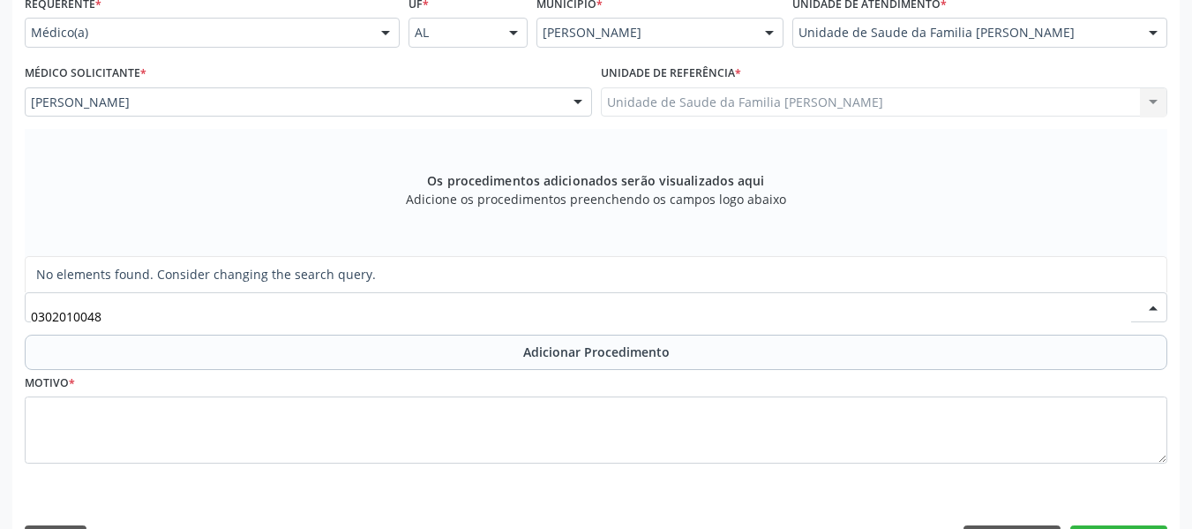
click at [56, 316] on input "0302010048" at bounding box center [581, 315] width 1100 height 35
click at [60, 314] on input "0302010048" at bounding box center [581, 315] width 1100 height 35
type input "0301010048"
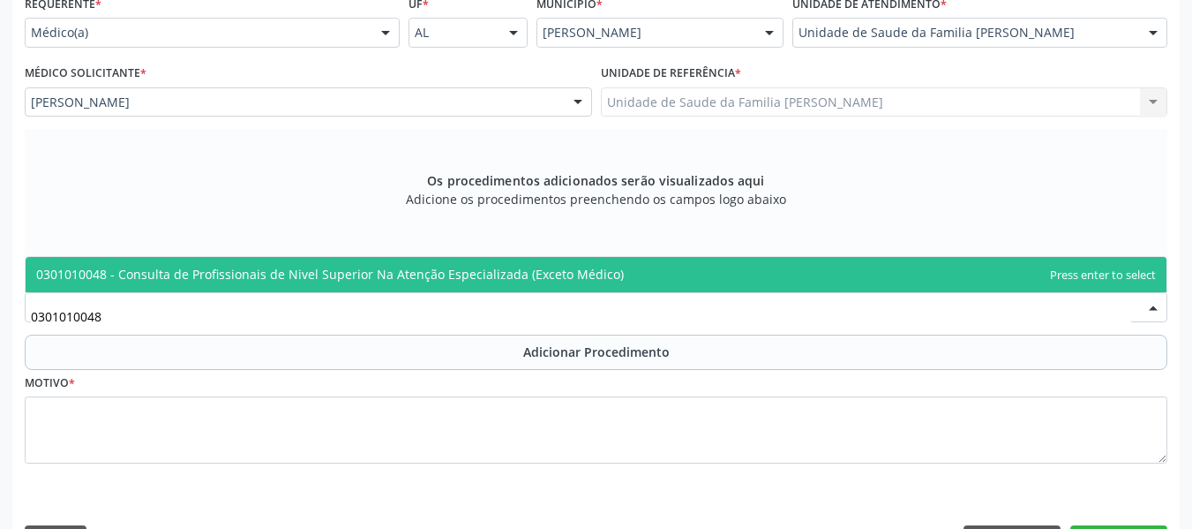
click at [179, 266] on span "0301010048 - Consulta de Profissionais de Nivel Superior Na Atenção Especializa…" at bounding box center [330, 274] width 588 height 17
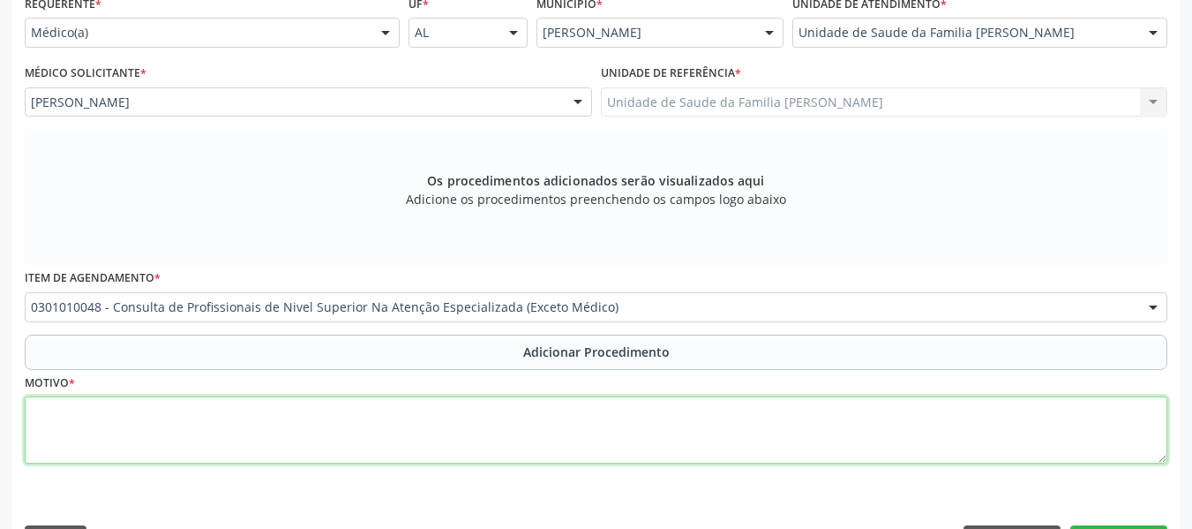
click at [71, 426] on textarea at bounding box center [596, 429] width 1143 height 67
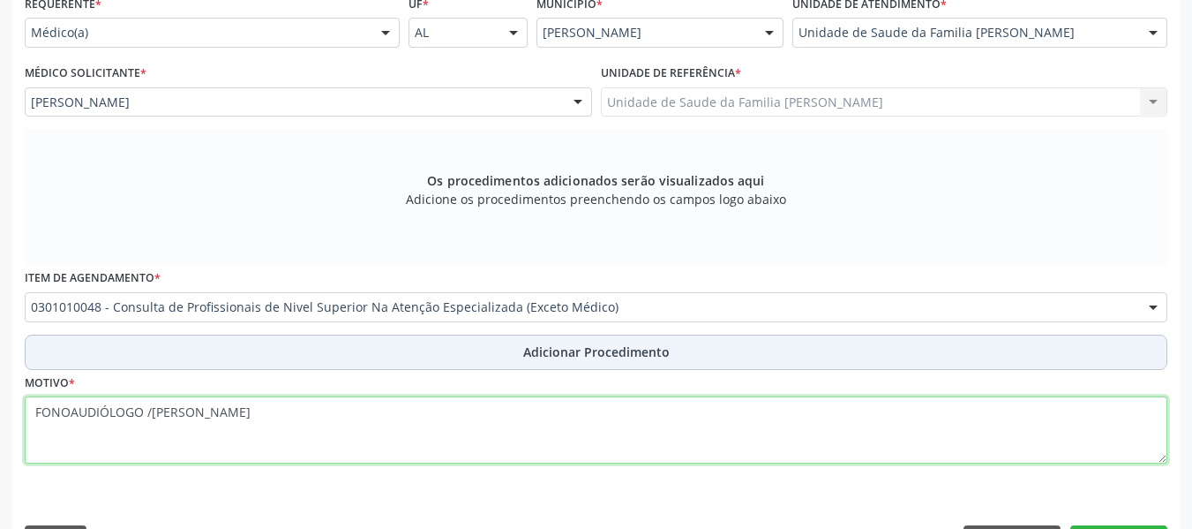
type textarea "FONOAUDIÓLOGO /GAGUEIRA"
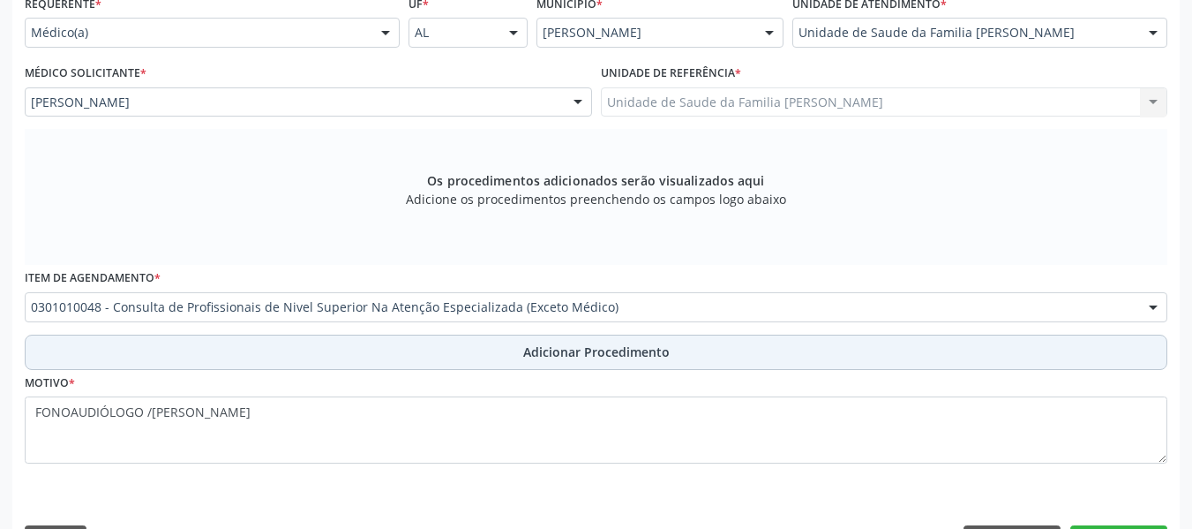
click at [554, 349] on span "Adicionar Procedimento" at bounding box center [596, 351] width 146 height 19
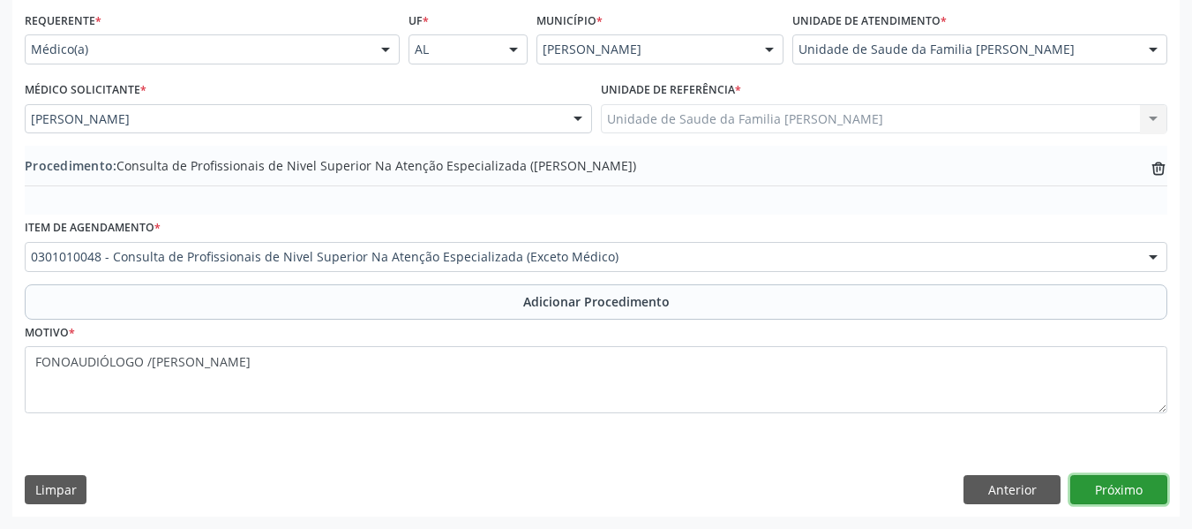
click at [1114, 477] on button "Próximo" at bounding box center [1118, 490] width 97 height 30
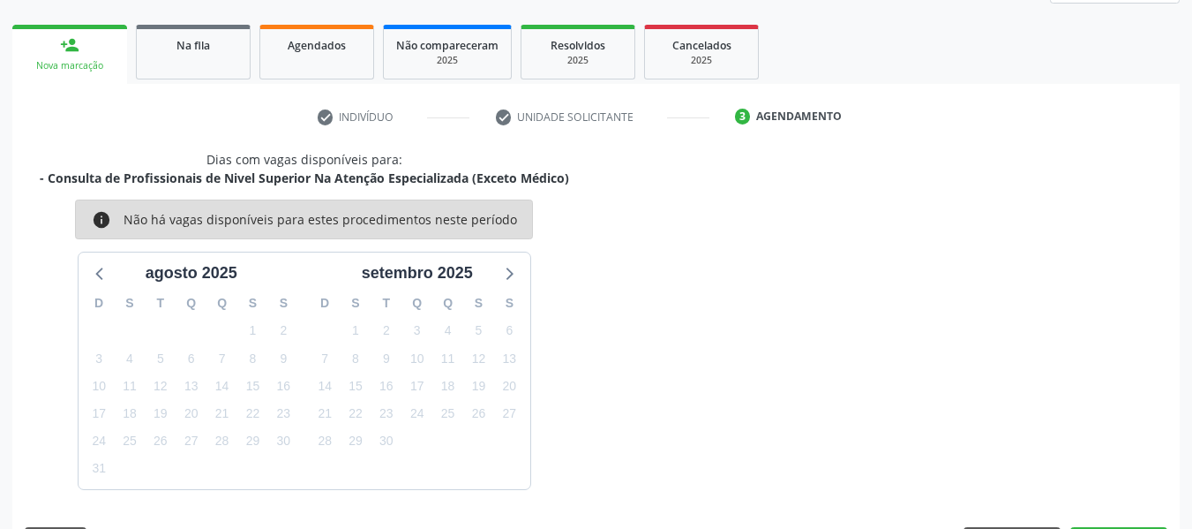
scroll to position [316, 0]
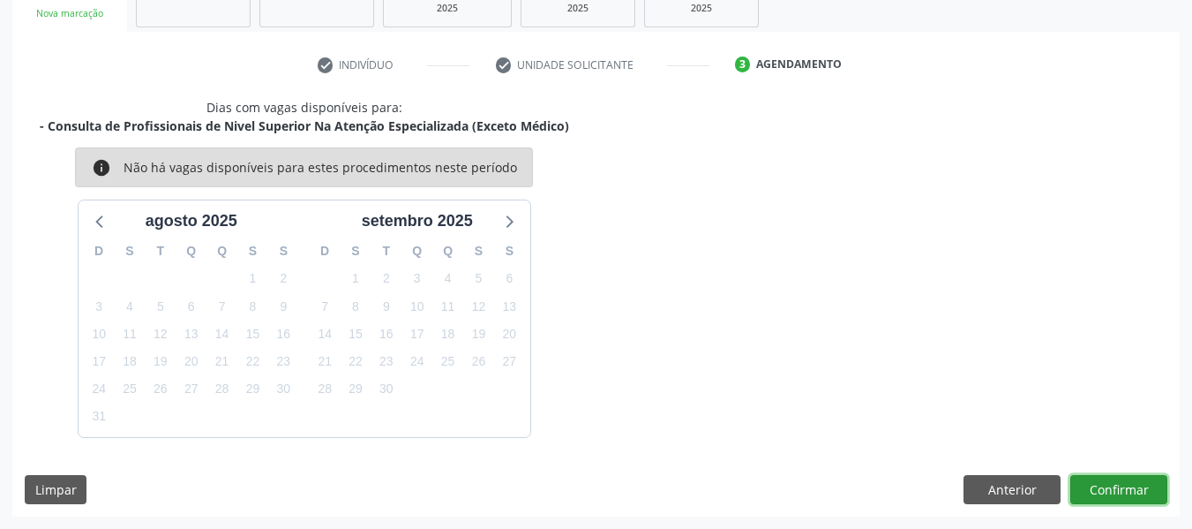
click at [1114, 489] on button "Confirmar" at bounding box center [1118, 490] width 97 height 30
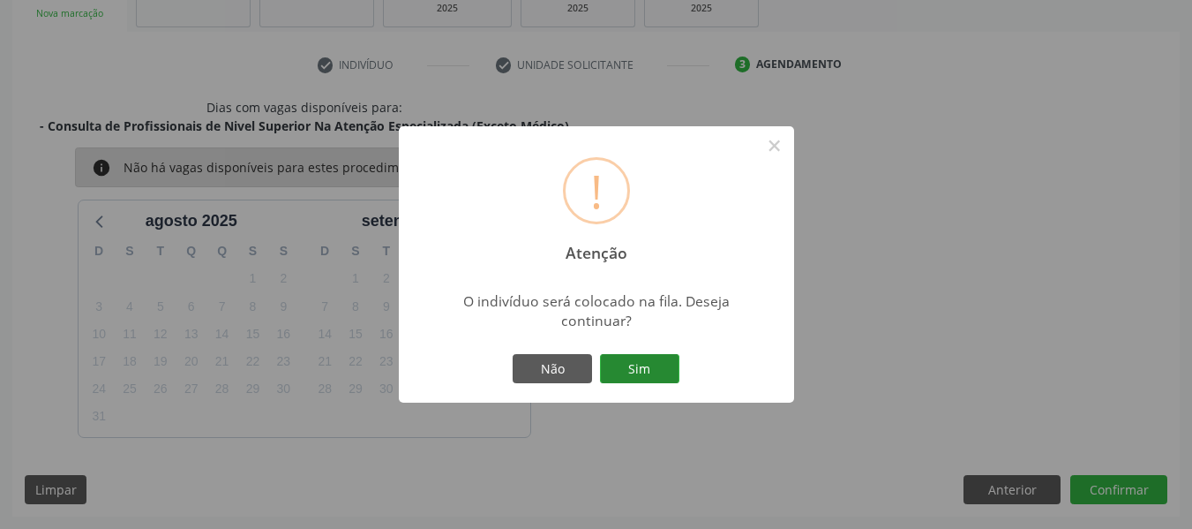
click at [641, 357] on button "Sim" at bounding box center [639, 369] width 79 height 30
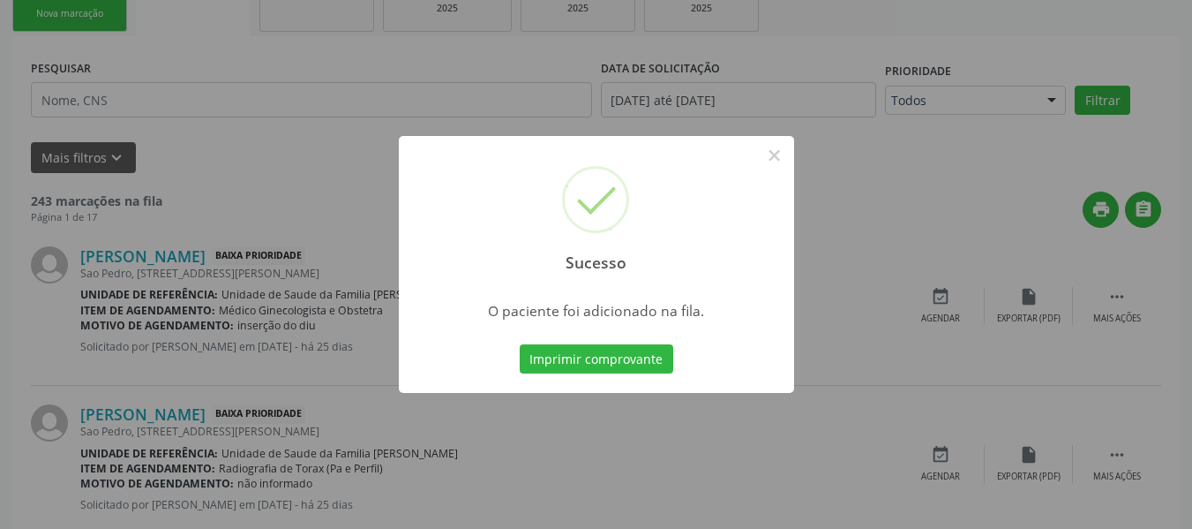
scroll to position [85, 0]
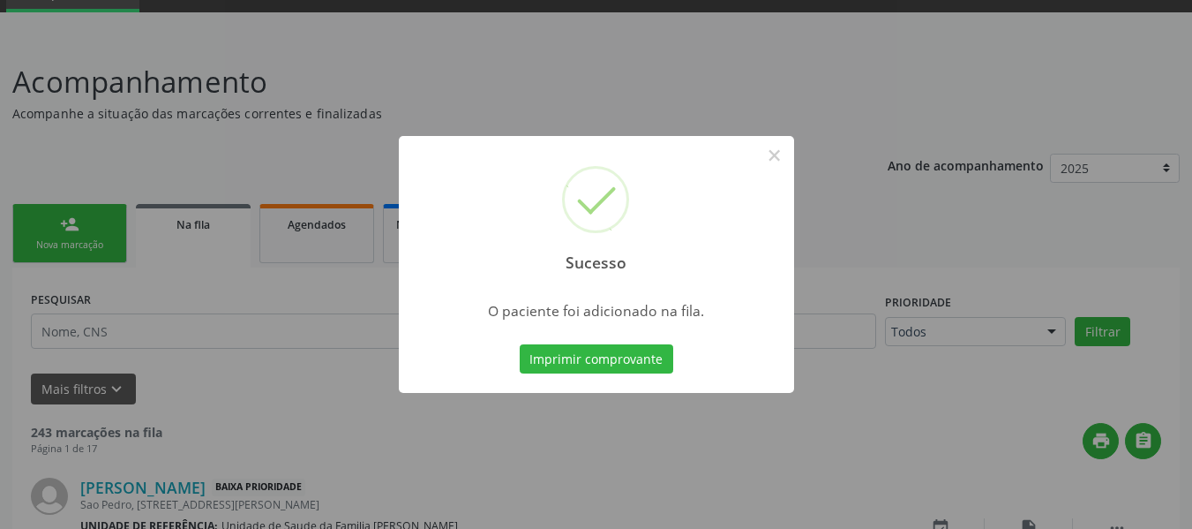
click at [63, 224] on div "Sucesso × O paciente foi adicionado na fila. Imprimir comprovante Cancel" at bounding box center [596, 264] width 1192 height 529
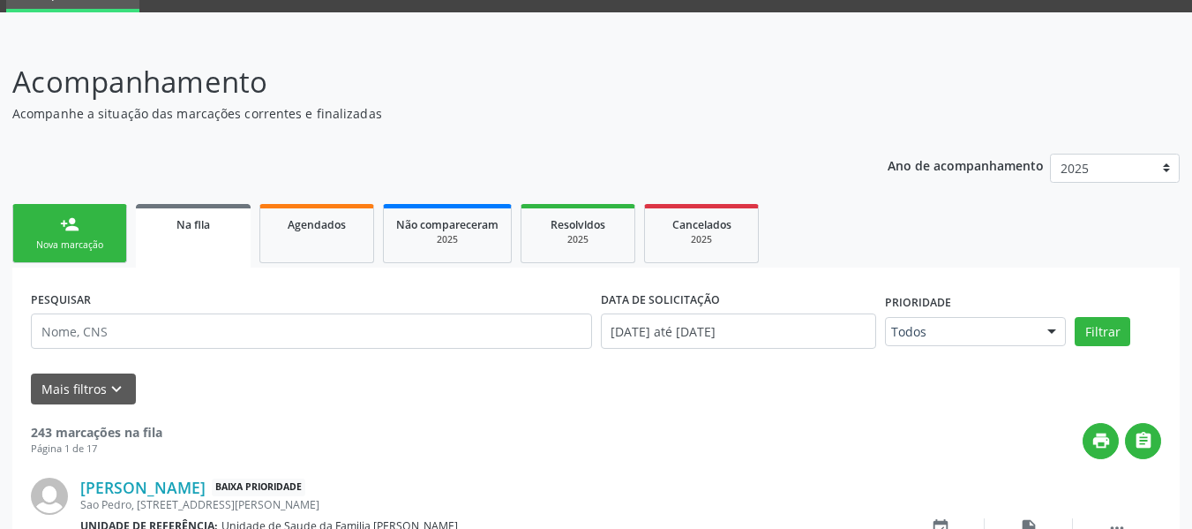
click at [22, 214] on link "person_add Nova marcação" at bounding box center [69, 233] width 115 height 59
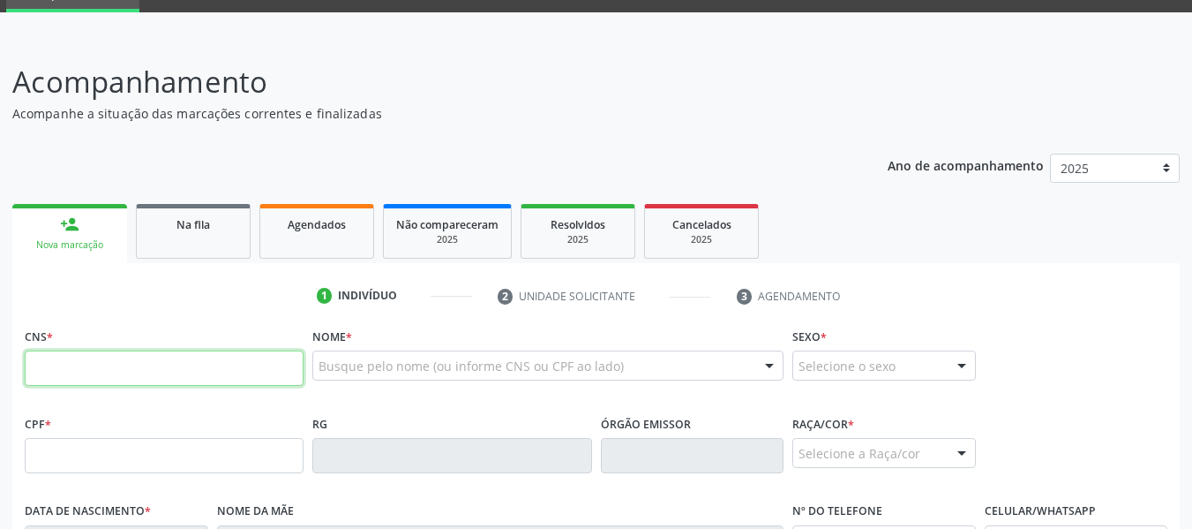
click at [38, 367] on input "text" at bounding box center [164, 367] width 279 height 35
type input "706 4011 0778 9583"
type input "079.992.824-05"
type input "11/07/1963"
type input "Maria do Carmo da ConceiÇÃo"
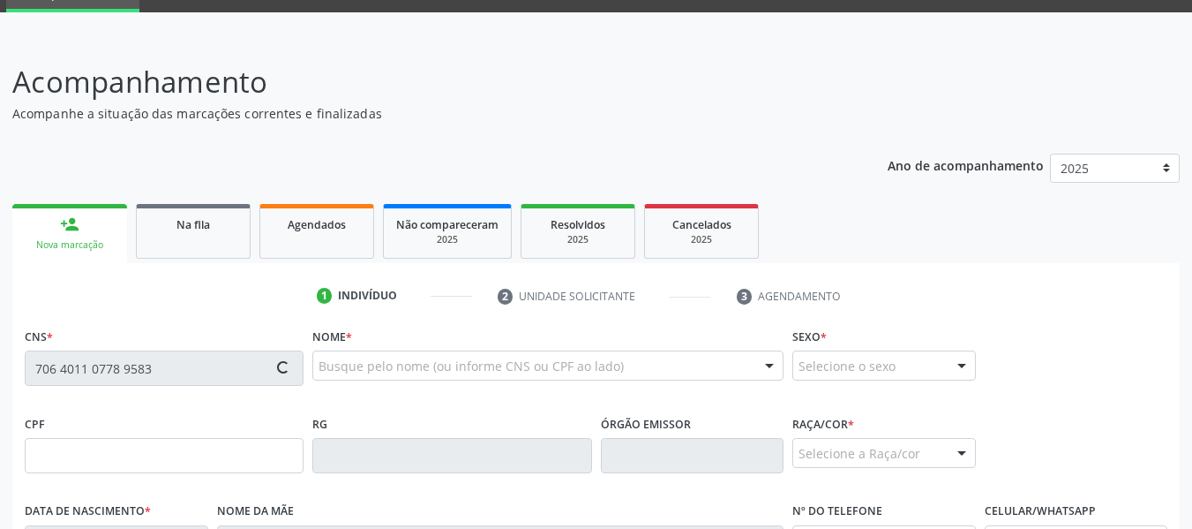
type input "(82) 99137-2011"
type input "13"
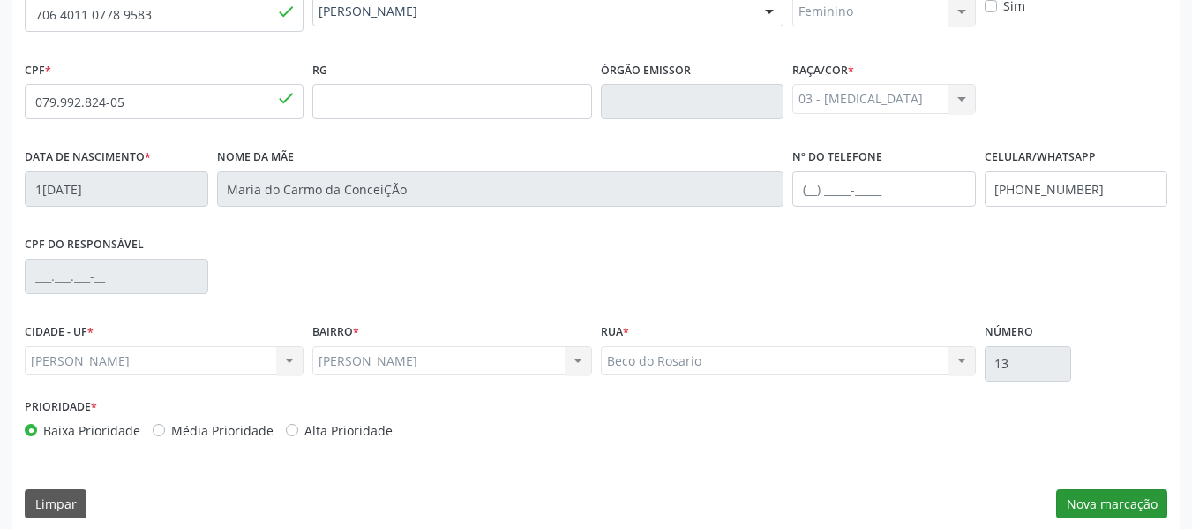
scroll to position [440, 0]
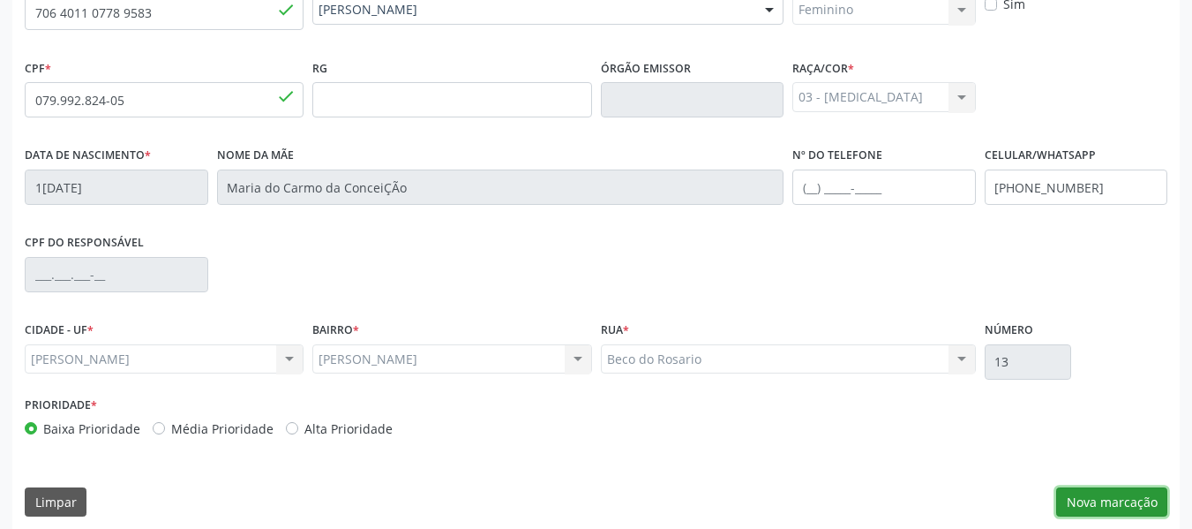
click at [1117, 497] on button "Nova marcação" at bounding box center [1111, 502] width 111 height 30
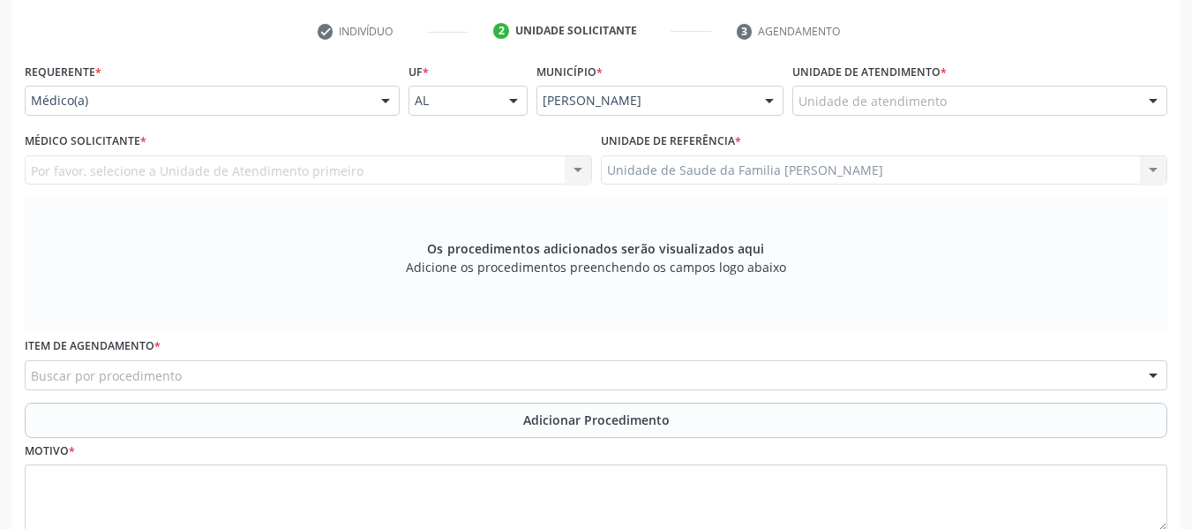
scroll to position [323, 0]
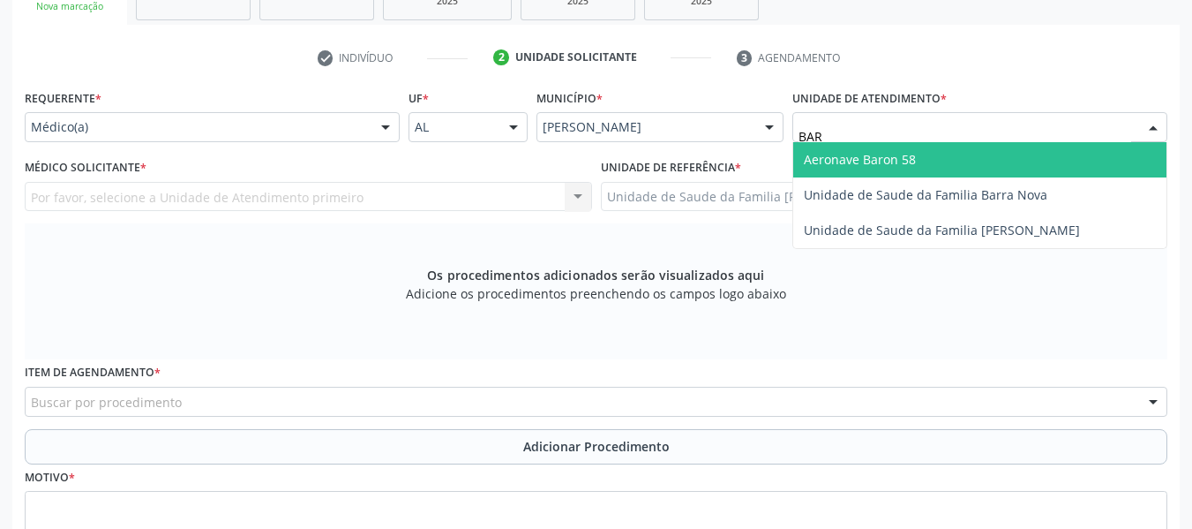
type input "BARR"
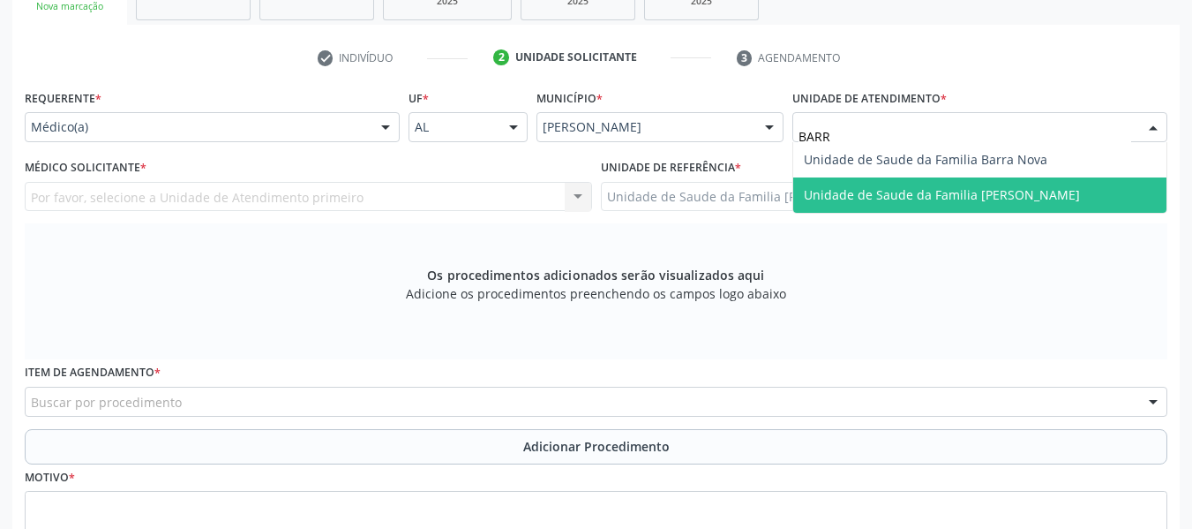
click at [876, 194] on span "Unidade de Saude da Familia [PERSON_NAME]" at bounding box center [942, 194] width 276 height 17
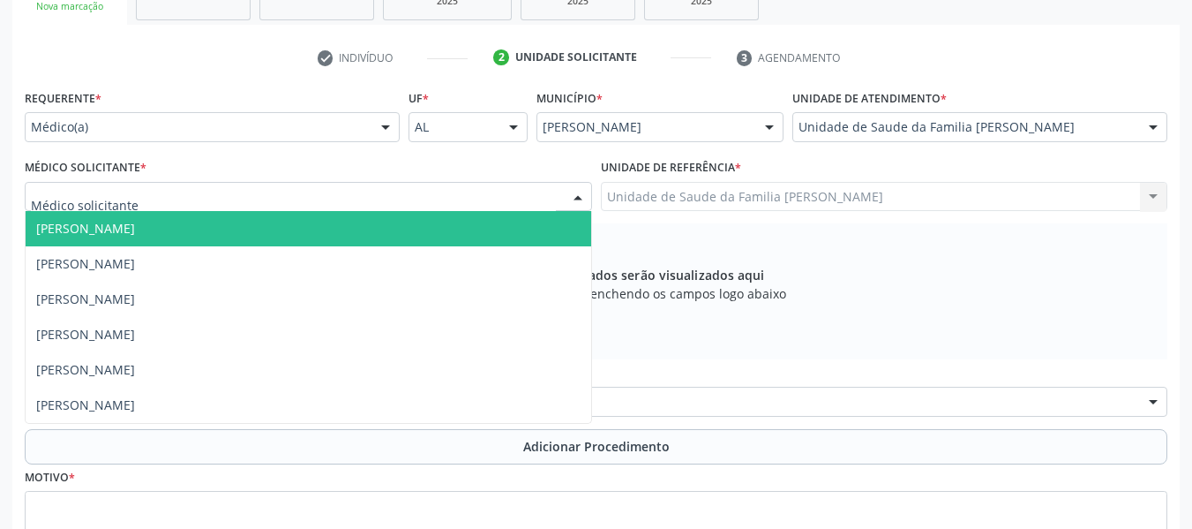
click at [579, 191] on div at bounding box center [578, 198] width 26 height 30
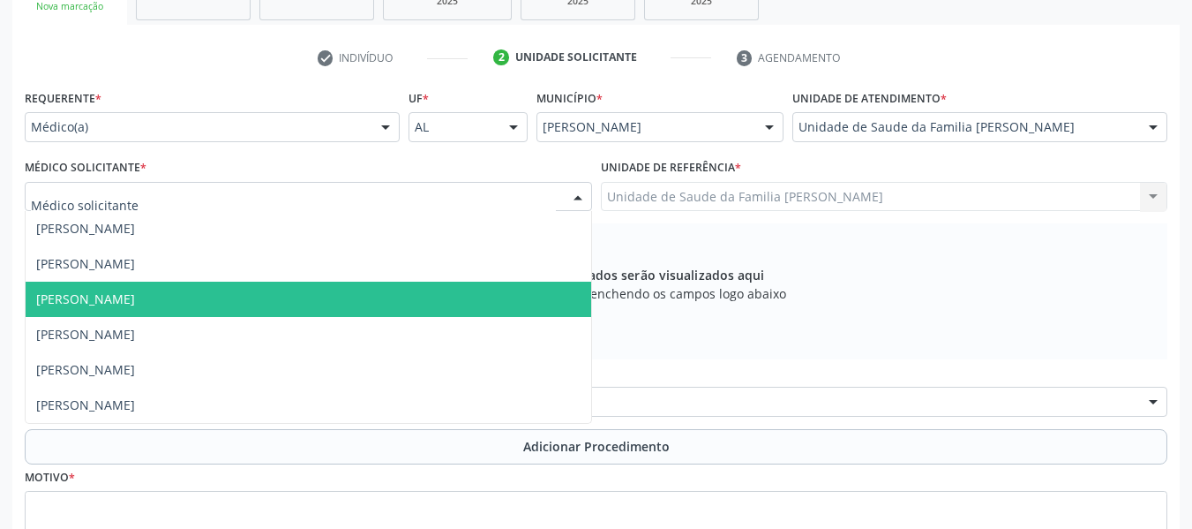
click at [224, 299] on span "[PERSON_NAME]" at bounding box center [309, 299] width 566 height 35
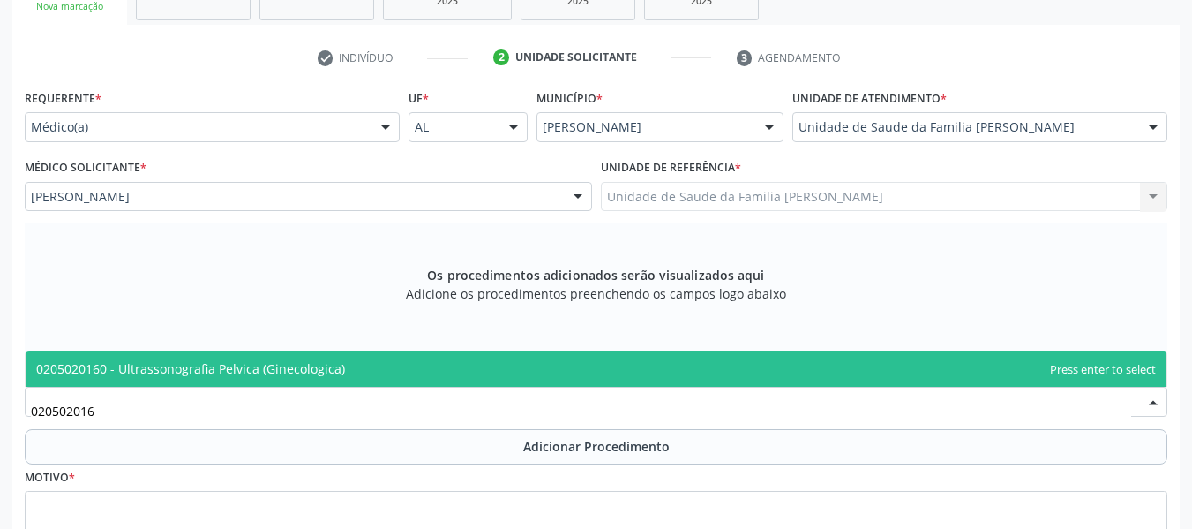
type input "0205020160"
click at [234, 368] on span "0205020160 - Ultrassonografia Pelvica (Ginecologica)" at bounding box center [190, 368] width 309 height 17
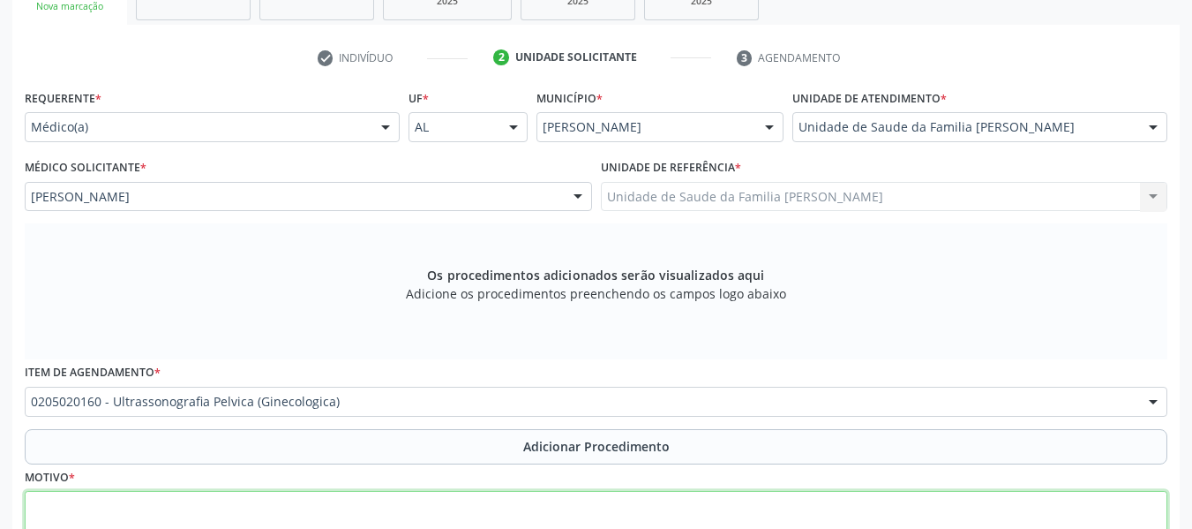
click at [82, 511] on textarea at bounding box center [596, 524] width 1143 height 67
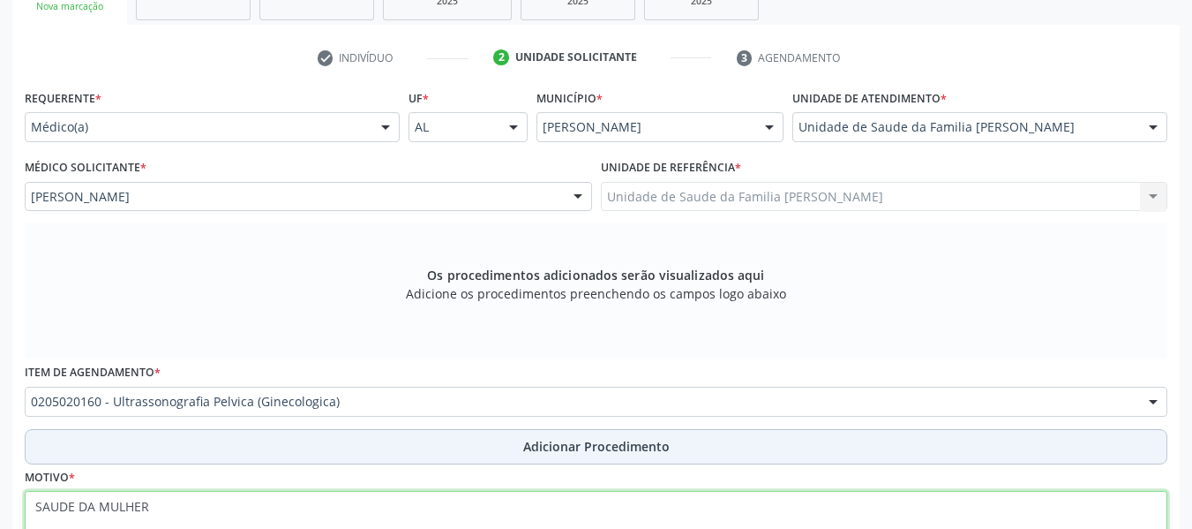
type textarea "SAUDE DA MULHER"
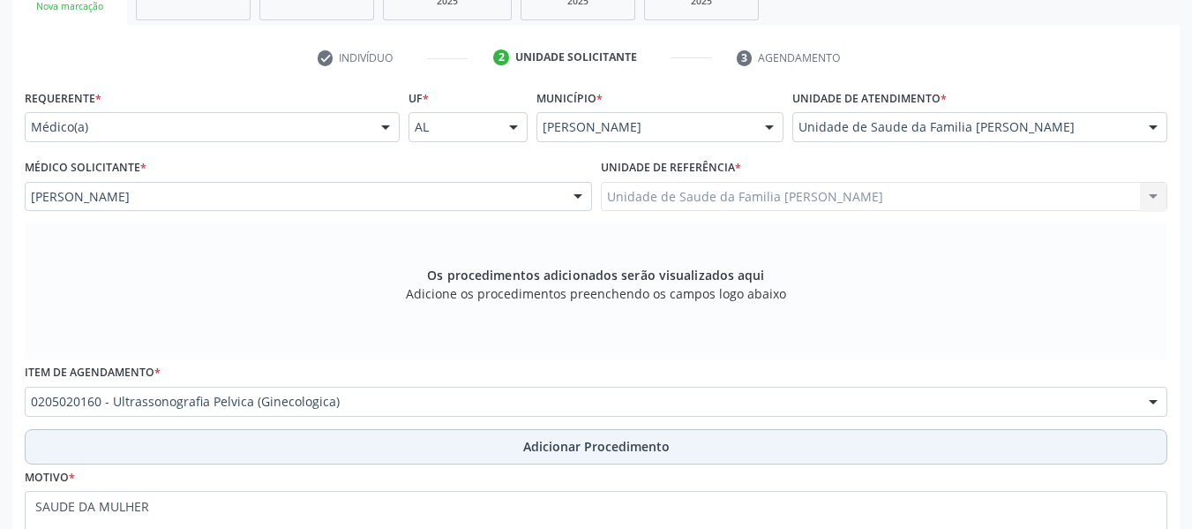
click at [569, 445] on span "Adicionar Procedimento" at bounding box center [596, 446] width 146 height 19
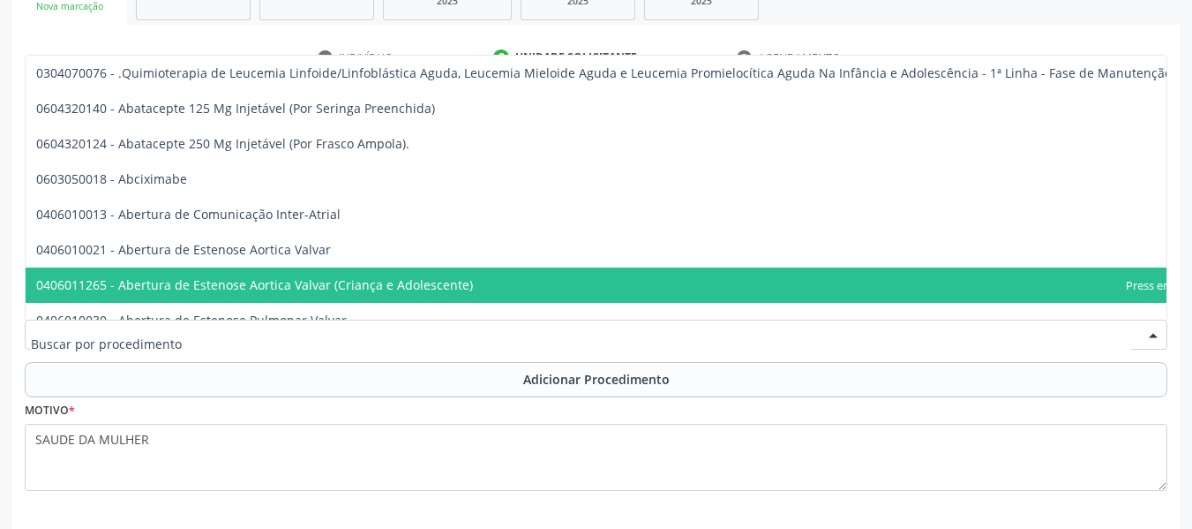
click at [346, 334] on input "text" at bounding box center [581, 343] width 1100 height 35
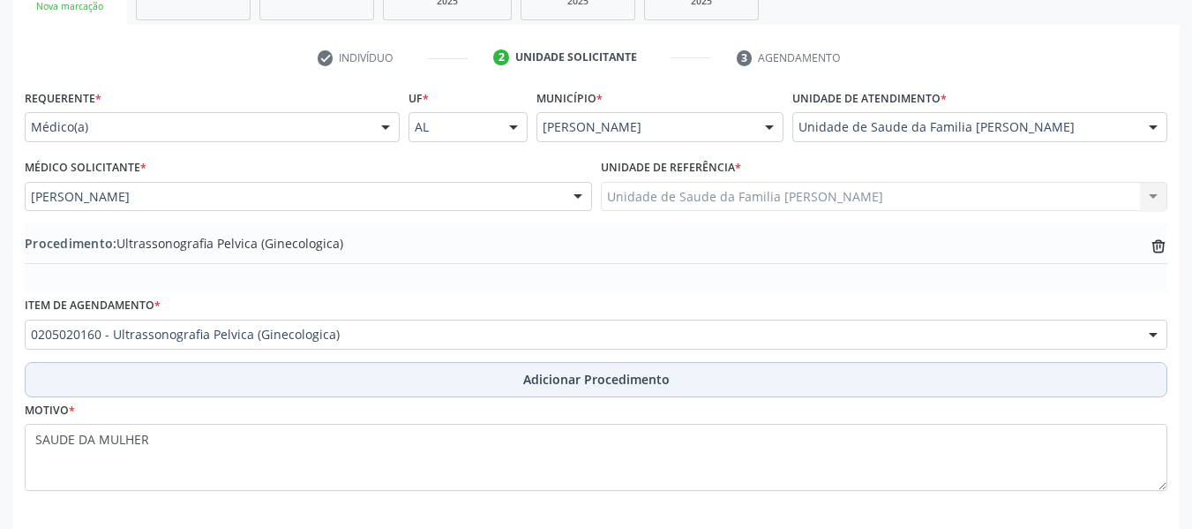
click at [590, 386] on span "Adicionar Procedimento" at bounding box center [596, 379] width 146 height 19
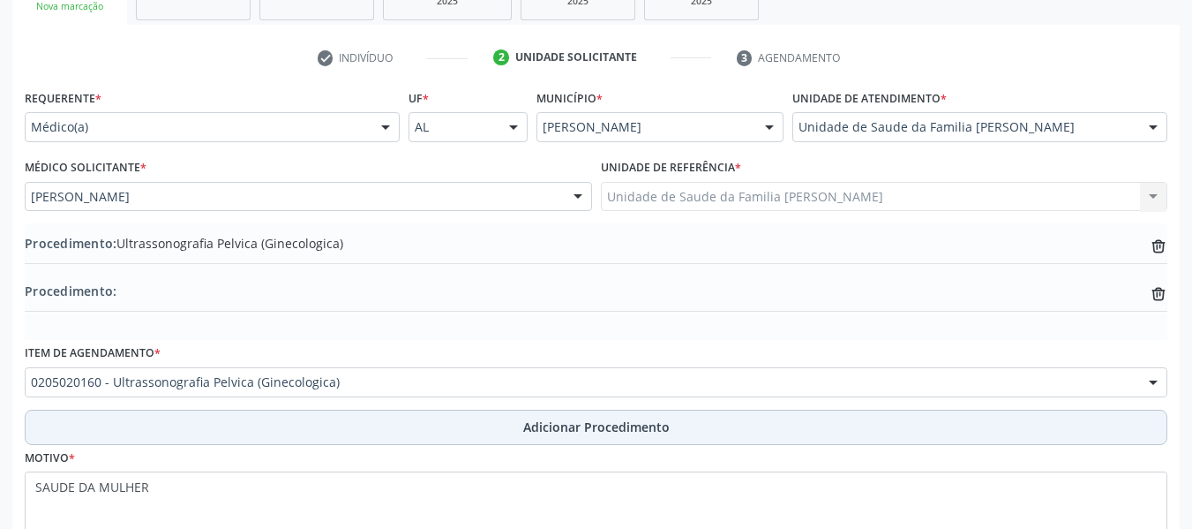
click at [590, 432] on span "Adicionar Procedimento" at bounding box center [596, 426] width 146 height 19
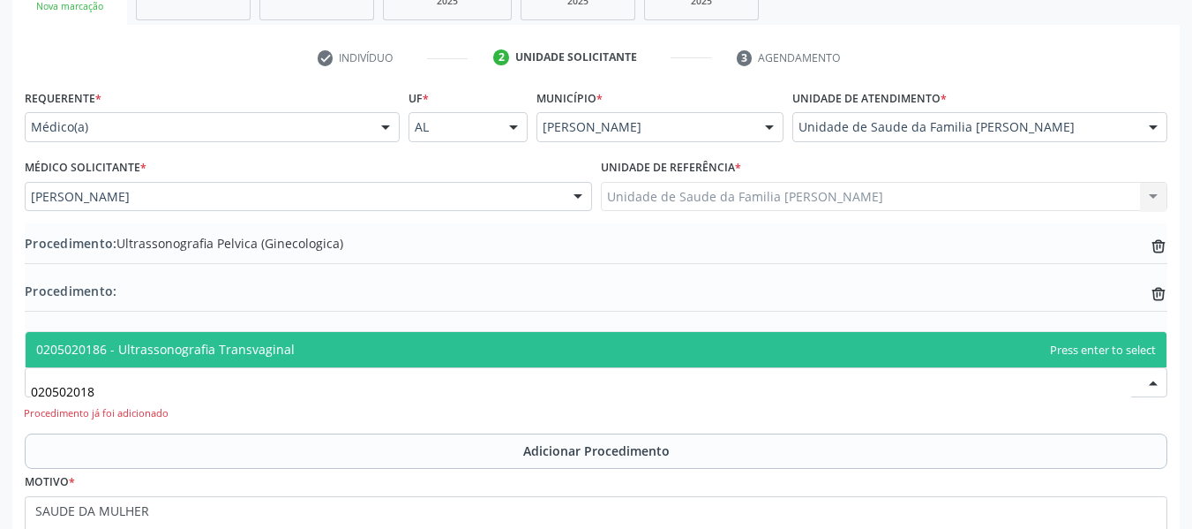
type input "0205020186"
click at [231, 345] on span "0205020186 - Ultrassonografia Transvaginal" at bounding box center [165, 349] width 259 height 17
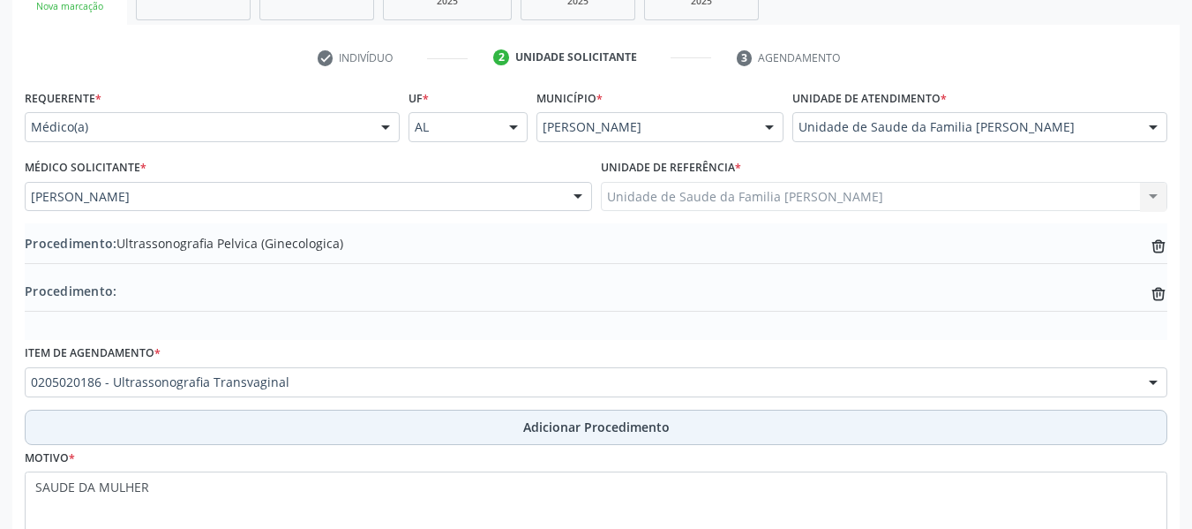
click at [602, 426] on span "Adicionar Procedimento" at bounding box center [596, 426] width 146 height 19
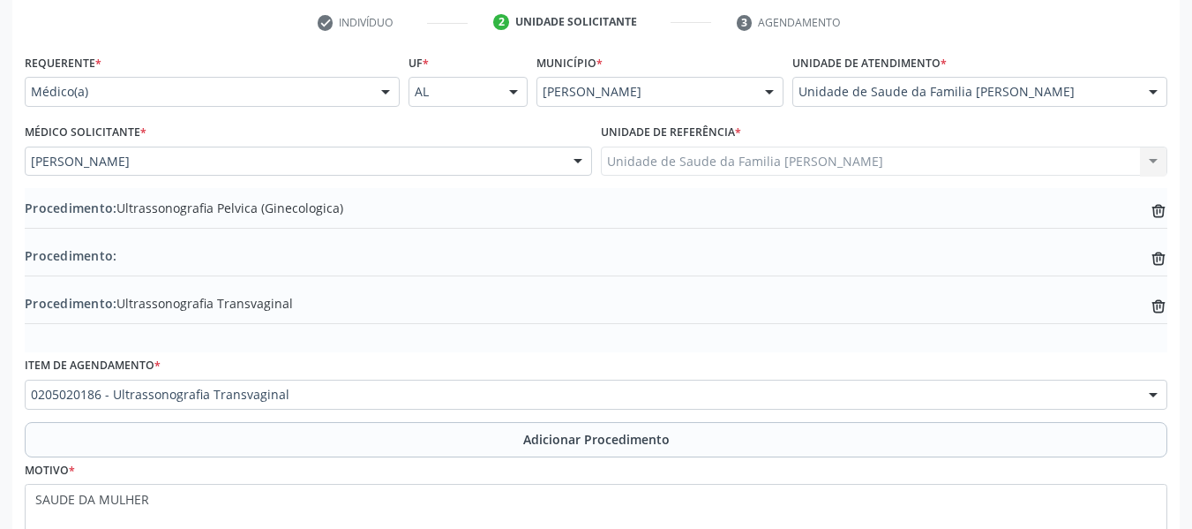
scroll to position [496, 0]
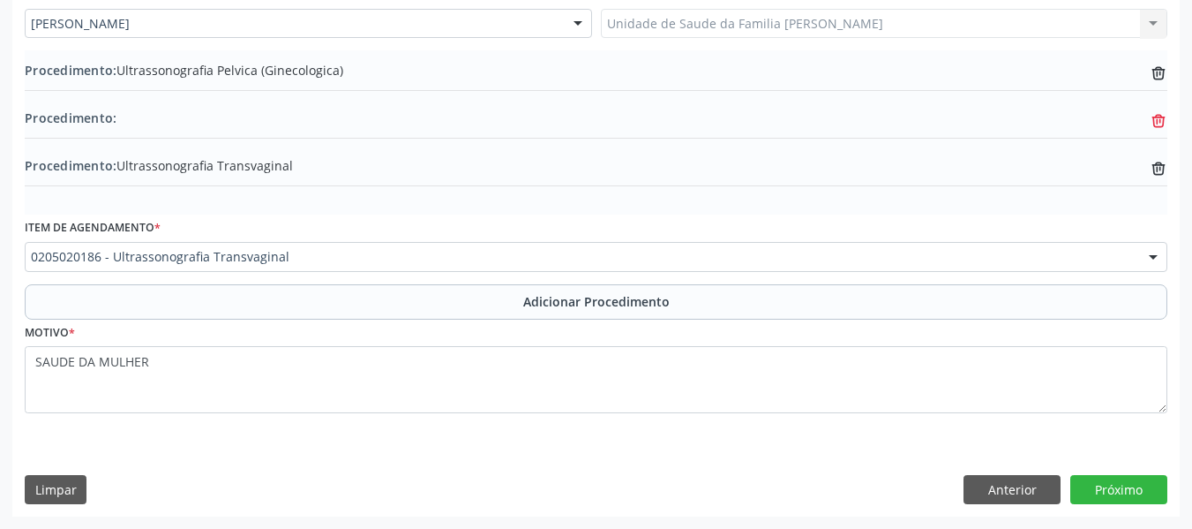
click at [1159, 82] on icon "trash-outline icon" at bounding box center [1159, 73] width 18 height 18
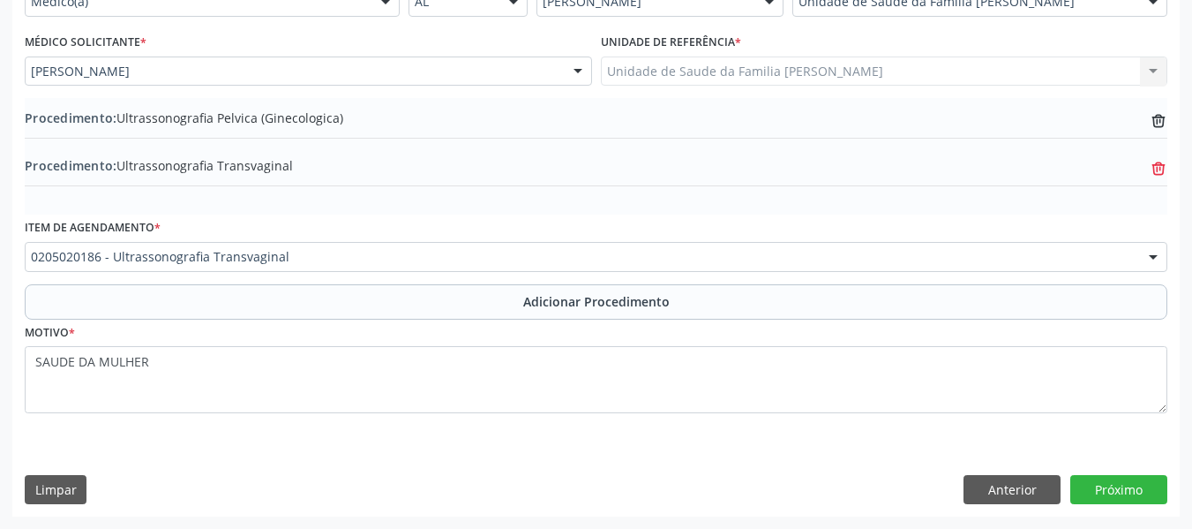
scroll to position [448, 0]
click at [1123, 487] on button "Próximo" at bounding box center [1118, 490] width 97 height 30
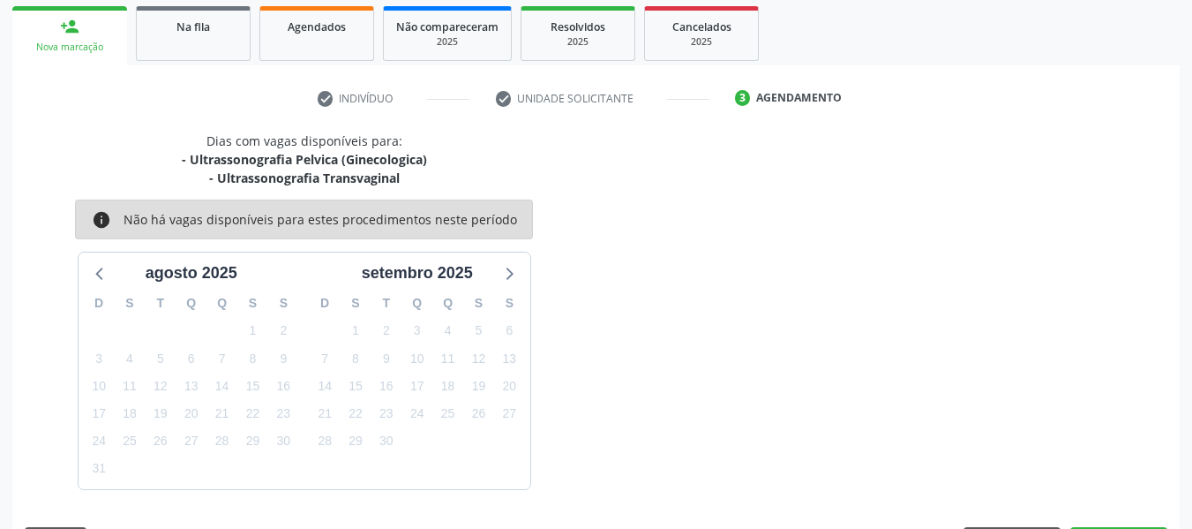
scroll to position [334, 0]
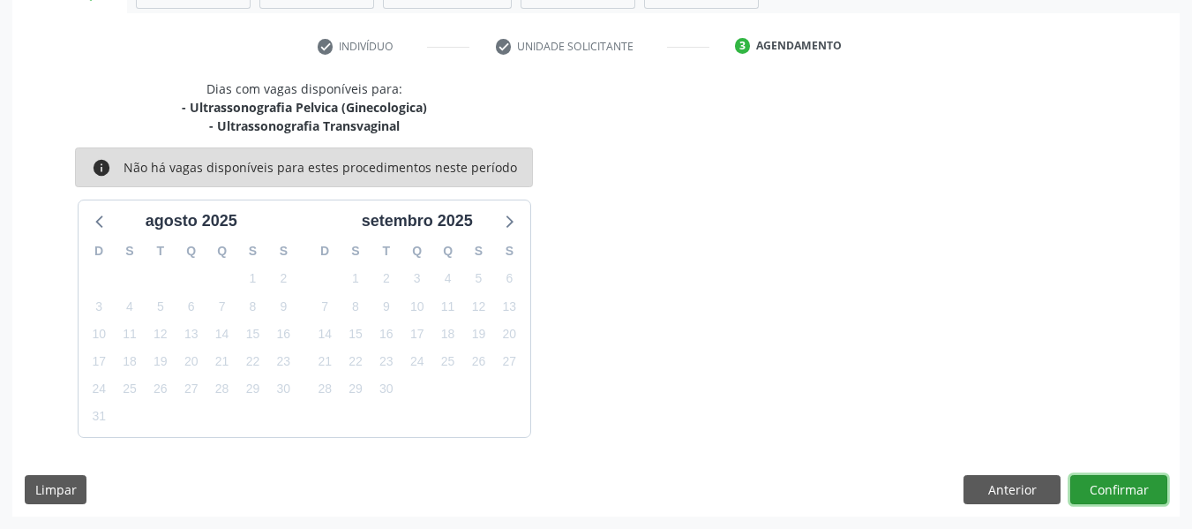
click at [1104, 479] on button "Confirmar" at bounding box center [1118, 490] width 97 height 30
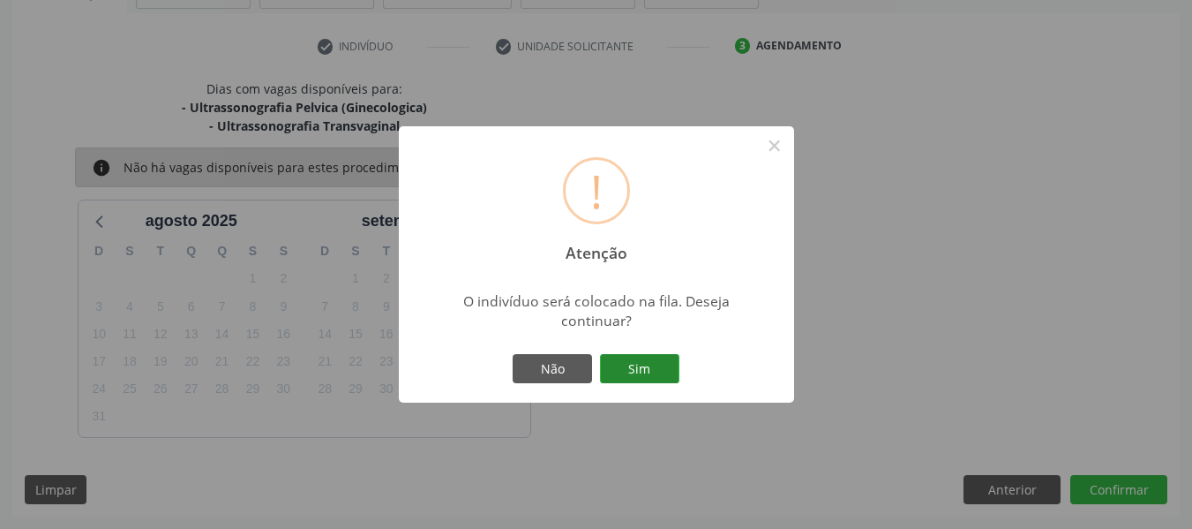
click at [645, 364] on button "Sim" at bounding box center [639, 369] width 79 height 30
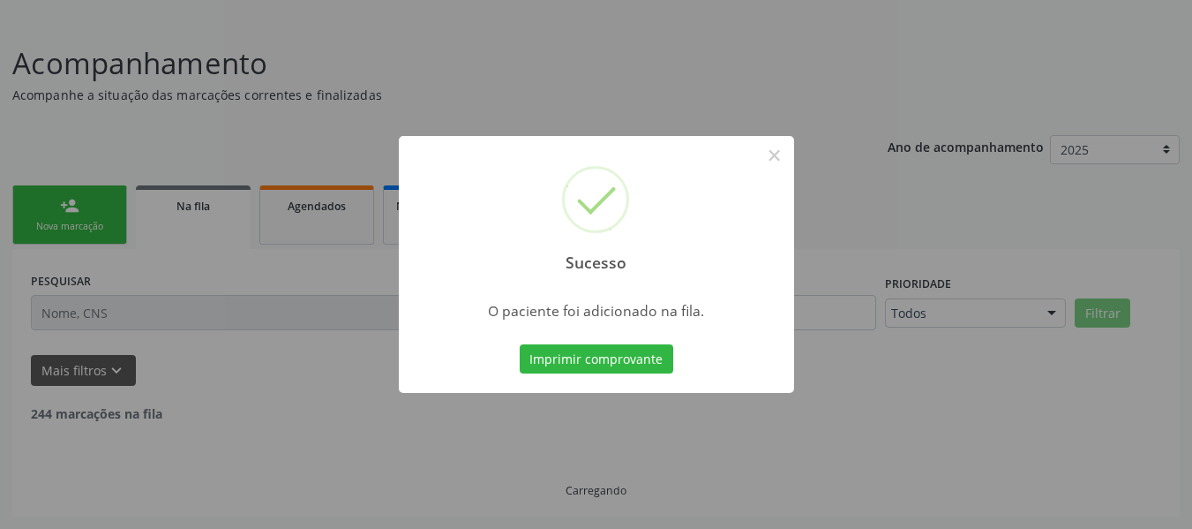
scroll to position [85, 0]
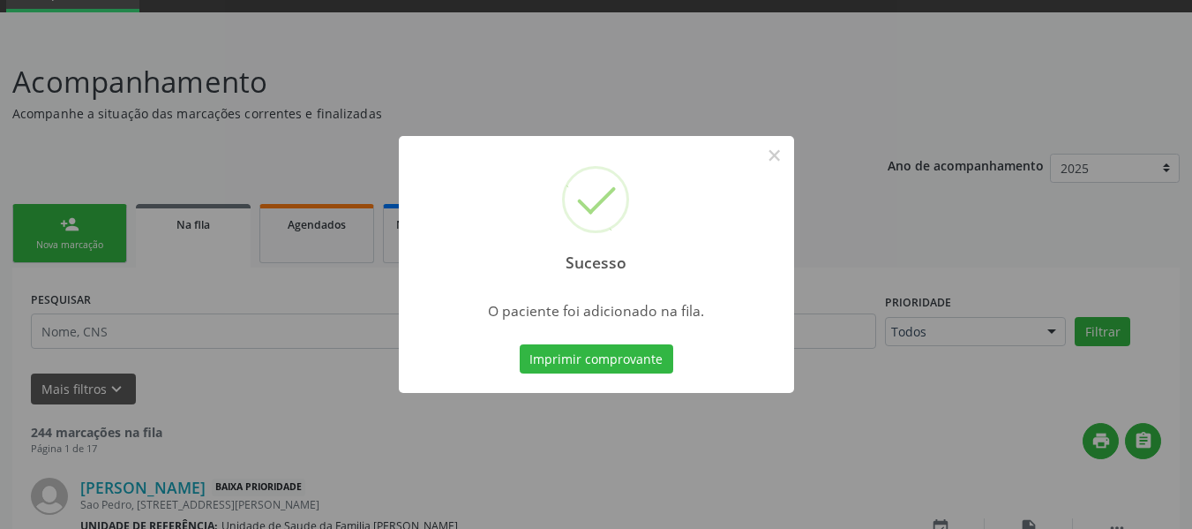
click at [41, 222] on div "Sucesso × O paciente foi adicionado na fila. Imprimir comprovante Cancel" at bounding box center [596, 264] width 1192 height 529
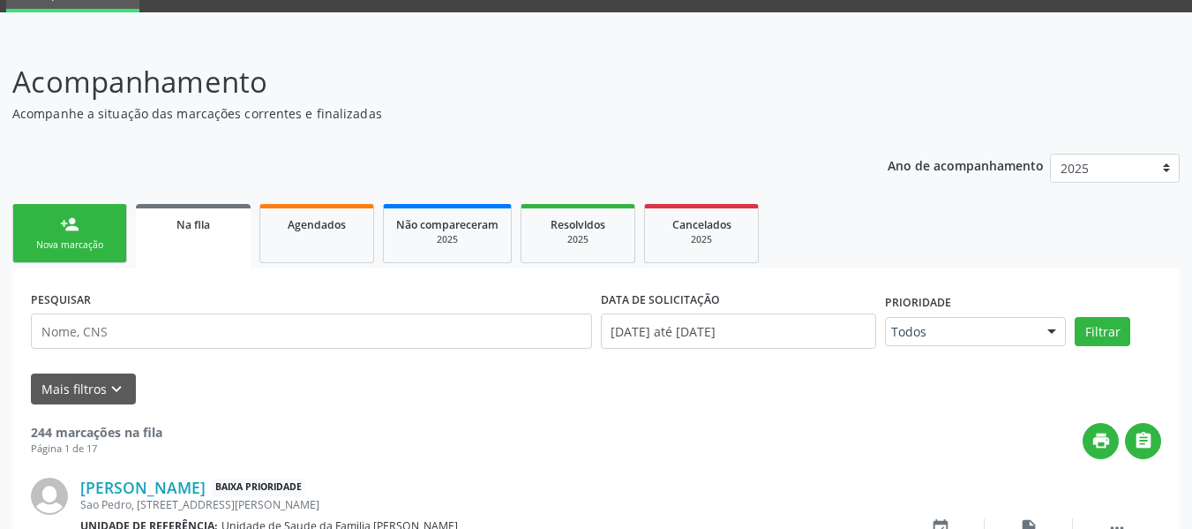
click at [41, 222] on link "person_add Nova marcação" at bounding box center [69, 233] width 115 height 59
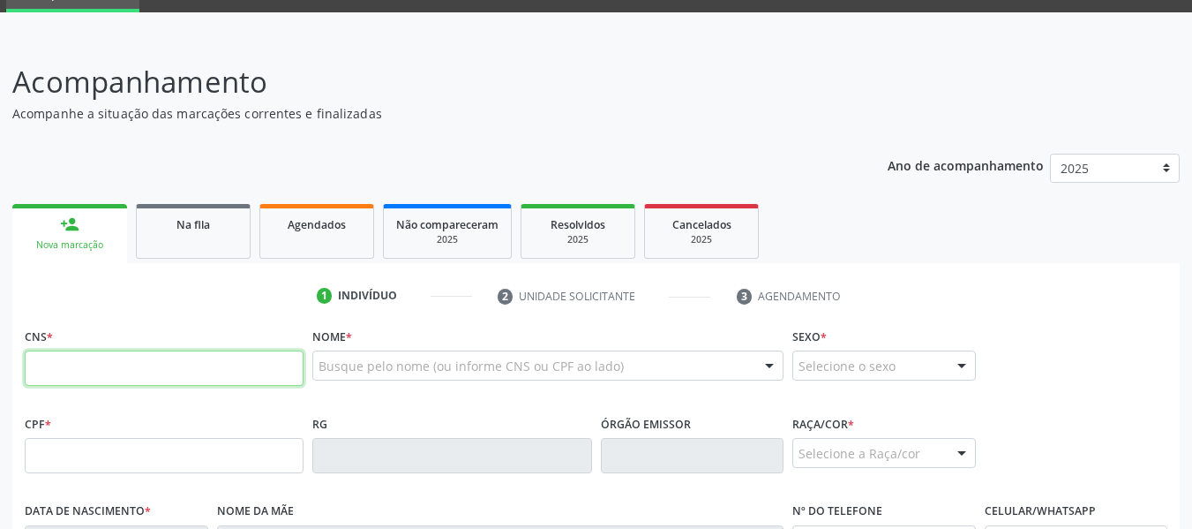
click at [181, 374] on input "text" at bounding box center [164, 367] width 279 height 35
type input "706 4011 0778 9583"
type input "079.992.824-05"
type input "11/07/1963"
type input "Maria do Carmo da Conceição"
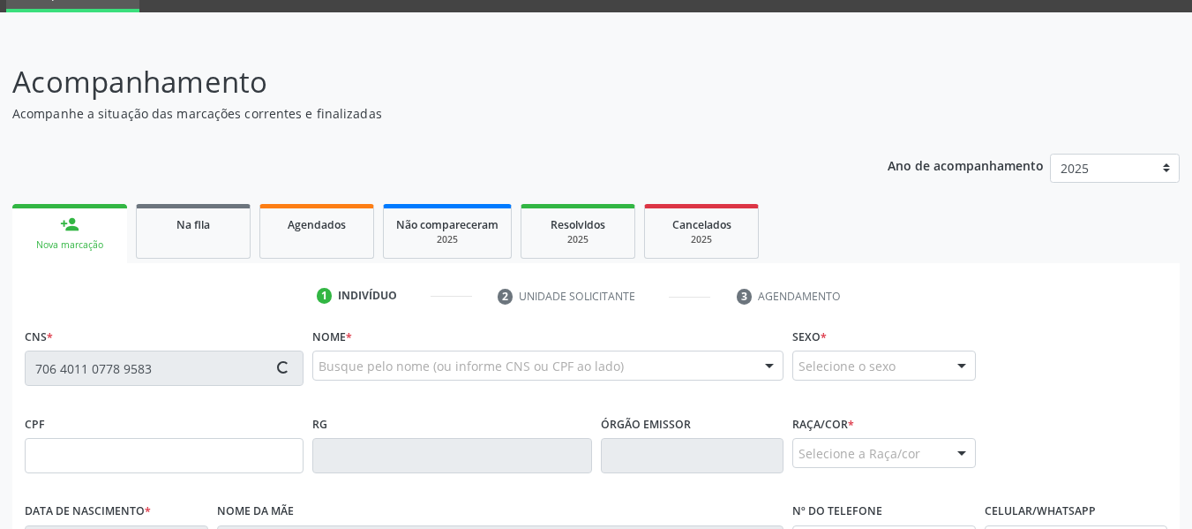
type input "(82) 99137-2011"
type input "13"
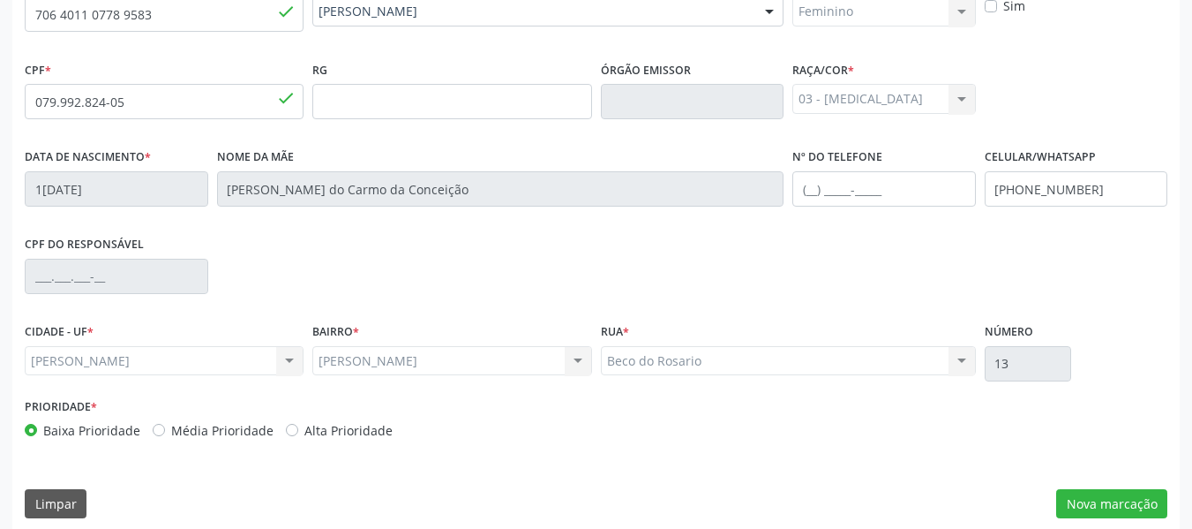
scroll to position [453, 0]
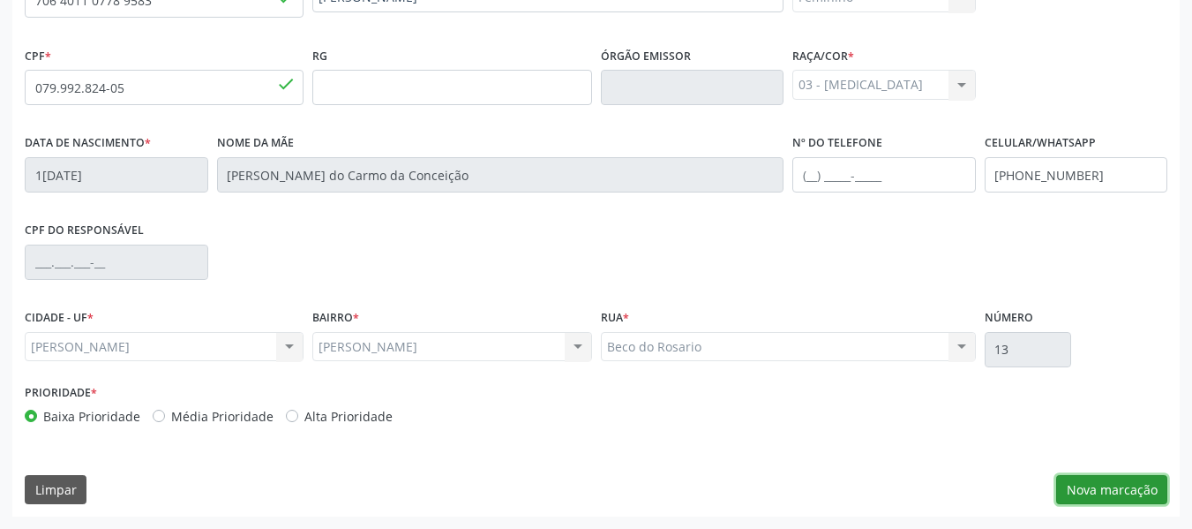
click at [1117, 486] on button "Nova marcação" at bounding box center [1111, 490] width 111 height 30
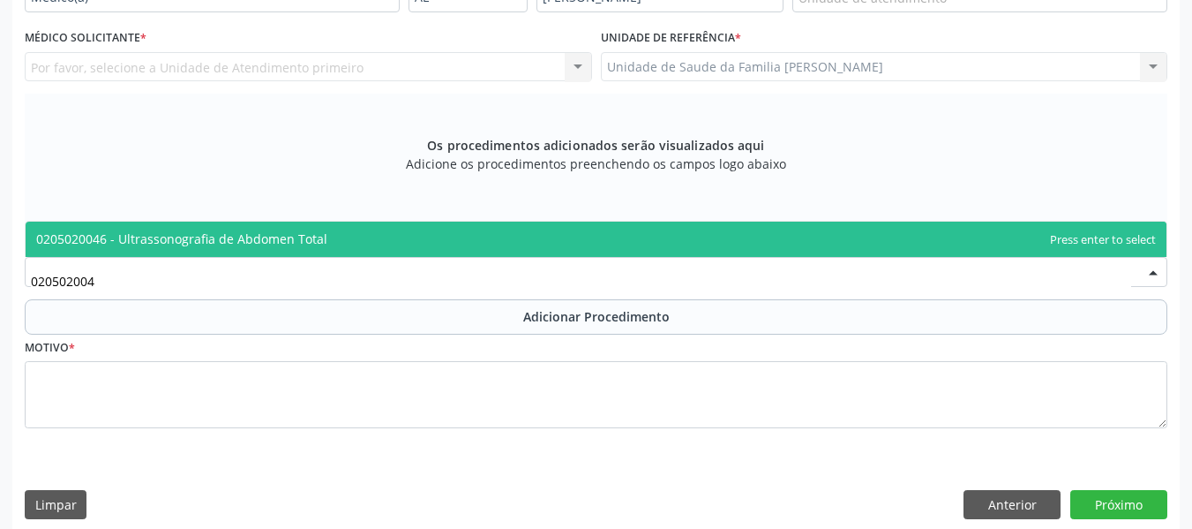
type input "0205020046"
click at [196, 235] on span "0205020046 - Ultrassonografia de Abdomen Total" at bounding box center [181, 238] width 291 height 17
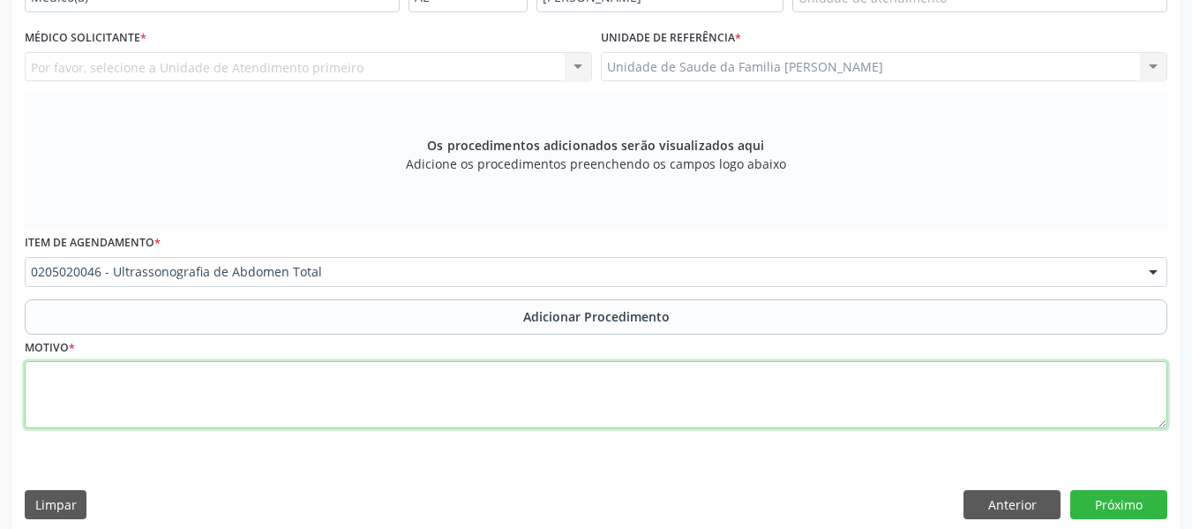
click at [64, 400] on textarea at bounding box center [596, 394] width 1143 height 67
type textarea "N"
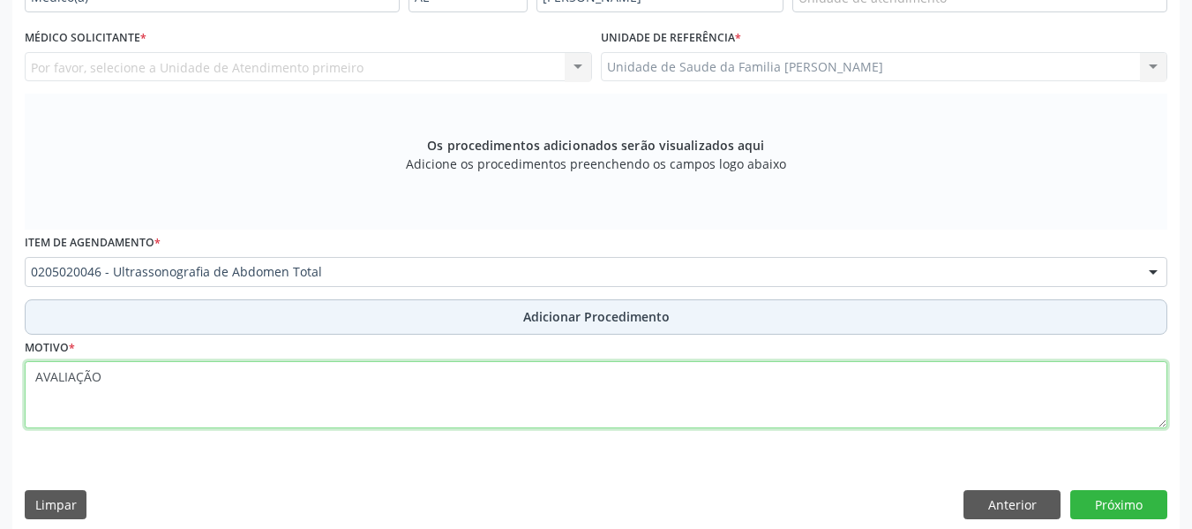
type textarea "AVALIAÇÃO"
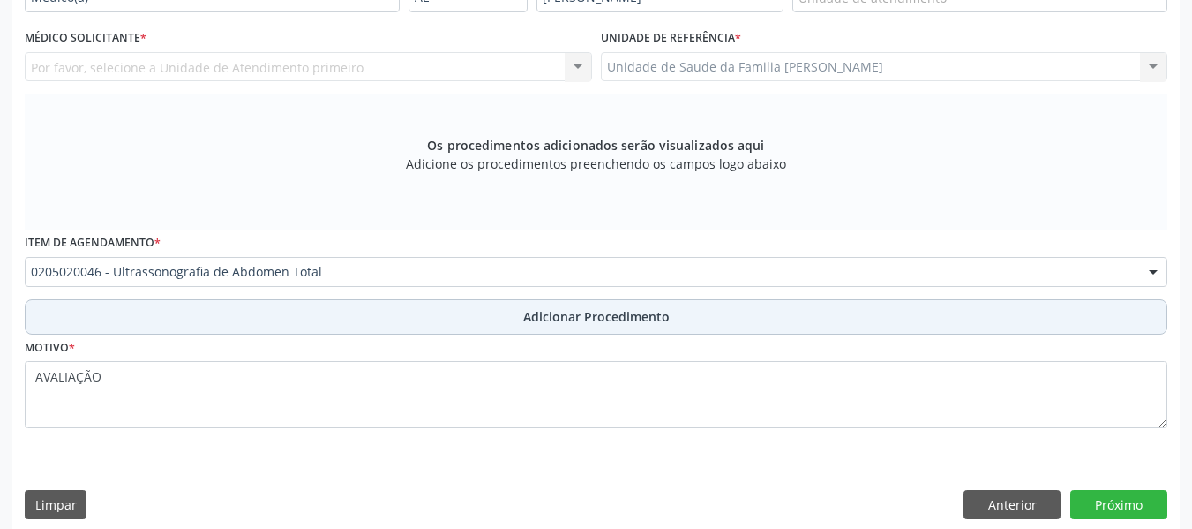
click at [615, 319] on span "Adicionar Procedimento" at bounding box center [596, 316] width 146 height 19
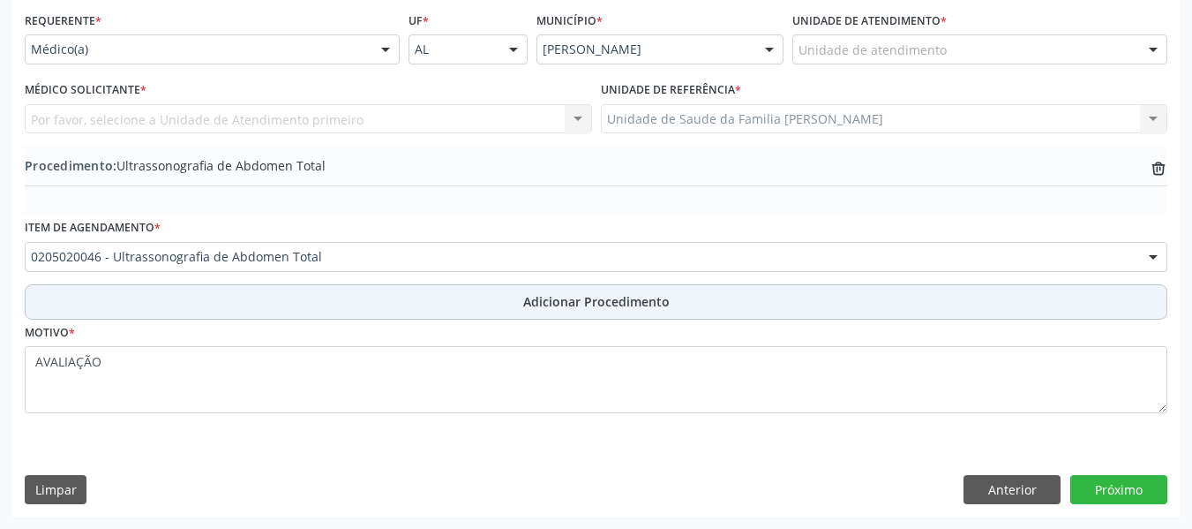
scroll to position [401, 0]
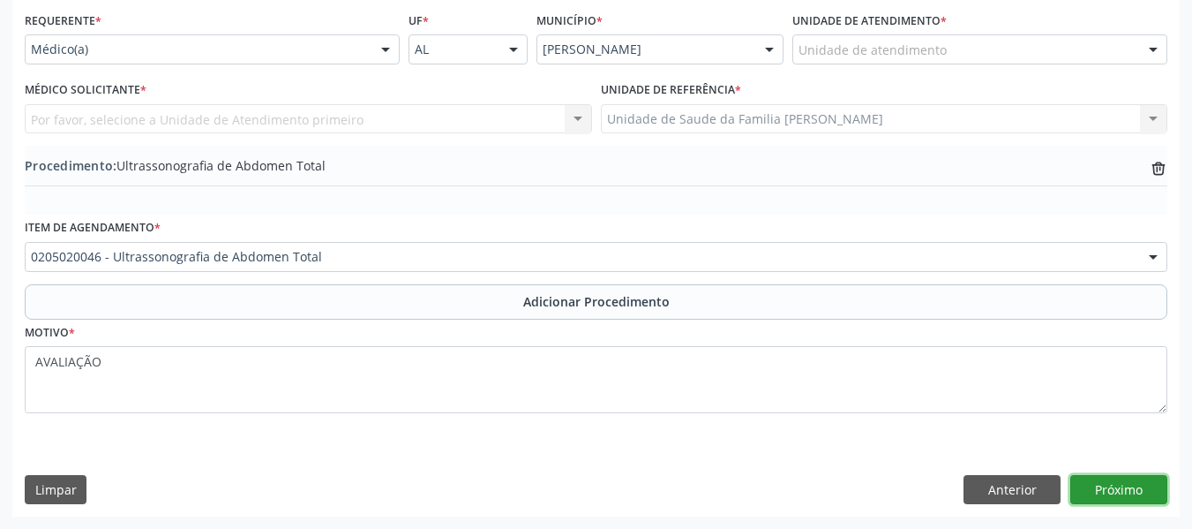
click at [1114, 492] on button "Próximo" at bounding box center [1118, 490] width 97 height 30
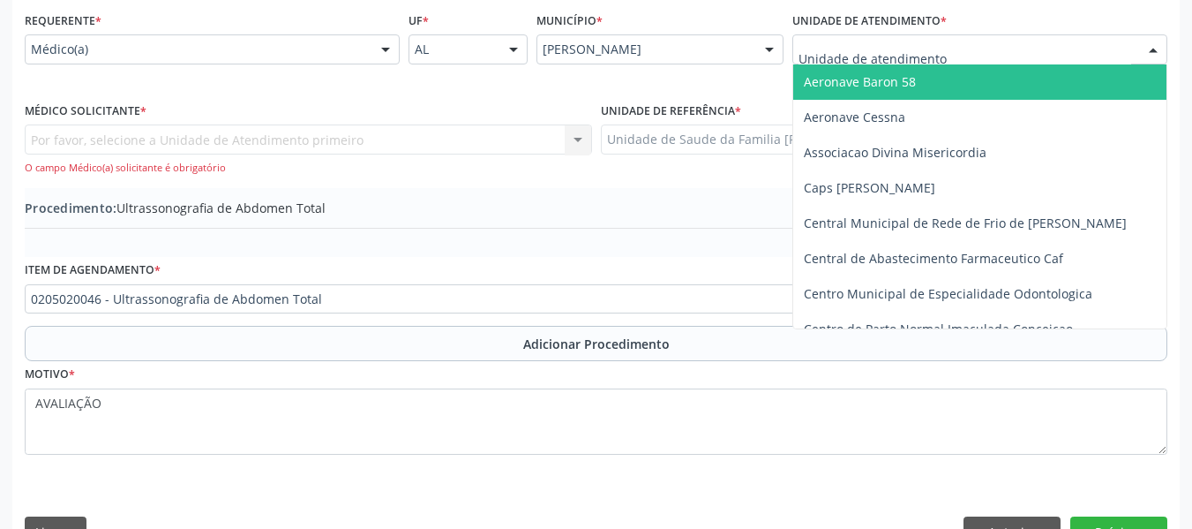
click at [1157, 53] on div at bounding box center [1153, 50] width 26 height 30
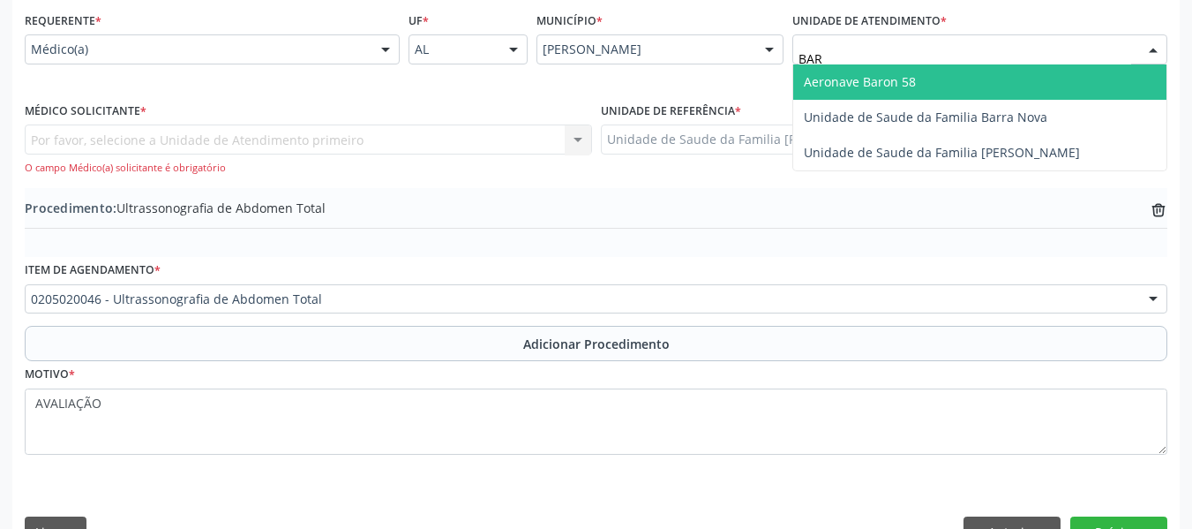
type input "BARR"
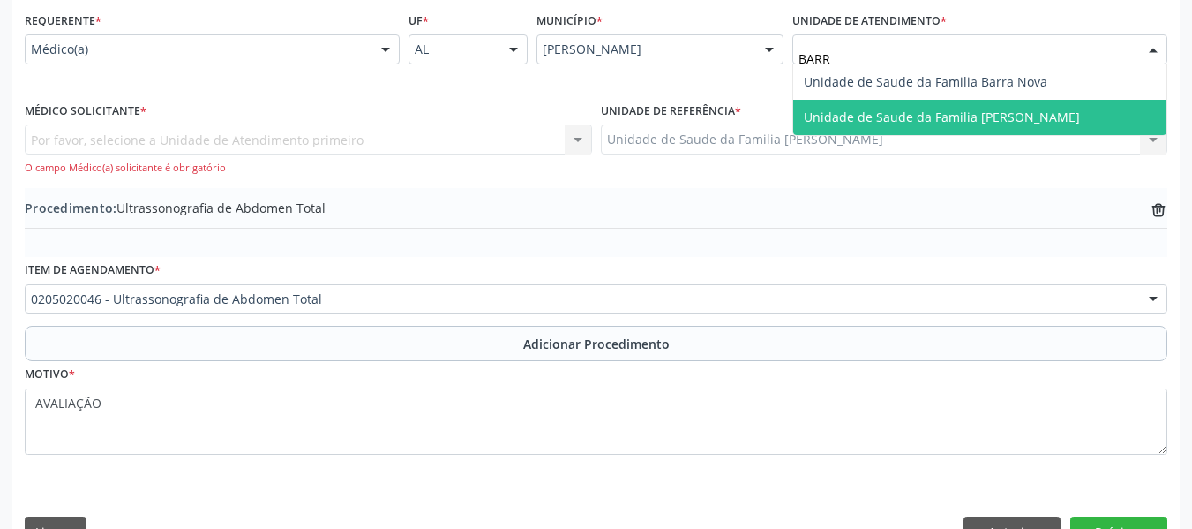
click at [966, 116] on span "Unidade de Saude da Familia [PERSON_NAME]" at bounding box center [942, 117] width 276 height 17
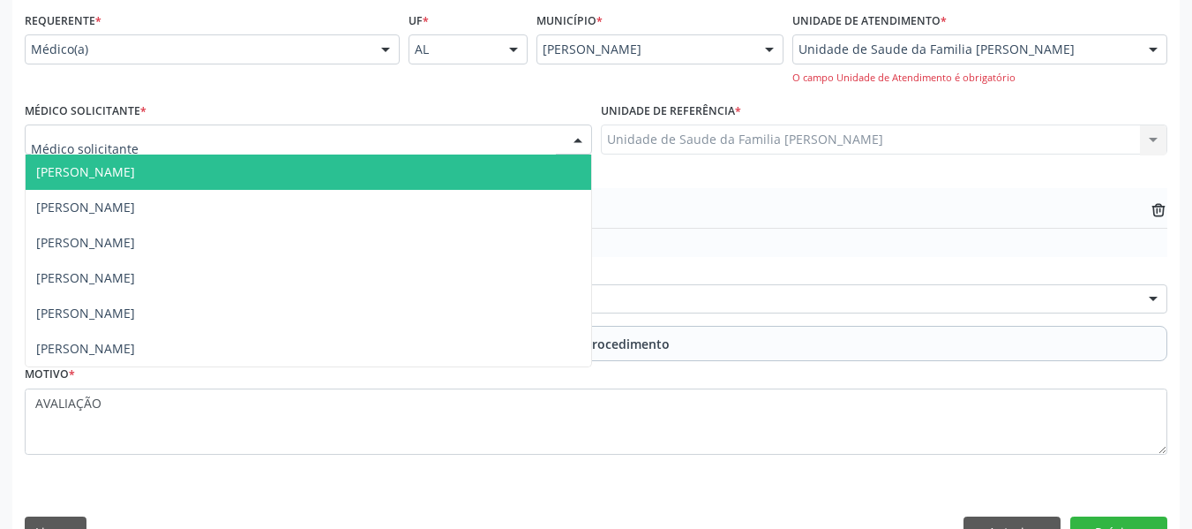
click at [576, 140] on div at bounding box center [578, 140] width 26 height 30
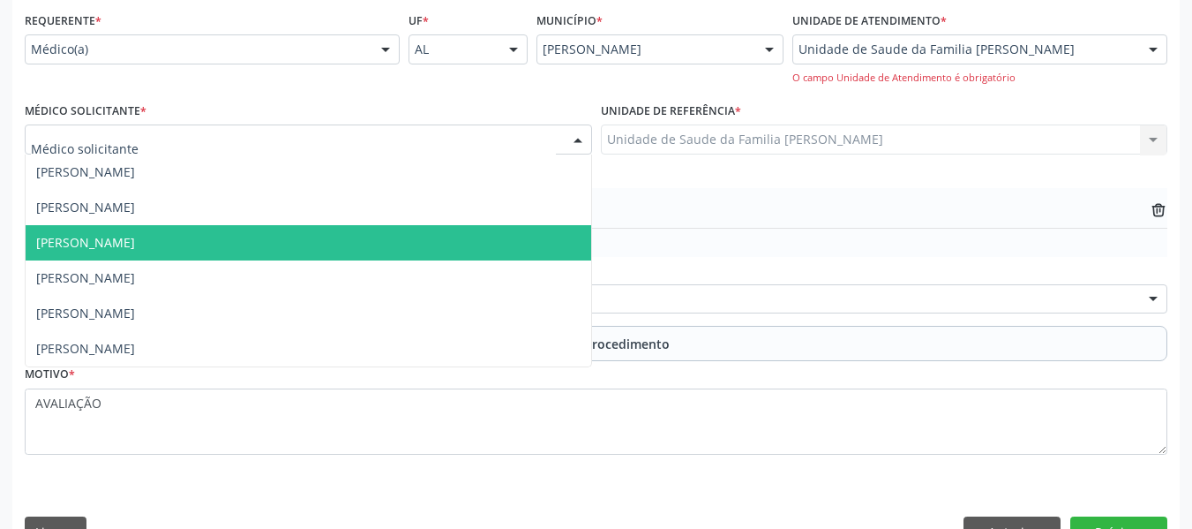
click at [135, 248] on span "[PERSON_NAME]" at bounding box center [85, 242] width 99 height 17
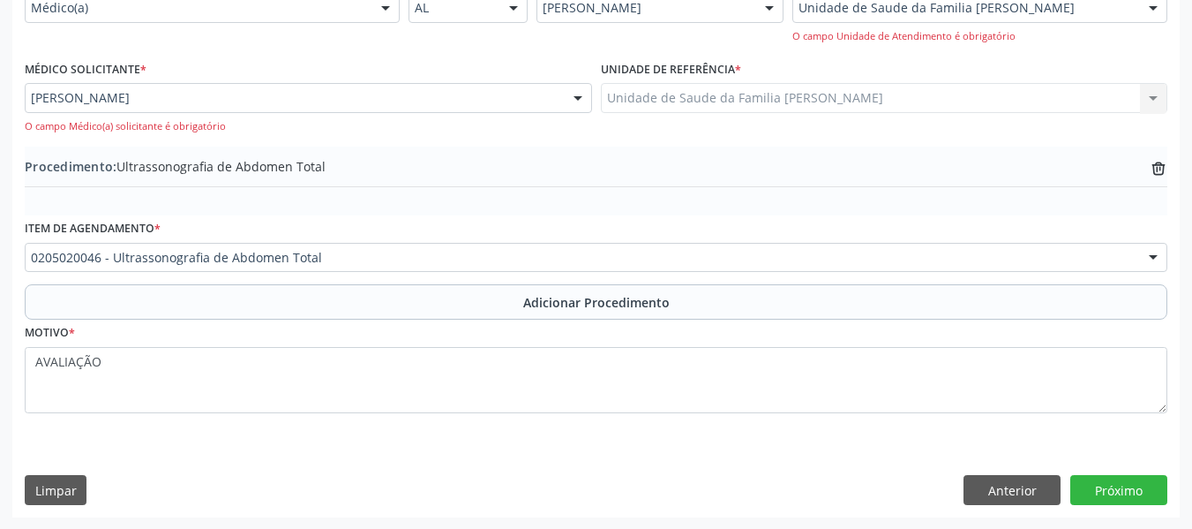
scroll to position [443, 0]
click at [1125, 488] on button "Próximo" at bounding box center [1118, 489] width 97 height 30
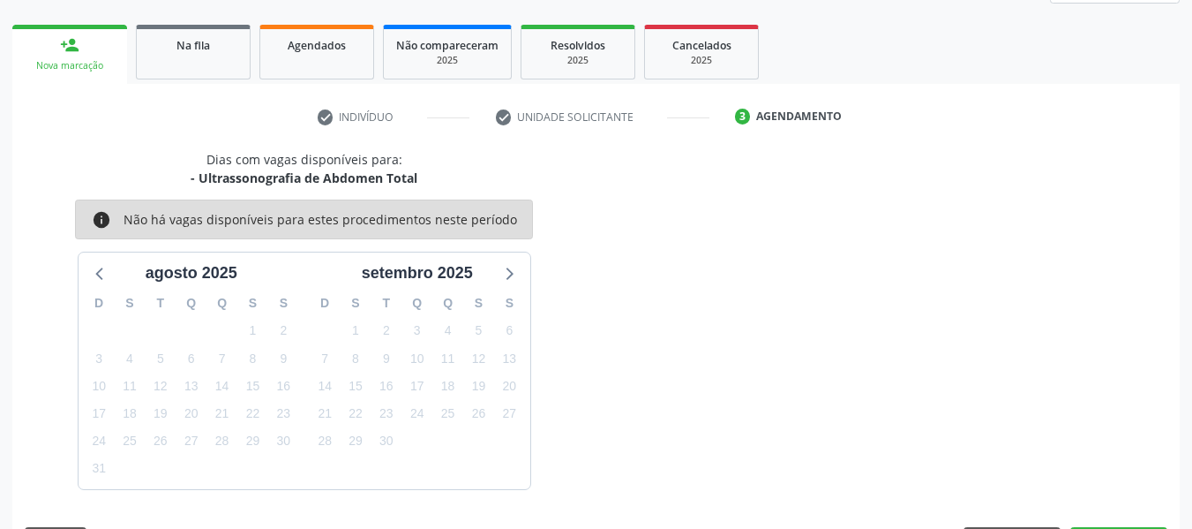
scroll to position [316, 0]
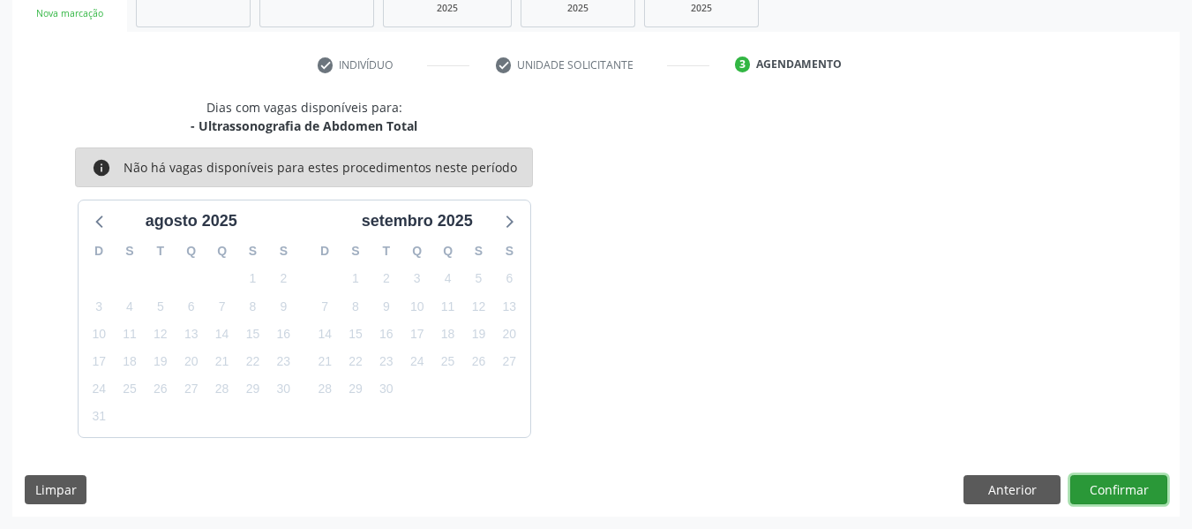
click at [1116, 482] on button "Confirmar" at bounding box center [1118, 490] width 97 height 30
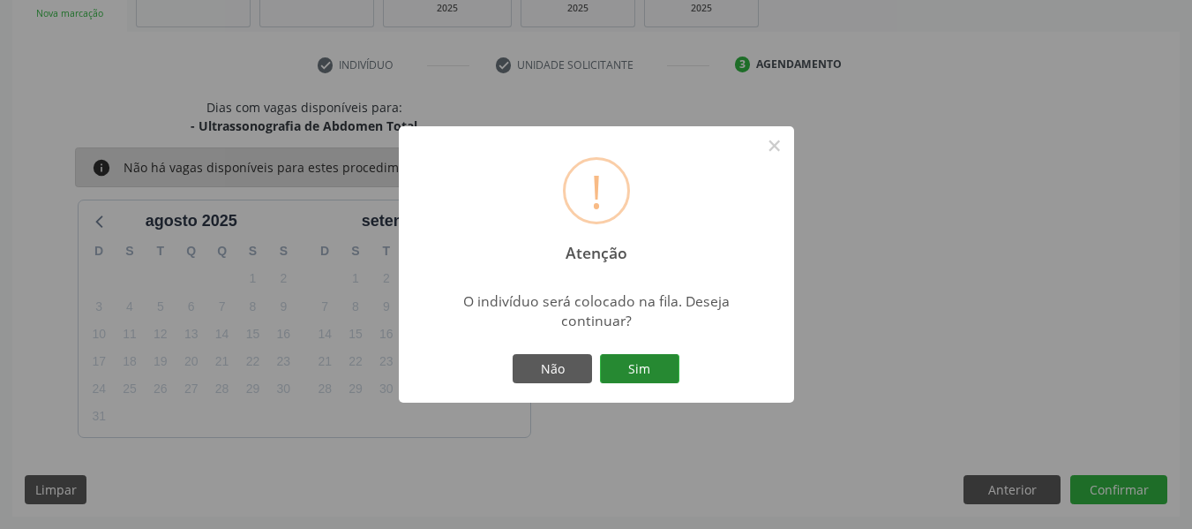
click at [641, 363] on button "Sim" at bounding box center [639, 369] width 79 height 30
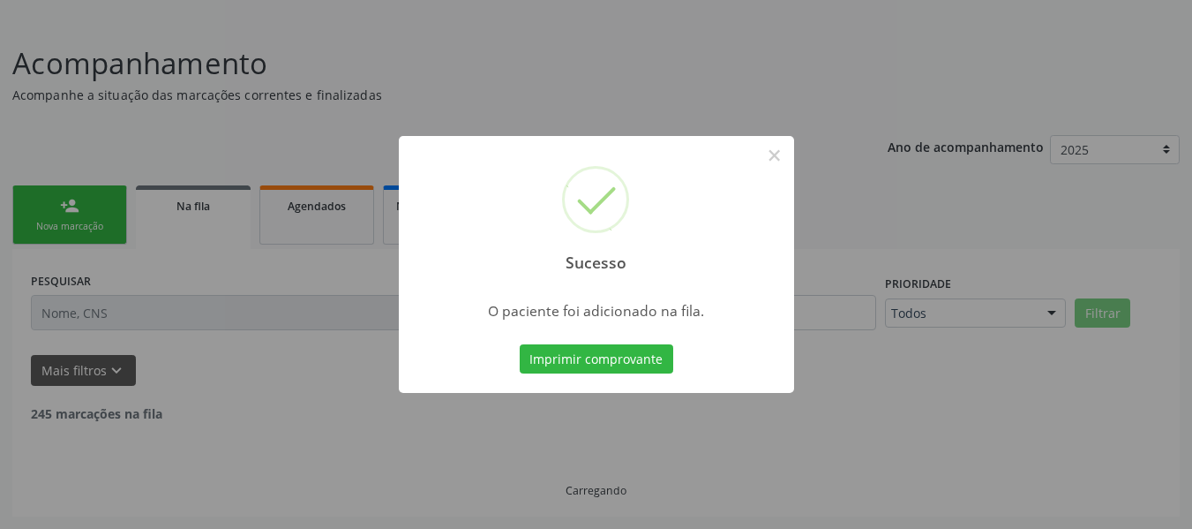
scroll to position [85, 0]
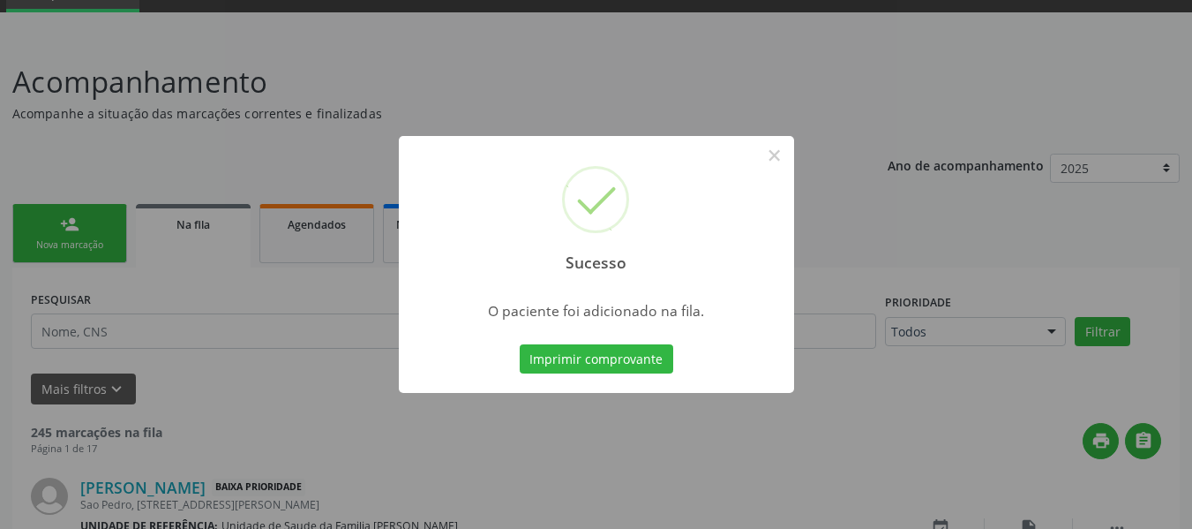
click at [43, 217] on div "Sucesso × O paciente foi adicionado na fila. Imprimir comprovante Cancel" at bounding box center [596, 264] width 1192 height 529
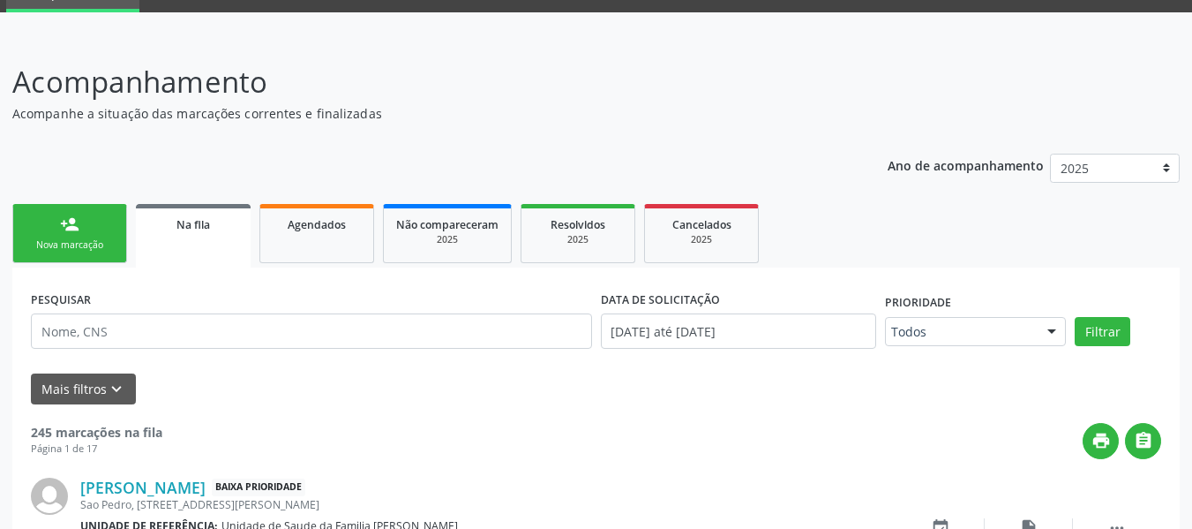
click at [56, 222] on link "person_add Nova marcação" at bounding box center [69, 233] width 115 height 59
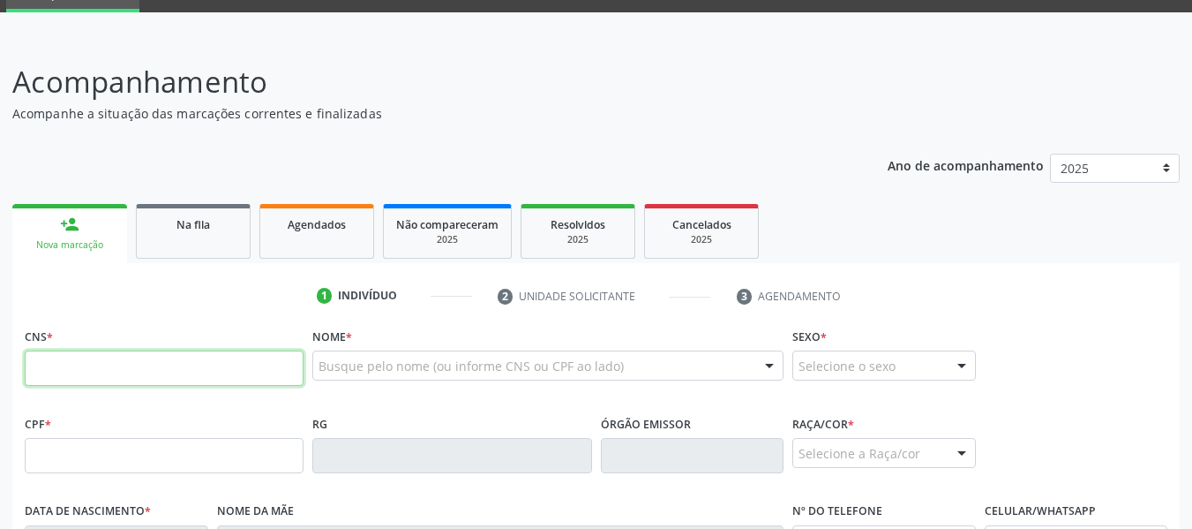
click at [67, 377] on input "text" at bounding box center [164, 367] width 279 height 35
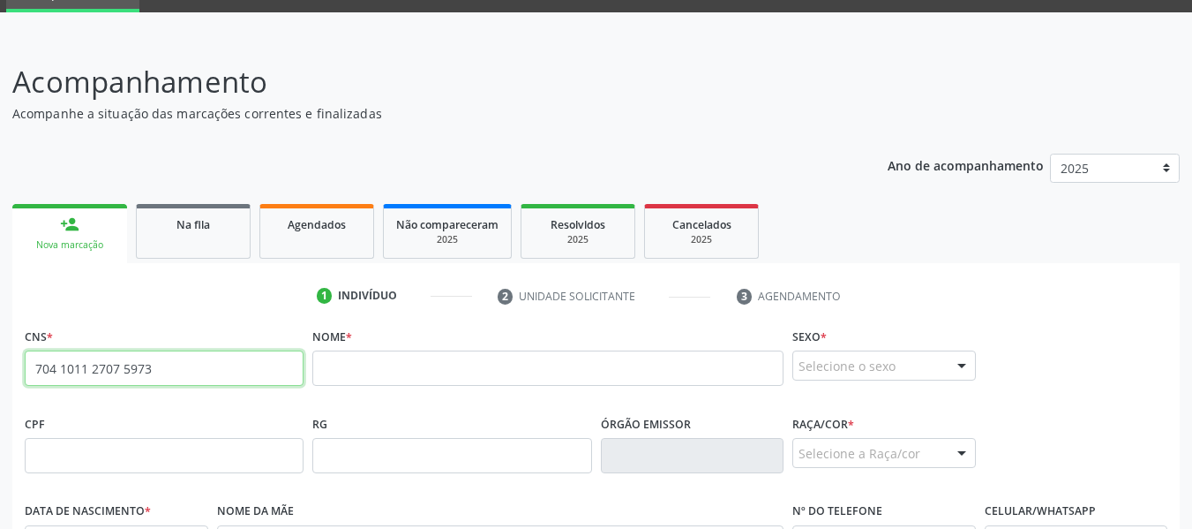
click at [180, 364] on input "704 1011 2707 5973" at bounding box center [164, 367] width 279 height 35
type input "7"
type input "702 1087 1135 6693"
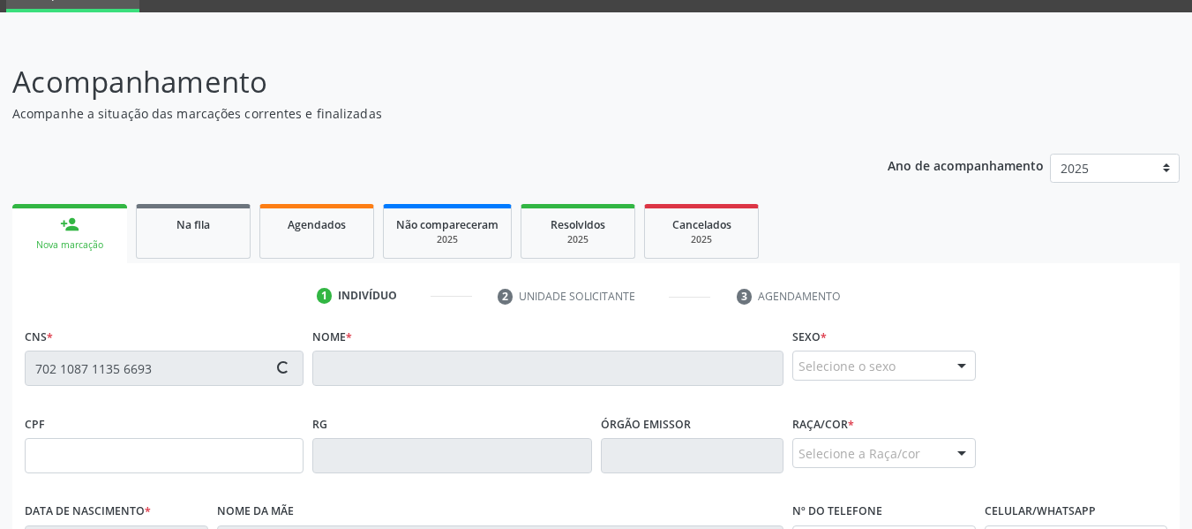
type input "28/09/2007"
type input "Maria Elisiane dos Santos Bispo"
type input "(82) 98891-4785"
type input "13"
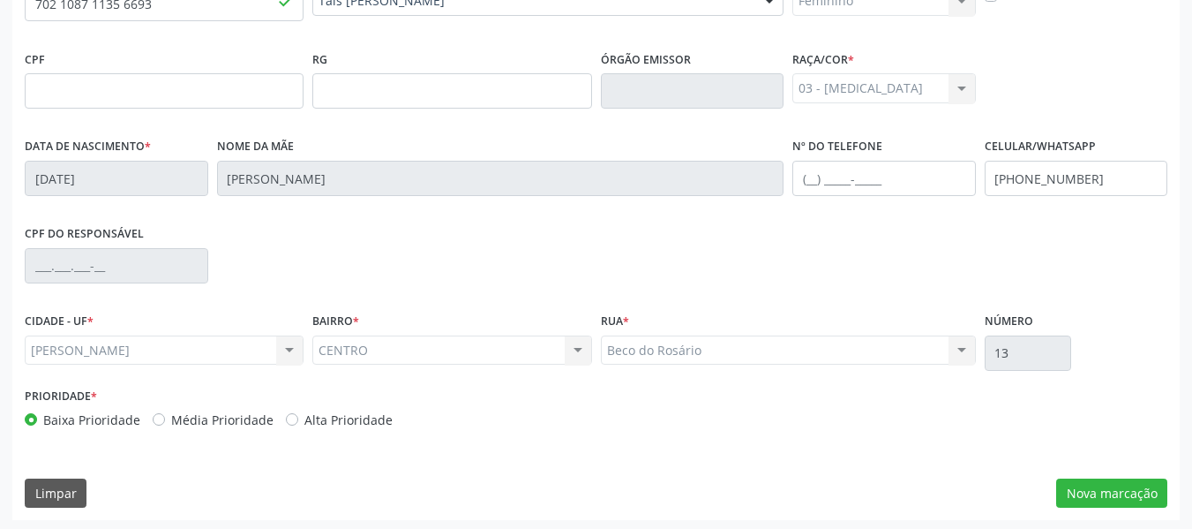
scroll to position [453, 0]
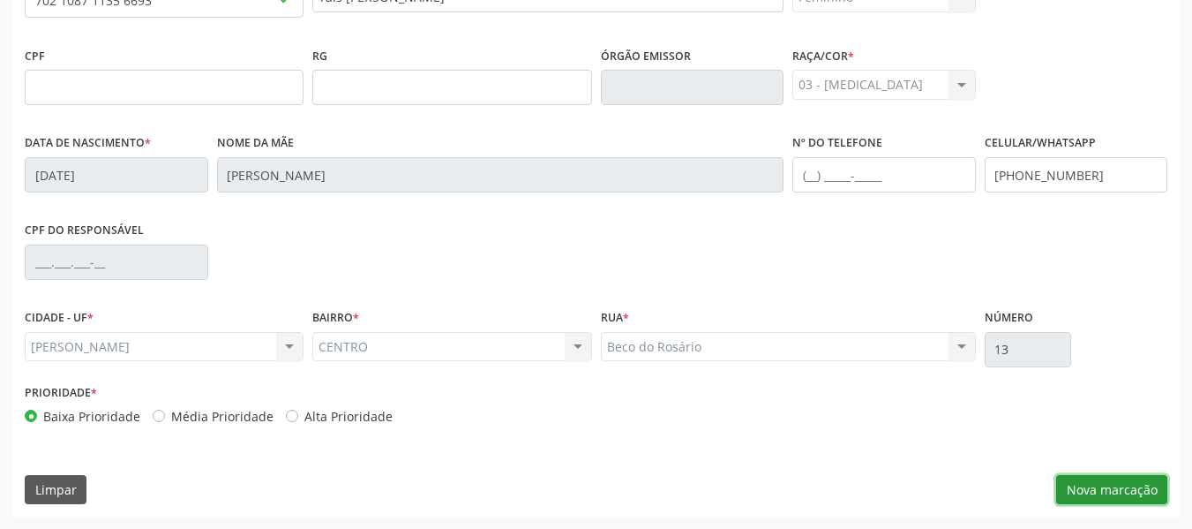
click at [1095, 487] on button "Nova marcação" at bounding box center [1111, 490] width 111 height 30
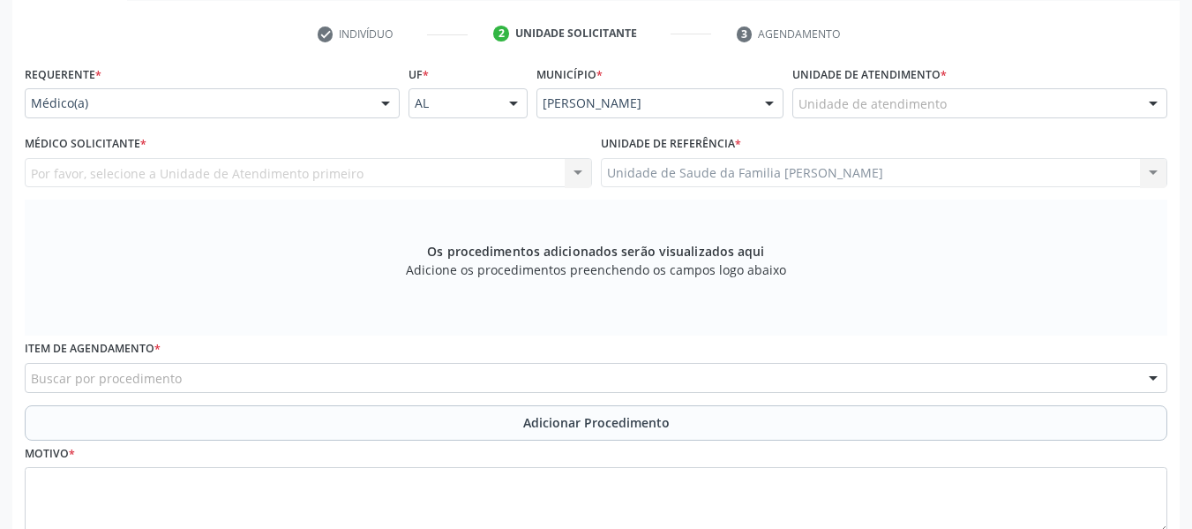
scroll to position [335, 0]
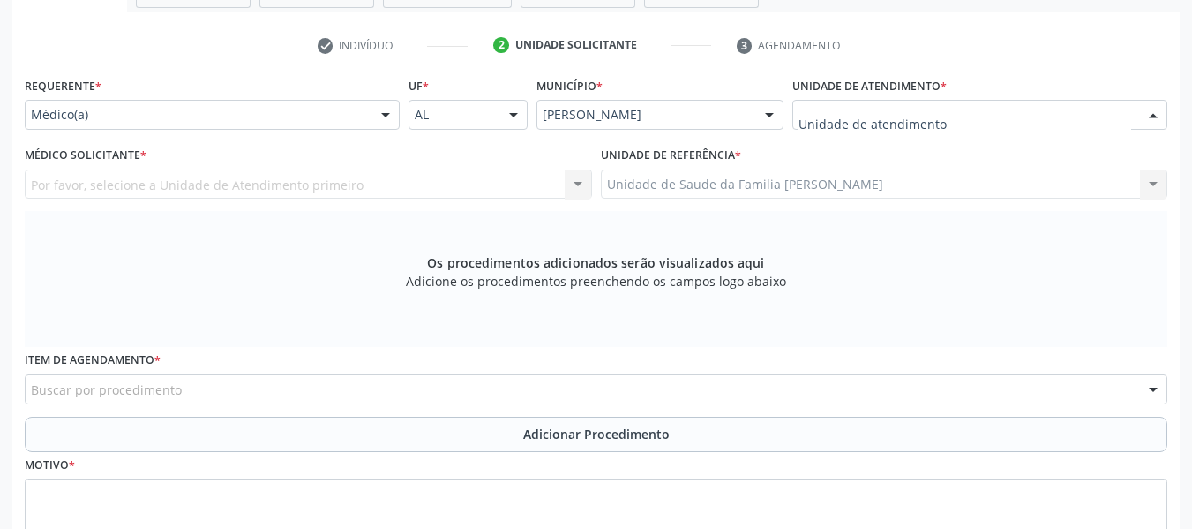
click at [1153, 109] on div at bounding box center [1153, 116] width 26 height 30
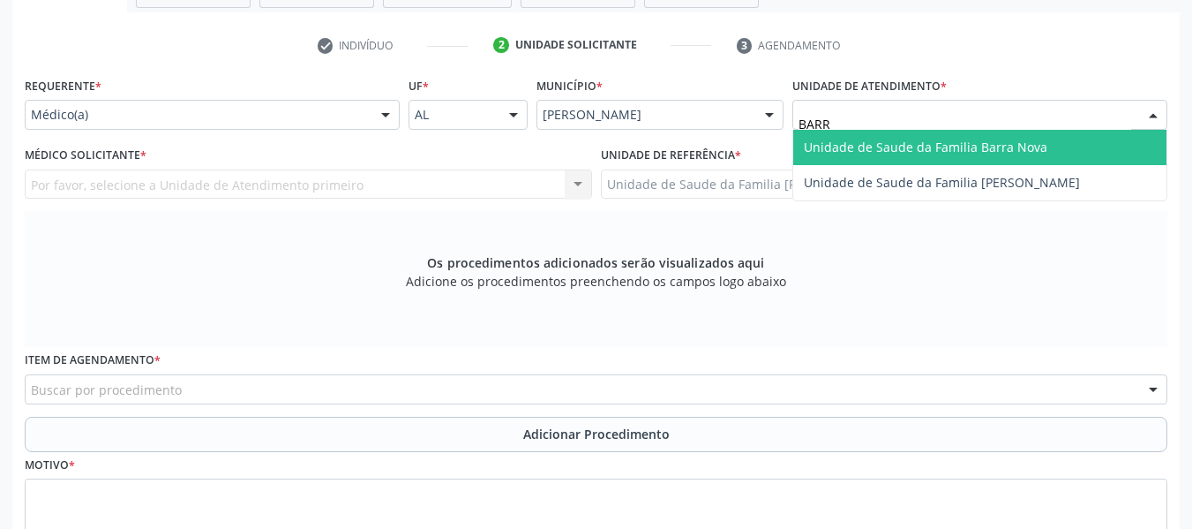
type input "BARRO"
click at [1011, 143] on span "Unidade de Saude da Familia [PERSON_NAME]" at bounding box center [942, 147] width 276 height 17
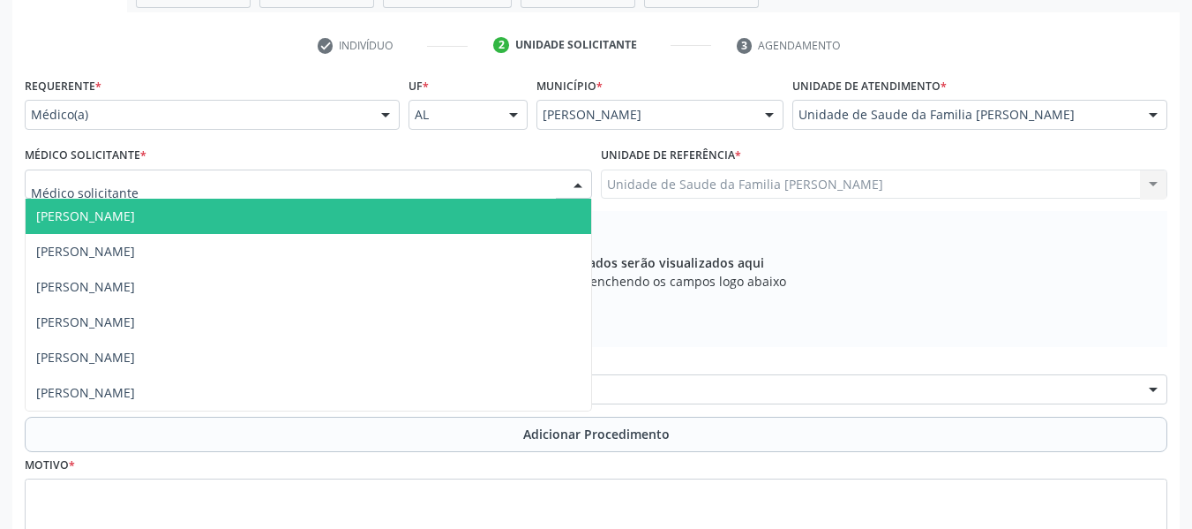
click at [573, 182] on div at bounding box center [578, 185] width 26 height 30
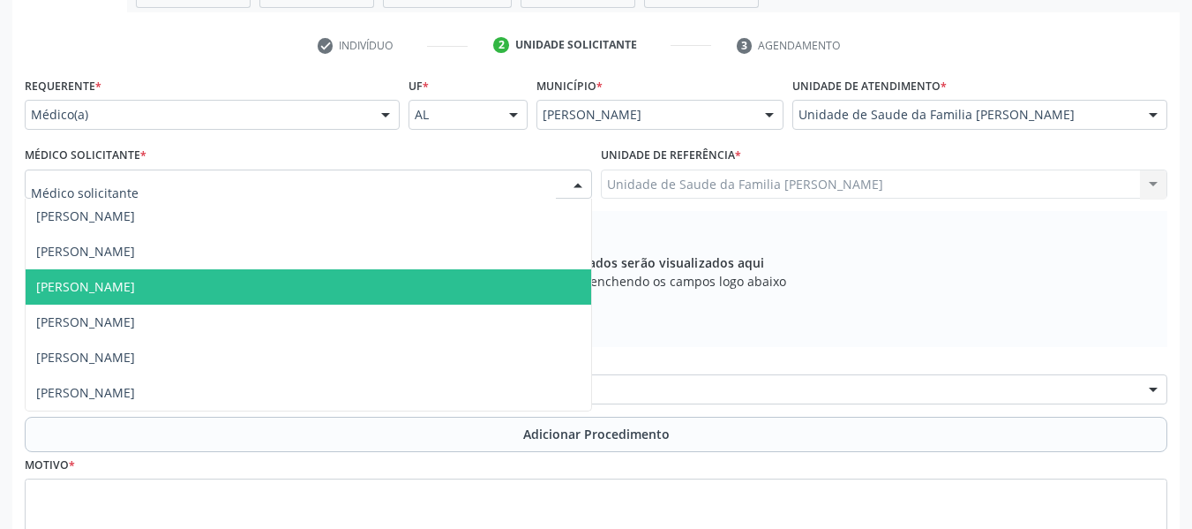
click at [135, 285] on span "[PERSON_NAME]" at bounding box center [85, 286] width 99 height 17
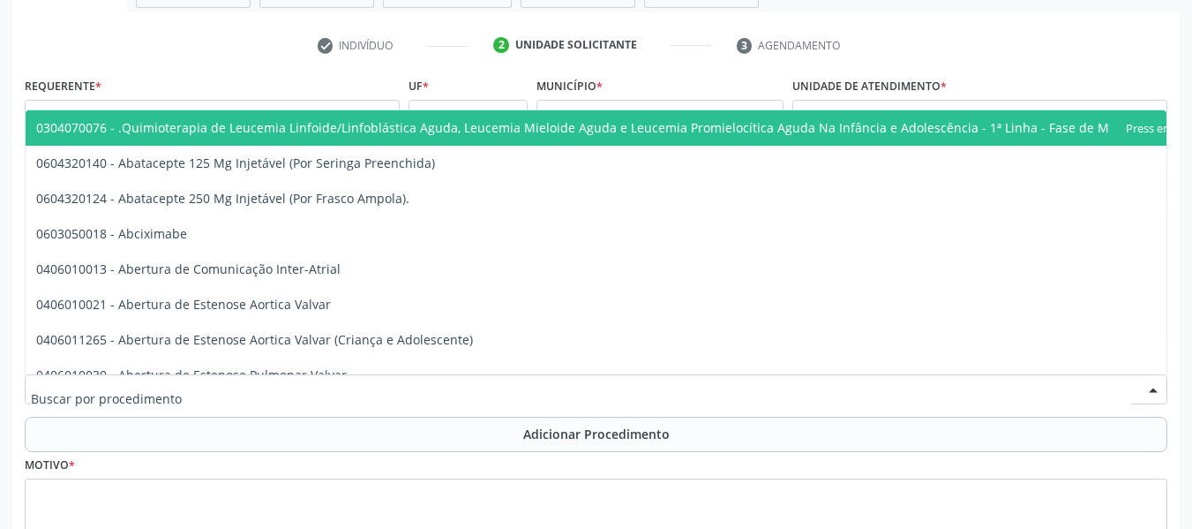
click at [240, 385] on div at bounding box center [596, 389] width 1143 height 30
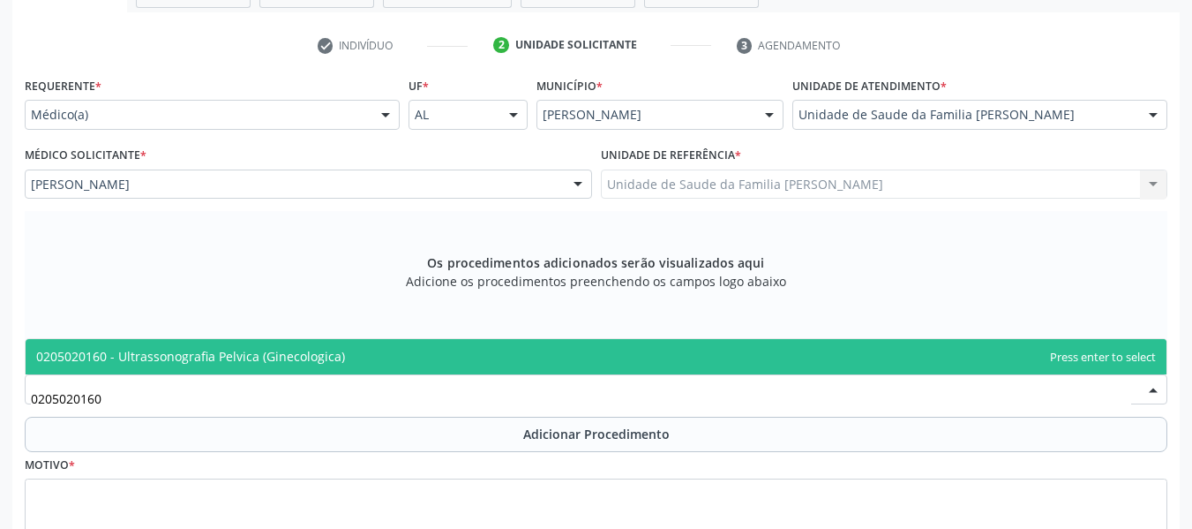
click at [248, 349] on span "0205020160 - Ultrassonografia Pelvica (Ginecologica)" at bounding box center [190, 356] width 309 height 17
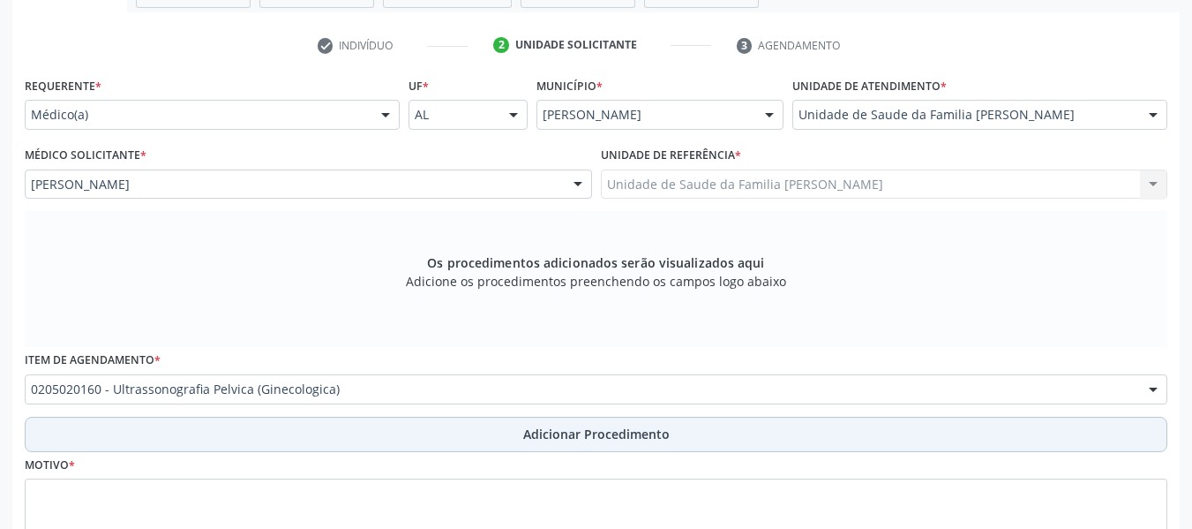
click at [555, 432] on span "Adicionar Procedimento" at bounding box center [596, 433] width 146 height 19
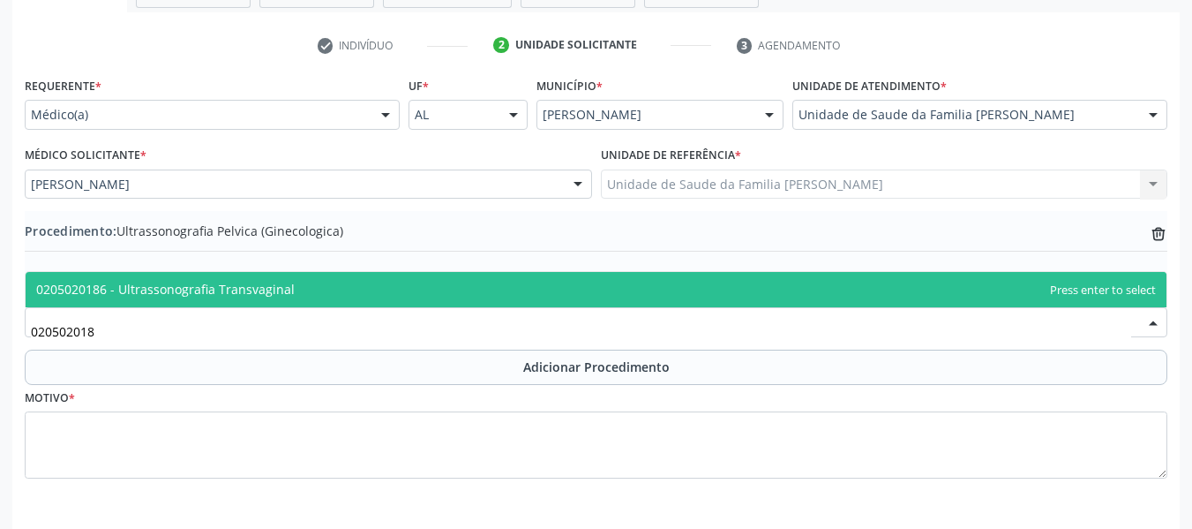
type input "0205020186"
click at [222, 294] on span "0205020186 - Ultrassonografia Transvaginal" at bounding box center [165, 289] width 259 height 17
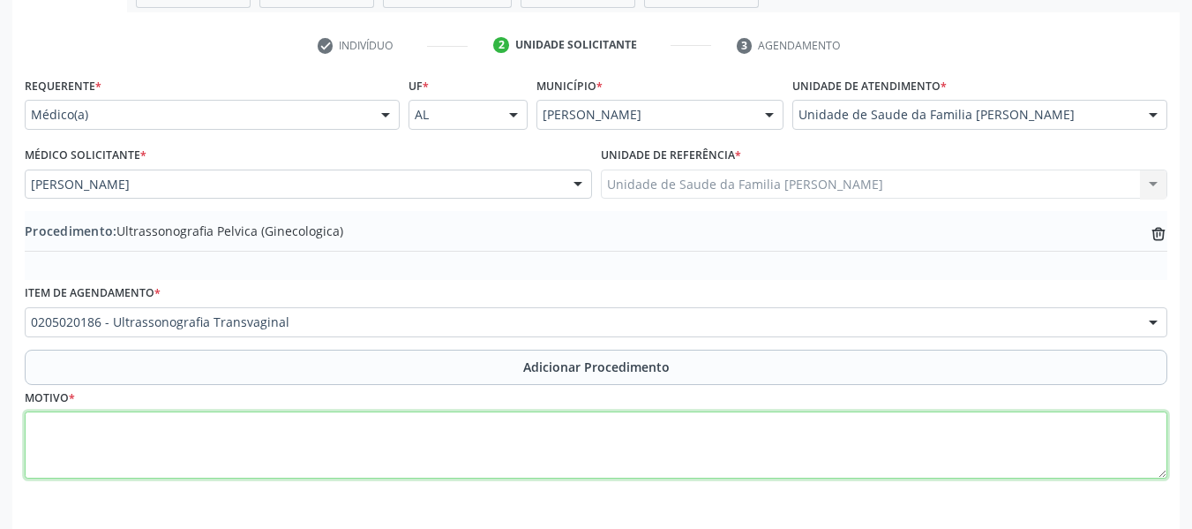
click at [116, 444] on textarea at bounding box center [596, 444] width 1143 height 67
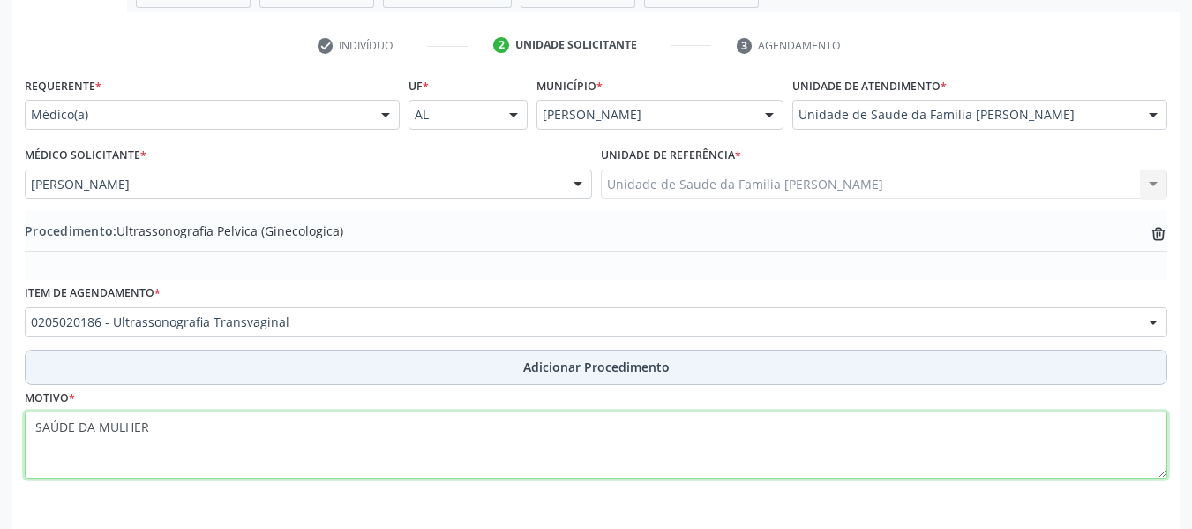
type textarea "SAÚDE DA MULHER"
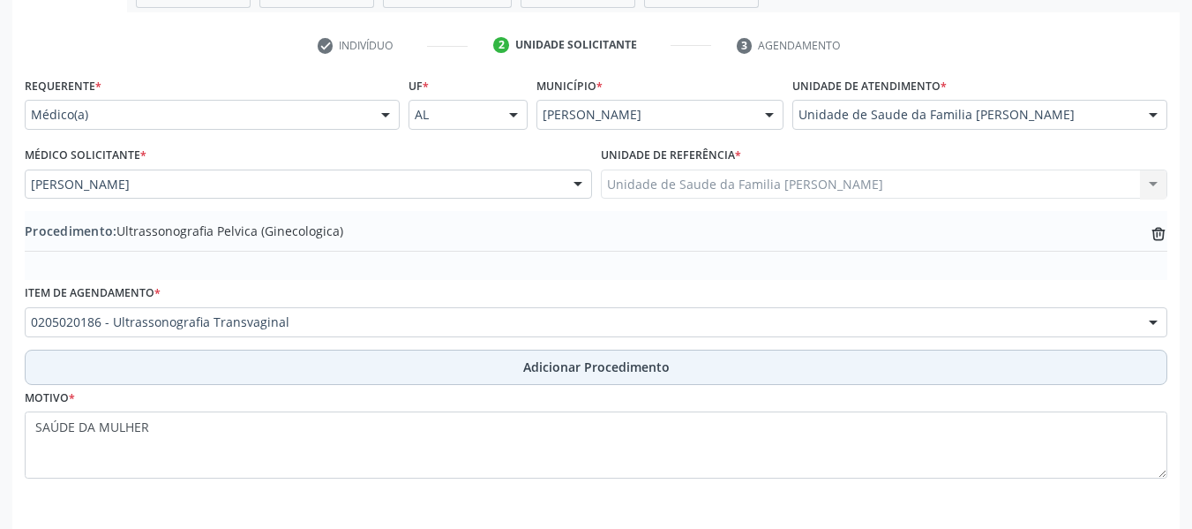
click at [589, 365] on span "Adicionar Procedimento" at bounding box center [596, 366] width 146 height 19
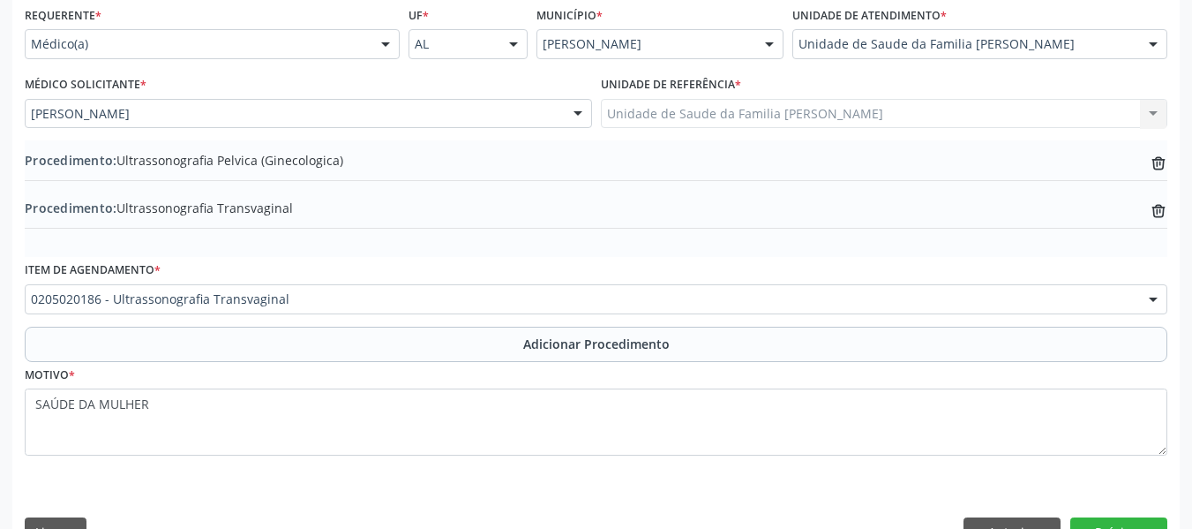
scroll to position [448, 0]
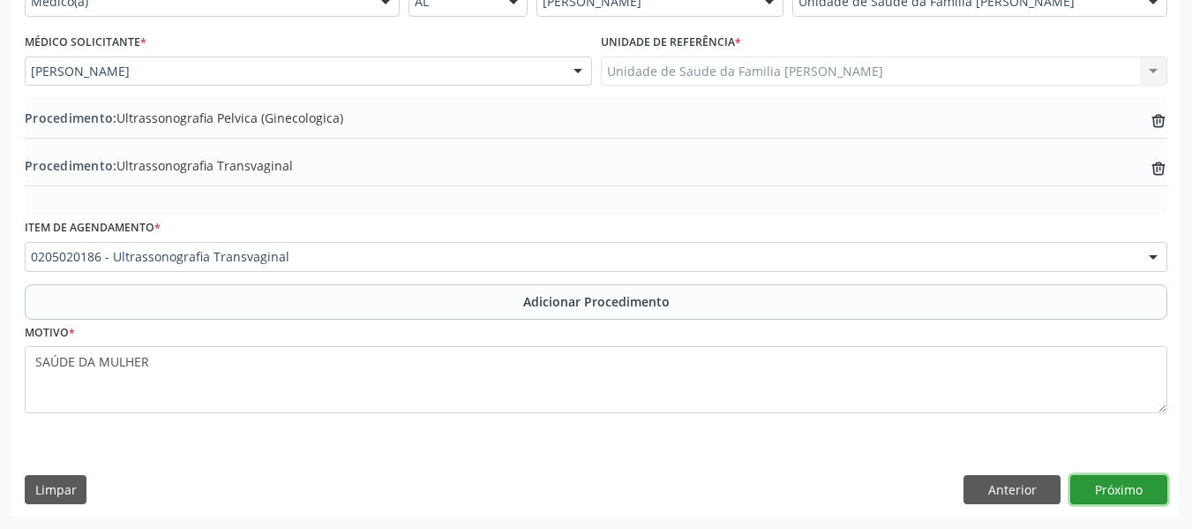
click at [1128, 486] on button "Próximo" at bounding box center [1118, 490] width 97 height 30
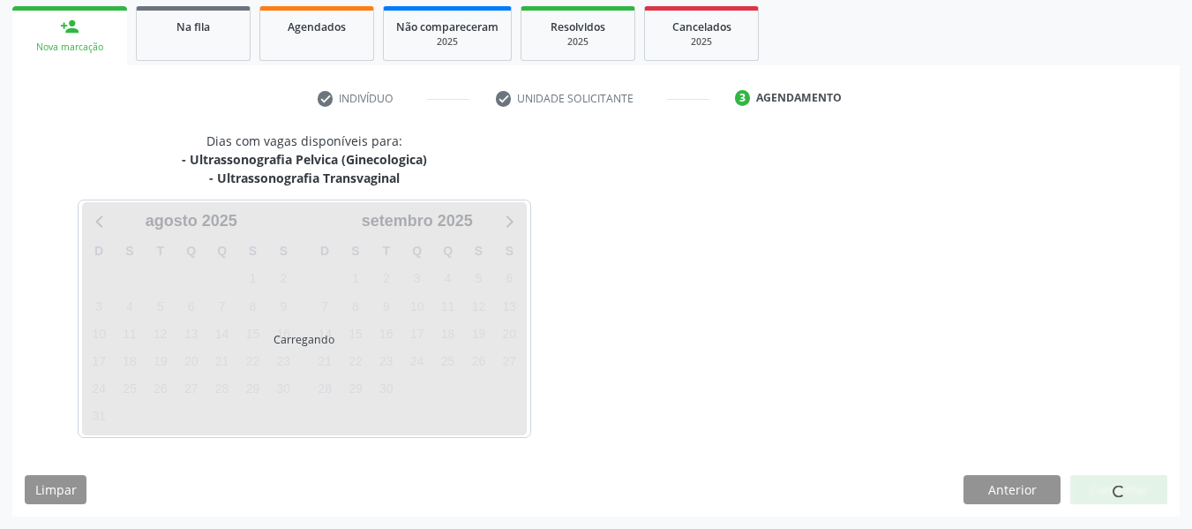
scroll to position [334, 0]
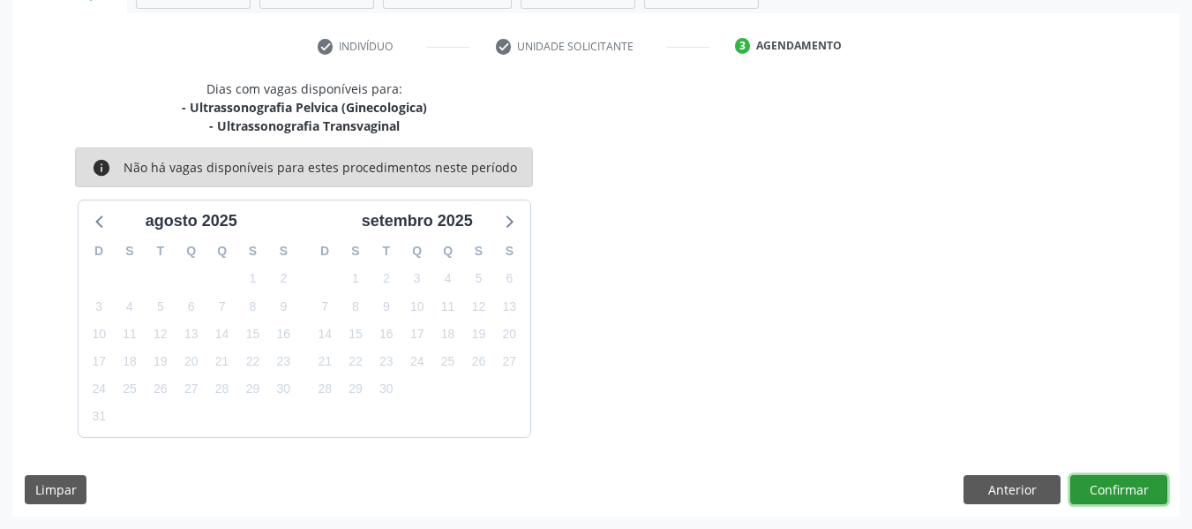
click at [1128, 486] on button "Confirmar" at bounding box center [1118, 490] width 97 height 30
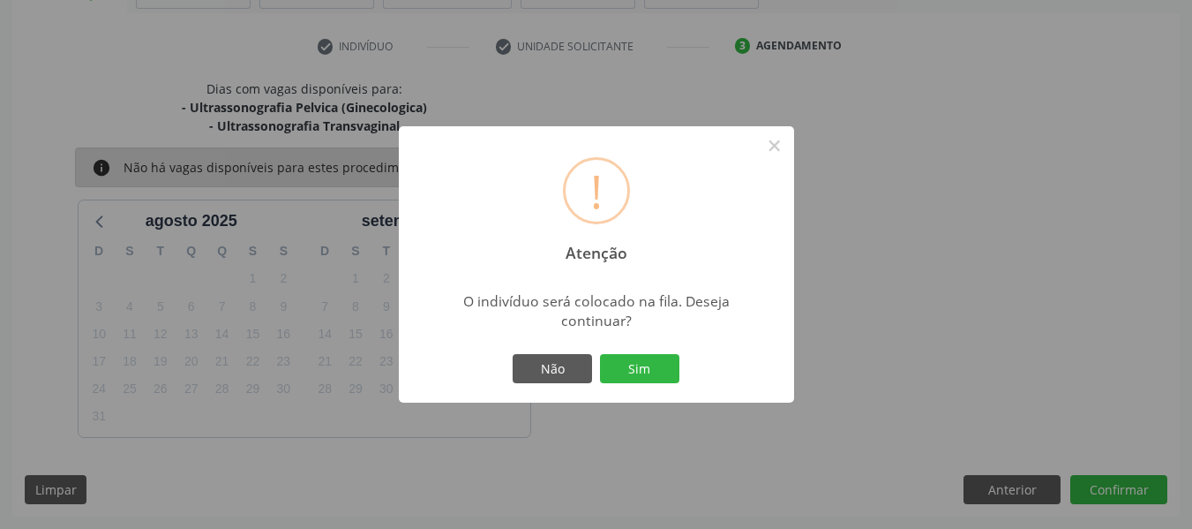
click at [1128, 486] on div "! Atenção × O indivíduo será colocado na fila. Deseja continuar? Não Sim" at bounding box center [596, 264] width 1192 height 529
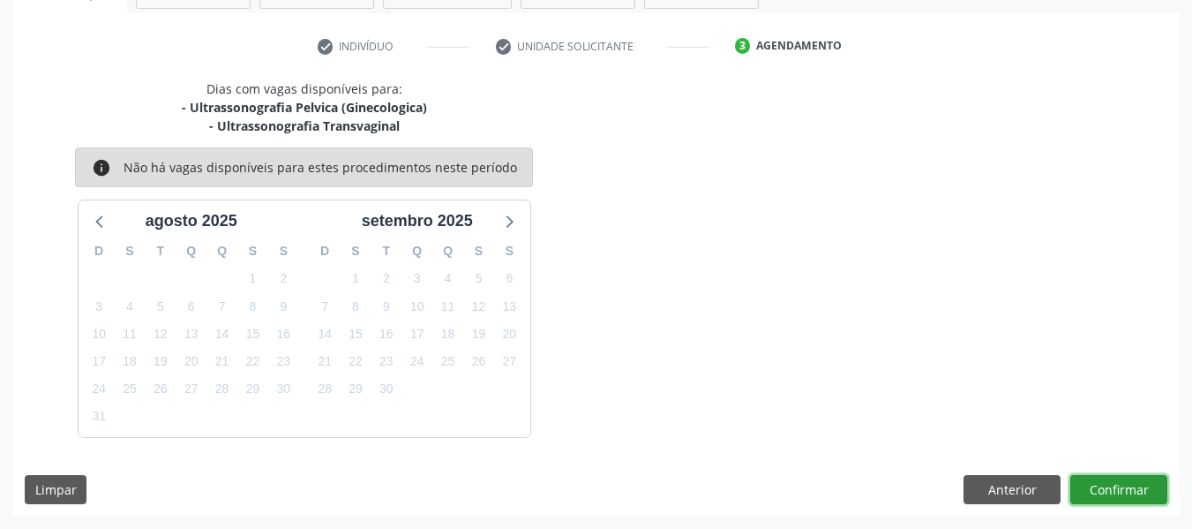
click at [1126, 485] on button "Confirmar" at bounding box center [1118, 490] width 97 height 30
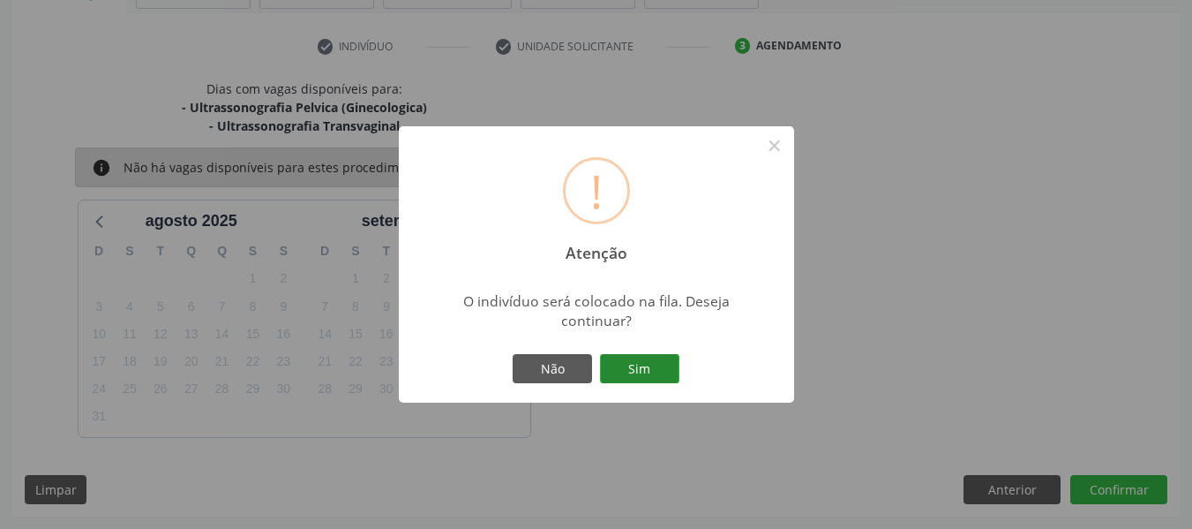
click at [631, 364] on button "Sim" at bounding box center [639, 369] width 79 height 30
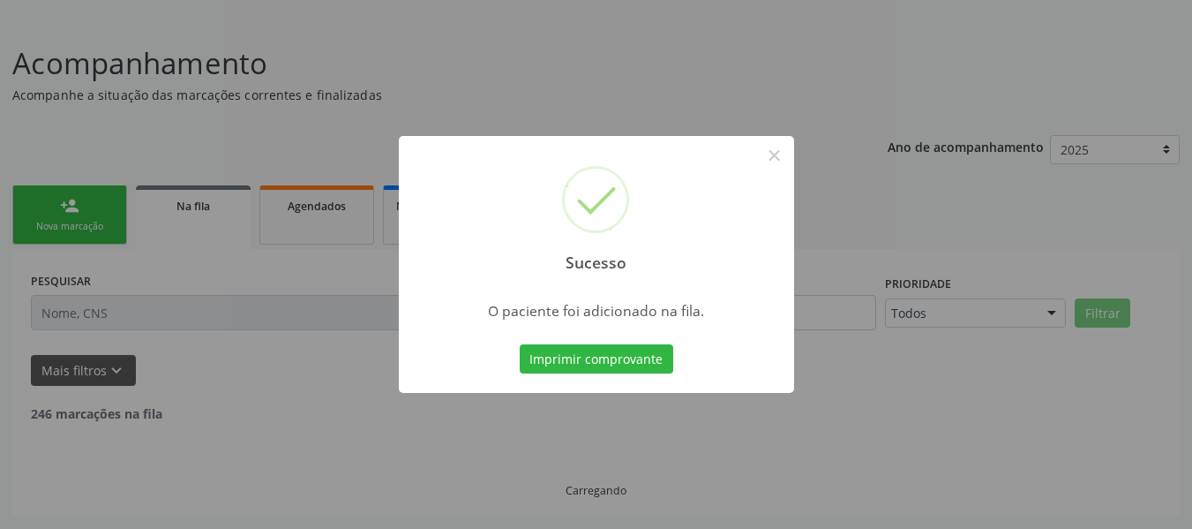
scroll to position [85, 0]
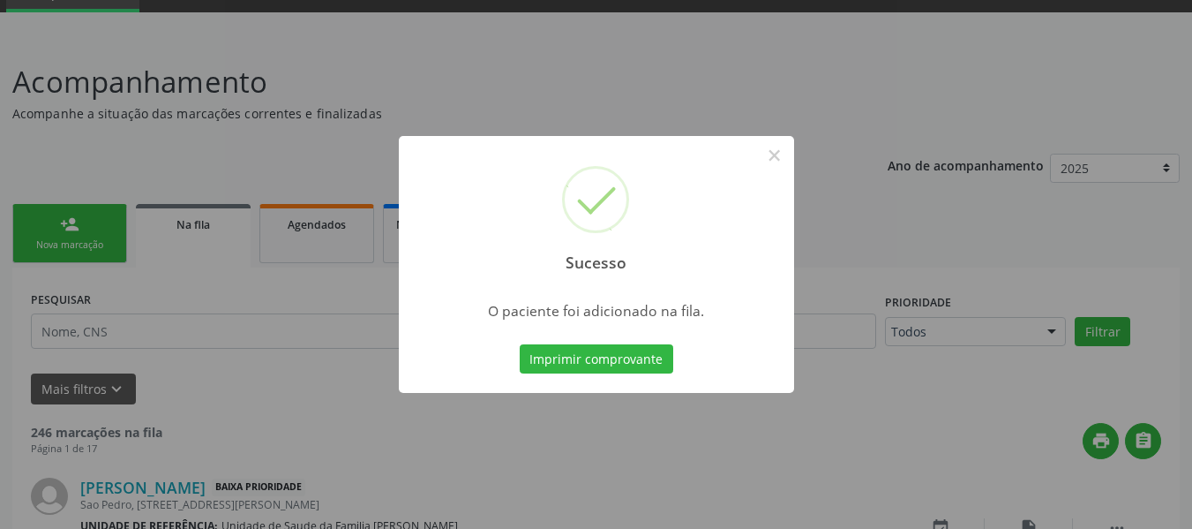
click at [45, 219] on div "Sucesso × O paciente foi adicionado na fila. Imprimir comprovante Cancel" at bounding box center [596, 264] width 1192 height 529
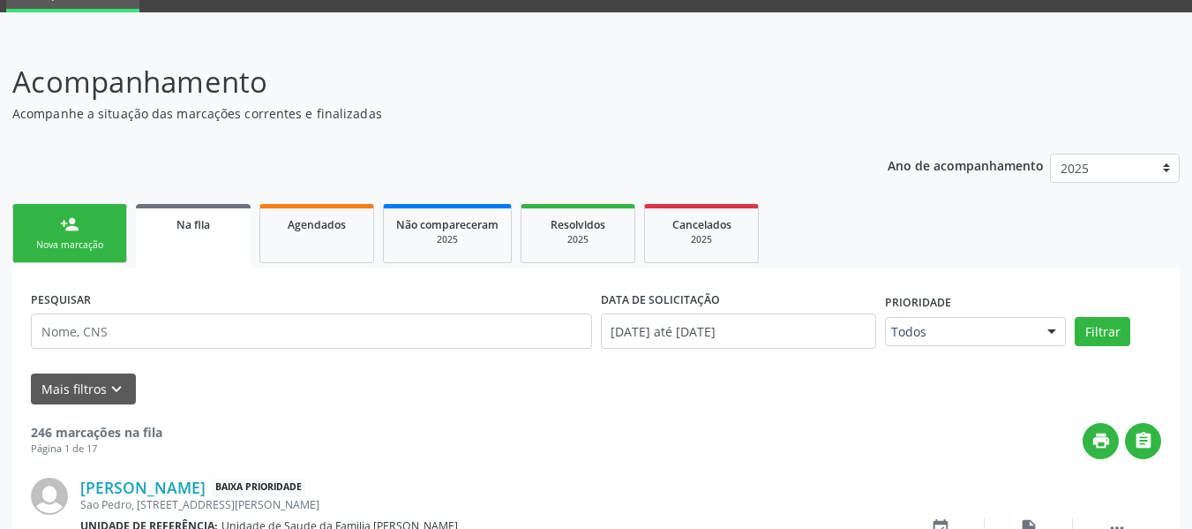
click at [56, 211] on link "person_add Nova marcação" at bounding box center [69, 233] width 115 height 59
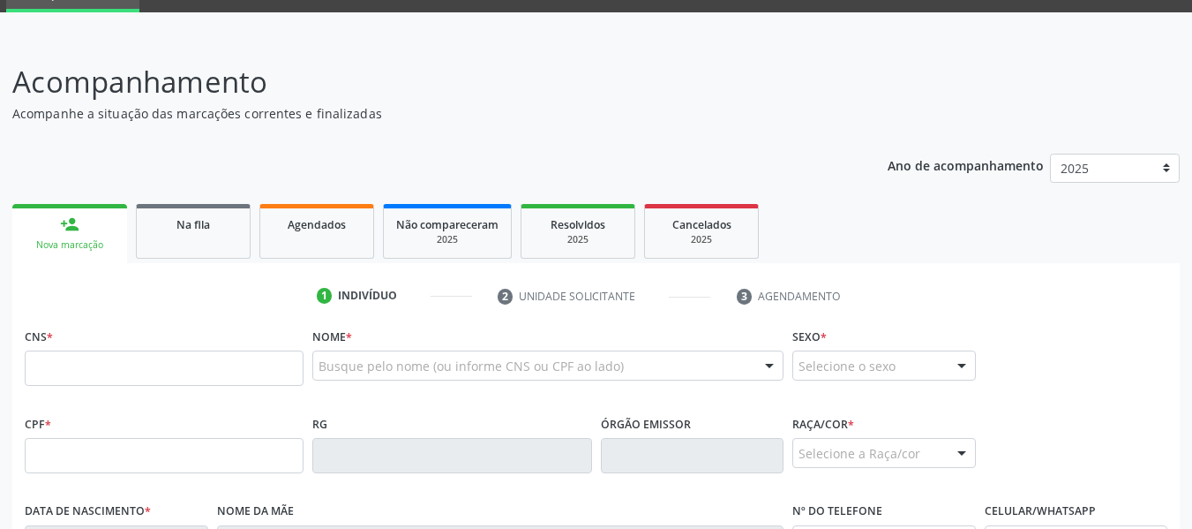
click at [56, 211] on link "person_add Nova marcação" at bounding box center [69, 233] width 115 height 59
click at [72, 368] on input "text" at bounding box center [164, 367] width 279 height 35
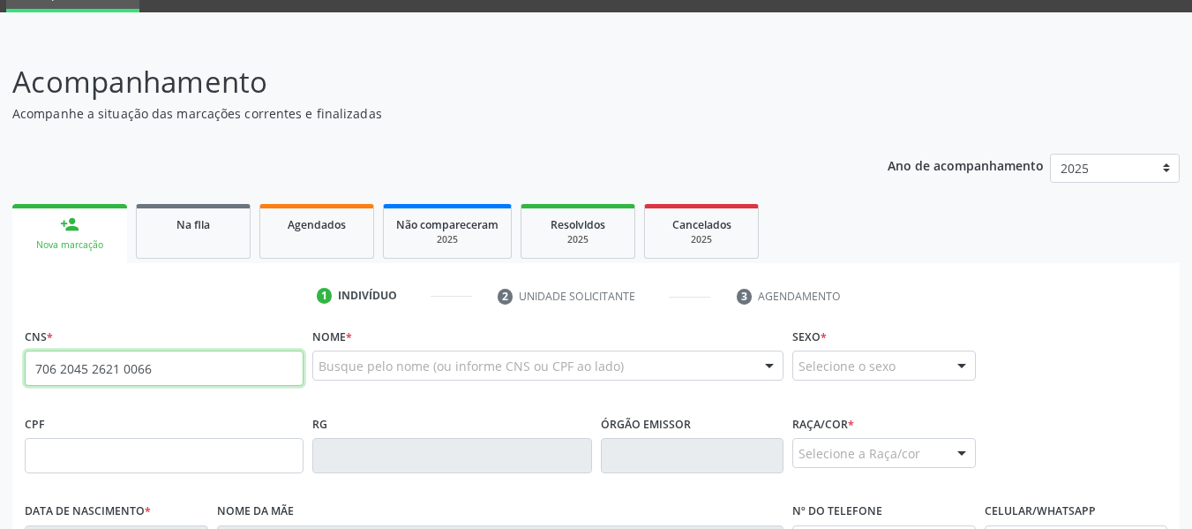
type input "706 2045 2621 0066"
type input "068.176.864-90"
type input "22/10/1984"
type input "Iracema dos Santos Bispo"
type input "(82) 98891-4785"
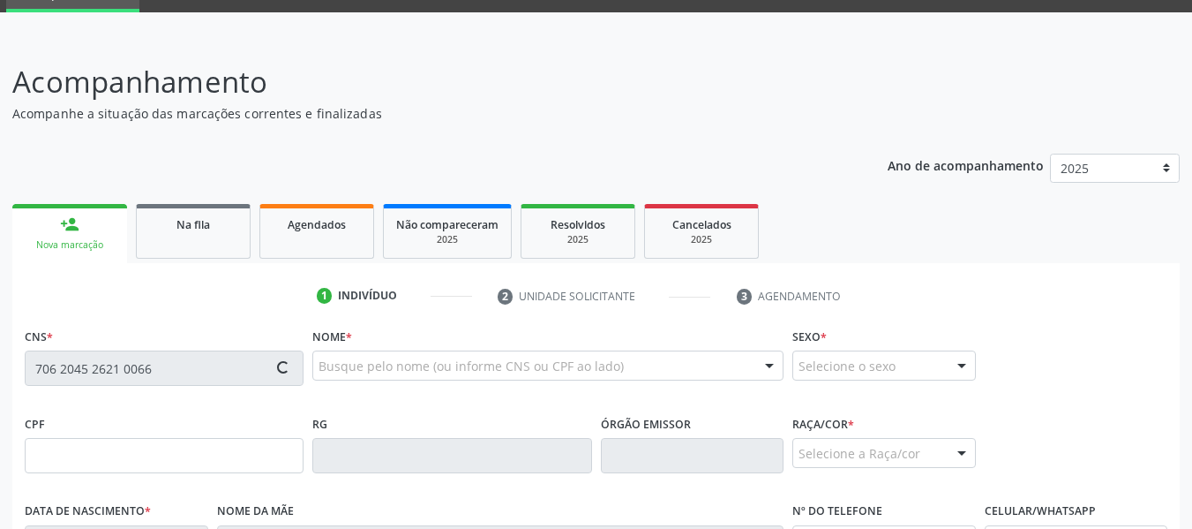
type input "S/N"
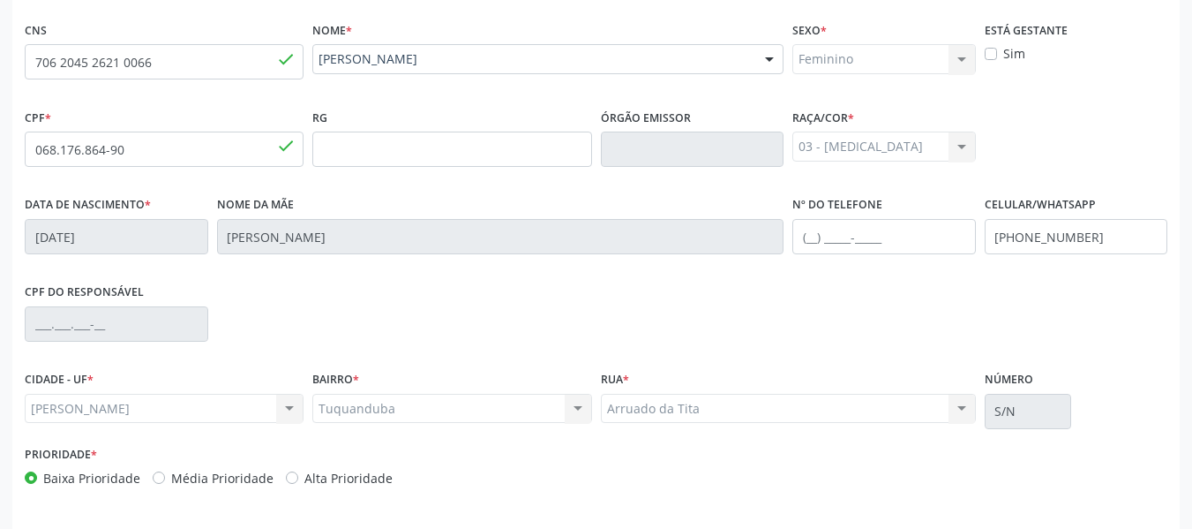
scroll to position [453, 0]
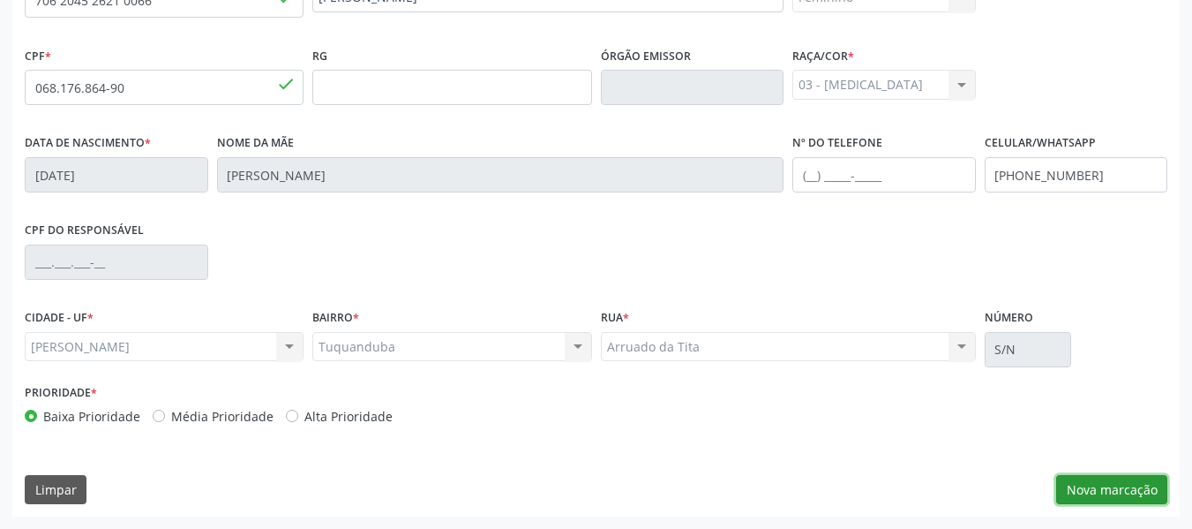
click at [1109, 484] on button "Nova marcação" at bounding box center [1111, 490] width 111 height 30
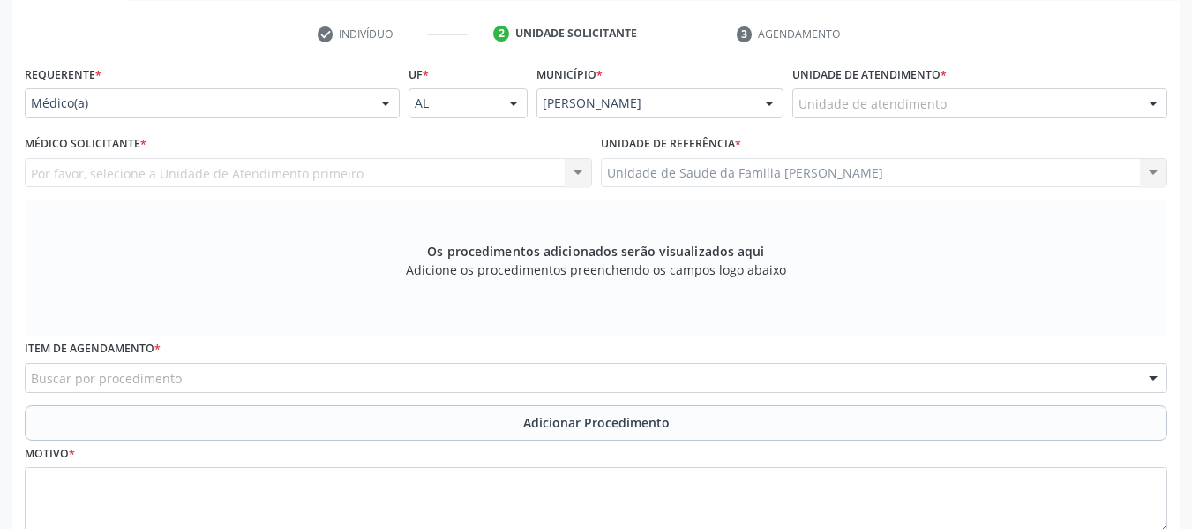
scroll to position [312, 0]
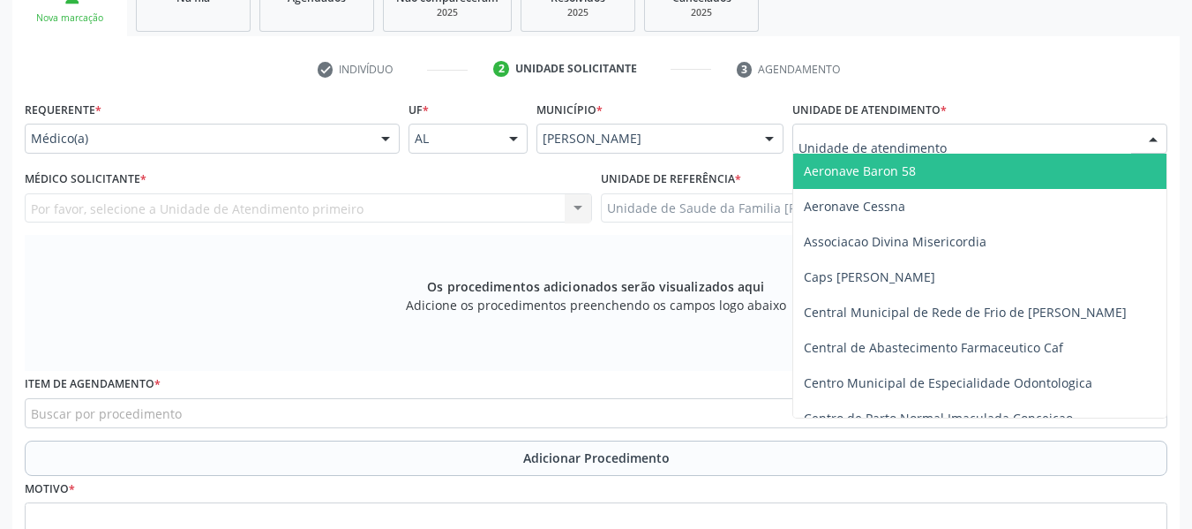
click at [1156, 136] on div at bounding box center [1153, 139] width 26 height 30
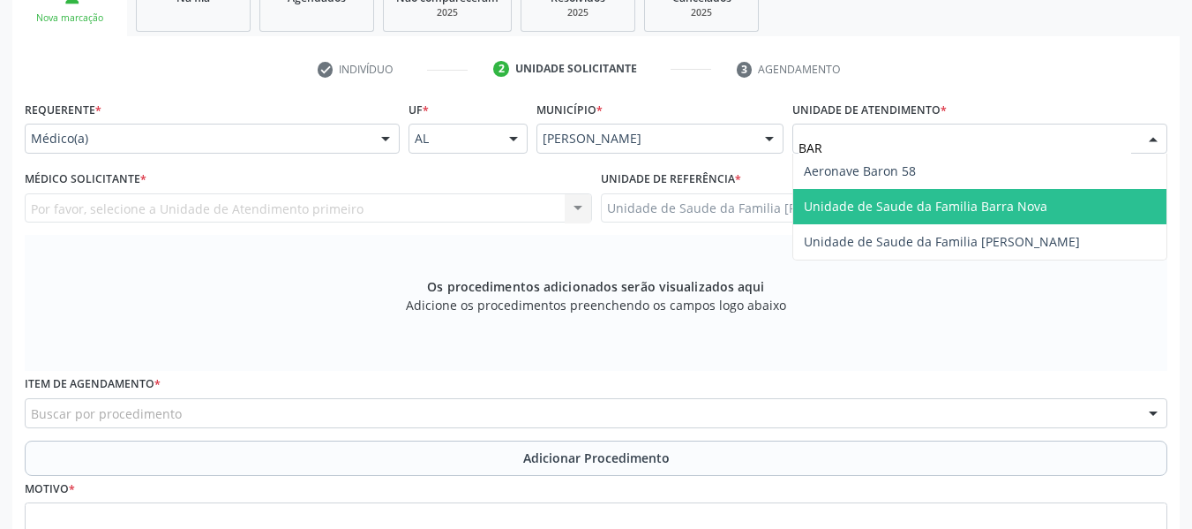
type input "BARR"
click at [982, 201] on span "Unidade de Saude da Familia [PERSON_NAME]" at bounding box center [942, 206] width 276 height 17
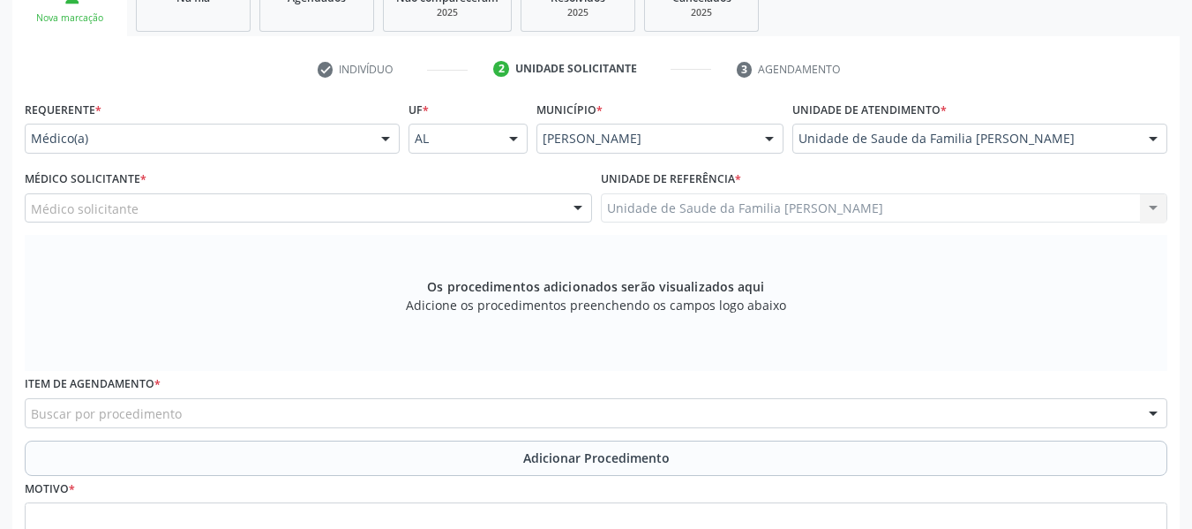
click at [578, 205] on div at bounding box center [578, 209] width 26 height 30
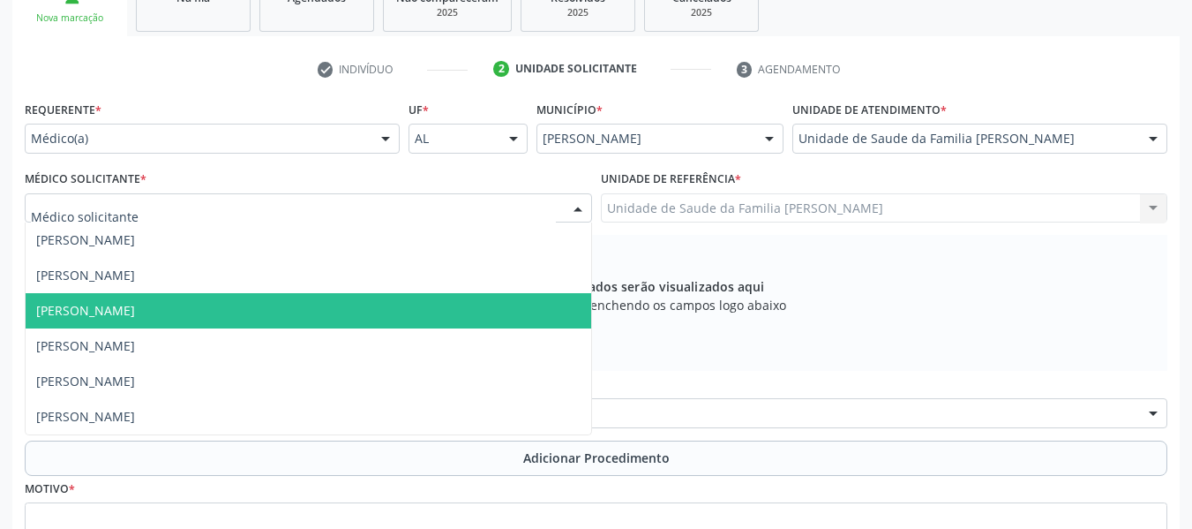
click at [222, 309] on span "[PERSON_NAME]" at bounding box center [309, 310] width 566 height 35
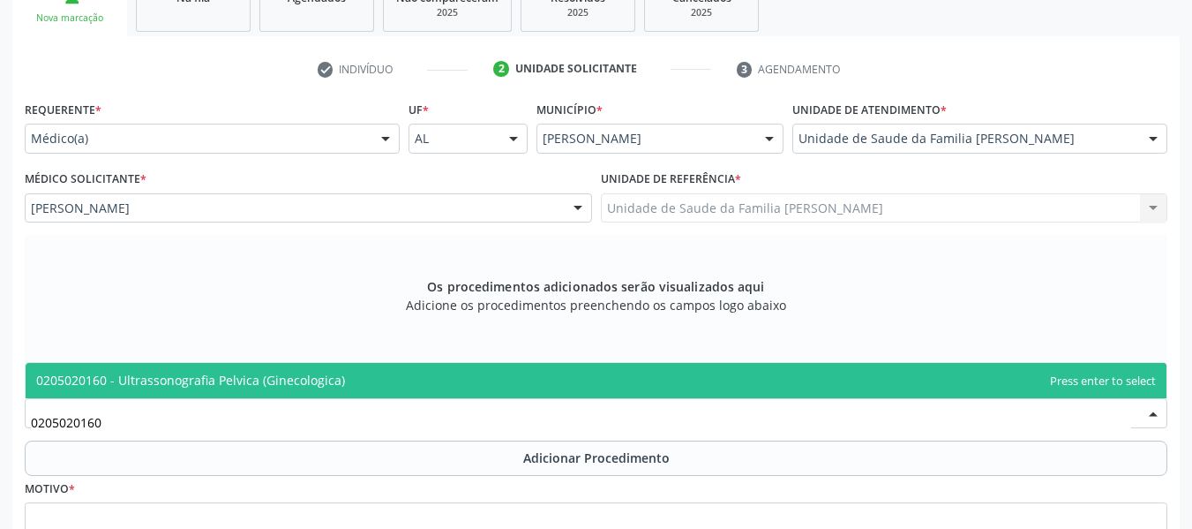
click at [210, 381] on span "0205020160 - Ultrassonografia Pelvica (Ginecologica)" at bounding box center [190, 380] width 309 height 17
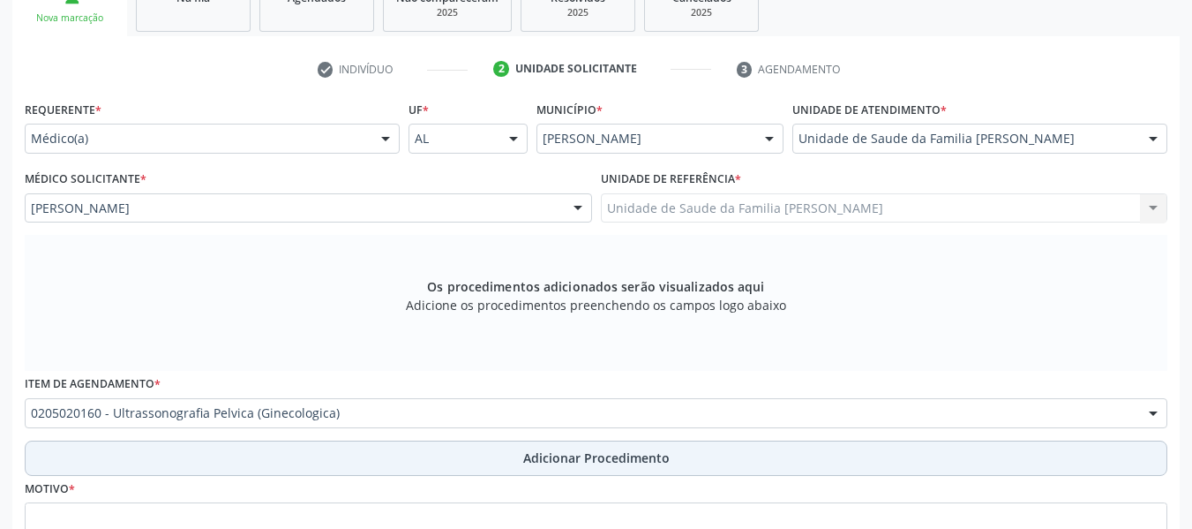
click at [563, 458] on span "Adicionar Procedimento" at bounding box center [596, 457] width 146 height 19
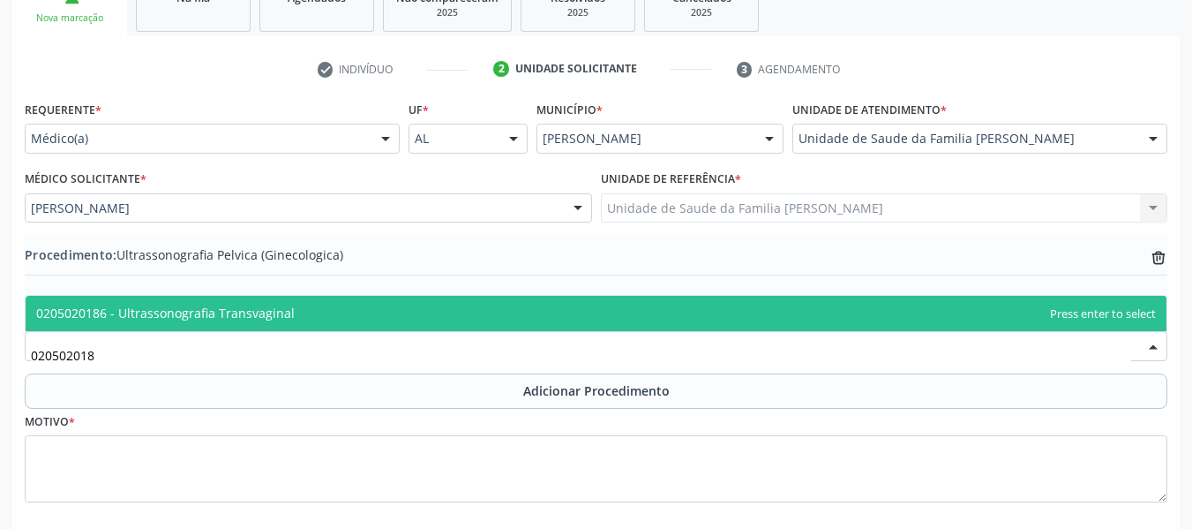
type input "0205020186"
click at [82, 305] on span "0205020186 - Ultrassonografia Transvaginal" at bounding box center [165, 312] width 259 height 17
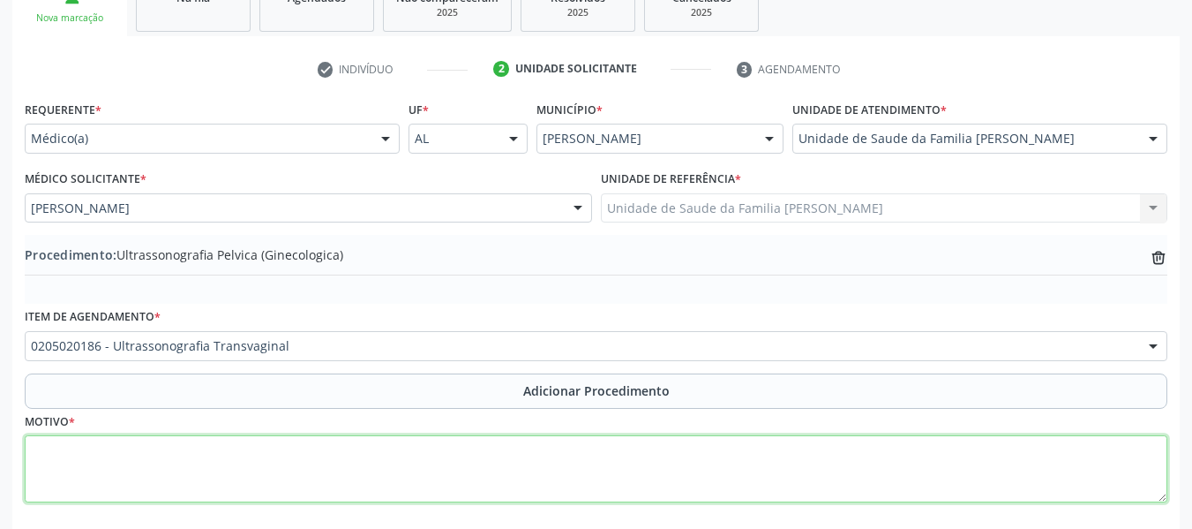
click at [101, 475] on textarea at bounding box center [596, 468] width 1143 height 67
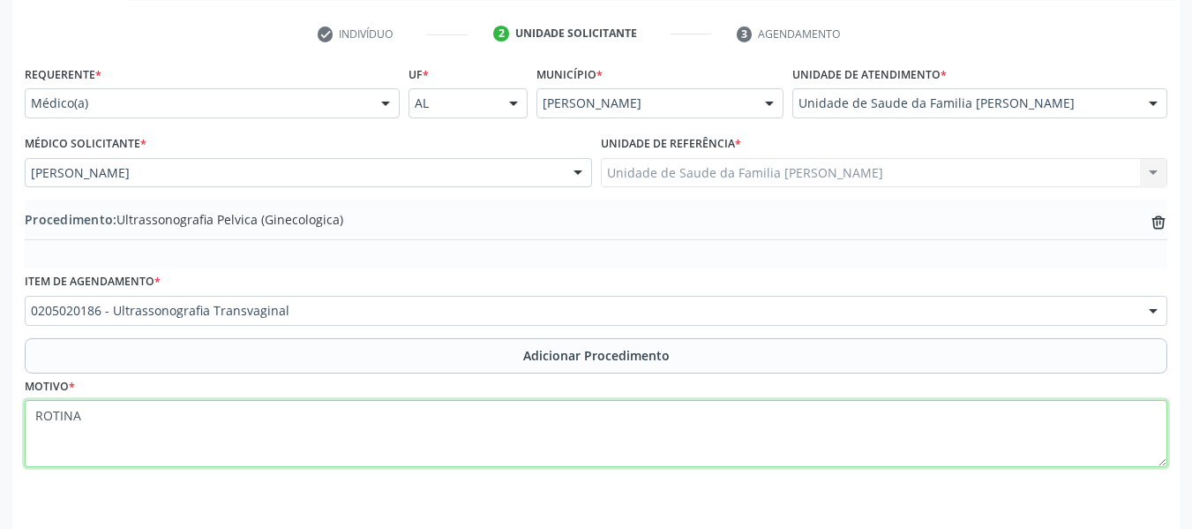
scroll to position [401, 0]
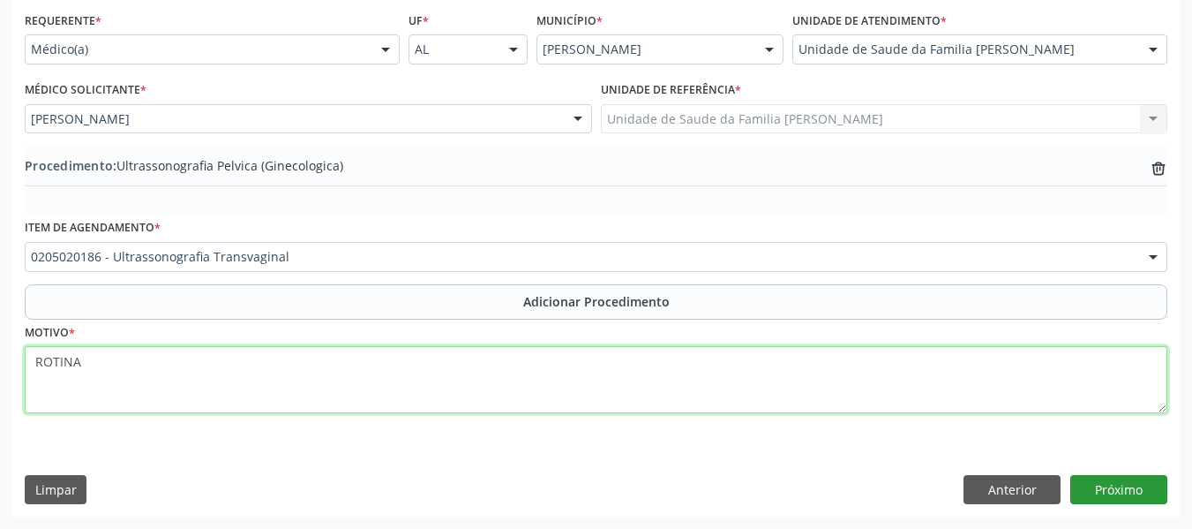
type textarea "ROTINA"
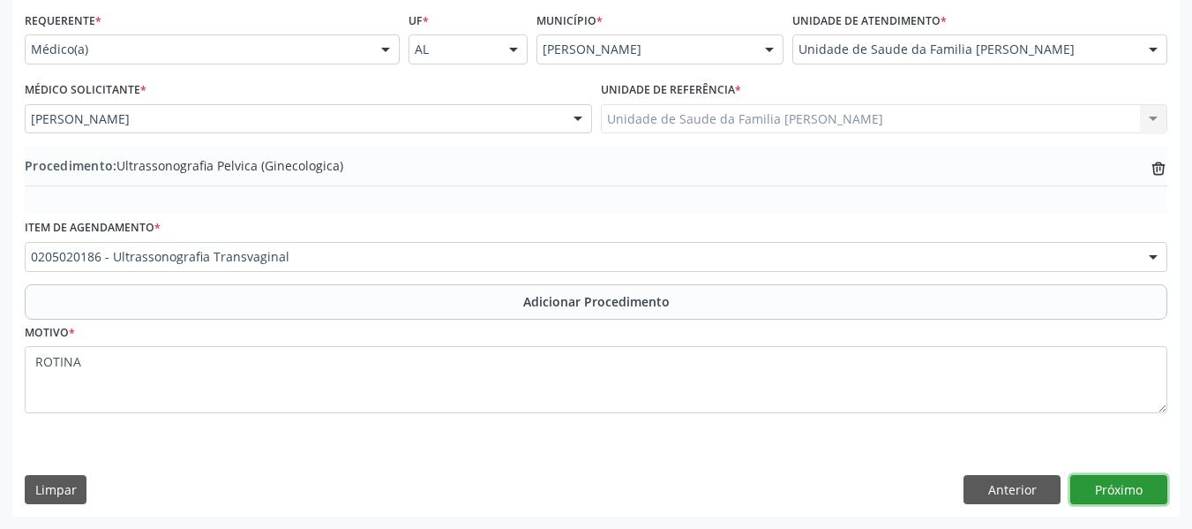
click at [1099, 485] on button "Próximo" at bounding box center [1118, 490] width 97 height 30
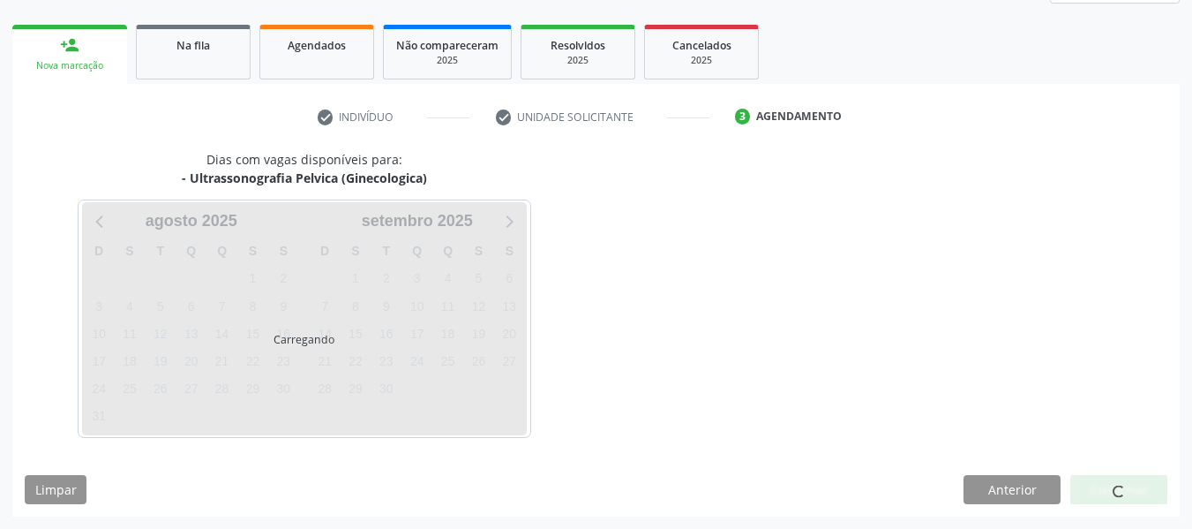
scroll to position [316, 0]
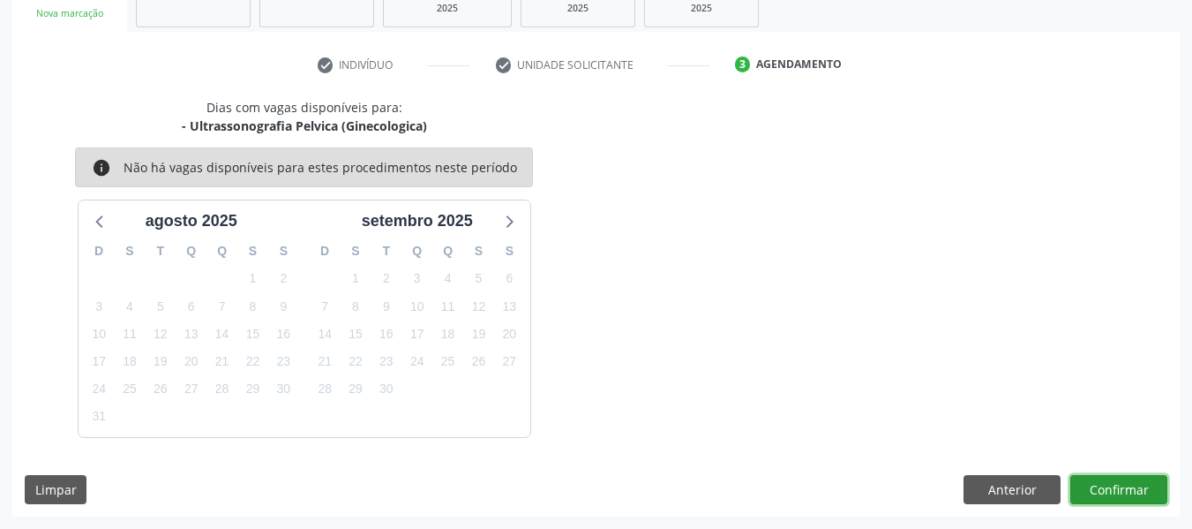
click at [1126, 484] on button "Confirmar" at bounding box center [1118, 490] width 97 height 30
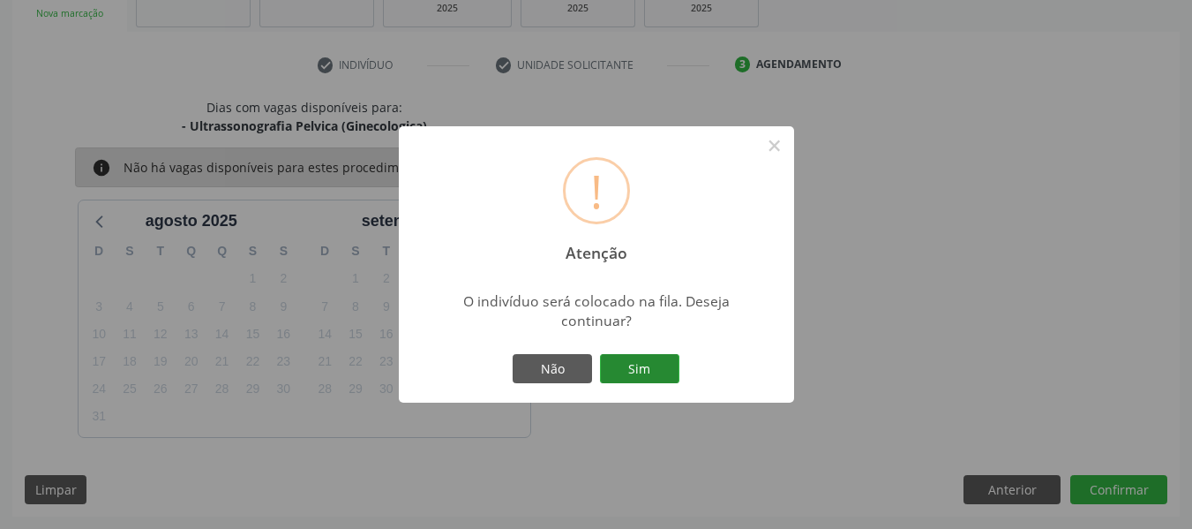
drag, startPoint x: 650, startPoint y: 364, endPoint x: 620, endPoint y: 369, distance: 30.5
click at [620, 369] on button "Sim" at bounding box center [639, 369] width 79 height 30
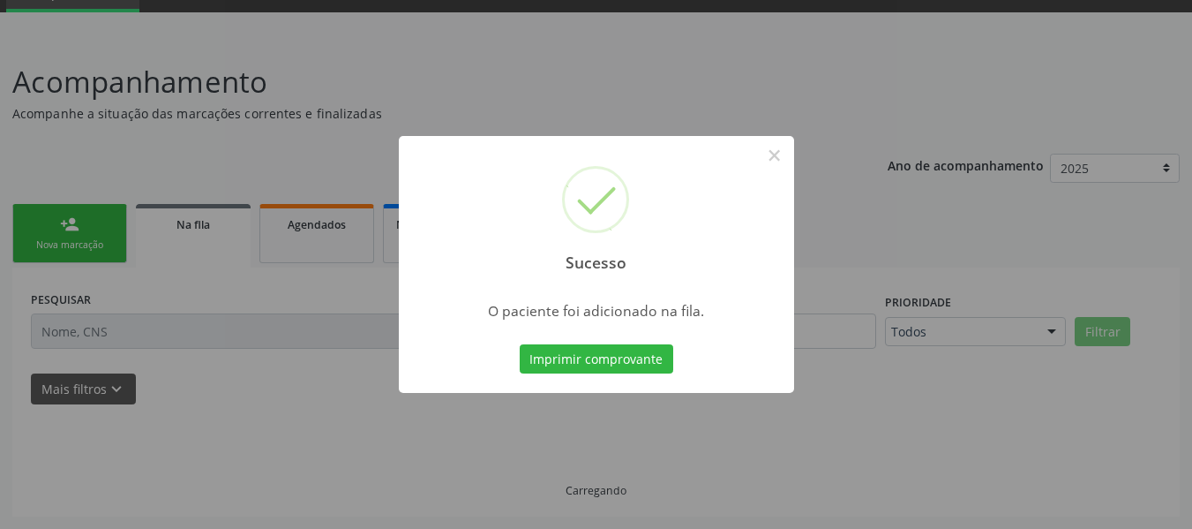
scroll to position [85, 0]
click at [620, 369] on button "Imprimir comprovante" at bounding box center [597, 359] width 154 height 30
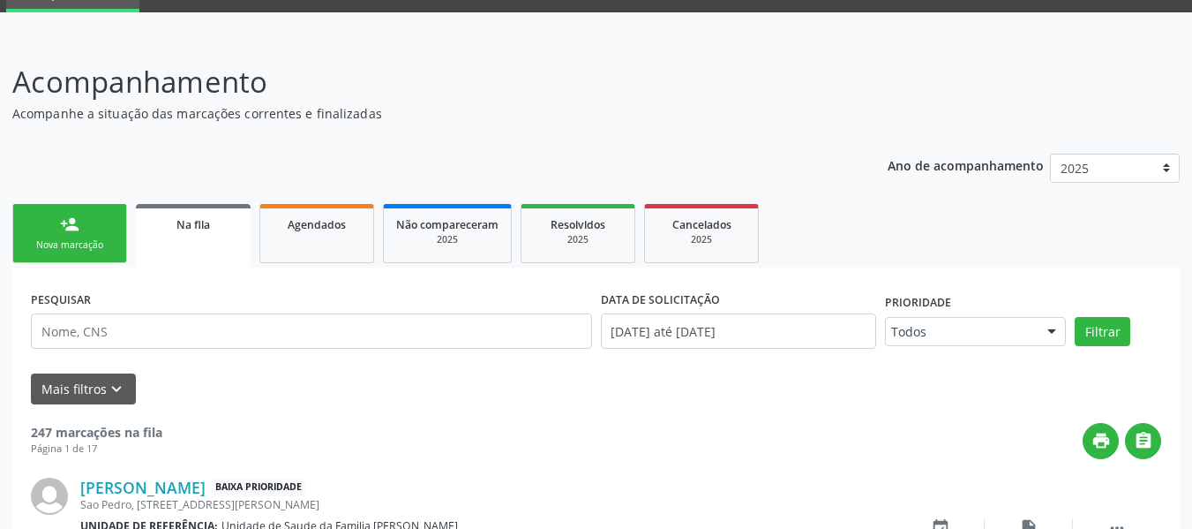
click at [67, 245] on div "Nova marcação" at bounding box center [70, 244] width 88 height 13
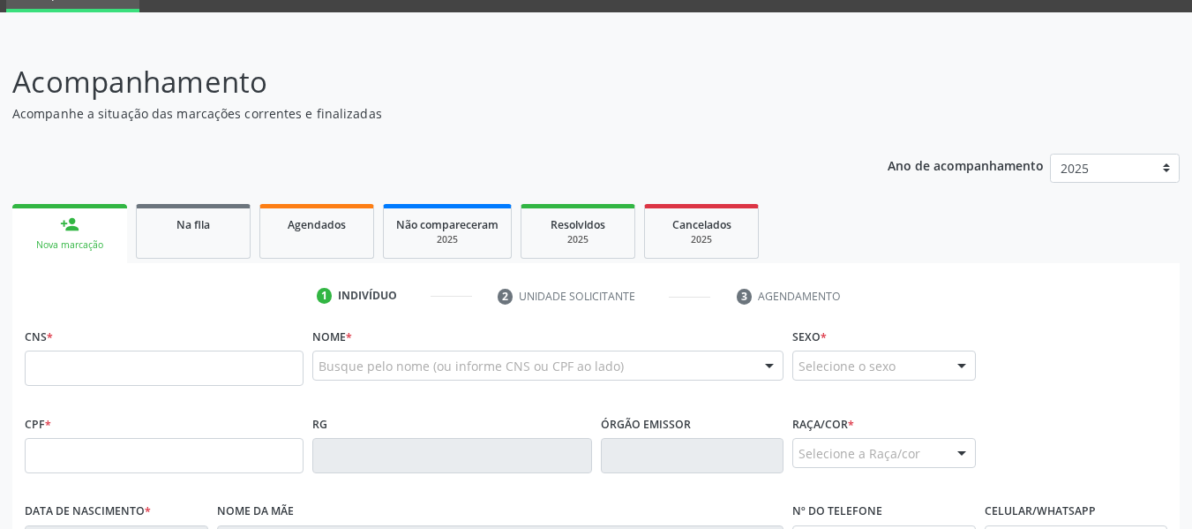
click at [59, 374] on input "text" at bounding box center [164, 367] width 279 height 35
click at [52, 371] on input "text" at bounding box center [164, 367] width 279 height 35
click at [417, 101] on p "Acompanhamento" at bounding box center [420, 82] width 817 height 44
drag, startPoint x: 417, startPoint y: 101, endPoint x: 86, endPoint y: 370, distance: 427.3
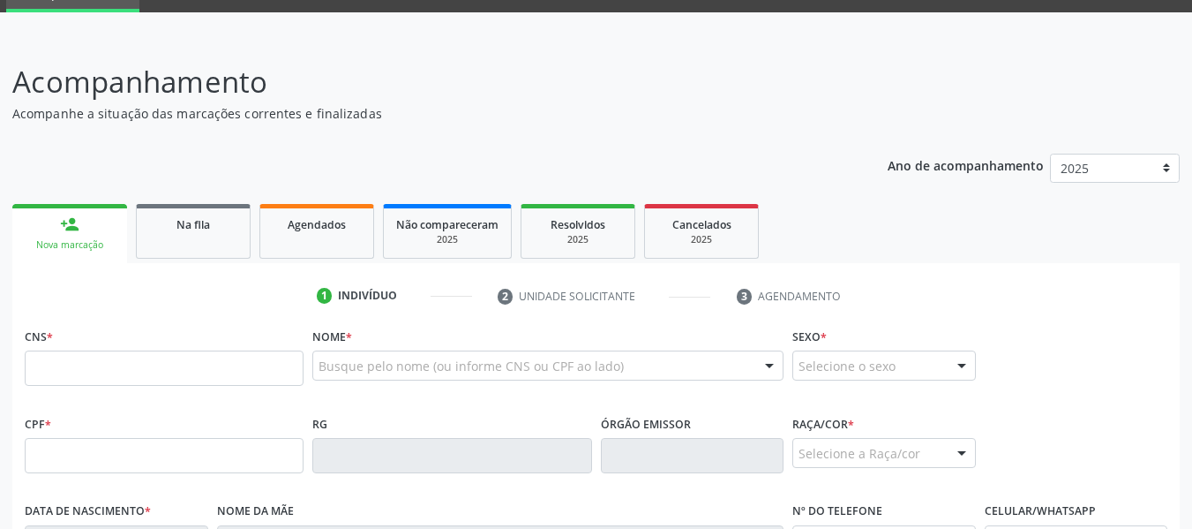
click at [86, 370] on div "Acompanhamento Acompanhe a situação das marcações correntes e finalizadas Relat…" at bounding box center [596, 472] width 1168 height 824
click at [86, 370] on input "text" at bounding box center [164, 367] width 279 height 35
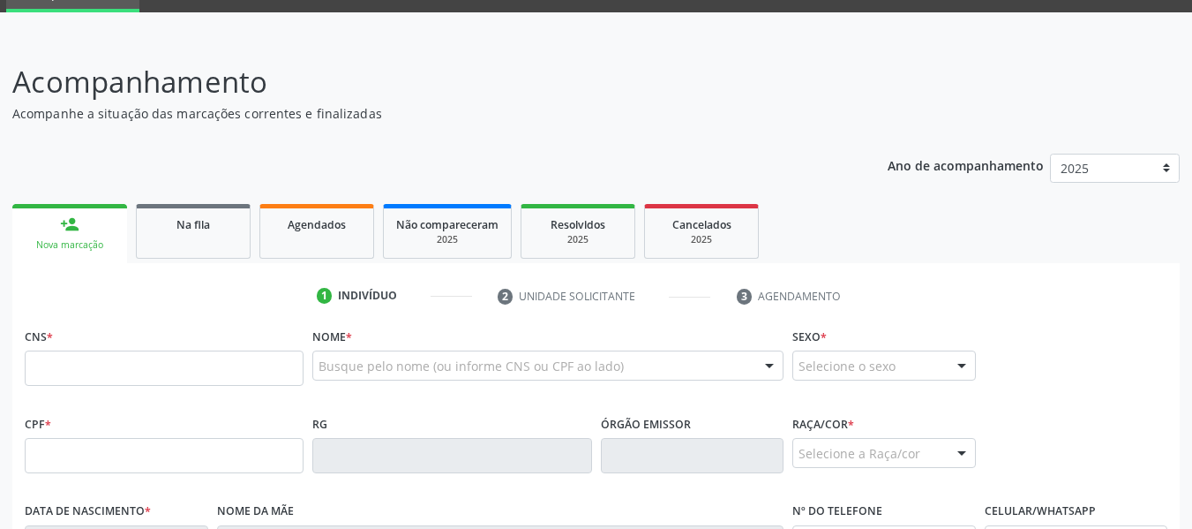
click at [31, 366] on input "text" at bounding box center [164, 367] width 279 height 35
click at [69, 365] on input "text" at bounding box center [164, 367] width 279 height 35
click at [93, 386] on input "text" at bounding box center [164, 367] width 279 height 35
click at [47, 386] on input "text" at bounding box center [164, 367] width 279 height 35
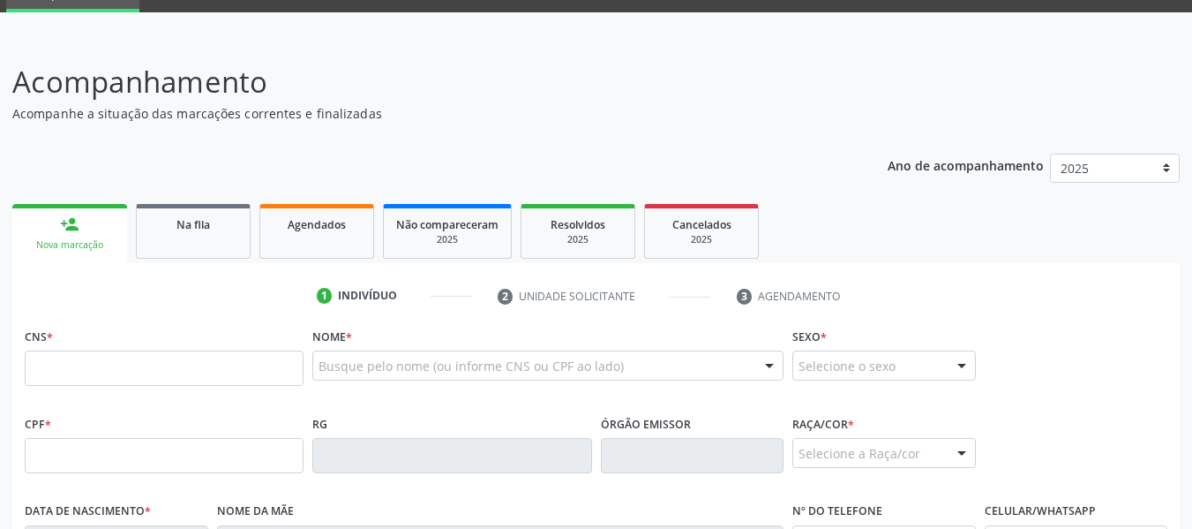
click at [110, 350] on input "text" at bounding box center [164, 367] width 279 height 35
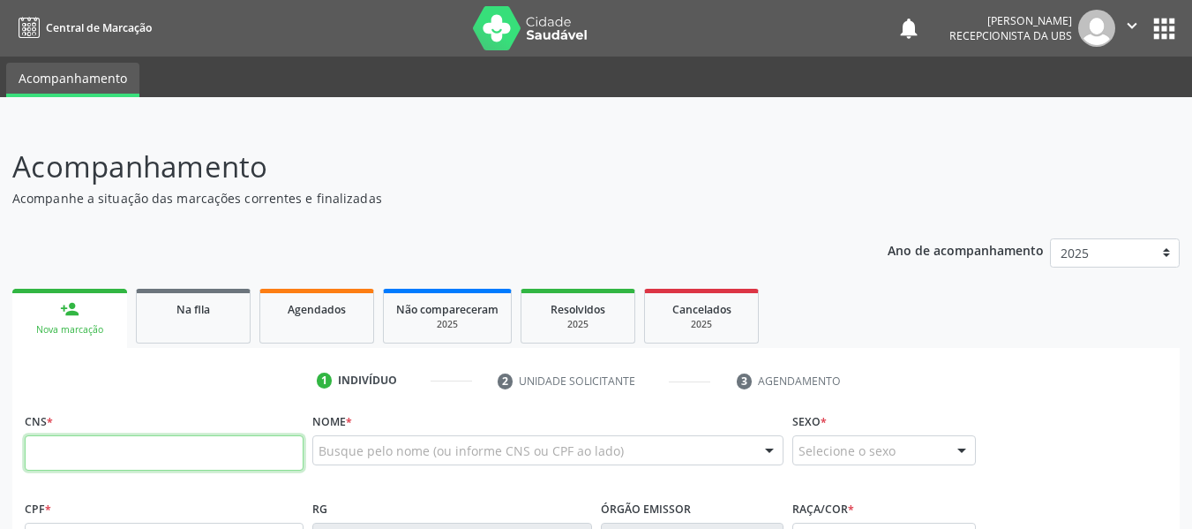
click at [220, 456] on input "text" at bounding box center [164, 452] width 279 height 35
type input "704 2027 8256 6283"
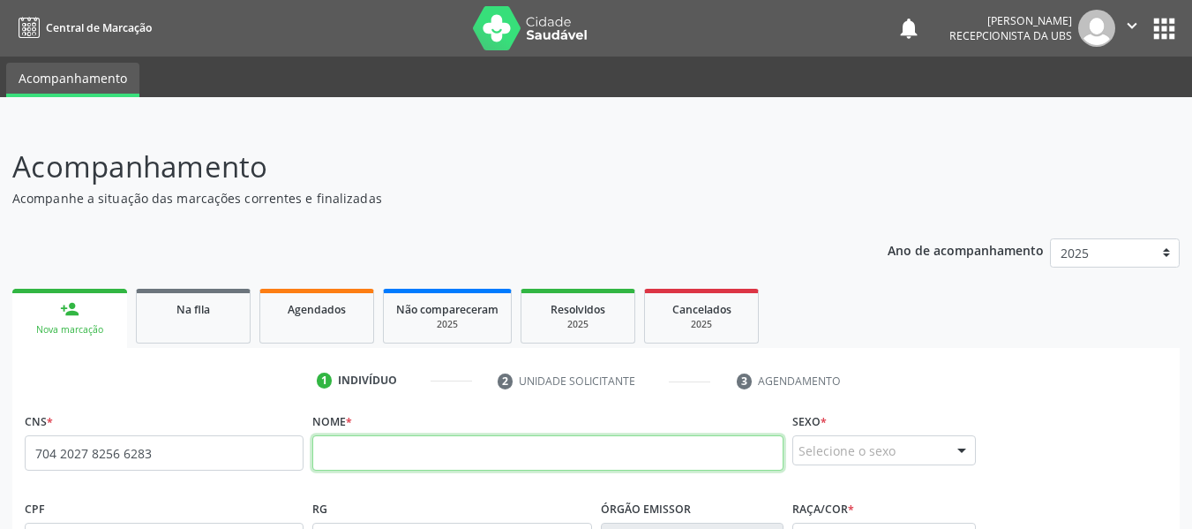
click at [398, 462] on input "text" at bounding box center [547, 452] width 471 height 35
type input "m"
type input "[PERSON_NAME] VSCONCELOS"
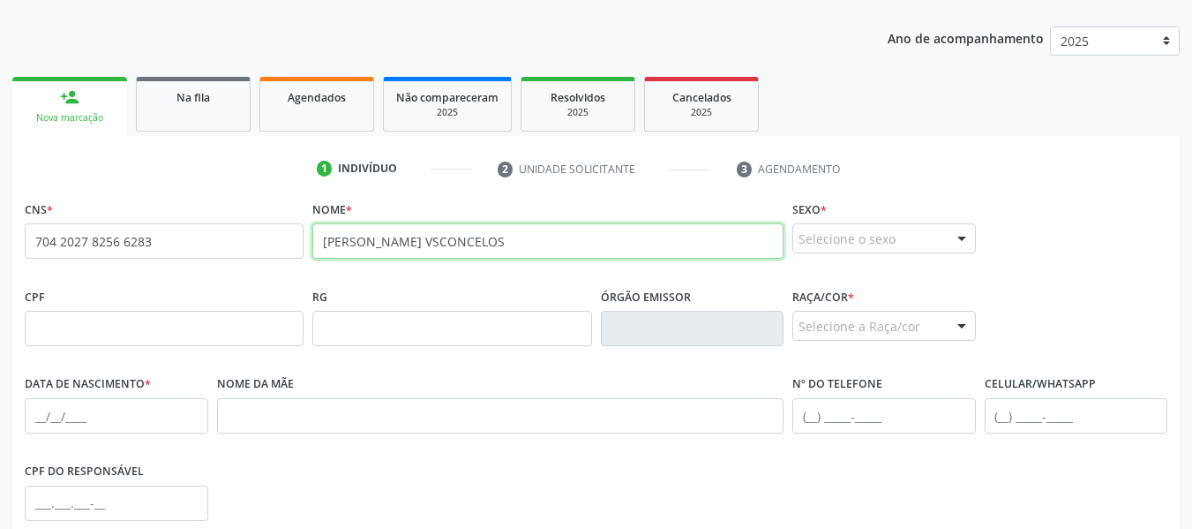
scroll to position [247, 0]
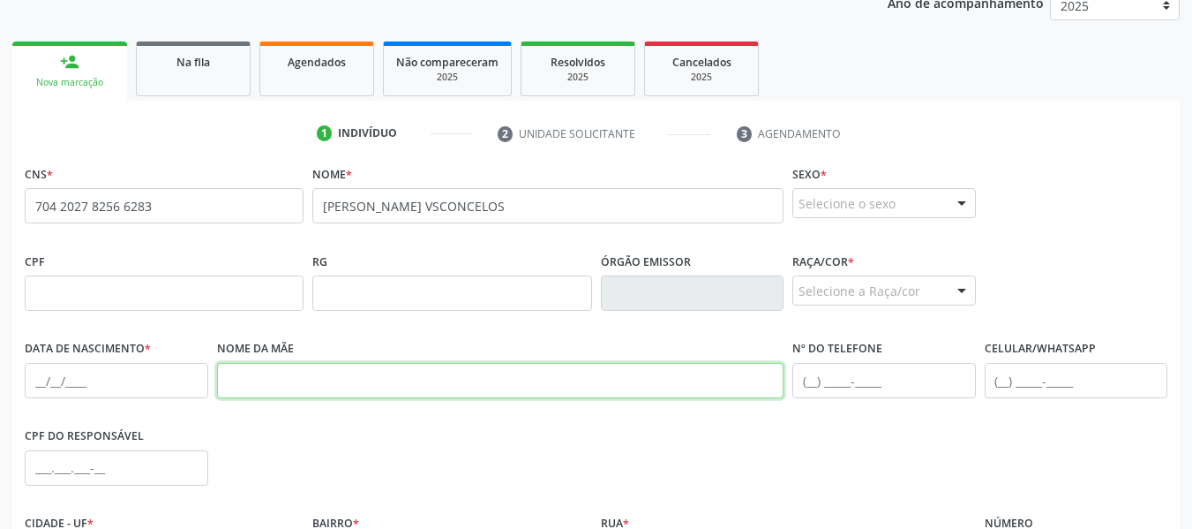
click at [288, 383] on input "text" at bounding box center [500, 380] width 567 height 35
type input "[DEMOGRAPHIC_DATA][PERSON_NAME]"
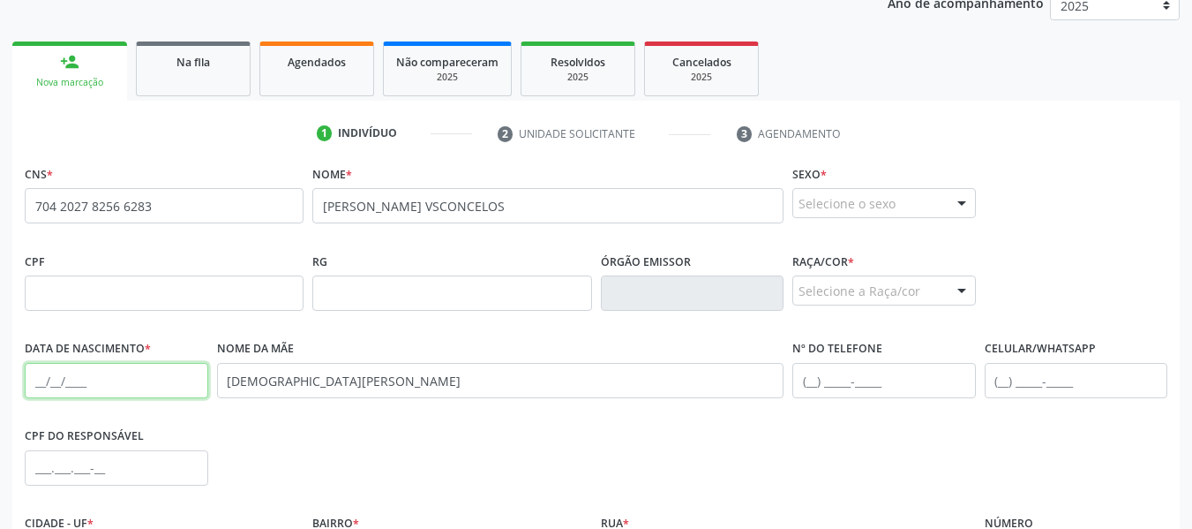
click at [57, 379] on input "text" at bounding box center [117, 380] width 184 height 35
type input "[DATE]"
drag, startPoint x: 1032, startPoint y: 282, endPoint x: 964, endPoint y: 203, distance: 104.5
click at [964, 203] on div "CNS * 704 2027 8256 6283 none Nome * [PERSON_NAME] VSCONCELOS Sexo * Selecione …" at bounding box center [596, 402] width 1143 height 482
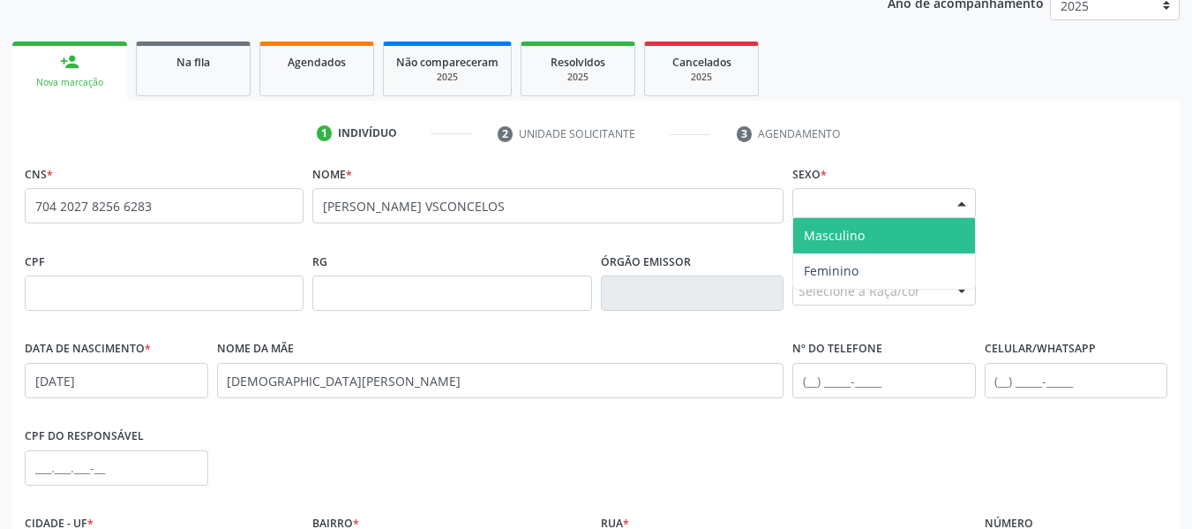
click at [964, 203] on div at bounding box center [962, 204] width 26 height 30
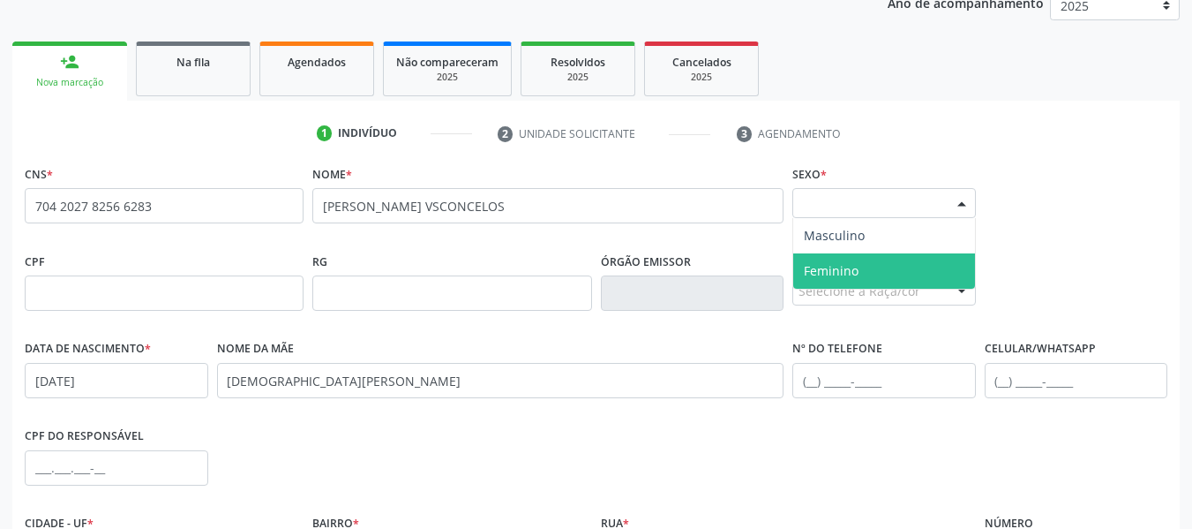
click at [848, 270] on span "Feminino" at bounding box center [831, 270] width 55 height 17
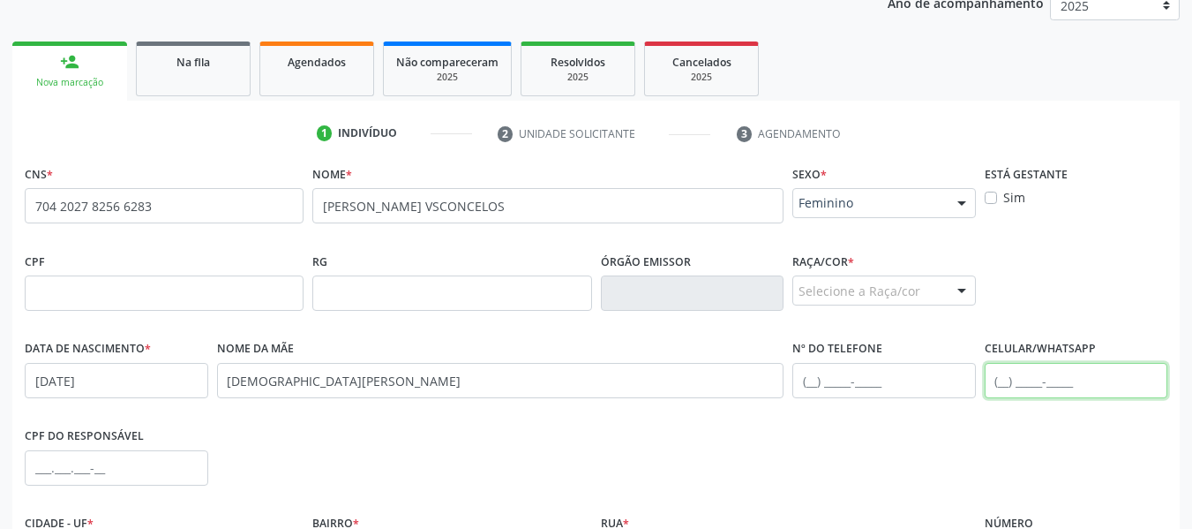
click at [992, 379] on input "text" at bounding box center [1077, 380] width 184 height 35
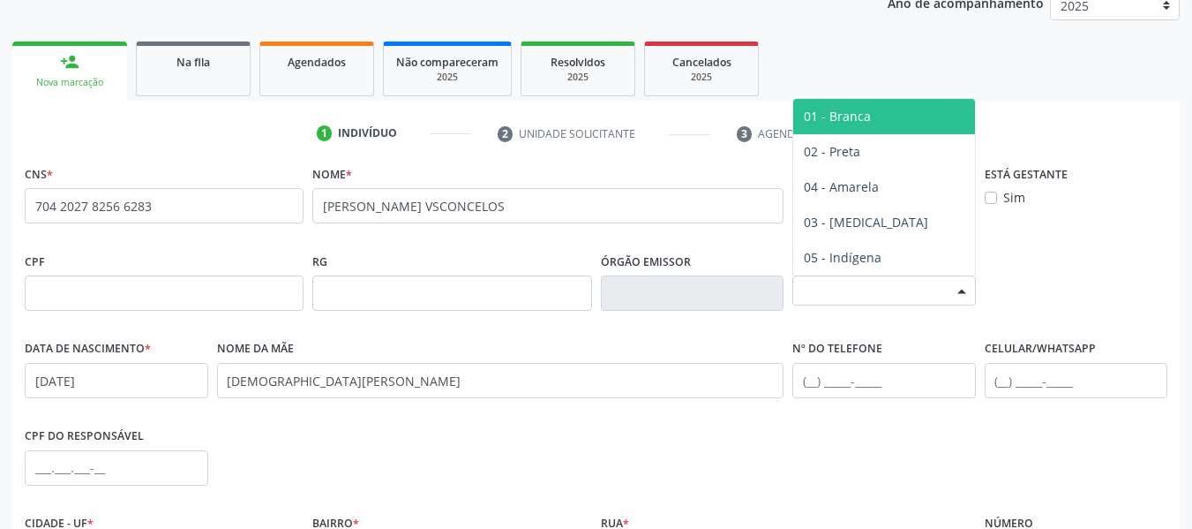
click at [959, 289] on div at bounding box center [962, 291] width 26 height 30
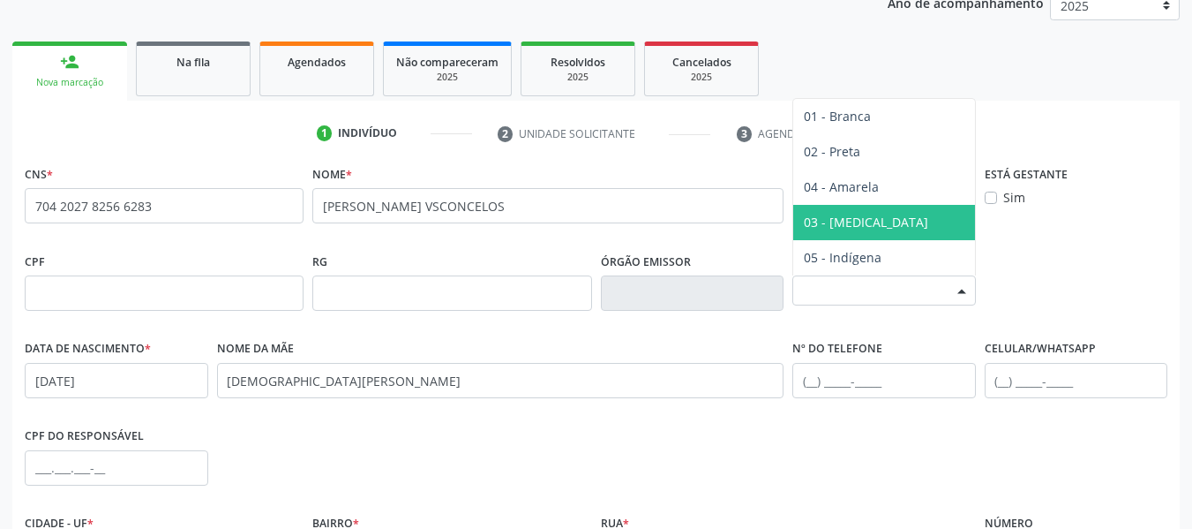
click at [845, 219] on span "03 - [MEDICAL_DATA]" at bounding box center [866, 222] width 124 height 17
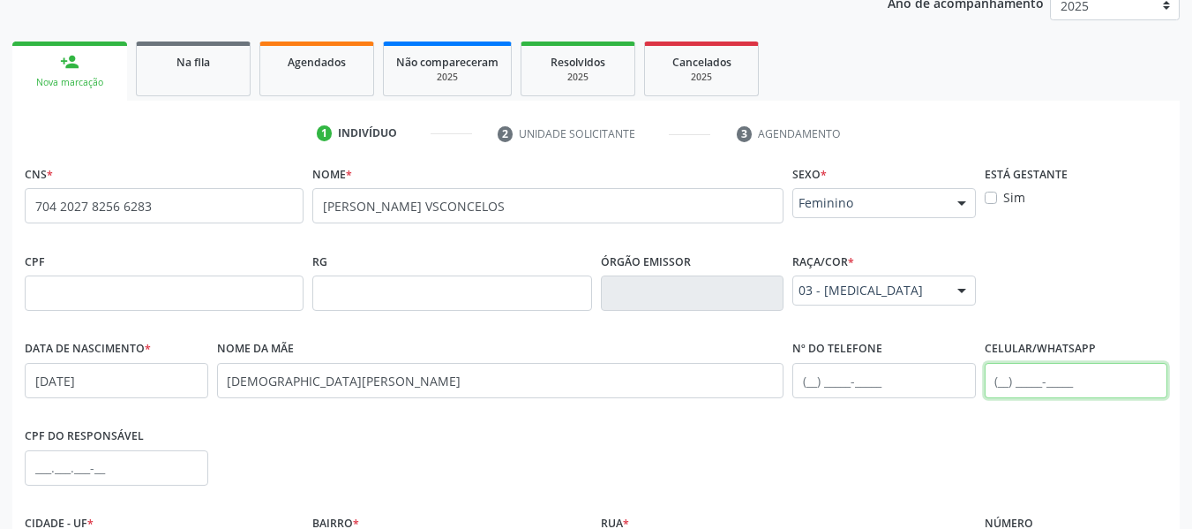
click at [1000, 387] on input "text" at bounding box center [1077, 380] width 184 height 35
click at [998, 378] on input "[PHONE_NUMBER]" at bounding box center [1077, 380] width 184 height 35
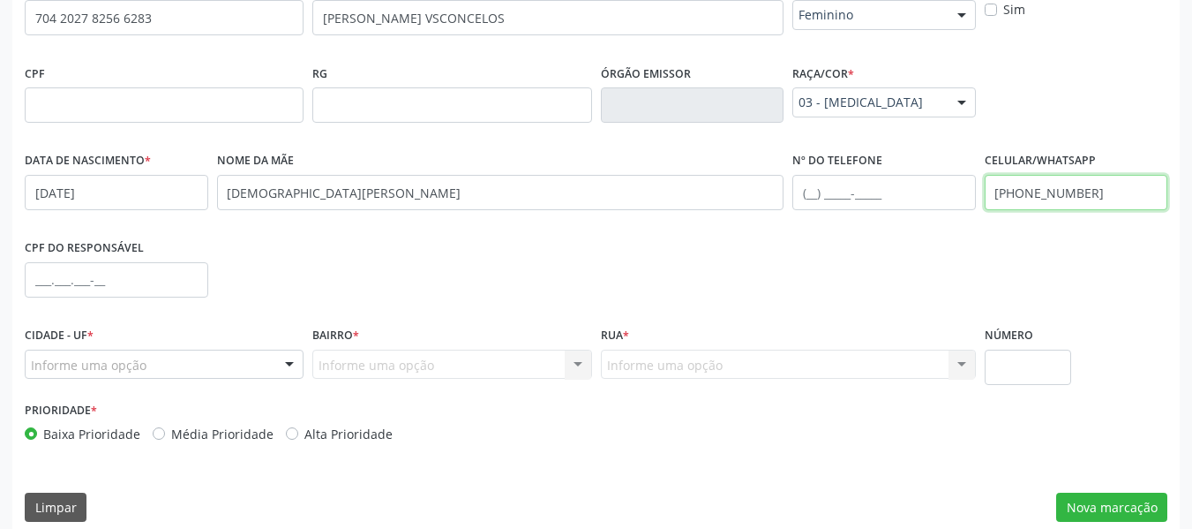
scroll to position [453, 0]
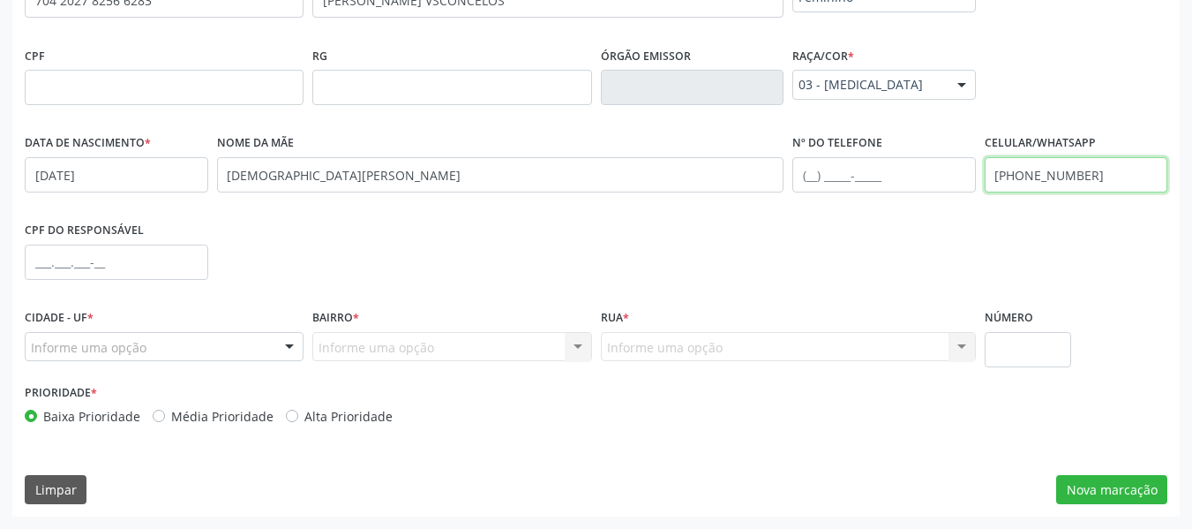
type input "[PHONE_NUMBER]"
click at [293, 349] on div at bounding box center [289, 348] width 26 height 30
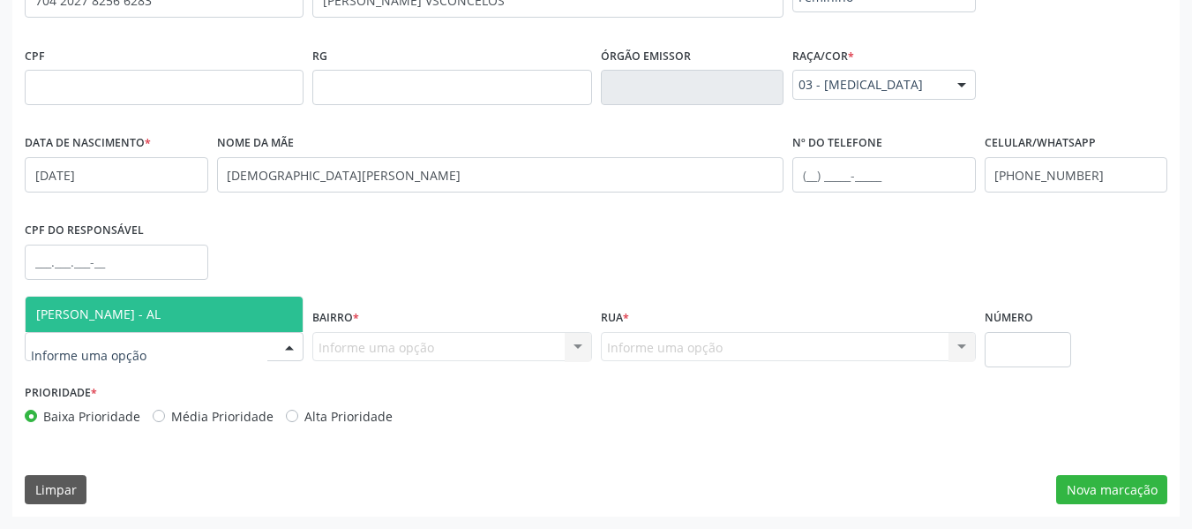
click at [189, 309] on span "[PERSON_NAME] - AL" at bounding box center [164, 314] width 277 height 35
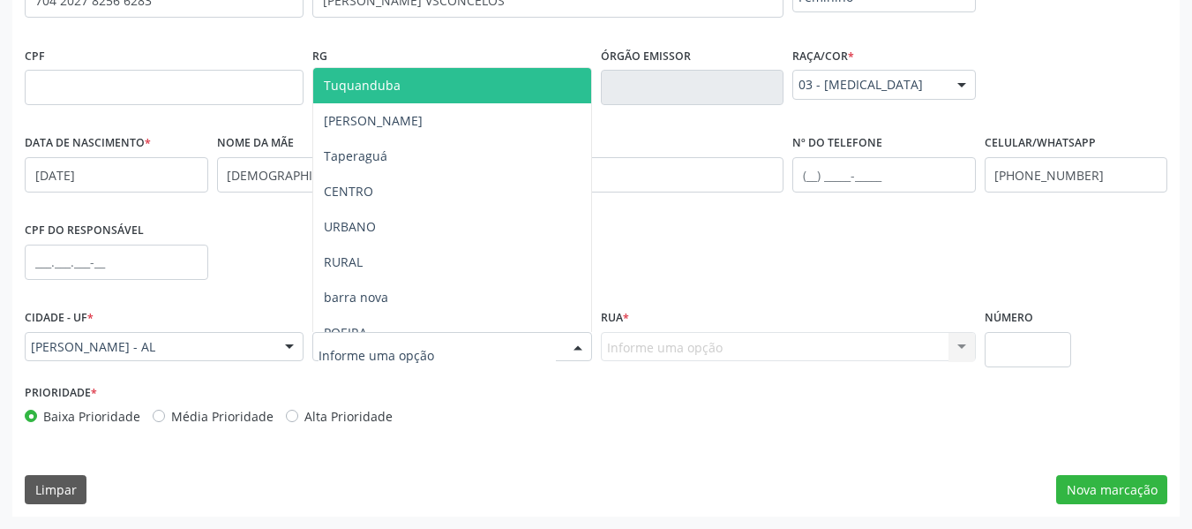
click at [585, 343] on div at bounding box center [578, 348] width 26 height 30
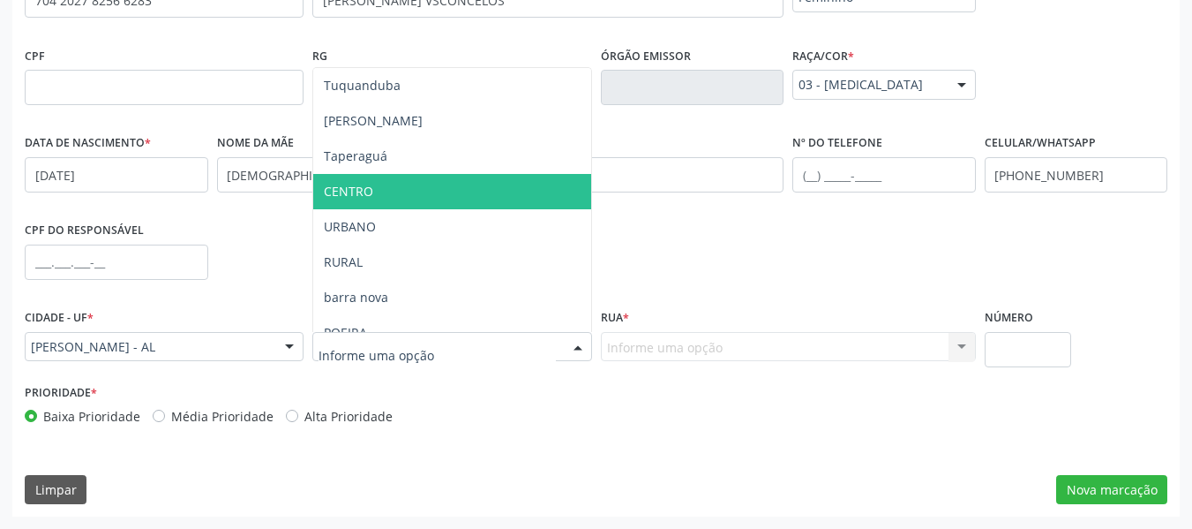
click at [355, 191] on span "CENTRO" at bounding box center [348, 191] width 49 height 17
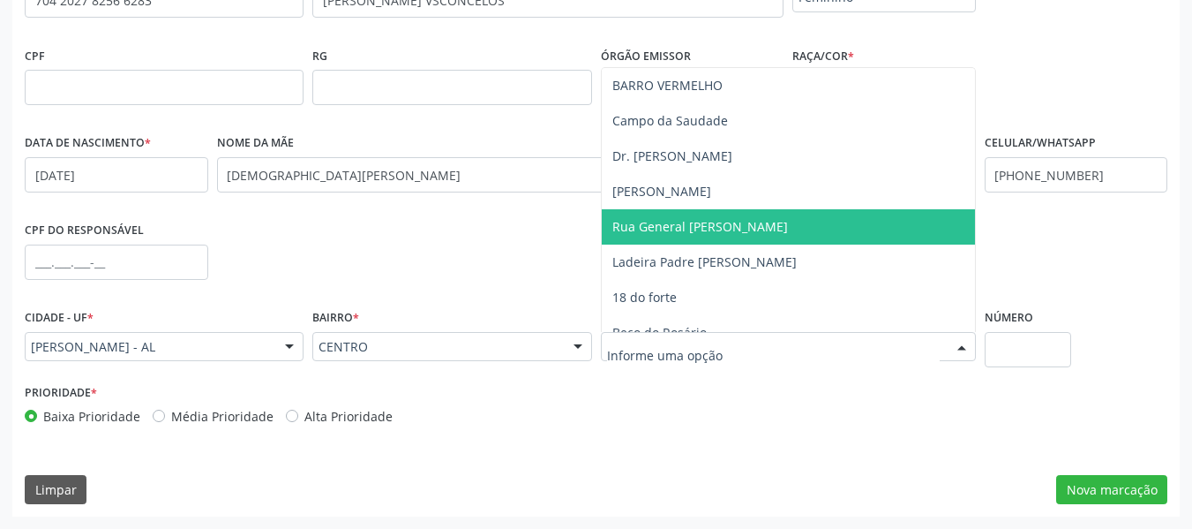
click at [688, 225] on span "Rua General [PERSON_NAME]" at bounding box center [700, 226] width 176 height 17
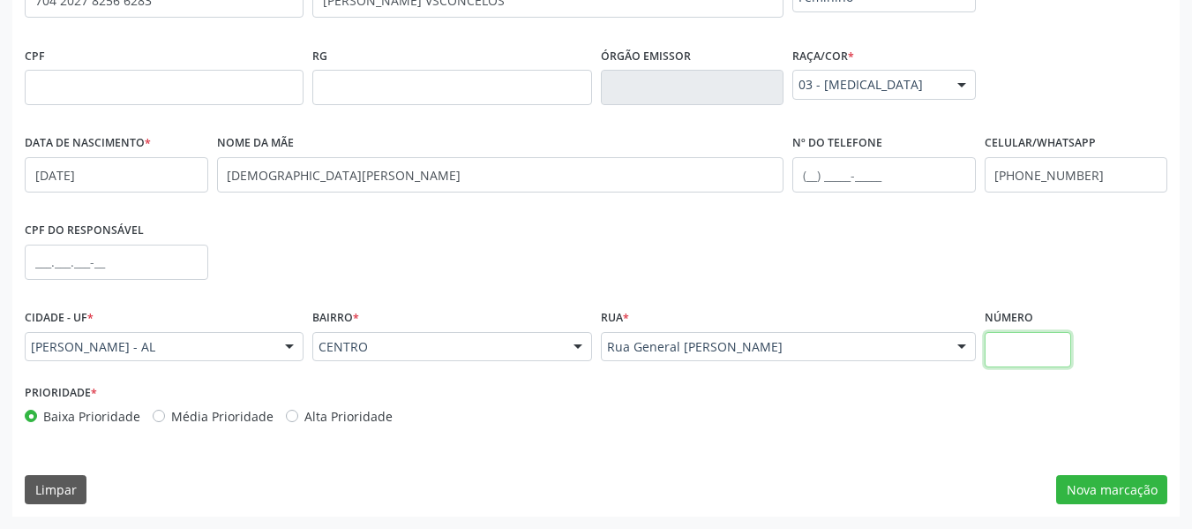
click at [1013, 353] on input "text" at bounding box center [1028, 349] width 87 height 35
type input "80"
click at [1094, 487] on button "Nova marcação" at bounding box center [1111, 490] width 111 height 30
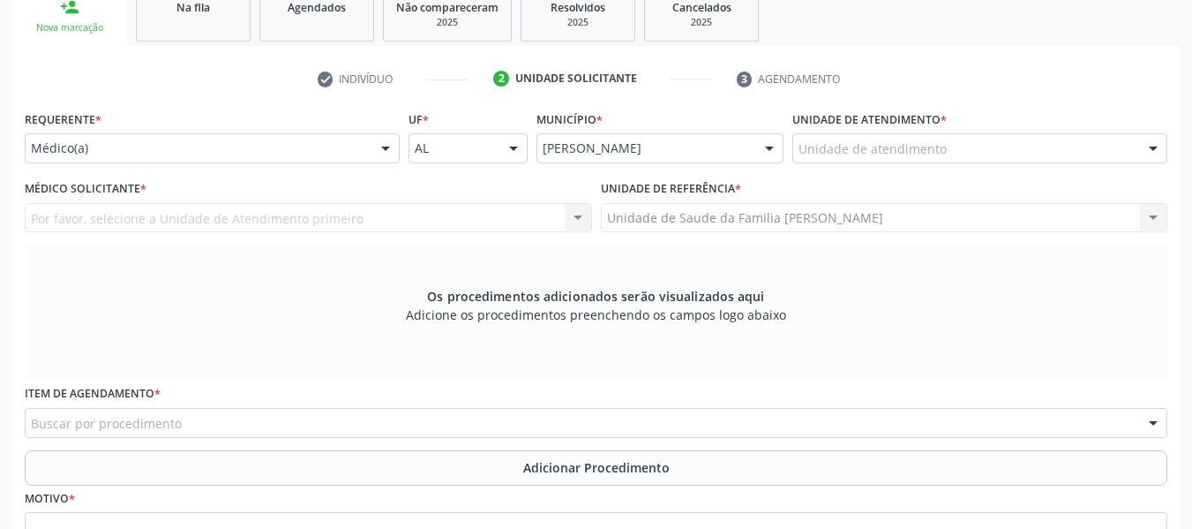
scroll to position [276, 0]
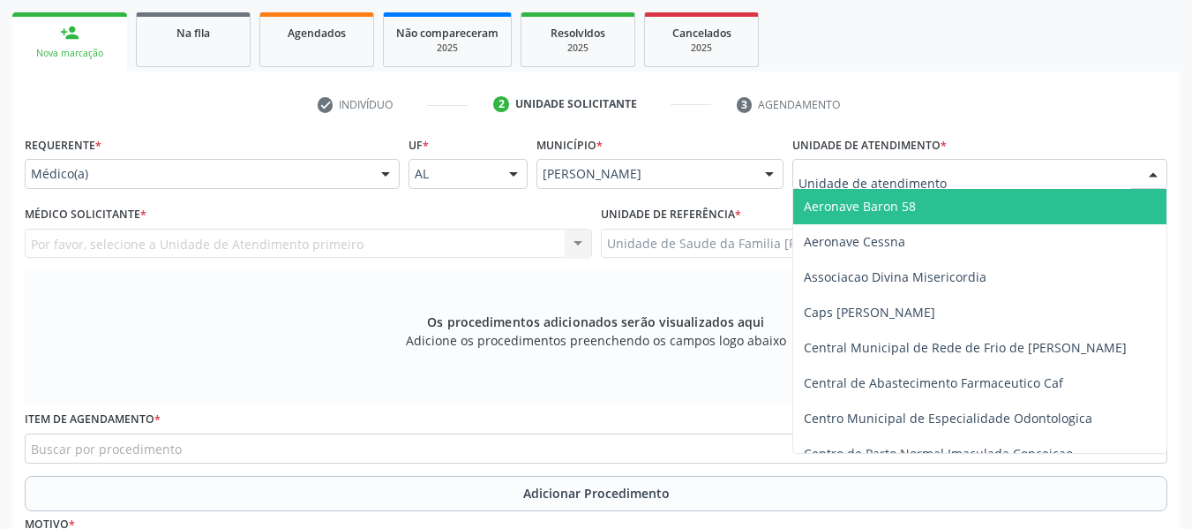
click at [1154, 172] on div at bounding box center [1153, 175] width 26 height 30
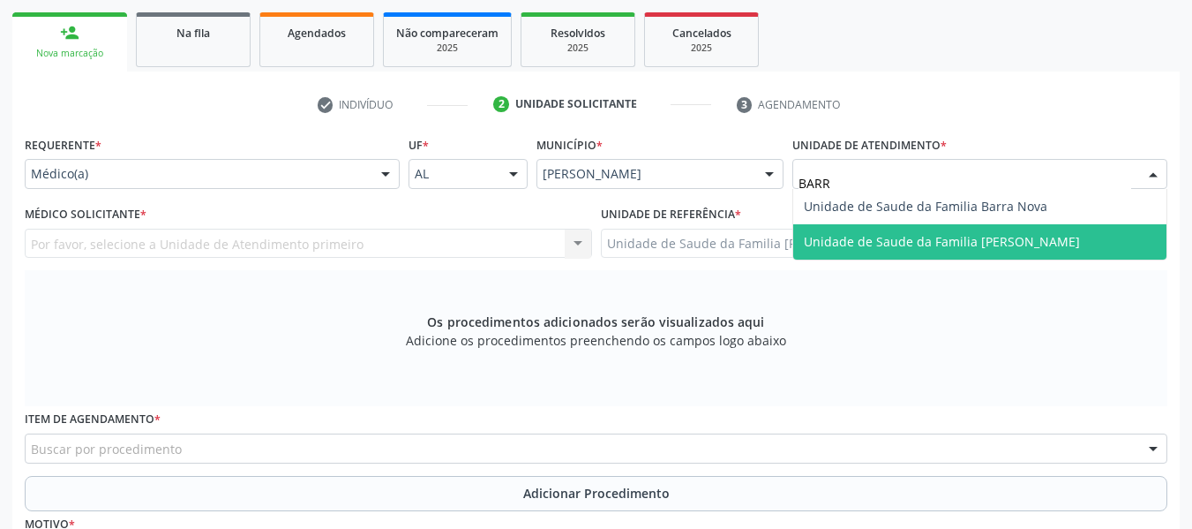
type input "BARRO"
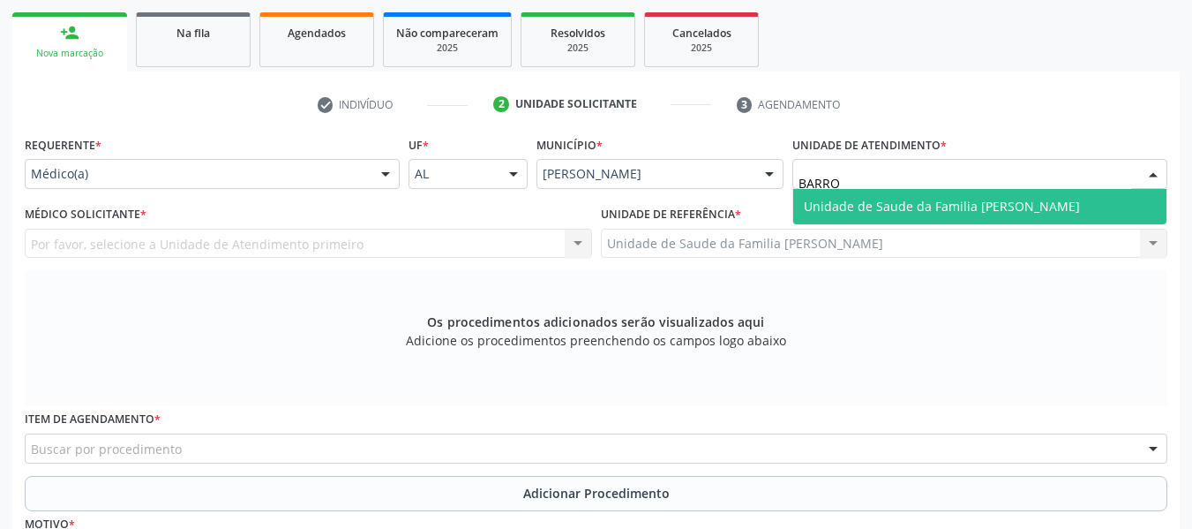
click at [875, 206] on span "Unidade de Saude da Familia [PERSON_NAME]" at bounding box center [942, 206] width 276 height 17
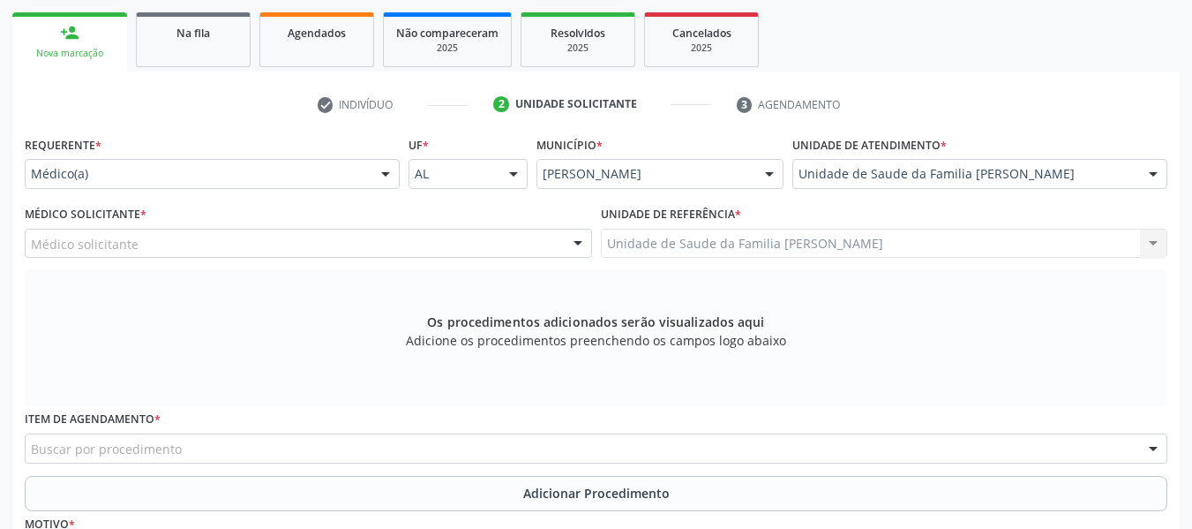
click at [576, 243] on div at bounding box center [578, 244] width 26 height 30
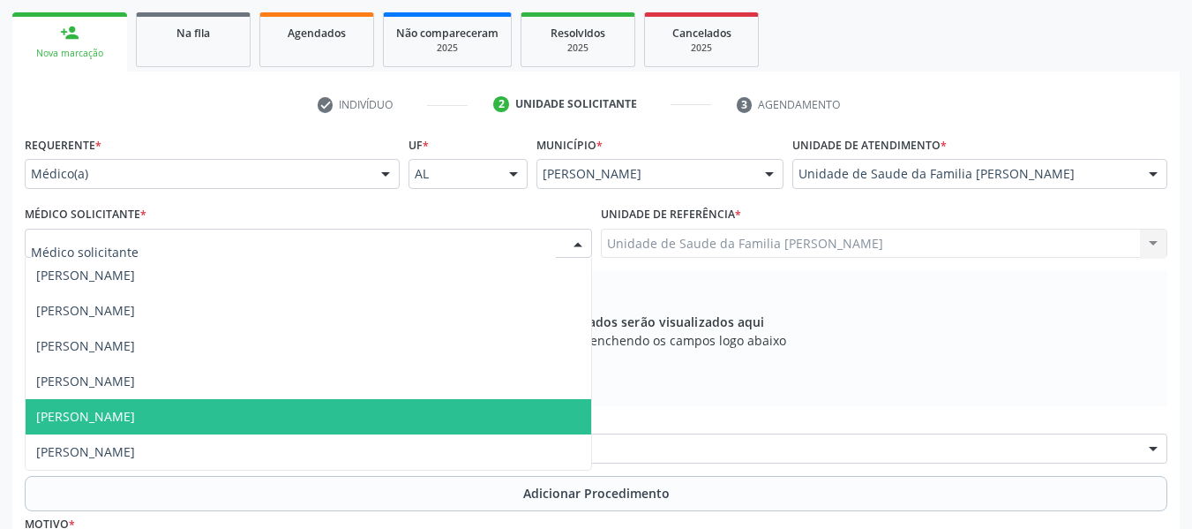
click at [135, 411] on span "[PERSON_NAME]" at bounding box center [85, 416] width 99 height 17
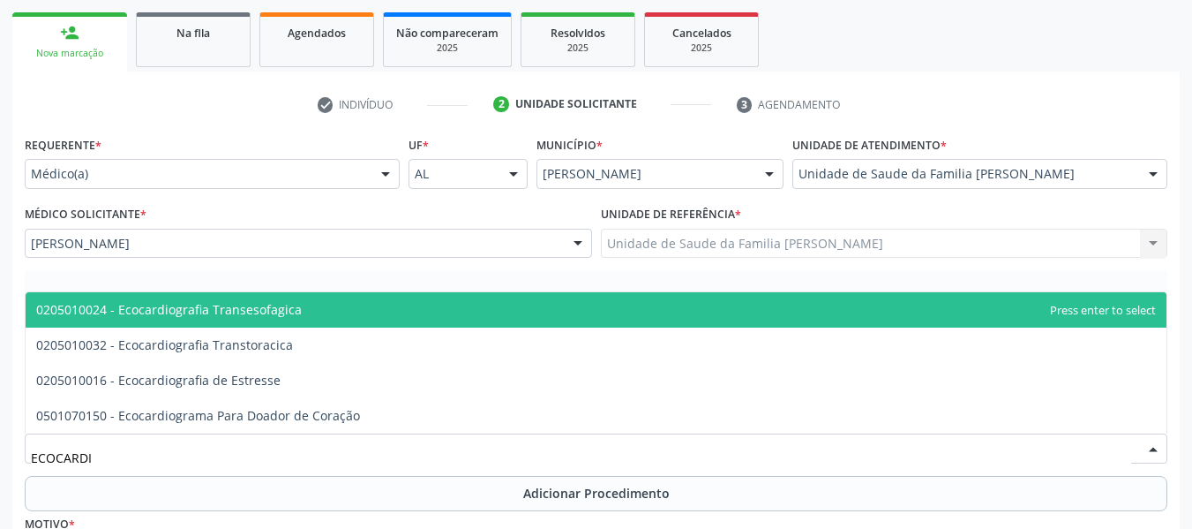
type input "ECOCARDIO"
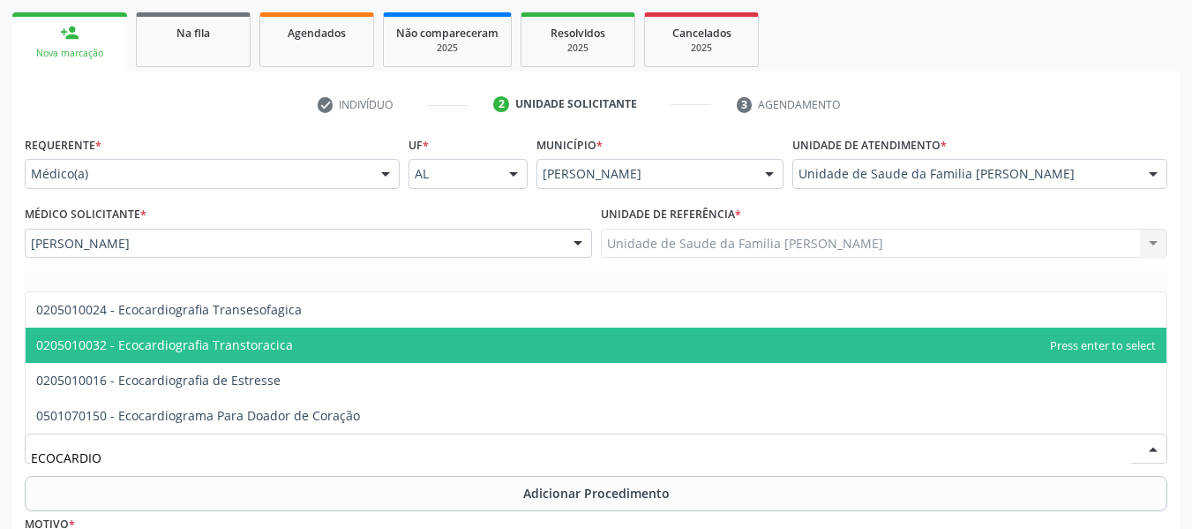
click at [193, 342] on span "0205010032 - Ecocardiografia Transtoracica" at bounding box center [164, 344] width 257 height 17
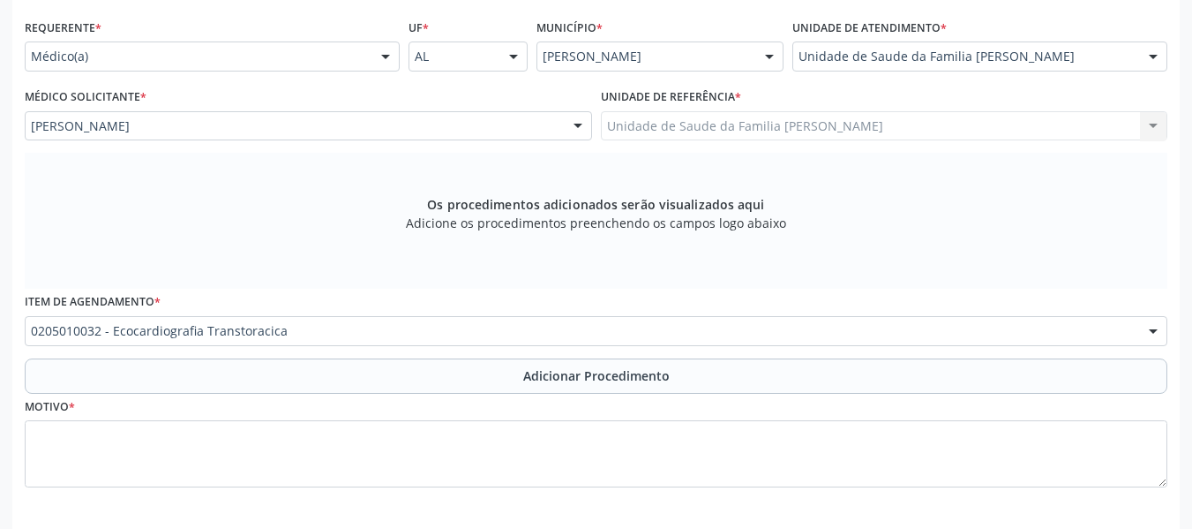
scroll to position [468, 0]
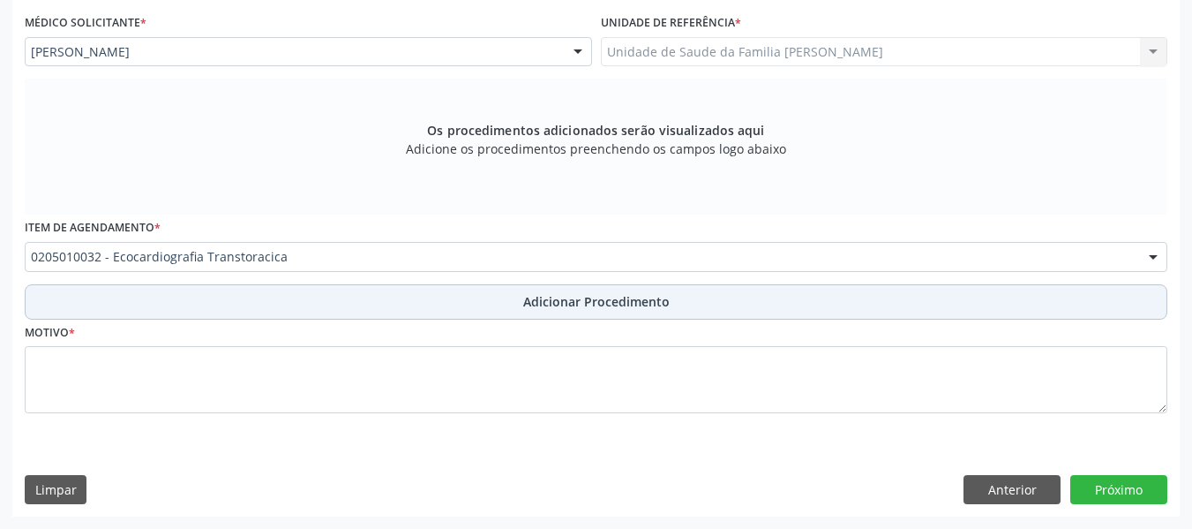
click at [569, 301] on span "Adicionar Procedimento" at bounding box center [596, 301] width 146 height 19
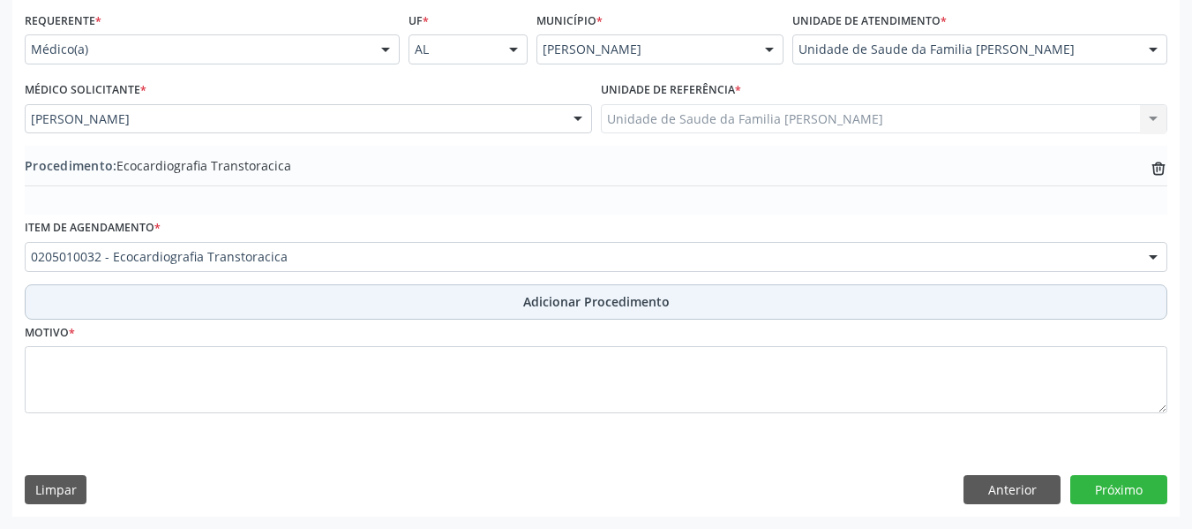
scroll to position [401, 0]
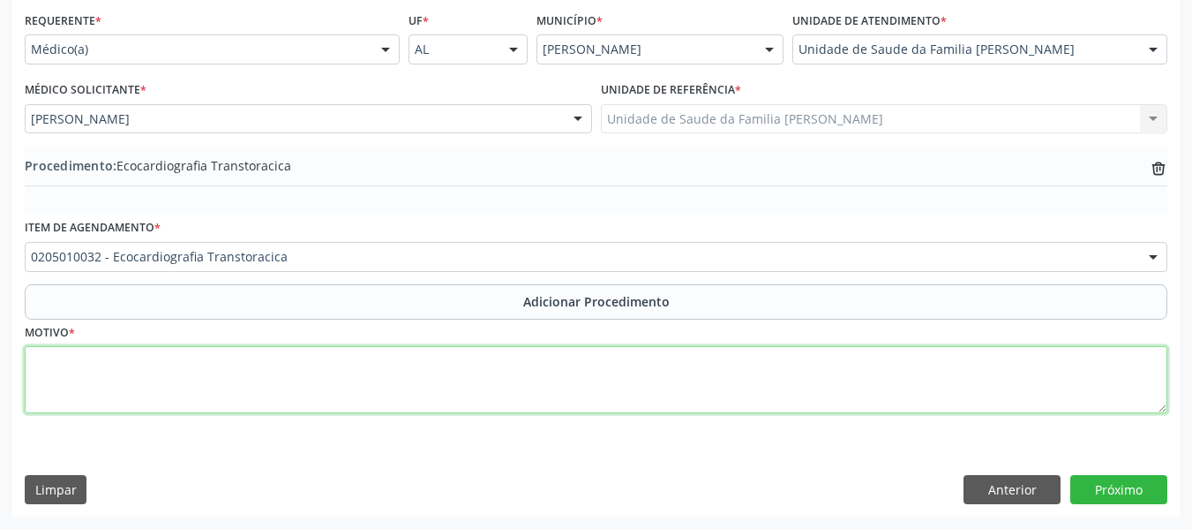
click at [48, 387] on textarea at bounding box center [596, 379] width 1143 height 67
type textarea "FEBRE REUMÁTICA/ ACOMPANHAMENTO"
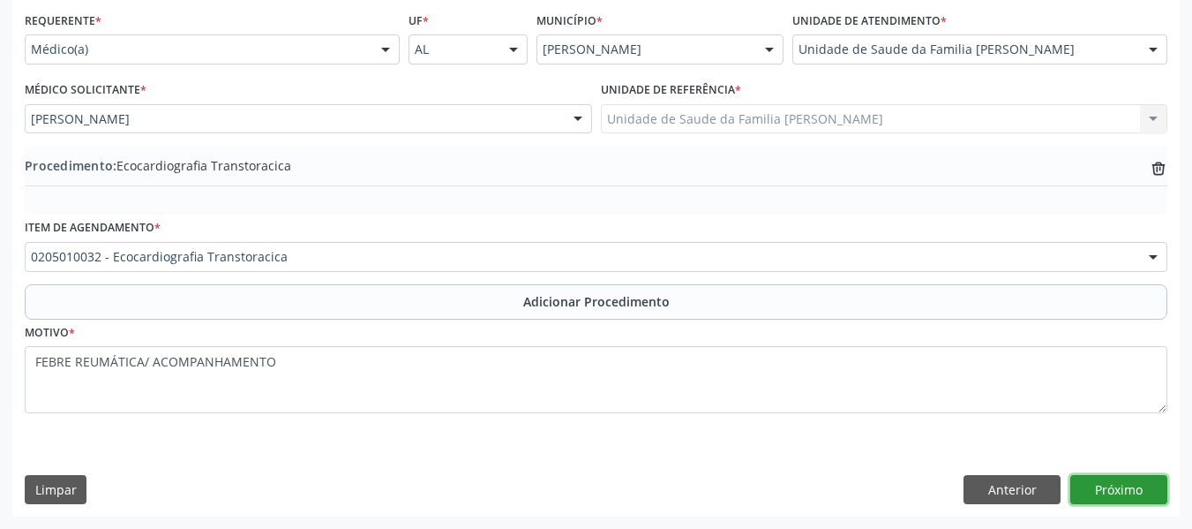
click at [1119, 487] on button "Próximo" at bounding box center [1118, 490] width 97 height 30
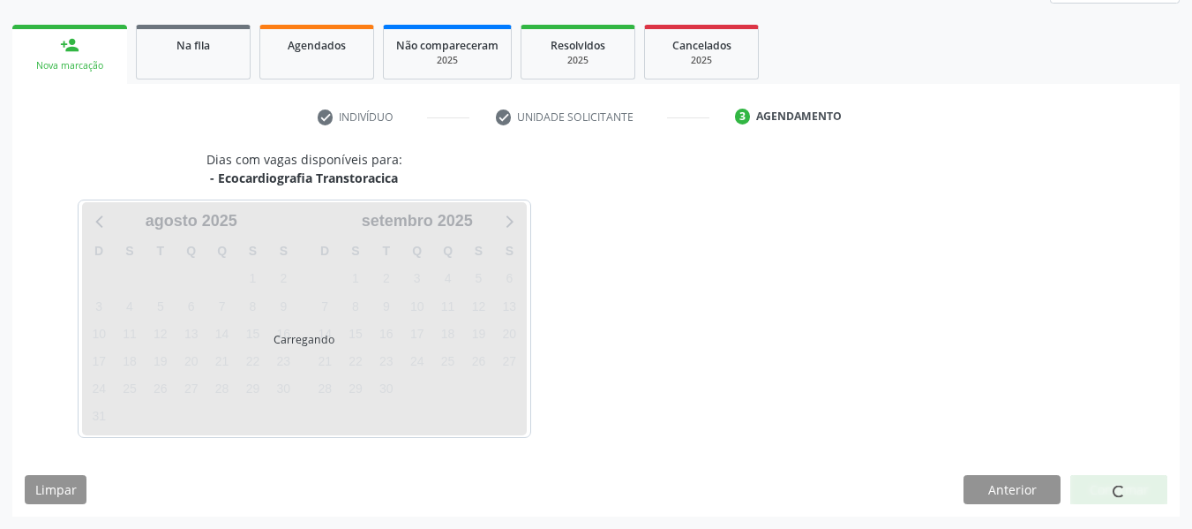
scroll to position [316, 0]
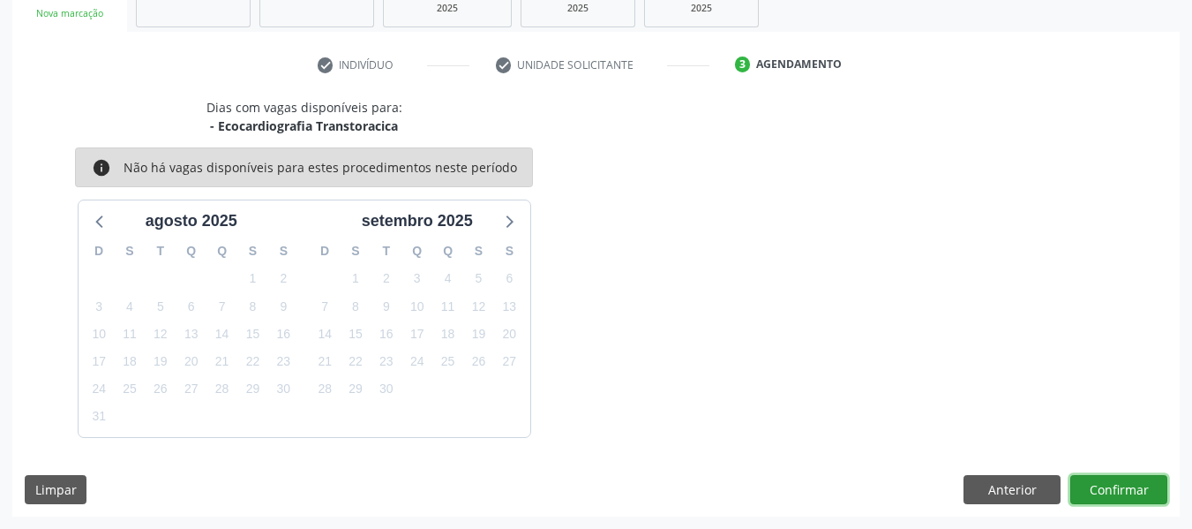
click at [1114, 490] on button "Confirmar" at bounding box center [1118, 490] width 97 height 30
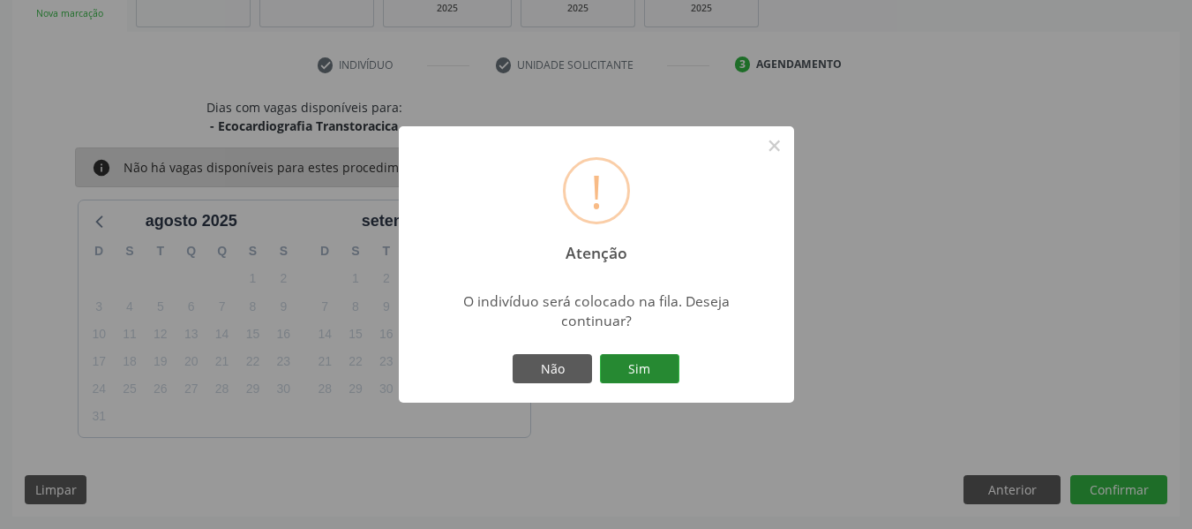
click at [650, 366] on button "Sim" at bounding box center [639, 369] width 79 height 30
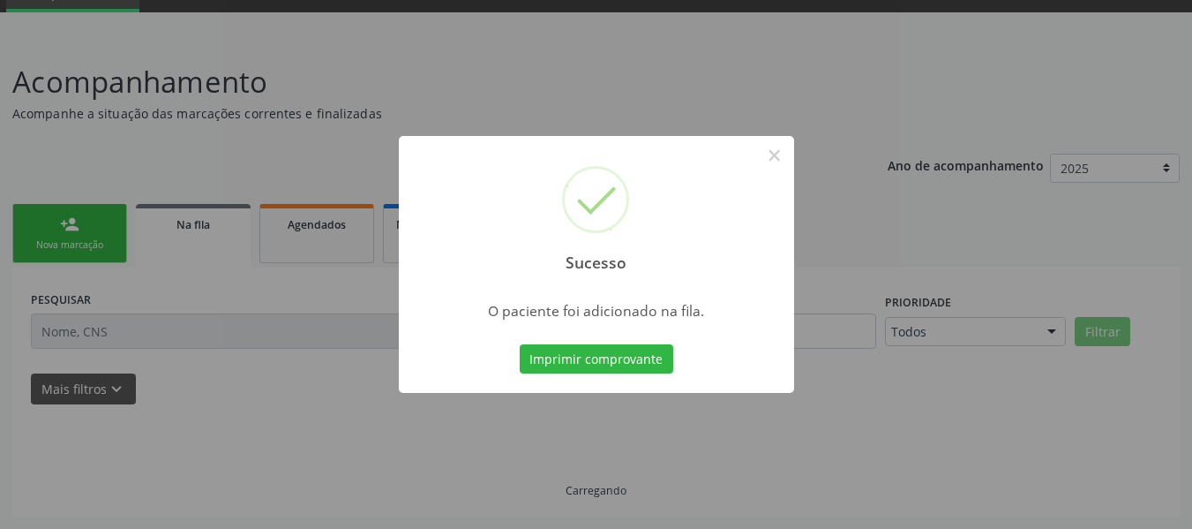
scroll to position [85, 0]
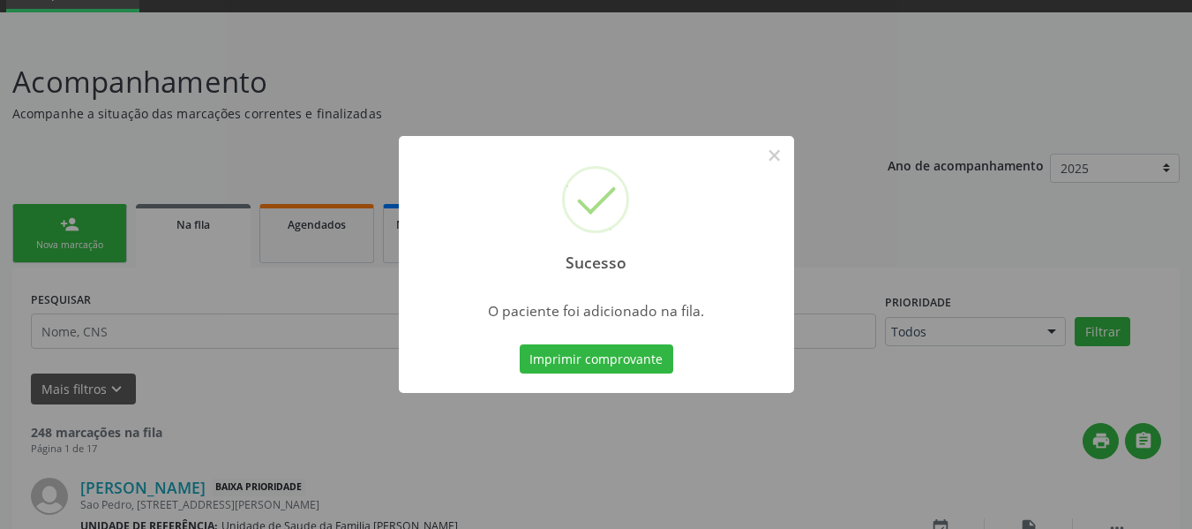
click at [34, 224] on div "Sucesso × O paciente foi adicionado na fila. Imprimir comprovante Cancel" at bounding box center [596, 264] width 1192 height 529
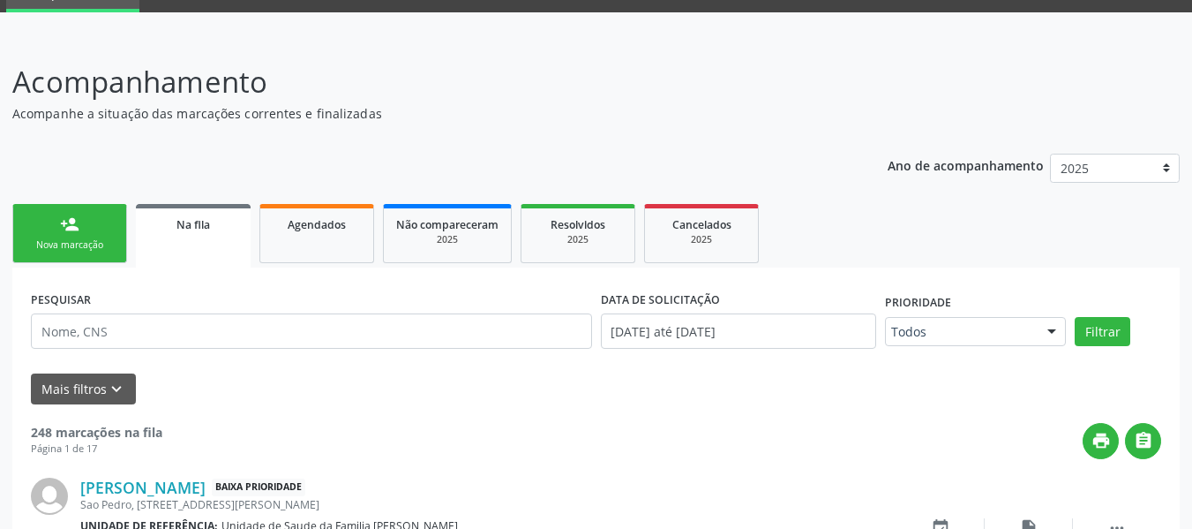
click at [34, 224] on link "person_add Nova marcação" at bounding box center [69, 233] width 115 height 59
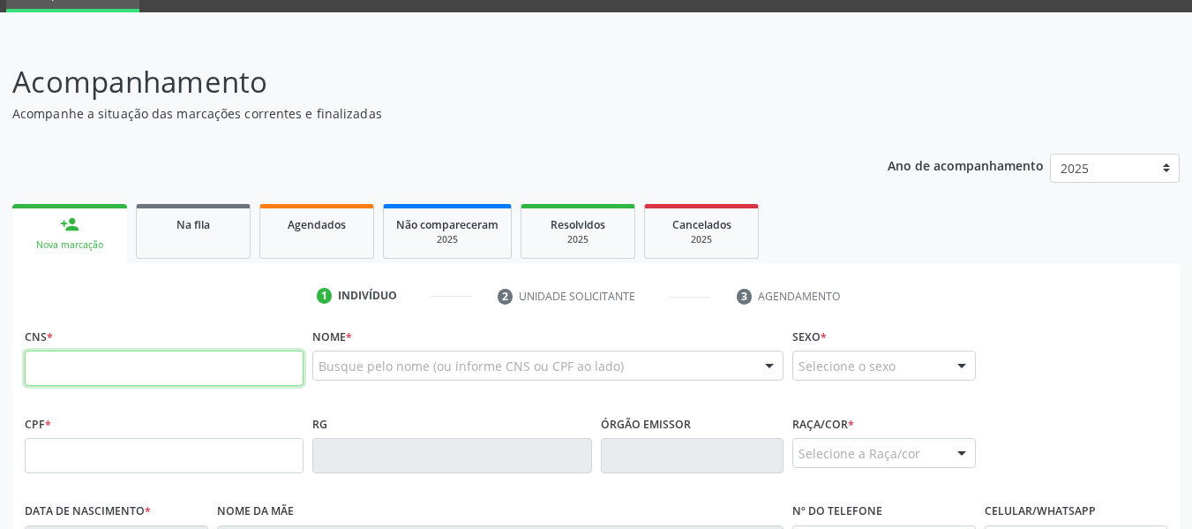
click at [41, 376] on input "text" at bounding box center [164, 367] width 279 height 35
type input "704 2027 8256 6283"
type input "[DATE]"
type input "[DEMOGRAPHIC_DATA][PERSON_NAME]"
type input "[PHONE_NUMBER]"
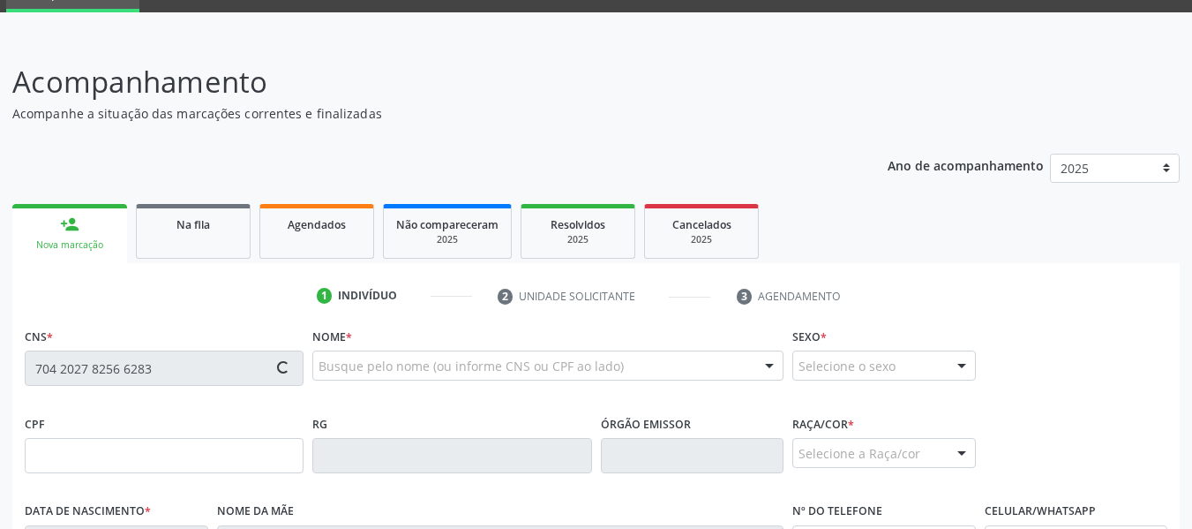
type input "80"
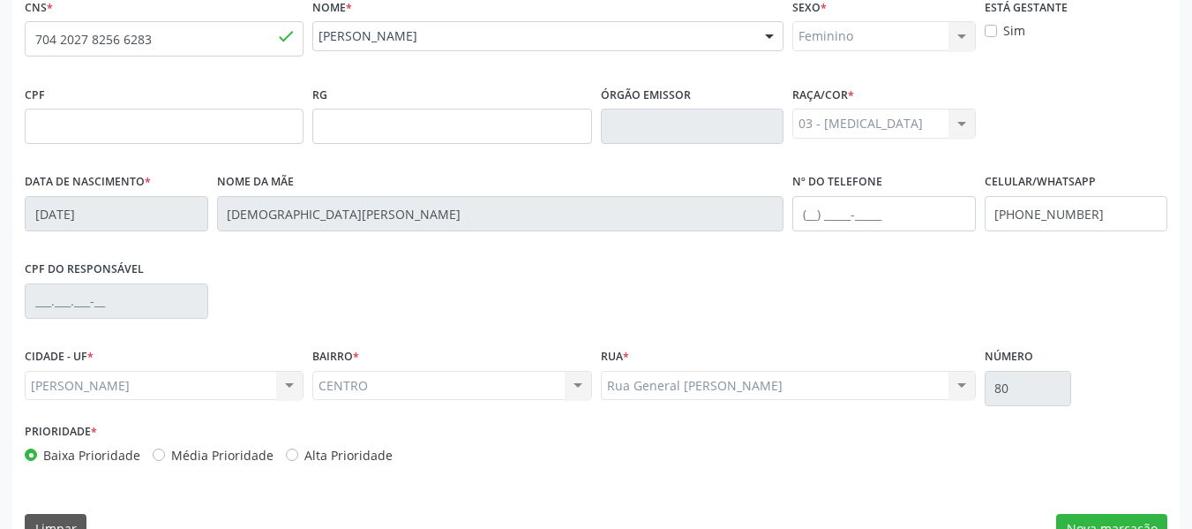
scroll to position [453, 0]
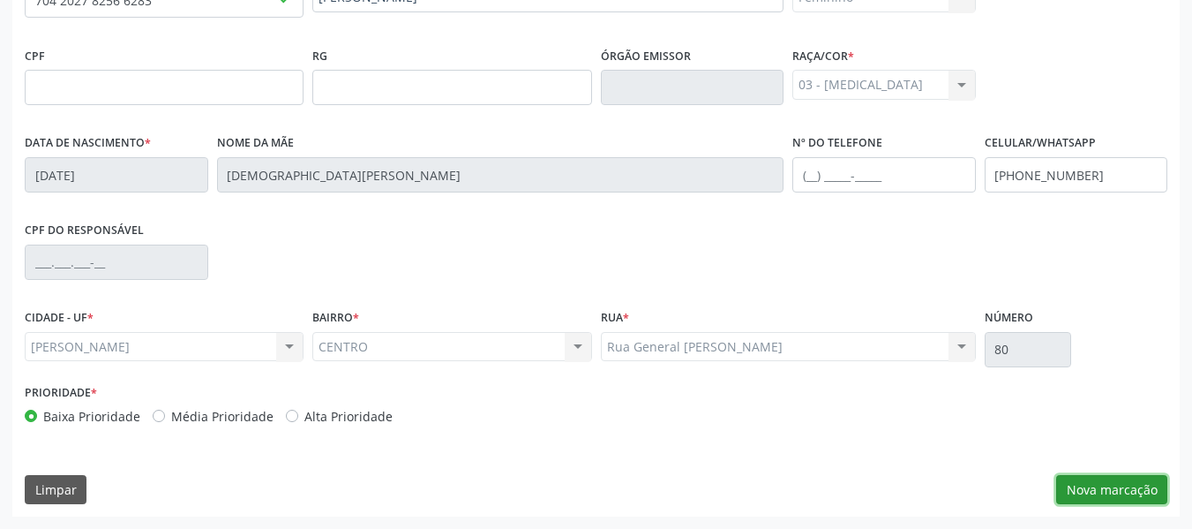
click at [1108, 488] on button "Nova marcação" at bounding box center [1111, 490] width 111 height 30
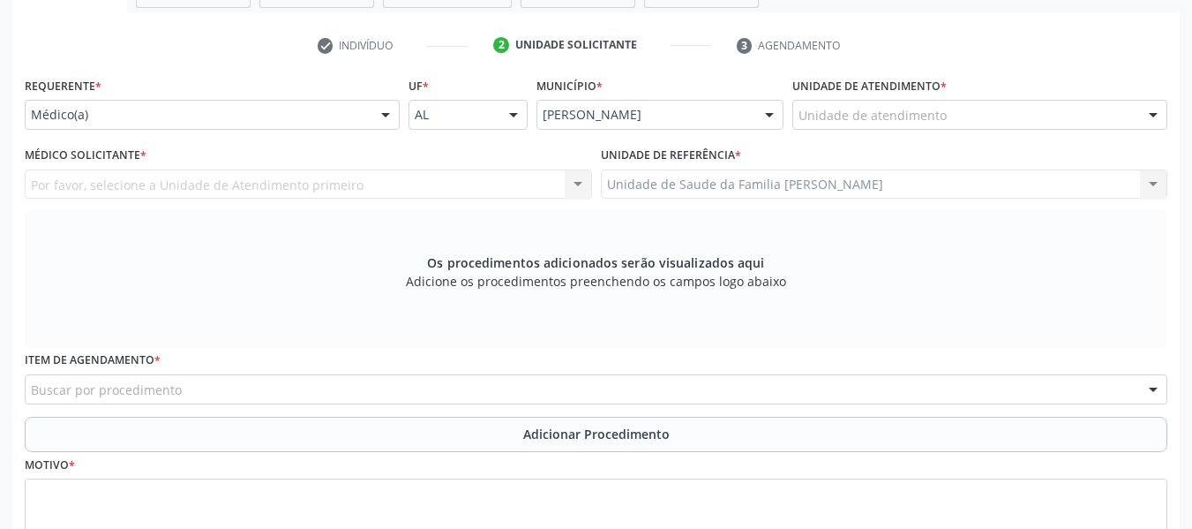
scroll to position [206, 0]
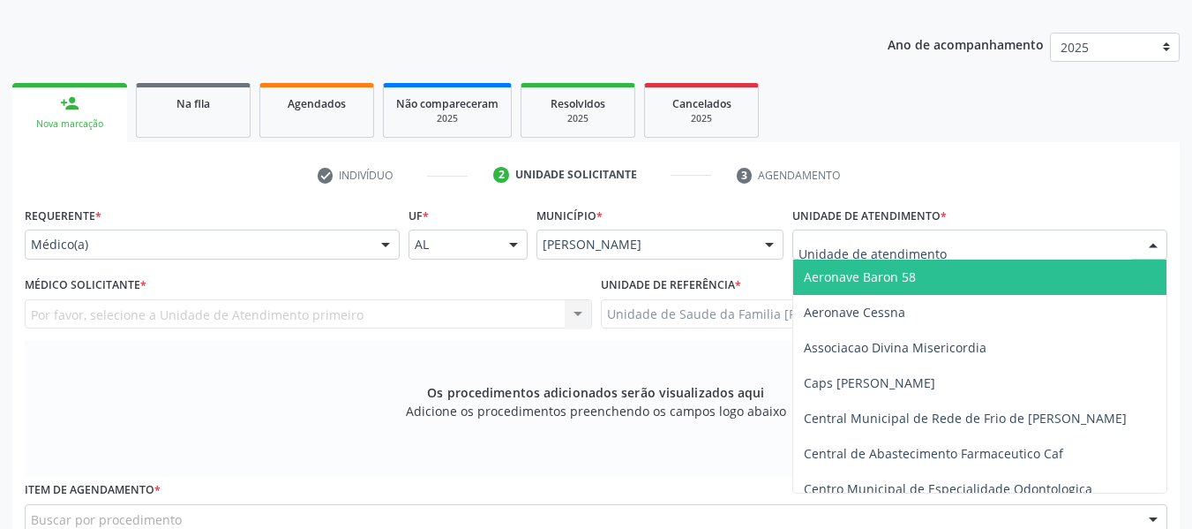
click at [1157, 246] on div at bounding box center [1153, 245] width 26 height 30
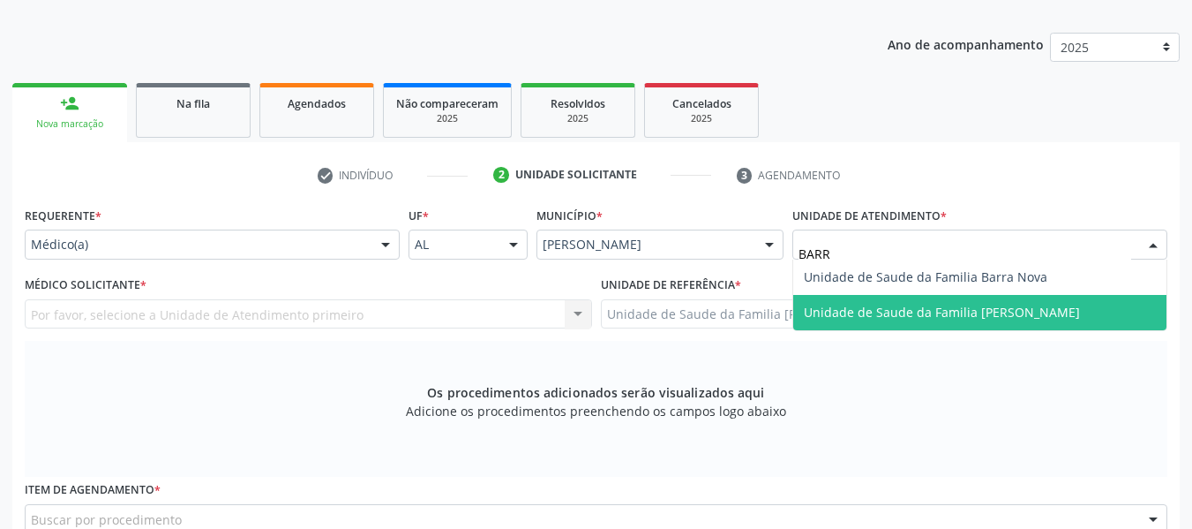
type input "BARRO"
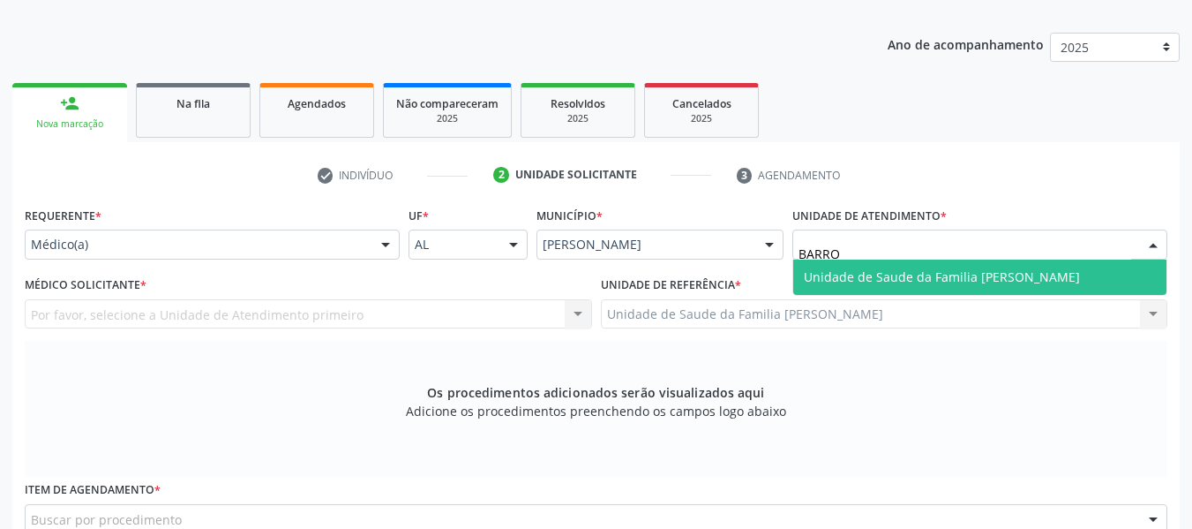
click at [969, 280] on span "Unidade de Saude da Familia [PERSON_NAME]" at bounding box center [942, 276] width 276 height 17
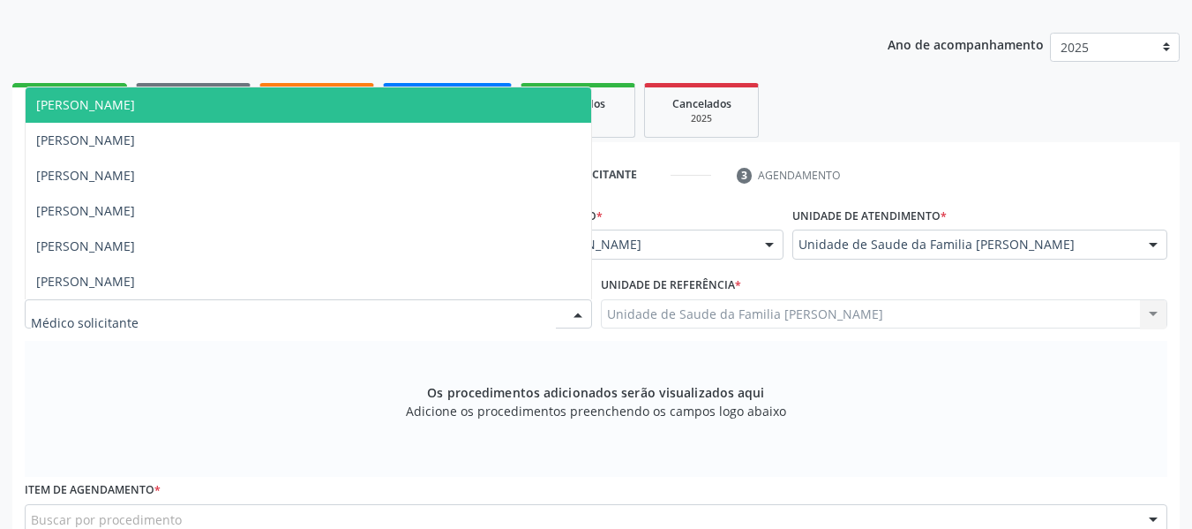
click at [581, 312] on div at bounding box center [578, 315] width 26 height 30
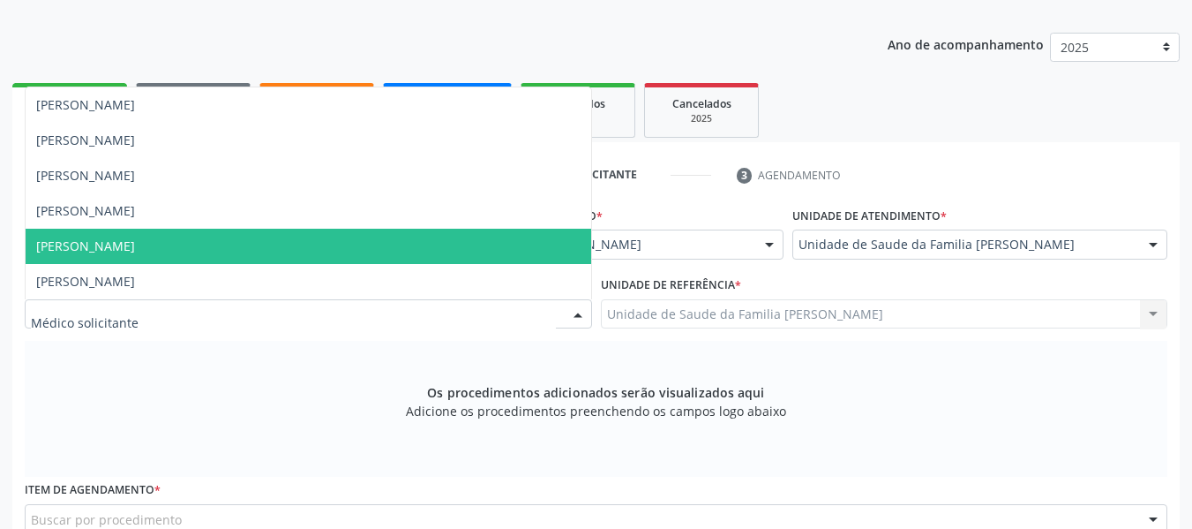
click at [131, 244] on span "[PERSON_NAME]" at bounding box center [85, 245] width 99 height 17
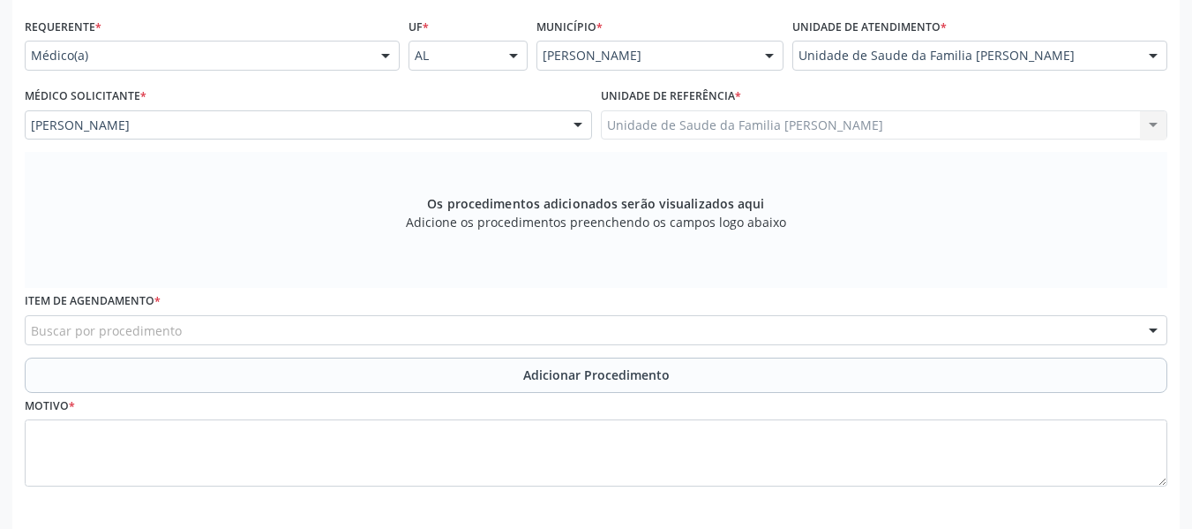
scroll to position [464, 0]
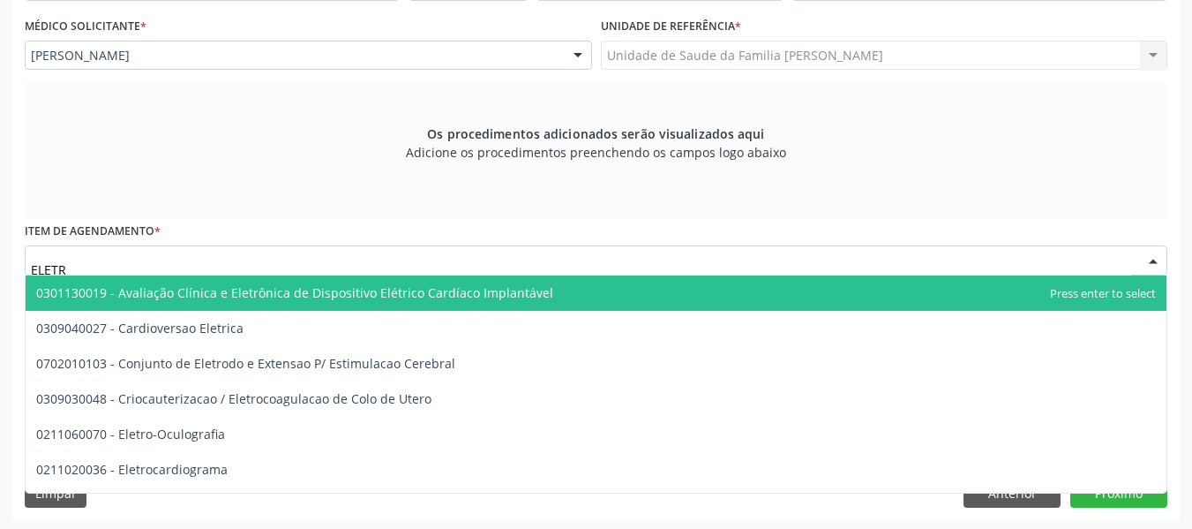
type input "ELETRO"
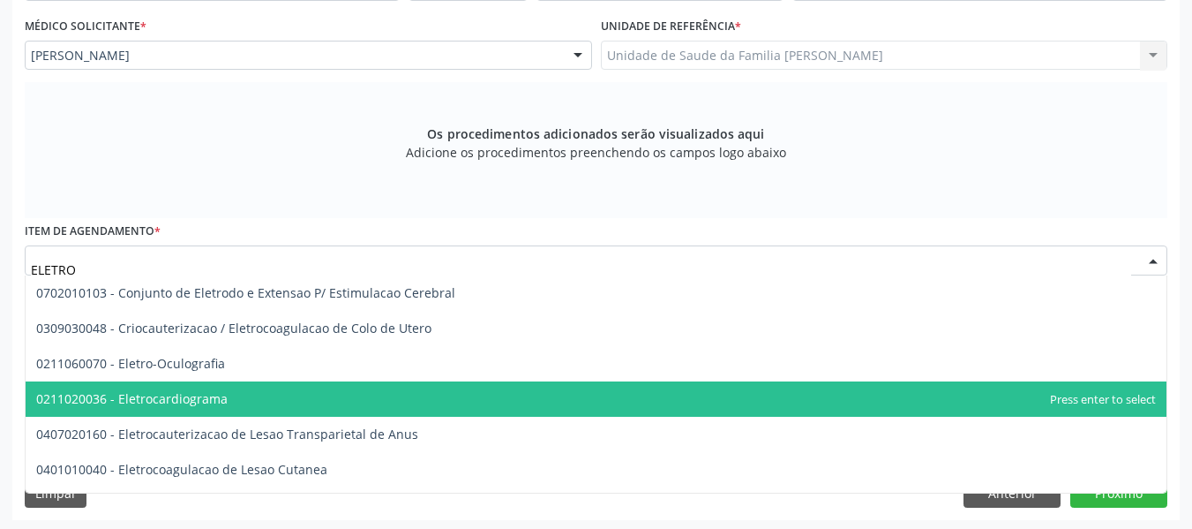
click at [127, 395] on span "0211020036 - Eletrocardiograma" at bounding box center [132, 398] width 192 height 17
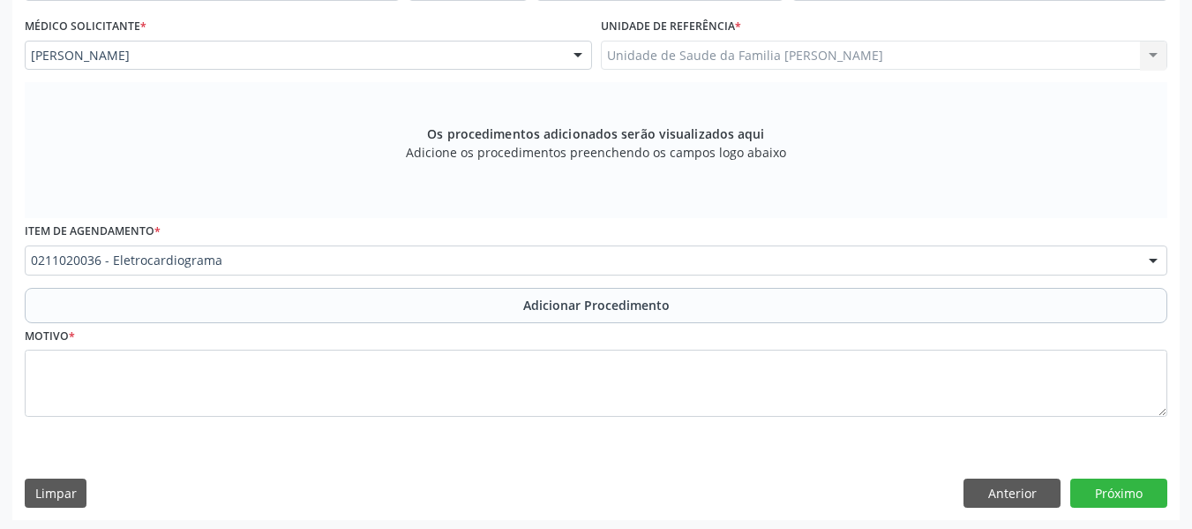
scroll to position [468, 0]
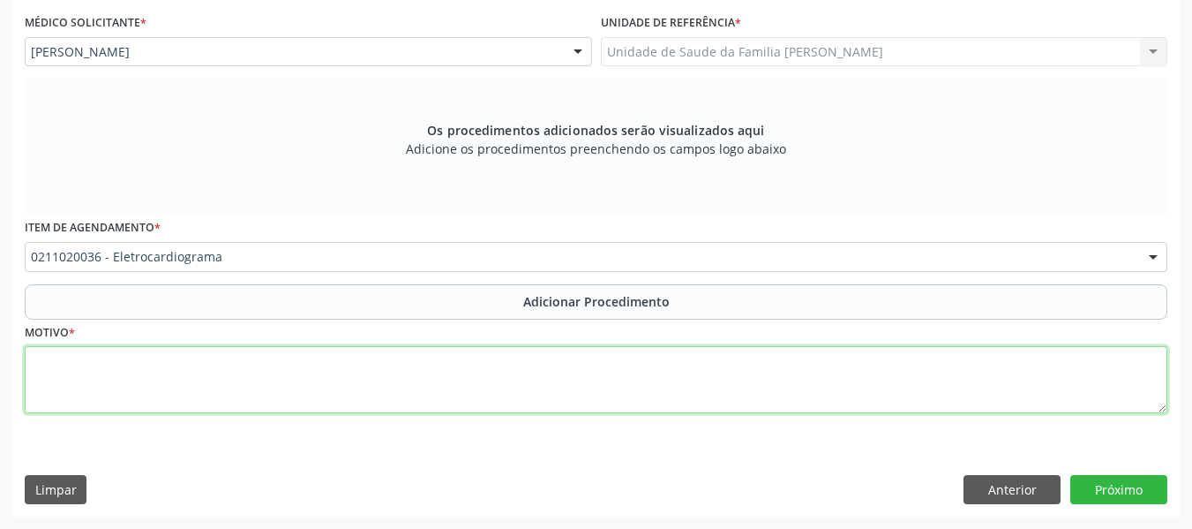
click at [65, 378] on textarea at bounding box center [596, 379] width 1143 height 67
type textarea "FEBRE REUMÁTICA/ACOMPANHAMENTO"
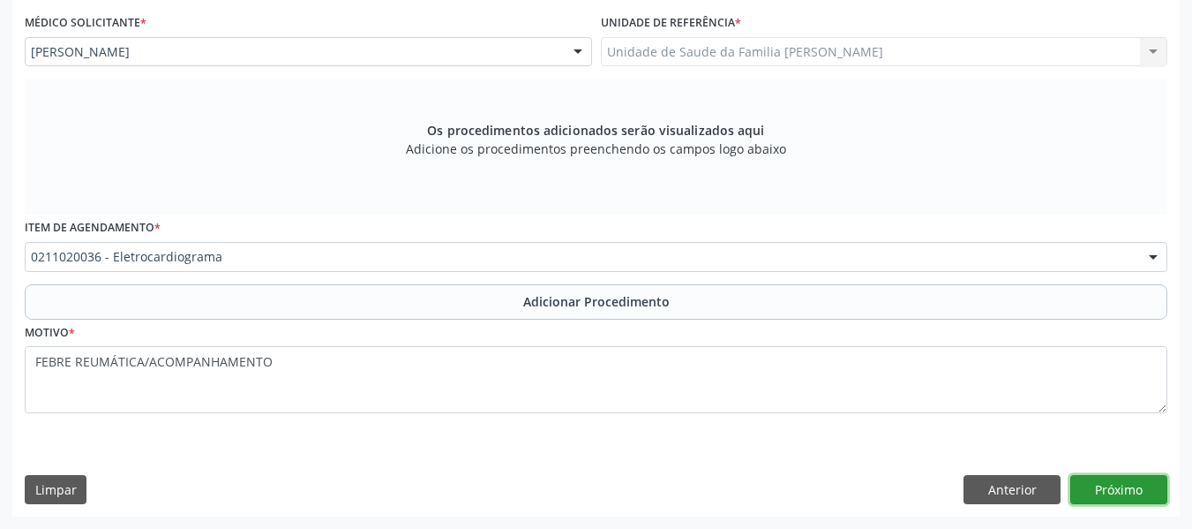
click at [1113, 490] on button "Próximo" at bounding box center [1118, 490] width 97 height 30
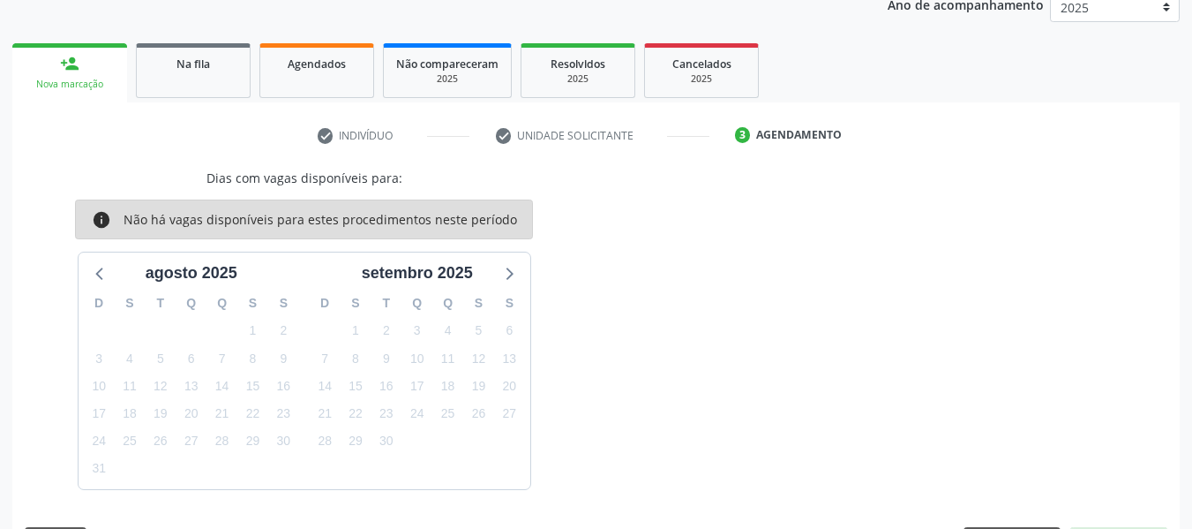
scroll to position [297, 0]
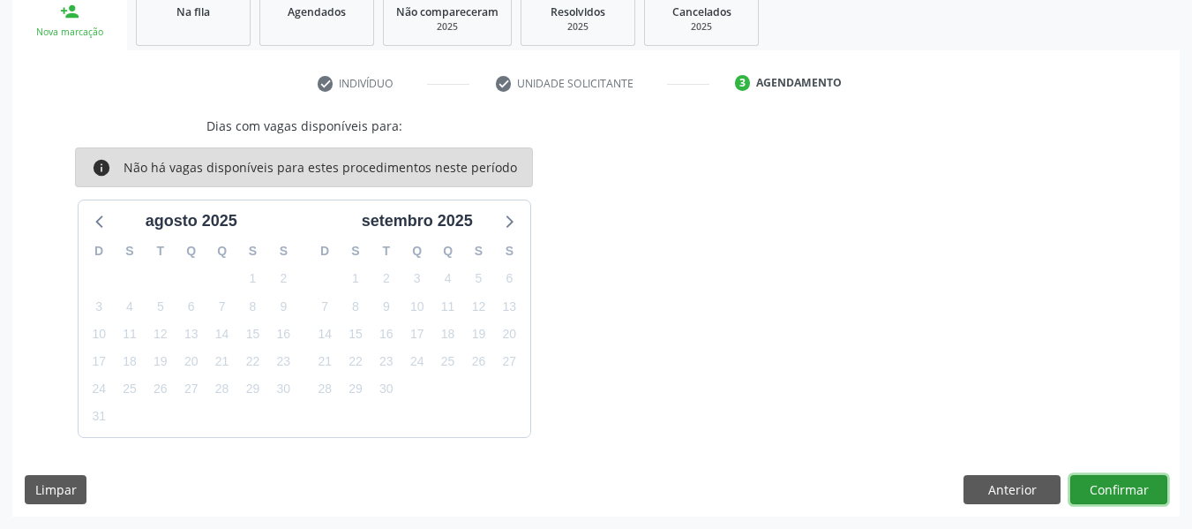
click at [1113, 489] on button "Confirmar" at bounding box center [1118, 490] width 97 height 30
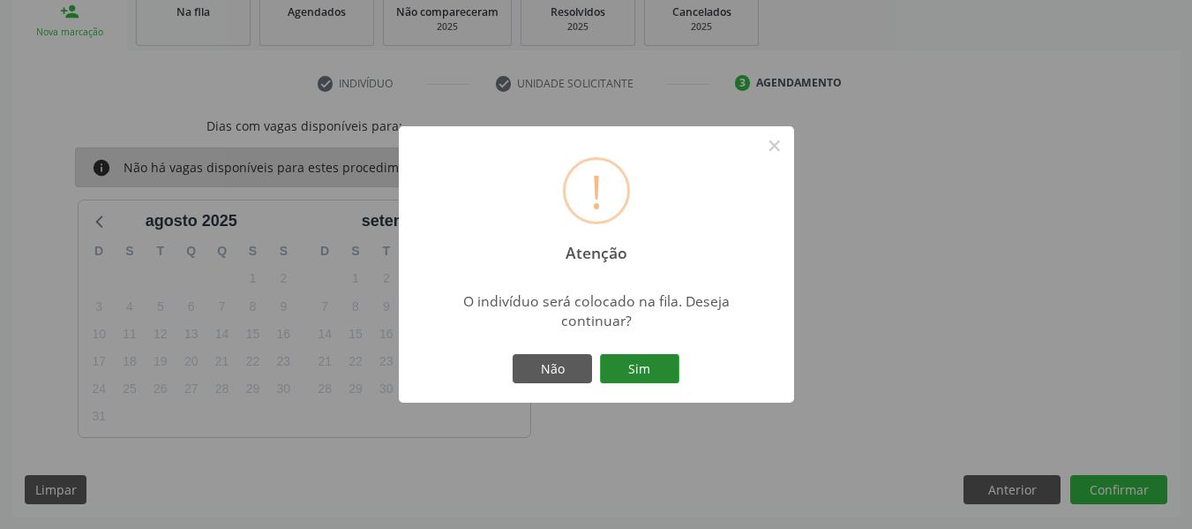
click at [641, 361] on button "Sim" at bounding box center [639, 369] width 79 height 30
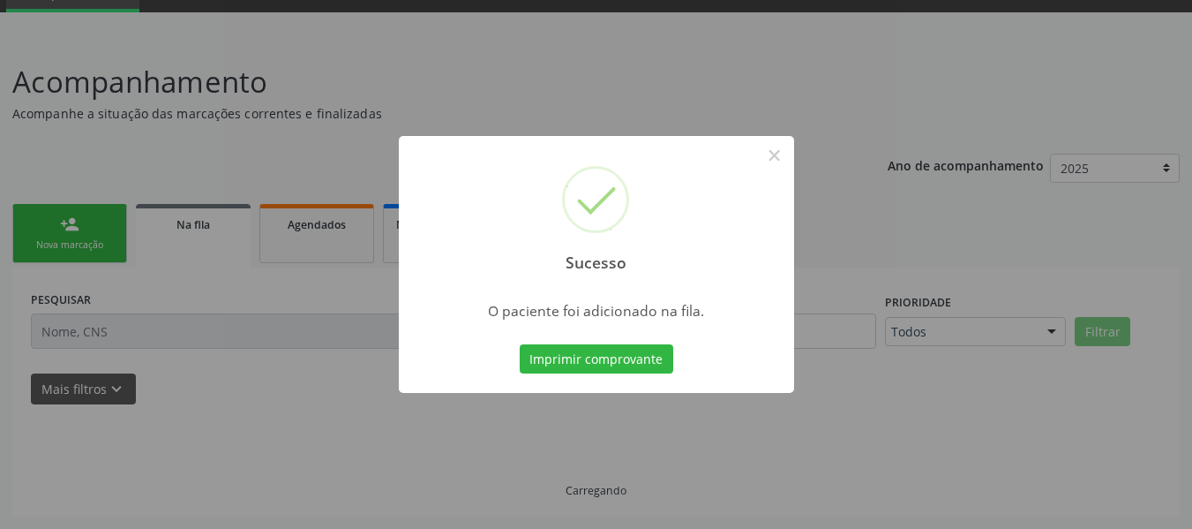
scroll to position [85, 0]
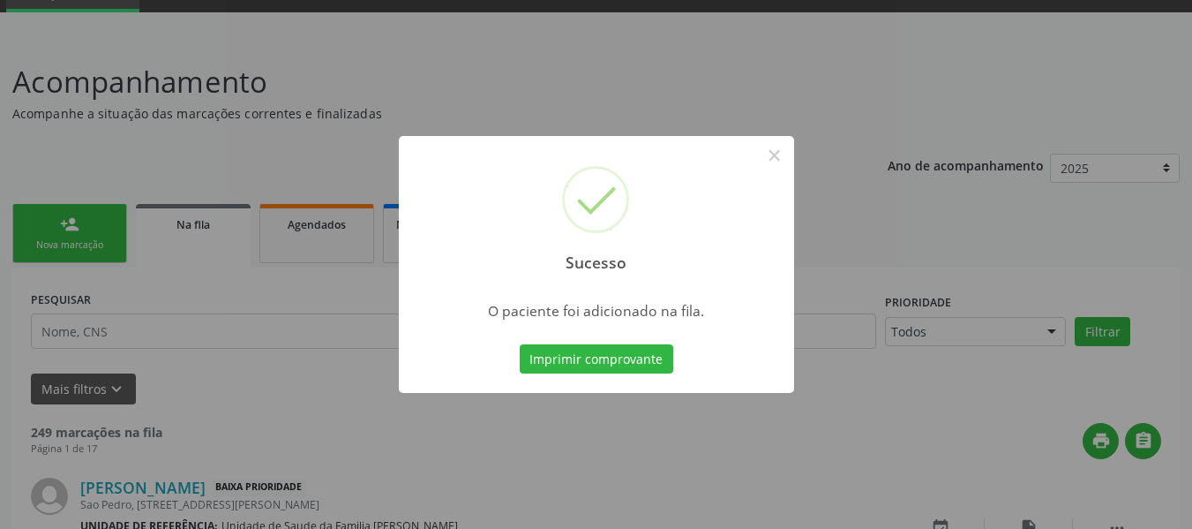
click at [46, 217] on div "Sucesso × O paciente foi adicionado na fila. Imprimir comprovante Cancel" at bounding box center [596, 264] width 1192 height 529
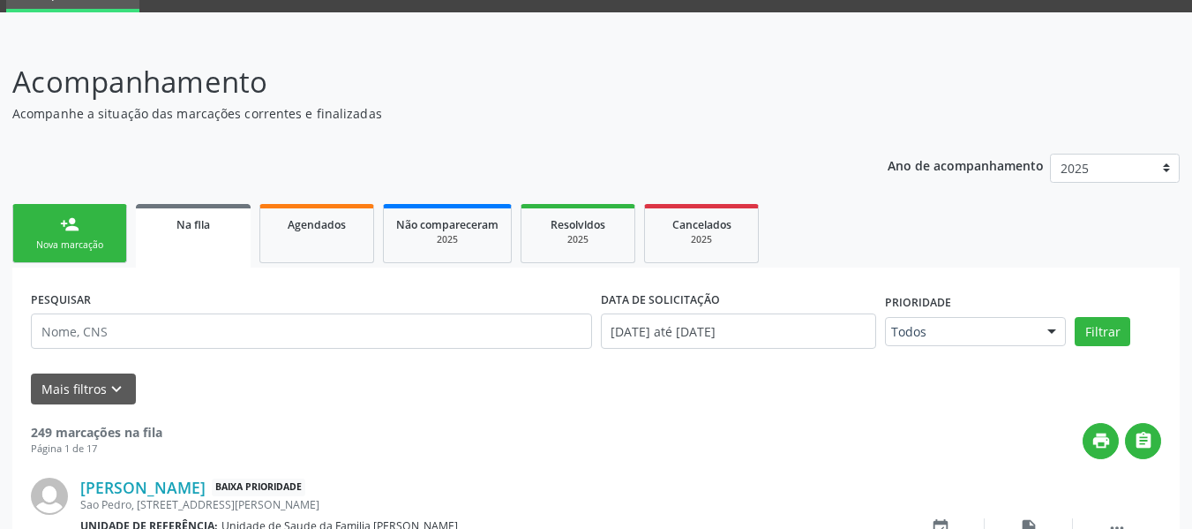
click at [46, 217] on link "person_add Nova marcação" at bounding box center [69, 233] width 115 height 59
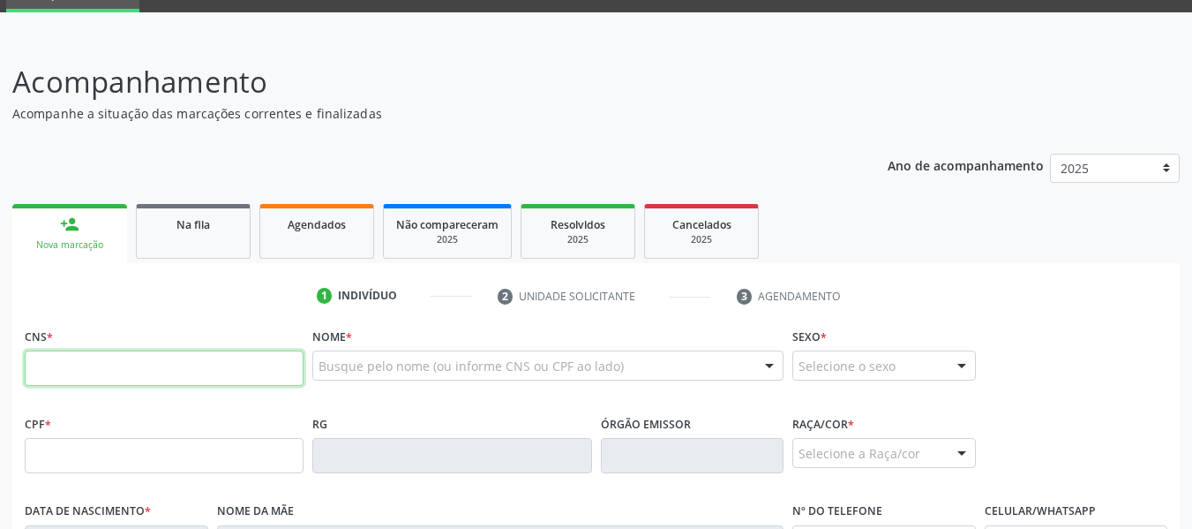
click at [88, 383] on input "text" at bounding box center [164, 367] width 279 height 35
type input "704 2027 8256 6283"
type input "[DATE]"
type input "[DEMOGRAPHIC_DATA][PERSON_NAME]"
type input "[PHONE_NUMBER]"
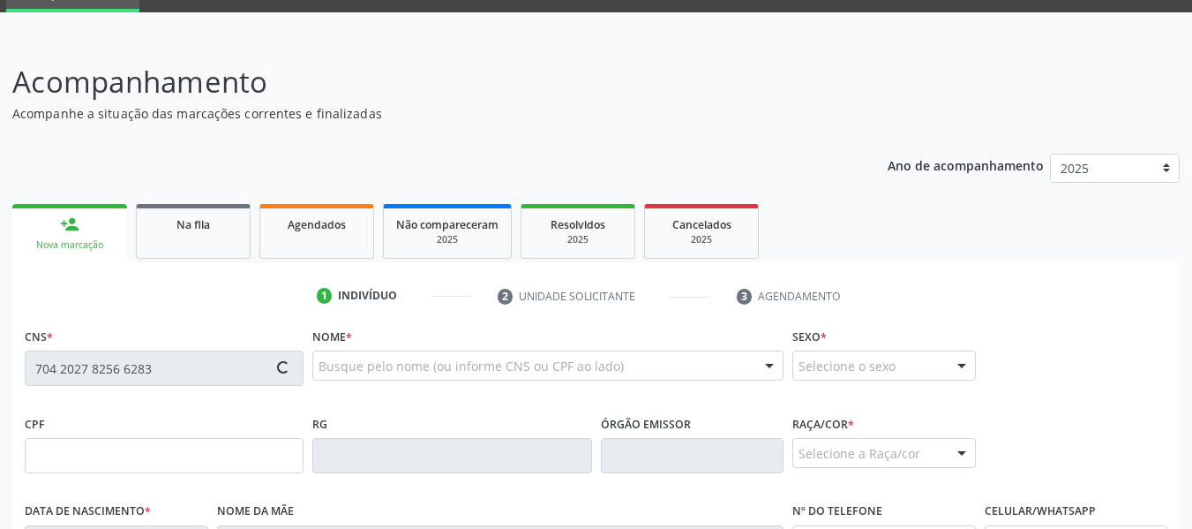
type input "80"
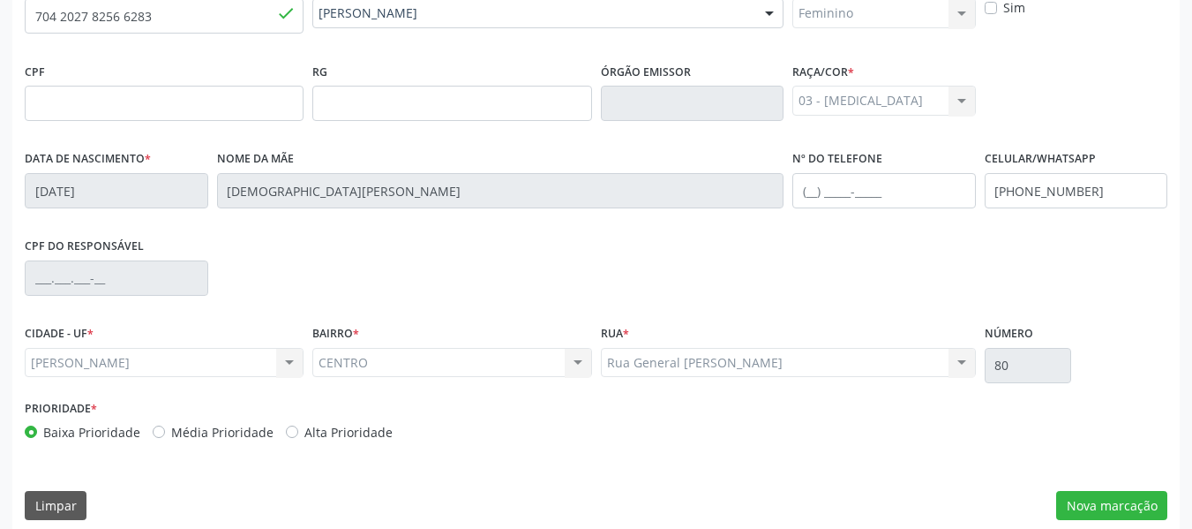
scroll to position [453, 0]
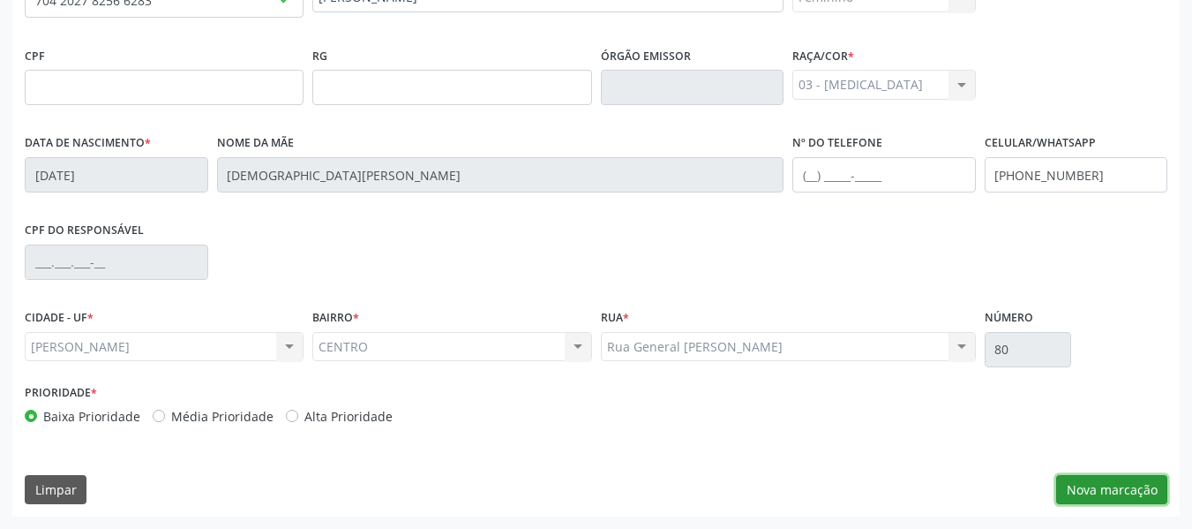
click at [1086, 492] on button "Nova marcação" at bounding box center [1111, 490] width 111 height 30
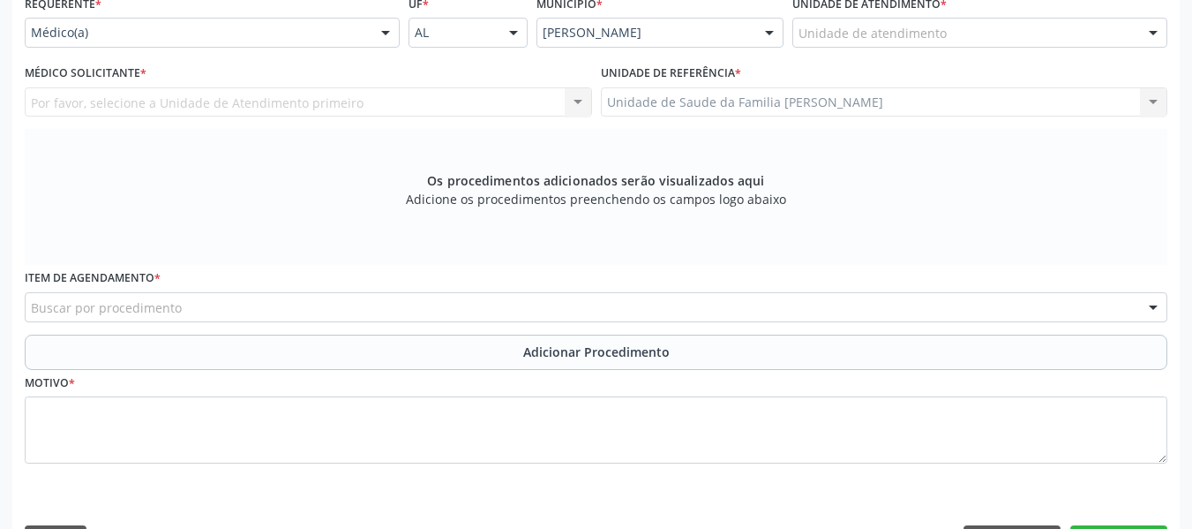
scroll to position [382, 0]
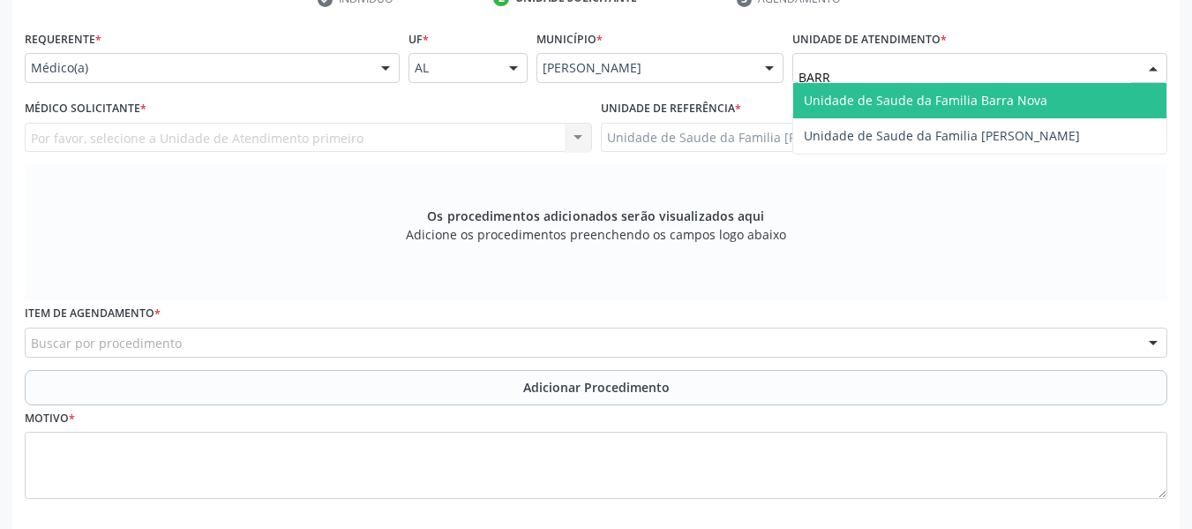
type input "BARRO"
click at [855, 95] on span "Unidade de Saude da Familia [PERSON_NAME]" at bounding box center [942, 100] width 276 height 17
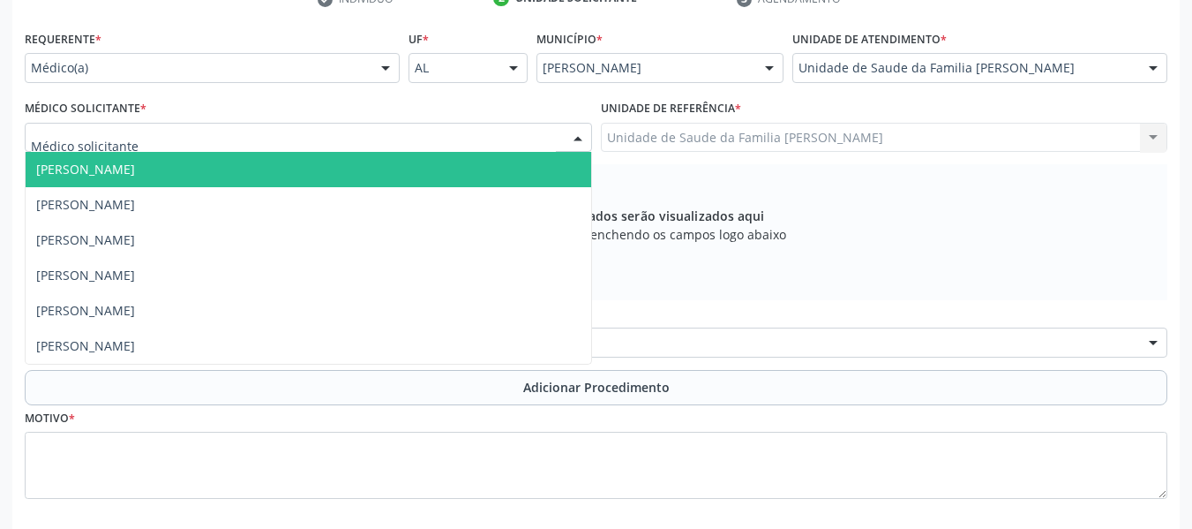
click at [576, 134] on div at bounding box center [578, 139] width 26 height 30
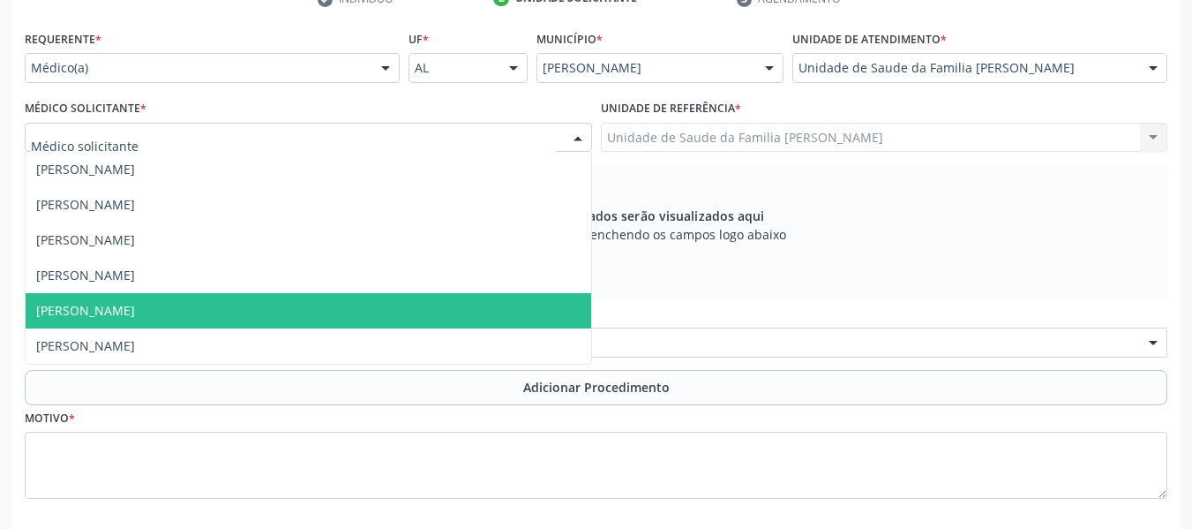
click at [127, 311] on span "[PERSON_NAME]" at bounding box center [85, 310] width 99 height 17
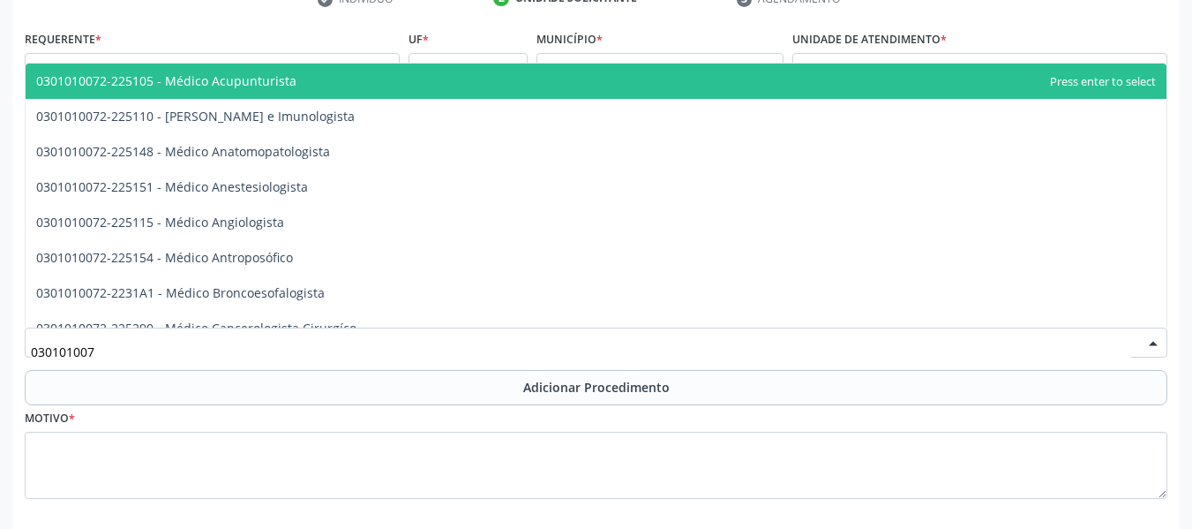
type input "0301010072"
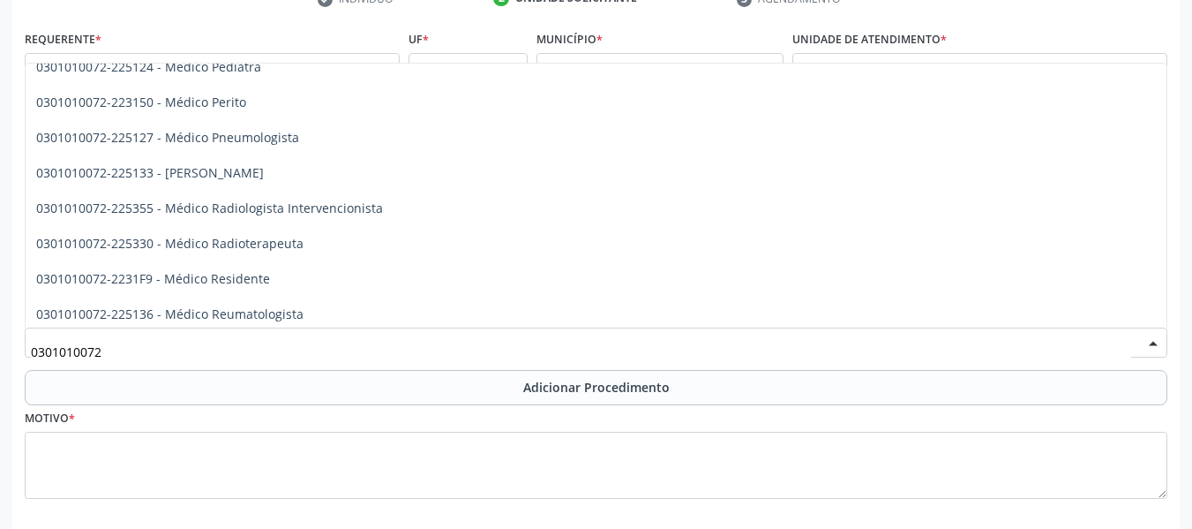
scroll to position [1683, 0]
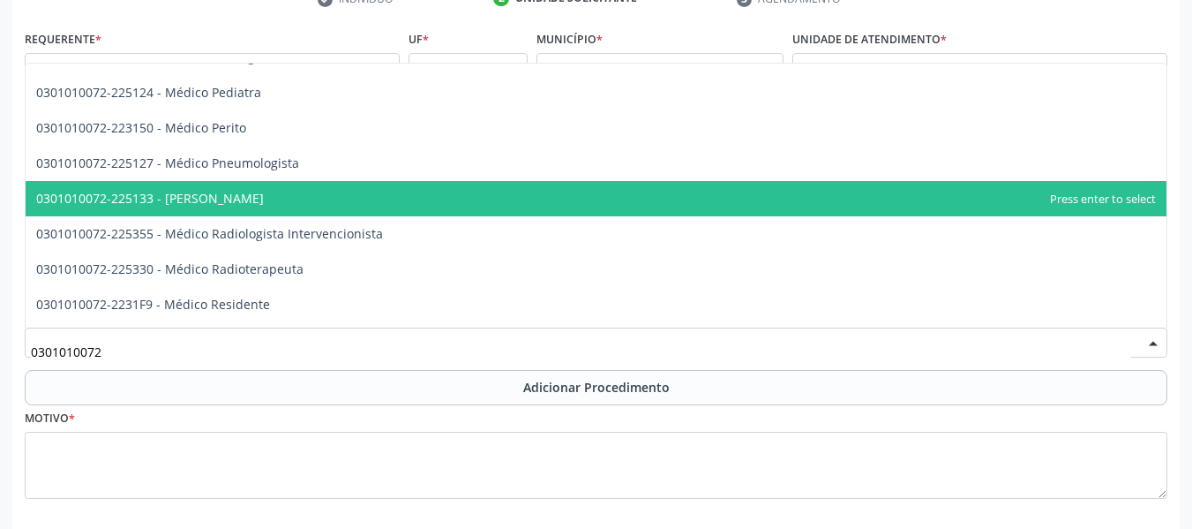
click at [318, 192] on span "0301010072-225133 - [PERSON_NAME]" at bounding box center [596, 198] width 1141 height 35
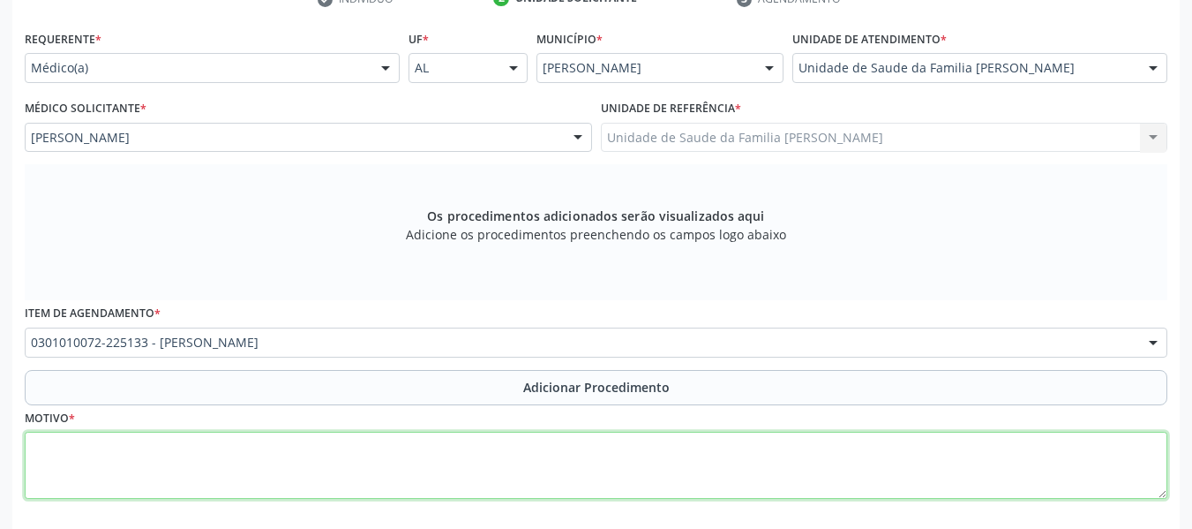
click at [110, 462] on textarea at bounding box center [596, 465] width 1143 height 67
click at [62, 447] on textarea "DIST DE ANSIEDADE" at bounding box center [596, 465] width 1143 height 67
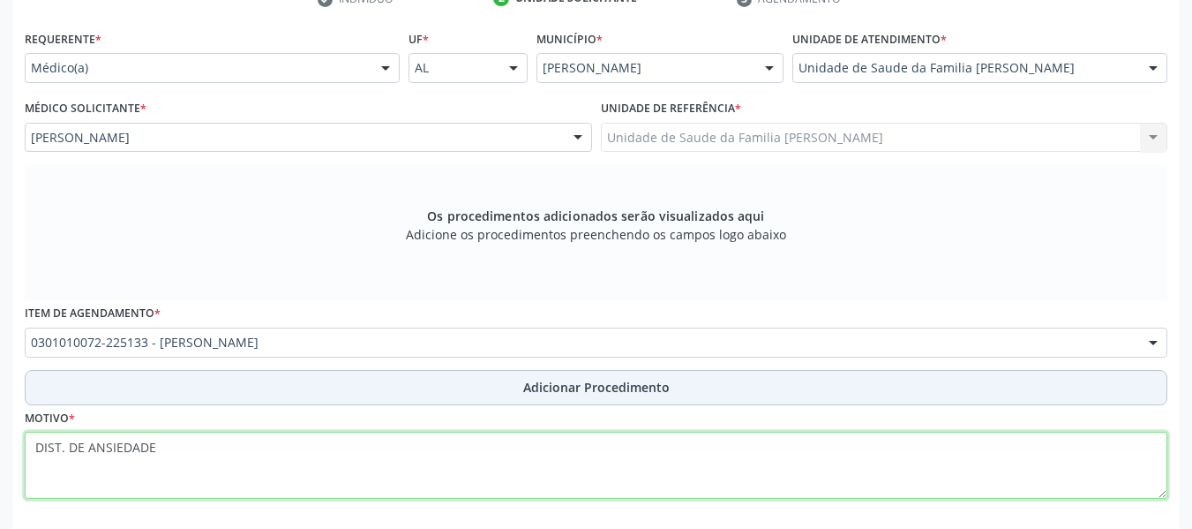
type textarea "DIST. DE ANSIEDADE"
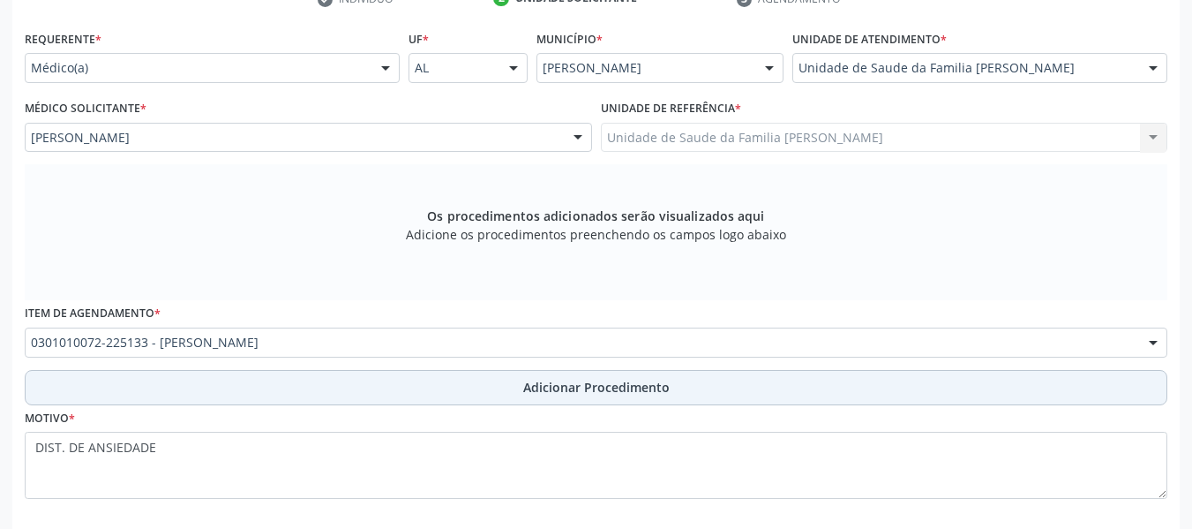
click at [579, 385] on span "Adicionar Procedimento" at bounding box center [596, 387] width 146 height 19
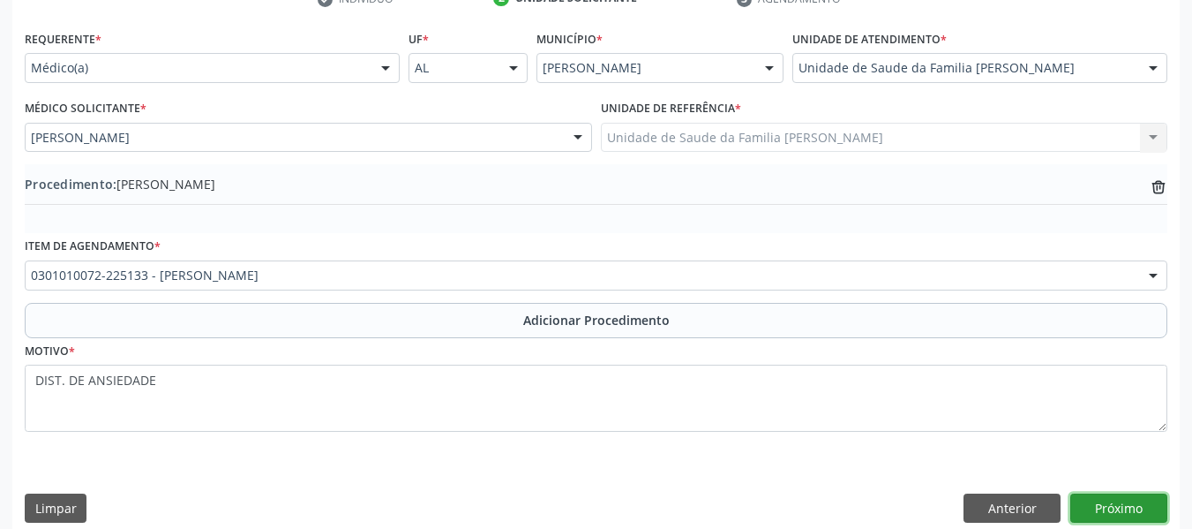
click at [1115, 501] on button "Próximo" at bounding box center [1118, 508] width 97 height 30
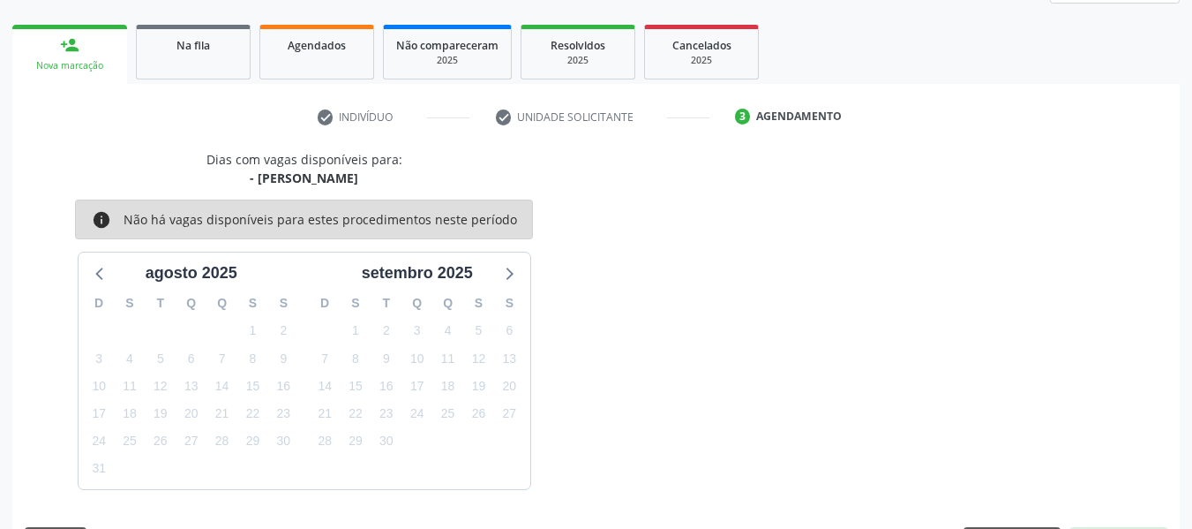
scroll to position [316, 0]
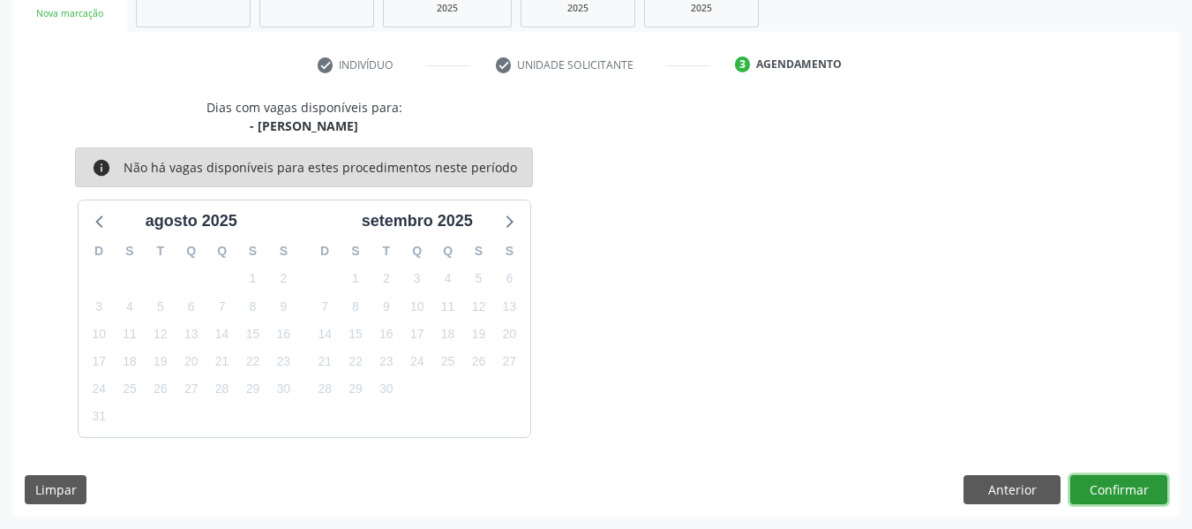
click at [1121, 486] on button "Confirmar" at bounding box center [1118, 490] width 97 height 30
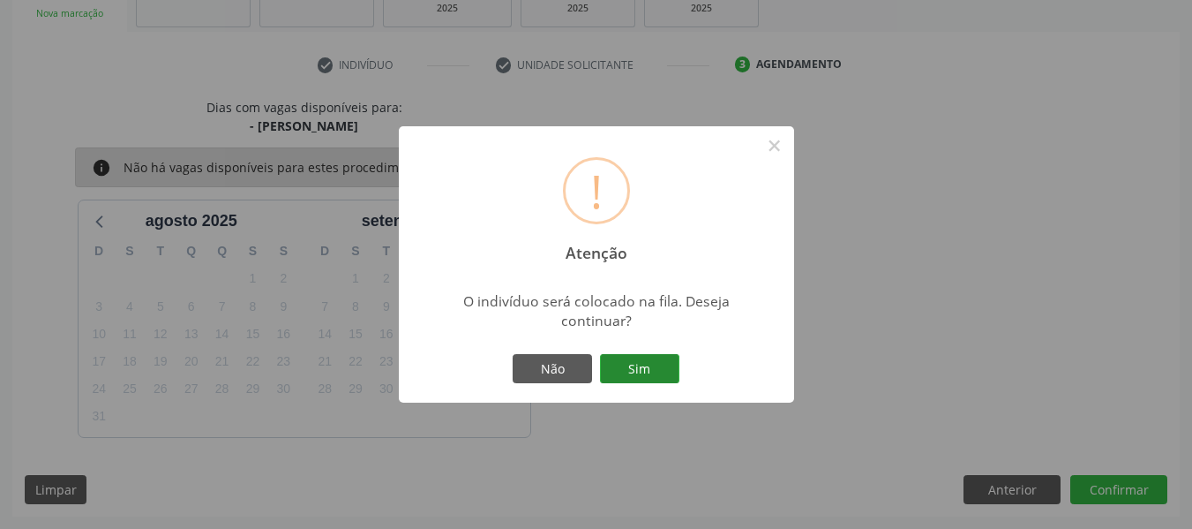
click at [638, 367] on button "Sim" at bounding box center [639, 369] width 79 height 30
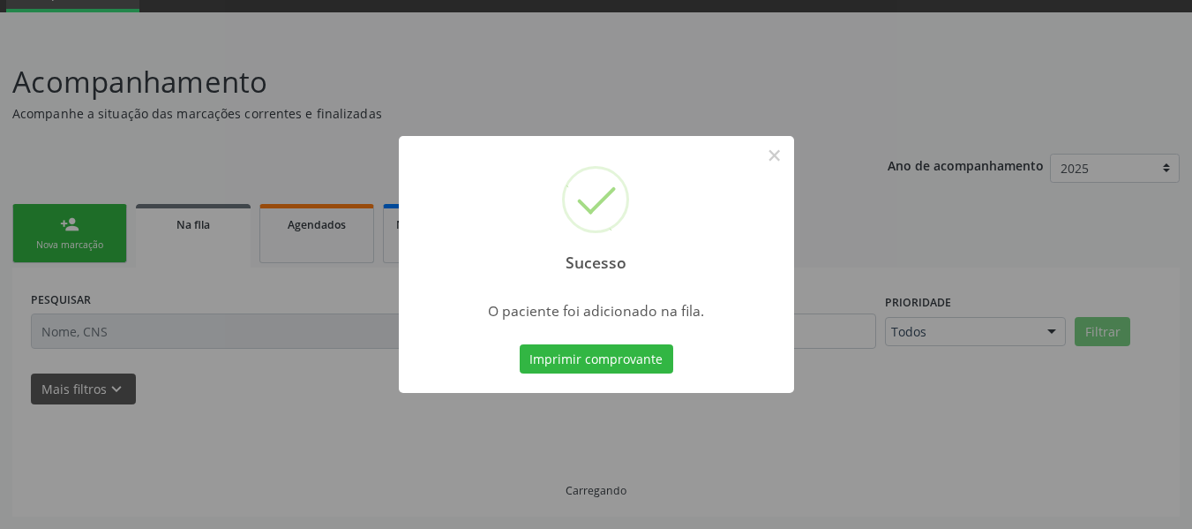
scroll to position [85, 0]
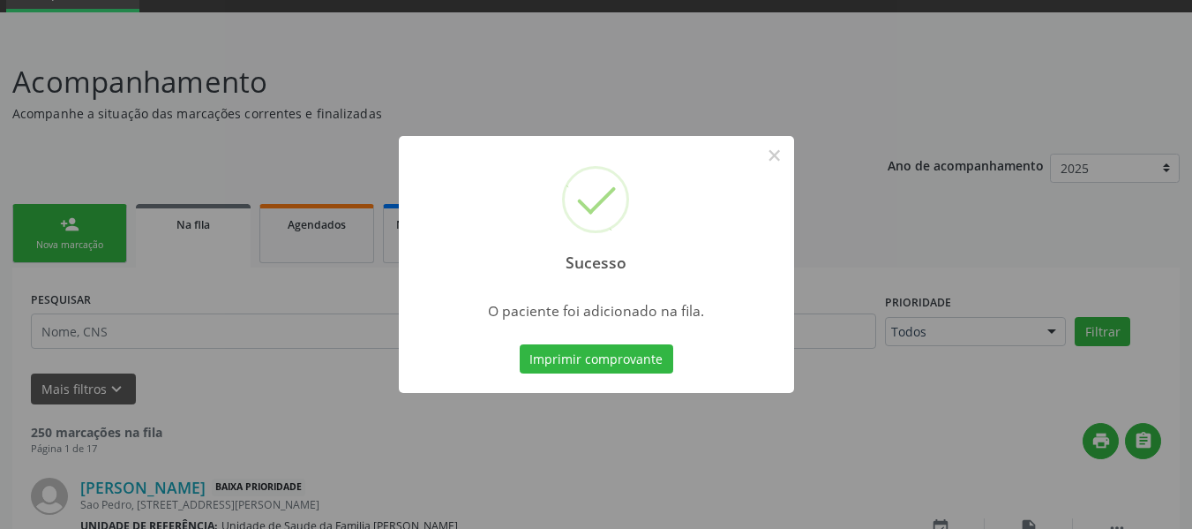
click at [79, 228] on div "Sucesso × O paciente foi adicionado na fila. Imprimir comprovante Cancel" at bounding box center [596, 264] width 1192 height 529
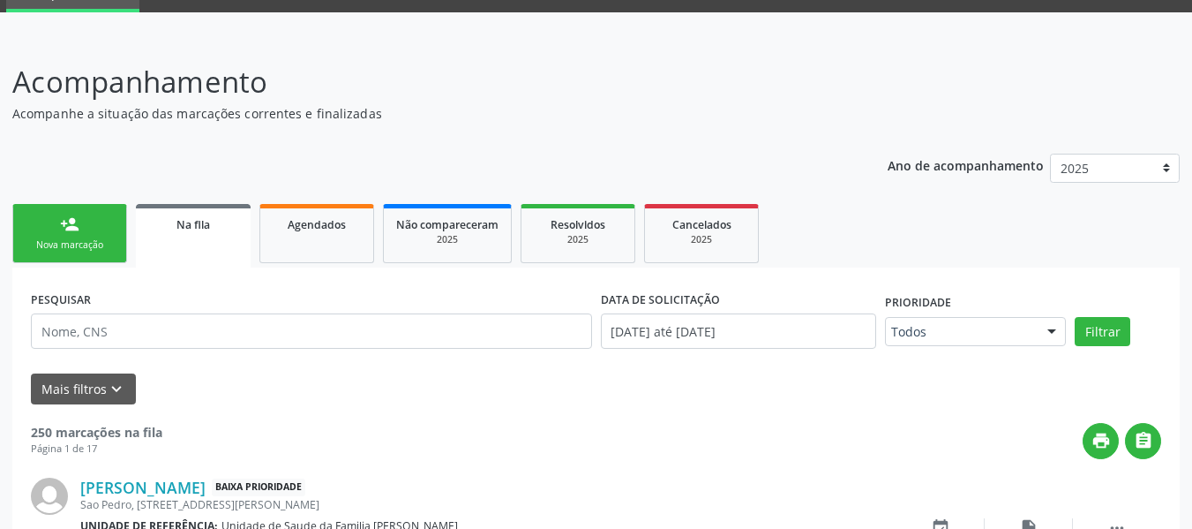
click at [79, 228] on div "person_add" at bounding box center [69, 223] width 19 height 19
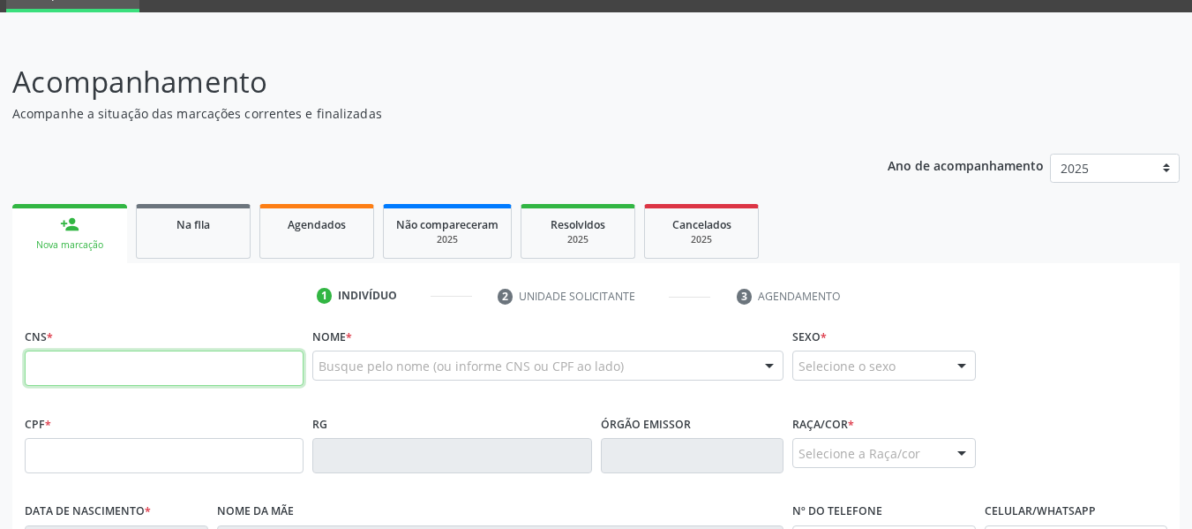
click at [59, 366] on input "text" at bounding box center [164, 367] width 279 height 35
type input "704 1011 2707 5973"
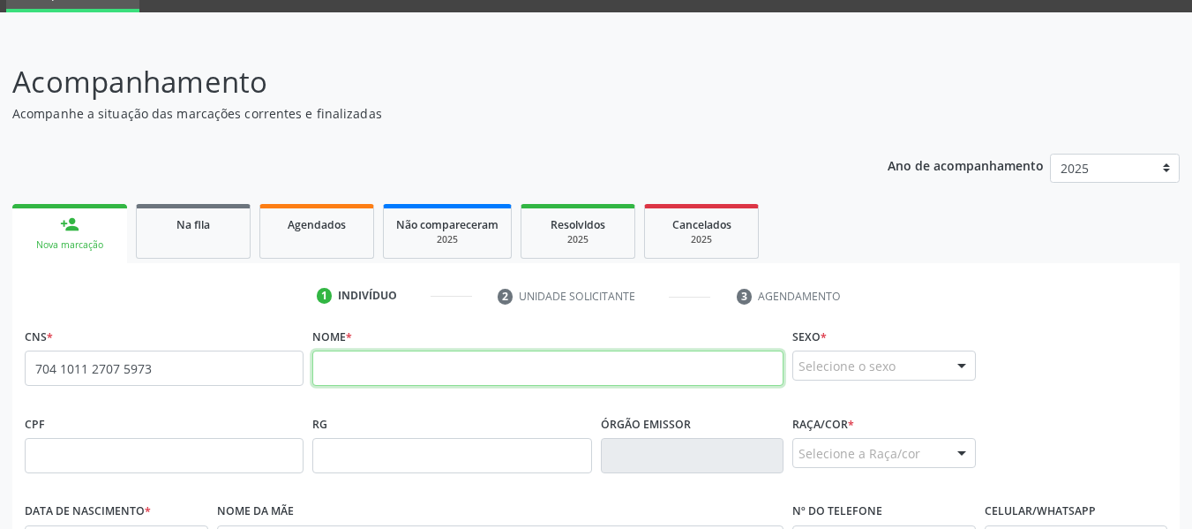
click at [398, 359] on input "text" at bounding box center [547, 367] width 471 height 35
type input "[PERSON_NAME]"
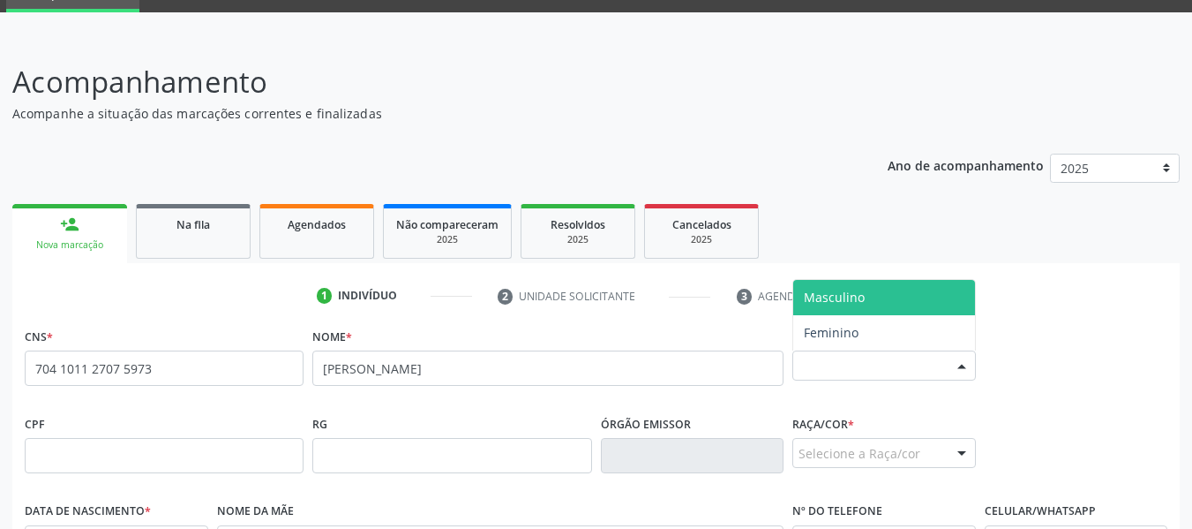
click at [963, 366] on div at bounding box center [962, 366] width 26 height 30
click at [828, 297] on span "Masculino" at bounding box center [834, 297] width 61 height 17
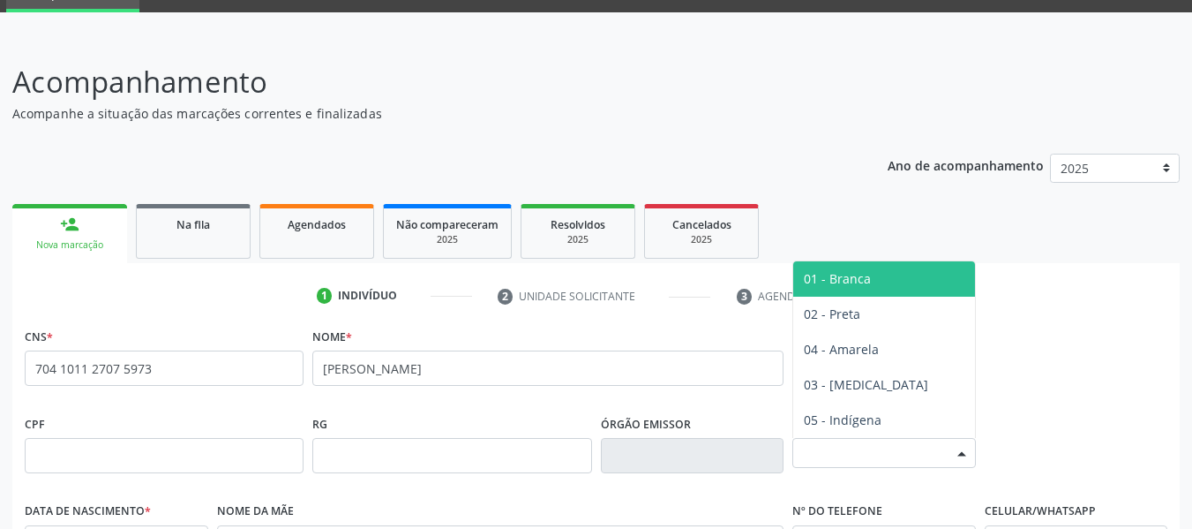
click at [964, 449] on div at bounding box center [962, 454] width 26 height 30
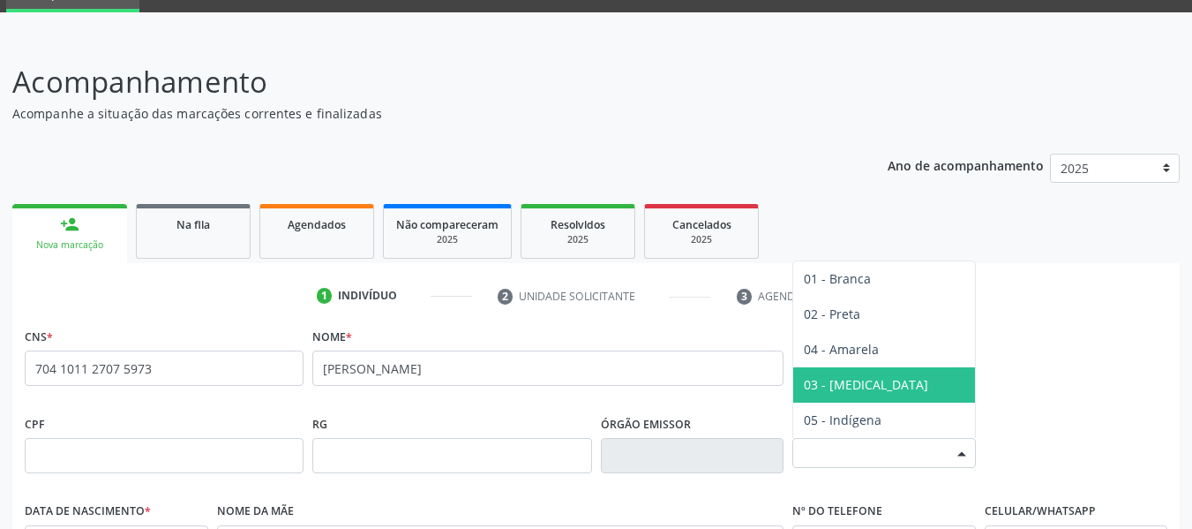
click at [861, 379] on span "03 - [MEDICAL_DATA]" at bounding box center [866, 384] width 124 height 17
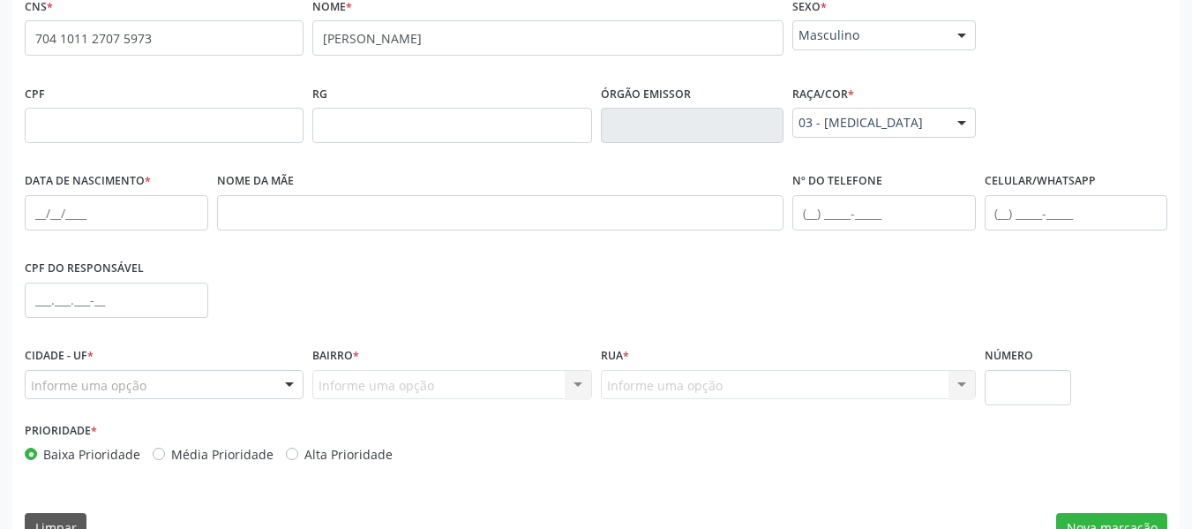
scroll to position [450, 0]
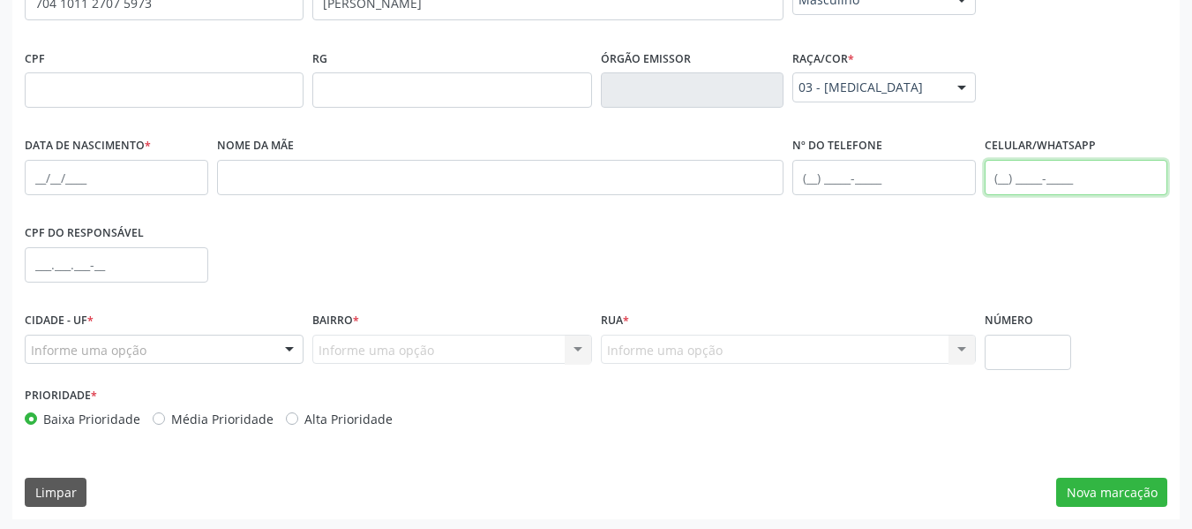
click at [998, 177] on input "text" at bounding box center [1077, 177] width 184 height 35
type input "[PHONE_NUMBER]"
click at [41, 177] on input "text" at bounding box center [117, 177] width 184 height 35
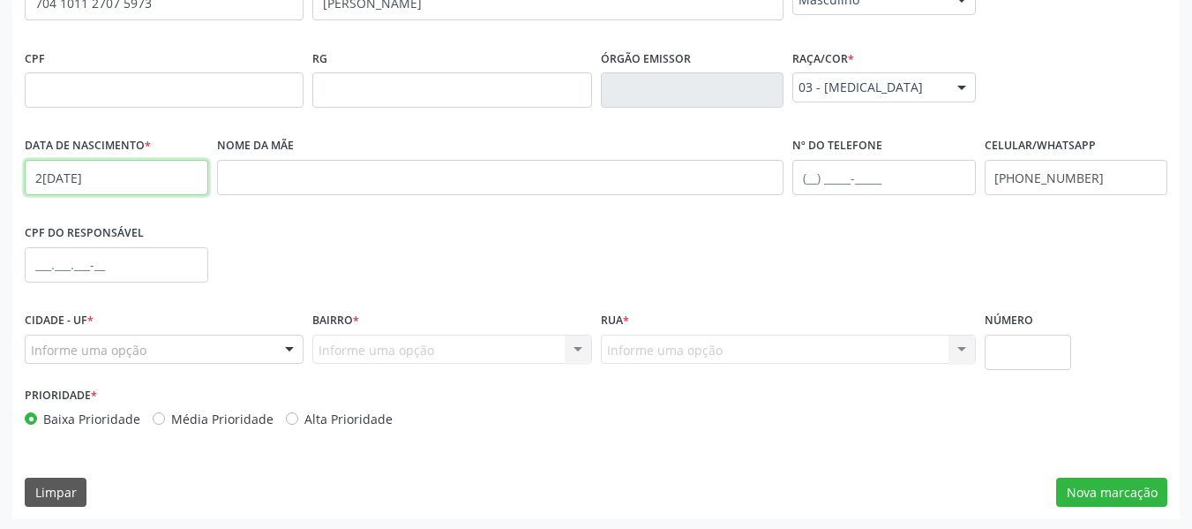
type input "2[DATE]"
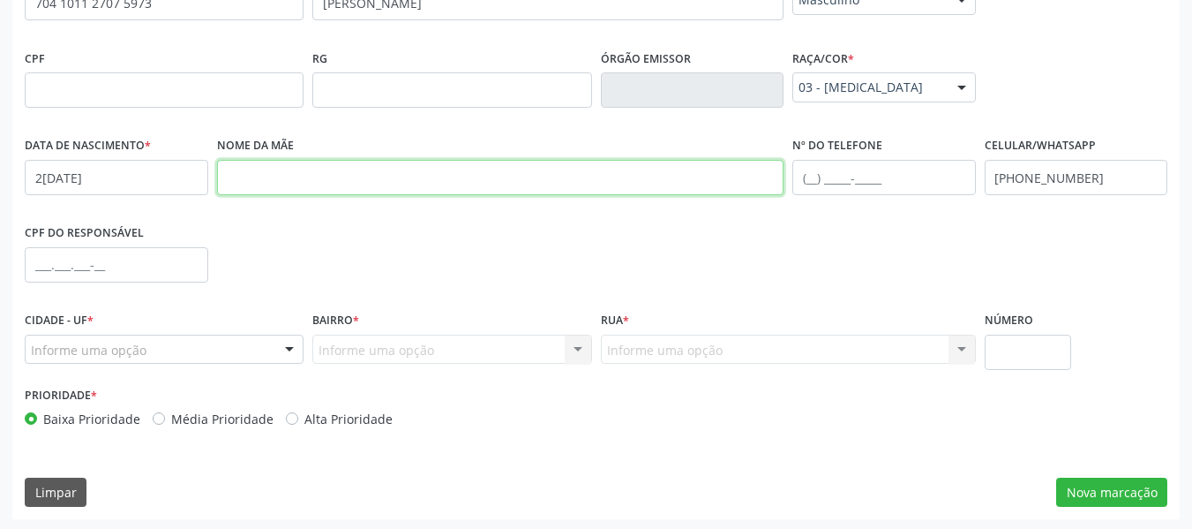
click at [256, 184] on input "text" at bounding box center [500, 177] width 567 height 35
click at [298, 177] on input "[PERSON_NAME]" at bounding box center [500, 177] width 567 height 35
click at [310, 175] on input "[PERSON_NAME]" at bounding box center [500, 177] width 567 height 35
click at [349, 174] on input "[PERSON_NAME]" at bounding box center [500, 177] width 567 height 35
type input "[PERSON_NAME]"
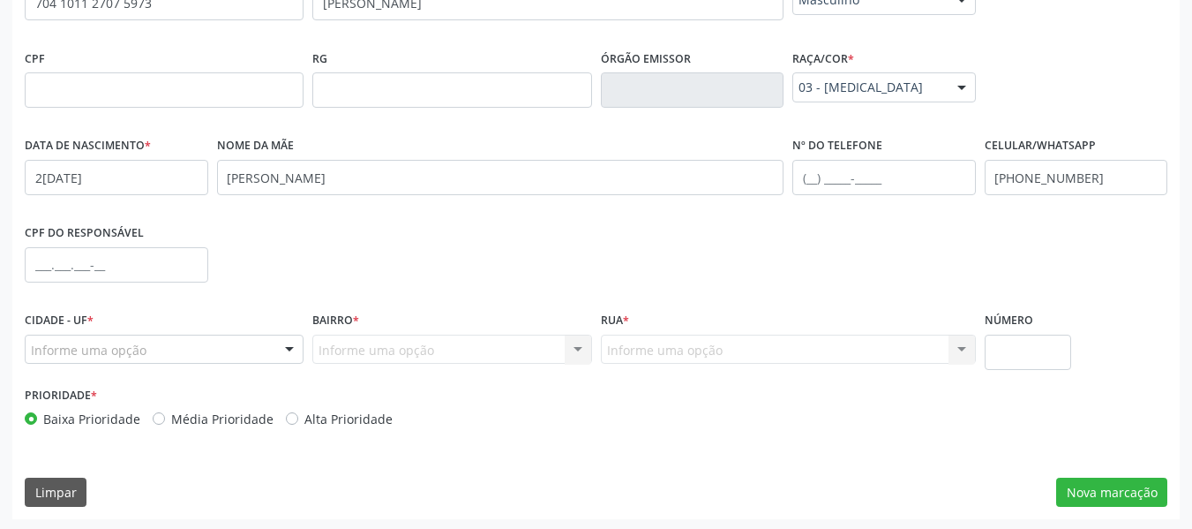
click at [289, 344] on div at bounding box center [289, 350] width 26 height 30
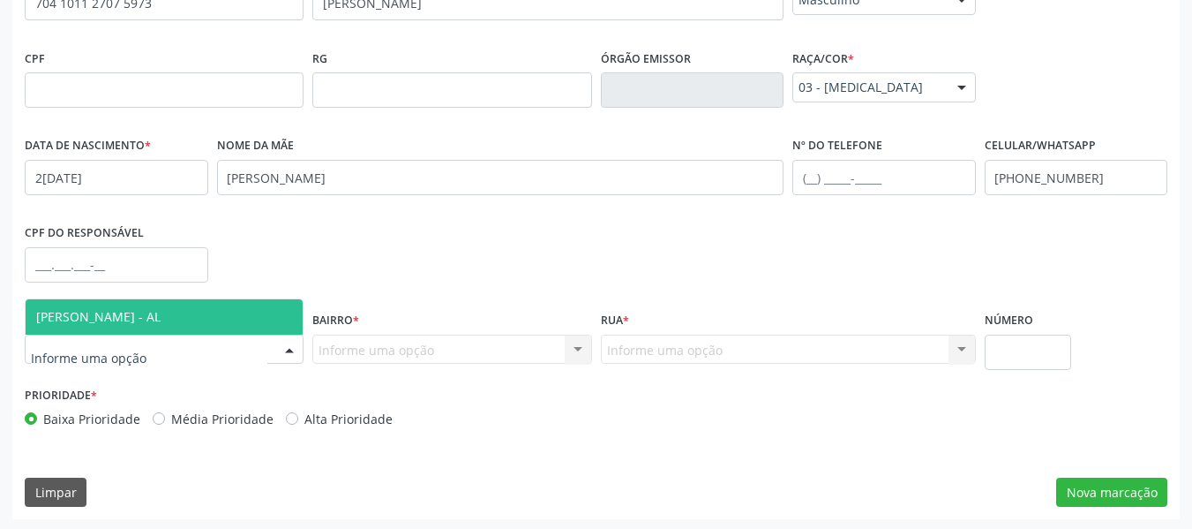
click at [161, 312] on span "[PERSON_NAME] - AL" at bounding box center [98, 316] width 124 height 17
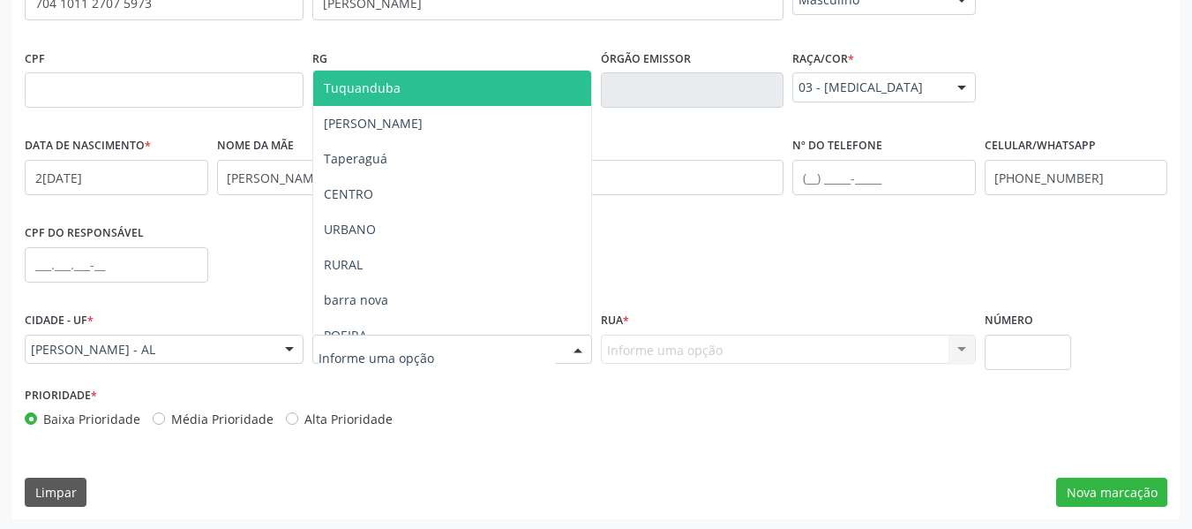
click at [579, 349] on div at bounding box center [578, 350] width 26 height 30
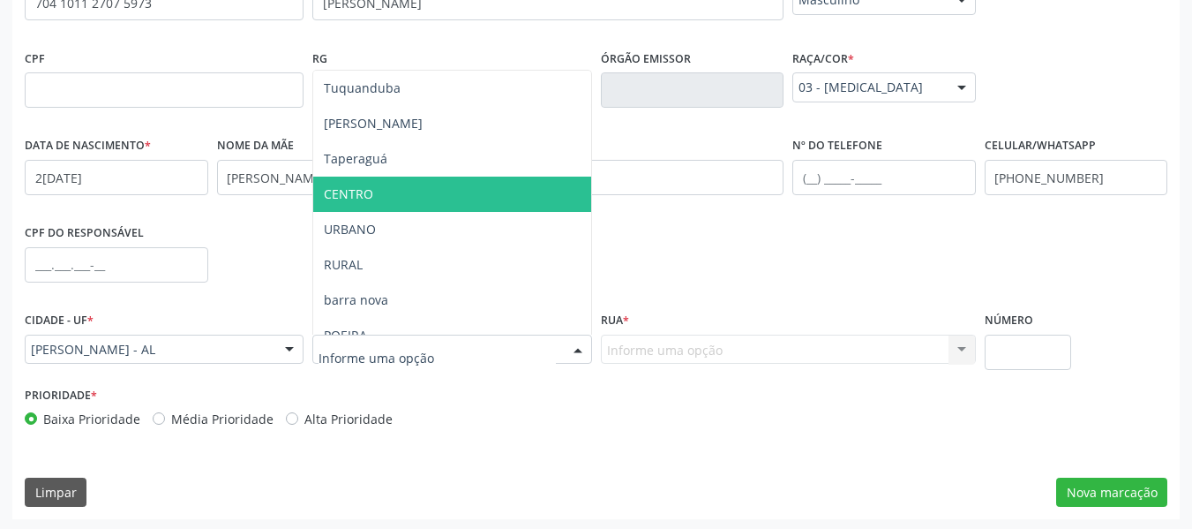
click at [368, 189] on span "CENTRO" at bounding box center [348, 193] width 49 height 17
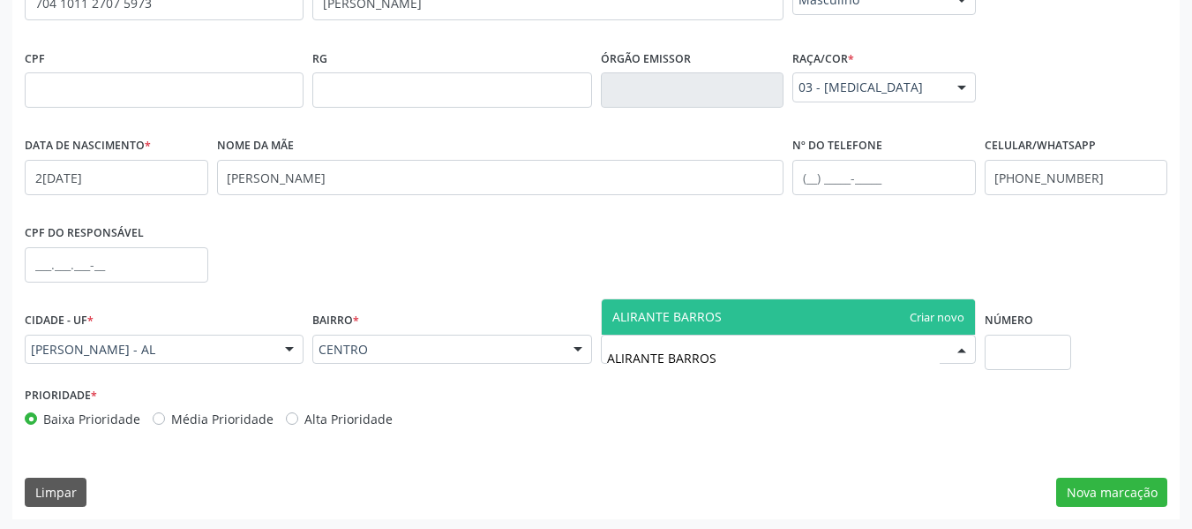
type input "ALIRANTE BARROSO"
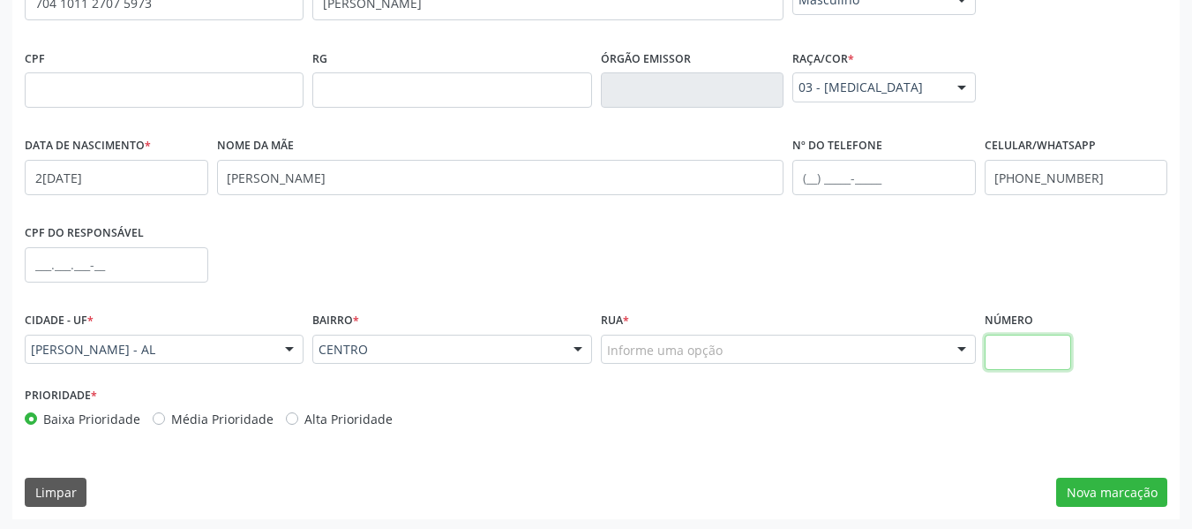
click at [1013, 350] on input "text" at bounding box center [1028, 351] width 87 height 35
type input "S/N"
click at [1101, 490] on button "Nova marcação" at bounding box center [1111, 492] width 111 height 30
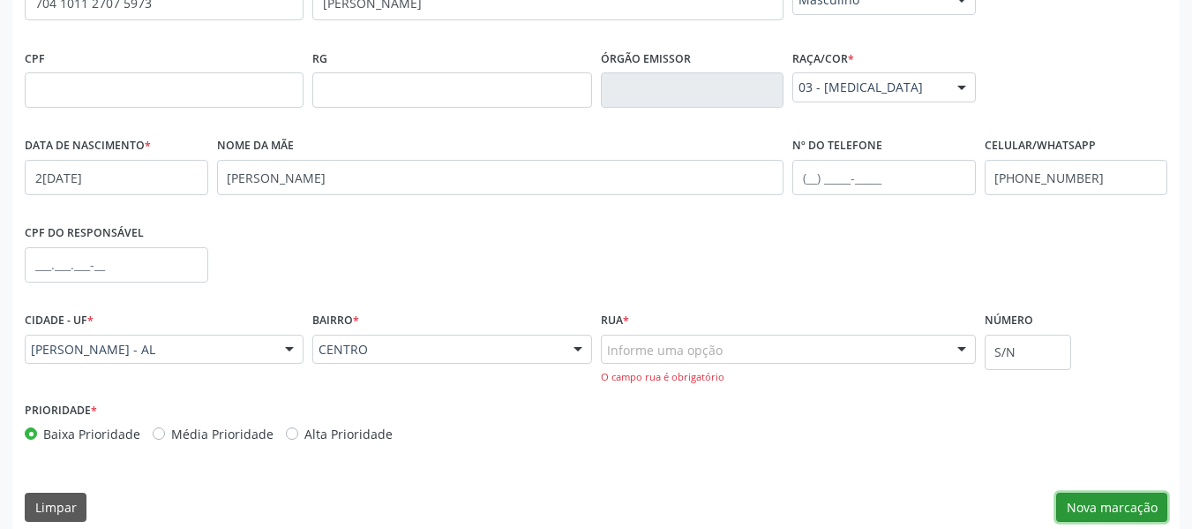
click at [1115, 515] on button "Nova marcação" at bounding box center [1111, 507] width 111 height 30
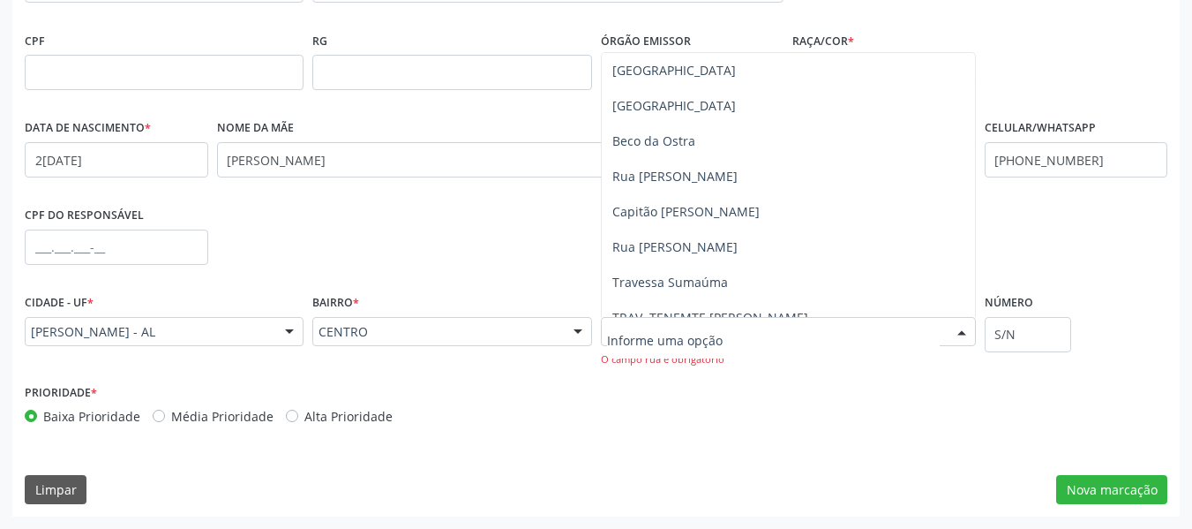
scroll to position [372, 0]
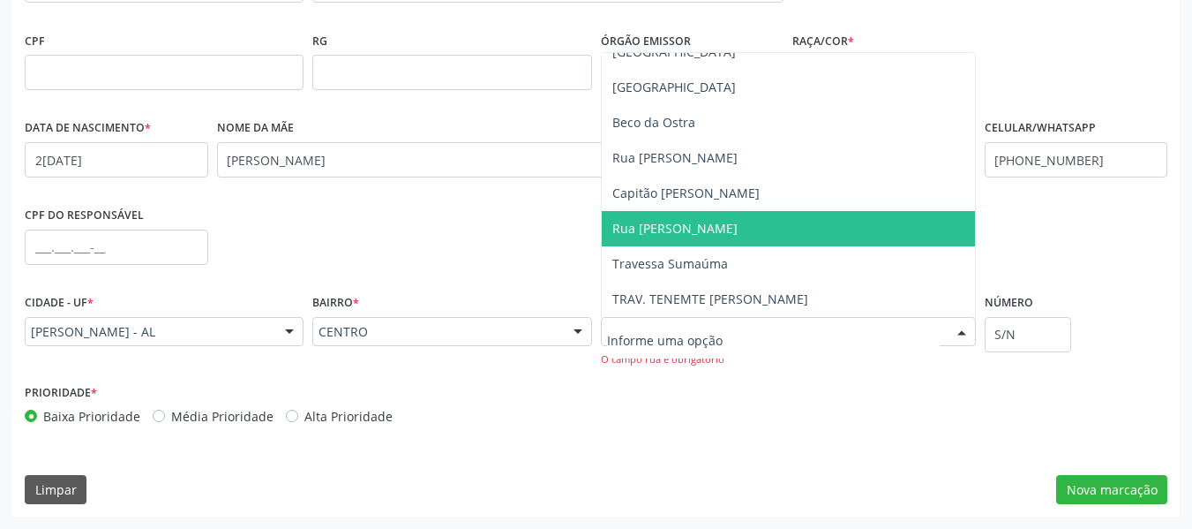
click at [693, 227] on span "Rua [PERSON_NAME]" at bounding box center [674, 228] width 125 height 17
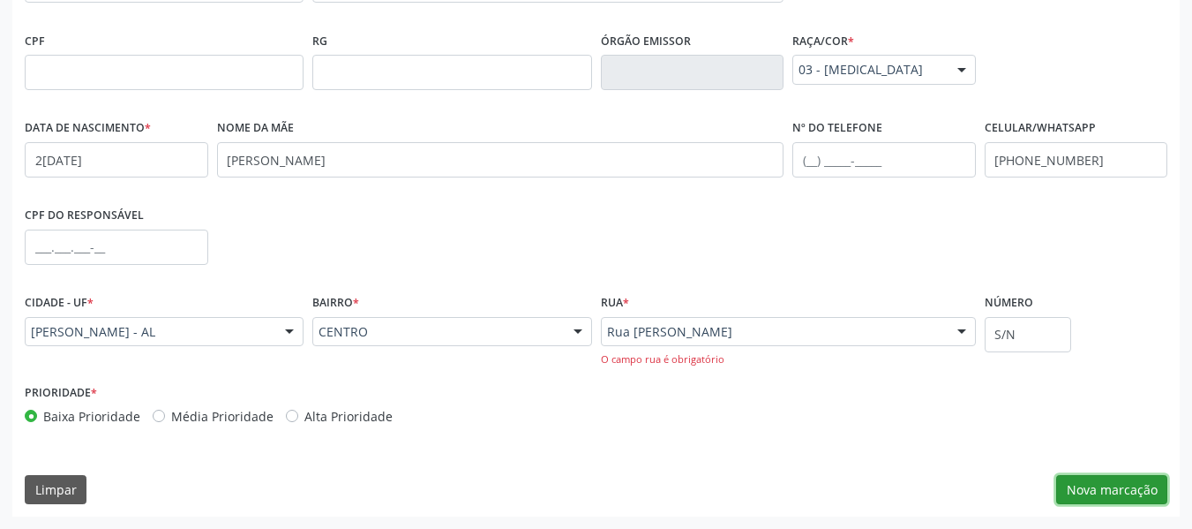
click at [1106, 487] on button "Nova marcação" at bounding box center [1111, 490] width 111 height 30
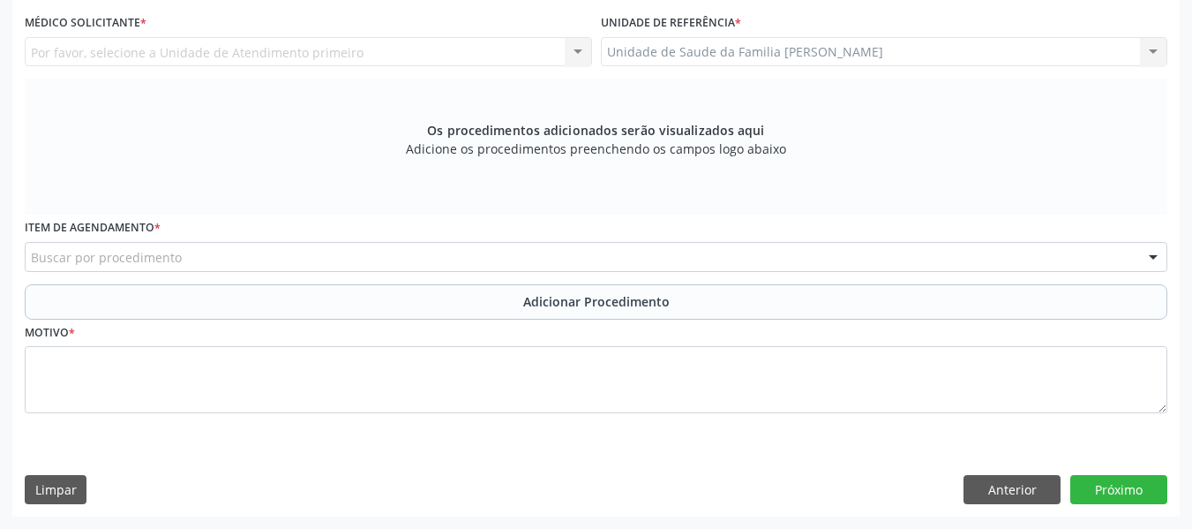
click at [1150, 46] on div "Unidade de Saude da Familia Barro Vermelho Unidade de Saude da Familia Barro Ve…" at bounding box center [884, 52] width 567 height 30
click at [575, 56] on div "Por favor, selecione a Unidade de Atendimento primeiro Nenhum resultado encontr…" at bounding box center [308, 52] width 567 height 30
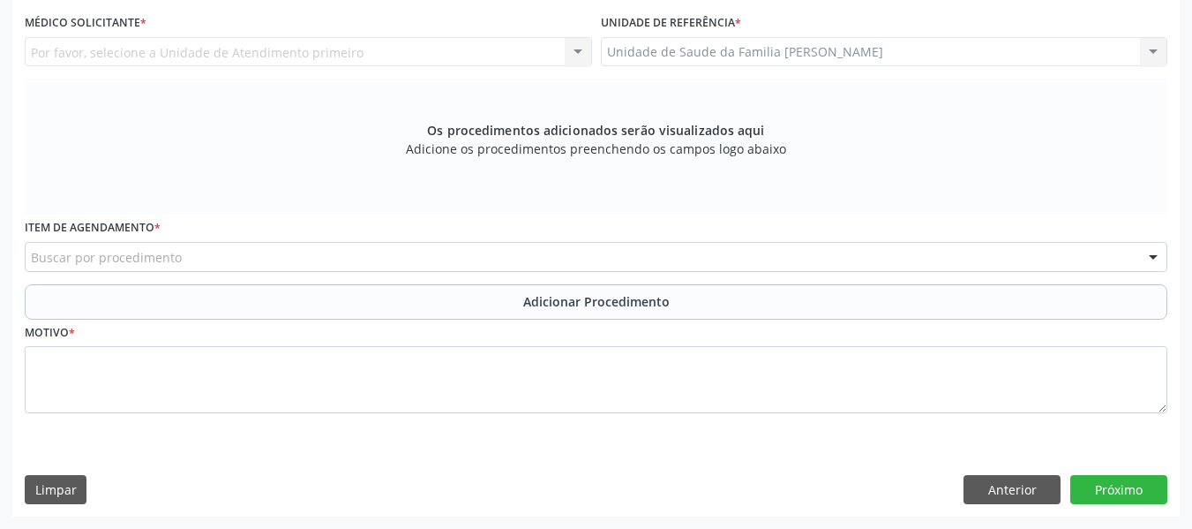
click at [578, 47] on div "Por favor, selecione a Unidade de Atendimento primeiro Nenhum resultado encontr…" at bounding box center [308, 52] width 567 height 30
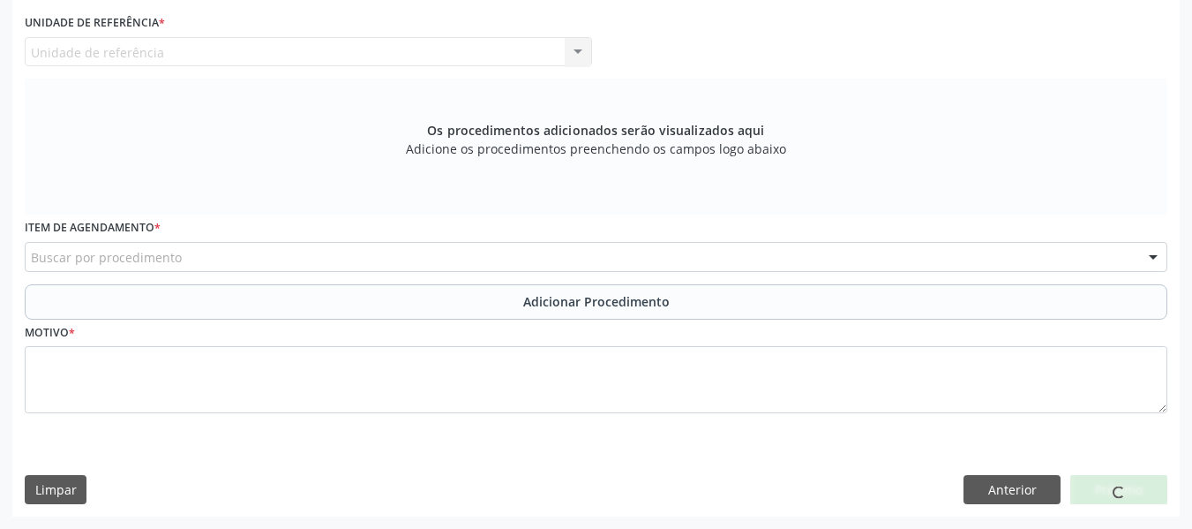
scroll to position [0, 0]
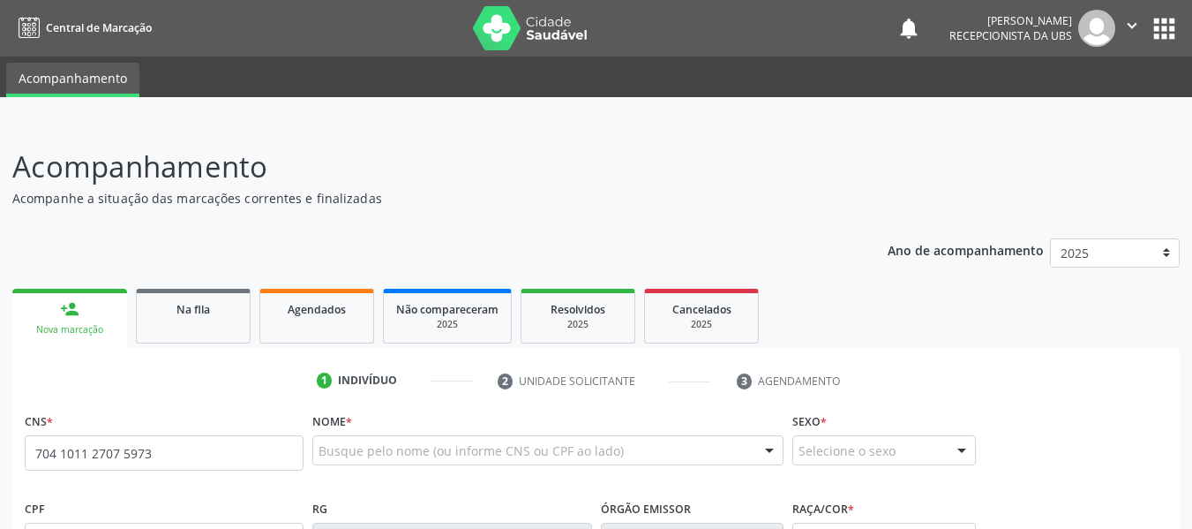
type input "704 1011 2707 5973"
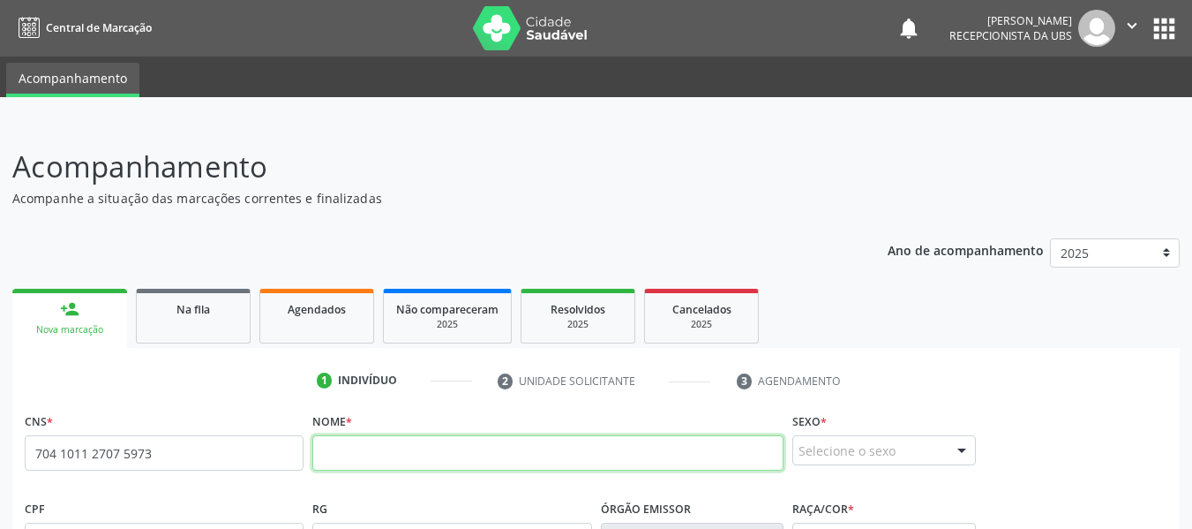
click at [363, 452] on input "text" at bounding box center [547, 452] width 471 height 35
click at [363, 452] on input "bernRDO" at bounding box center [547, 452] width 471 height 35
click at [420, 461] on input "BERNARDO" at bounding box center [547, 452] width 471 height 35
type input "BERNARDO DOS SANTOS DIAS"
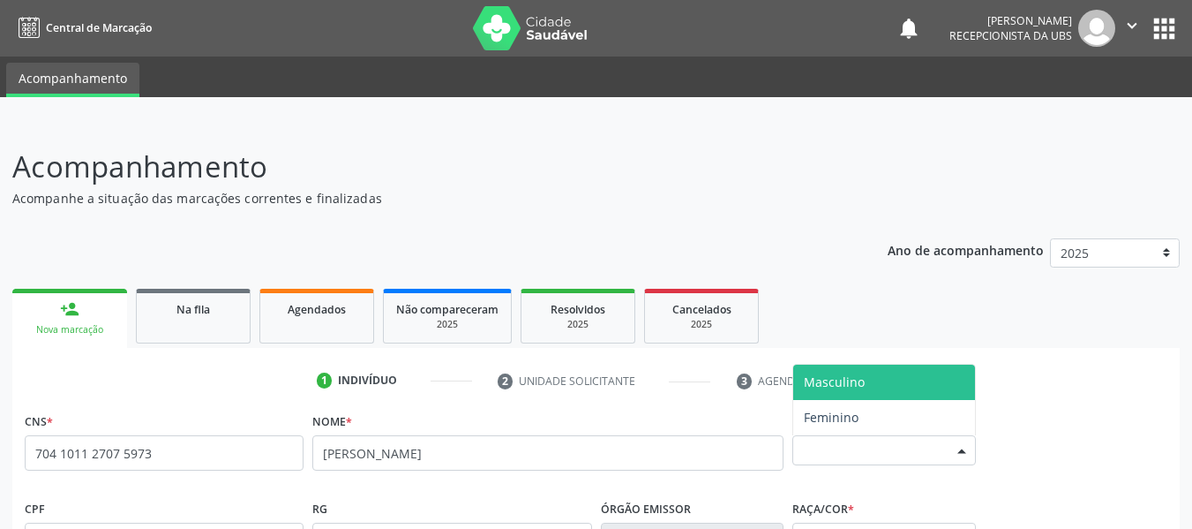
click at [965, 442] on div at bounding box center [962, 451] width 26 height 30
click at [834, 380] on span "Masculino" at bounding box center [834, 381] width 61 height 17
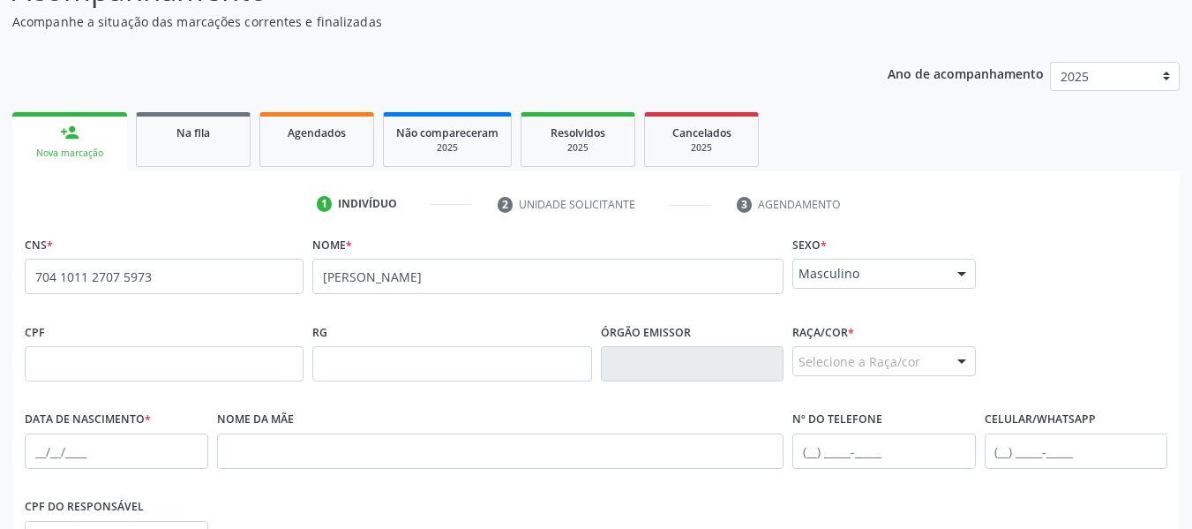
scroll to position [342, 0]
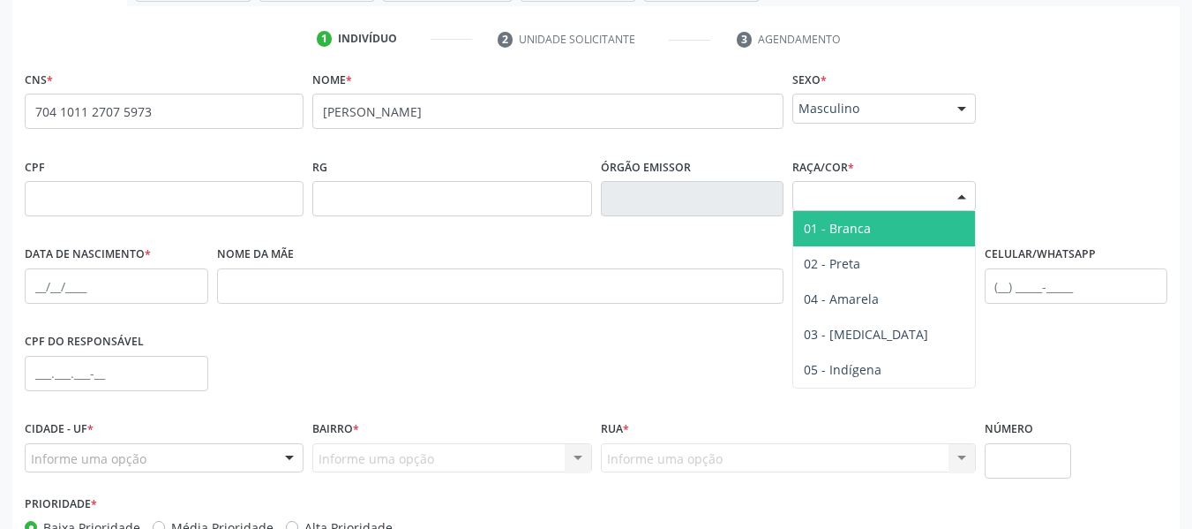
click at [962, 195] on div at bounding box center [962, 197] width 26 height 30
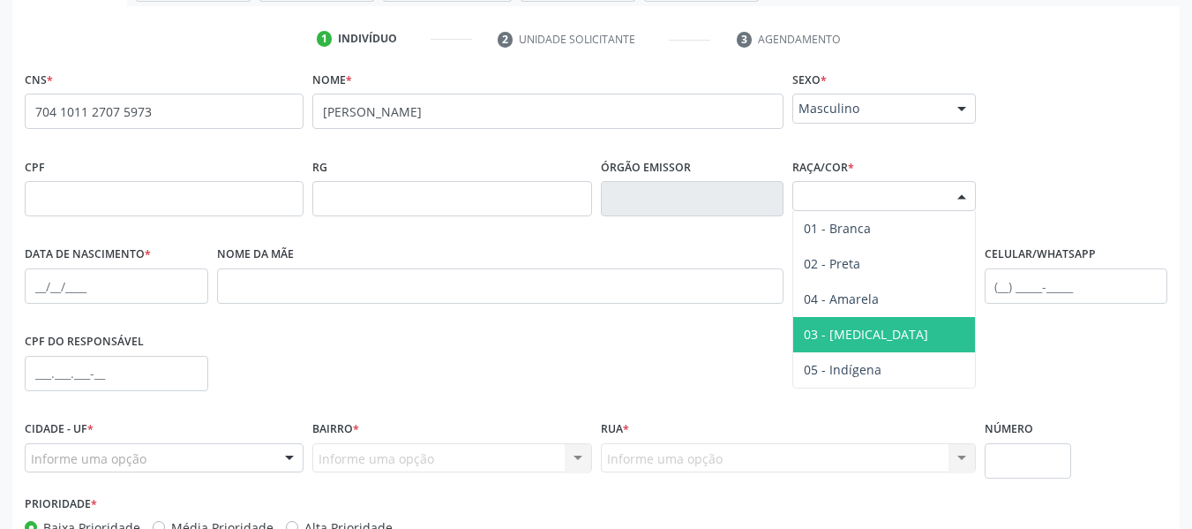
click at [852, 331] on span "03 - [MEDICAL_DATA]" at bounding box center [866, 334] width 124 height 17
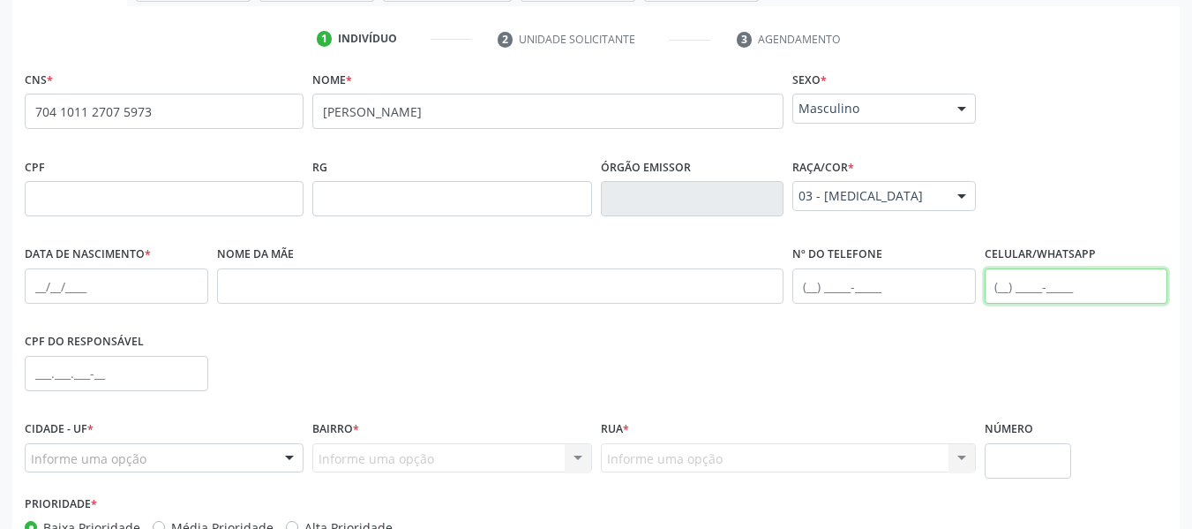
click at [1005, 284] on input "text" at bounding box center [1077, 285] width 184 height 35
type input "[PHONE_NUMBER]"
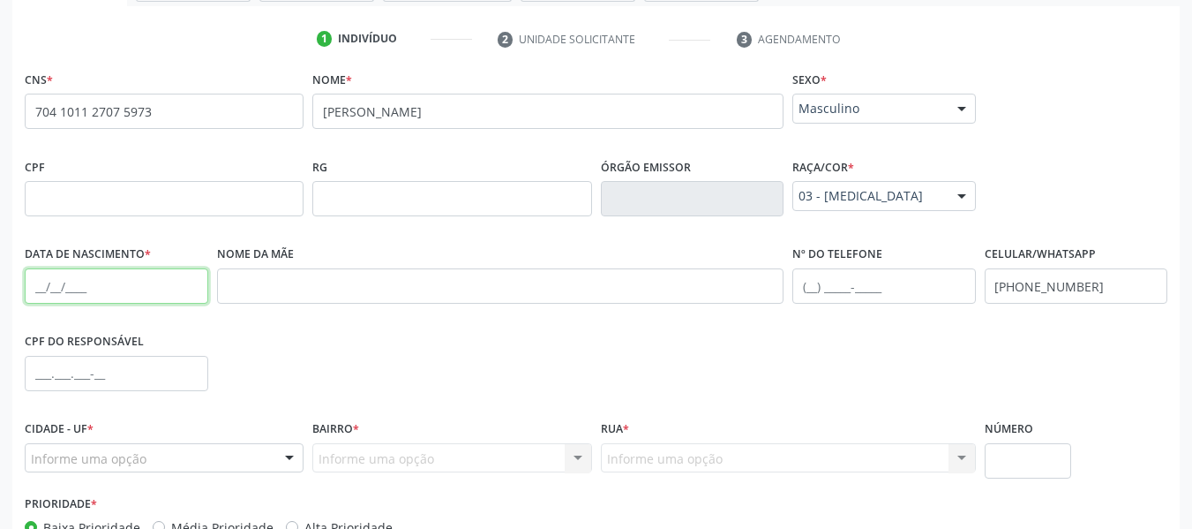
click at [46, 294] on input "text" at bounding box center [117, 285] width 184 height 35
type input "2[DATE]"
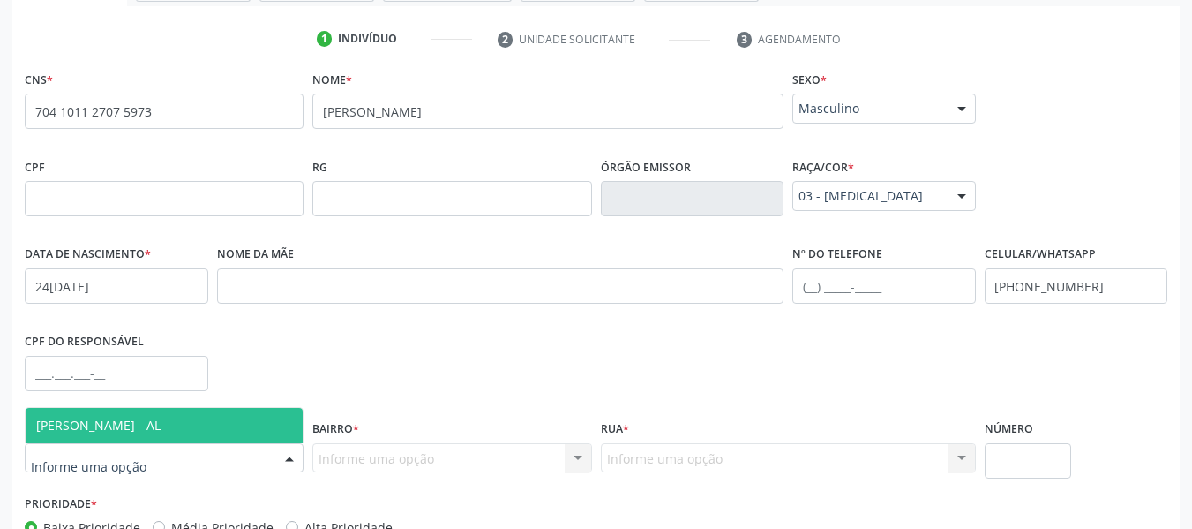
click at [293, 454] on div at bounding box center [289, 459] width 26 height 30
click at [170, 420] on span "[PERSON_NAME] - AL" at bounding box center [164, 425] width 277 height 35
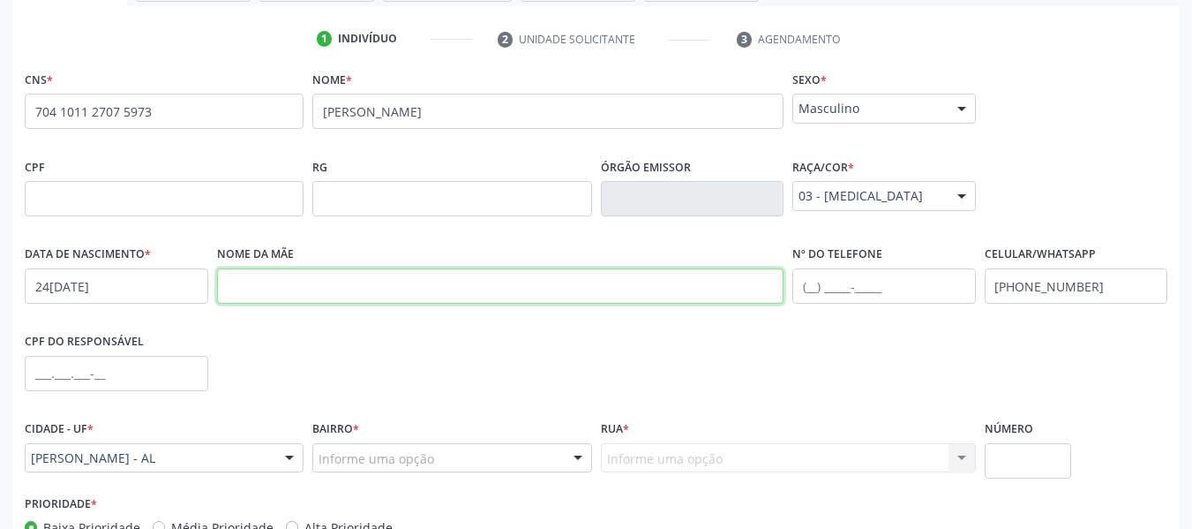
click at [288, 289] on input "text" at bounding box center [500, 285] width 567 height 35
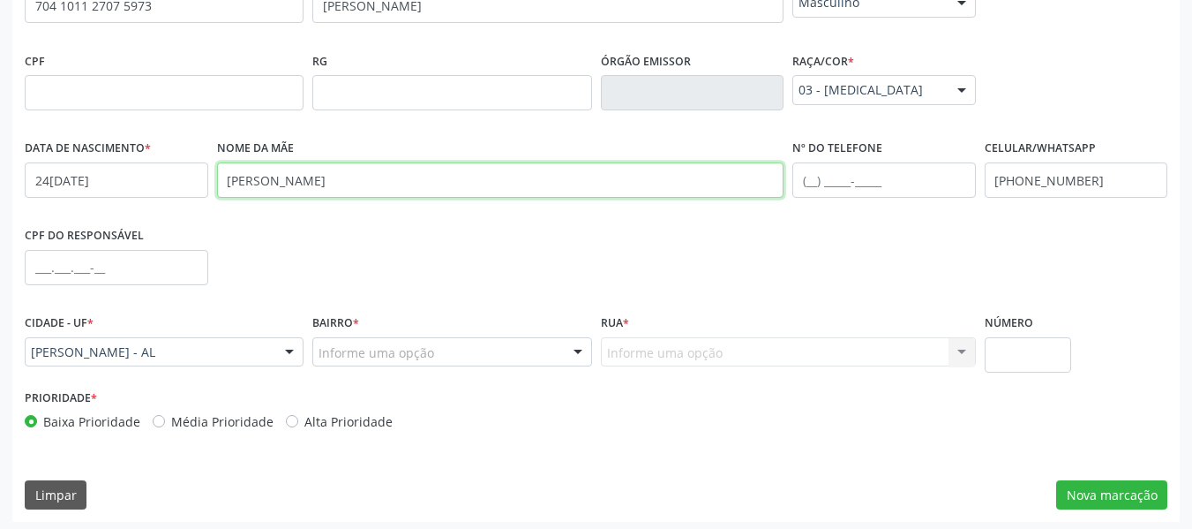
scroll to position [453, 0]
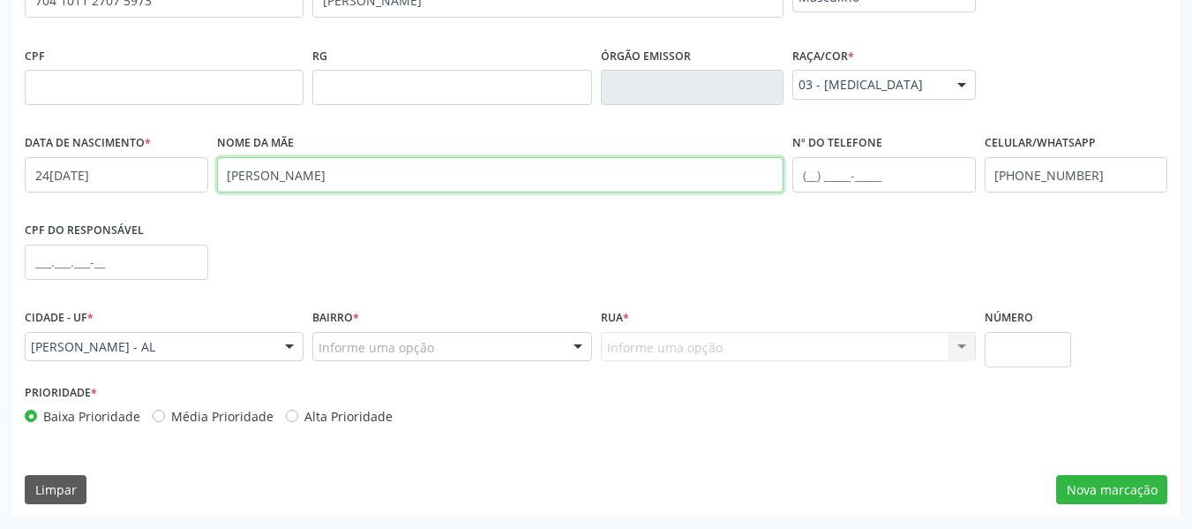
type input "[PERSON_NAME]"
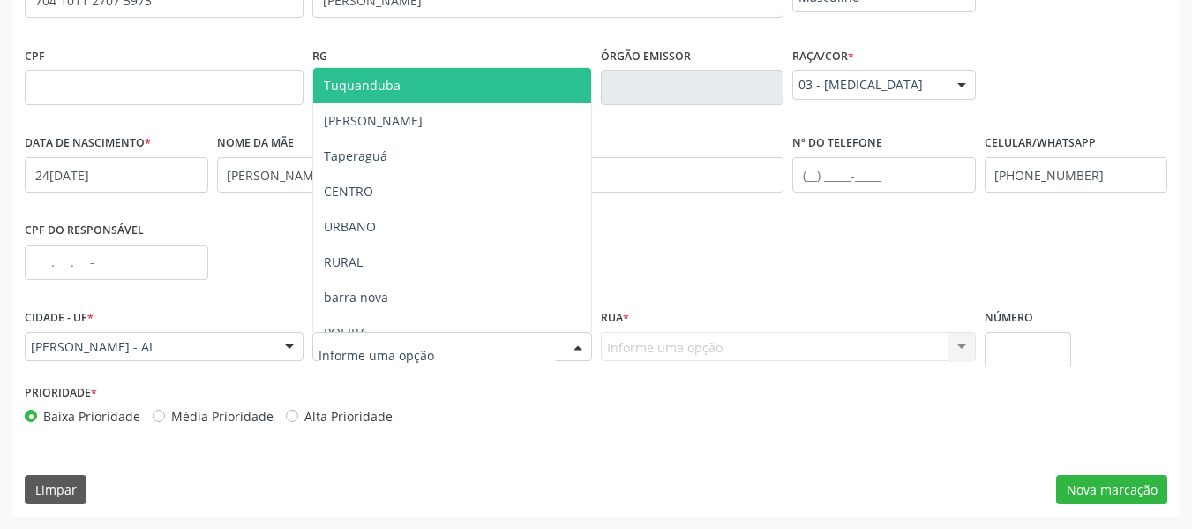
click at [582, 338] on div at bounding box center [578, 348] width 26 height 30
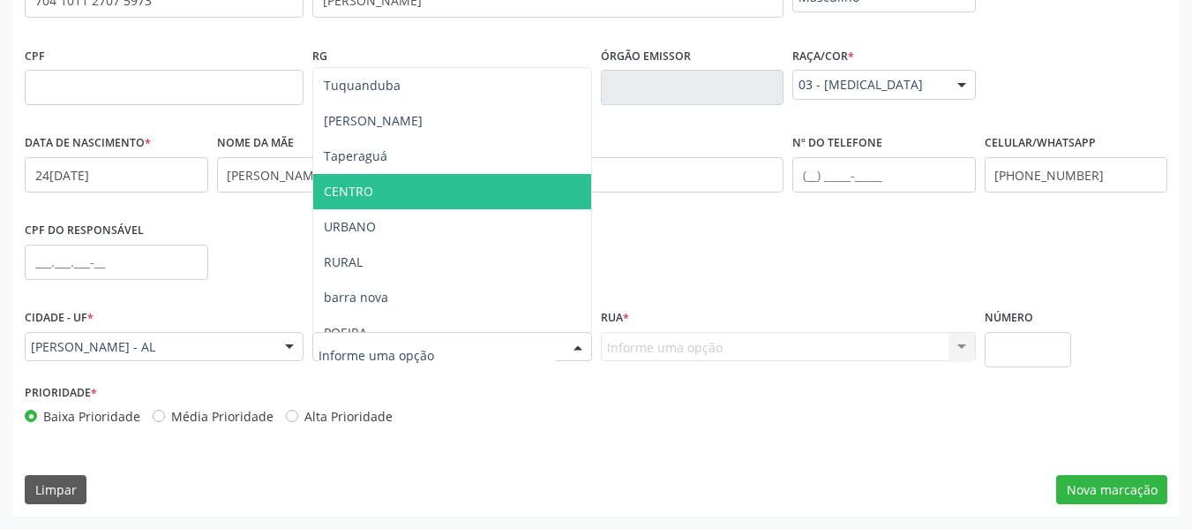
click at [372, 184] on span "CENTRO" at bounding box center [451, 191] width 277 height 35
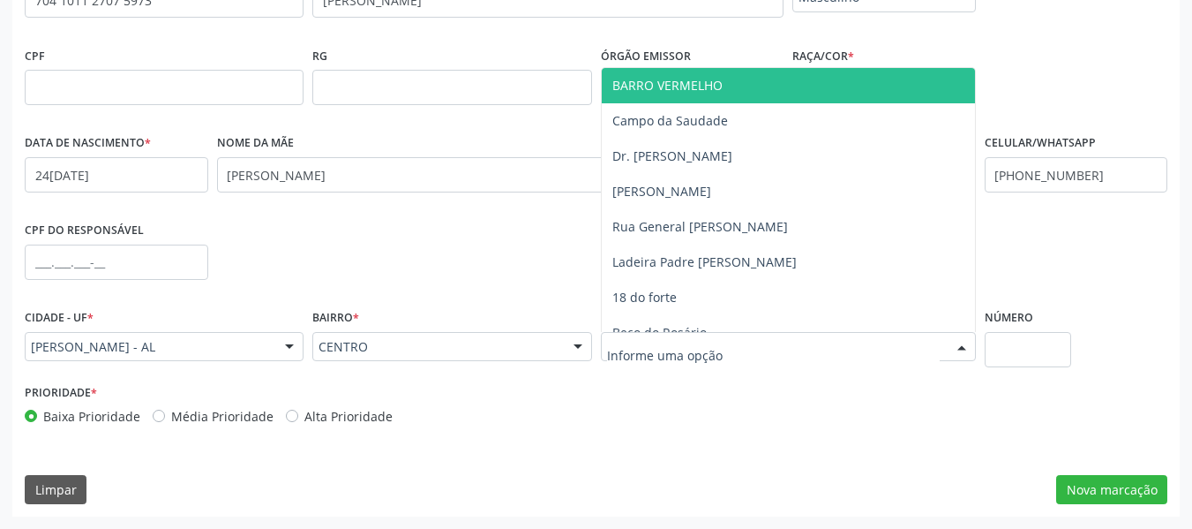
click at [960, 346] on div at bounding box center [962, 348] width 26 height 30
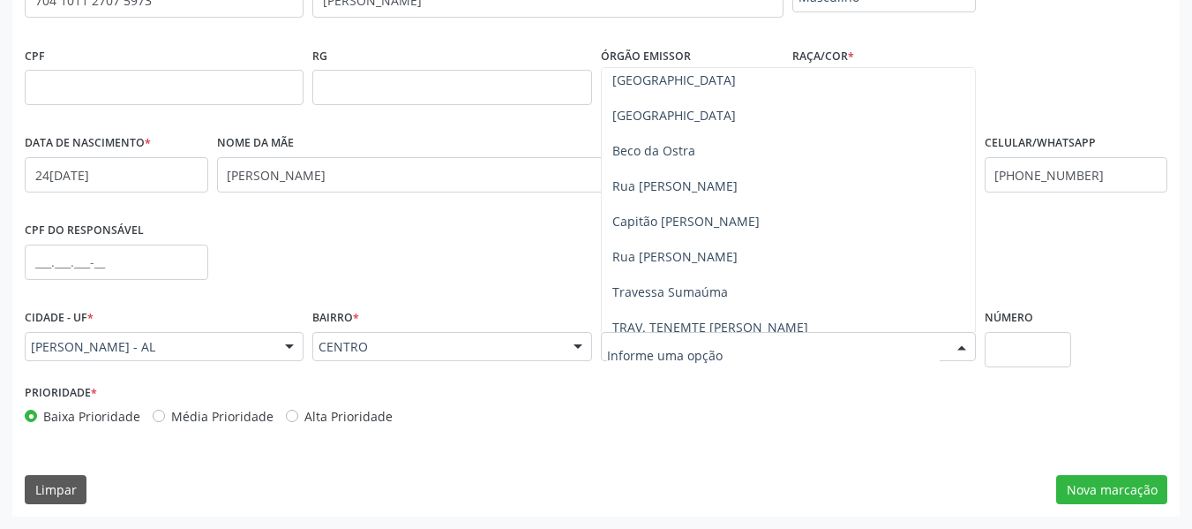
scroll to position [372, 0]
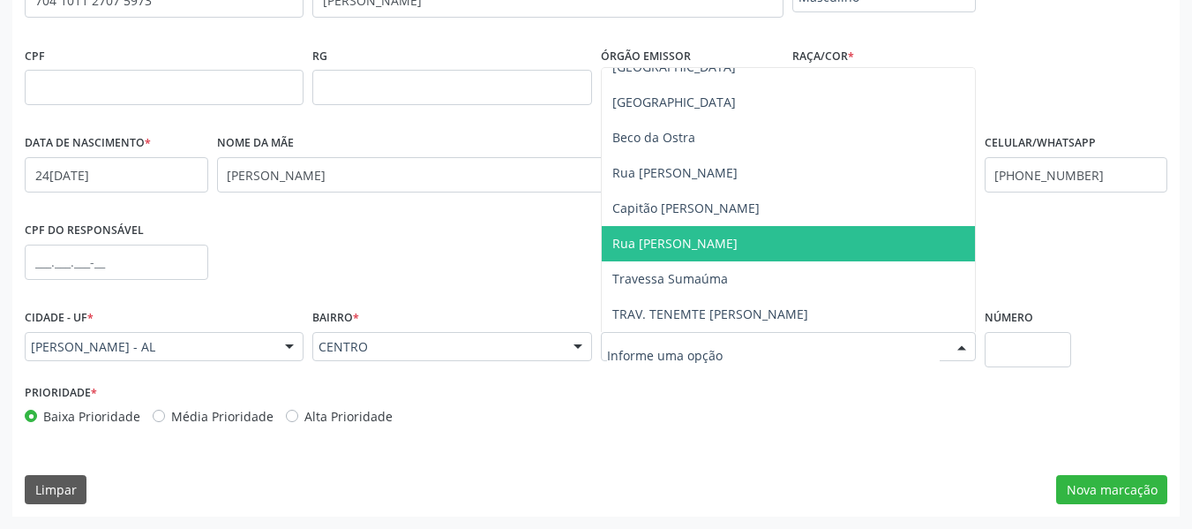
click at [738, 245] on span "Rua [PERSON_NAME]" at bounding box center [674, 243] width 125 height 17
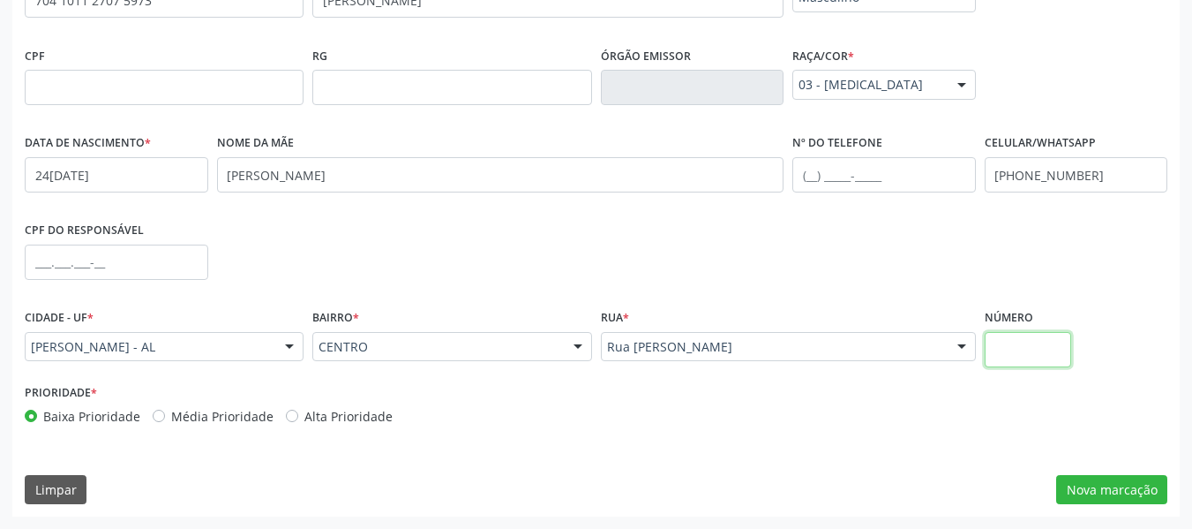
click at [1010, 349] on input "text" at bounding box center [1028, 349] width 87 height 35
type input "S/N"
click at [1090, 492] on button "Nova marcação" at bounding box center [1111, 490] width 111 height 30
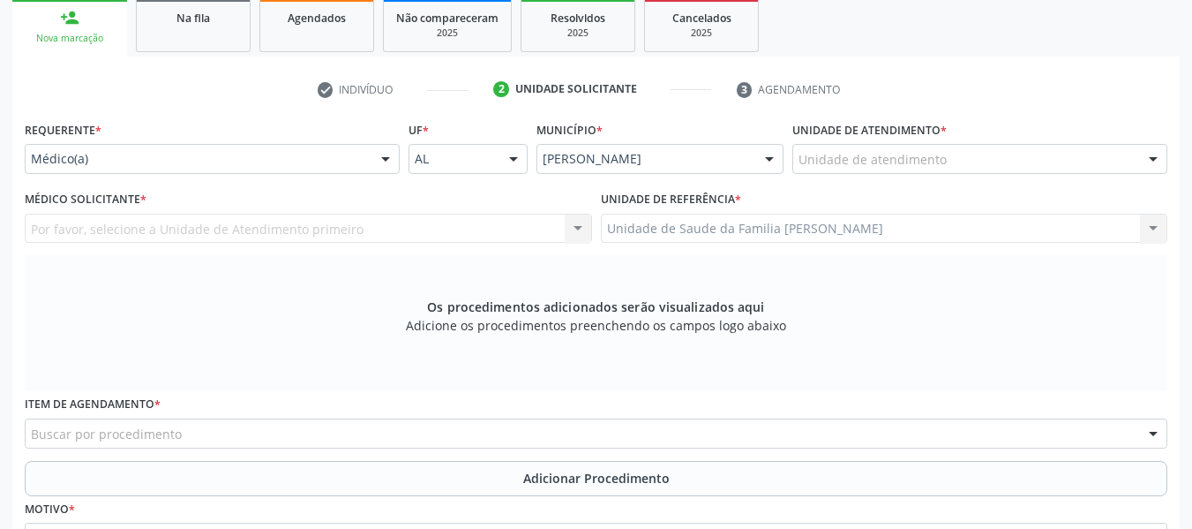
scroll to position [276, 0]
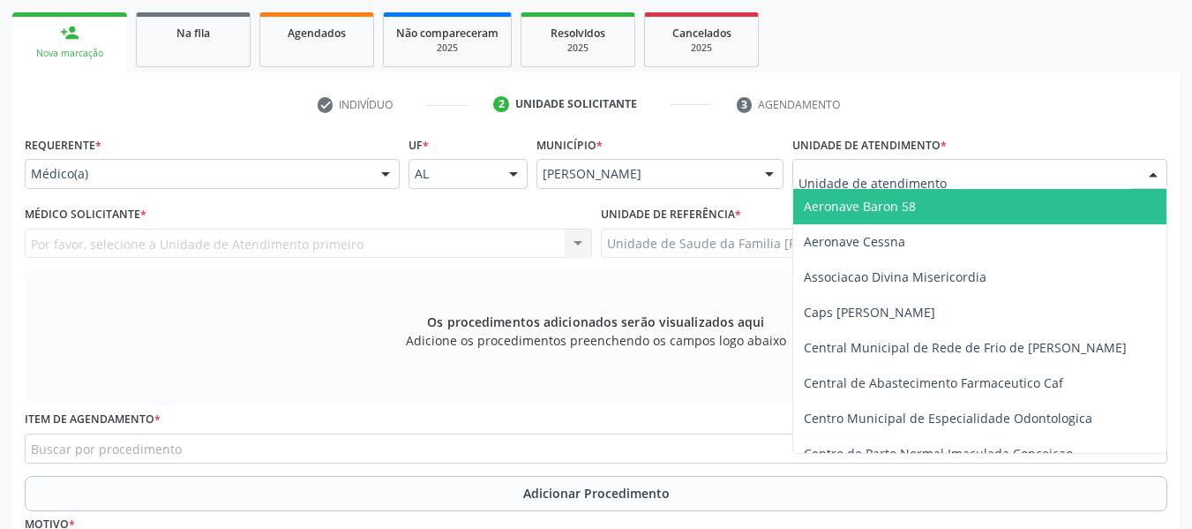
click at [1153, 171] on div at bounding box center [1153, 175] width 26 height 30
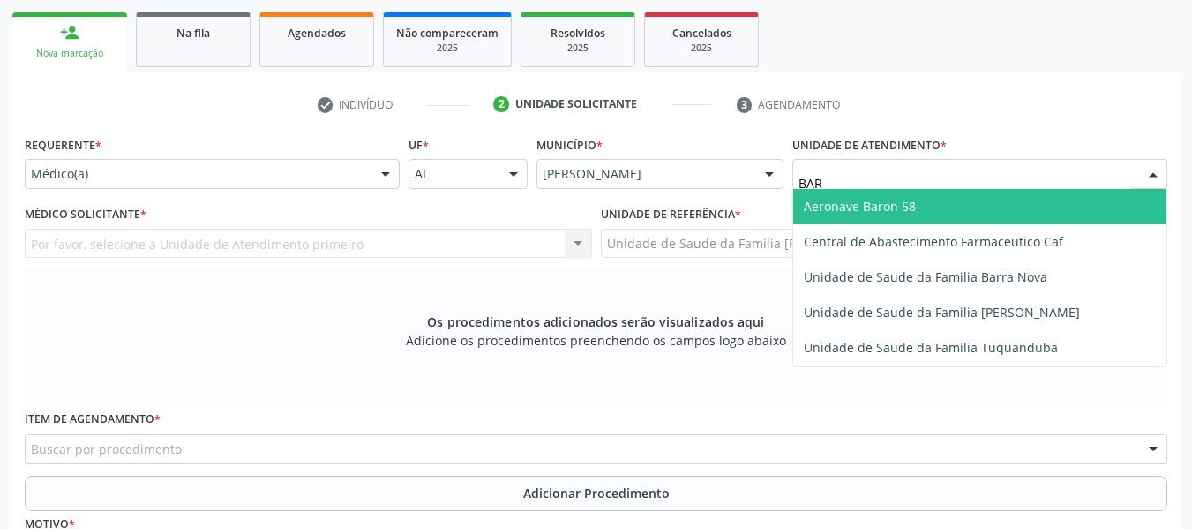
type input "BARR"
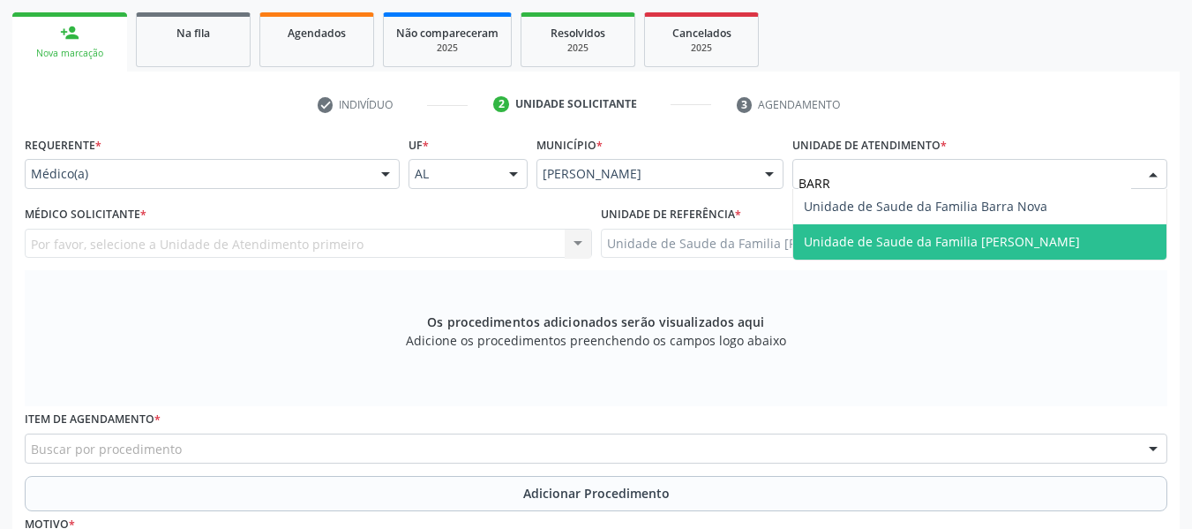
click at [1054, 238] on span "Unidade de Saude da Familia [PERSON_NAME]" at bounding box center [942, 241] width 276 height 17
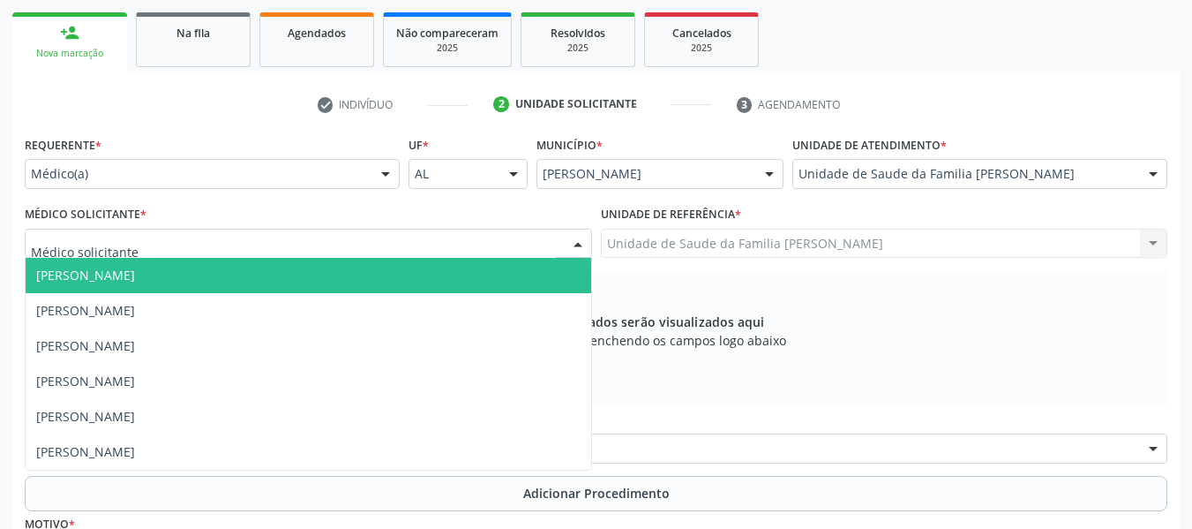
click at [579, 246] on div at bounding box center [578, 244] width 26 height 30
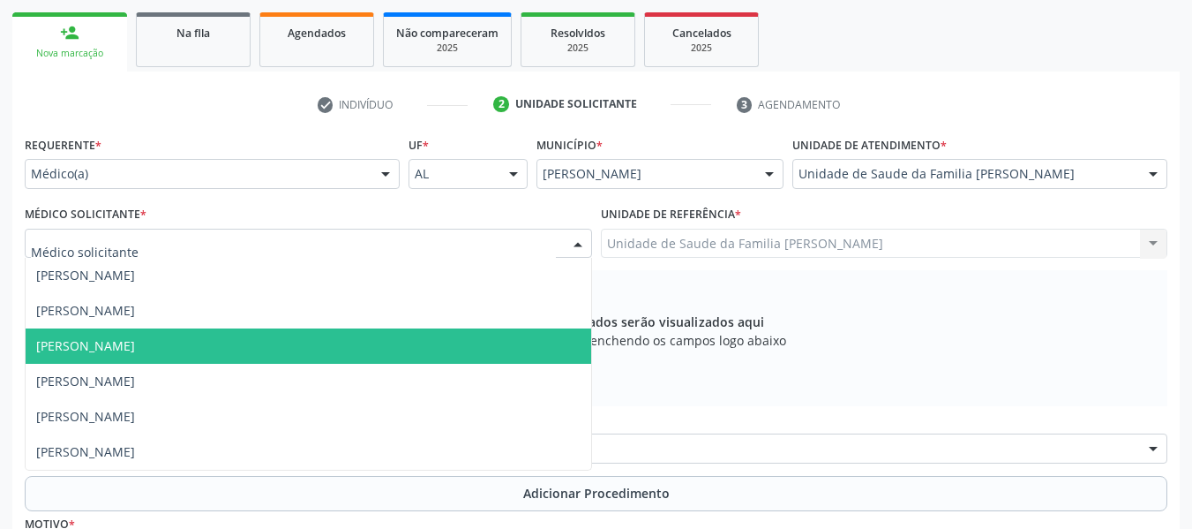
click at [135, 346] on span "[PERSON_NAME]" at bounding box center [85, 345] width 99 height 17
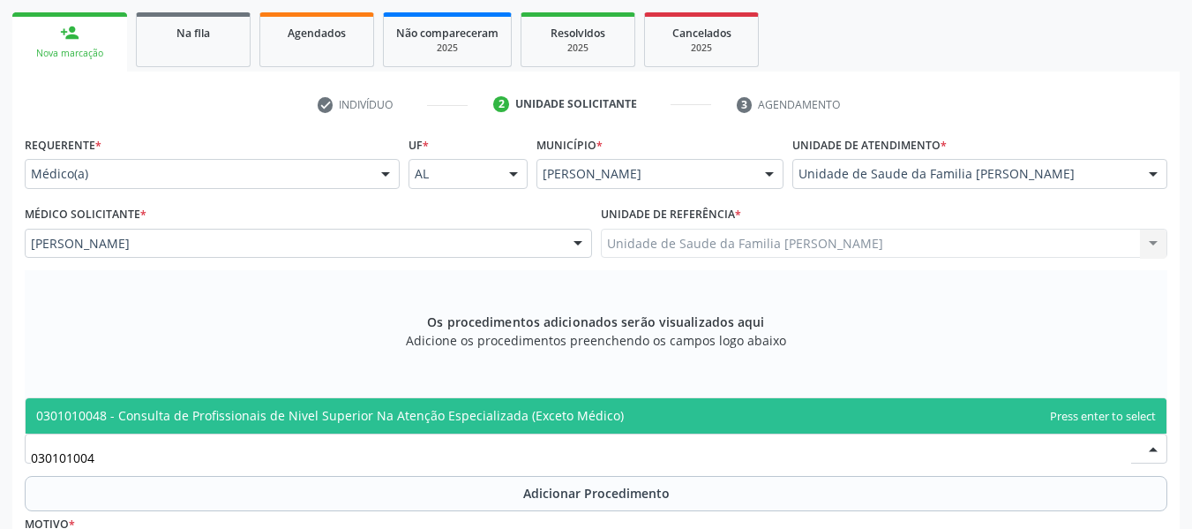
type input "0301010048"
click at [179, 414] on span "0301010048 - Consulta de Profissionais de Nivel Superior Na Atenção Especializa…" at bounding box center [330, 415] width 588 height 17
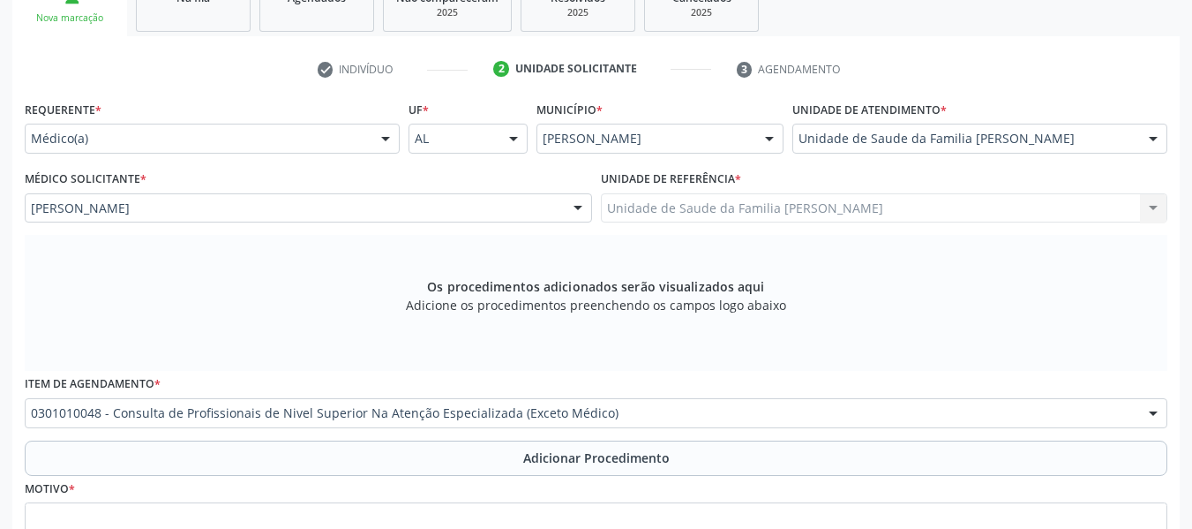
scroll to position [468, 0]
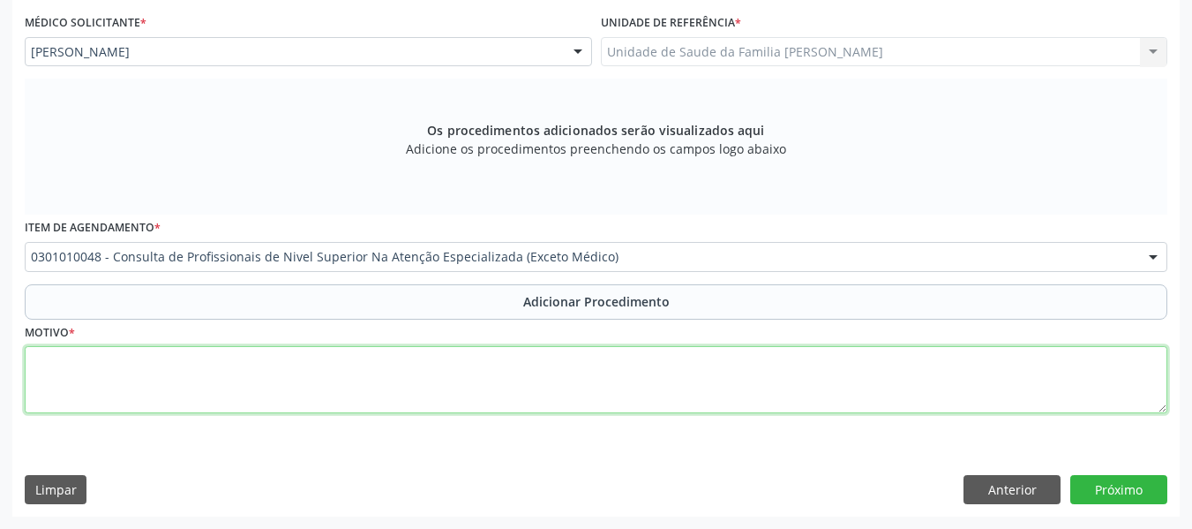
click at [82, 372] on textarea at bounding box center [596, 379] width 1143 height 67
type textarea "FONOAUDIÓLOGO"
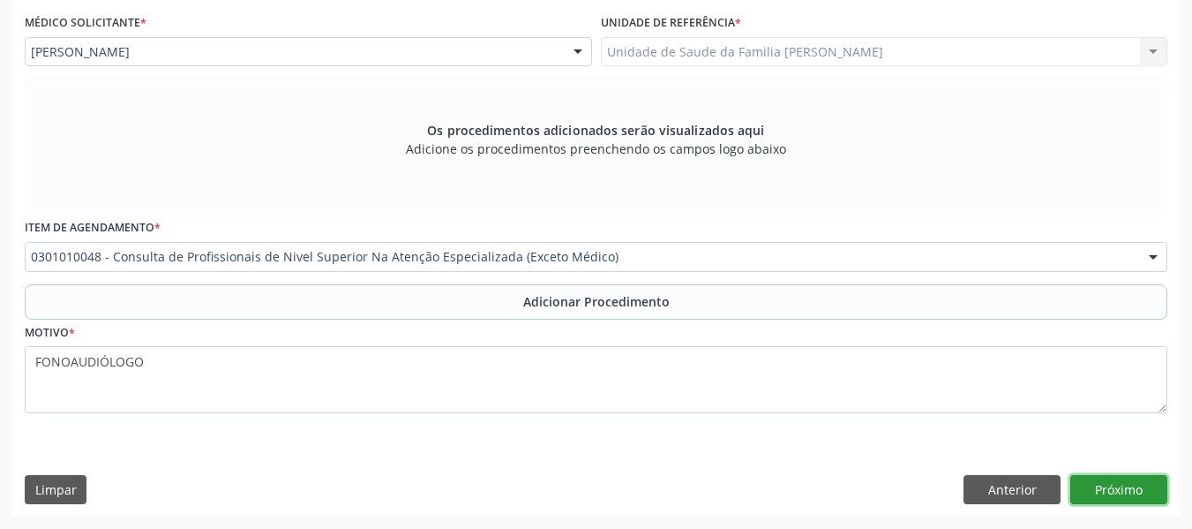
click at [1115, 488] on button "Próximo" at bounding box center [1118, 490] width 97 height 30
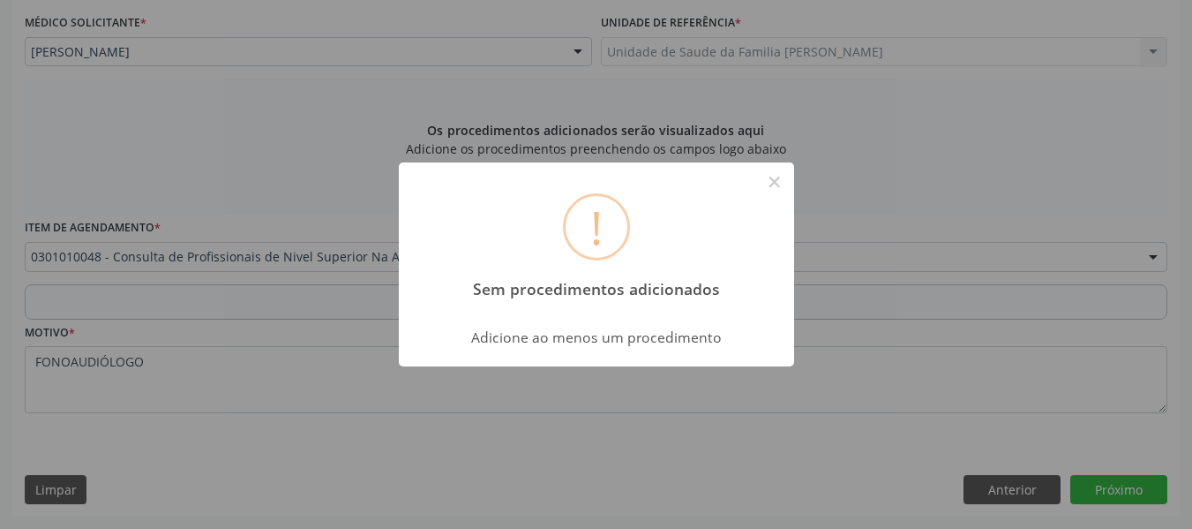
click at [764, 411] on div "! Sem procedimentos adicionados × Adicione ao menos um procedimento OK Cancel" at bounding box center [596, 264] width 1192 height 529
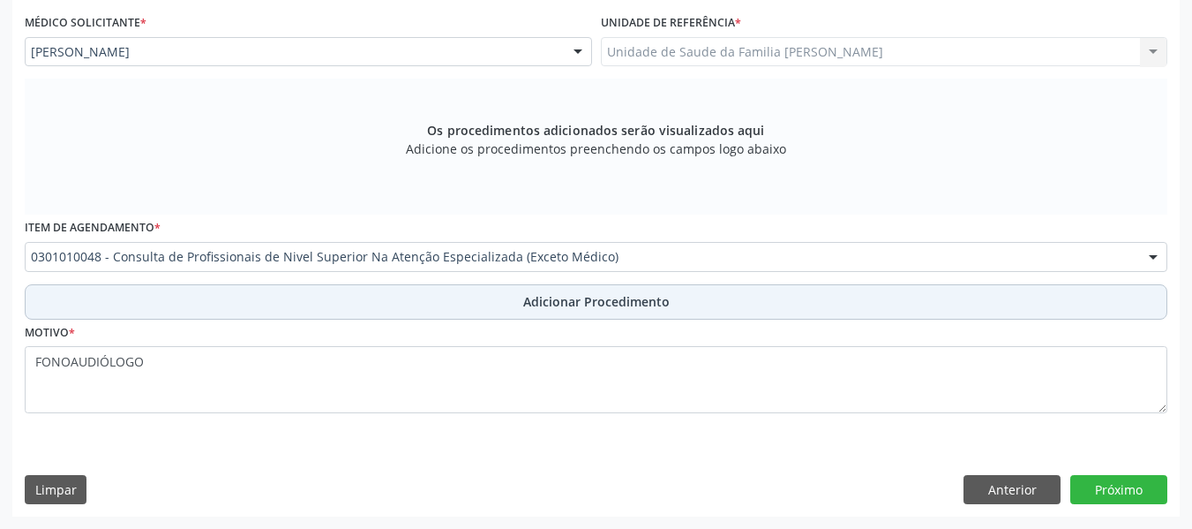
click at [574, 296] on span "Adicionar Procedimento" at bounding box center [596, 301] width 146 height 19
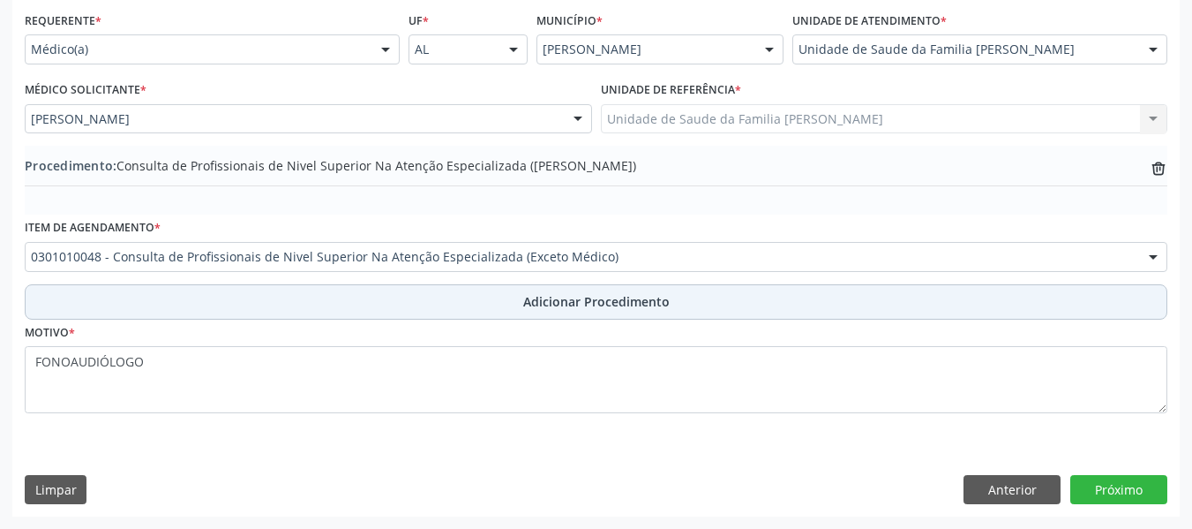
scroll to position [401, 0]
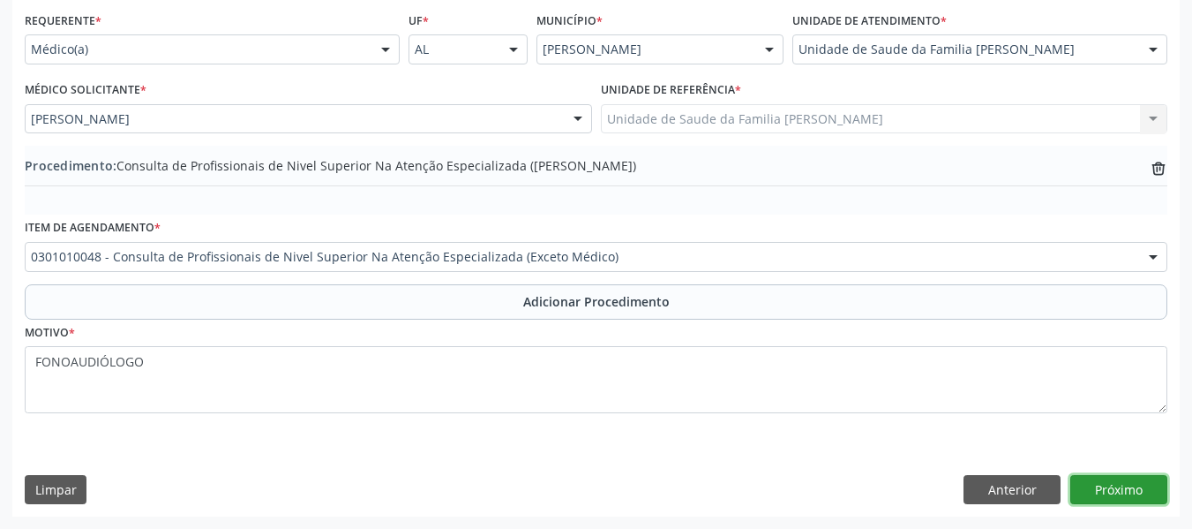
click at [1115, 485] on button "Próximo" at bounding box center [1118, 490] width 97 height 30
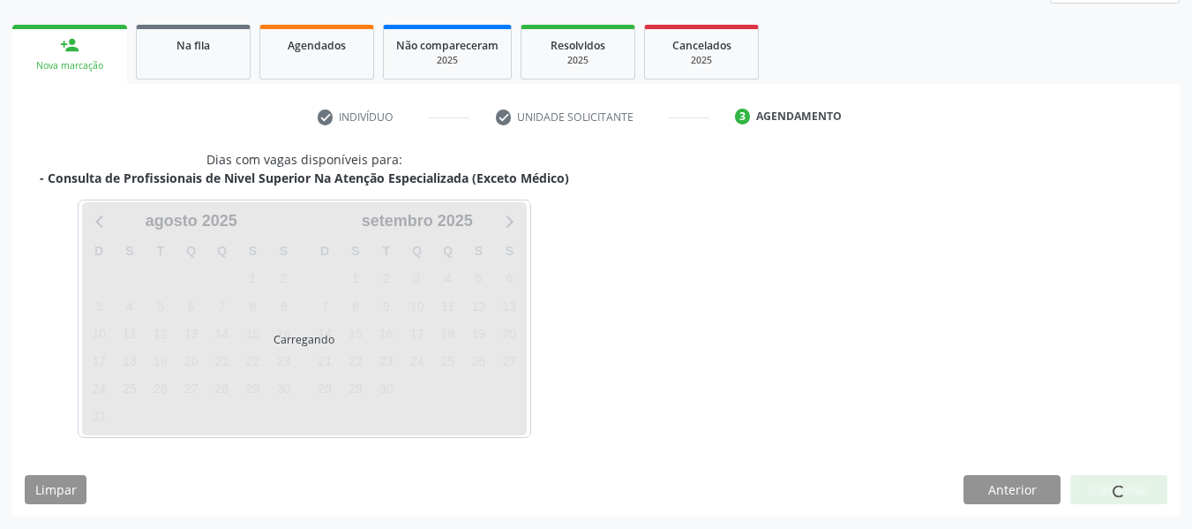
scroll to position [316, 0]
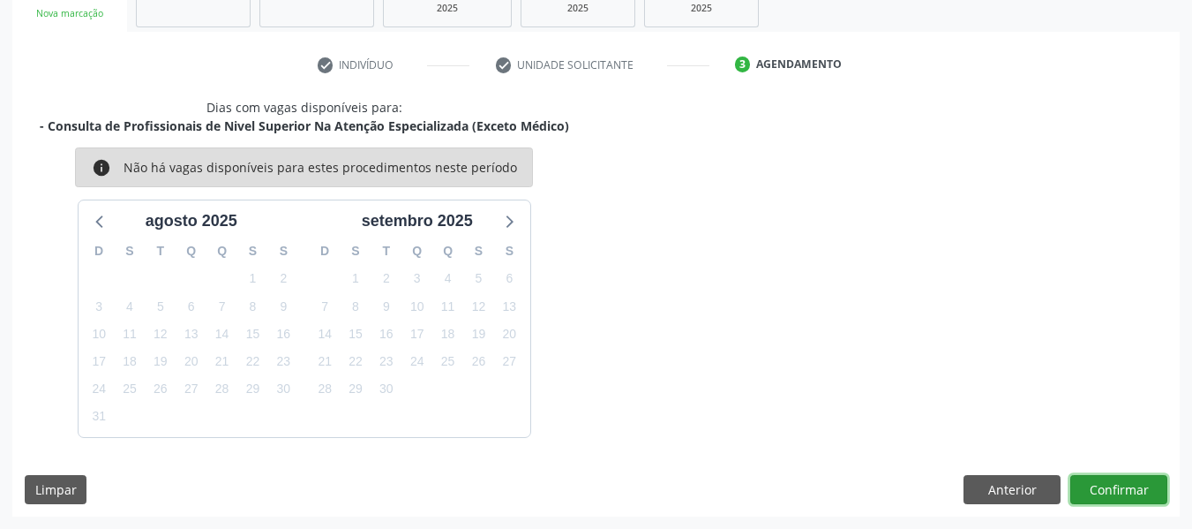
click at [1107, 485] on button "Confirmar" at bounding box center [1118, 490] width 97 height 30
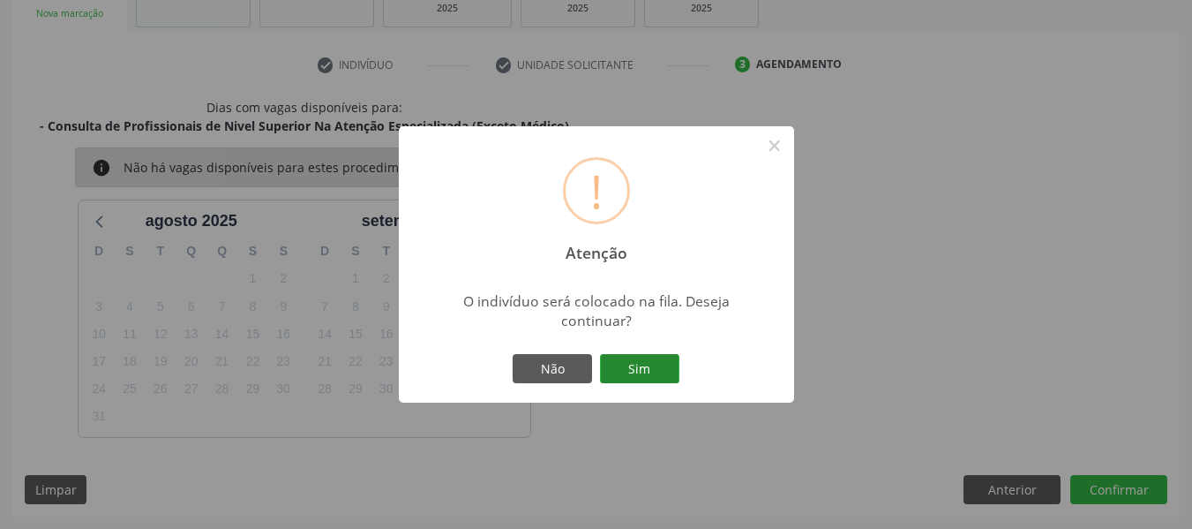
click at [642, 373] on button "Sim" at bounding box center [639, 369] width 79 height 30
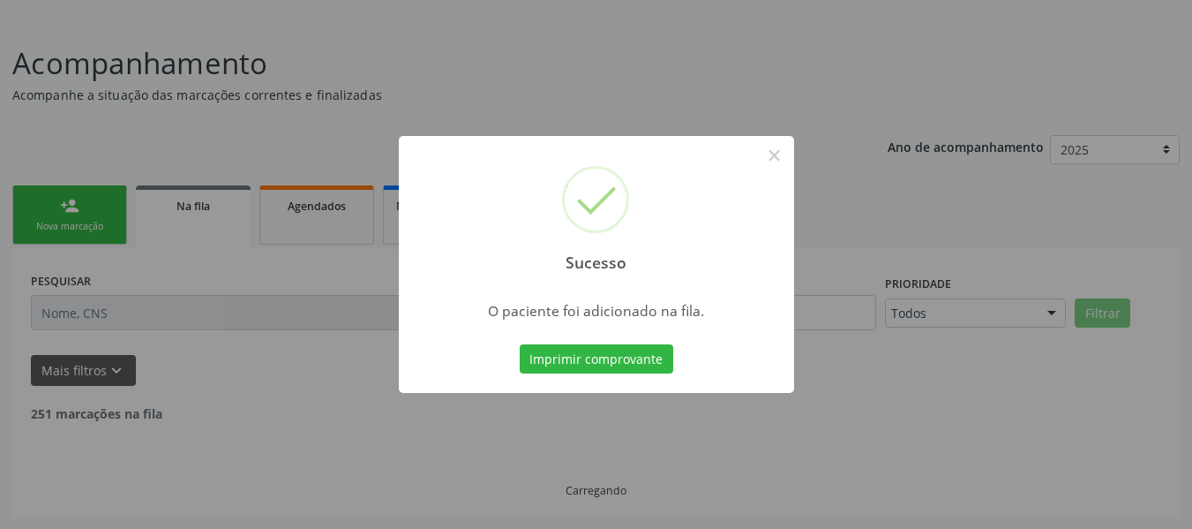
scroll to position [85, 0]
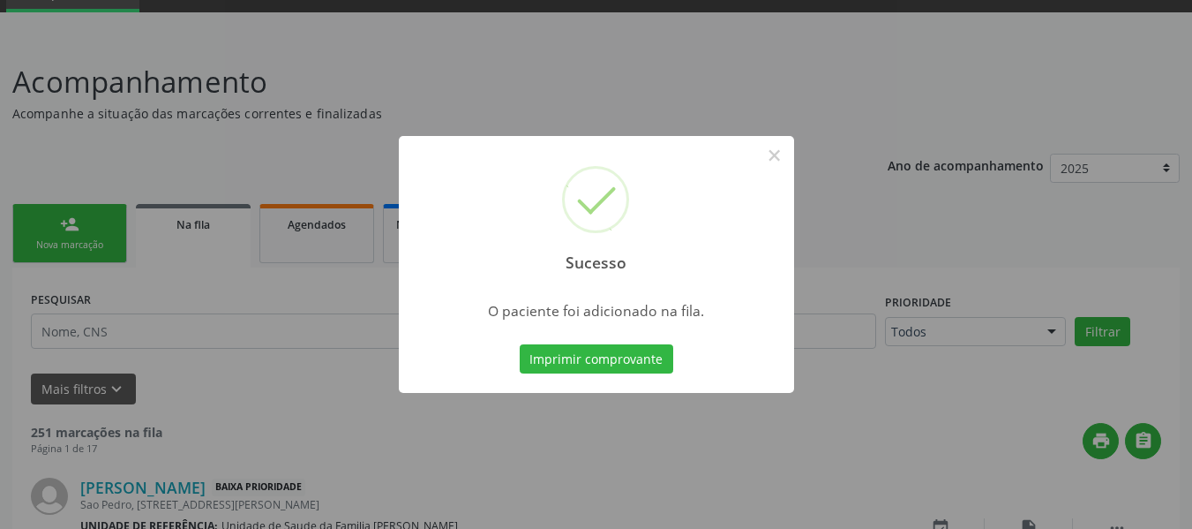
click at [52, 218] on div "Sucesso × O paciente foi adicionado na fila. Imprimir comprovante Cancel" at bounding box center [596, 264] width 1192 height 529
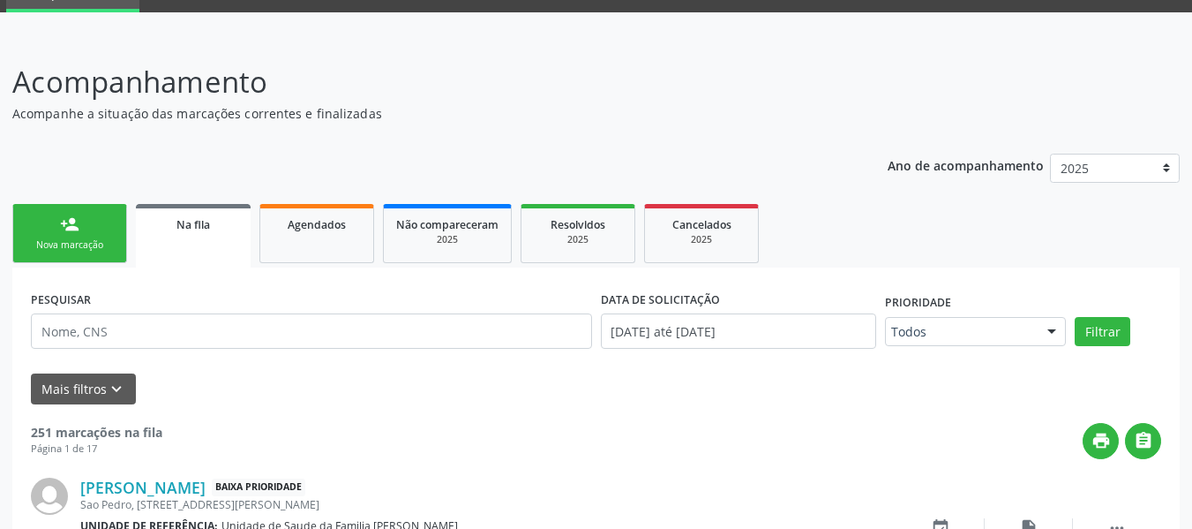
click at [49, 223] on link "person_add Nova marcação" at bounding box center [69, 233] width 115 height 59
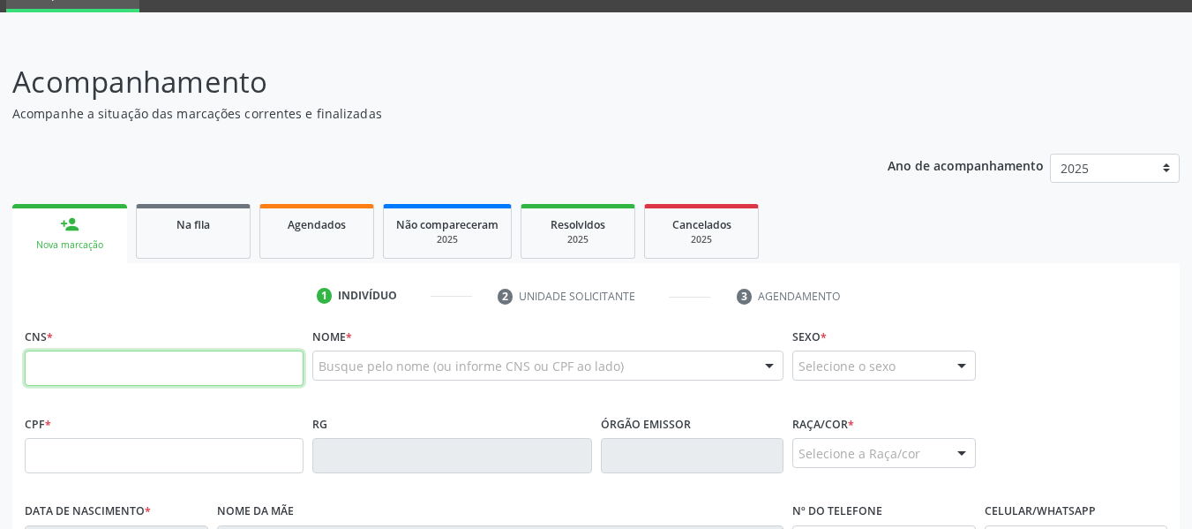
click at [55, 360] on input "text" at bounding box center [164, 367] width 279 height 35
type input "704 1011 2707 5973"
type input "2[DATE]"
type input "Camila Chirley Pereira Dias"
type input "[PHONE_NUMBER]"
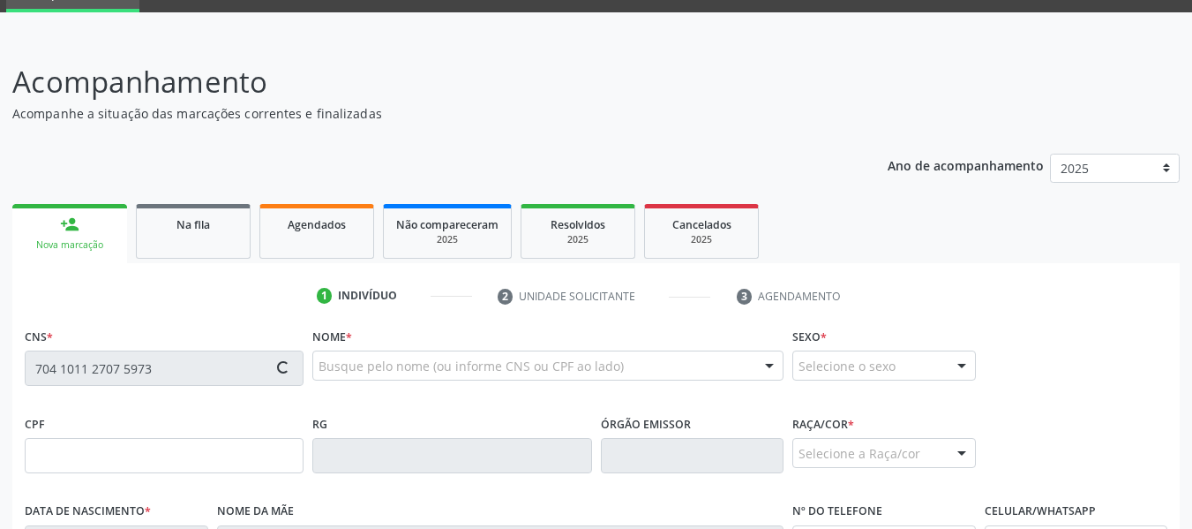
type input "S/N"
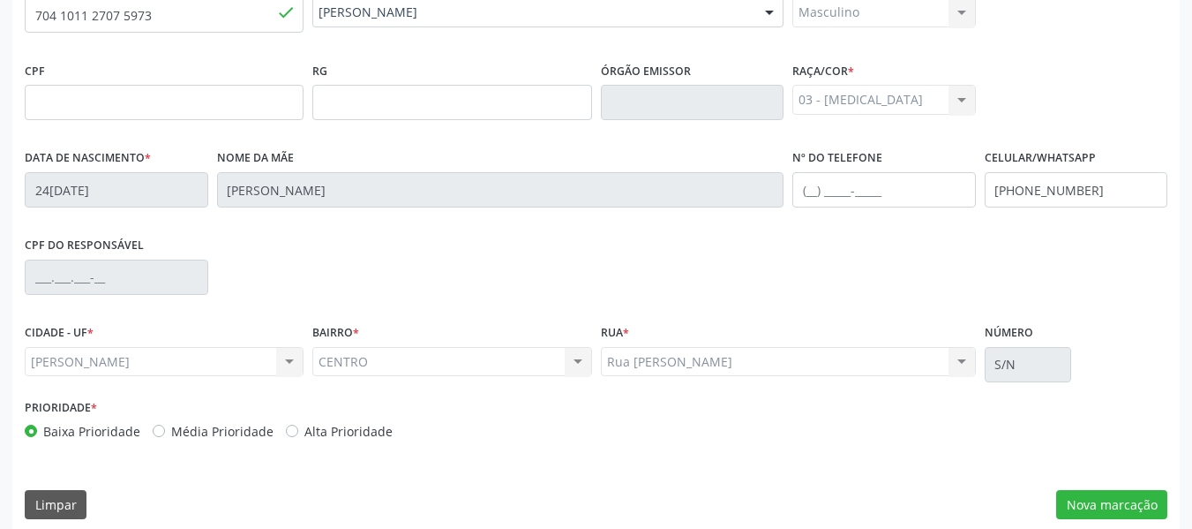
scroll to position [453, 0]
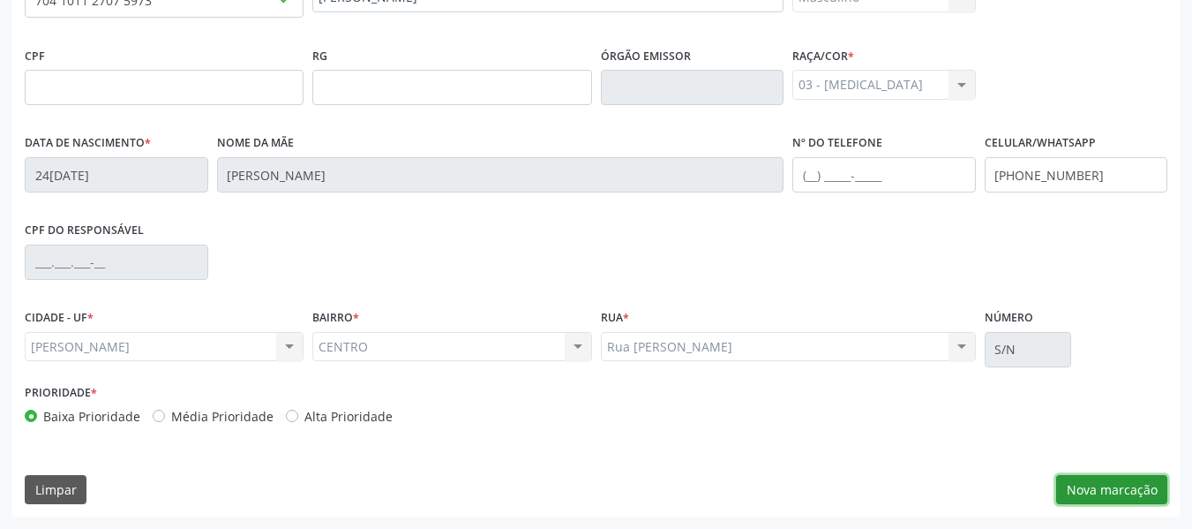
click at [1119, 488] on button "Nova marcação" at bounding box center [1111, 490] width 111 height 30
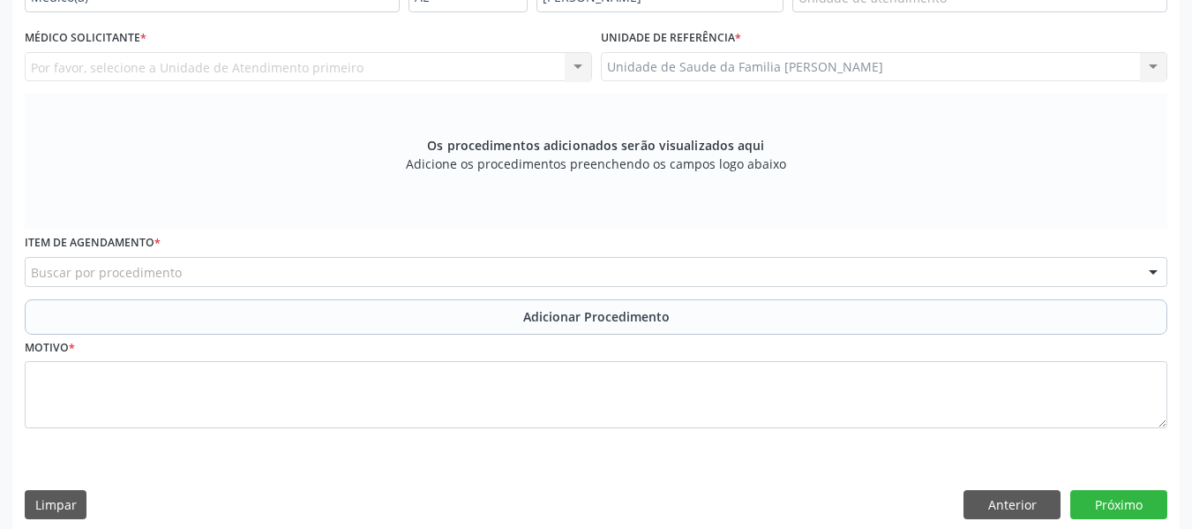
click at [1155, 61] on div "Unidade de Saude da Familia Barro Vermelho Unidade de Saude da Familia Barro Ve…" at bounding box center [884, 67] width 567 height 30
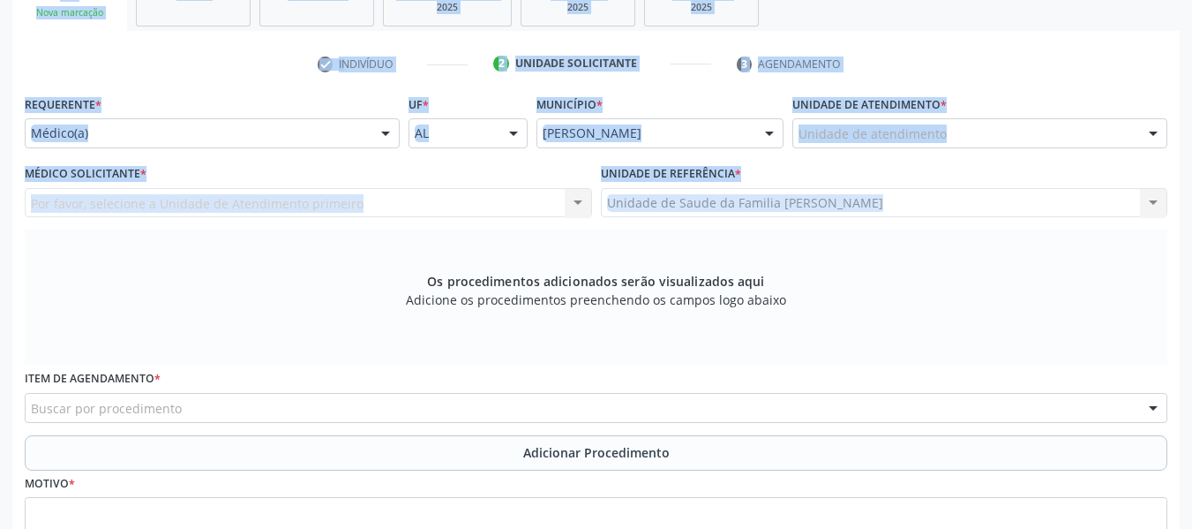
scroll to position [0, 0]
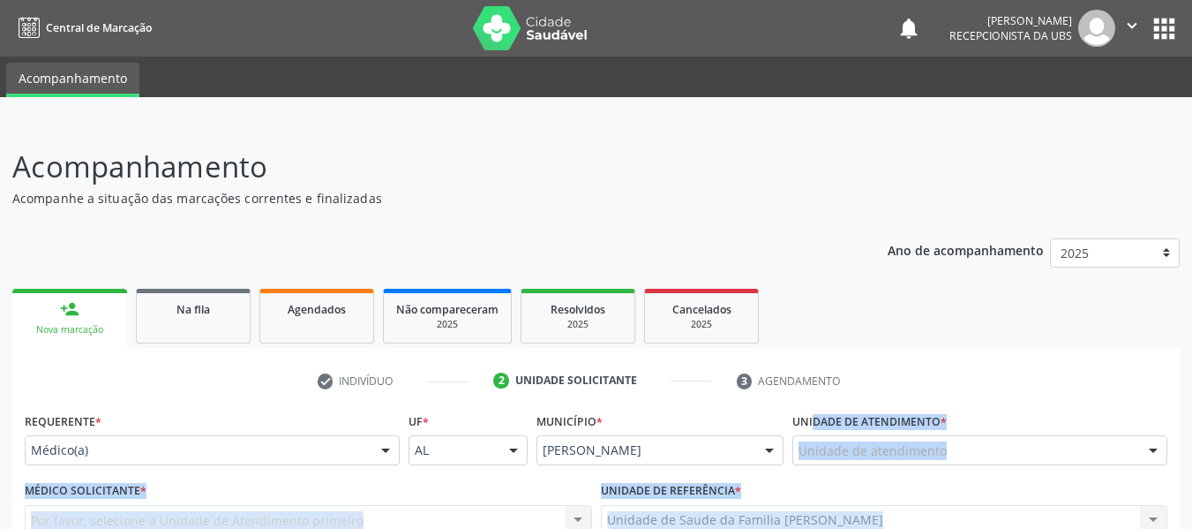
drag, startPoint x: 1155, startPoint y: 61, endPoint x: 943, endPoint y: 429, distance: 425.0
click at [943, 429] on label "Unidade de atendimento *" at bounding box center [869, 421] width 154 height 27
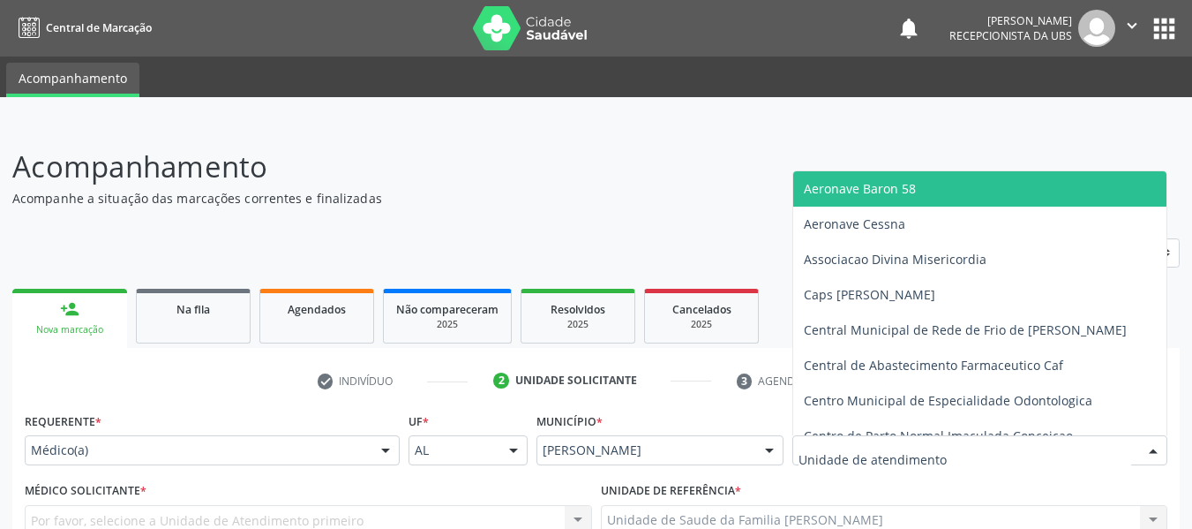
click at [944, 445] on div at bounding box center [979, 450] width 375 height 30
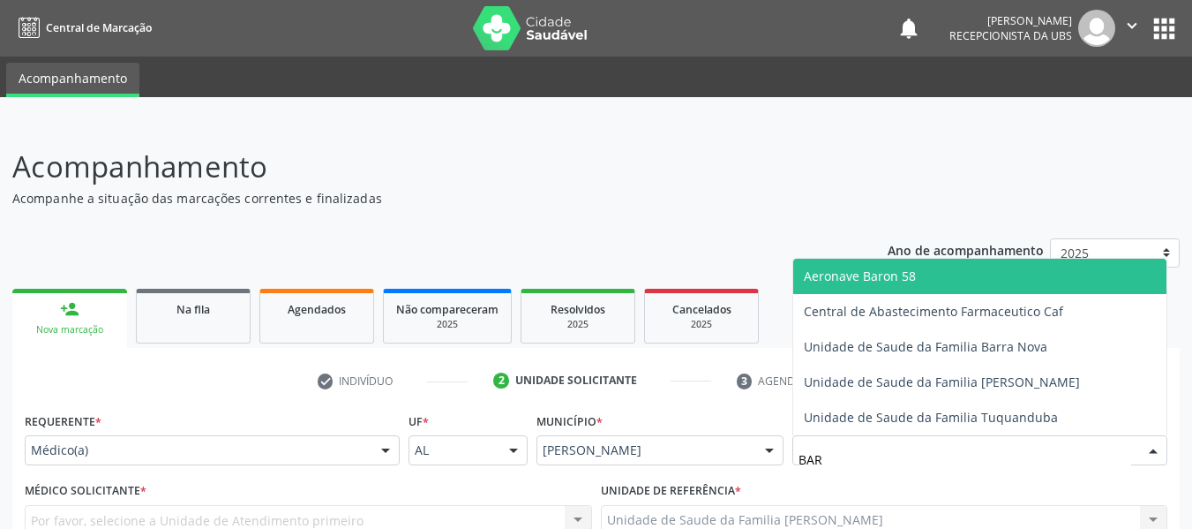
type input "BARR"
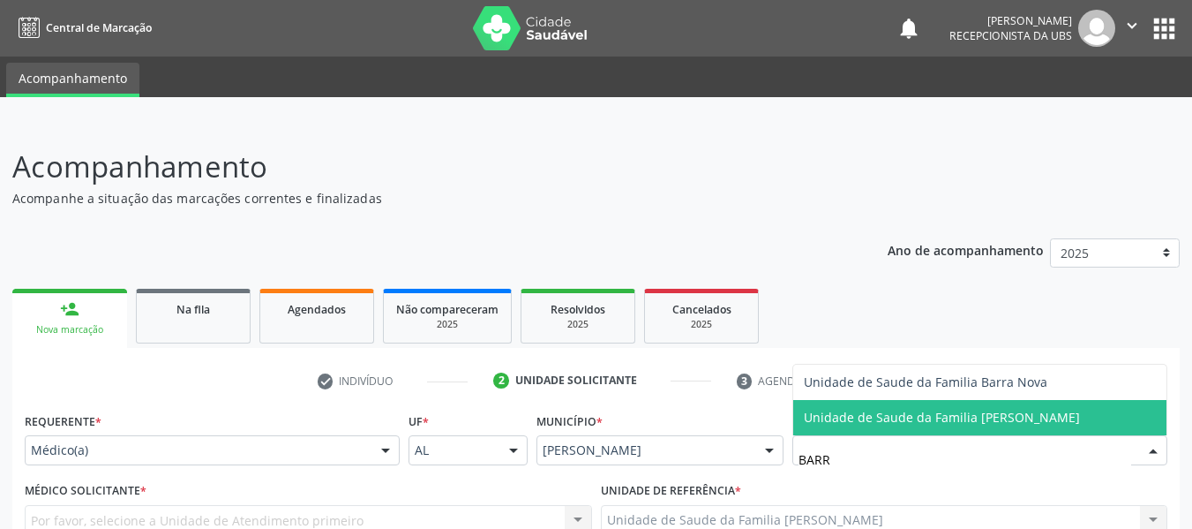
click at [931, 409] on span "Unidade de Saude da Familia [PERSON_NAME]" at bounding box center [942, 417] width 276 height 17
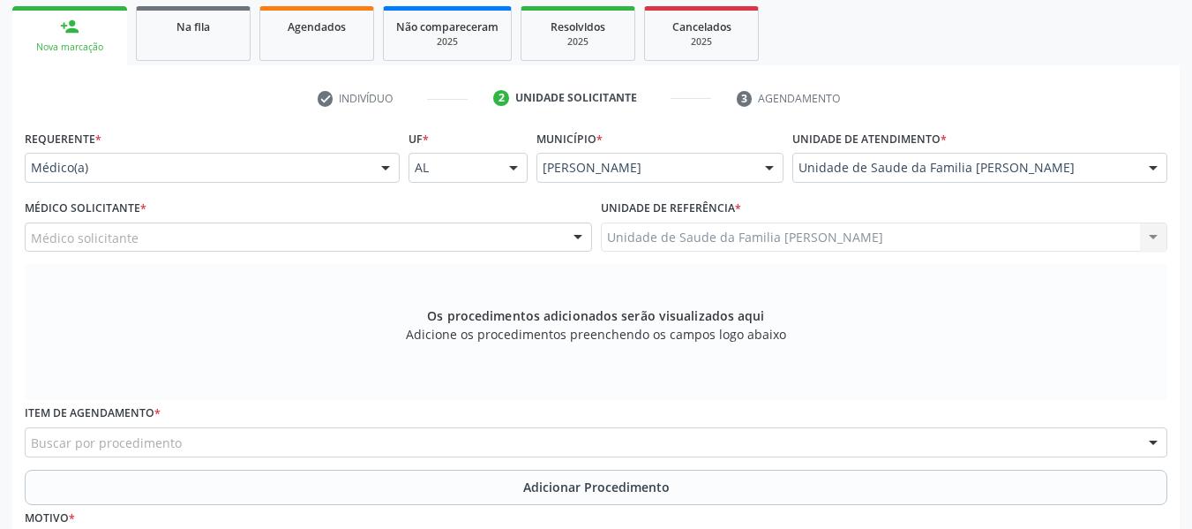
scroll to position [341, 0]
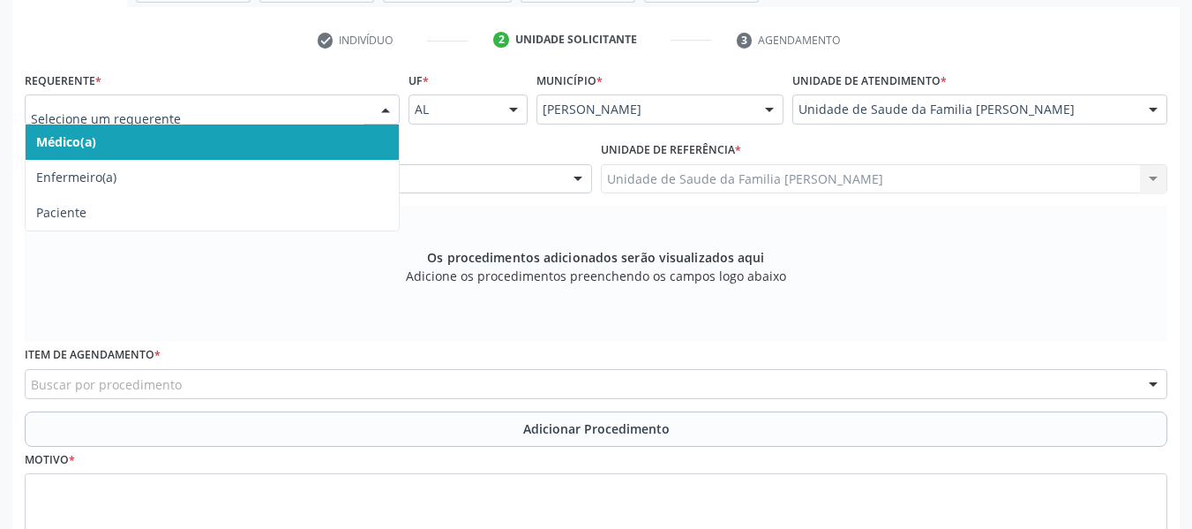
click at [382, 106] on div at bounding box center [385, 110] width 26 height 30
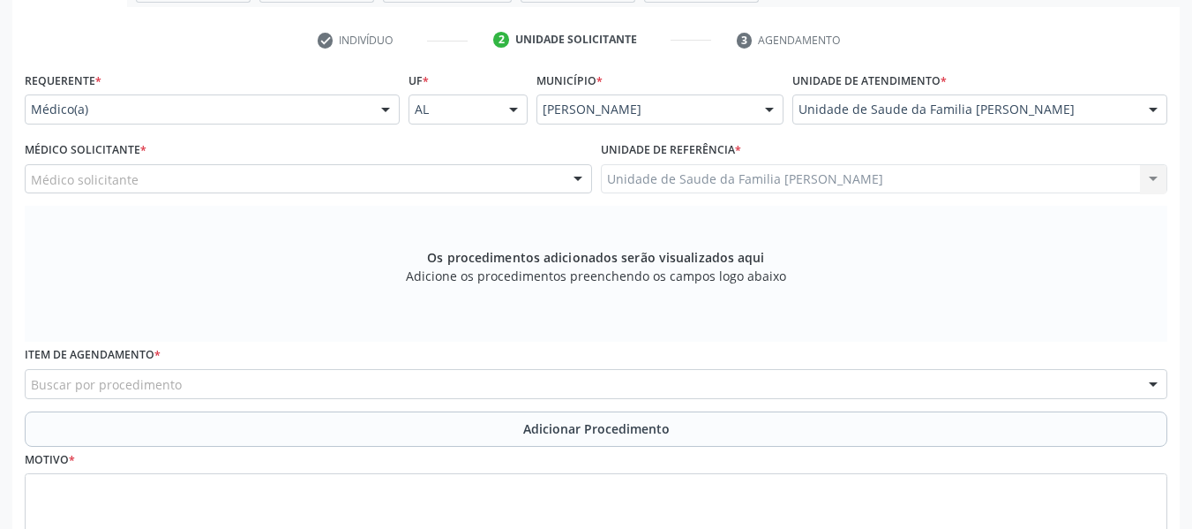
click at [277, 298] on div "Os procedimentos adicionados serão visualizados aqui Adicione os procedimentos …" at bounding box center [596, 274] width 1143 height 136
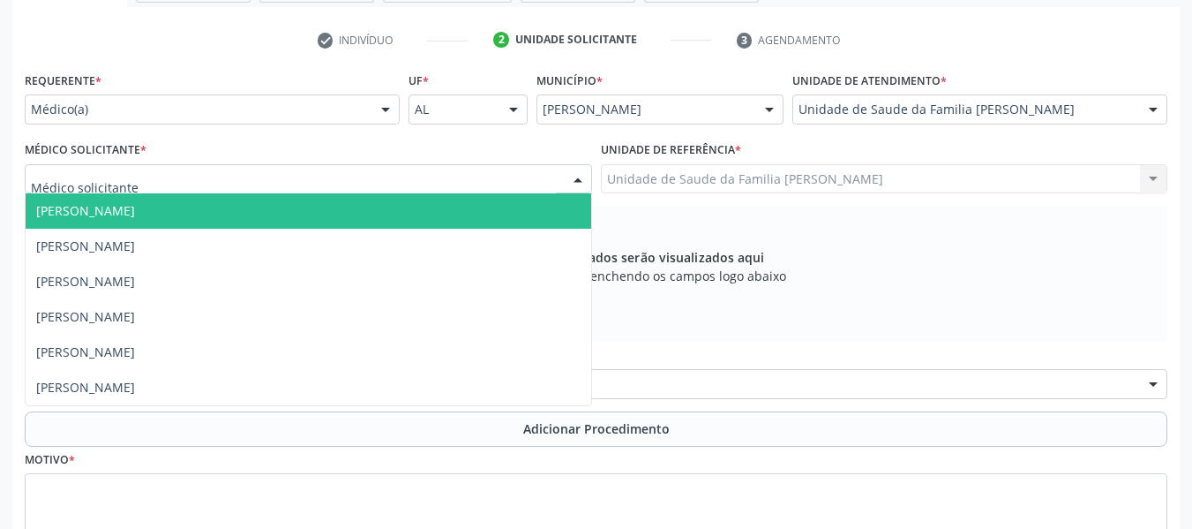
click at [576, 177] on div at bounding box center [578, 180] width 26 height 30
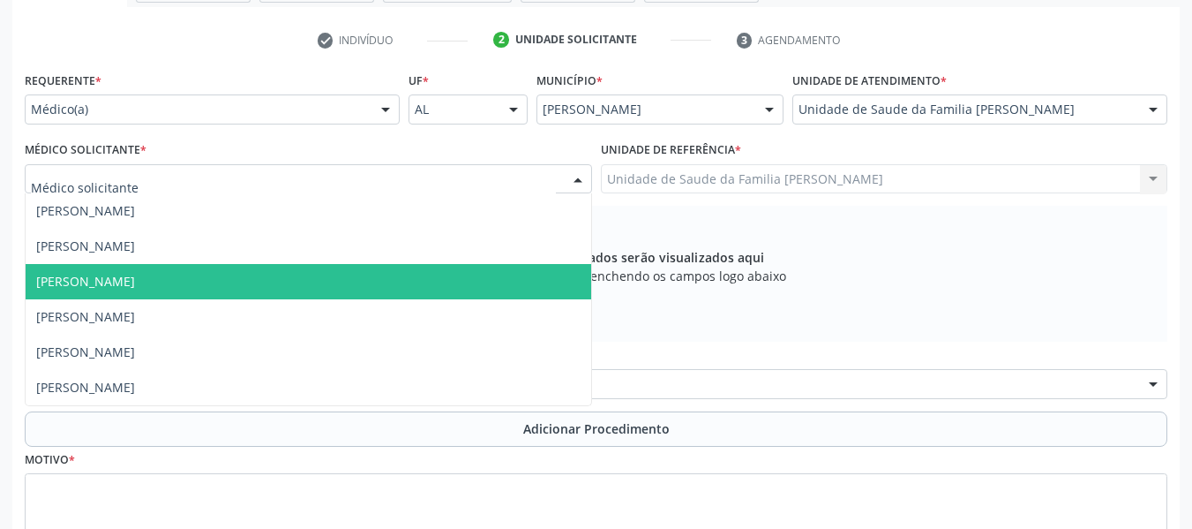
click at [135, 282] on span "[PERSON_NAME]" at bounding box center [85, 281] width 99 height 17
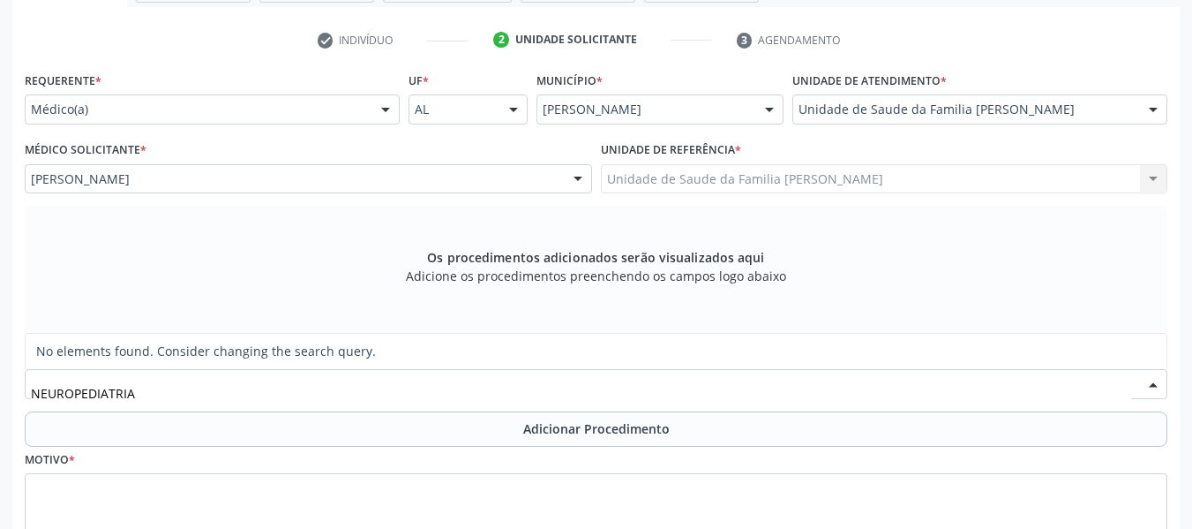
click at [102, 389] on input "NEUROPEDIATRIA" at bounding box center [581, 392] width 1100 height 35
click at [165, 402] on input "NEUROPEDIATRIA" at bounding box center [581, 392] width 1100 height 35
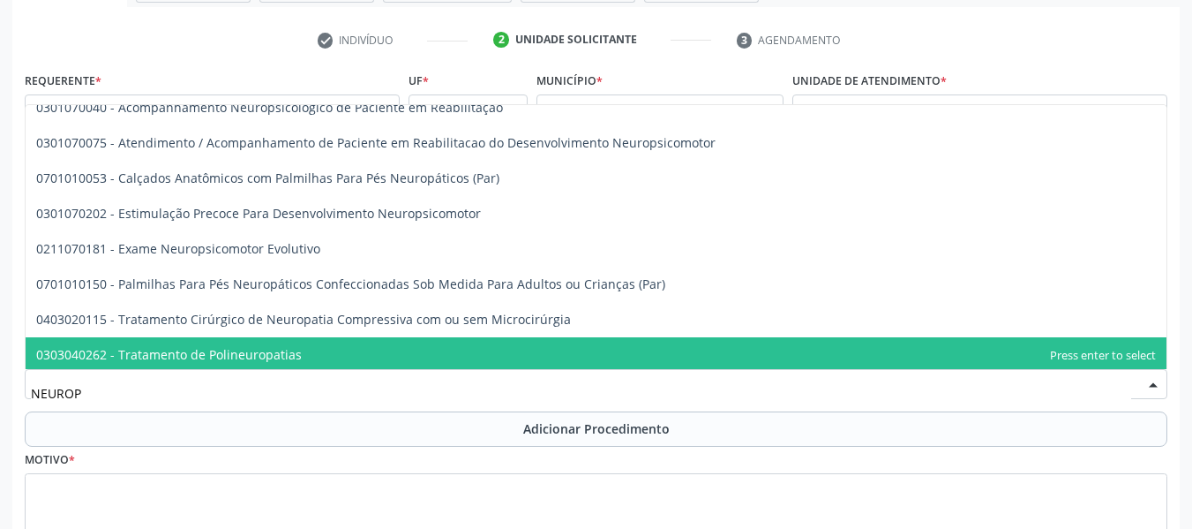
scroll to position [19, 0]
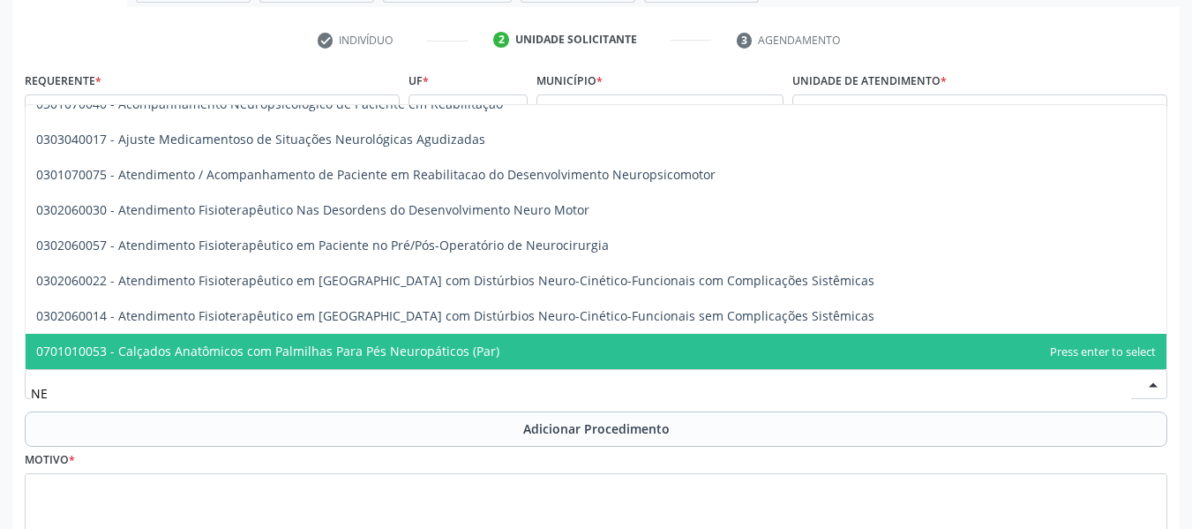
type input "N"
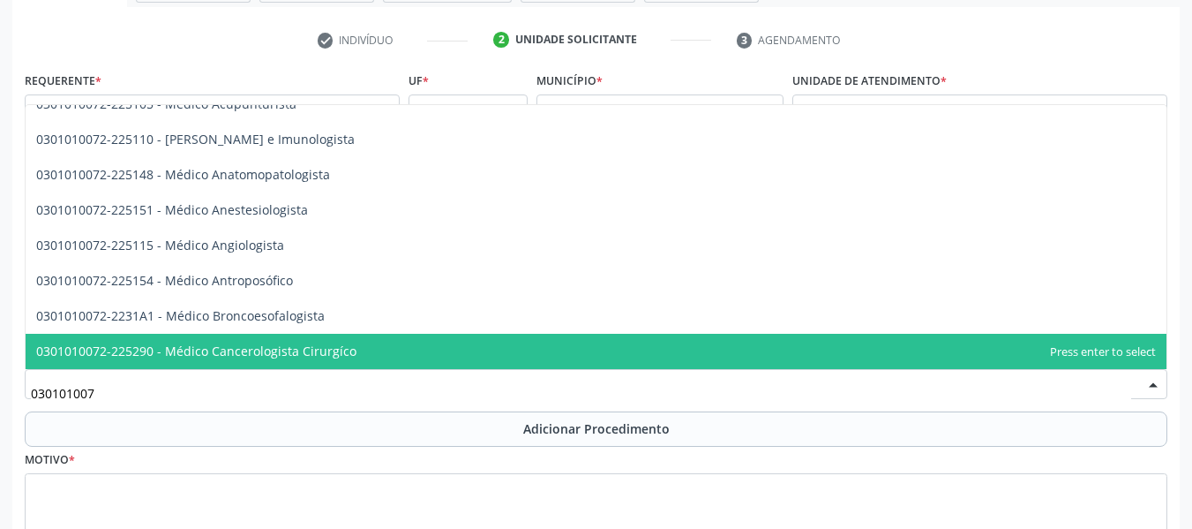
type input "0301010072"
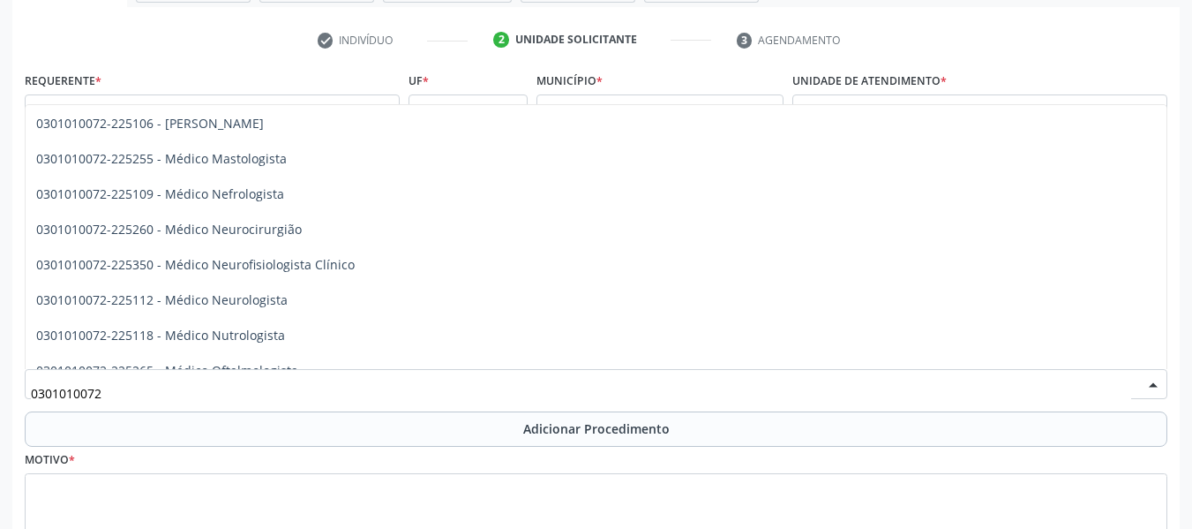
scroll to position [1254, 0]
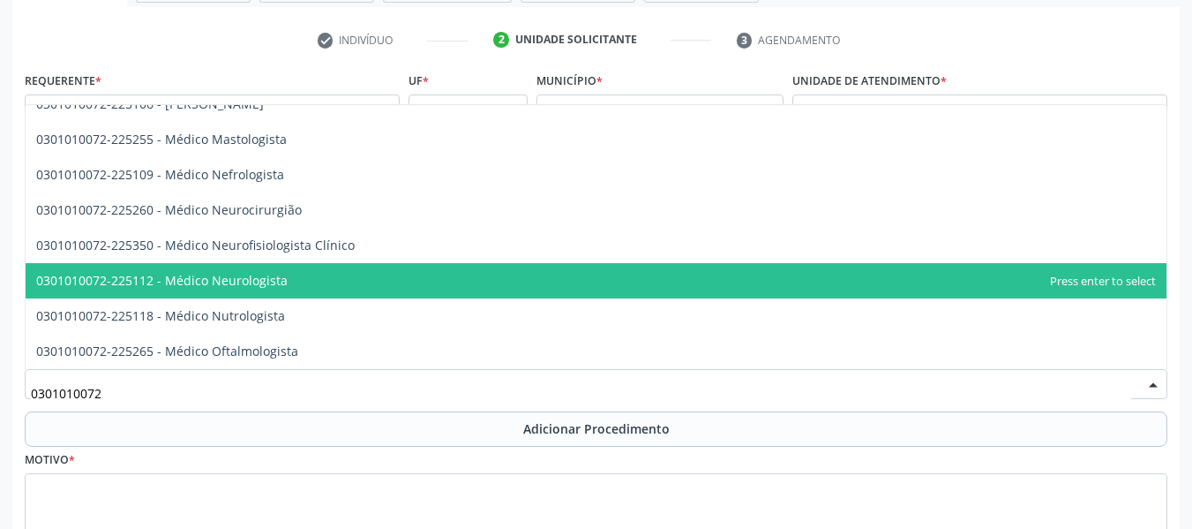
click at [282, 277] on span "0301010072-225112 - Médico Neurologista" at bounding box center [162, 280] width 252 height 17
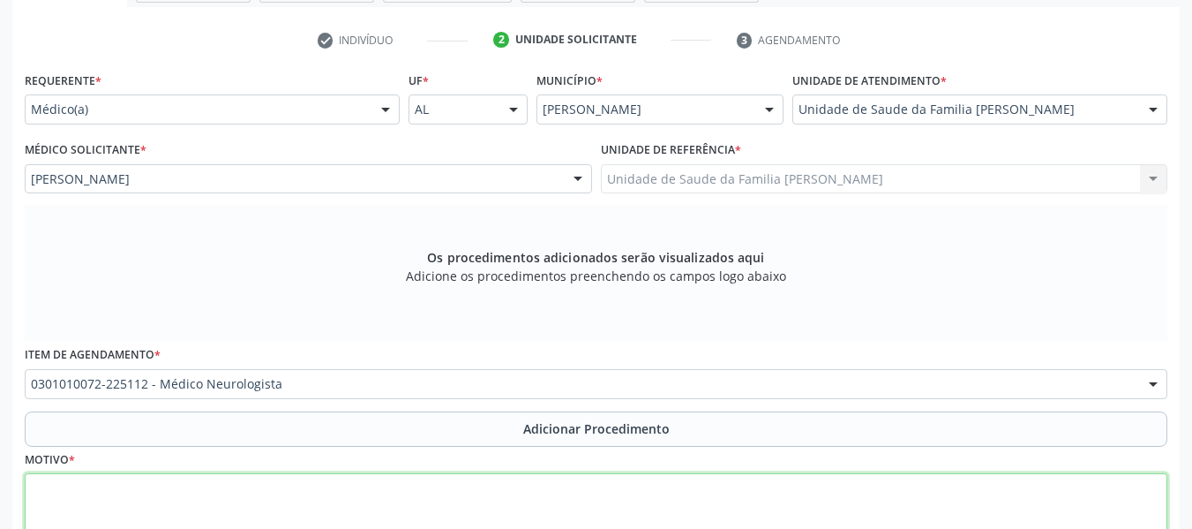
click at [88, 497] on textarea at bounding box center [596, 506] width 1143 height 67
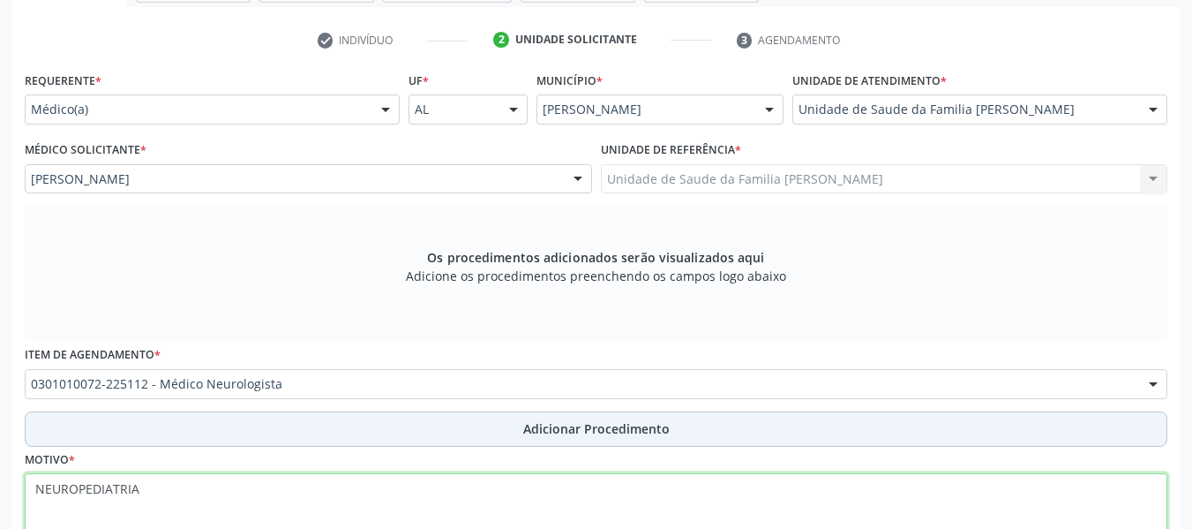
type textarea "NEUROPEDIATRIA"
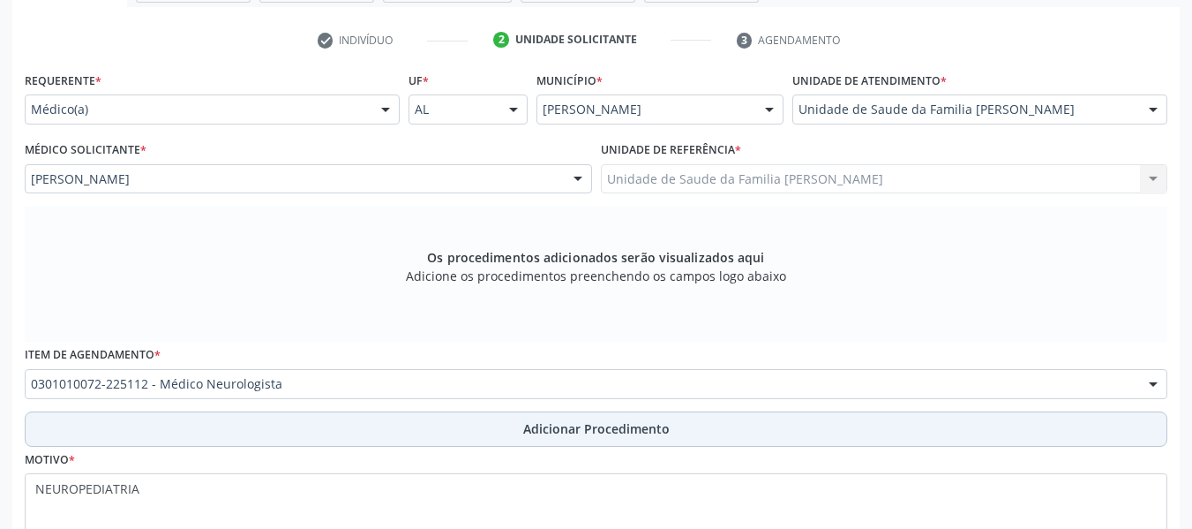
click at [606, 424] on span "Adicionar Procedimento" at bounding box center [596, 428] width 146 height 19
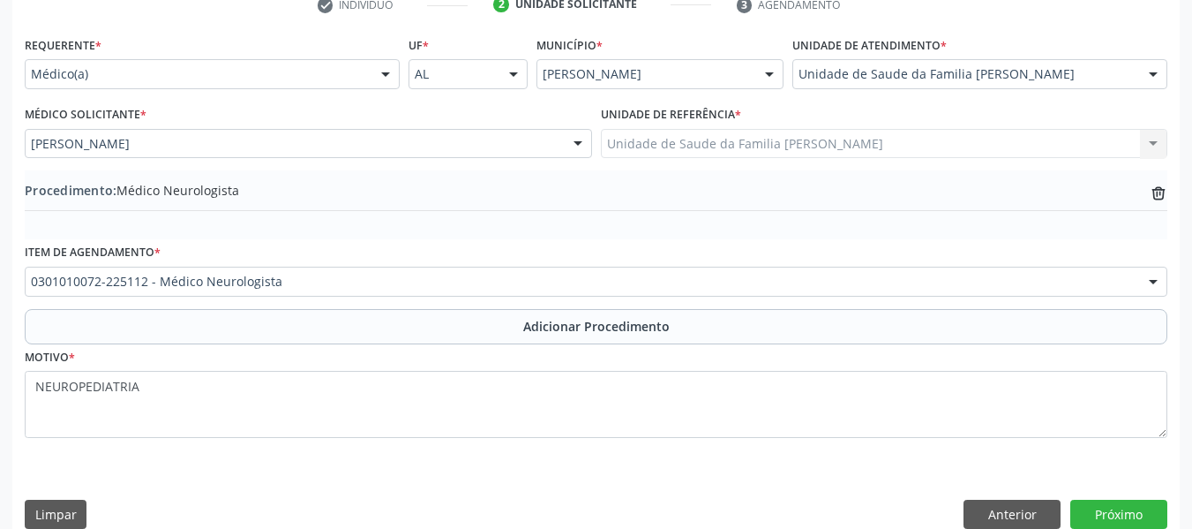
scroll to position [401, 0]
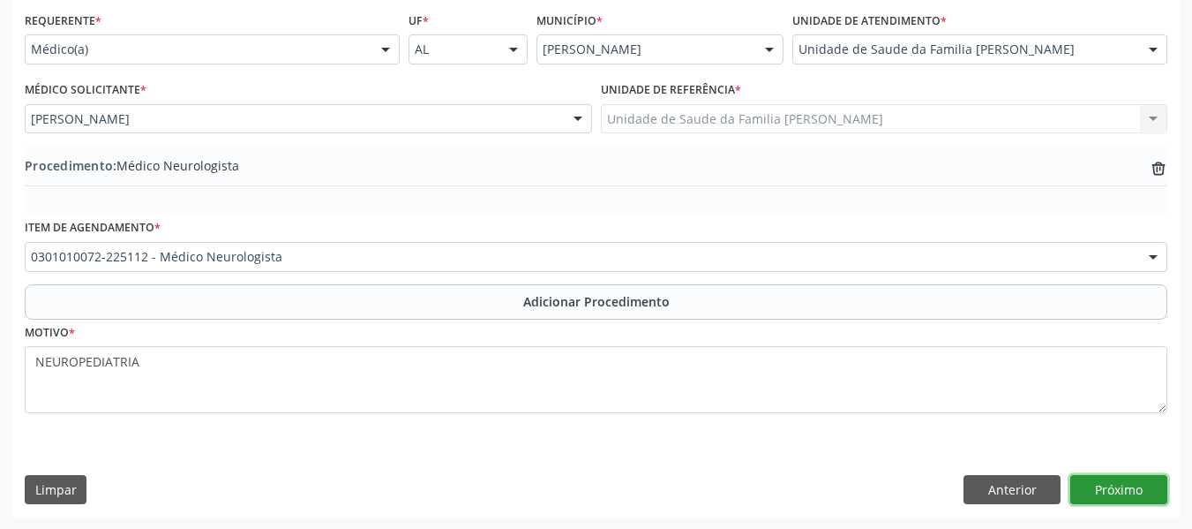
click at [1117, 489] on button "Próximo" at bounding box center [1118, 490] width 97 height 30
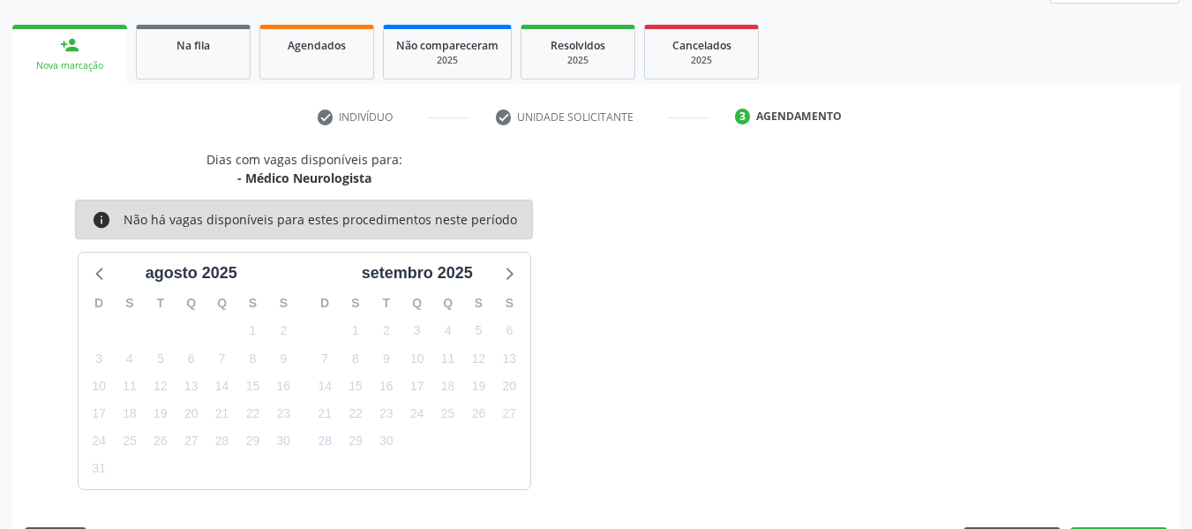
scroll to position [316, 0]
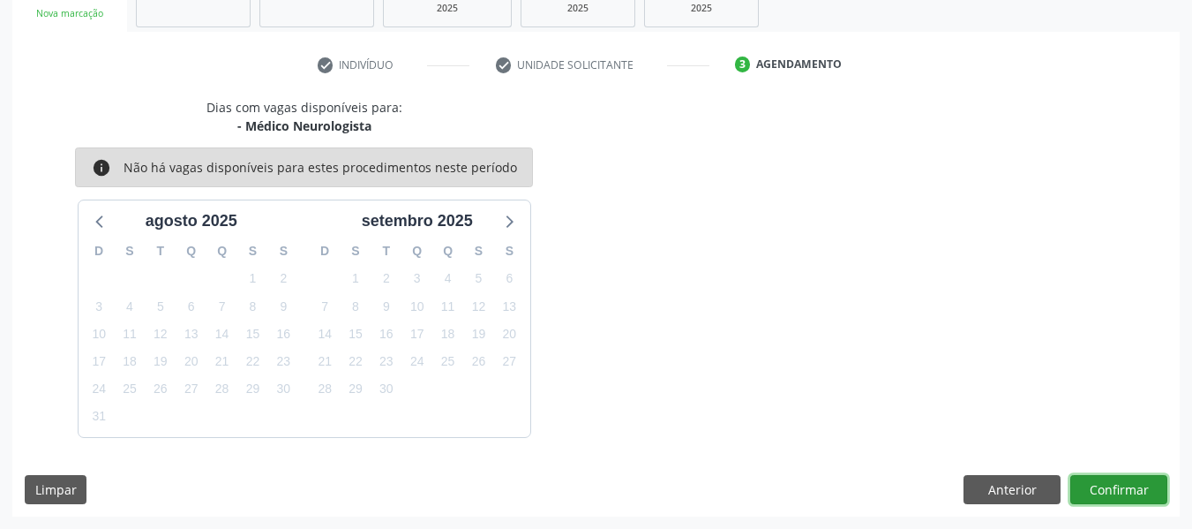
click at [1117, 489] on button "Confirmar" at bounding box center [1118, 490] width 97 height 30
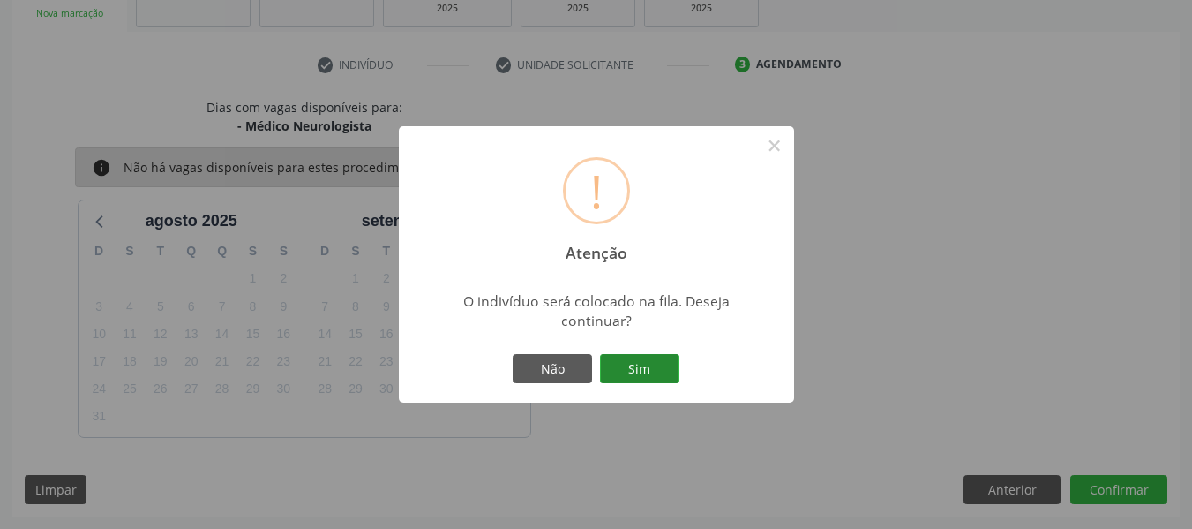
click at [654, 366] on button "Sim" at bounding box center [639, 369] width 79 height 30
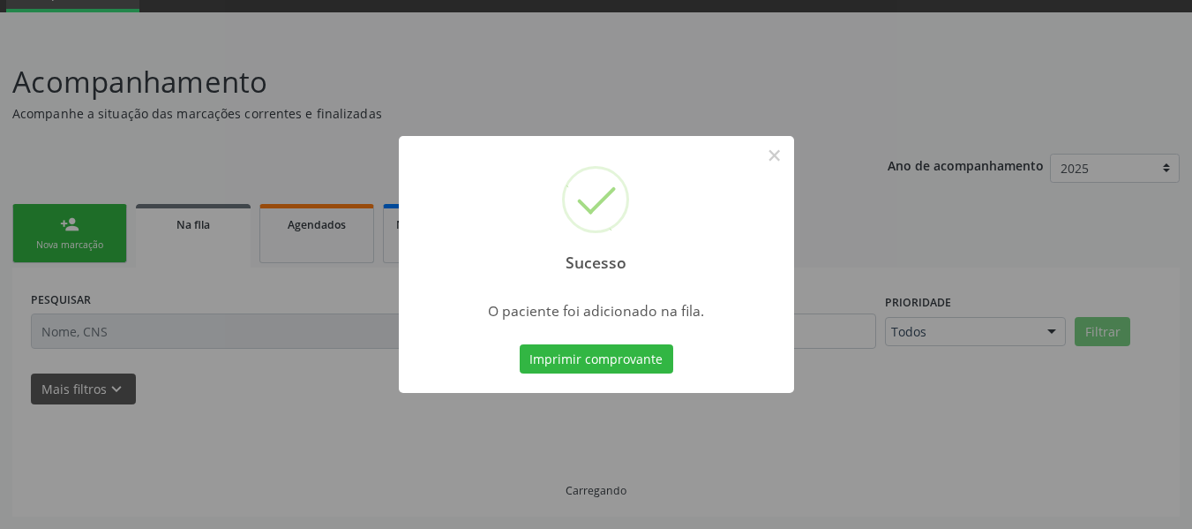
scroll to position [85, 0]
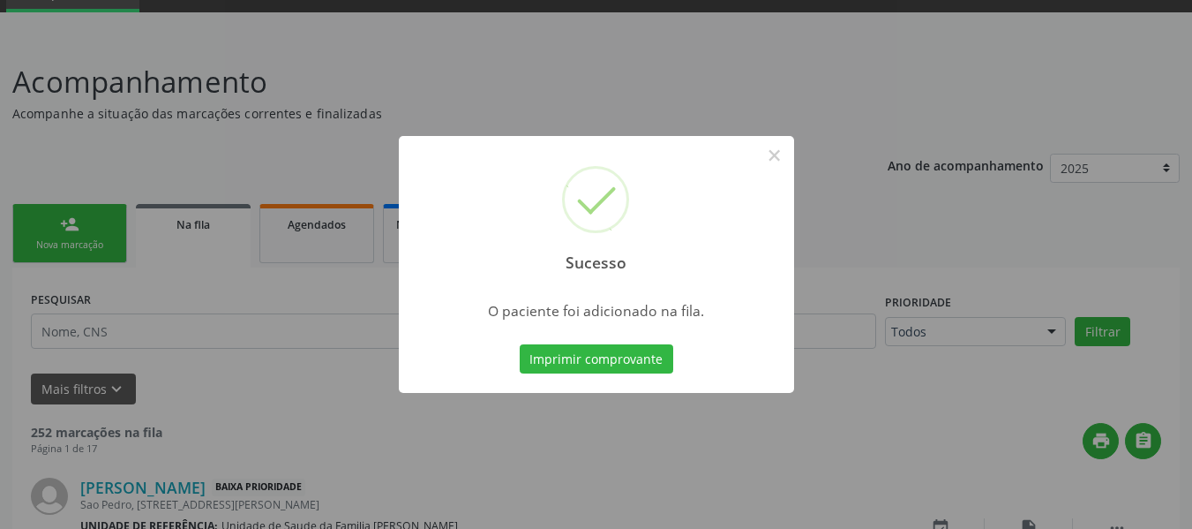
click at [38, 224] on div "Sucesso × O paciente foi adicionado na fila. Imprimir comprovante Cancel" at bounding box center [596, 264] width 1192 height 529
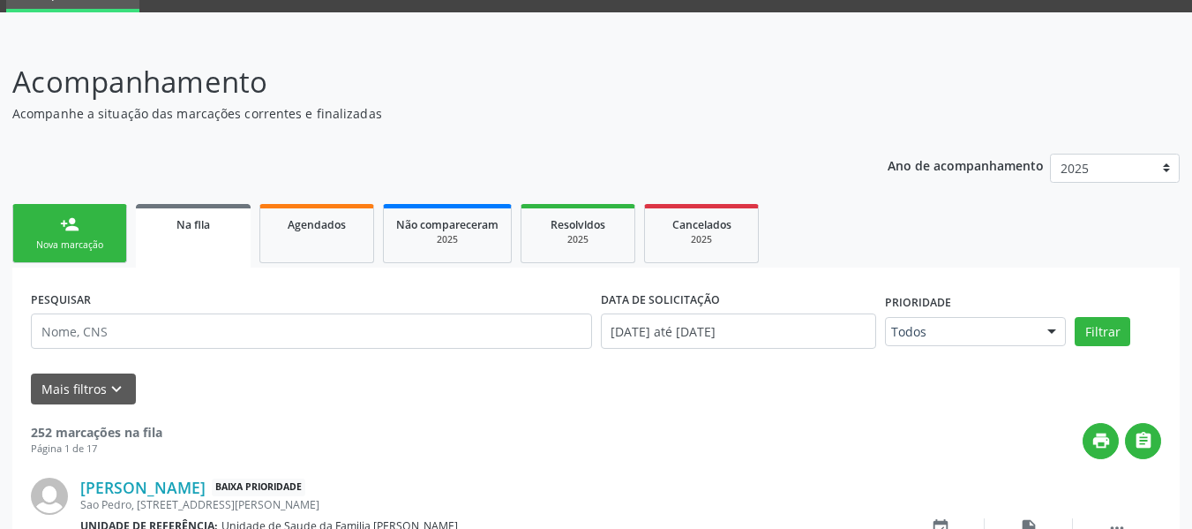
click at [34, 209] on link "person_add Nova marcação" at bounding box center [69, 233] width 115 height 59
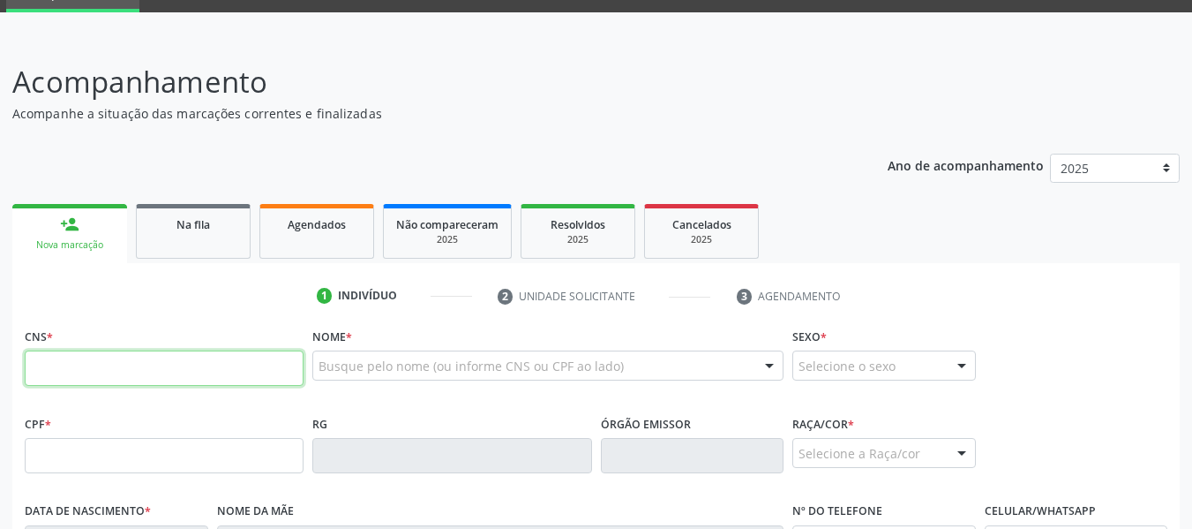
click at [68, 377] on input "text" at bounding box center [164, 367] width 279 height 35
type input "700 5079 9243 6954"
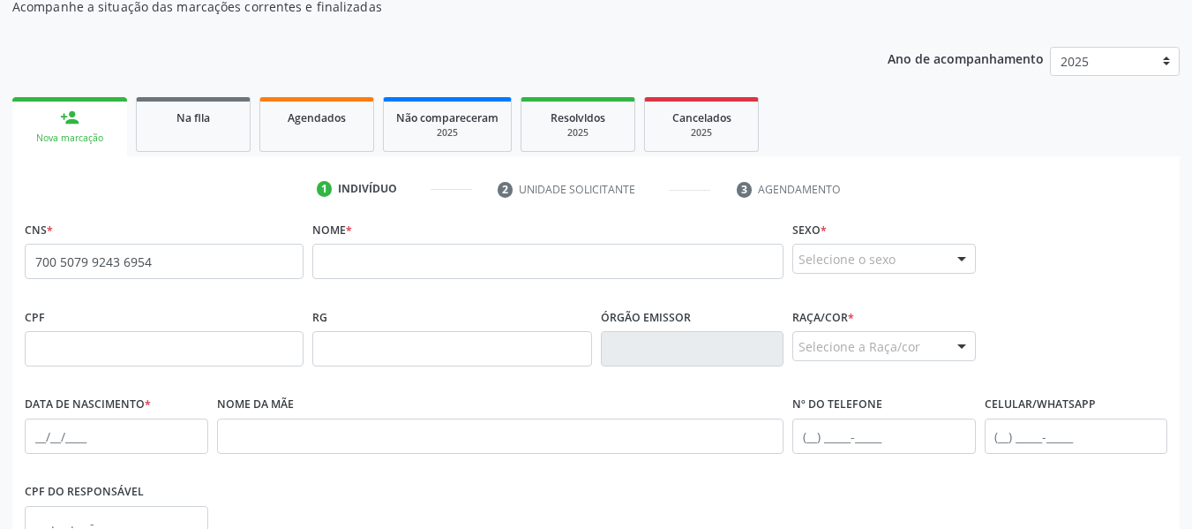
scroll to position [226, 0]
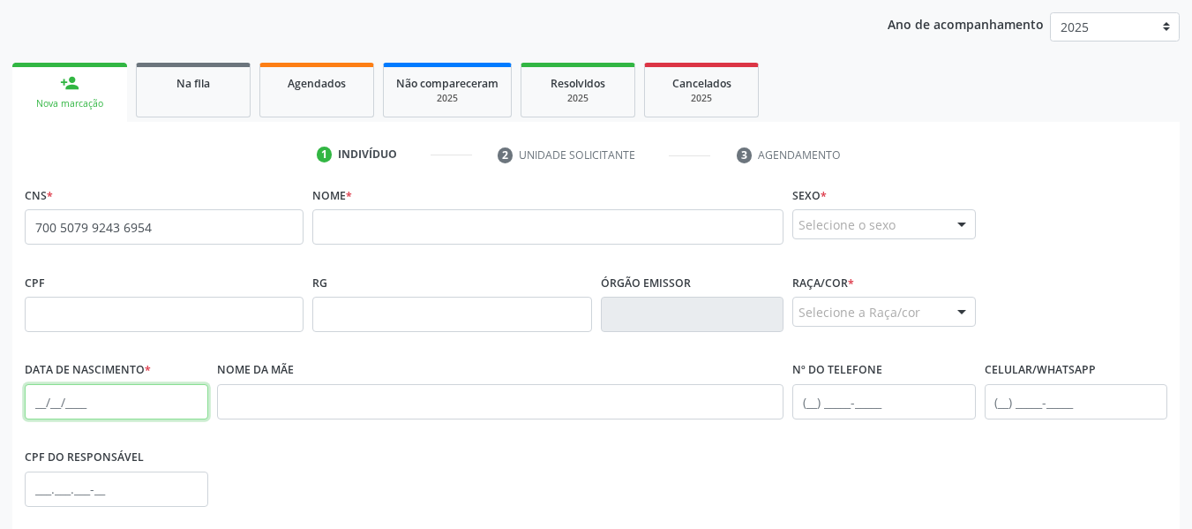
click at [32, 405] on input "text" at bounding box center [117, 401] width 184 height 35
type input "24/07/1978"
click at [338, 220] on input "text" at bounding box center [547, 226] width 471 height 35
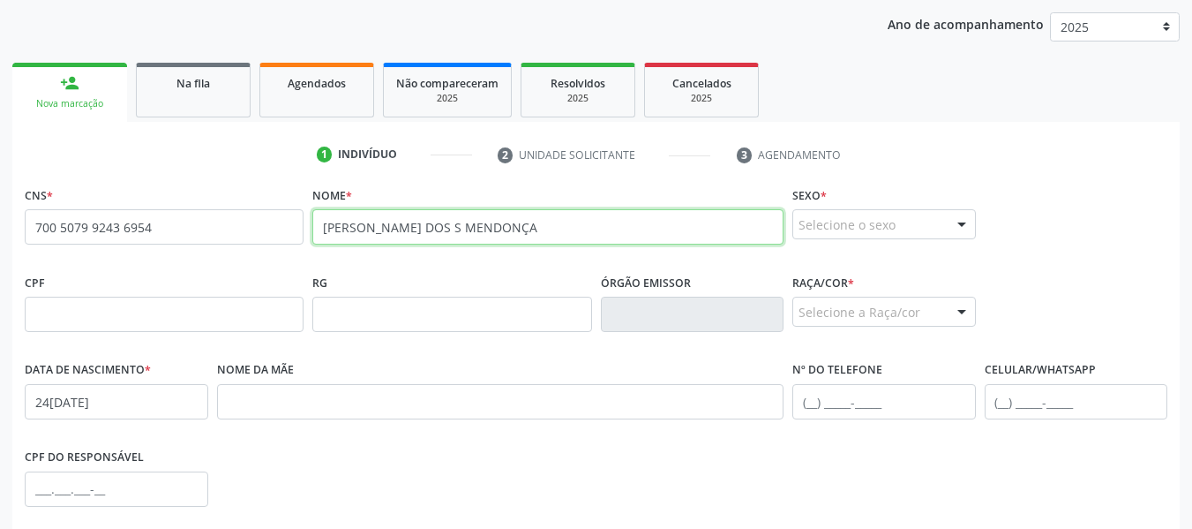
type input "NILDSON ALVES DOS S MENDONÇA"
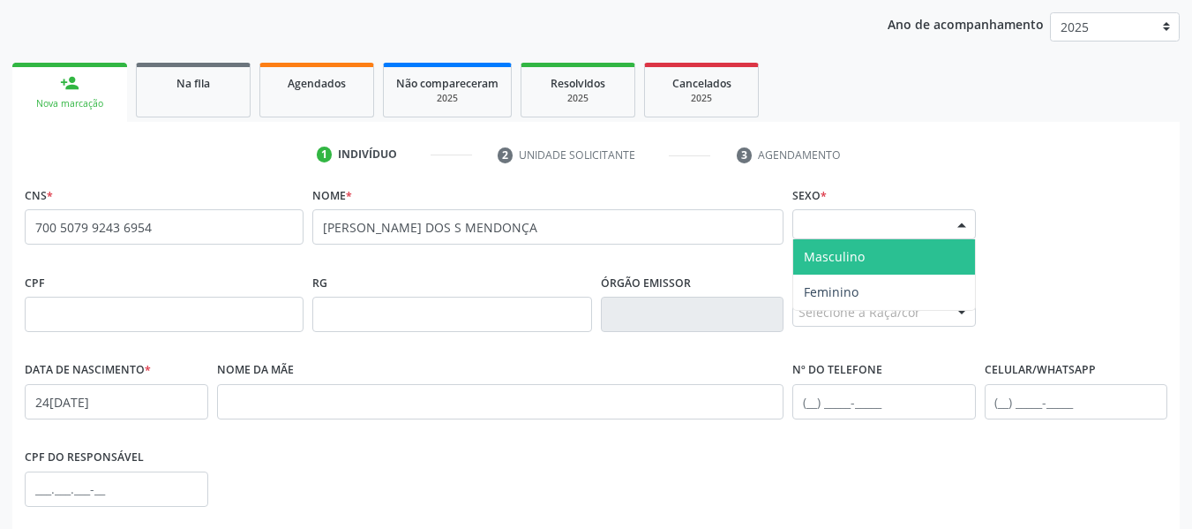
click at [958, 223] on div at bounding box center [962, 225] width 26 height 30
click at [832, 250] on span "Masculino" at bounding box center [834, 256] width 61 height 17
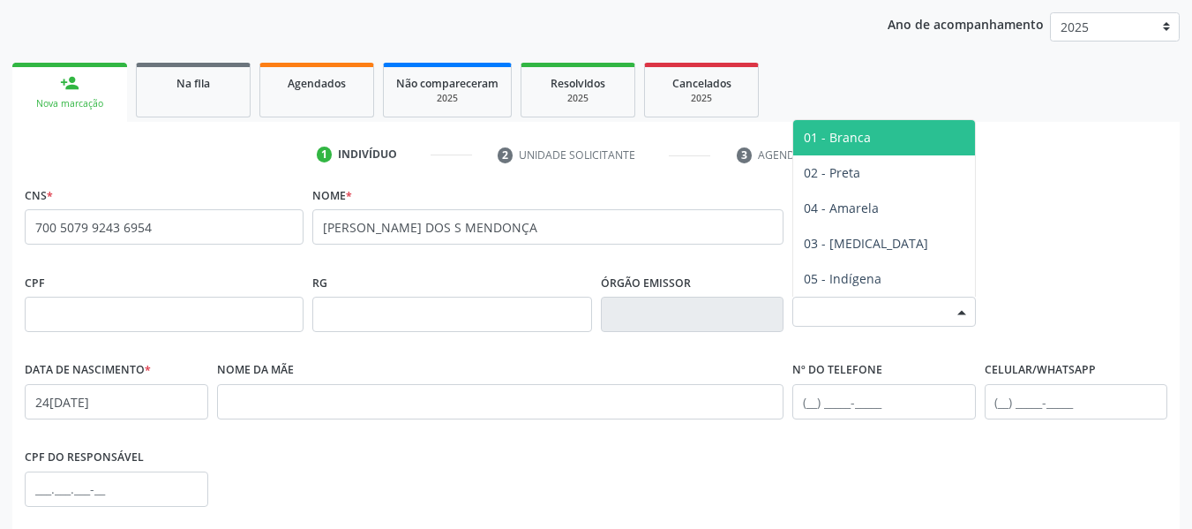
click at [962, 309] on div at bounding box center [962, 312] width 26 height 30
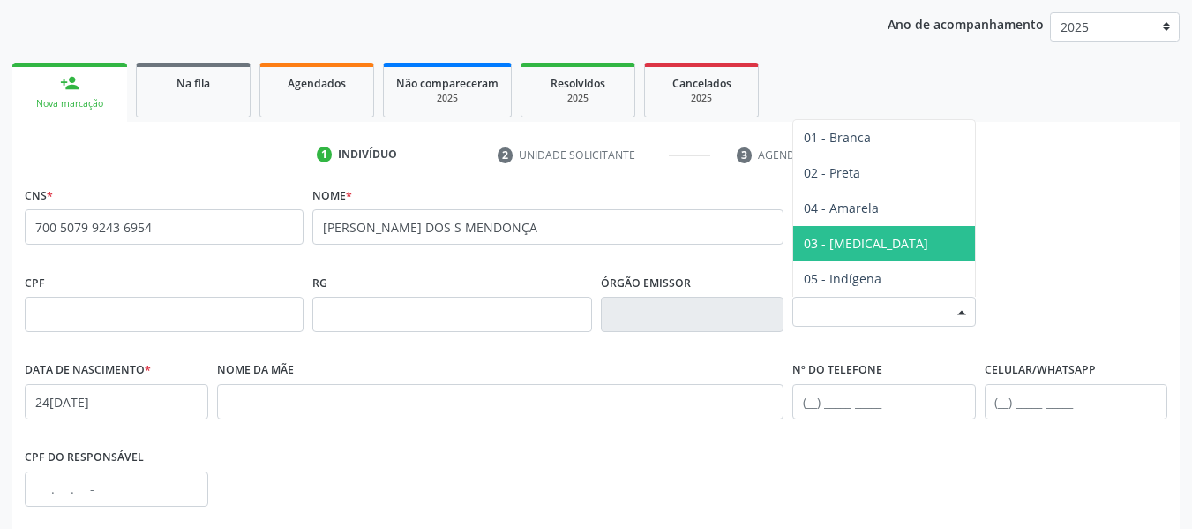
click at [846, 244] on span "03 - [MEDICAL_DATA]" at bounding box center [866, 243] width 124 height 17
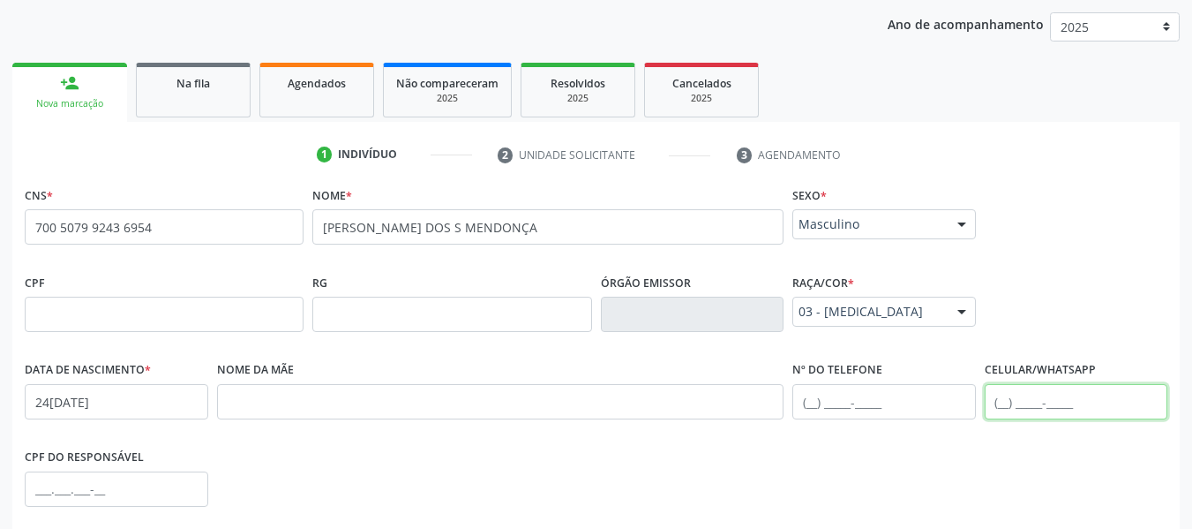
click at [997, 402] on input "text" at bounding box center [1077, 401] width 184 height 35
type input "(82) 98817-7764"
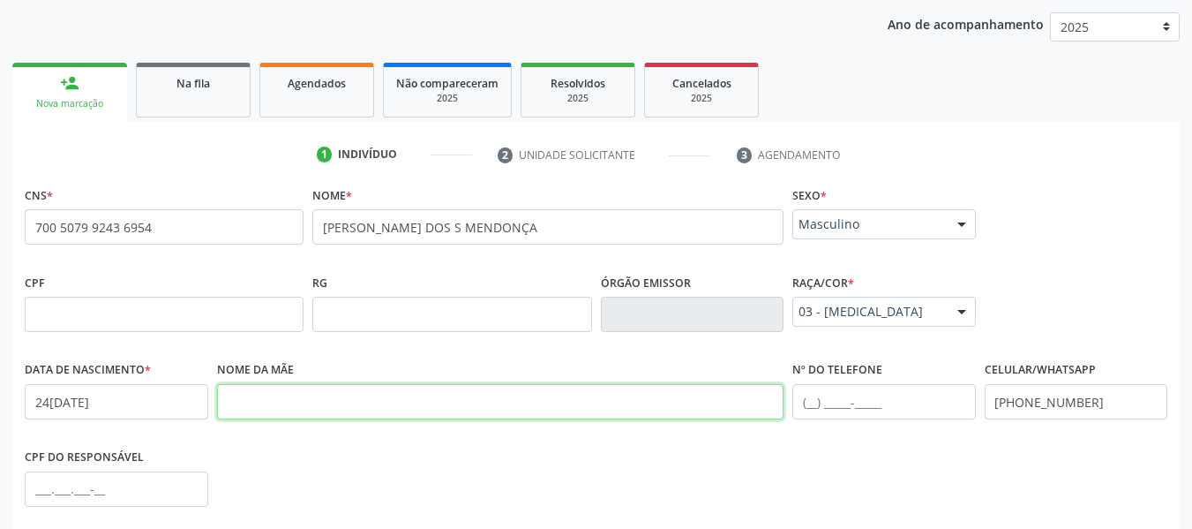
click at [287, 418] on input "text" at bounding box center [500, 401] width 567 height 35
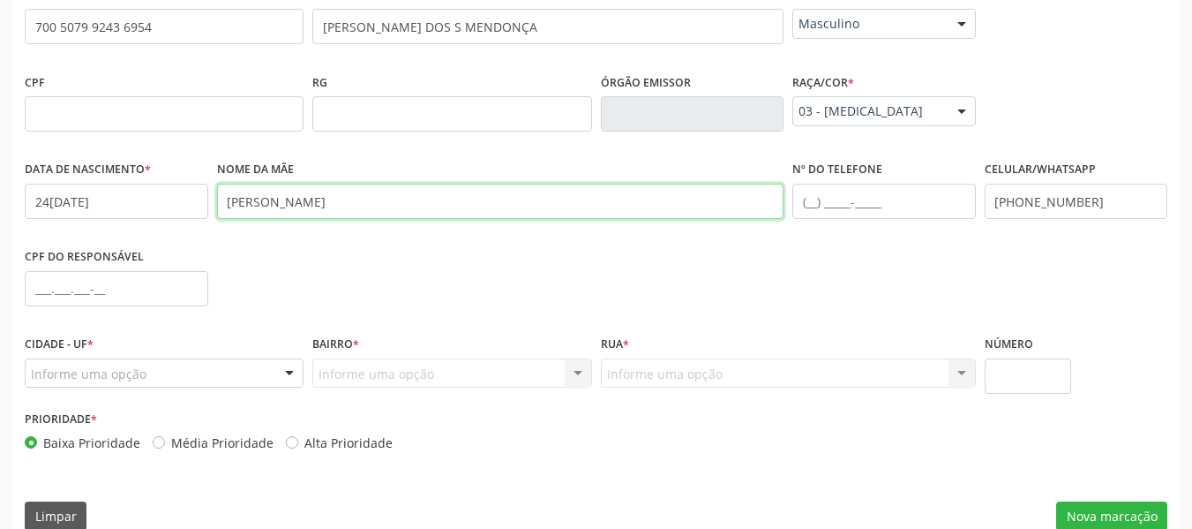
scroll to position [453, 0]
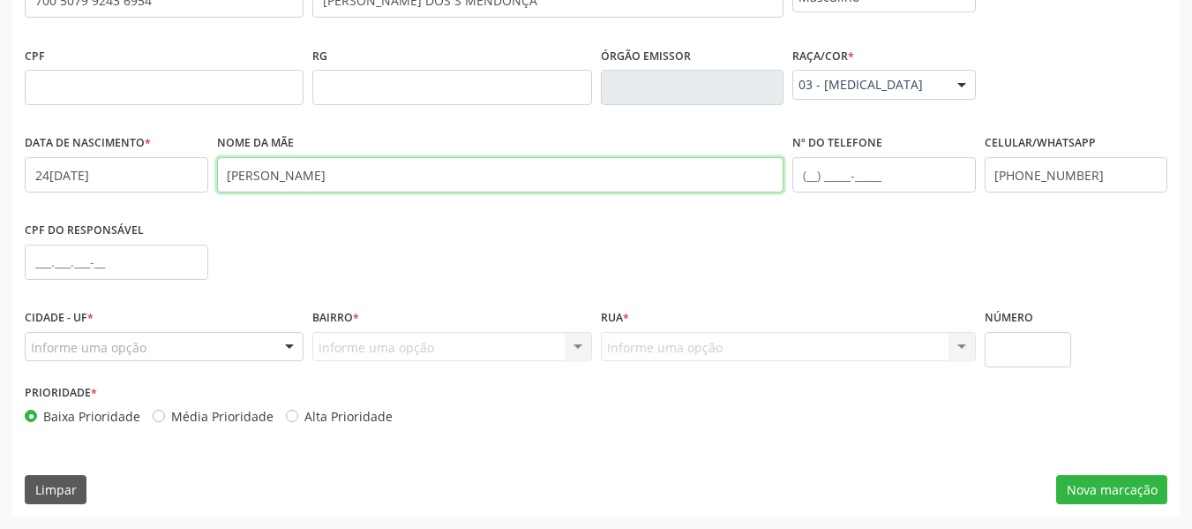
type input "NIRLANEZ ALVES DOS SANTOS MENDONÇA"
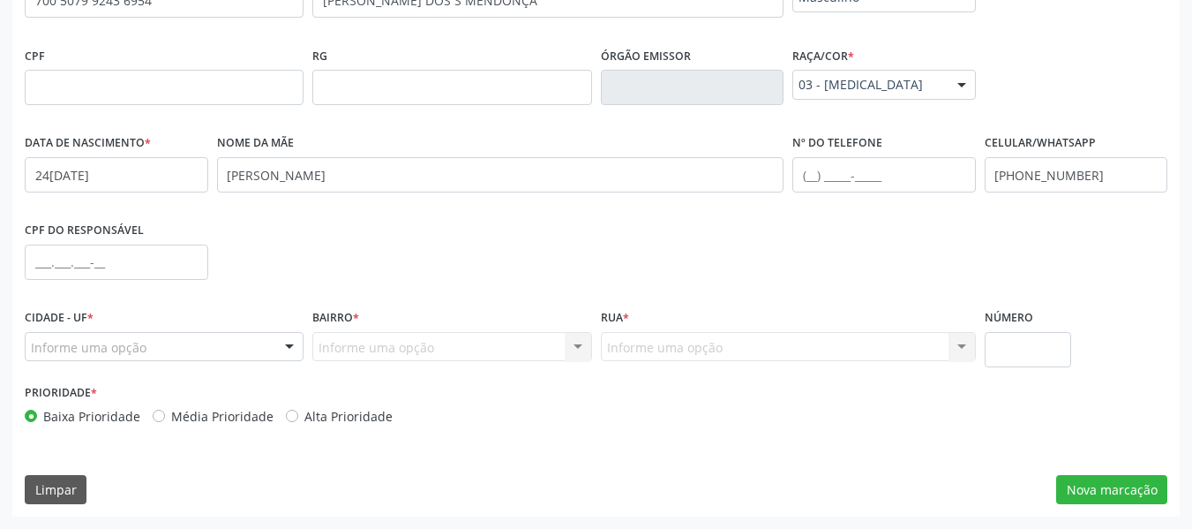
click at [289, 346] on div at bounding box center [289, 348] width 26 height 30
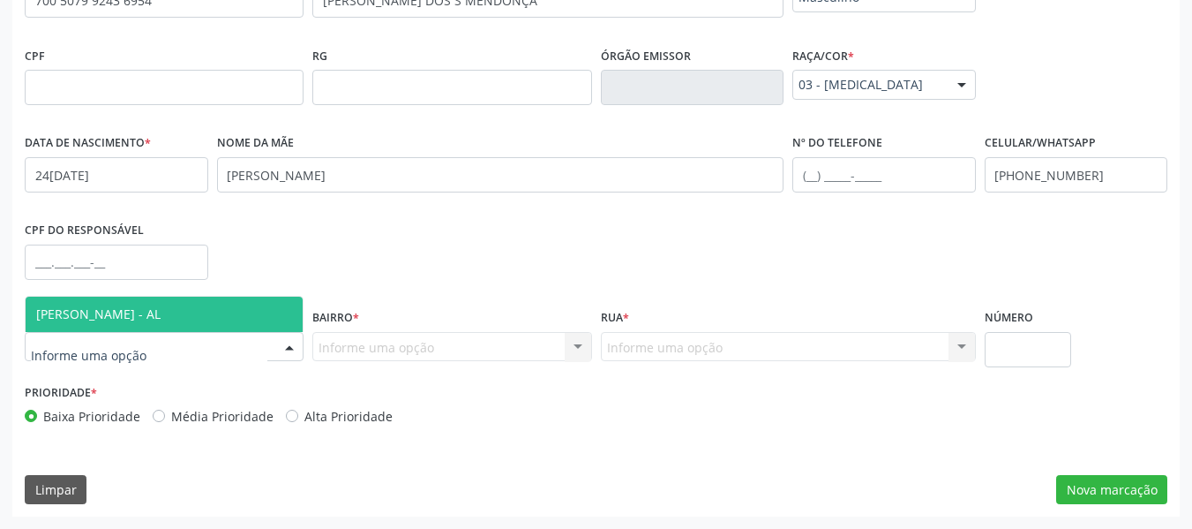
click at [161, 315] on span "[PERSON_NAME] - AL" at bounding box center [98, 313] width 124 height 17
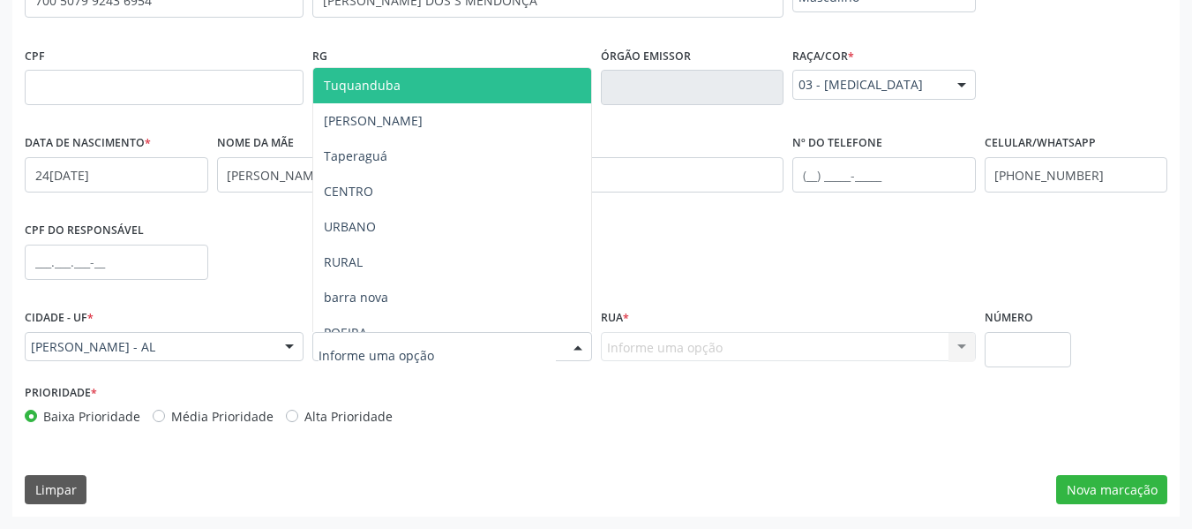
click at [577, 345] on div at bounding box center [578, 348] width 26 height 30
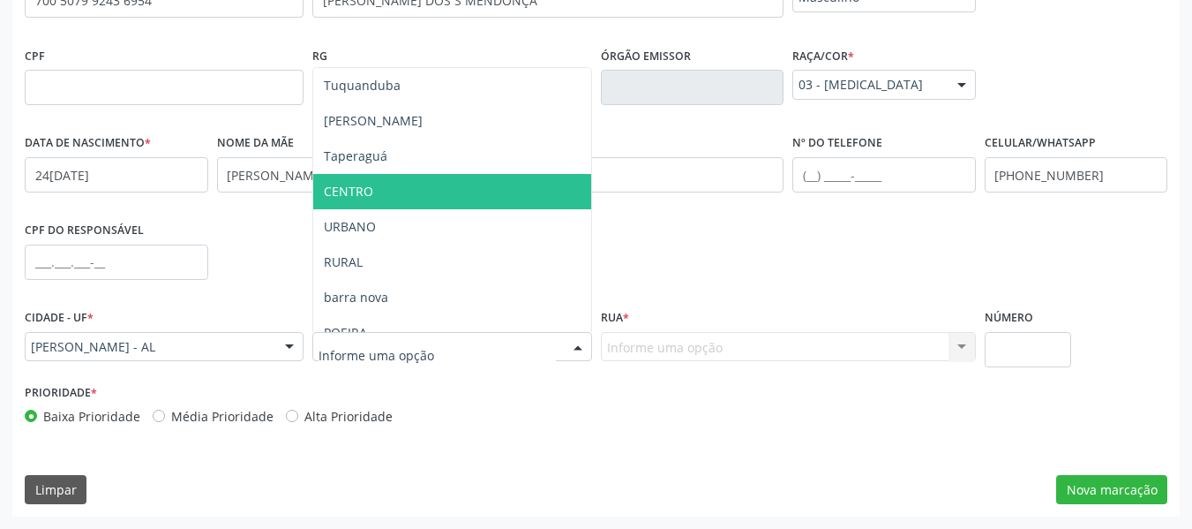
click at [373, 190] on span "CENTRO" at bounding box center [451, 191] width 277 height 35
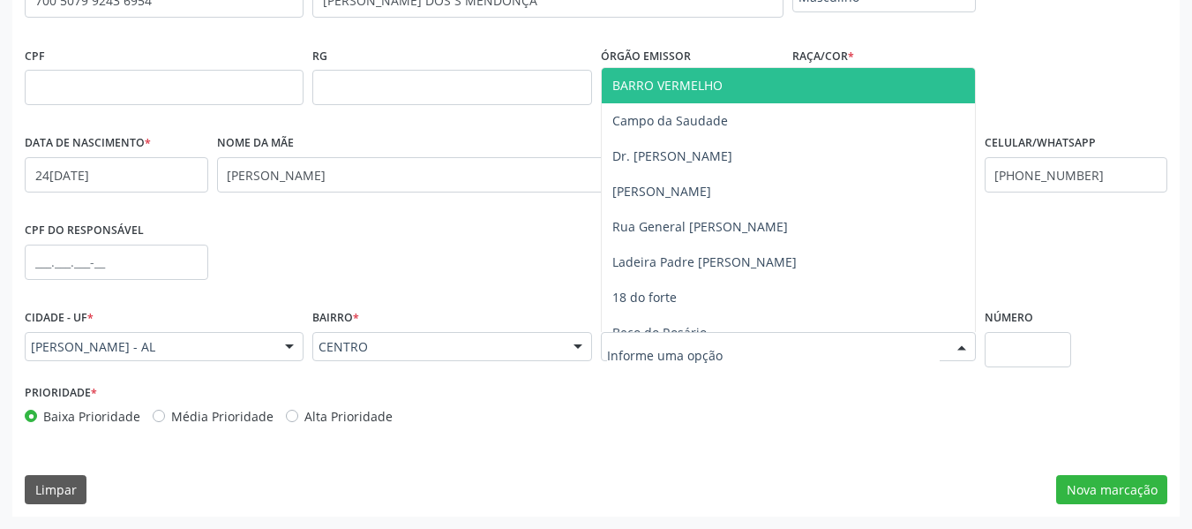
click at [964, 342] on div at bounding box center [962, 348] width 26 height 30
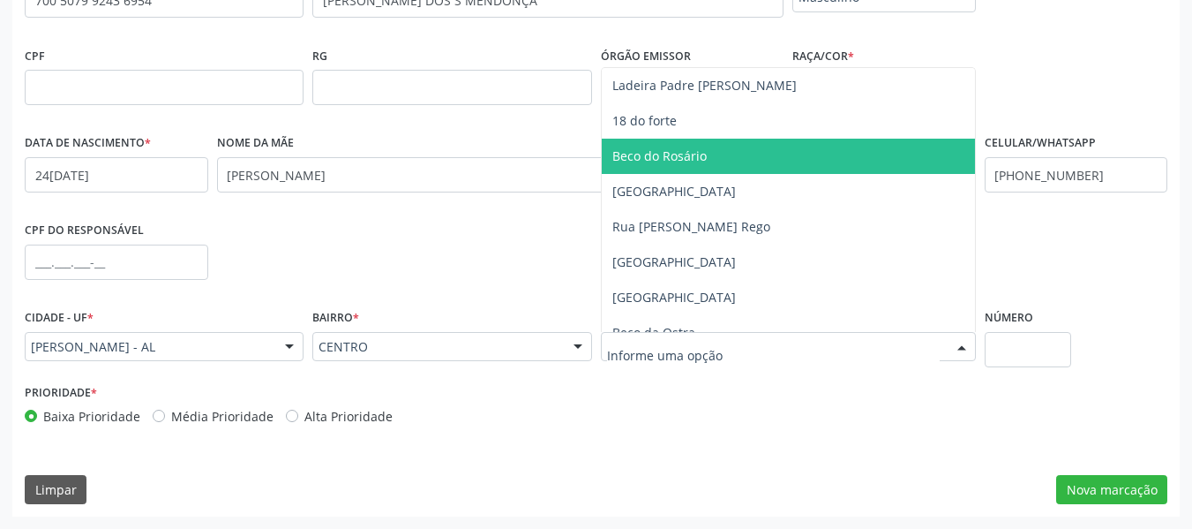
scroll to position [212, 0]
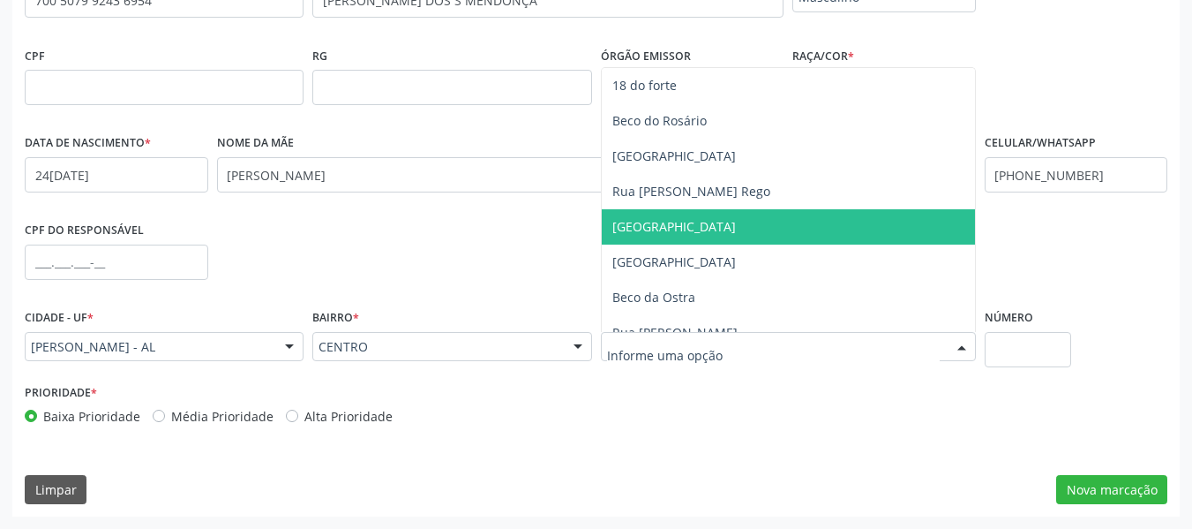
click at [667, 226] on span "[GEOGRAPHIC_DATA]" at bounding box center [674, 226] width 124 height 17
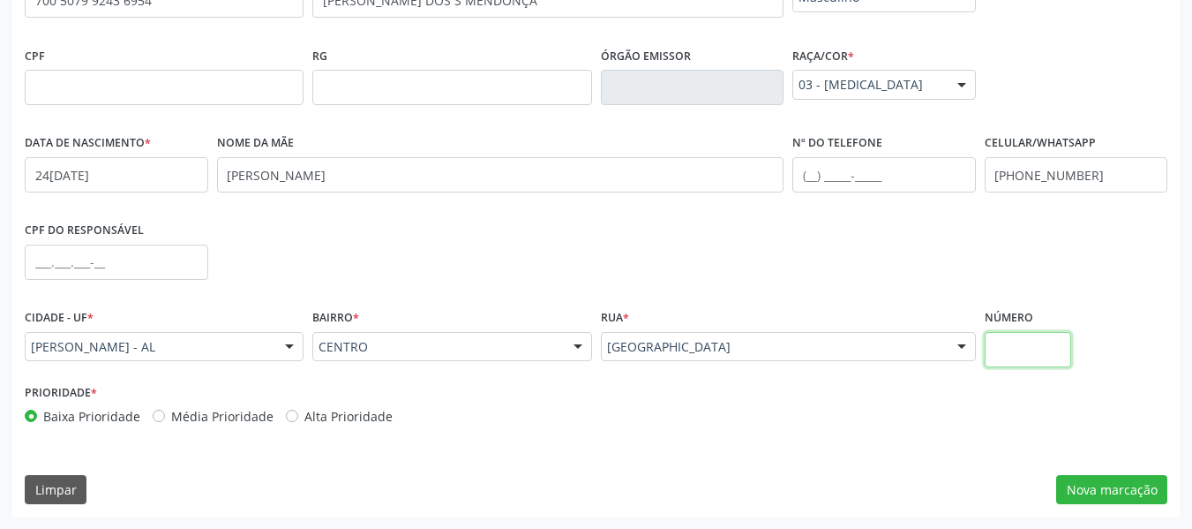
click at [1023, 348] on input "text" at bounding box center [1028, 349] width 87 height 35
type input "183"
click at [1105, 495] on button "Nova marcação" at bounding box center [1111, 490] width 111 height 30
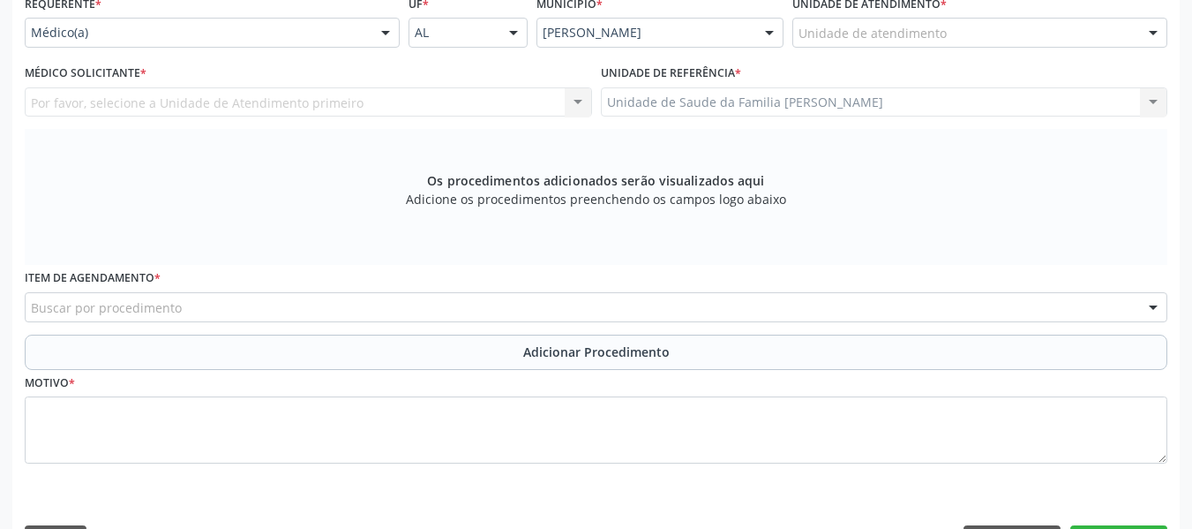
scroll to position [382, 0]
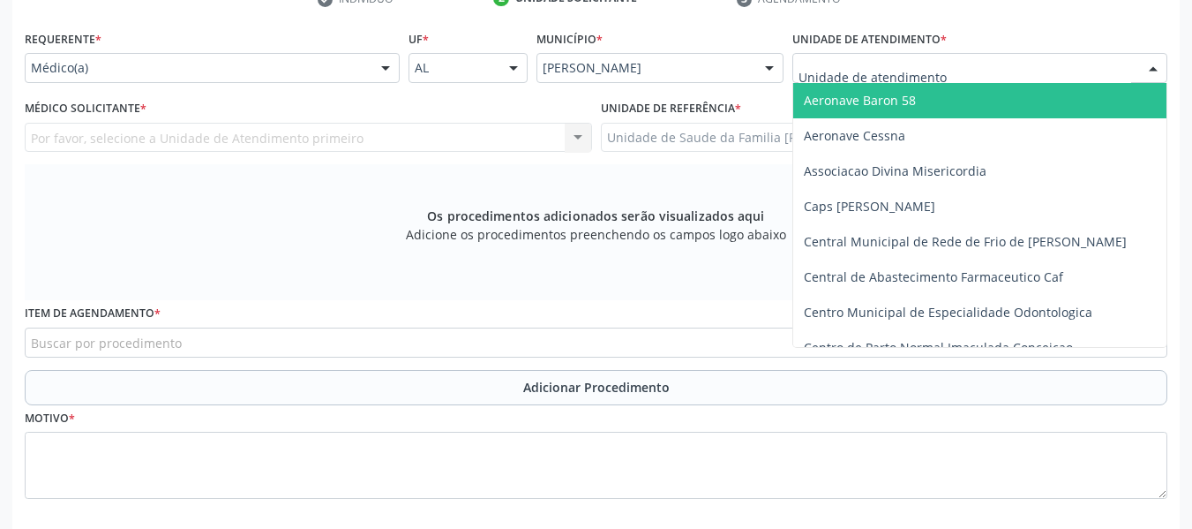
click at [1153, 64] on div at bounding box center [1153, 69] width 26 height 30
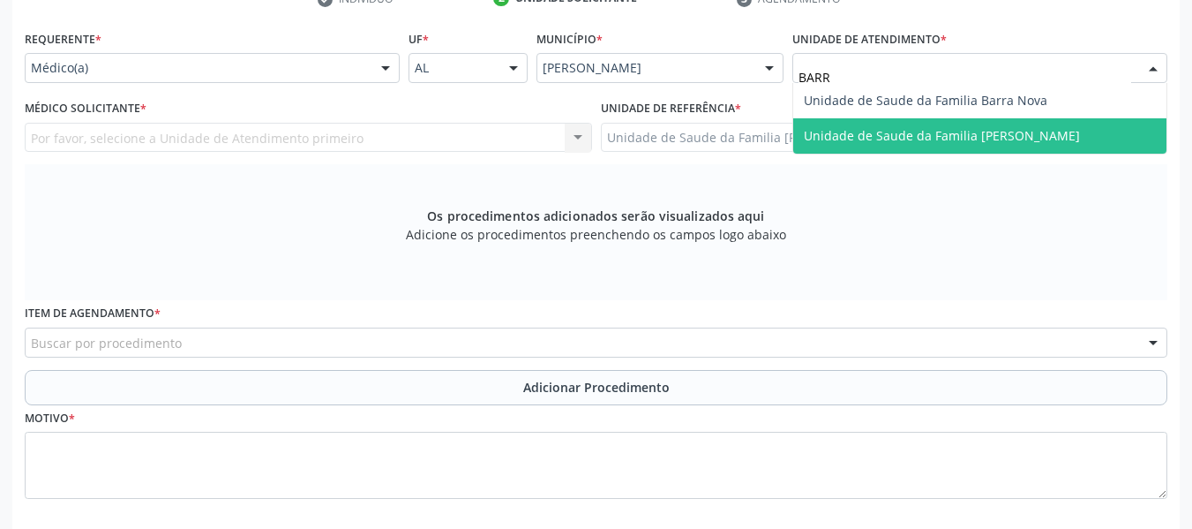
type input "BARRO"
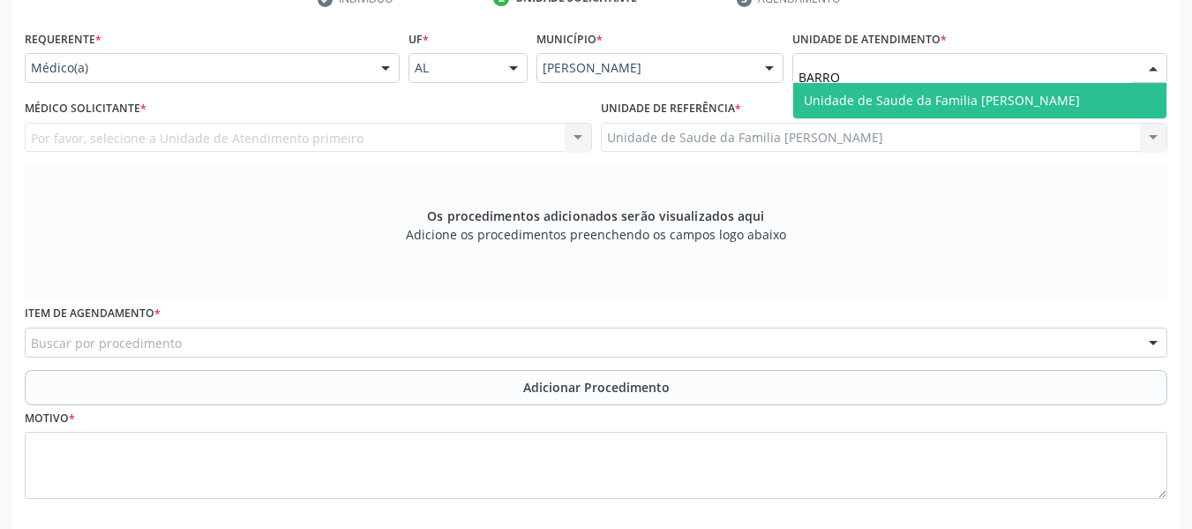
click at [908, 94] on span "Unidade de Saude da Familia [PERSON_NAME]" at bounding box center [942, 100] width 276 height 17
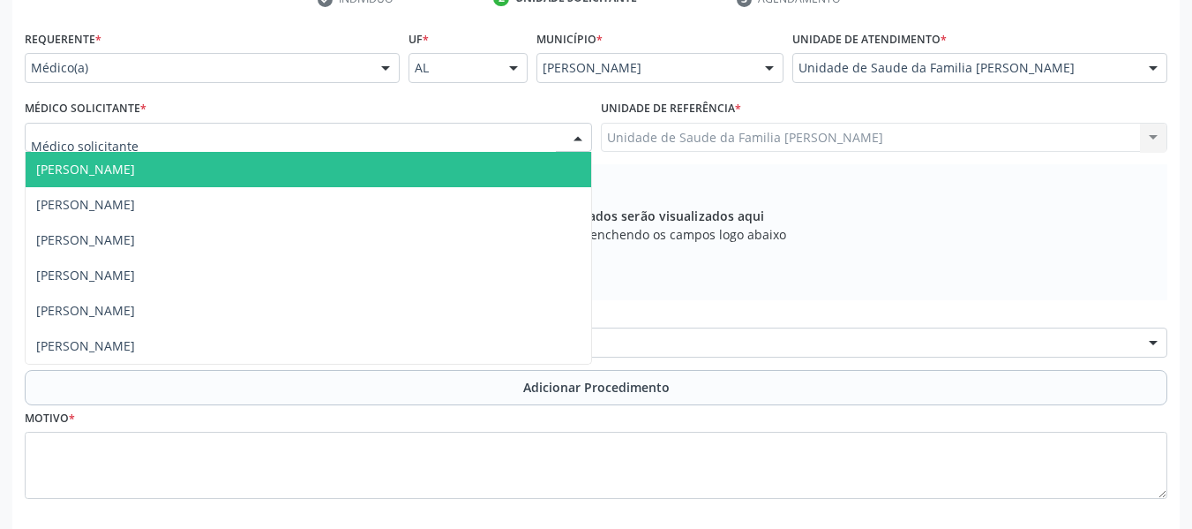
click at [577, 135] on div at bounding box center [578, 139] width 26 height 30
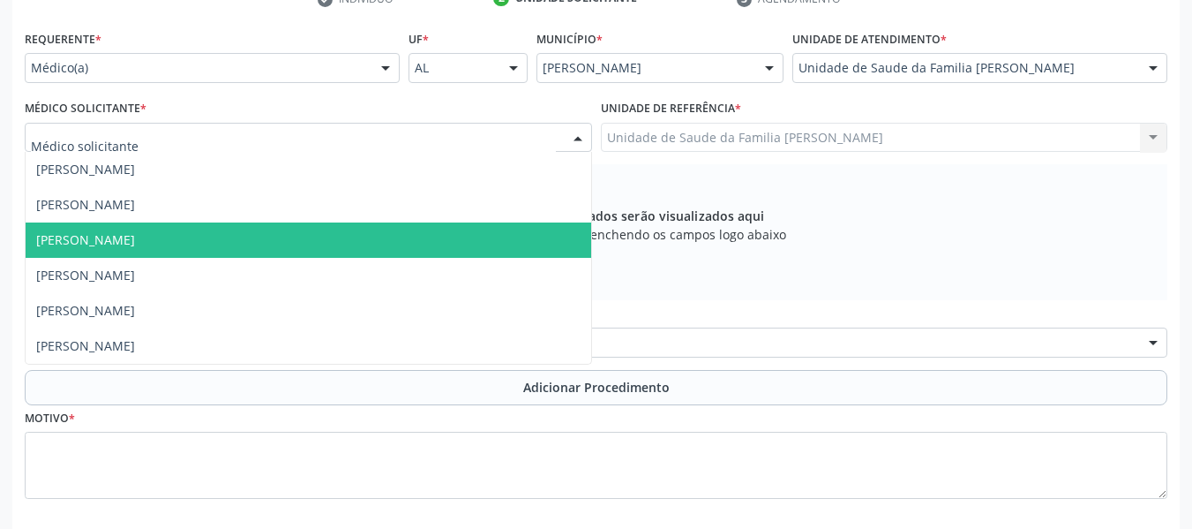
click at [135, 237] on span "[PERSON_NAME]" at bounding box center [85, 239] width 99 height 17
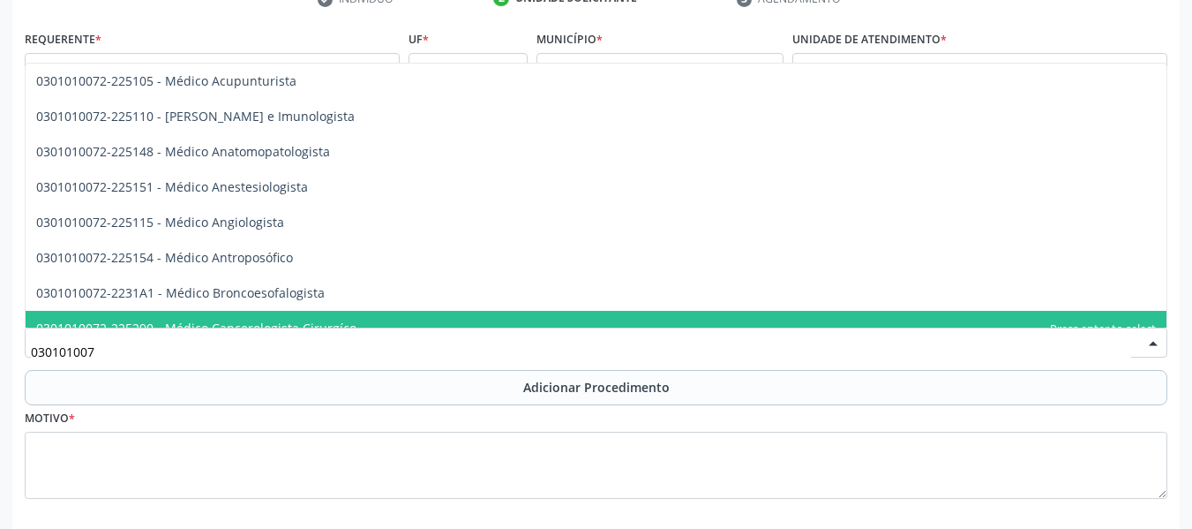
type input "0301010072"
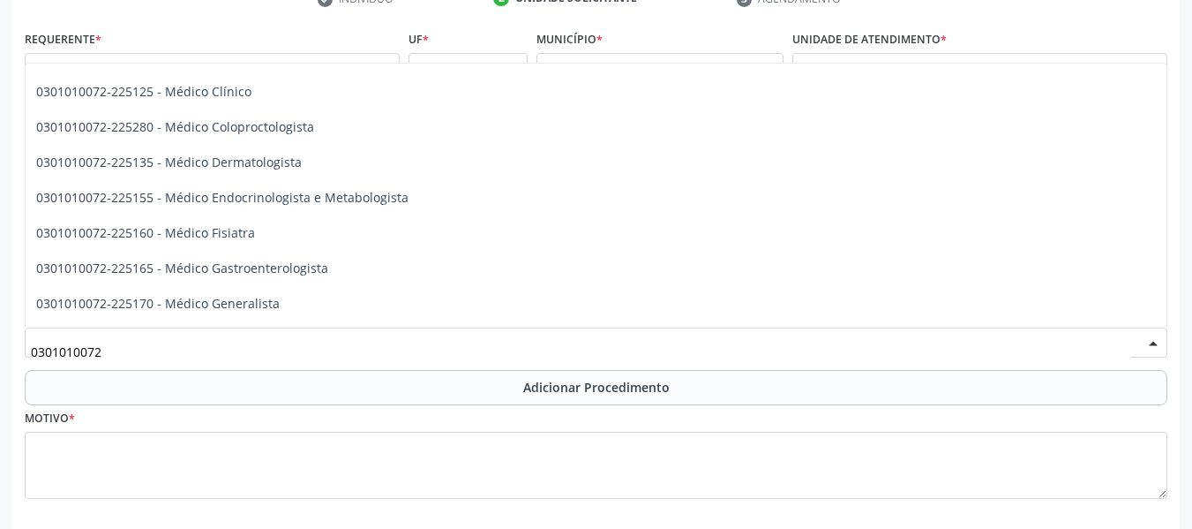
scroll to position [689, 0]
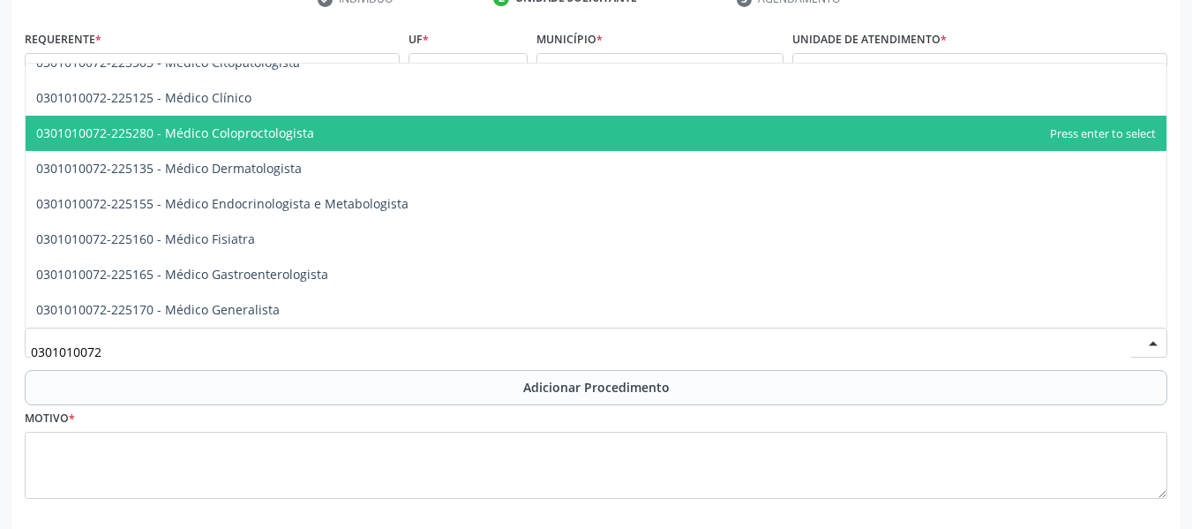
click at [313, 140] on span "0301010072-225280 - Médico Coloproctologista" at bounding box center [596, 133] width 1141 height 35
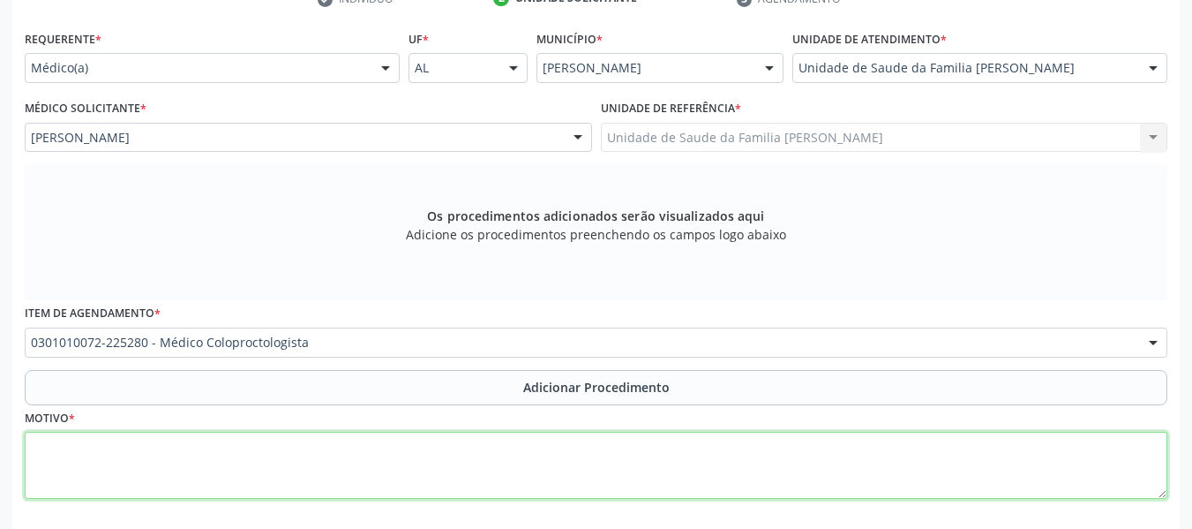
click at [291, 450] on textarea at bounding box center [596, 465] width 1143 height 67
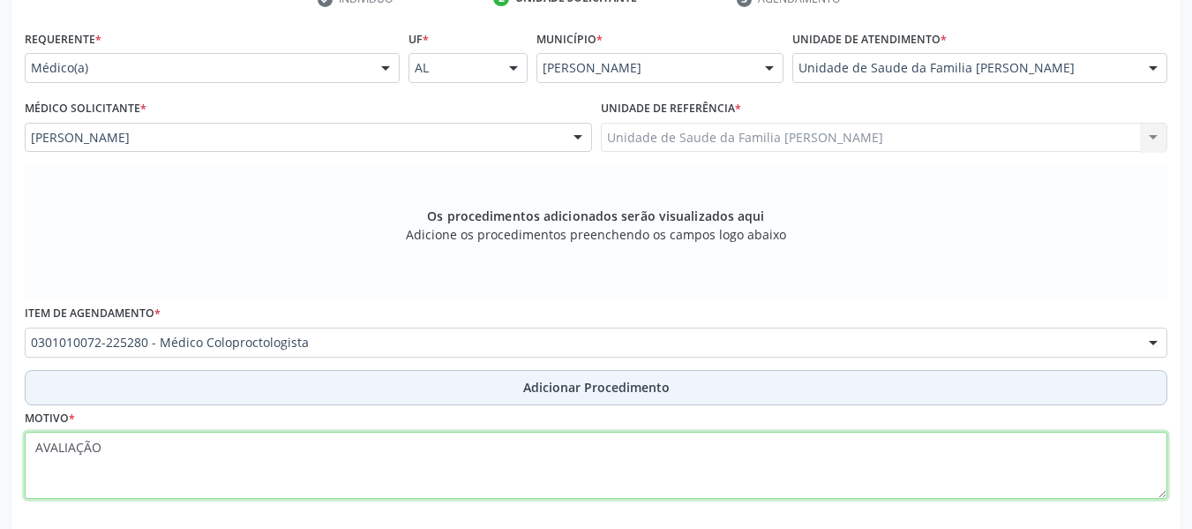
type textarea "AVALIAÇÃO"
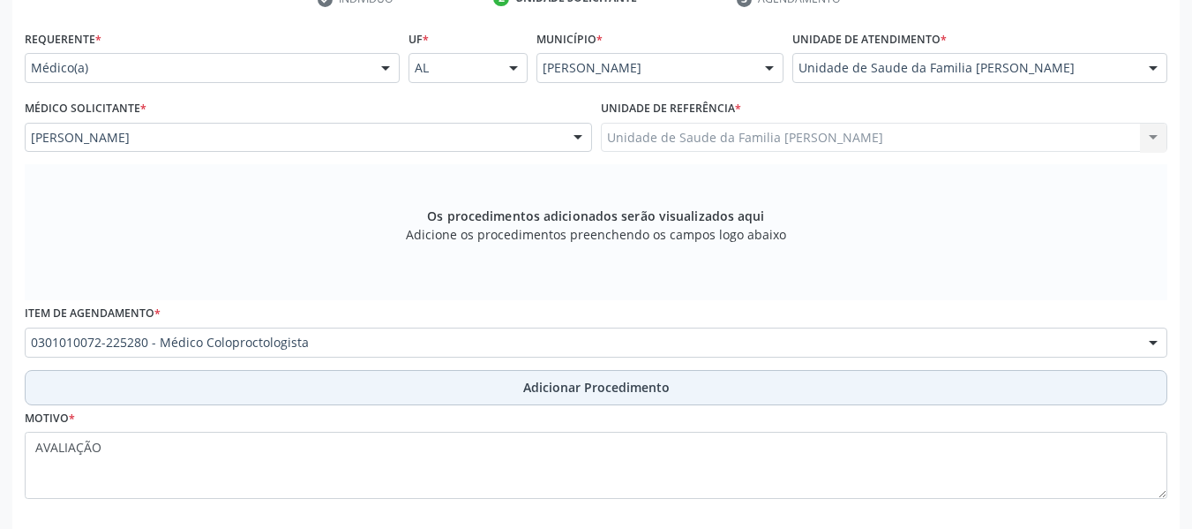
click at [614, 387] on span "Adicionar Procedimento" at bounding box center [596, 387] width 146 height 19
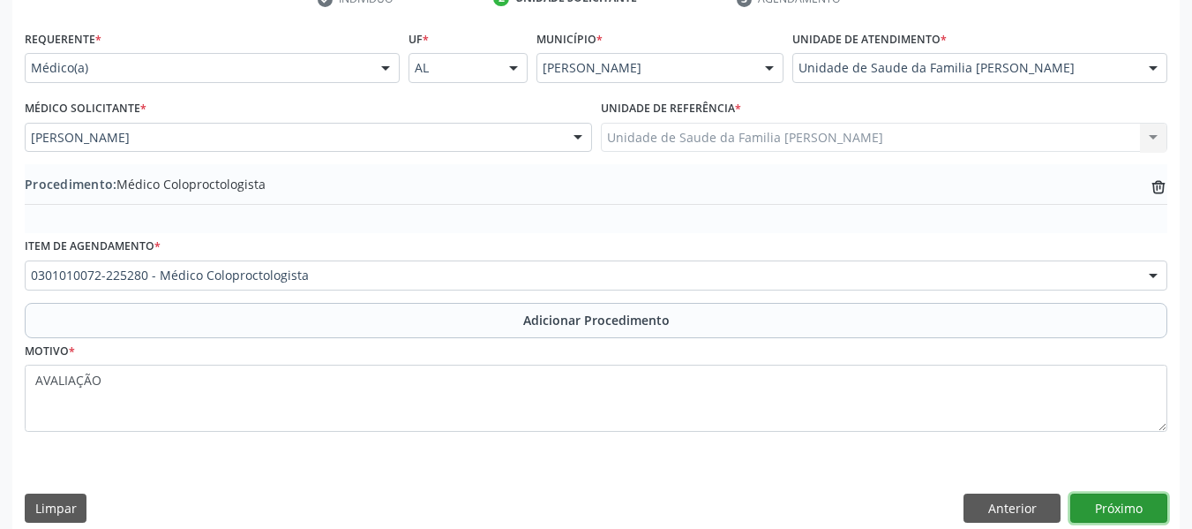
click at [1124, 508] on button "Próximo" at bounding box center [1118, 508] width 97 height 30
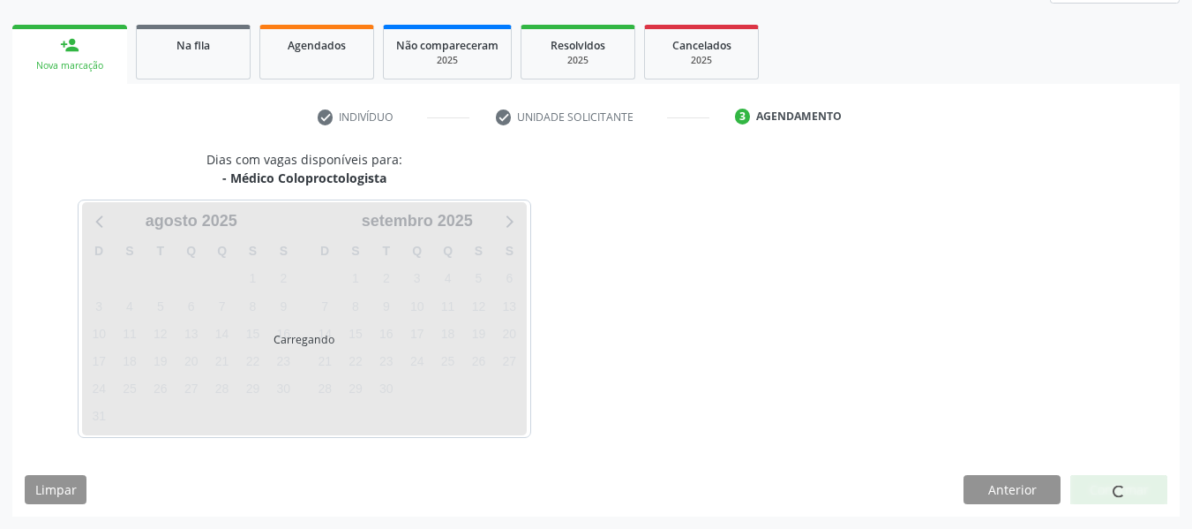
scroll to position [316, 0]
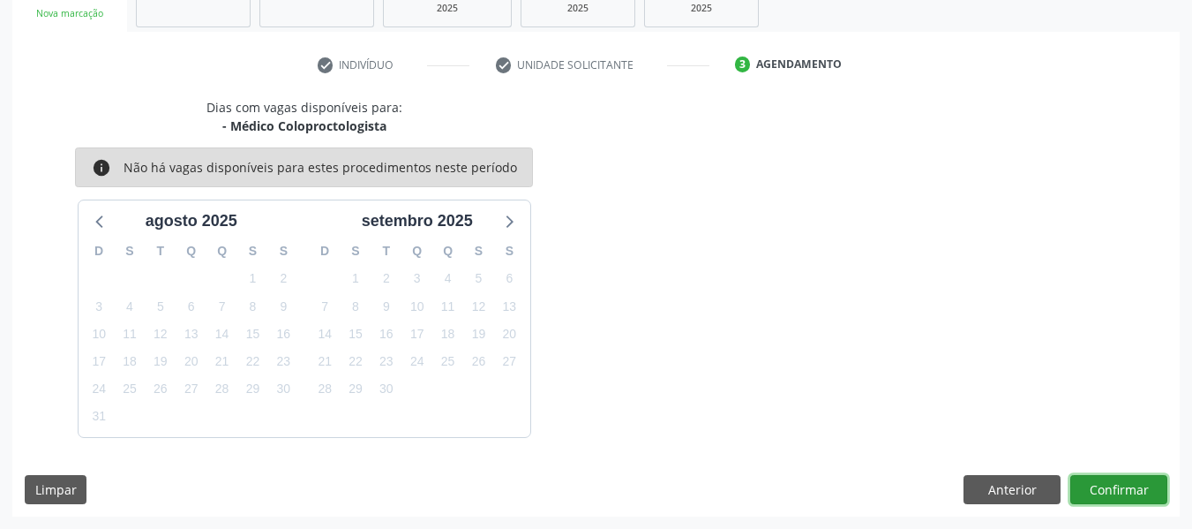
click at [1115, 484] on button "Confirmar" at bounding box center [1118, 490] width 97 height 30
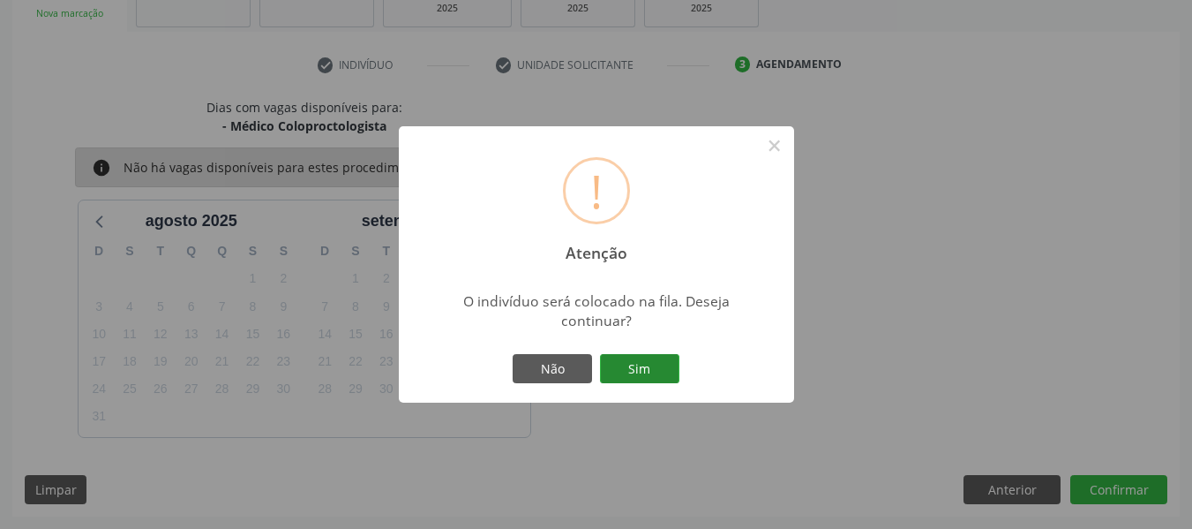
click at [630, 364] on button "Sim" at bounding box center [639, 369] width 79 height 30
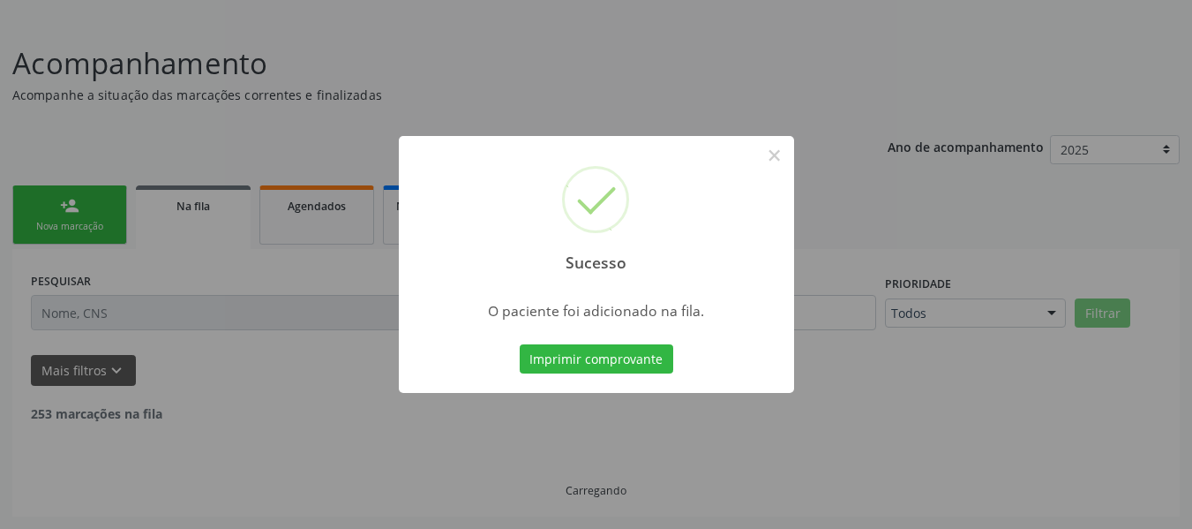
scroll to position [85, 0]
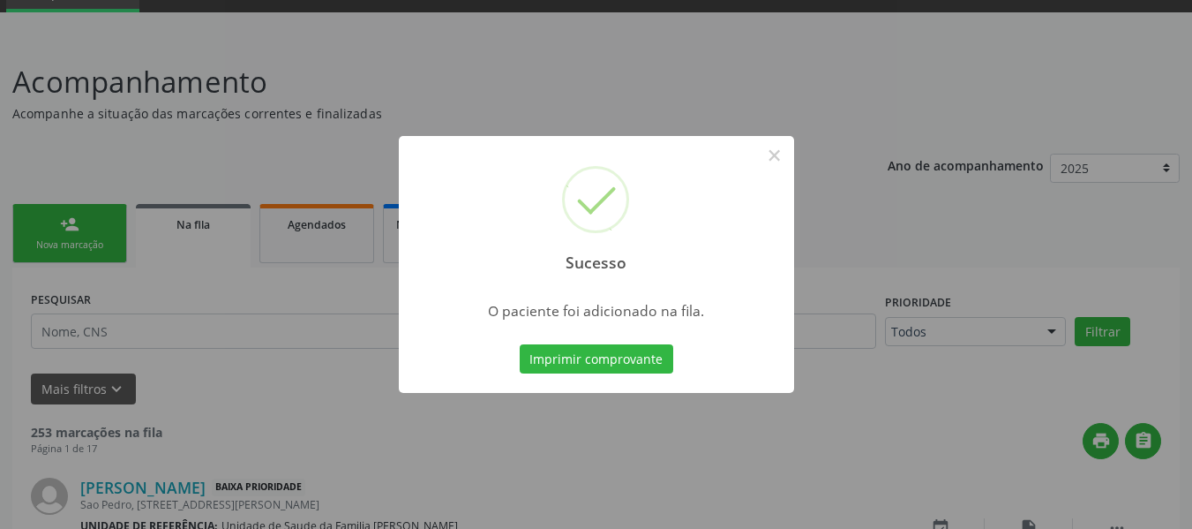
click at [35, 218] on div "Sucesso × O paciente foi adicionado na fila. Imprimir comprovante Cancel" at bounding box center [596, 264] width 1192 height 529
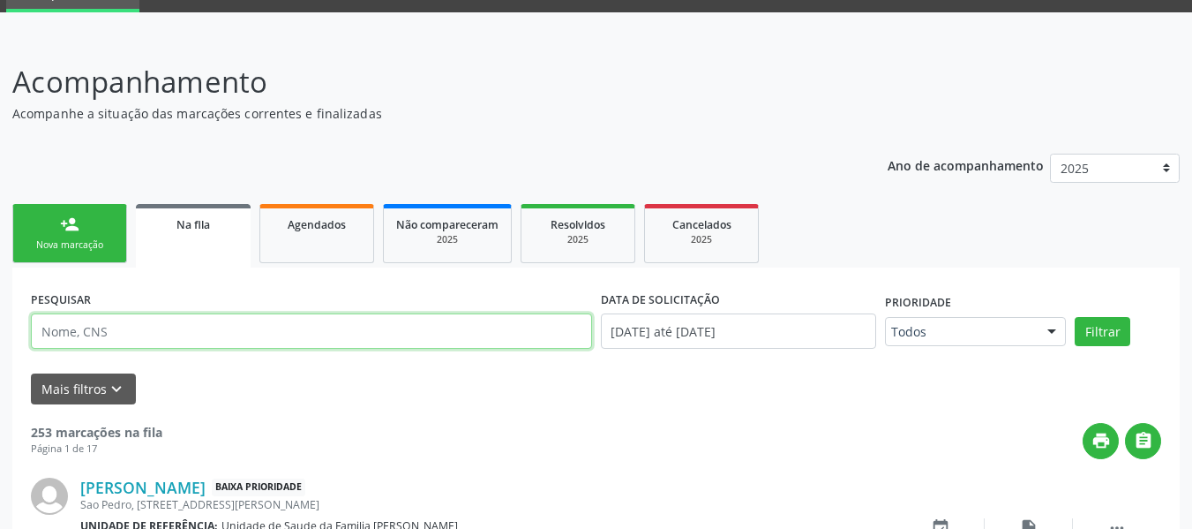
click at [55, 339] on input "text" at bounding box center [311, 330] width 561 height 35
click at [54, 342] on input "70" at bounding box center [311, 330] width 561 height 35
type input "7"
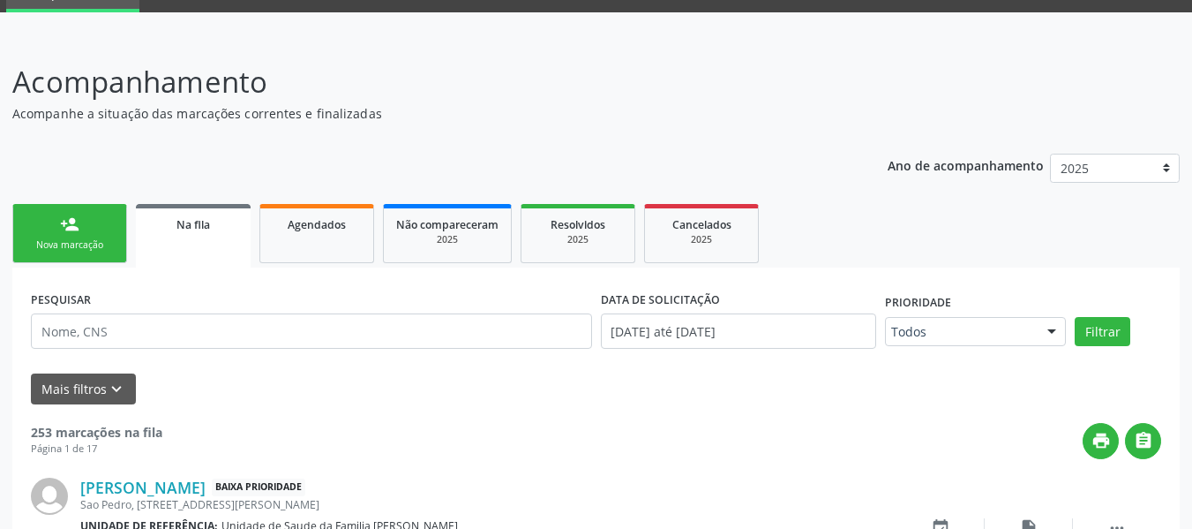
click at [26, 228] on link "person_add Nova marcação" at bounding box center [69, 233] width 115 height 59
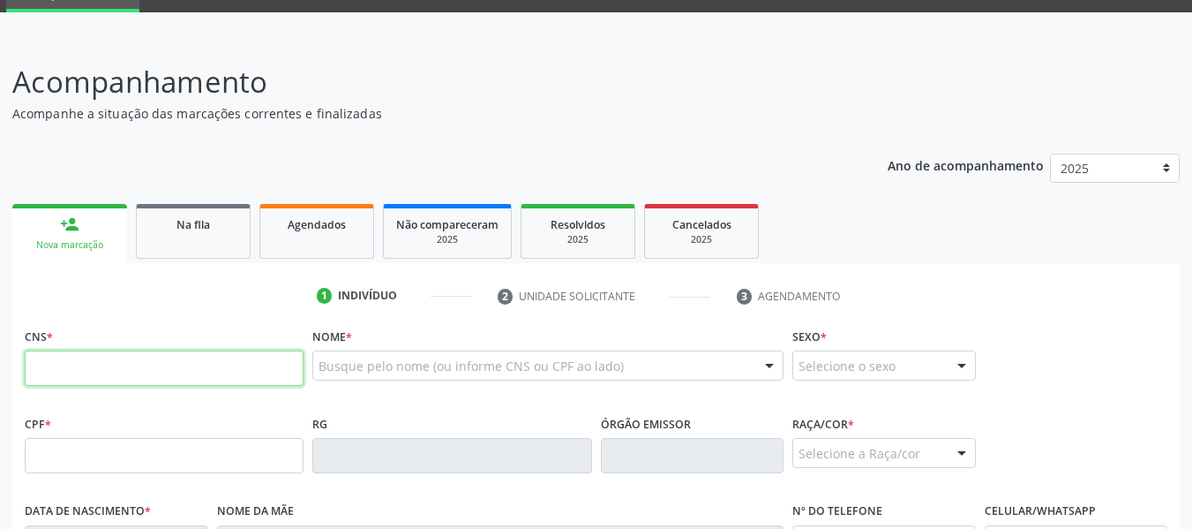
click at [71, 377] on input "text" at bounding box center [164, 367] width 279 height 35
type input "704 0008 8140 5164"
type input "047.572.414-37"
type input "01/02/1983"
type input "Maria Joaquina de Souza Pinto"
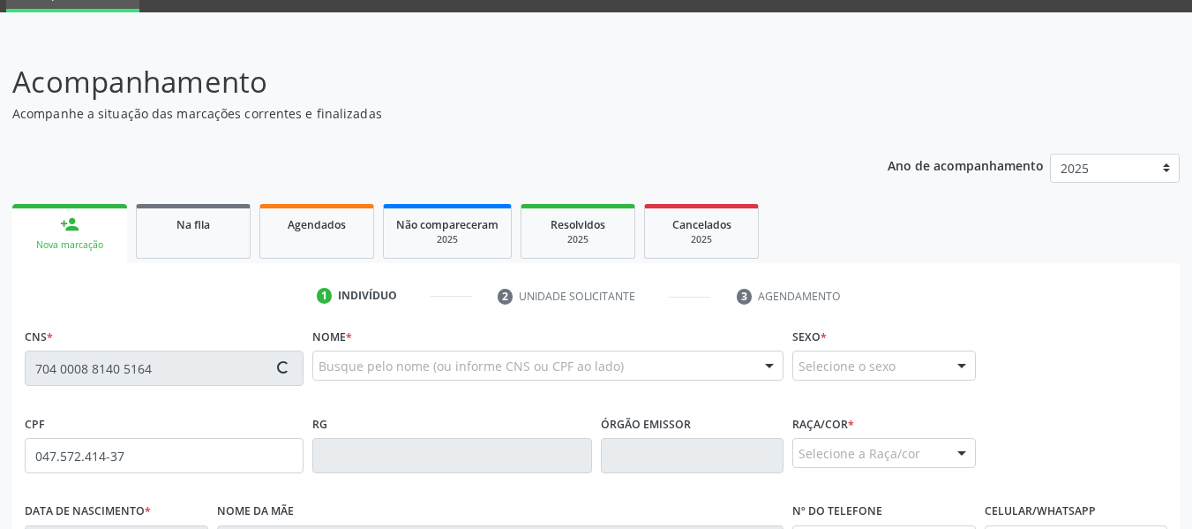
type input "(82) 9170-5130"
type input "124"
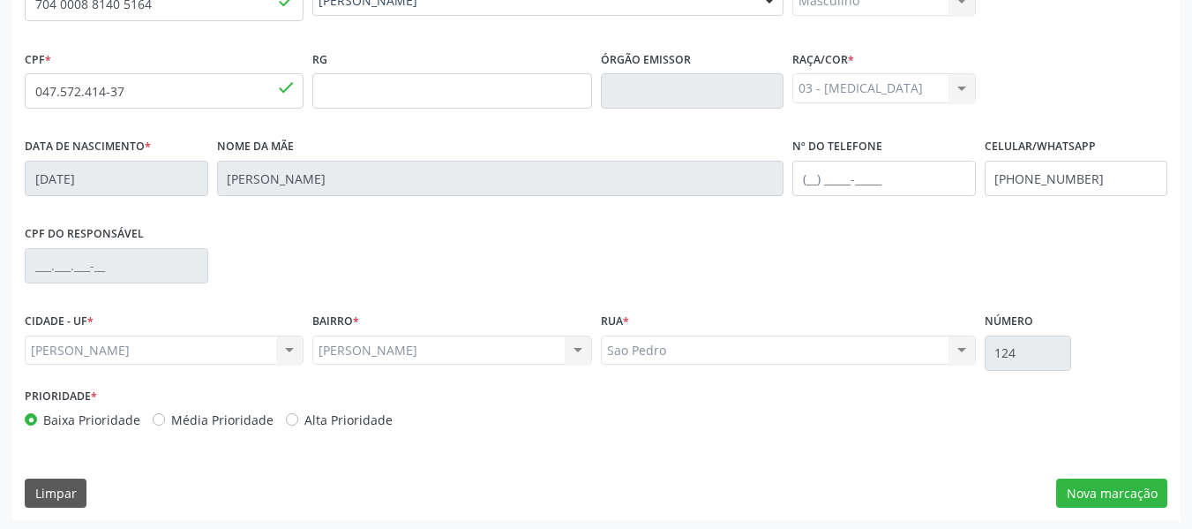
scroll to position [453, 0]
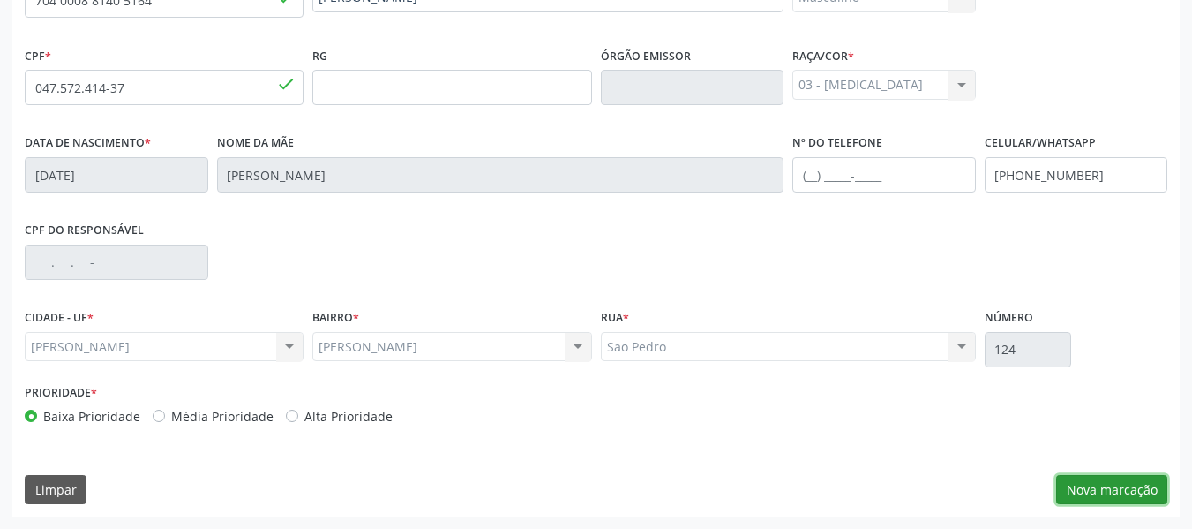
click at [1110, 489] on button "Nova marcação" at bounding box center [1111, 490] width 111 height 30
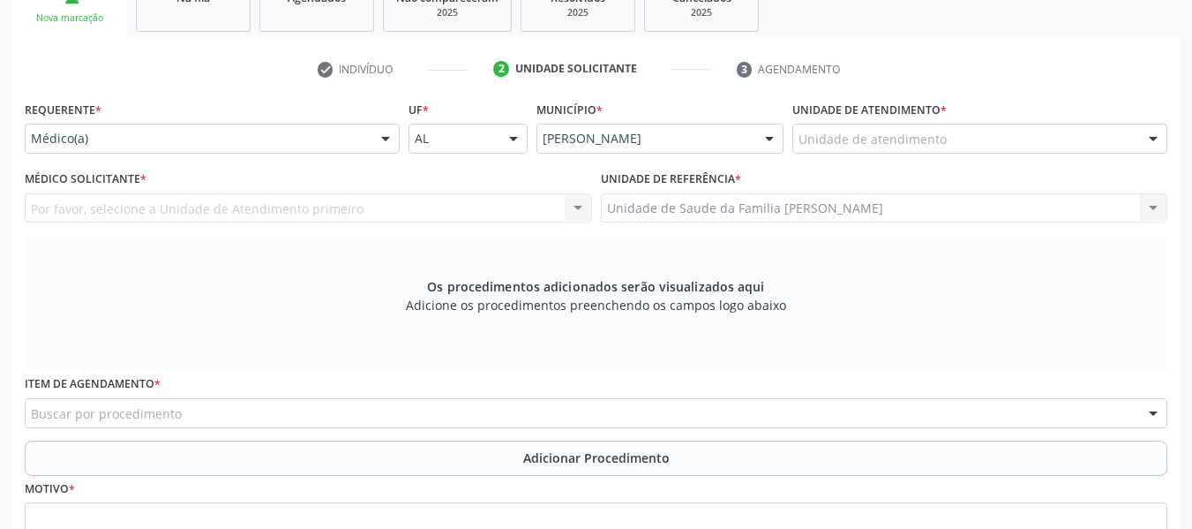
scroll to position [276, 0]
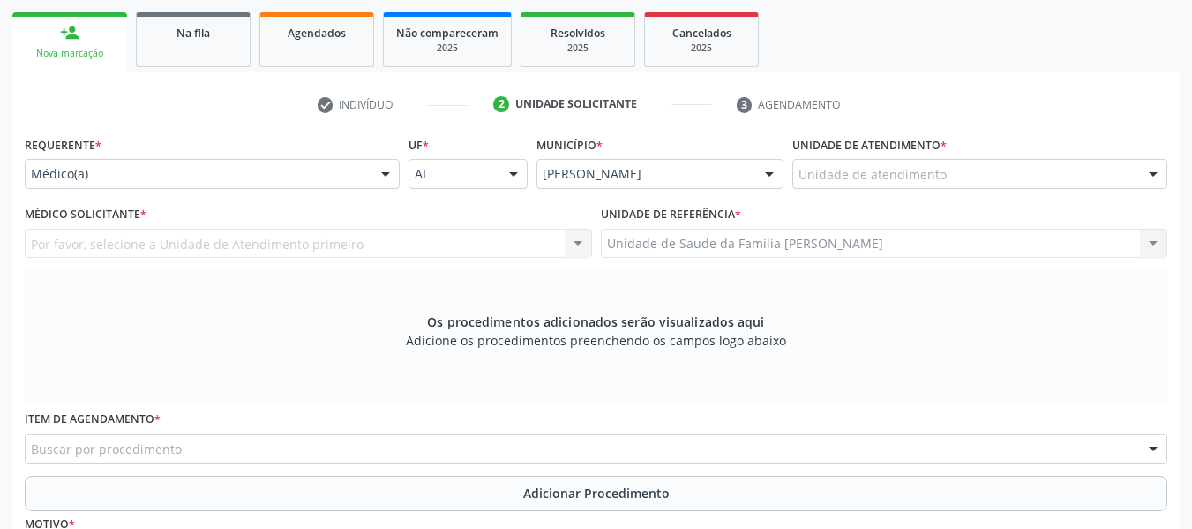
click at [1157, 174] on div at bounding box center [1153, 175] width 26 height 30
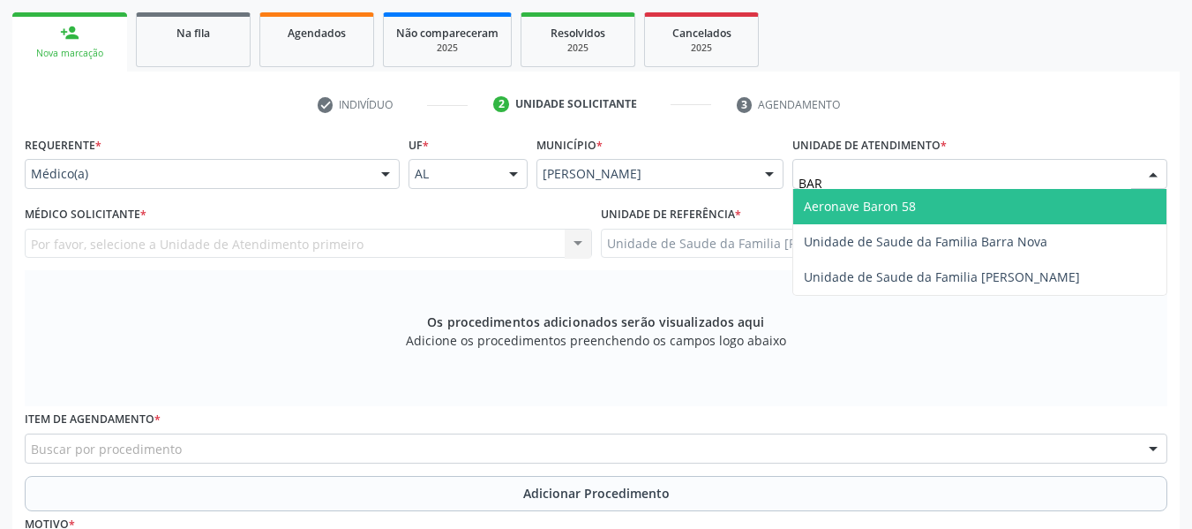
type input "BARR"
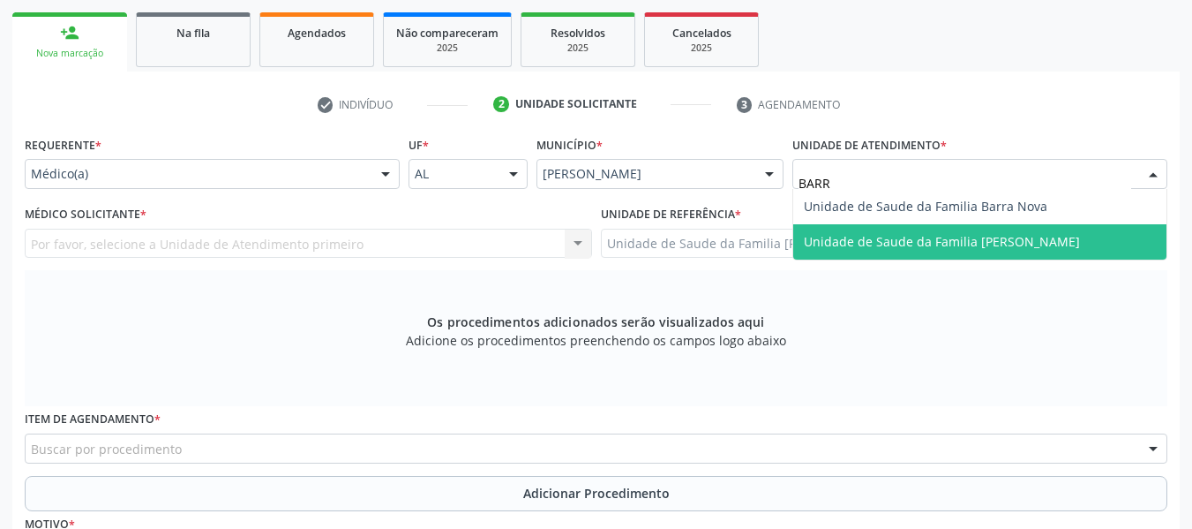
click at [1056, 240] on span "Unidade de Saude da Familia [PERSON_NAME]" at bounding box center [942, 241] width 276 height 17
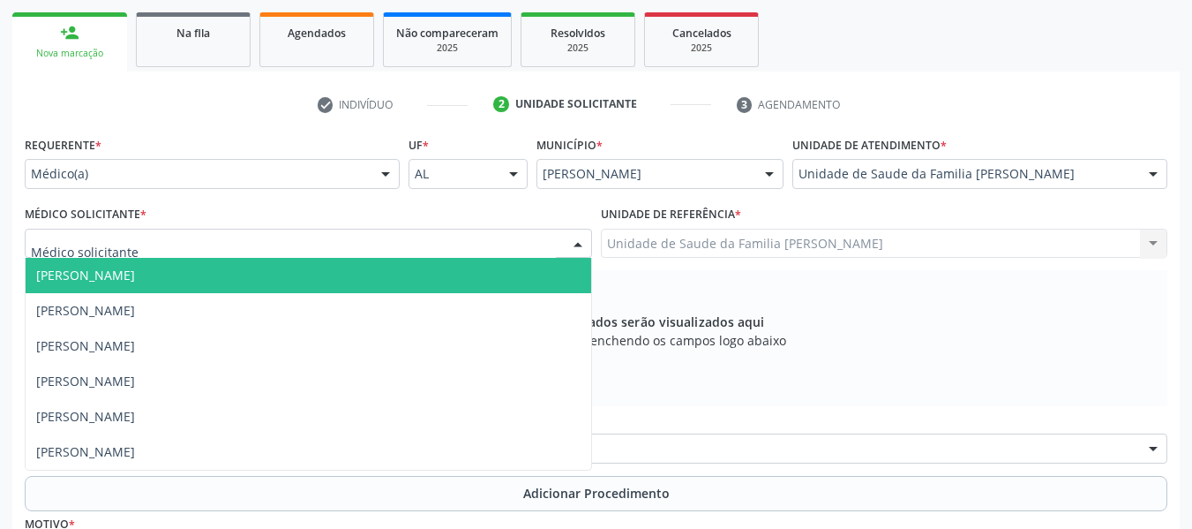
click at [581, 240] on div at bounding box center [578, 244] width 26 height 30
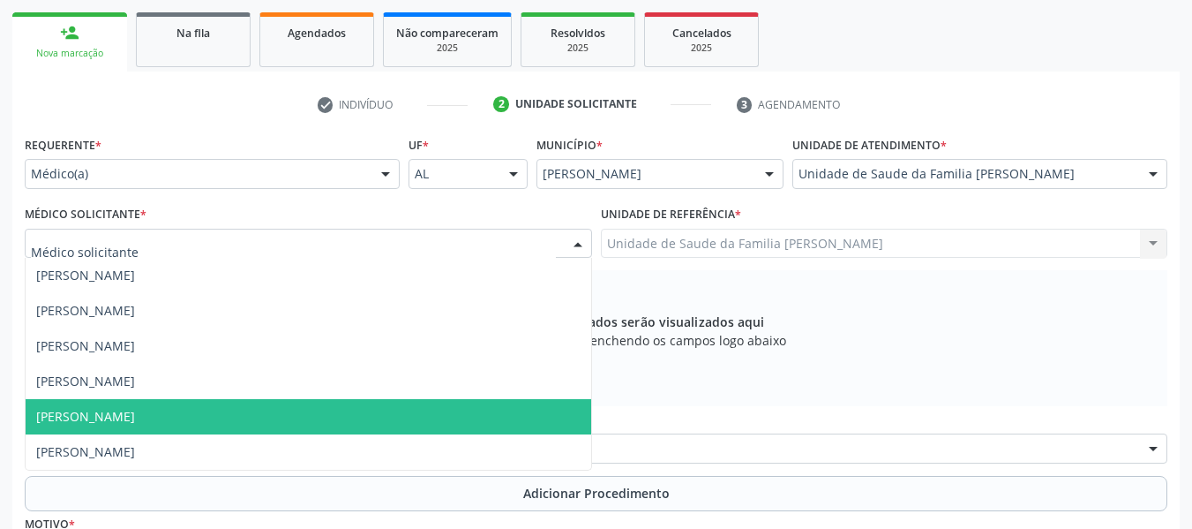
click at [240, 409] on span "[PERSON_NAME]" at bounding box center [309, 416] width 566 height 35
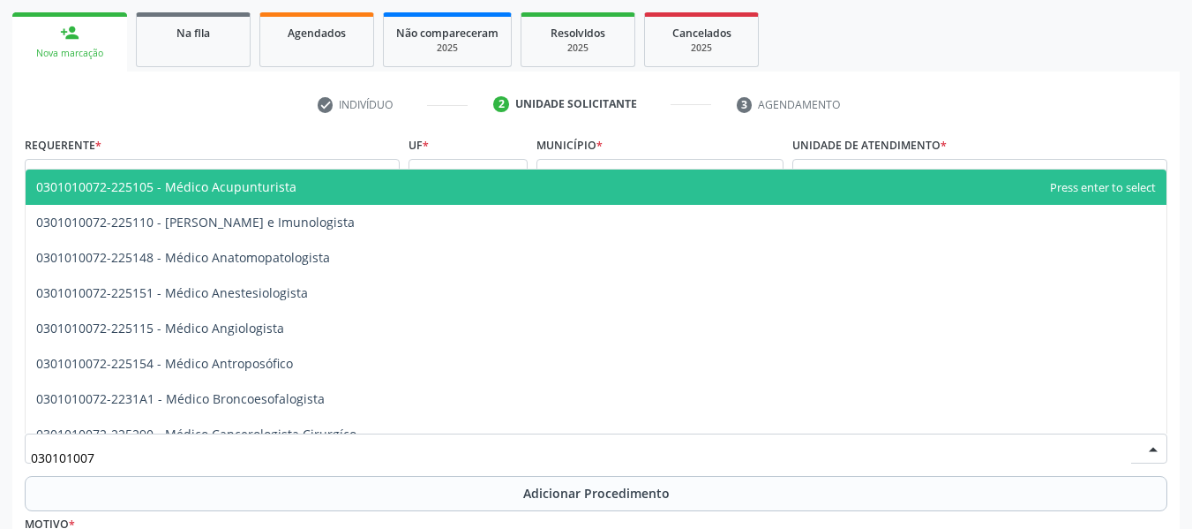
type input "0301010072"
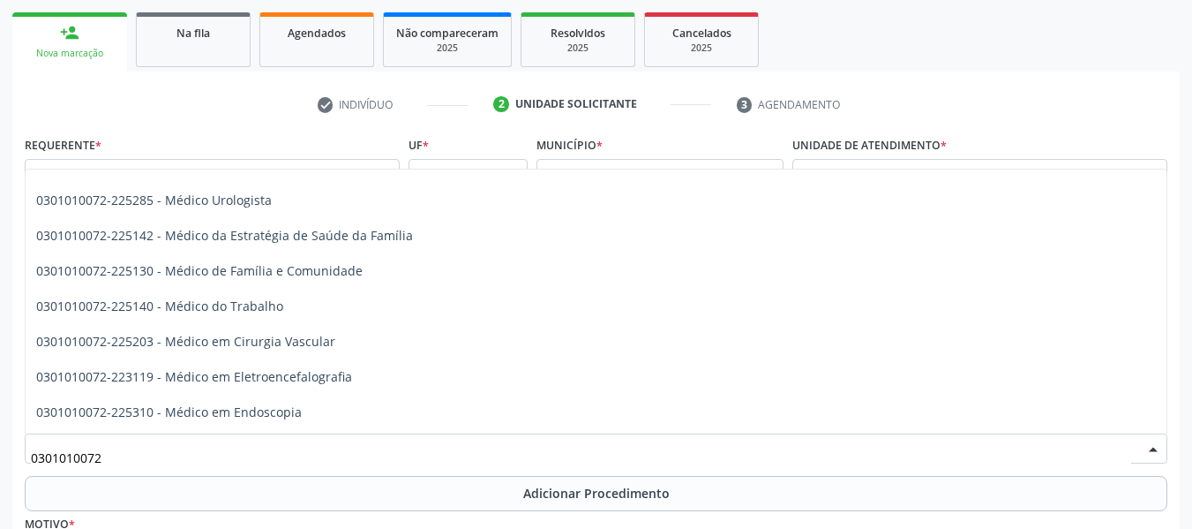
scroll to position [1984, 0]
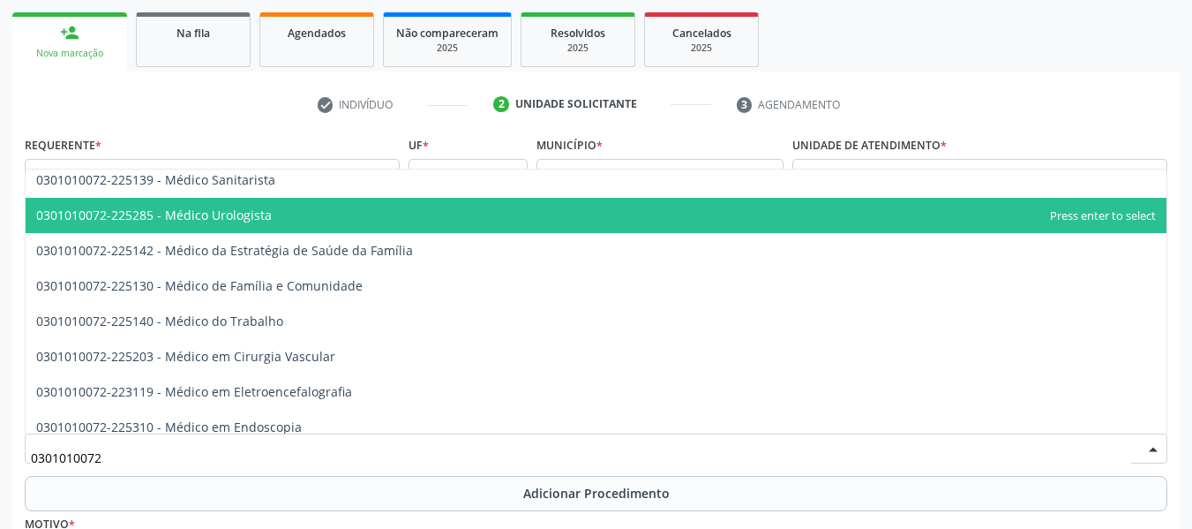
click at [282, 214] on span "0301010072-225285 - Médico Urologista" at bounding box center [596, 215] width 1141 height 35
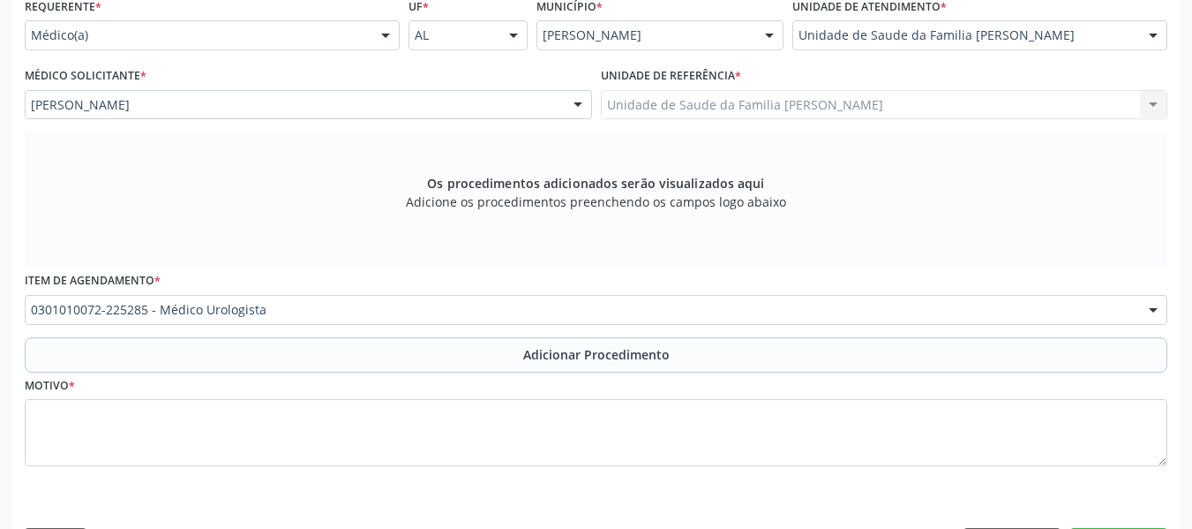
scroll to position [417, 0]
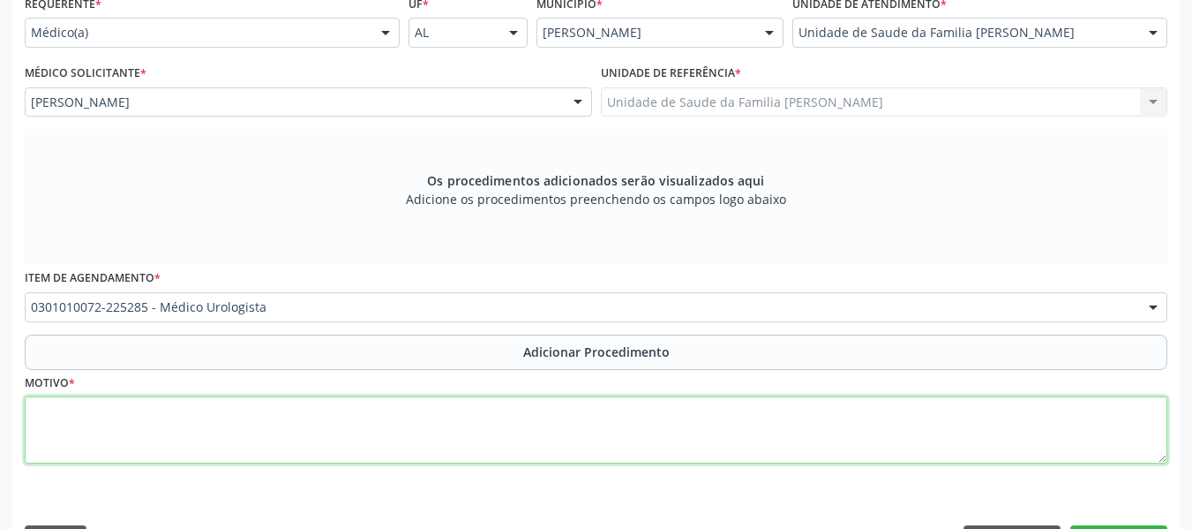
click at [85, 432] on textarea at bounding box center [596, 429] width 1143 height 67
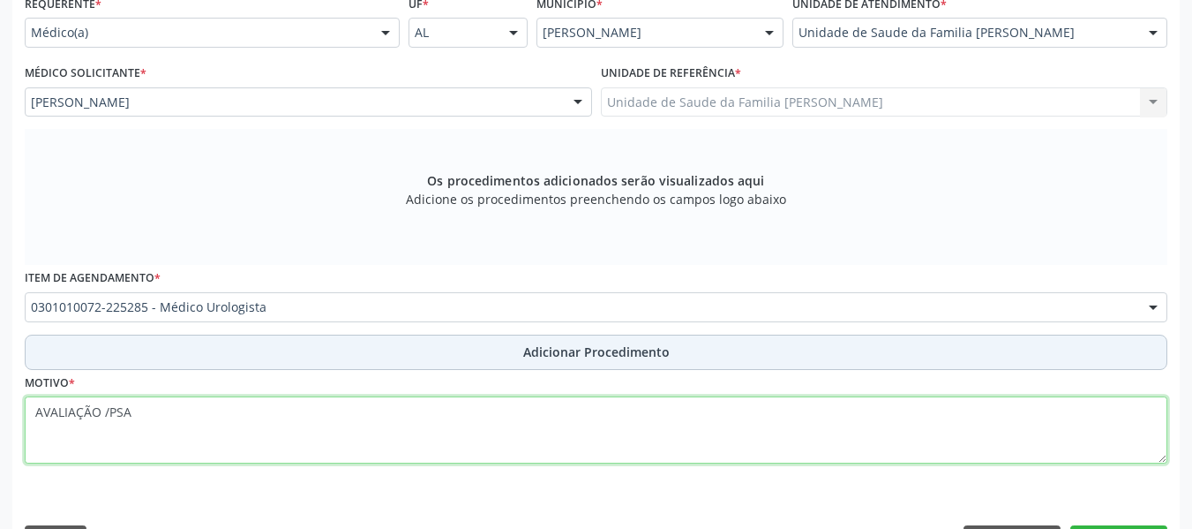
type textarea "AVALIAÇÃO /PSA"
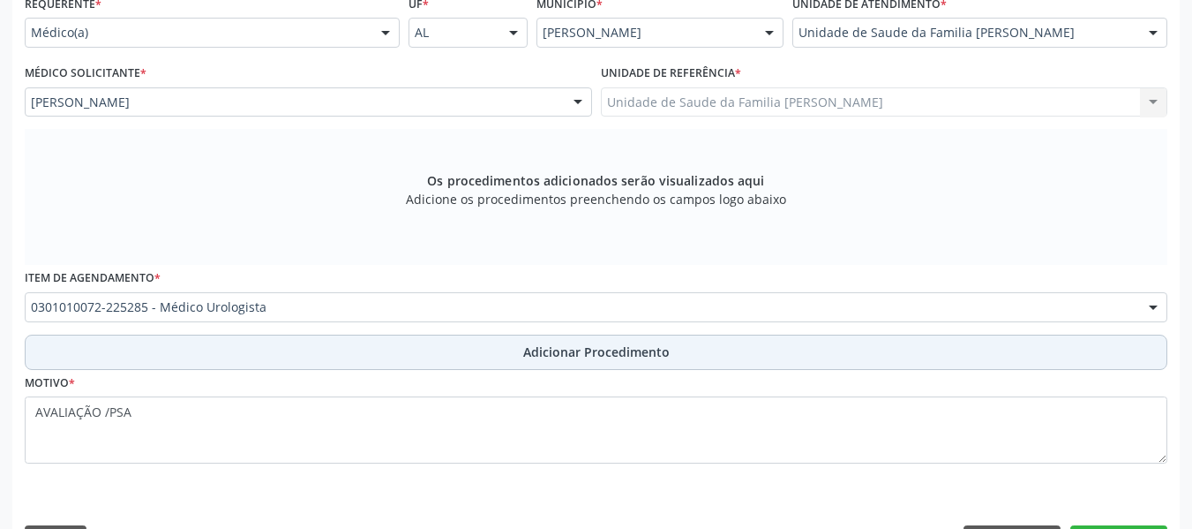
click at [566, 349] on span "Adicionar Procedimento" at bounding box center [596, 351] width 146 height 19
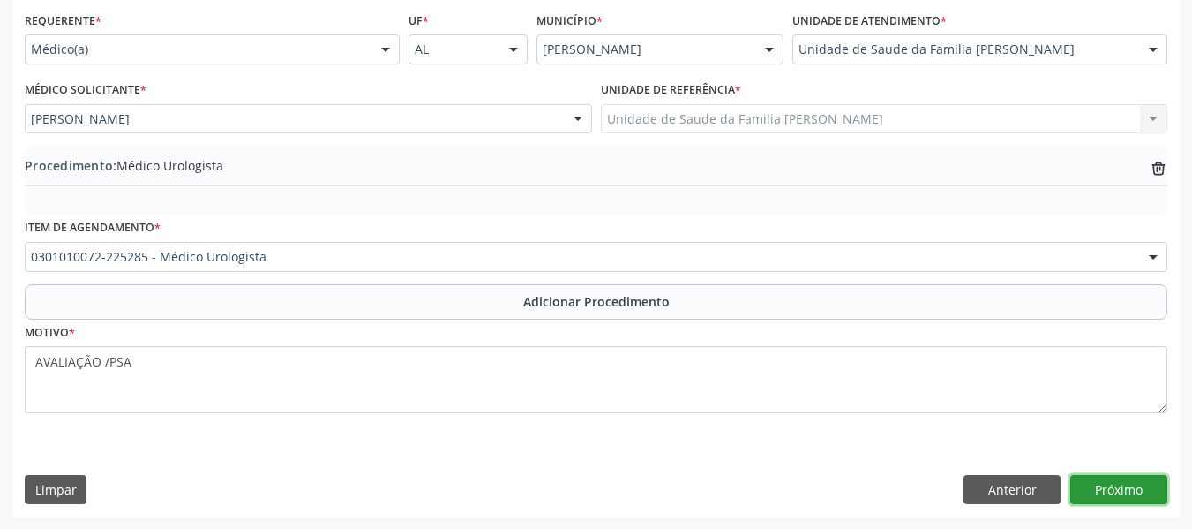
click at [1122, 480] on button "Próximo" at bounding box center [1118, 490] width 97 height 30
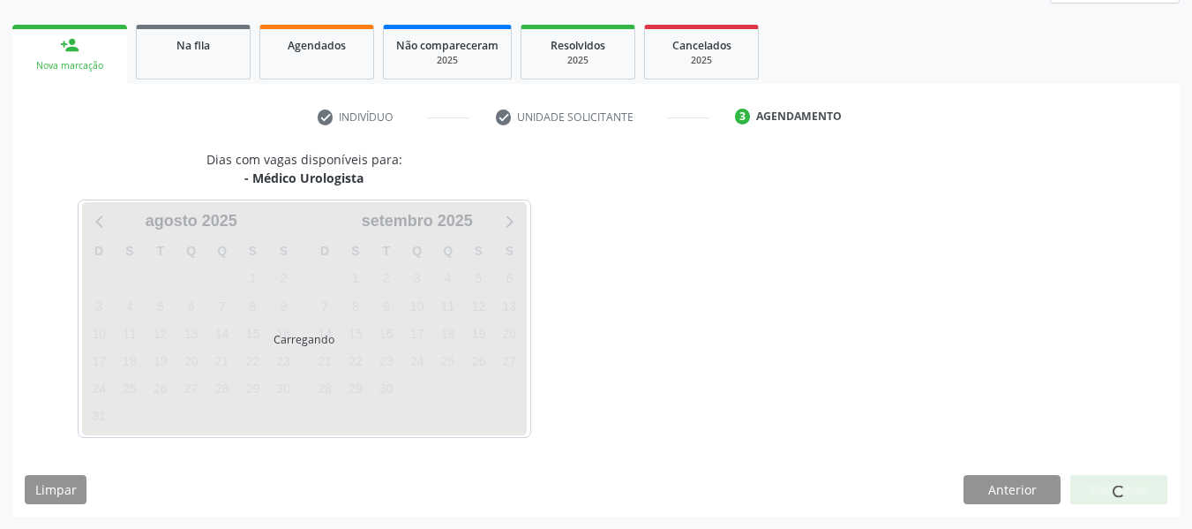
scroll to position [316, 0]
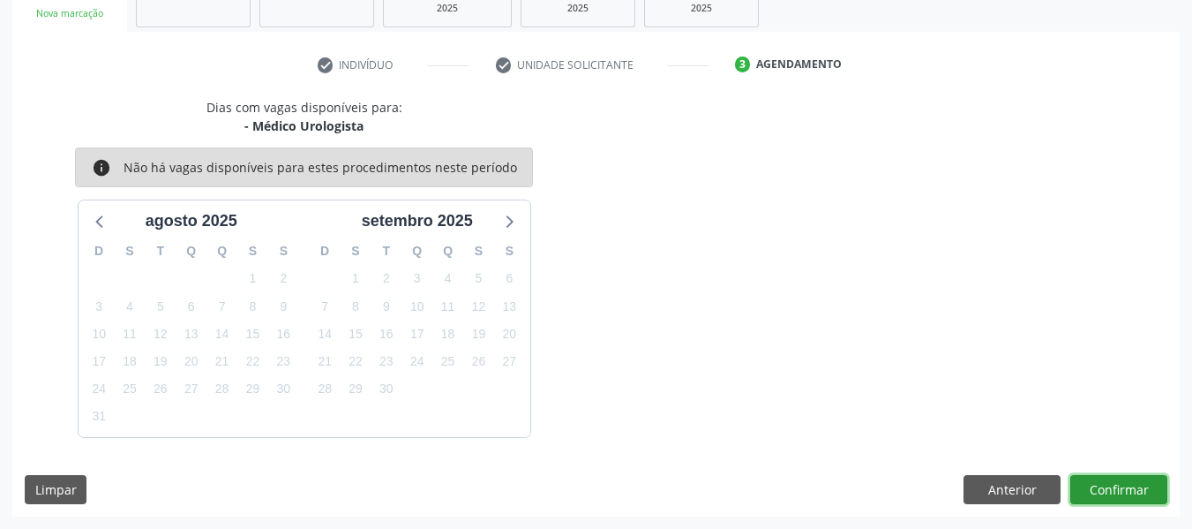
click at [1113, 486] on button "Confirmar" at bounding box center [1118, 490] width 97 height 30
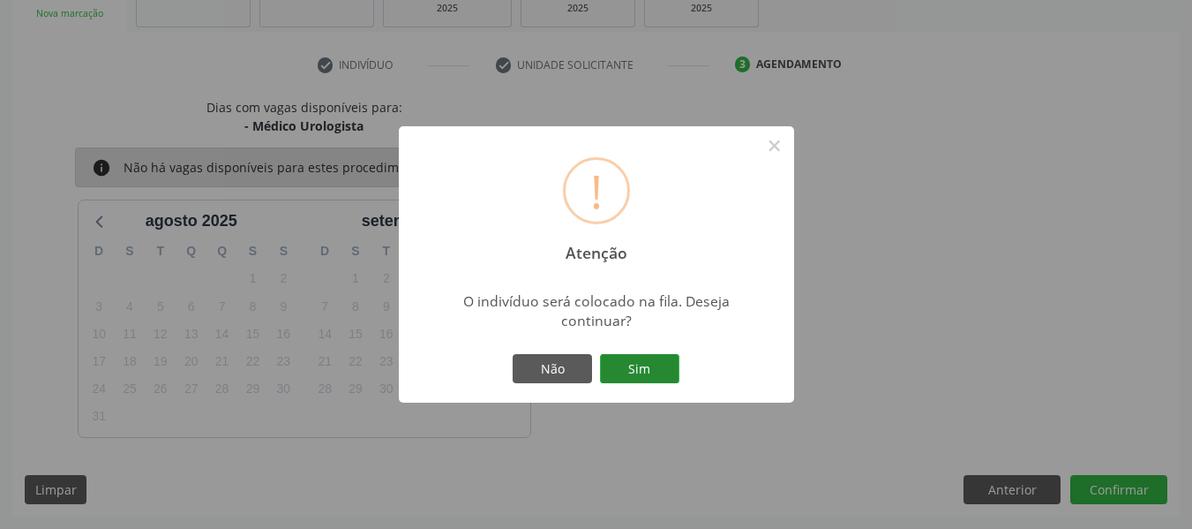
click at [638, 364] on button "Sim" at bounding box center [639, 369] width 79 height 30
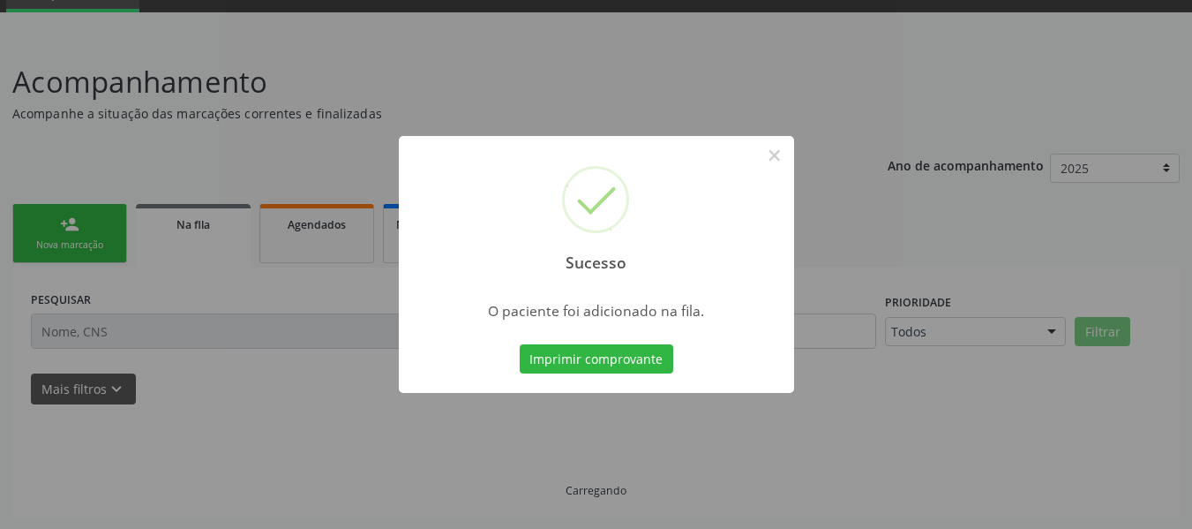
scroll to position [85, 0]
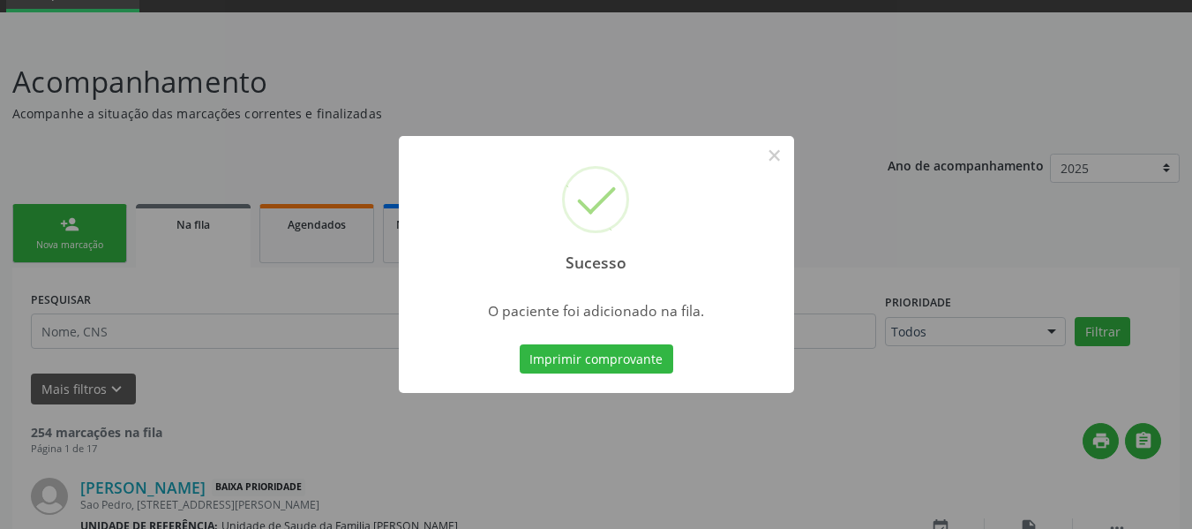
click at [19, 217] on div "Sucesso × O paciente foi adicionado na fila. Imprimir comprovante Cancel" at bounding box center [596, 264] width 1192 height 529
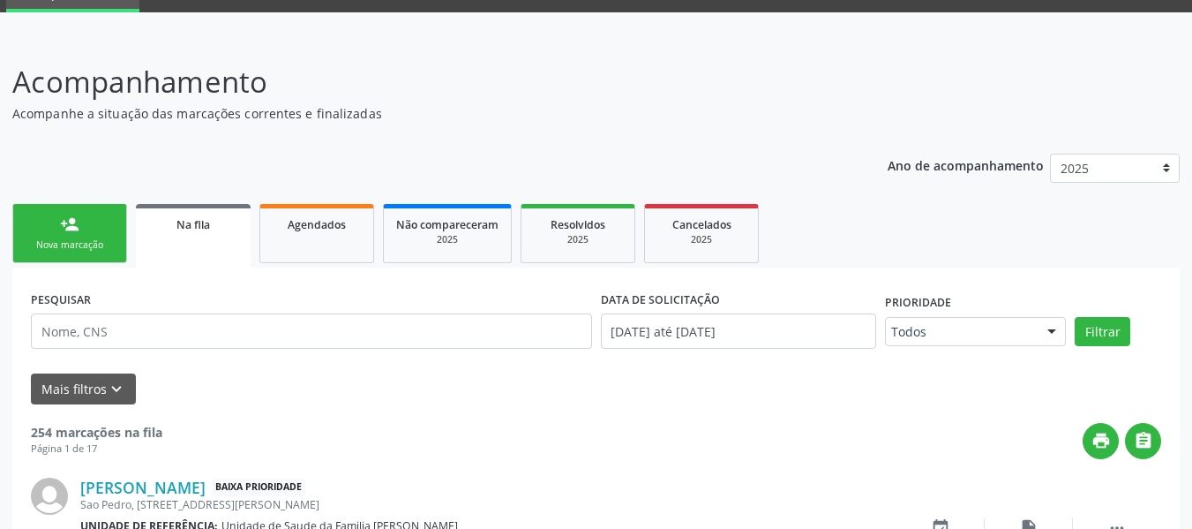
click at [19, 217] on link "person_add Nova marcação" at bounding box center [69, 233] width 115 height 59
